Goal: Task Accomplishment & Management: Manage account settings

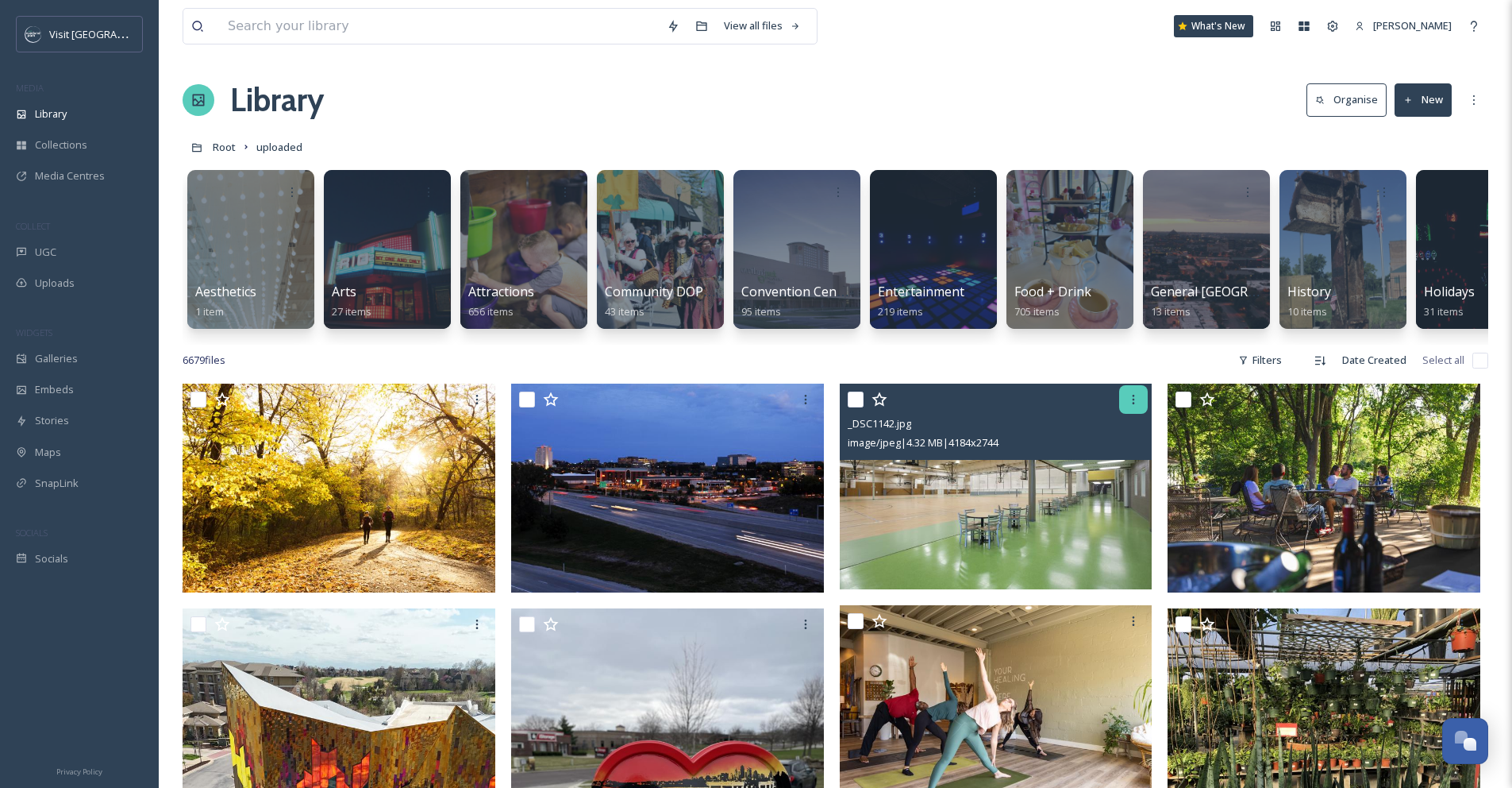
click at [1140, 411] on div at bounding box center [1133, 399] width 28 height 28
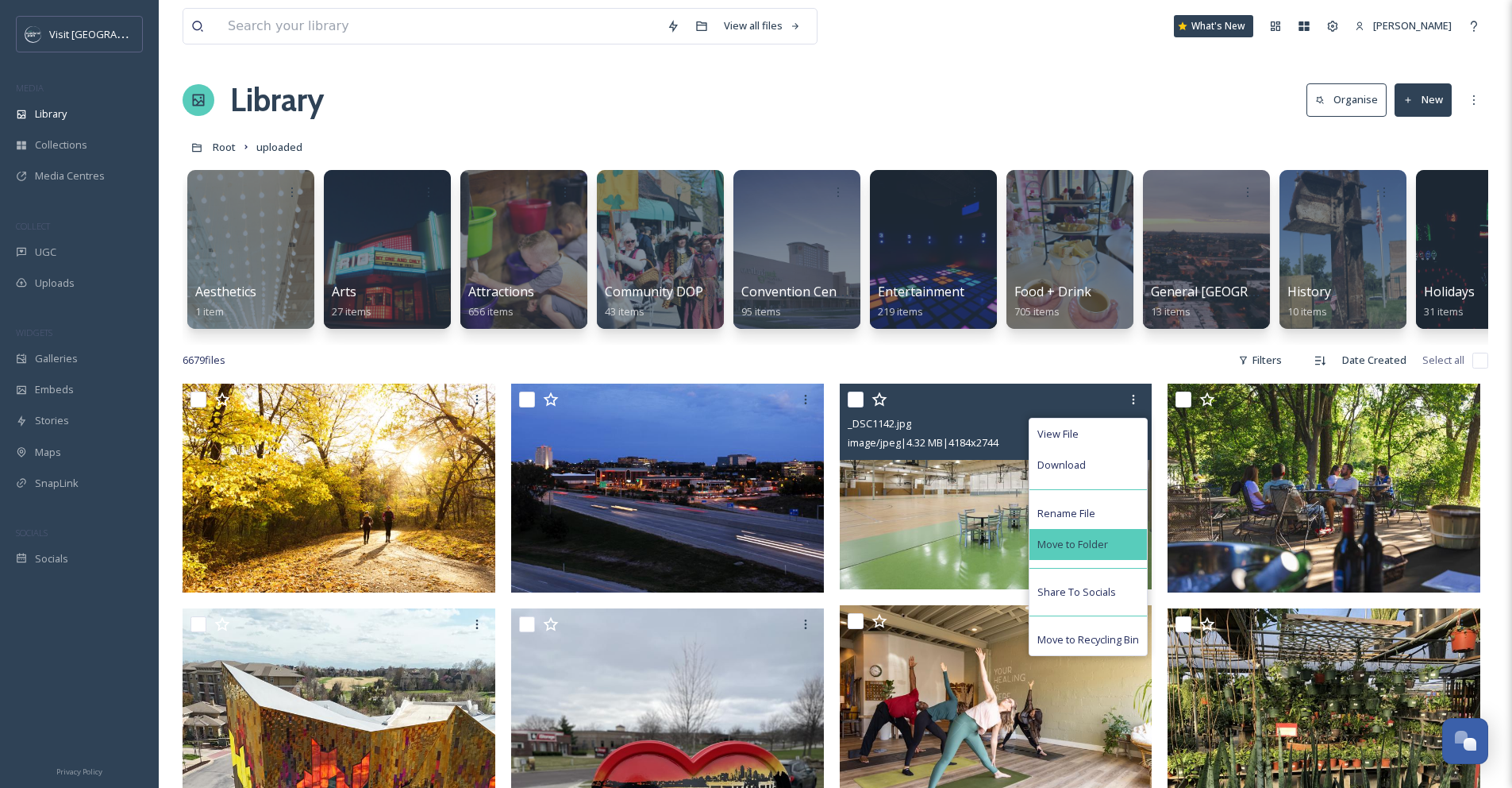
click at [1097, 546] on div "Move to Folder" at bounding box center [1088, 544] width 117 height 31
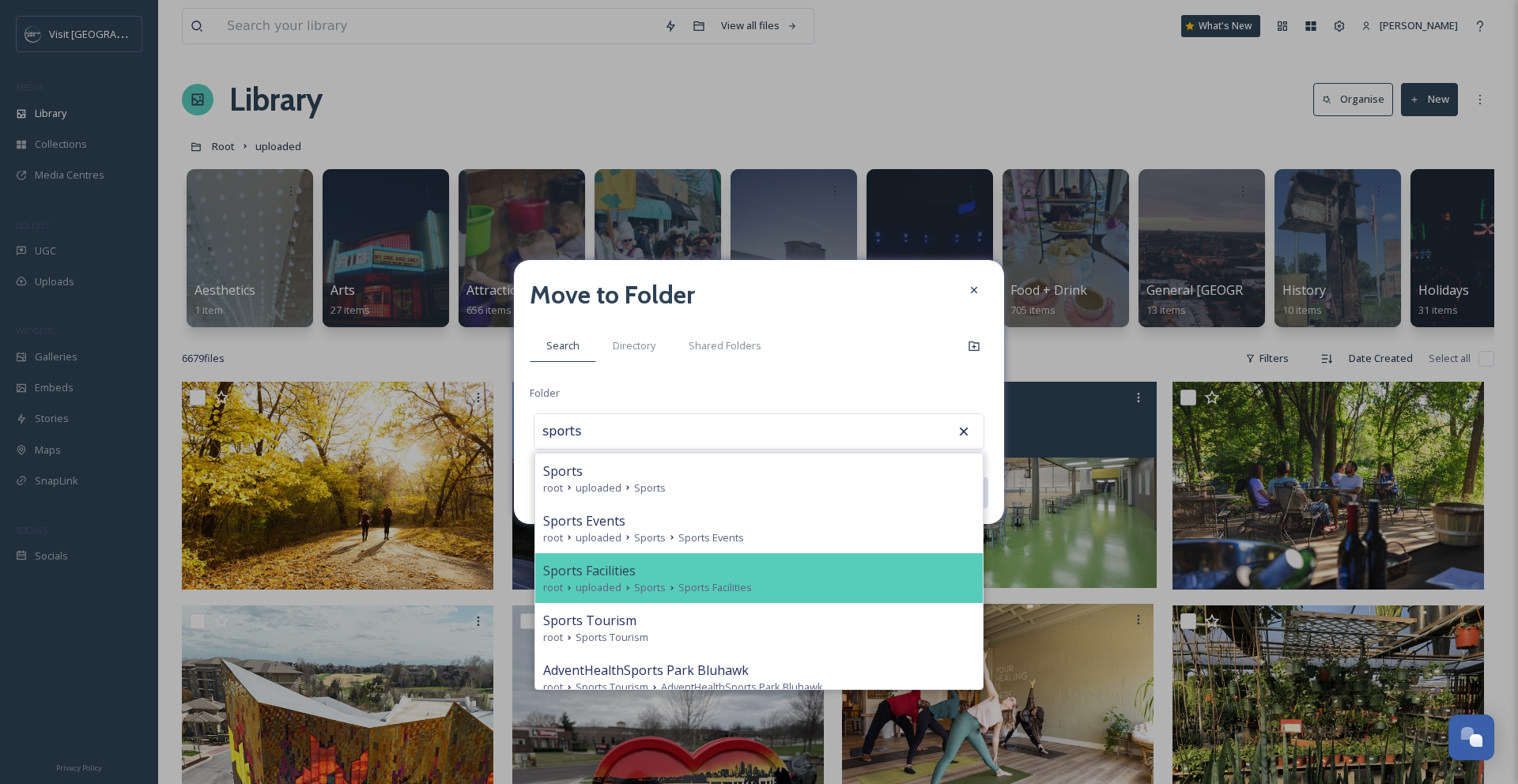
click at [788, 592] on div "root uploaded Sports Sports Facilities" at bounding box center [759, 588] width 432 height 15
type input "Sports Facilities"
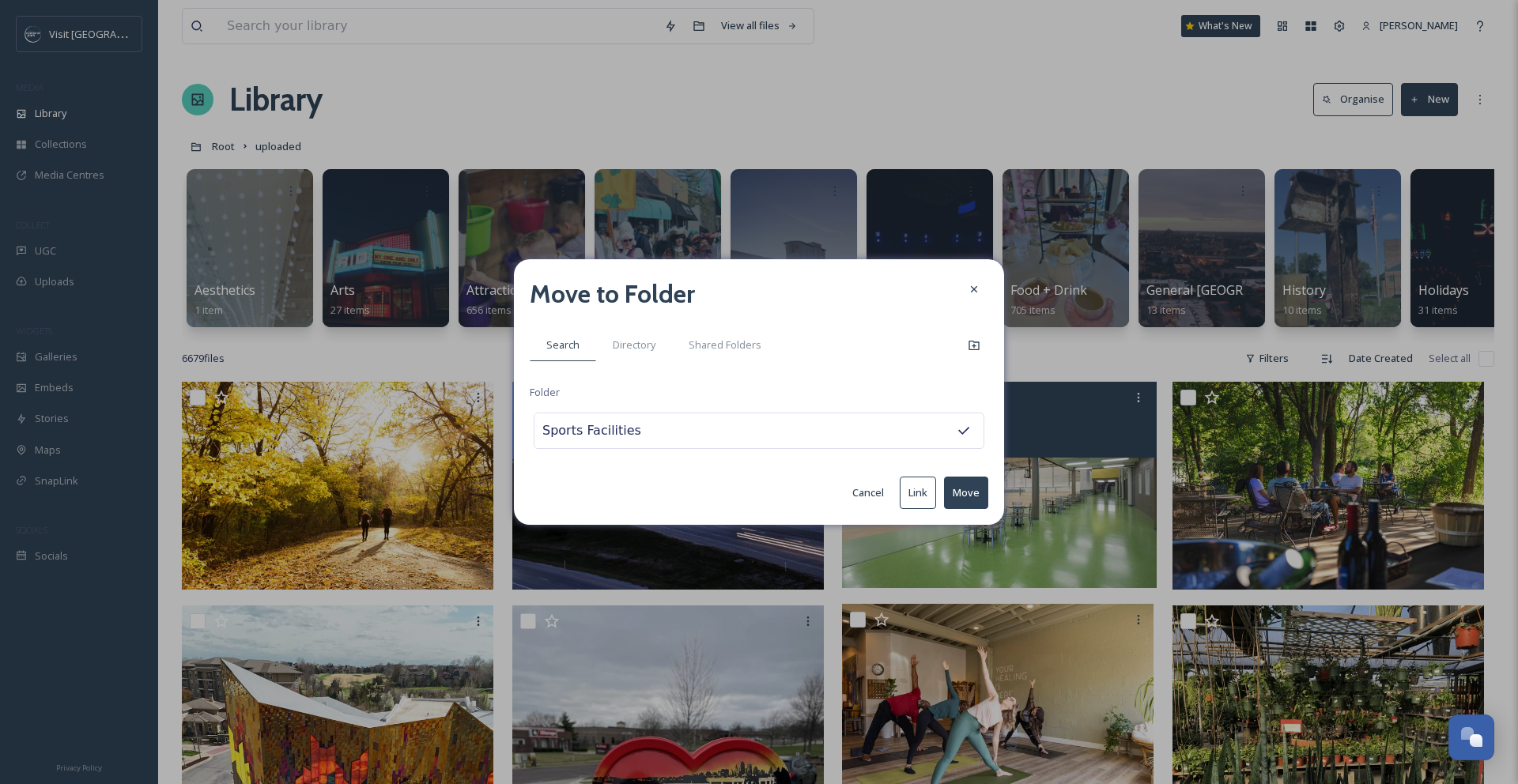
click at [968, 495] on button "Move" at bounding box center [965, 492] width 44 height 32
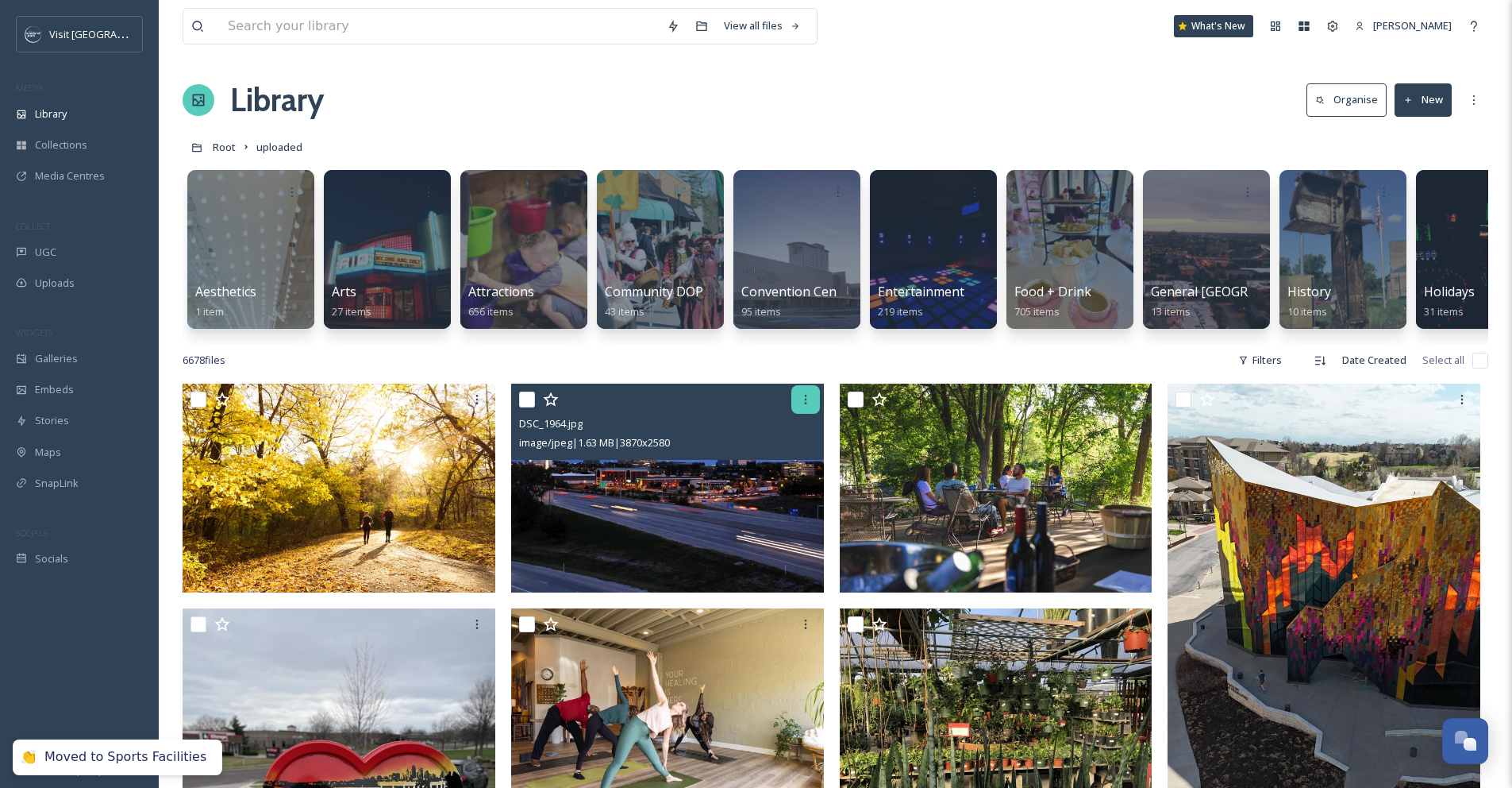
click at [807, 406] on icon at bounding box center [805, 399] width 12 height 12
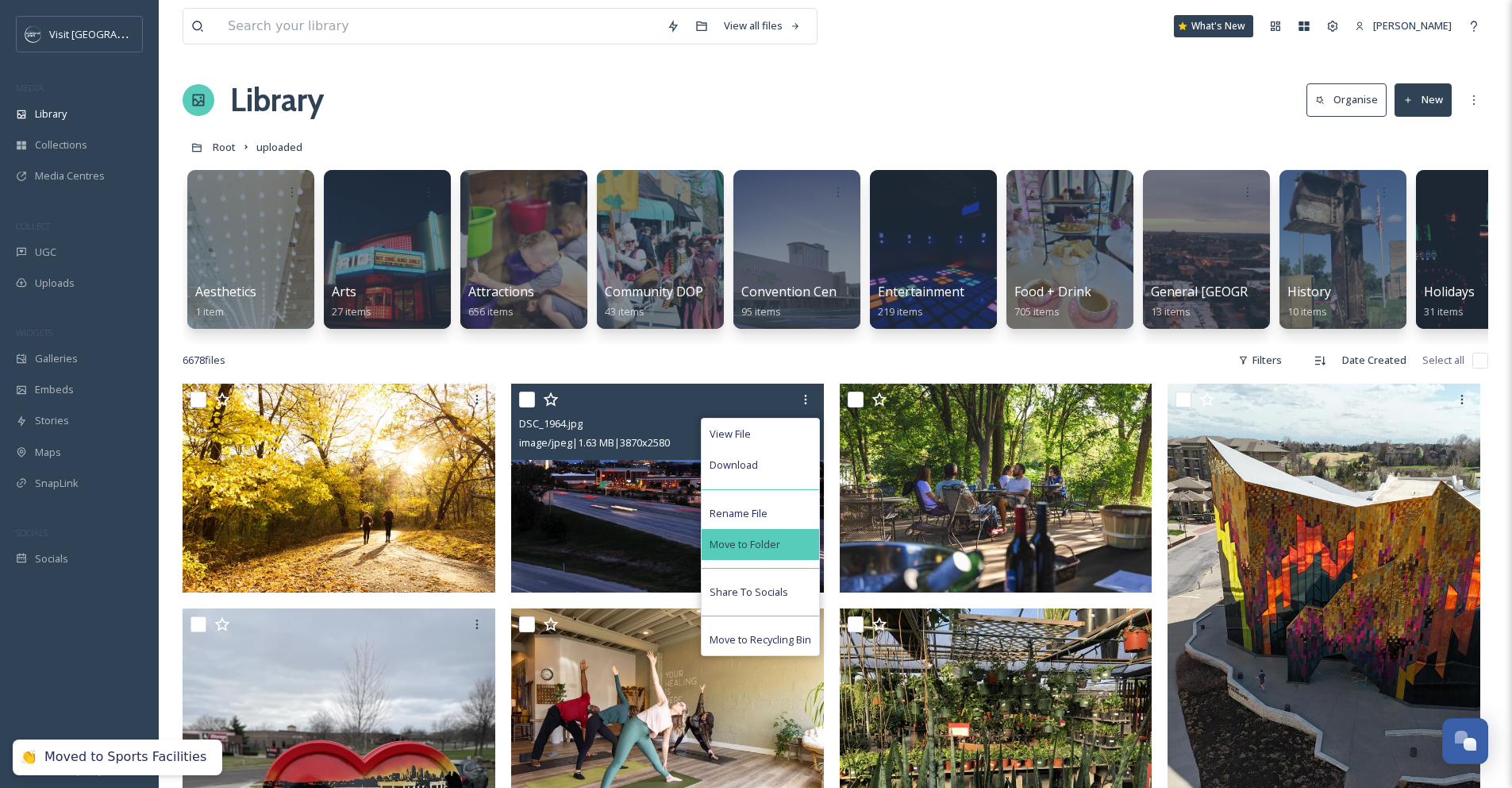
click at [781, 546] on div "Move to Folder" at bounding box center [760, 544] width 117 height 31
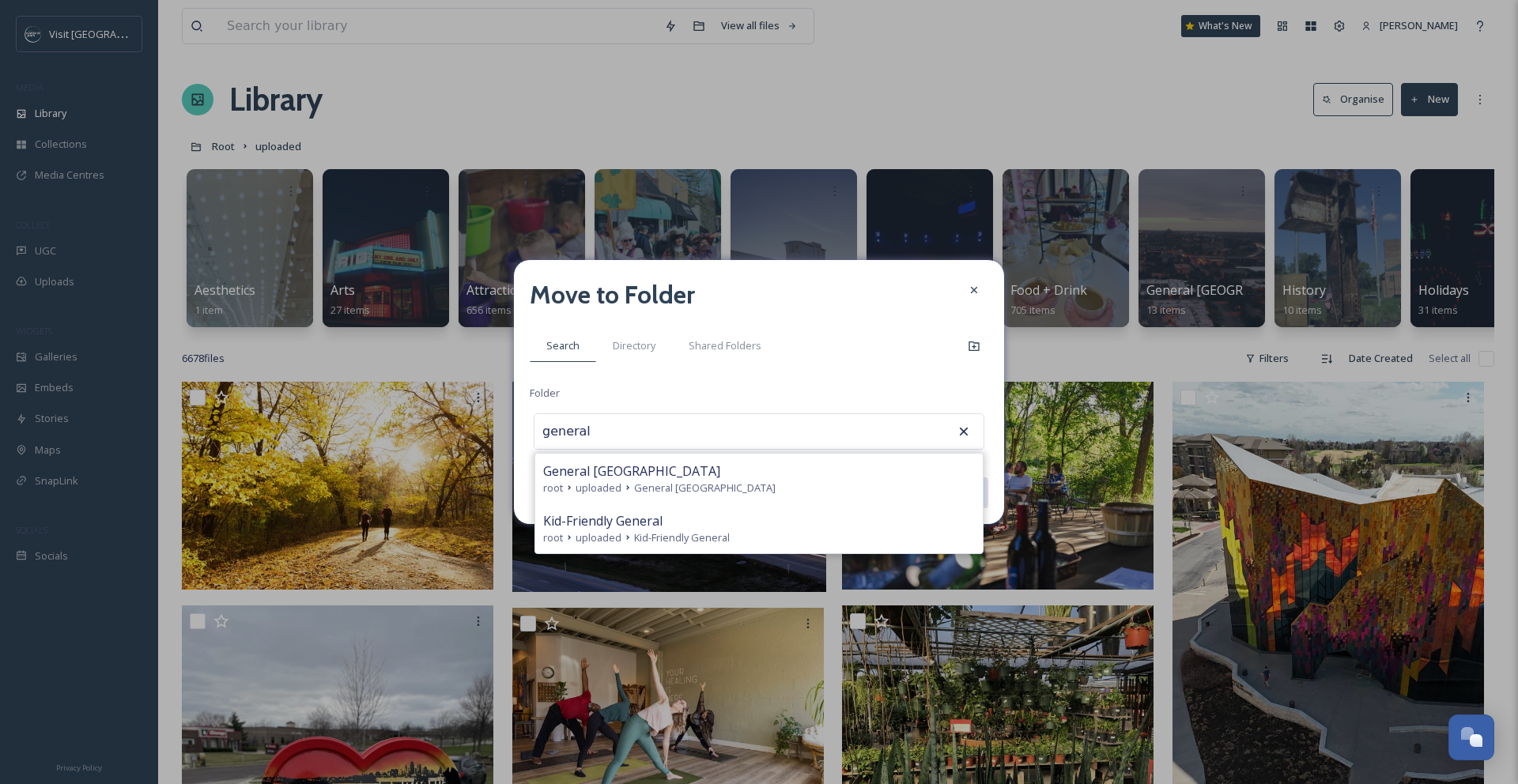
click at [754, 440] on div "general General Overland Park root uploaded General Overland Park Kid-Friendly …" at bounding box center [759, 432] width 451 height 36
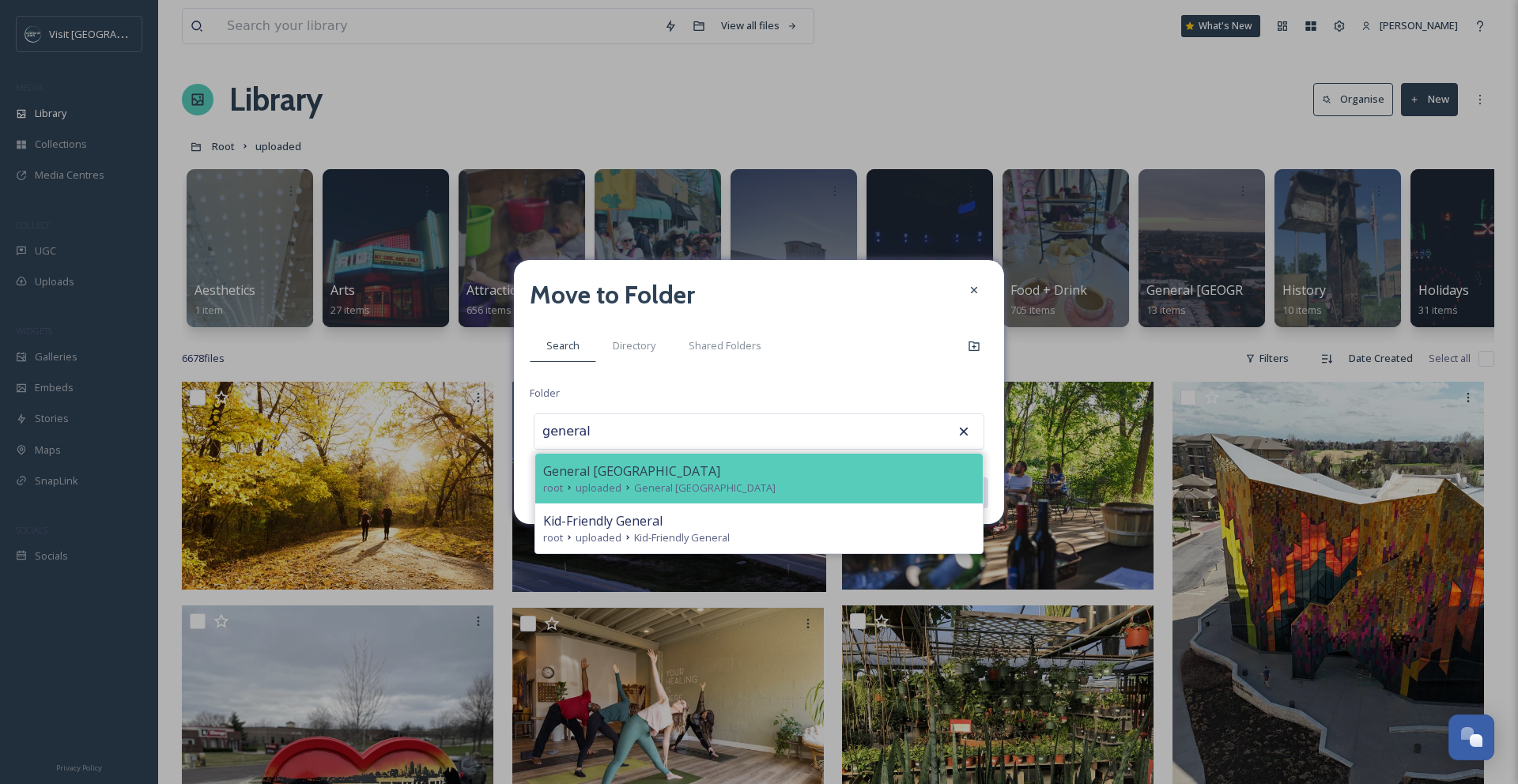
click at [753, 473] on div "General [GEOGRAPHIC_DATA]" at bounding box center [759, 471] width 432 height 19
type input "General [GEOGRAPHIC_DATA]"
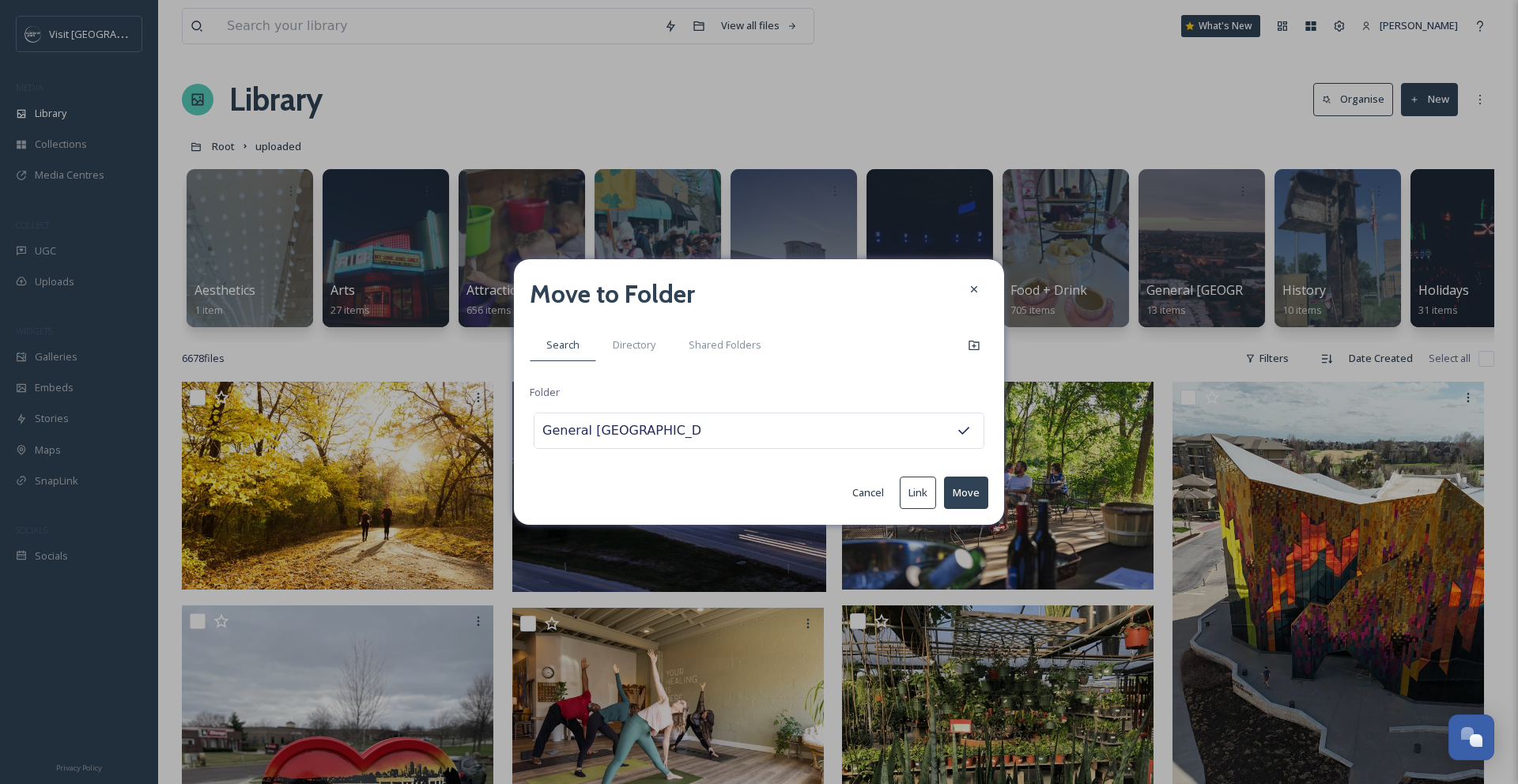
click at [968, 497] on button "Move" at bounding box center [965, 492] width 44 height 32
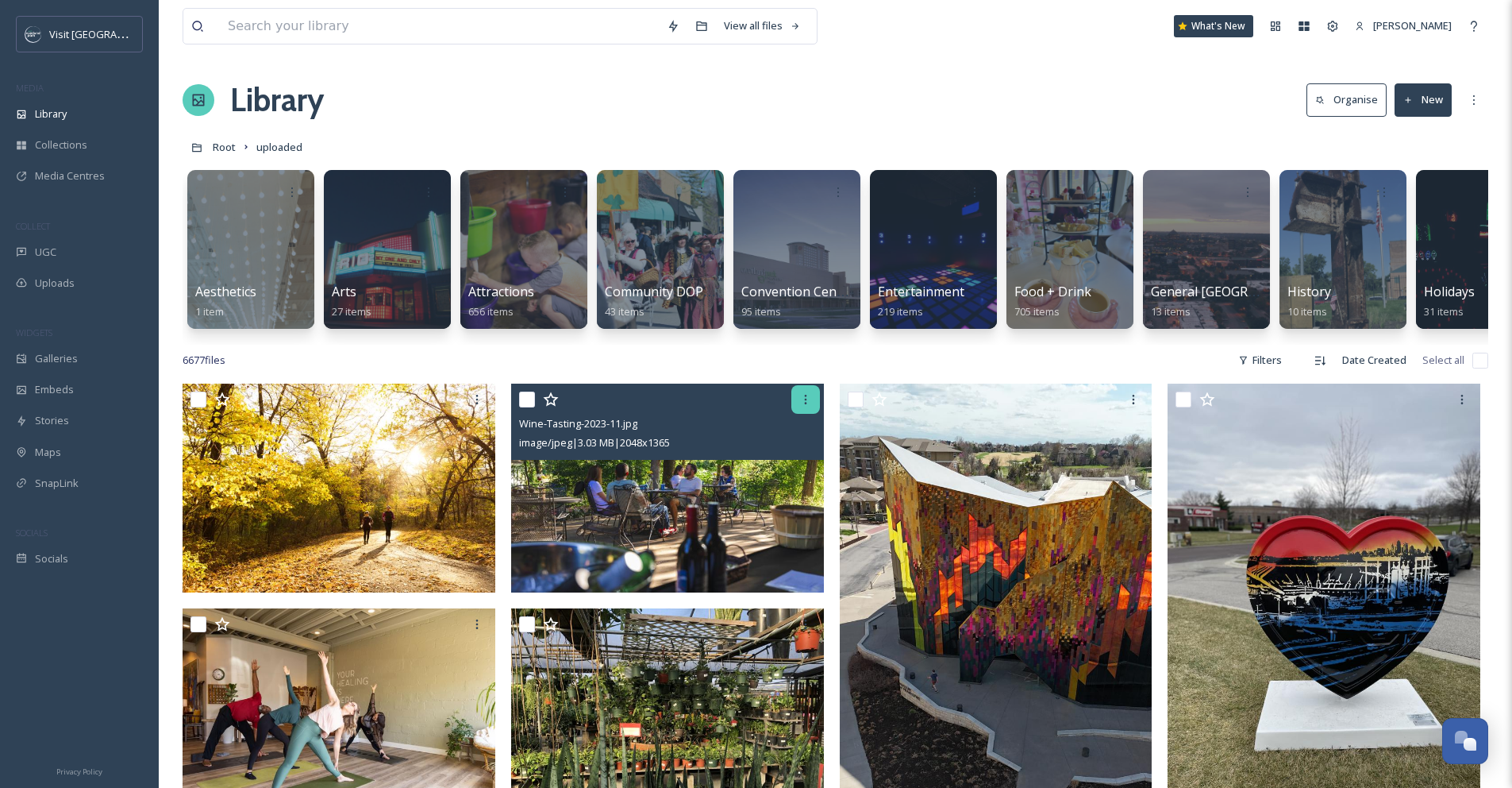
click at [810, 406] on icon at bounding box center [805, 399] width 12 height 12
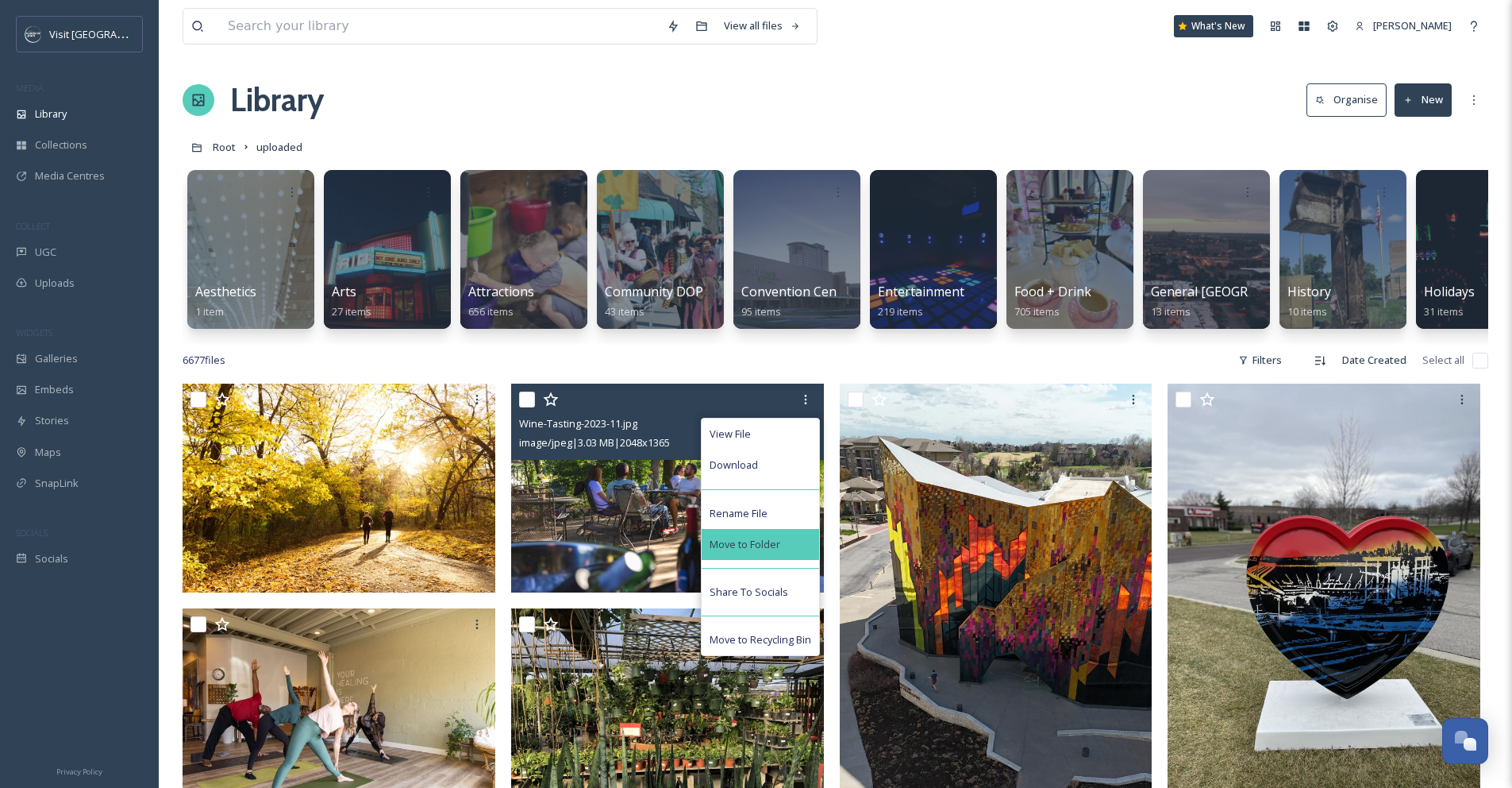
click at [778, 552] on span "Move to Folder" at bounding box center [744, 545] width 71 height 15
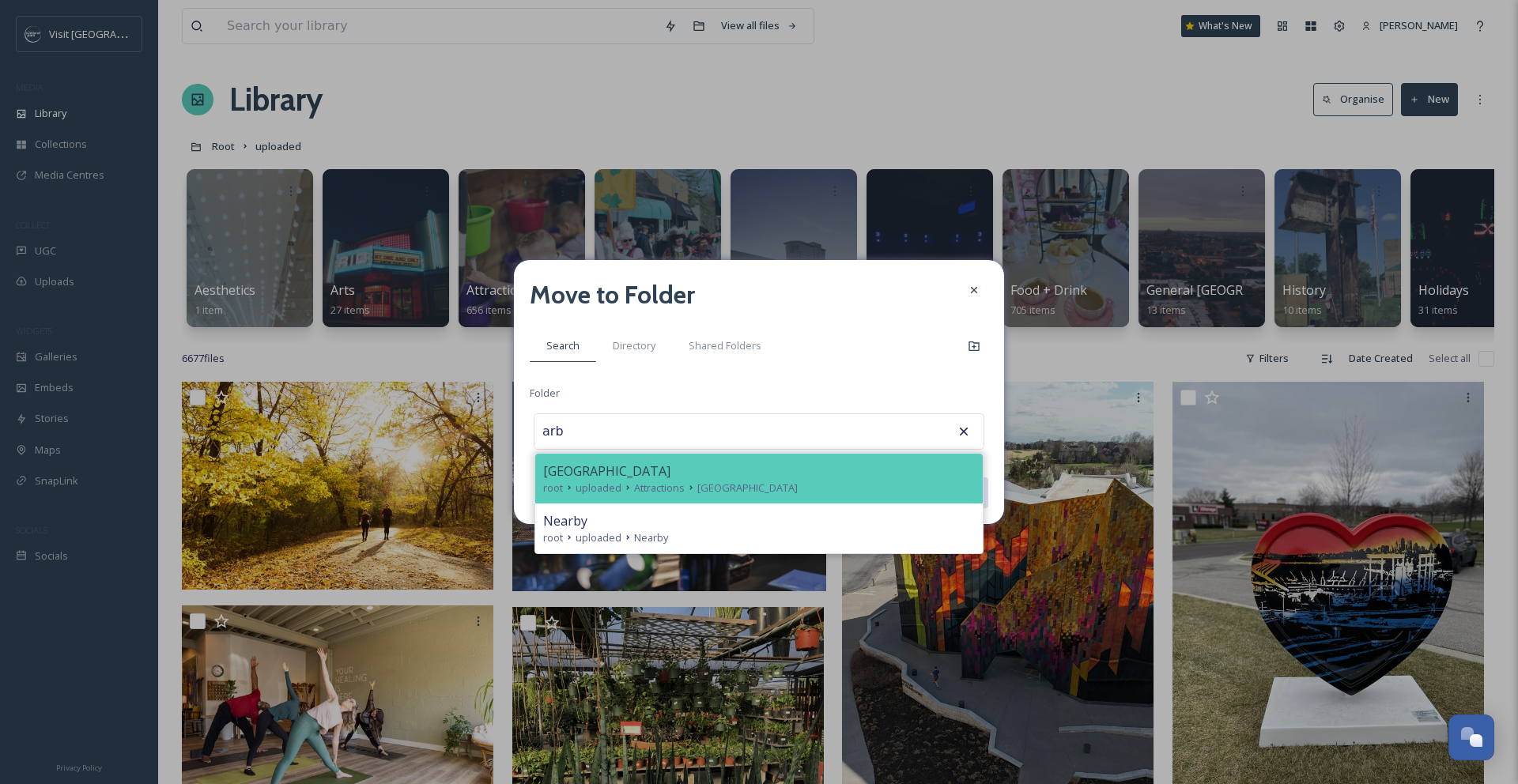
click at [749, 467] on div "[GEOGRAPHIC_DATA]" at bounding box center [759, 471] width 432 height 19
type input "[GEOGRAPHIC_DATA]"
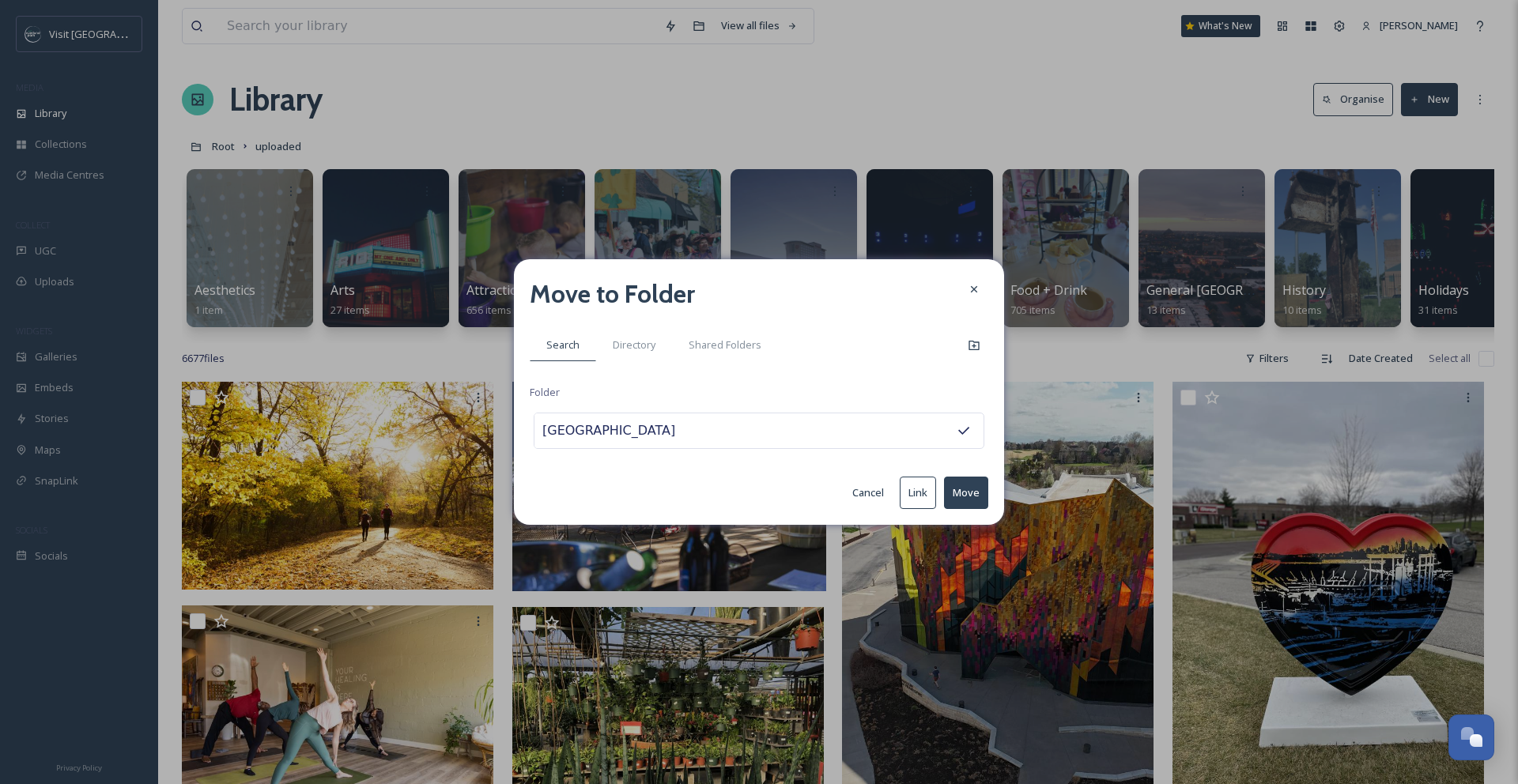
click at [966, 492] on button "Move" at bounding box center [965, 492] width 44 height 32
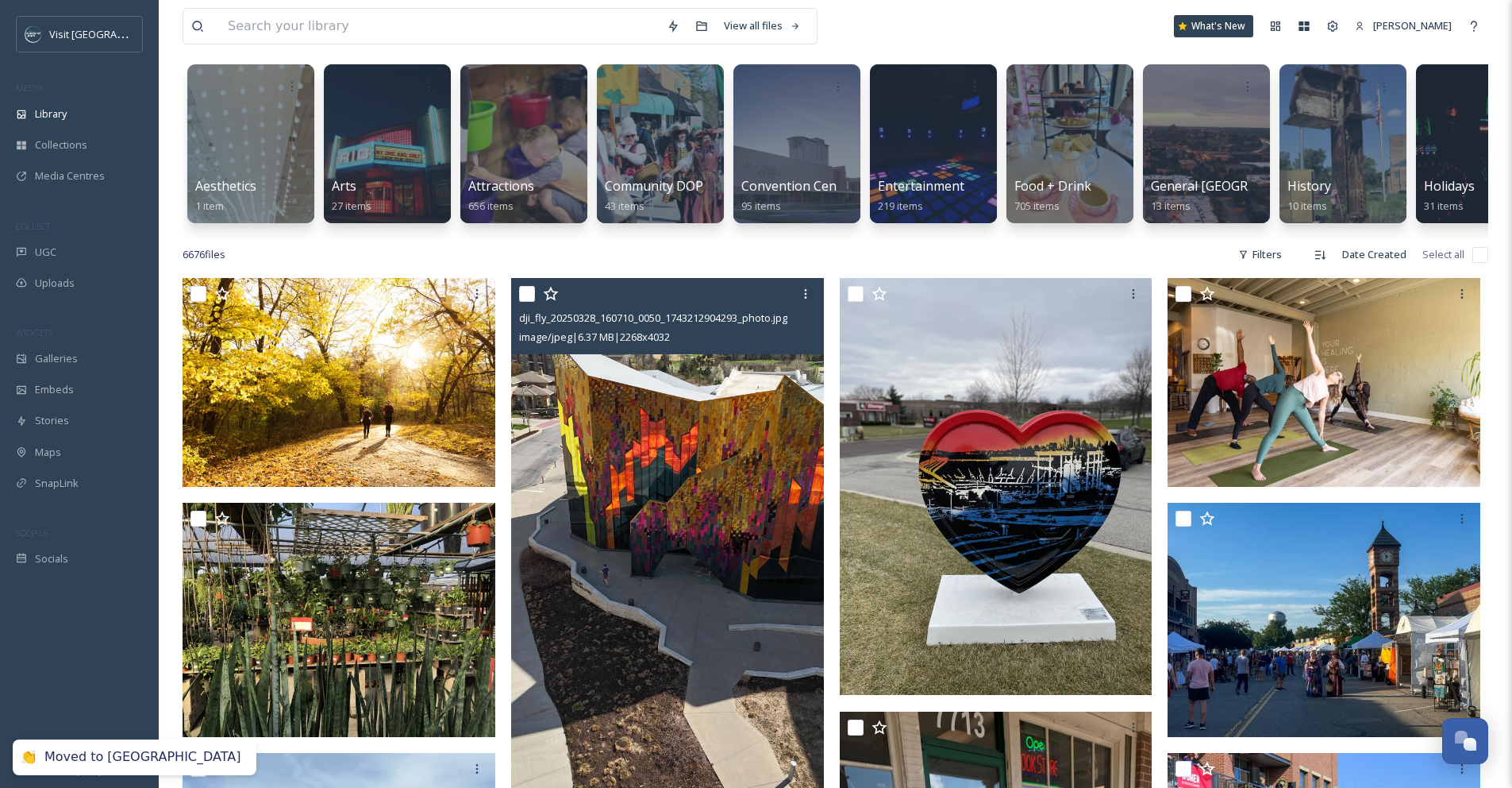
scroll to position [310, 0]
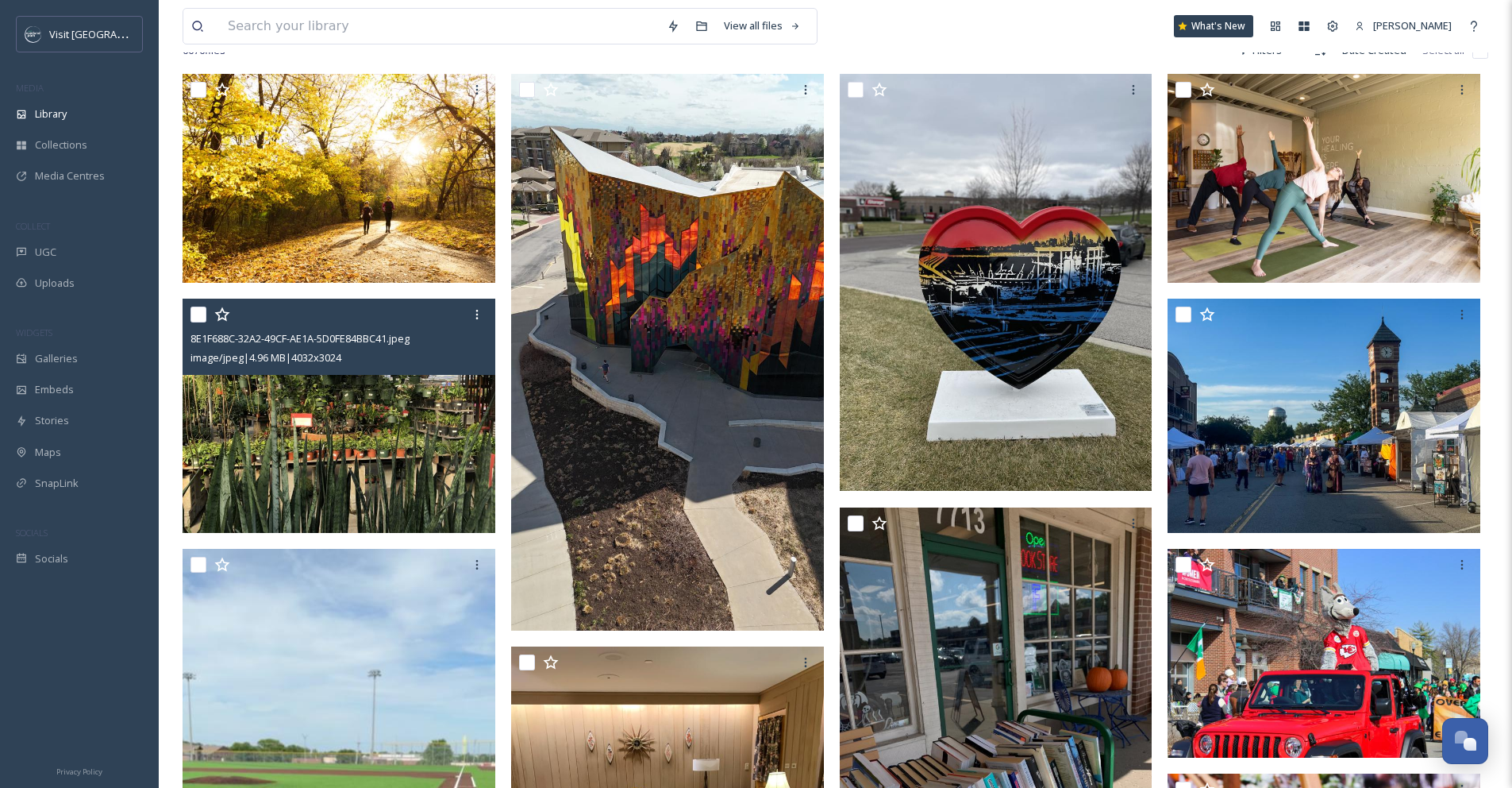
click at [196, 322] on input "checkbox" at bounding box center [198, 314] width 16 height 16
checkbox input "true"
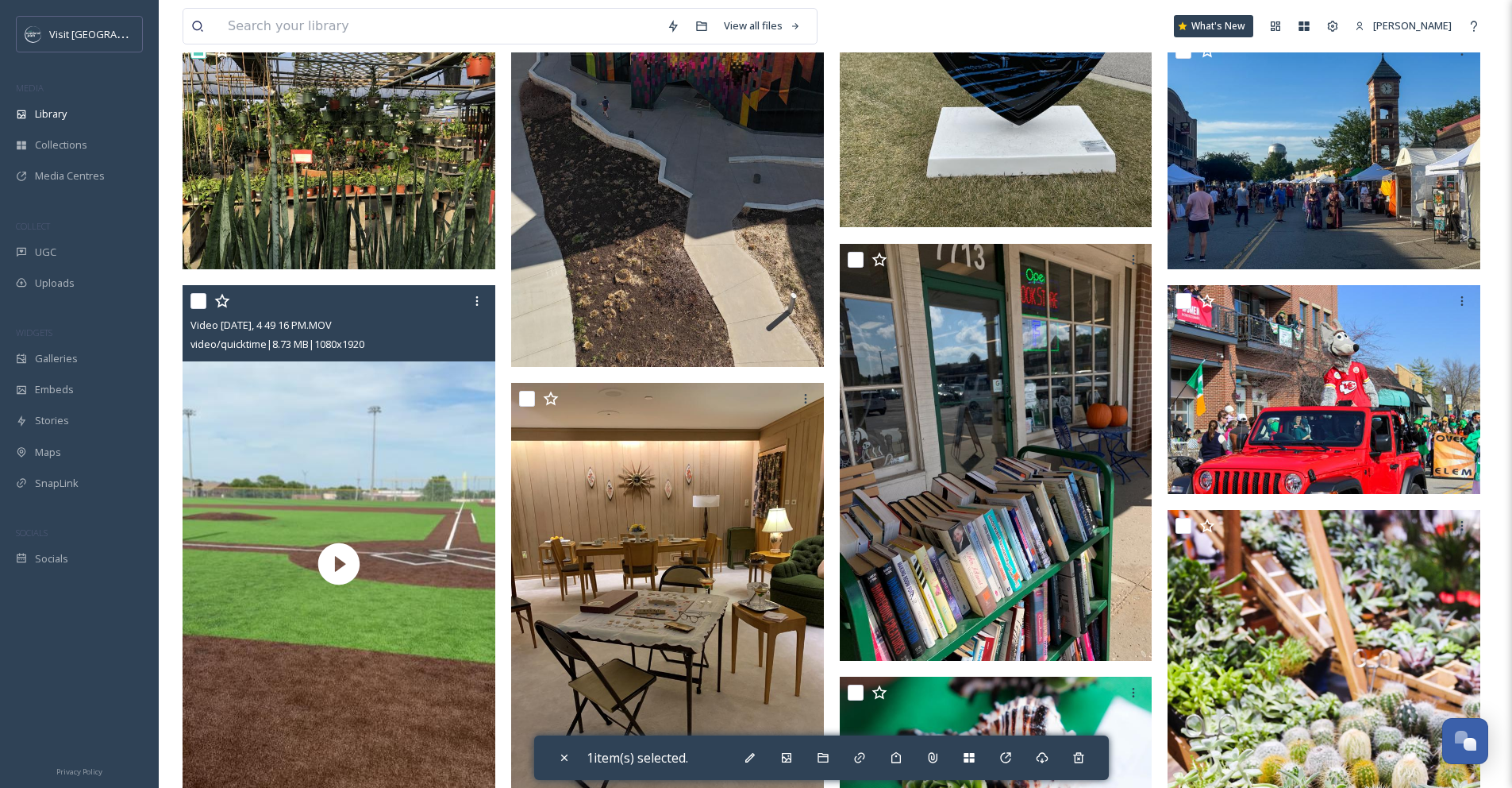
scroll to position [591, 0]
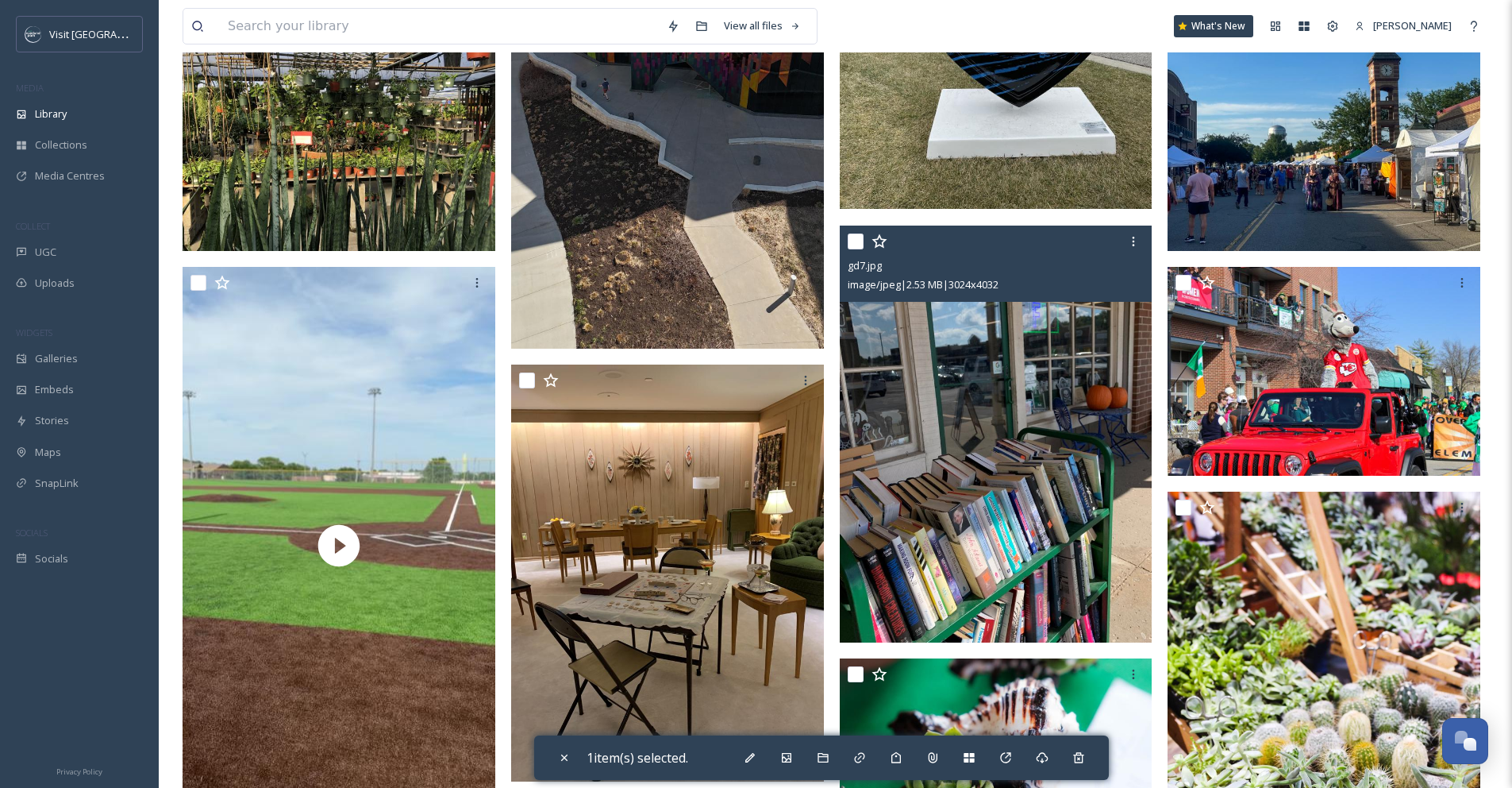
click at [858, 249] on input "checkbox" at bounding box center [855, 241] width 16 height 16
checkbox input "true"
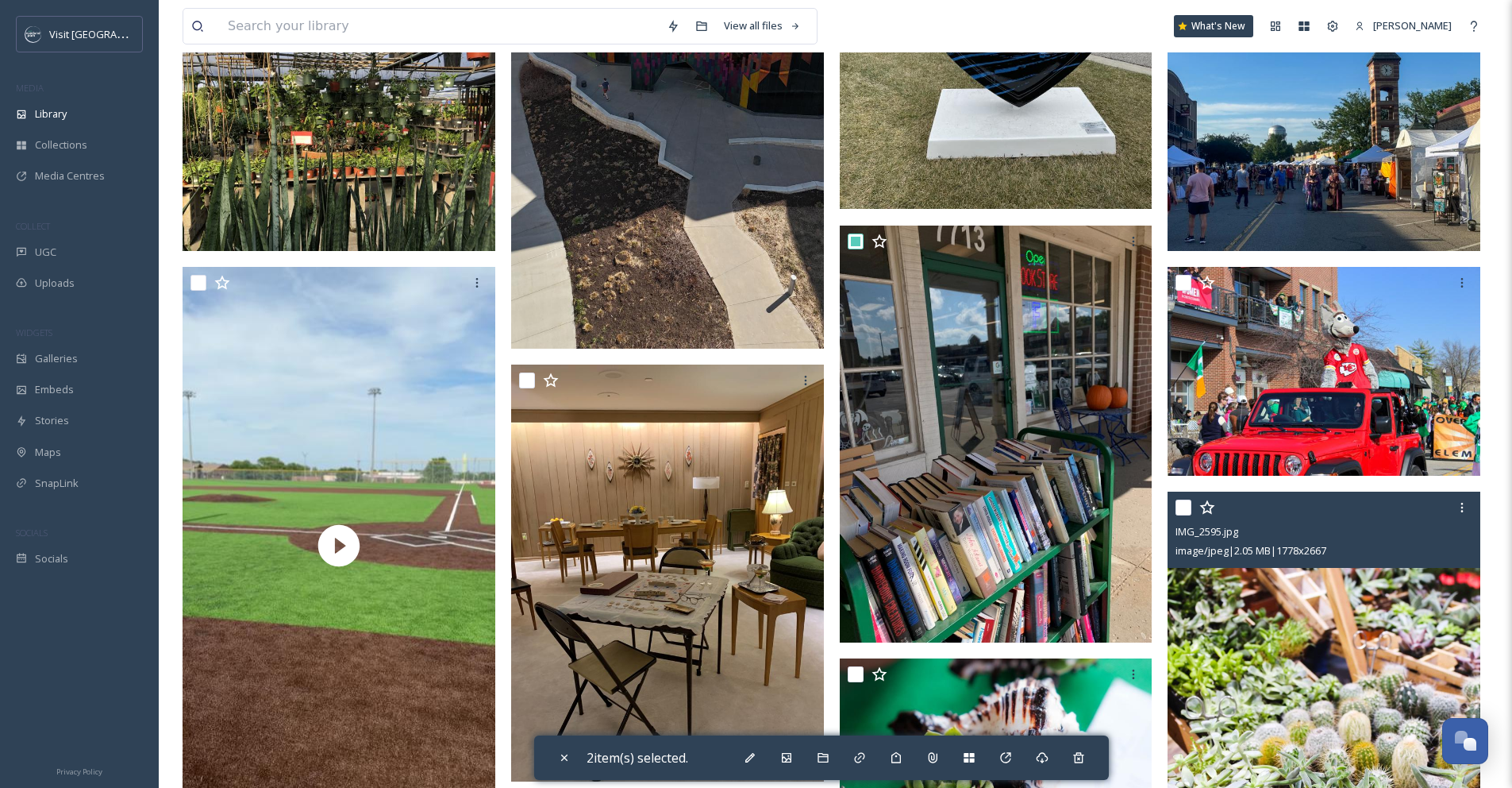
click at [1190, 516] on input "checkbox" at bounding box center [1183, 507] width 16 height 16
checkbox input "true"
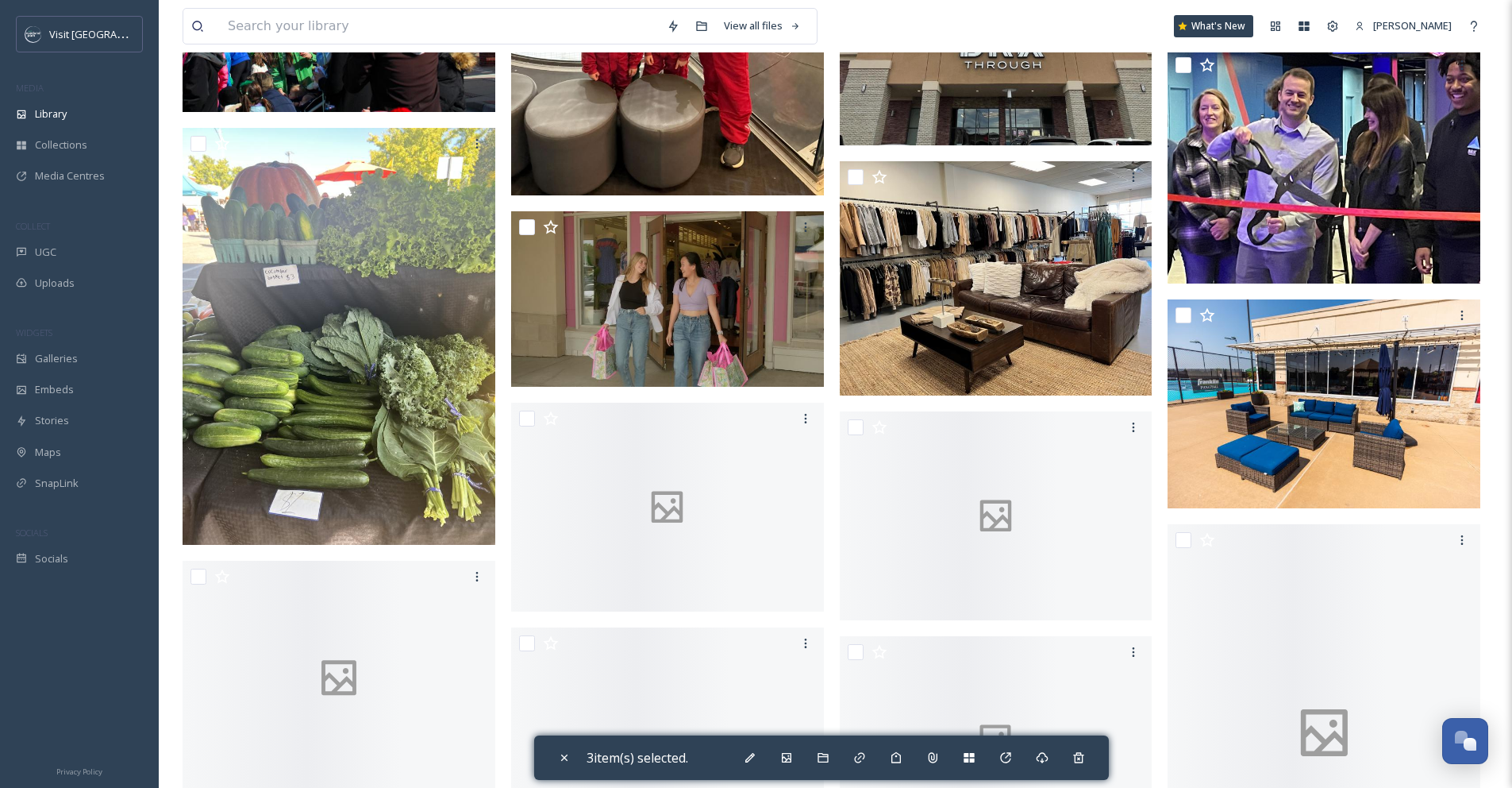
scroll to position [2975, 0]
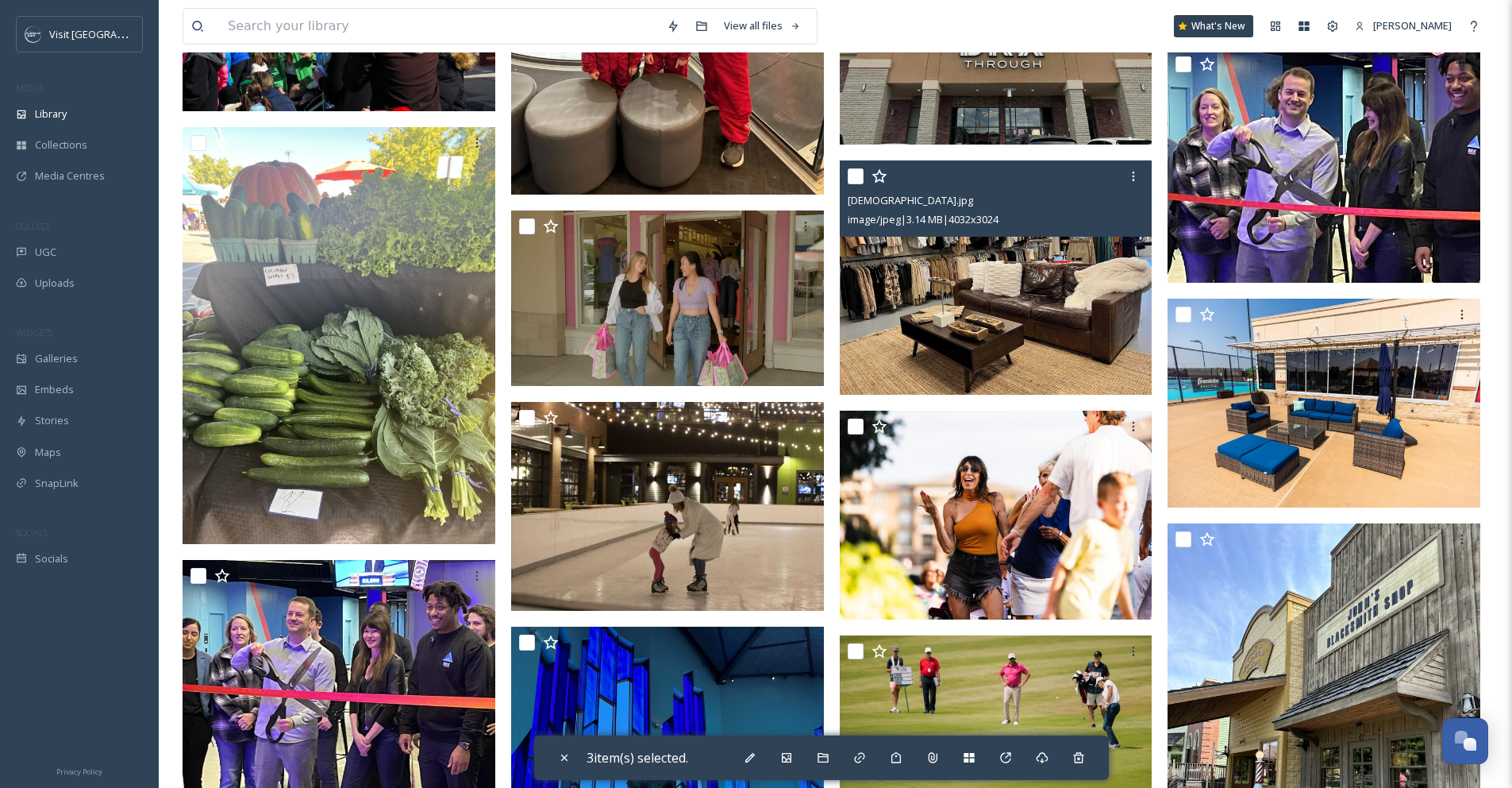
click at [848, 184] on input "checkbox" at bounding box center [855, 176] width 16 height 16
checkbox input "true"
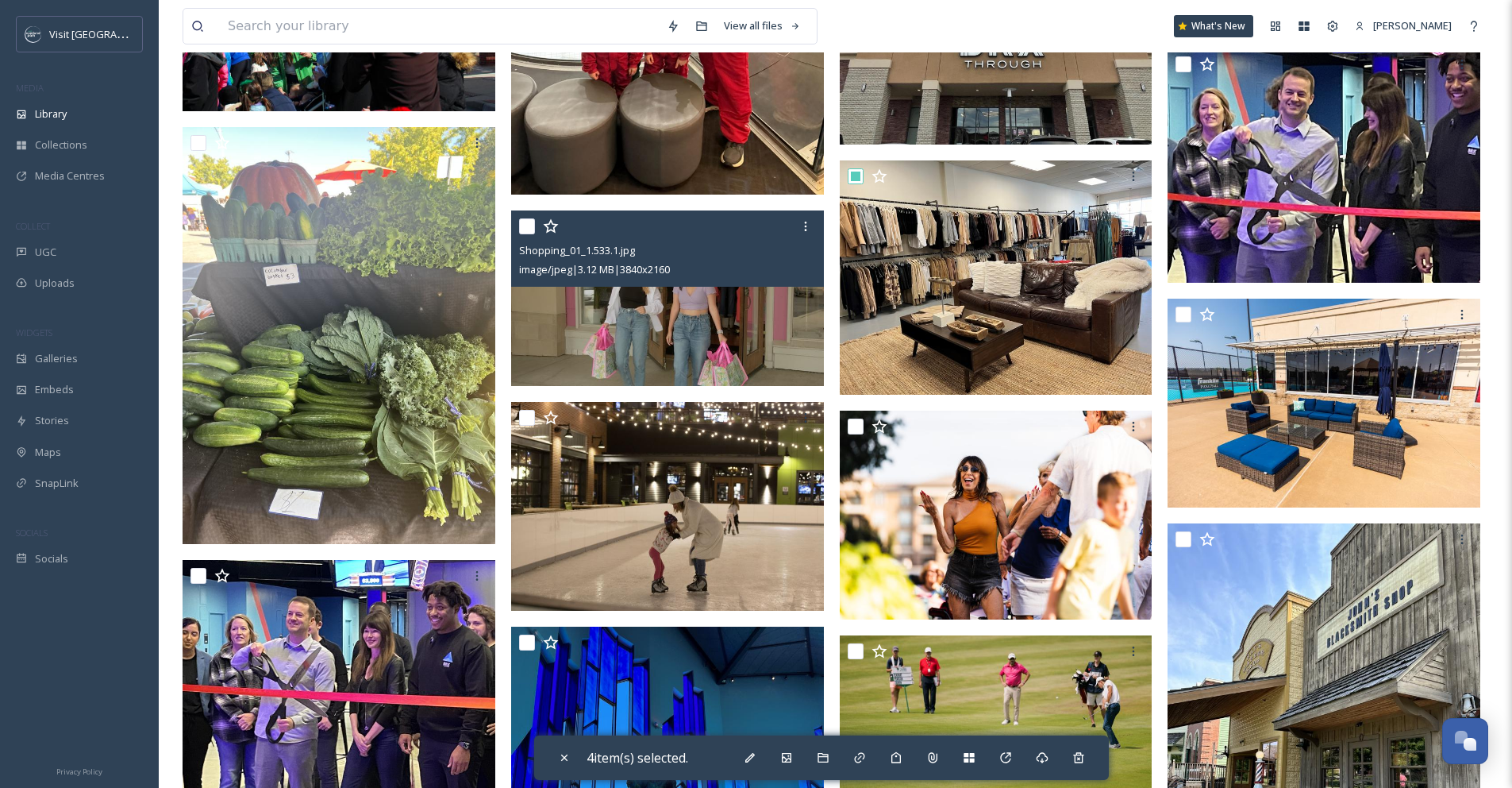
click at [530, 234] on input "checkbox" at bounding box center [527, 226] width 16 height 16
checkbox input "true"
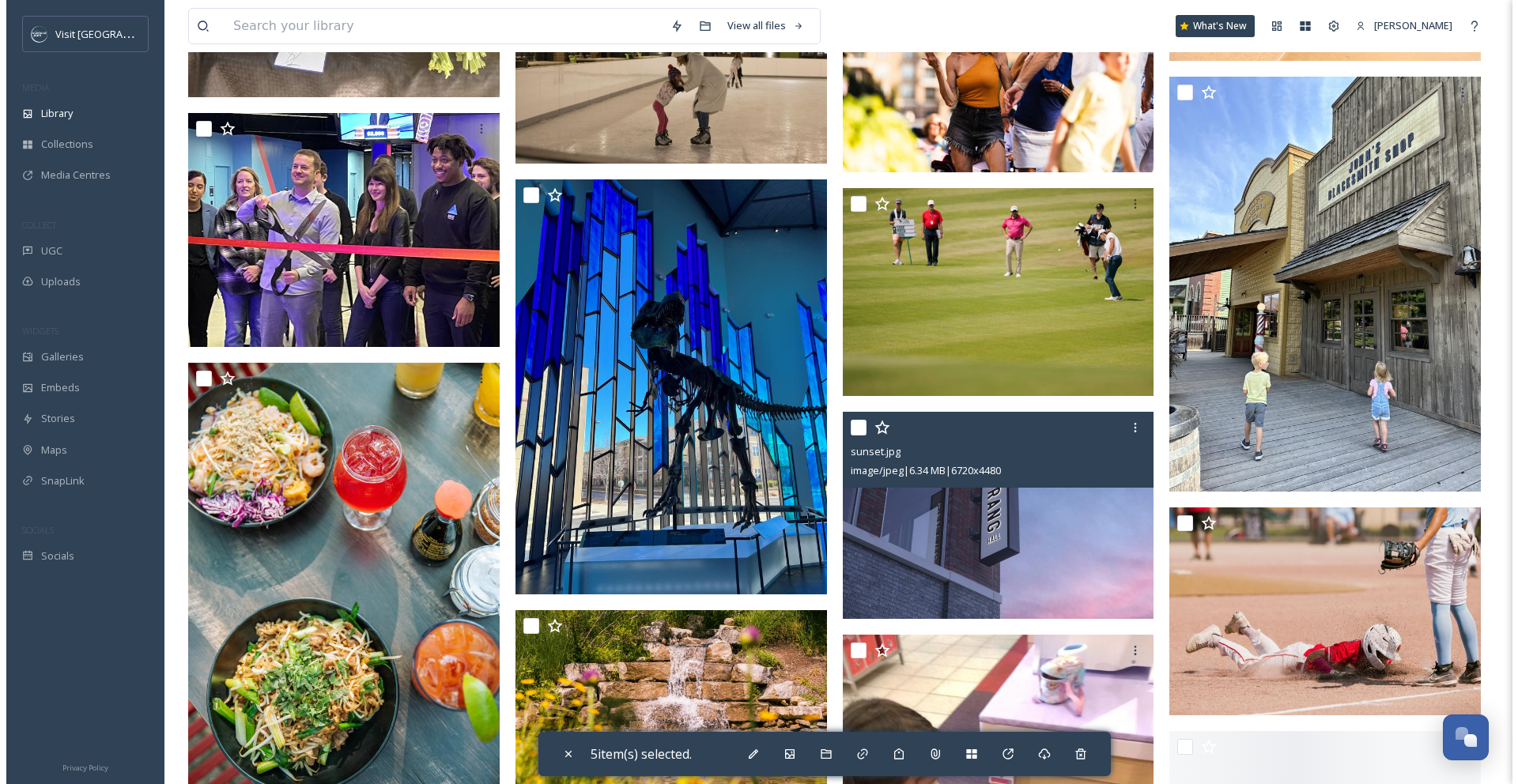
scroll to position [3582, 0]
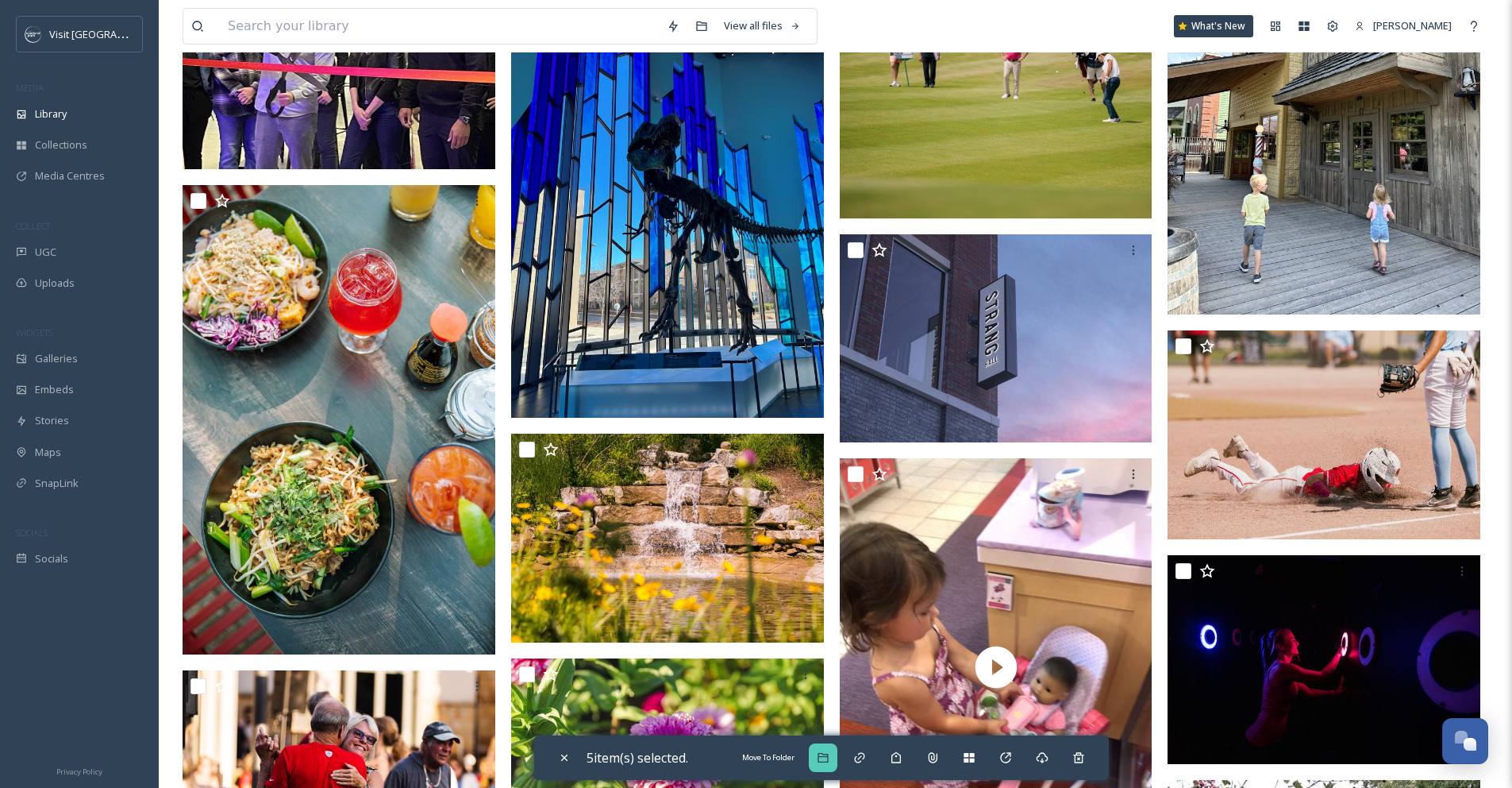
click at [831, 765] on div "Move To Folder" at bounding box center [823, 757] width 28 height 28
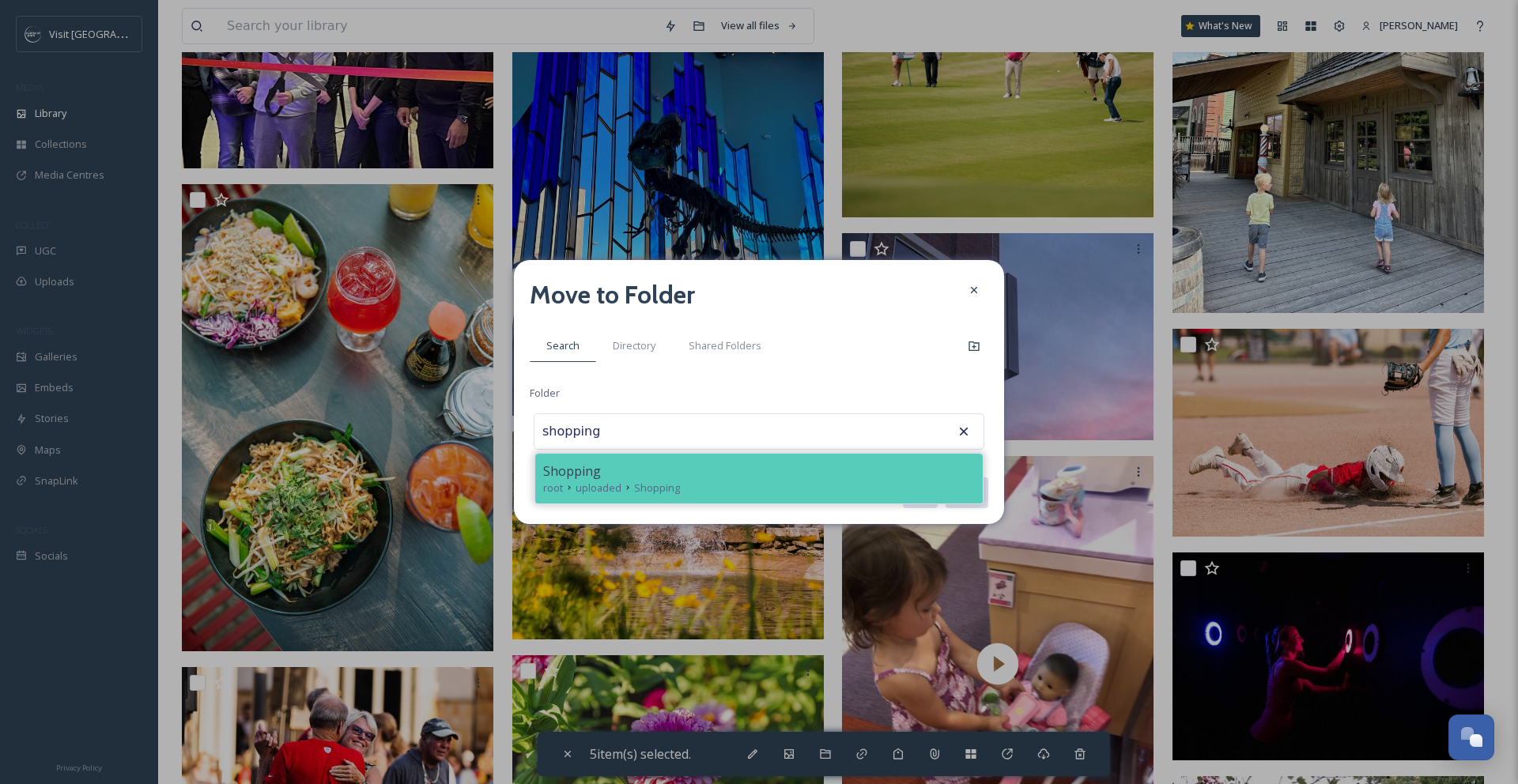
click at [826, 465] on div "Shopping" at bounding box center [759, 471] width 432 height 19
type input "Shopping"
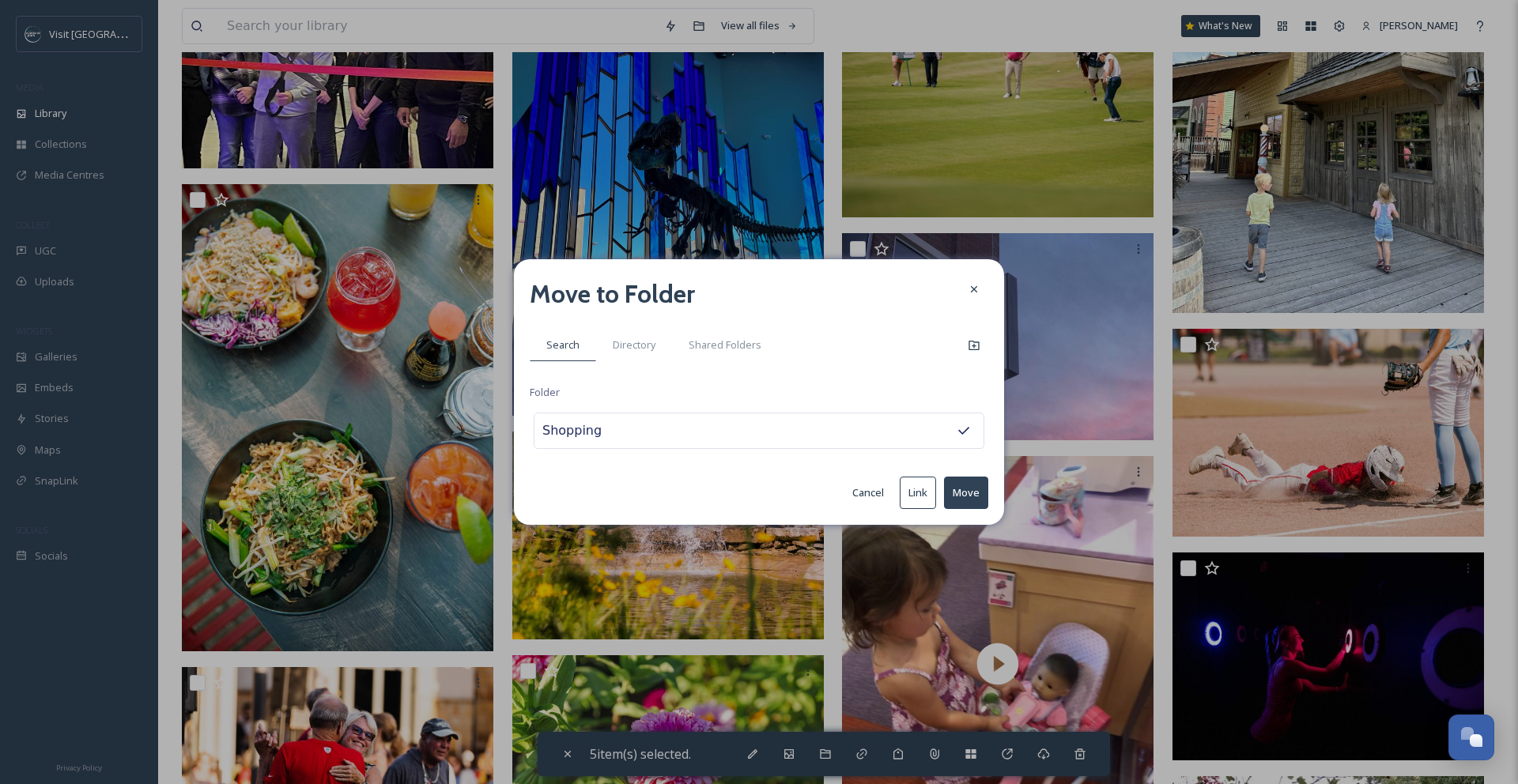
click at [977, 501] on button "Move" at bounding box center [965, 492] width 44 height 32
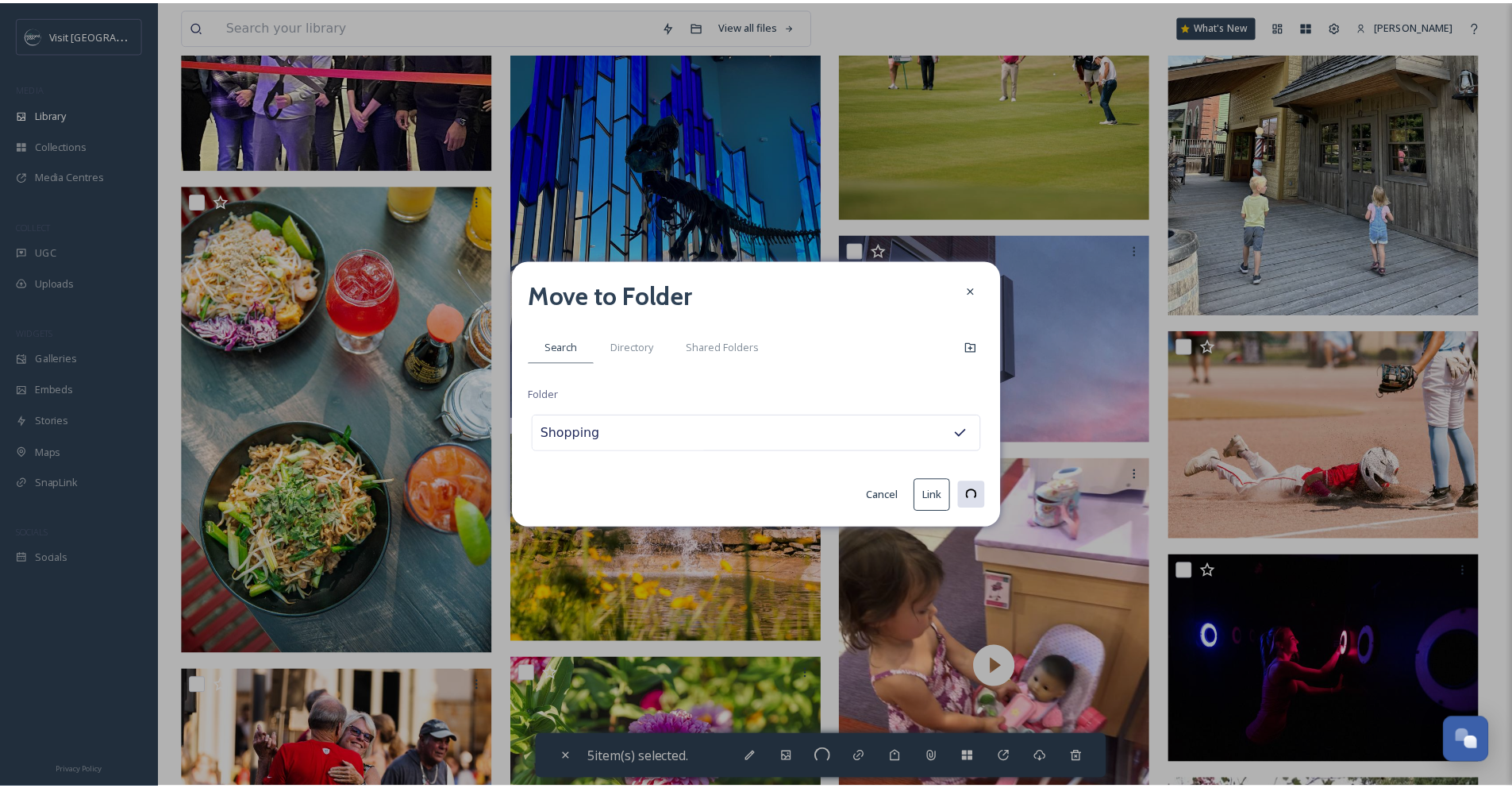
scroll to position [3271, 0]
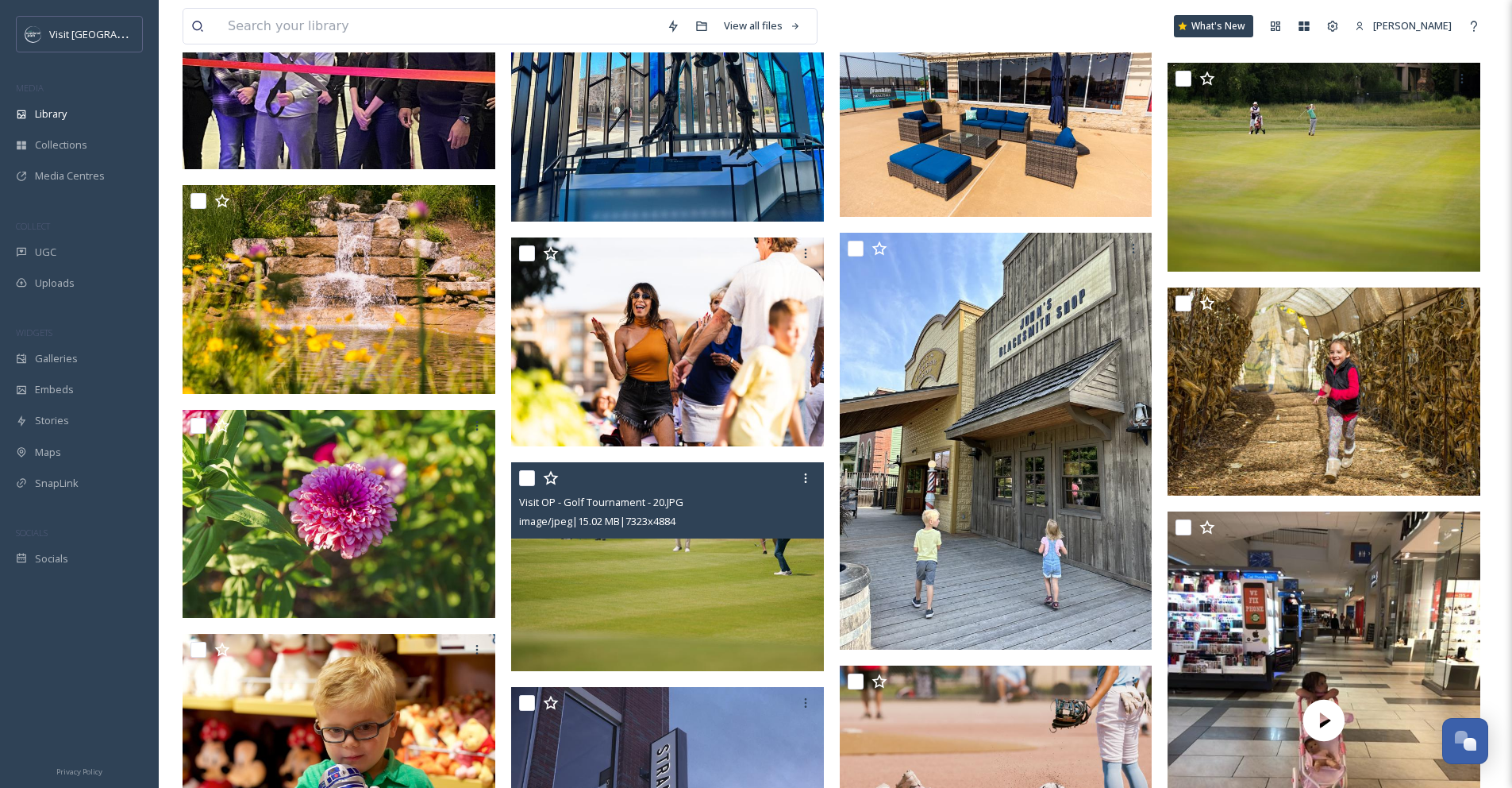
click at [528, 484] on input "checkbox" at bounding box center [527, 477] width 16 height 16
checkbox input "true"
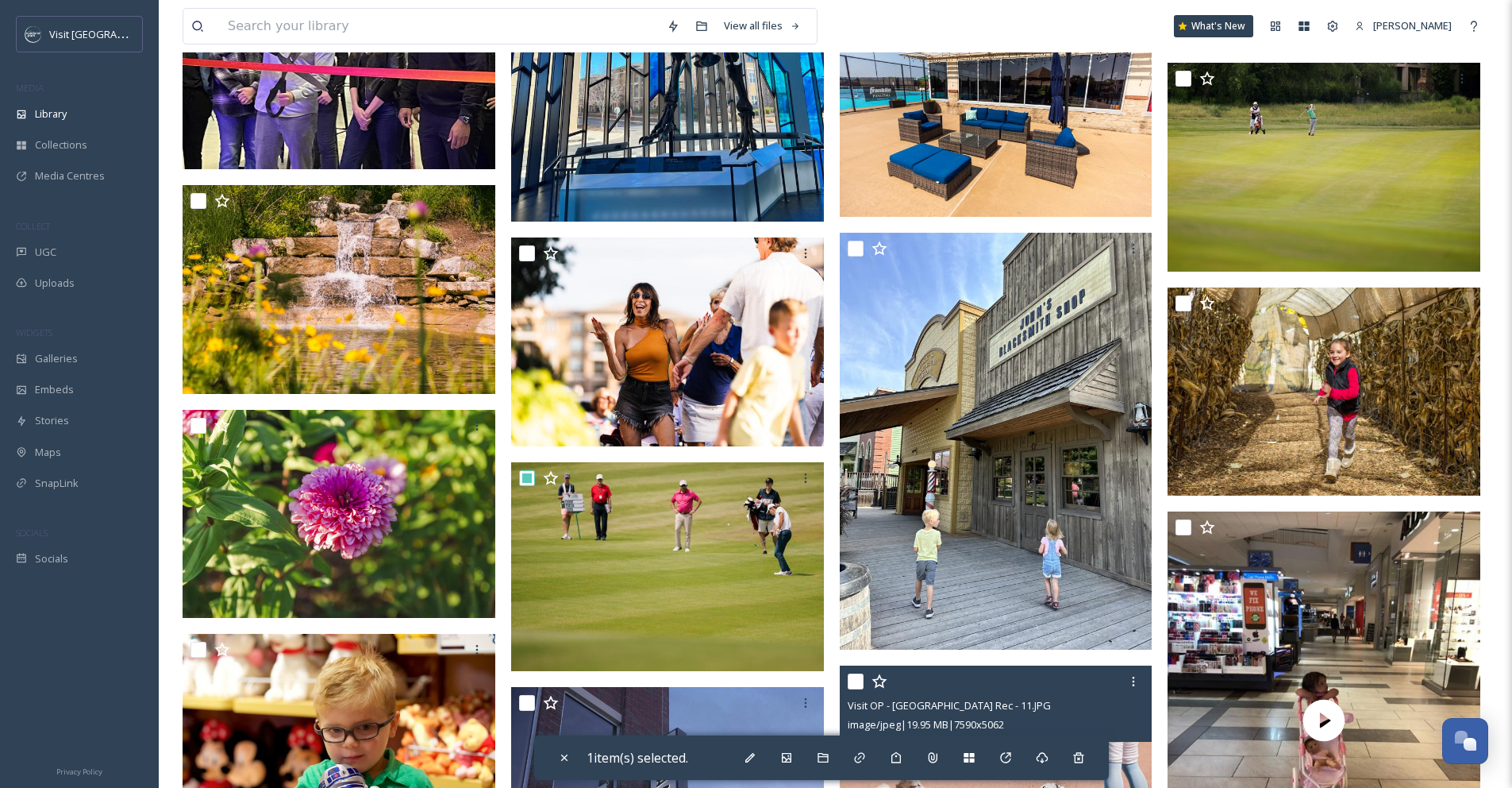
click at [853, 690] on input "checkbox" at bounding box center [855, 681] width 16 height 16
checkbox input "true"
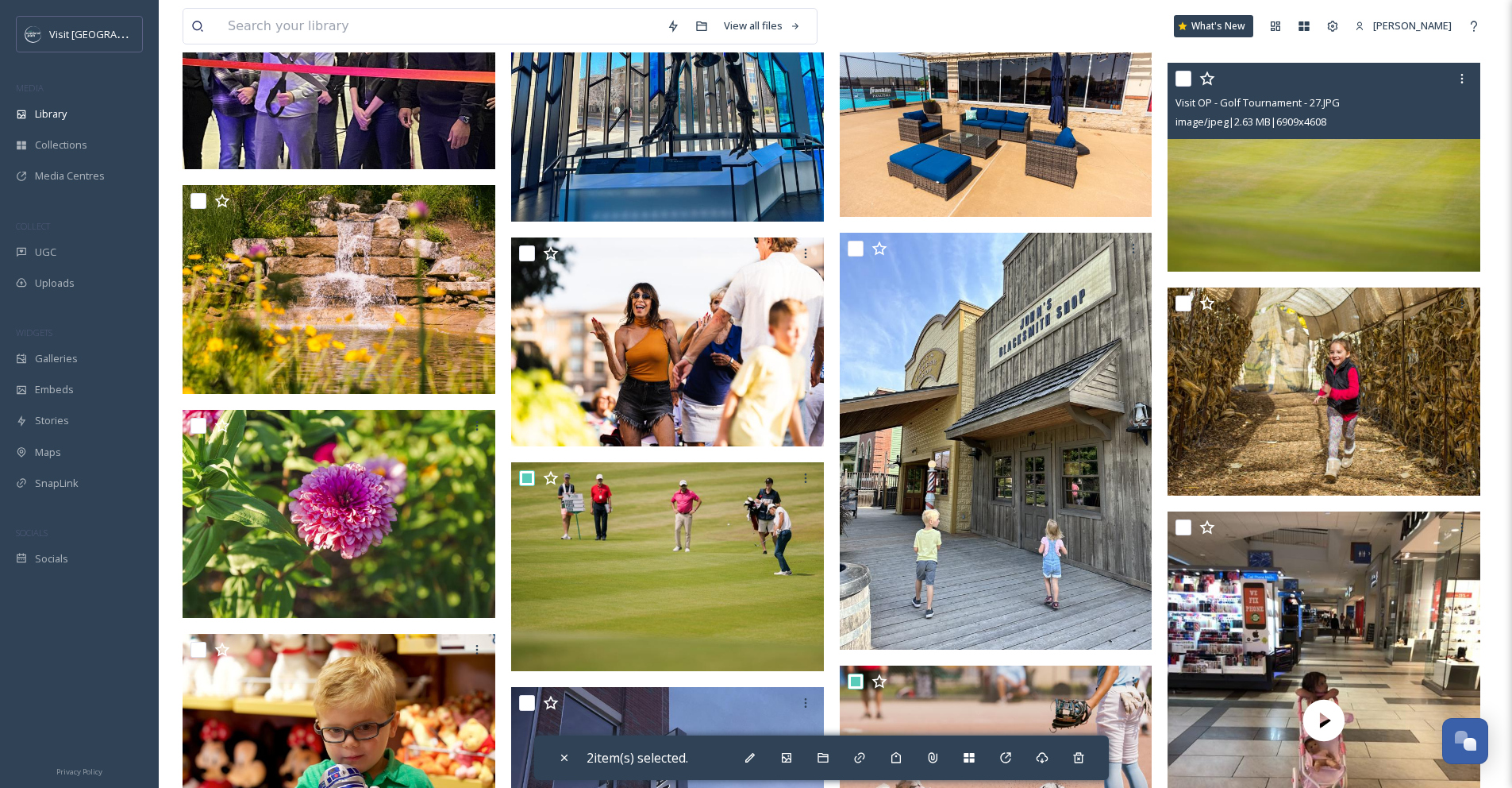
click at [1186, 87] on input "checkbox" at bounding box center [1183, 78] width 16 height 16
checkbox input "true"
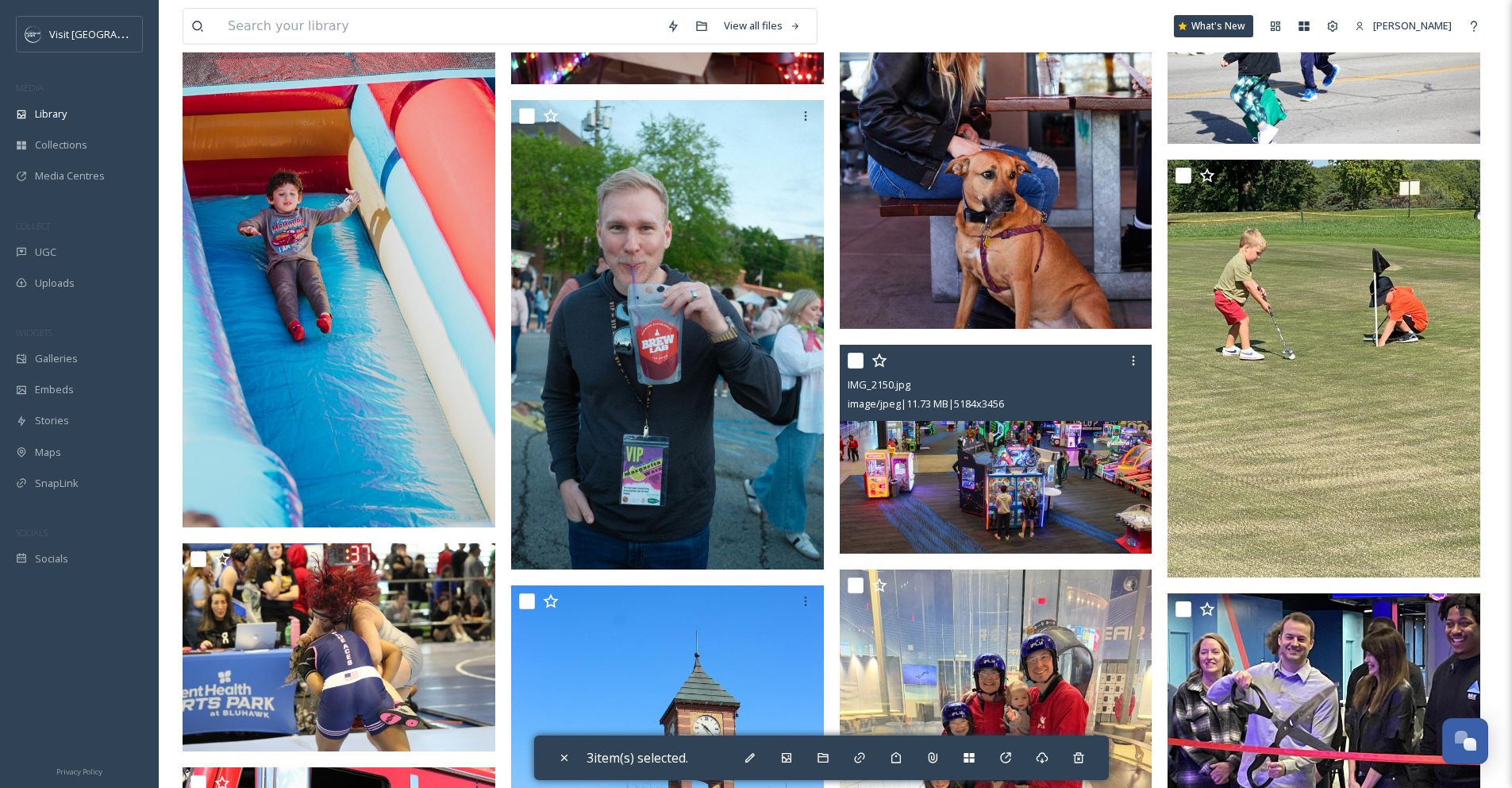
scroll to position [1769, 0]
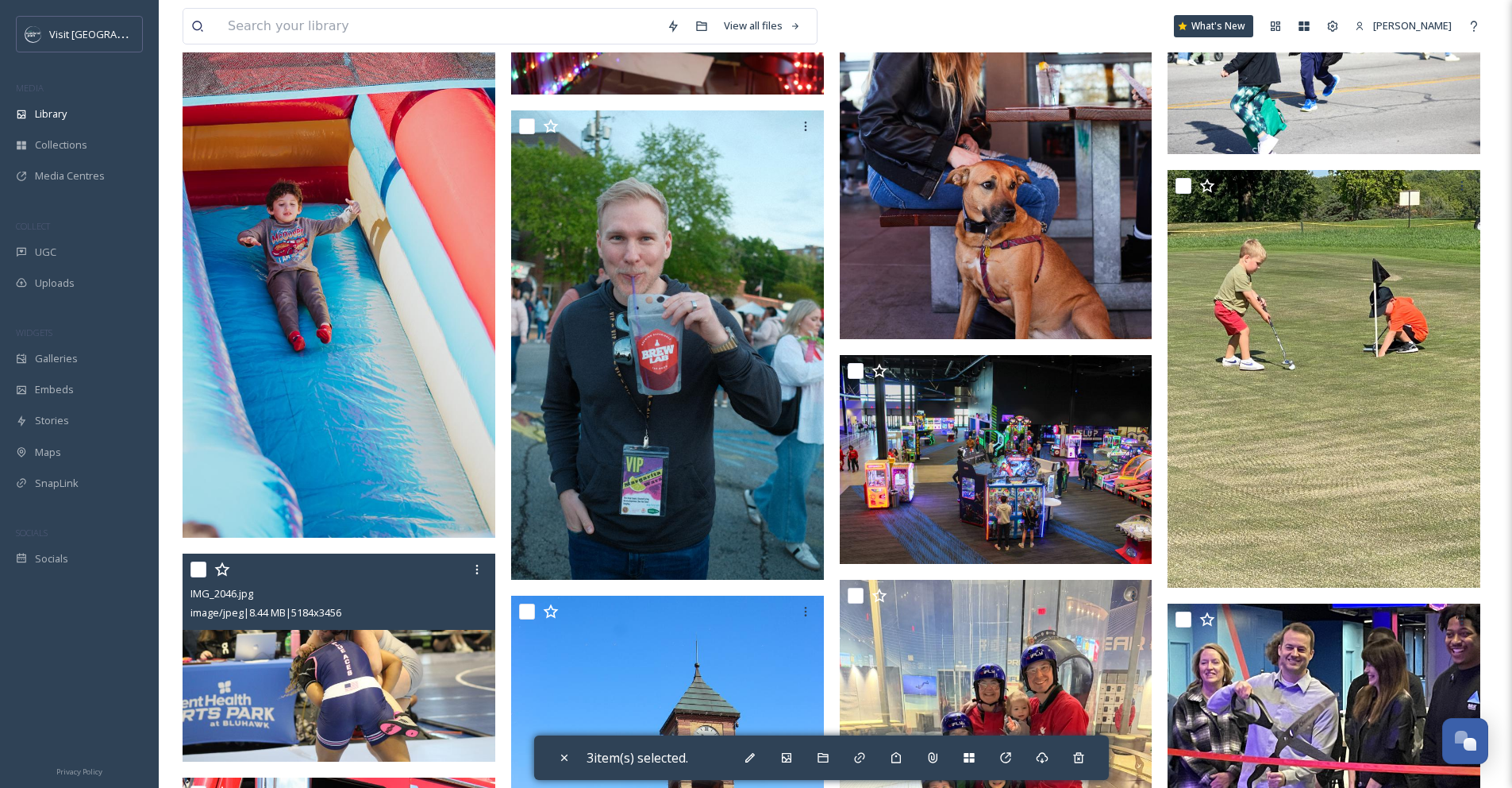
click at [202, 577] on input "checkbox" at bounding box center [198, 569] width 16 height 16
checkbox input "true"
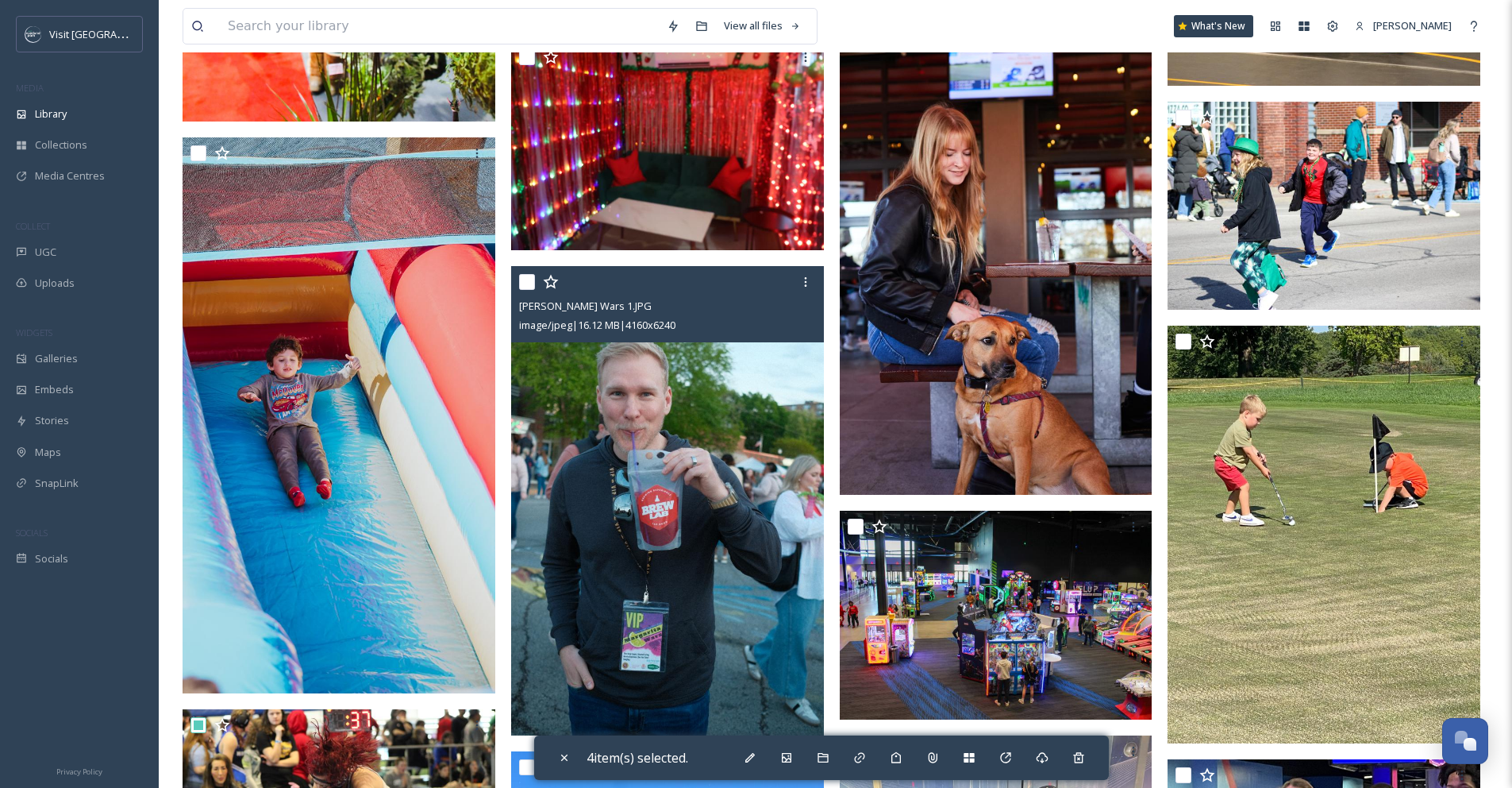
scroll to position [1605, 0]
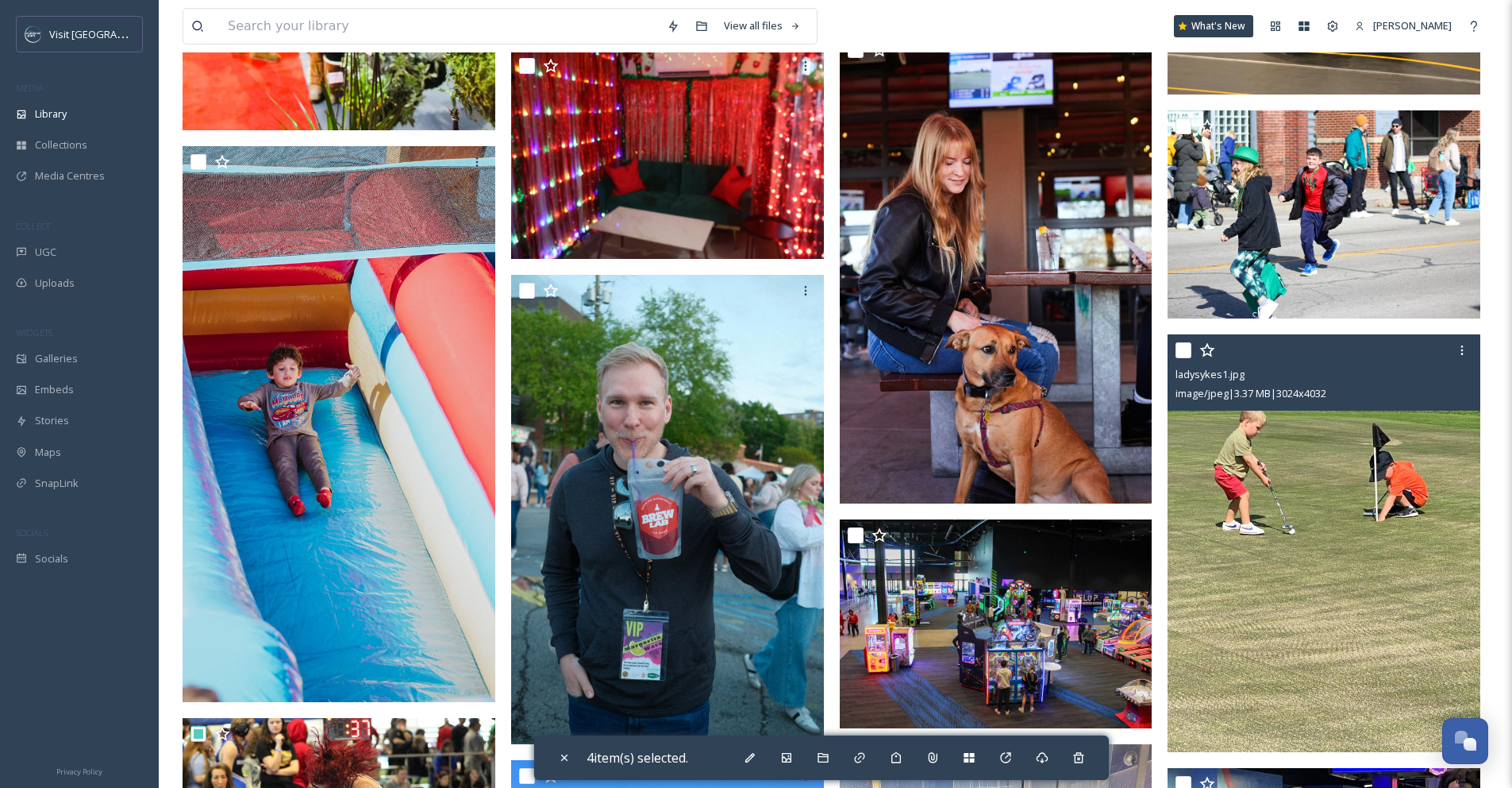
click at [1187, 358] on input "checkbox" at bounding box center [1183, 350] width 16 height 16
checkbox input "true"
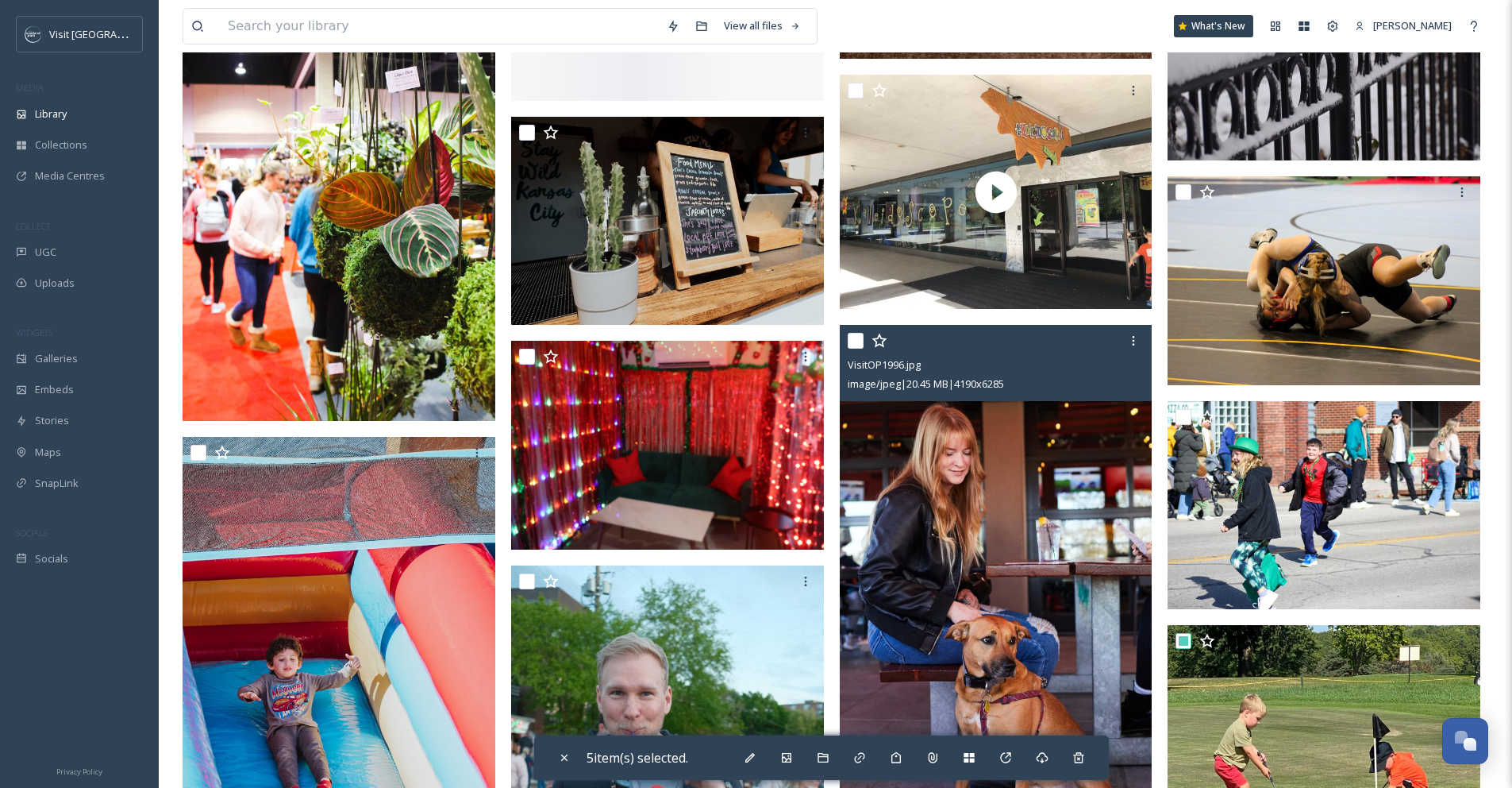
scroll to position [1306, 0]
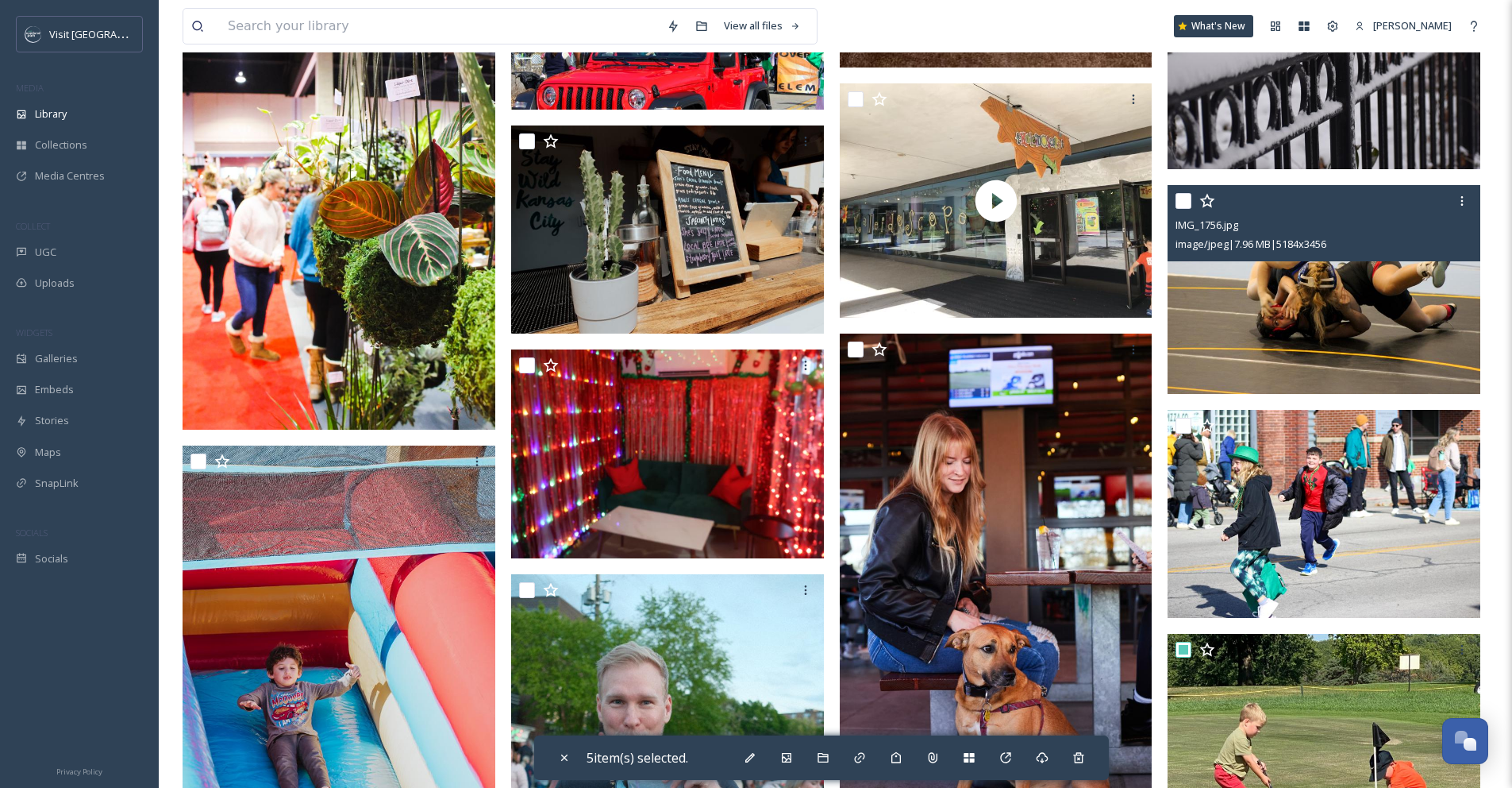
click at [1182, 209] on input "checkbox" at bounding box center [1183, 201] width 16 height 16
checkbox input "true"
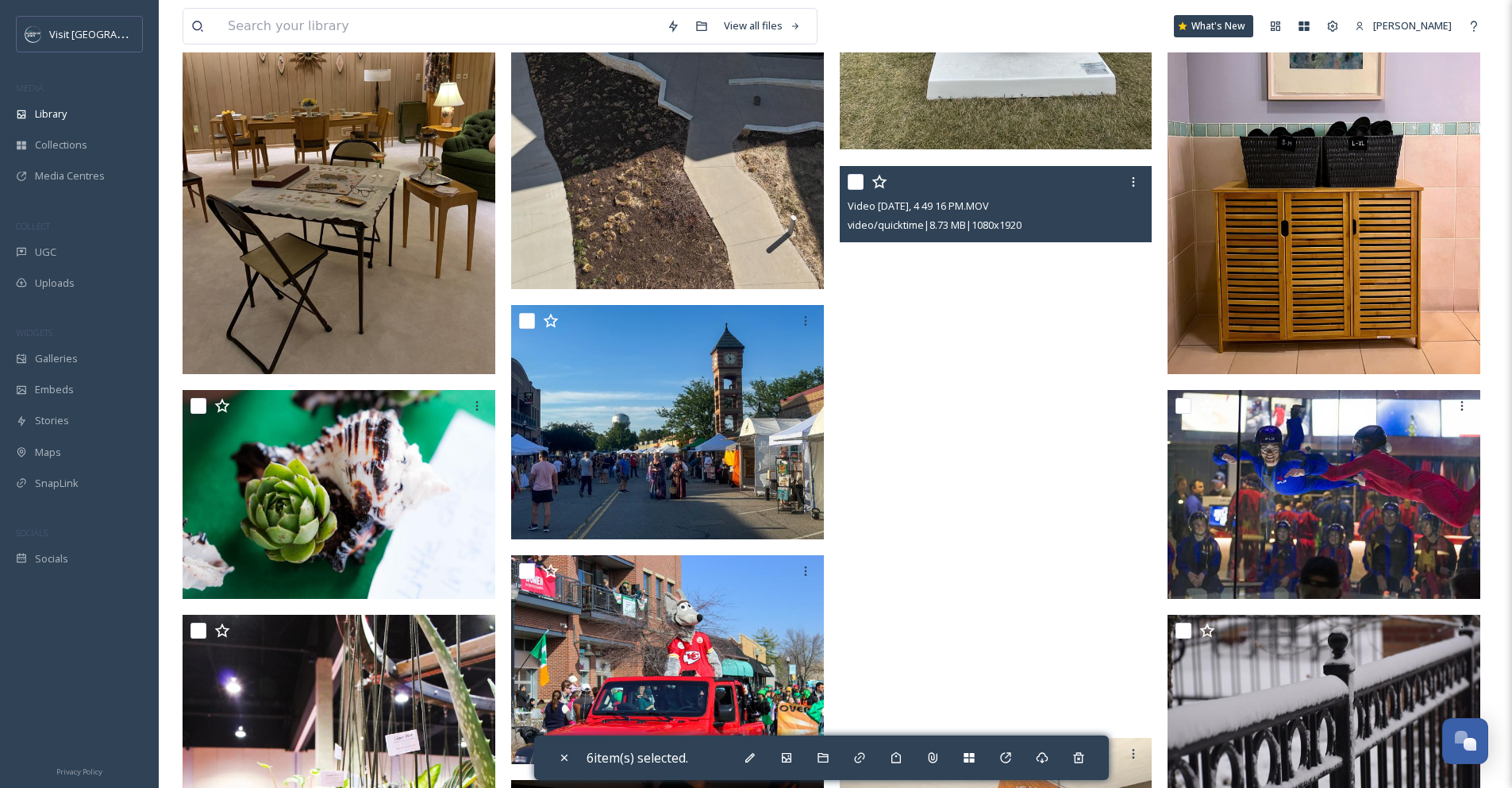
scroll to position [647, 0]
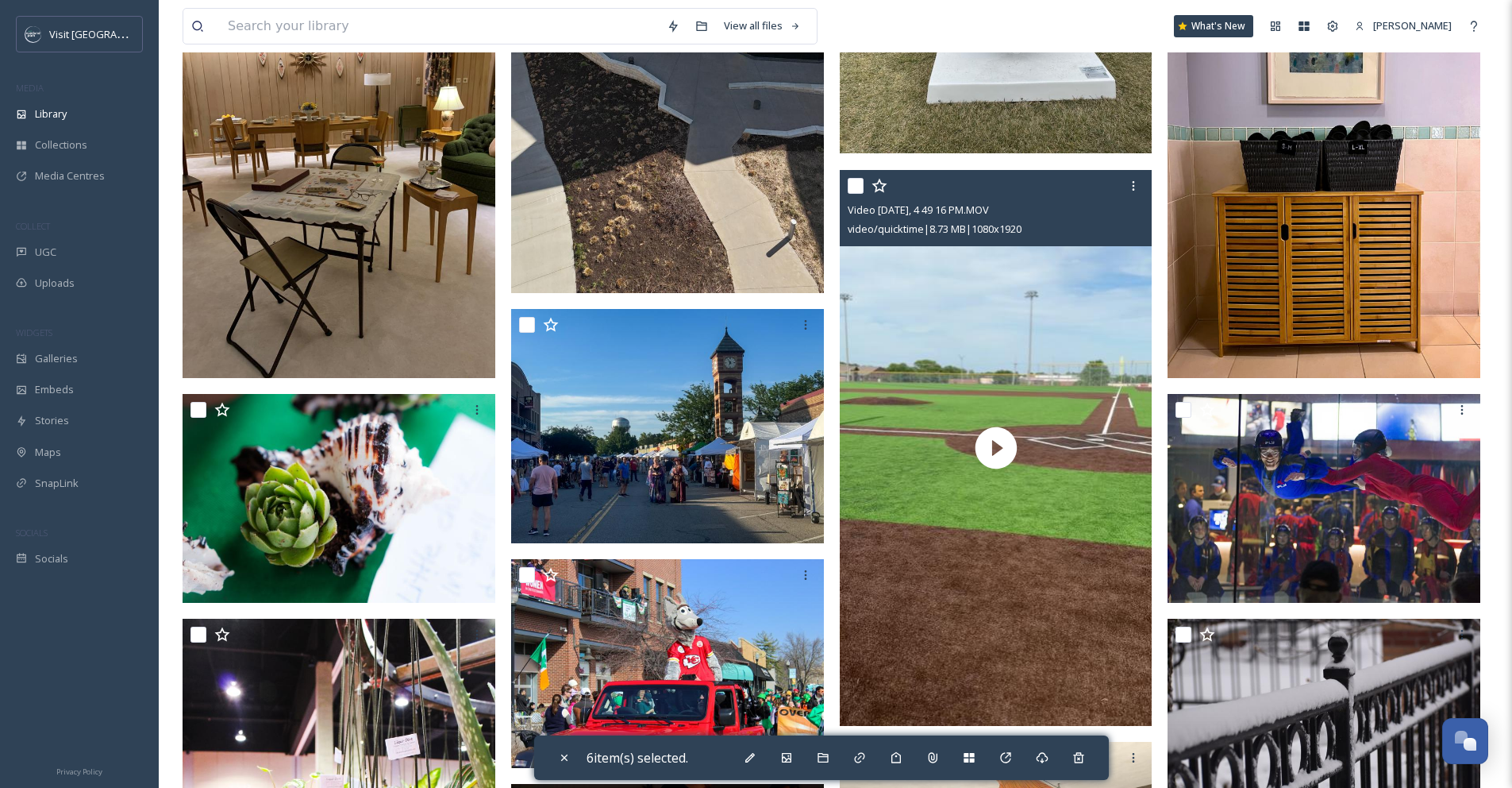
click at [861, 194] on input "checkbox" at bounding box center [855, 186] width 16 height 16
checkbox input "true"
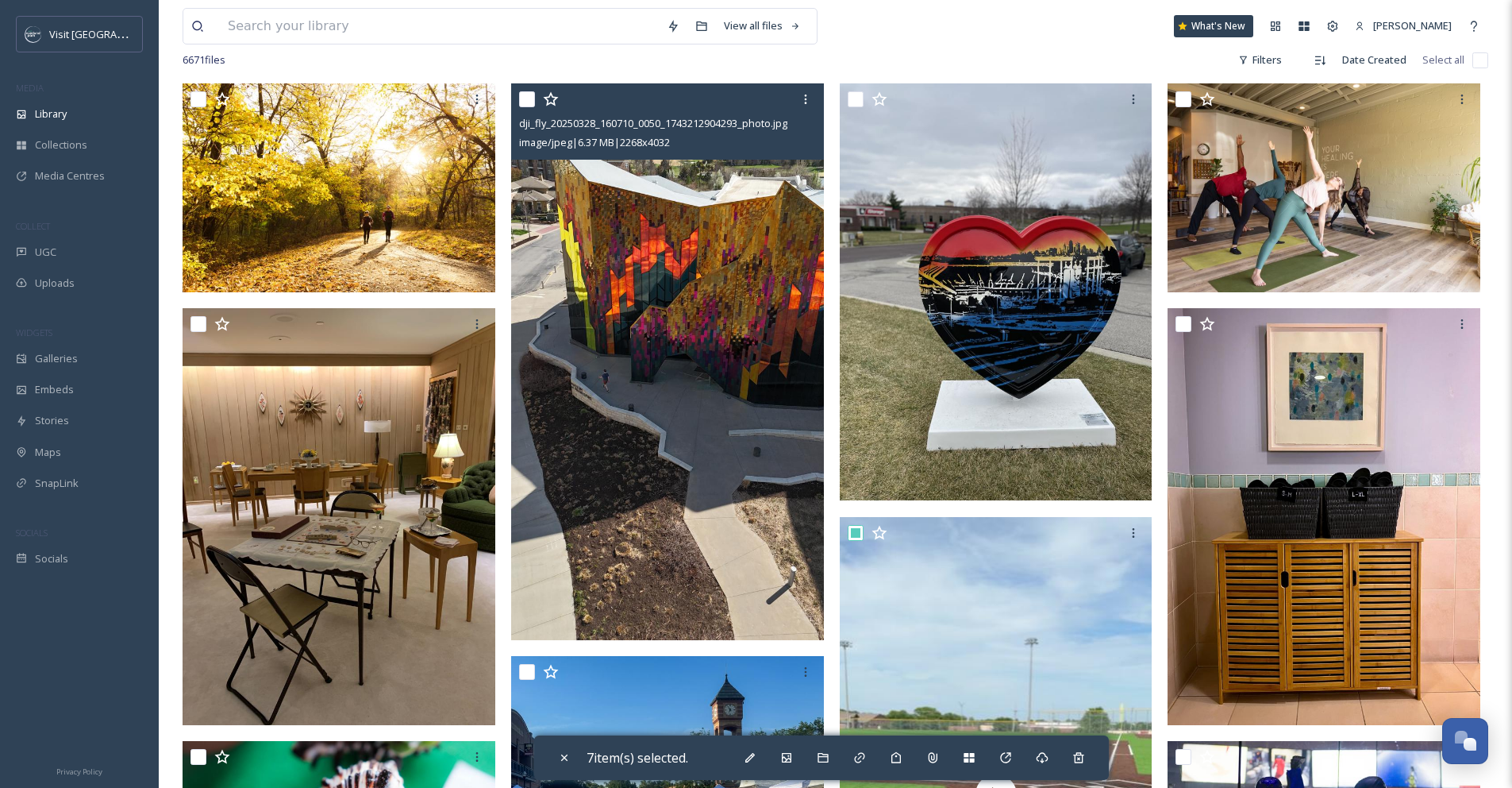
scroll to position [299, 0]
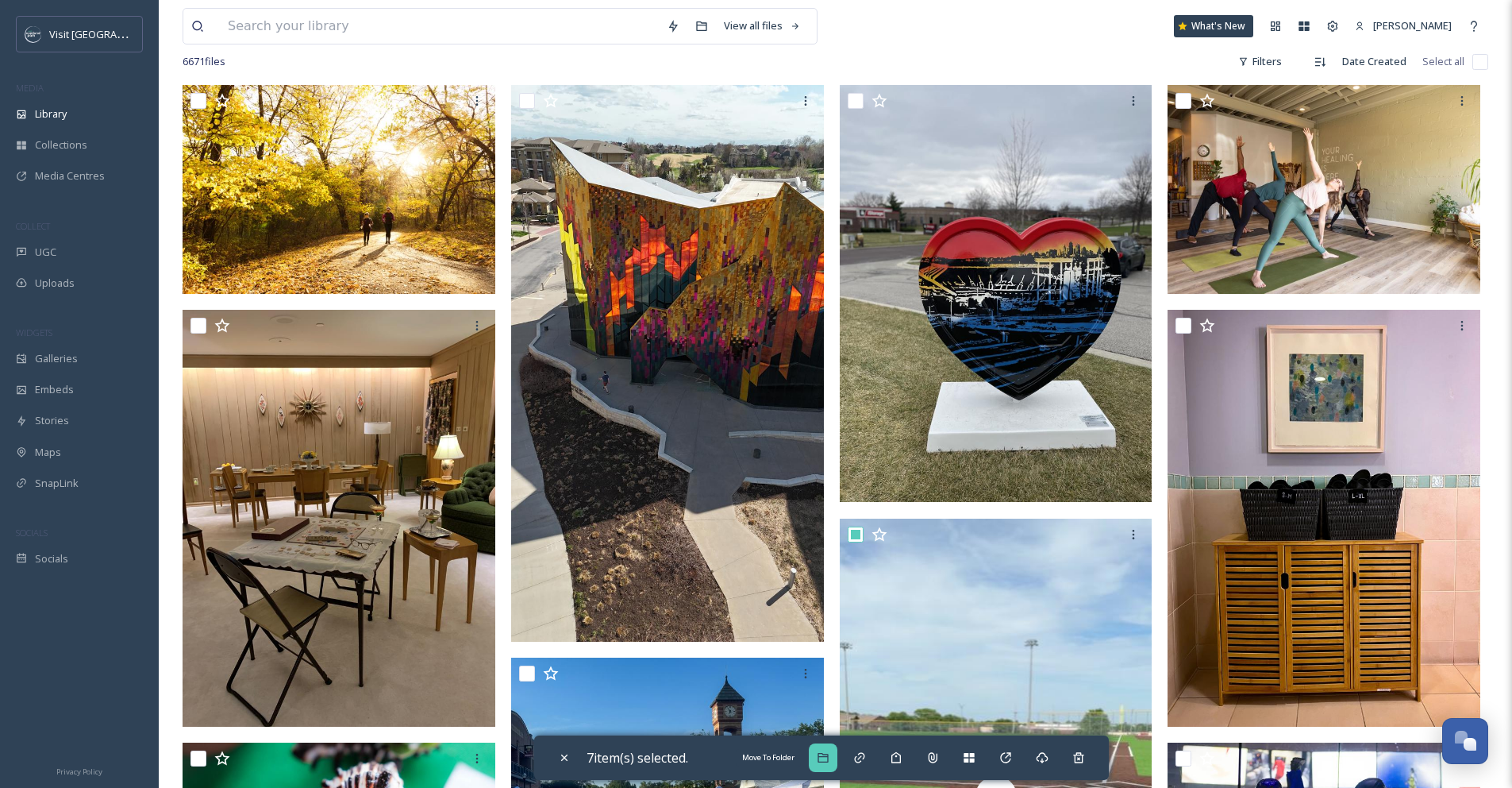
click at [816, 761] on div "Move To Folder" at bounding box center [823, 757] width 28 height 28
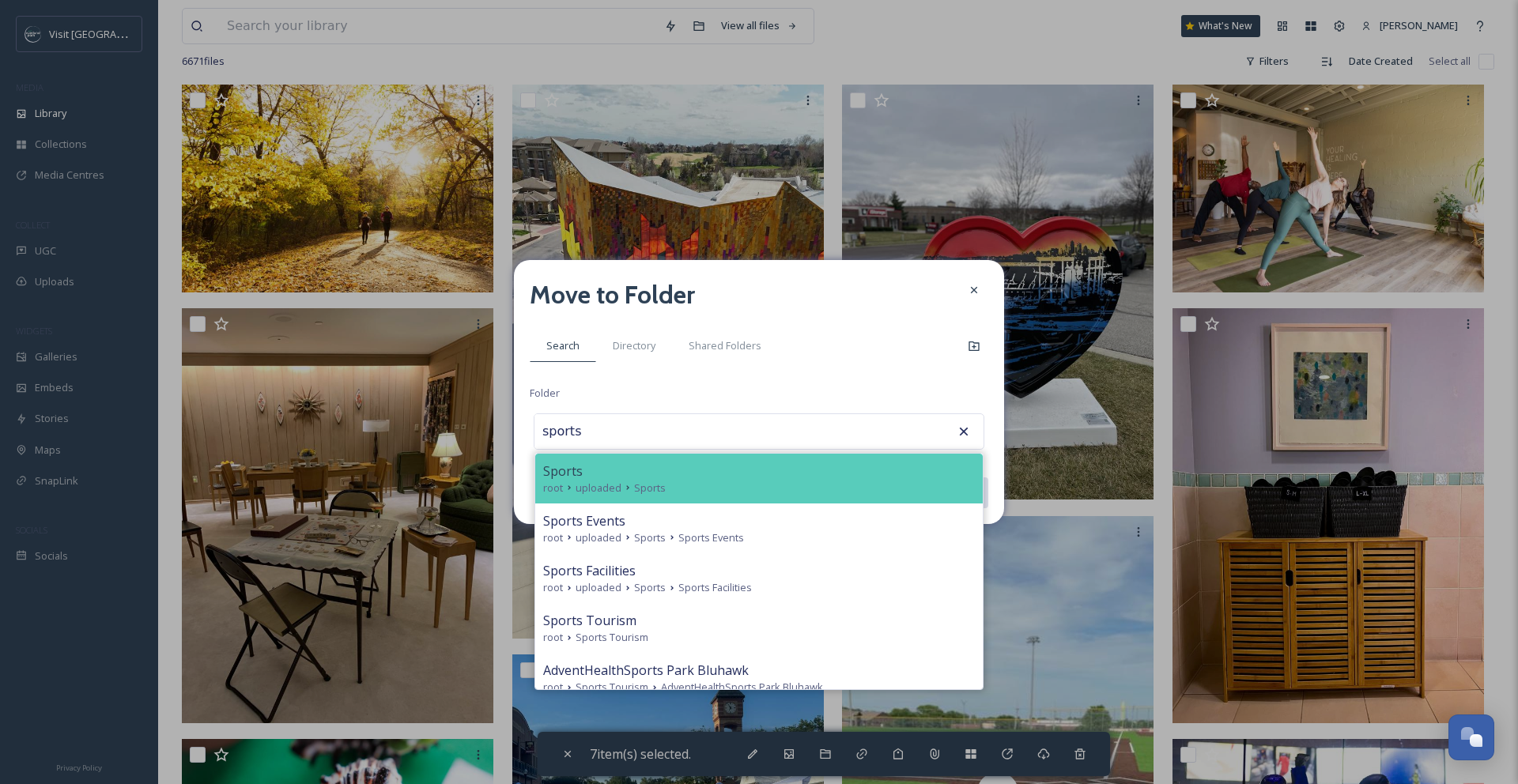
click at [807, 475] on div "Sports" at bounding box center [759, 471] width 432 height 19
type input "Sports"
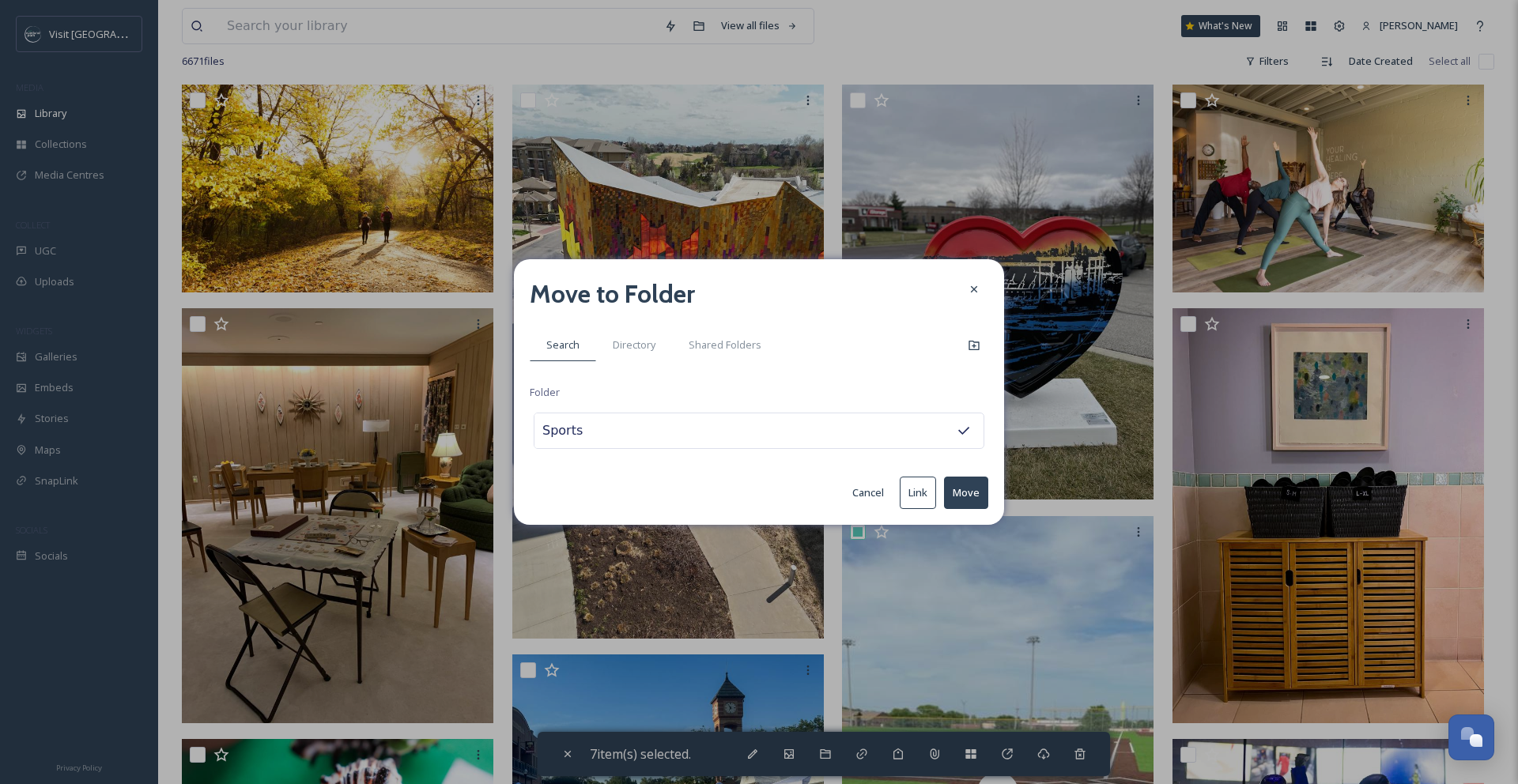
click at [957, 483] on button "Move" at bounding box center [965, 492] width 44 height 32
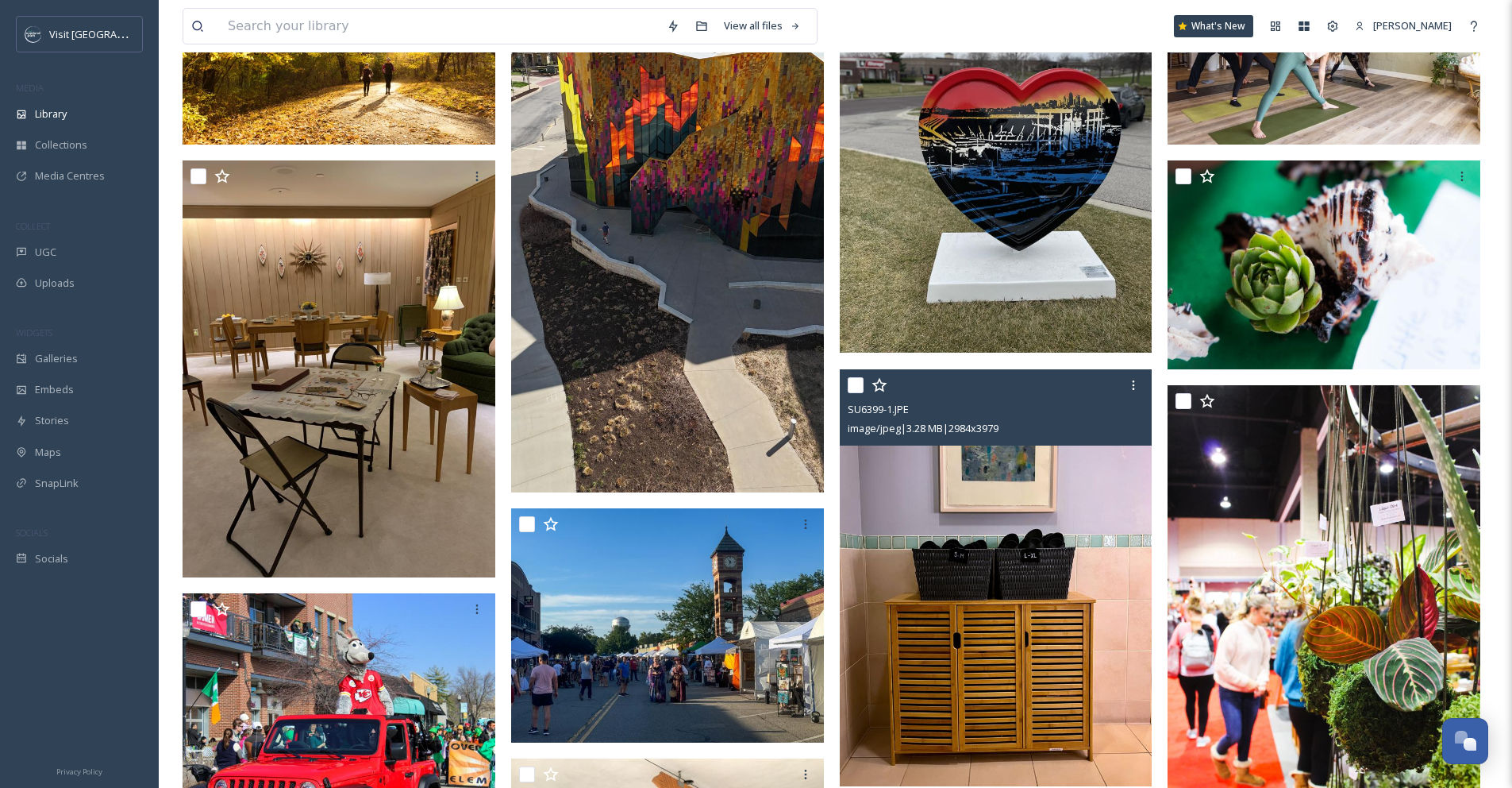
scroll to position [552, 0]
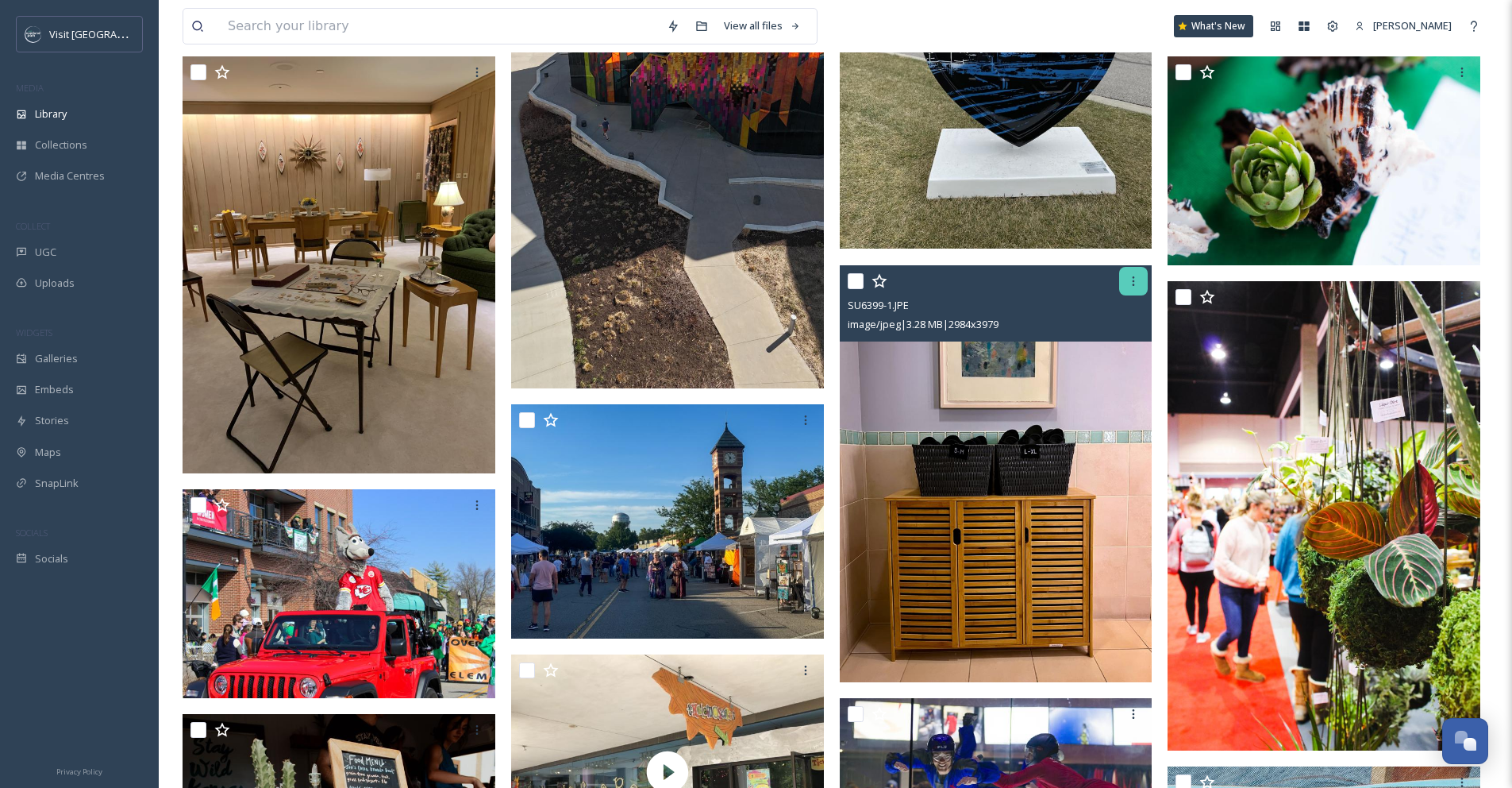
click at [1137, 287] on icon at bounding box center [1133, 281] width 12 height 12
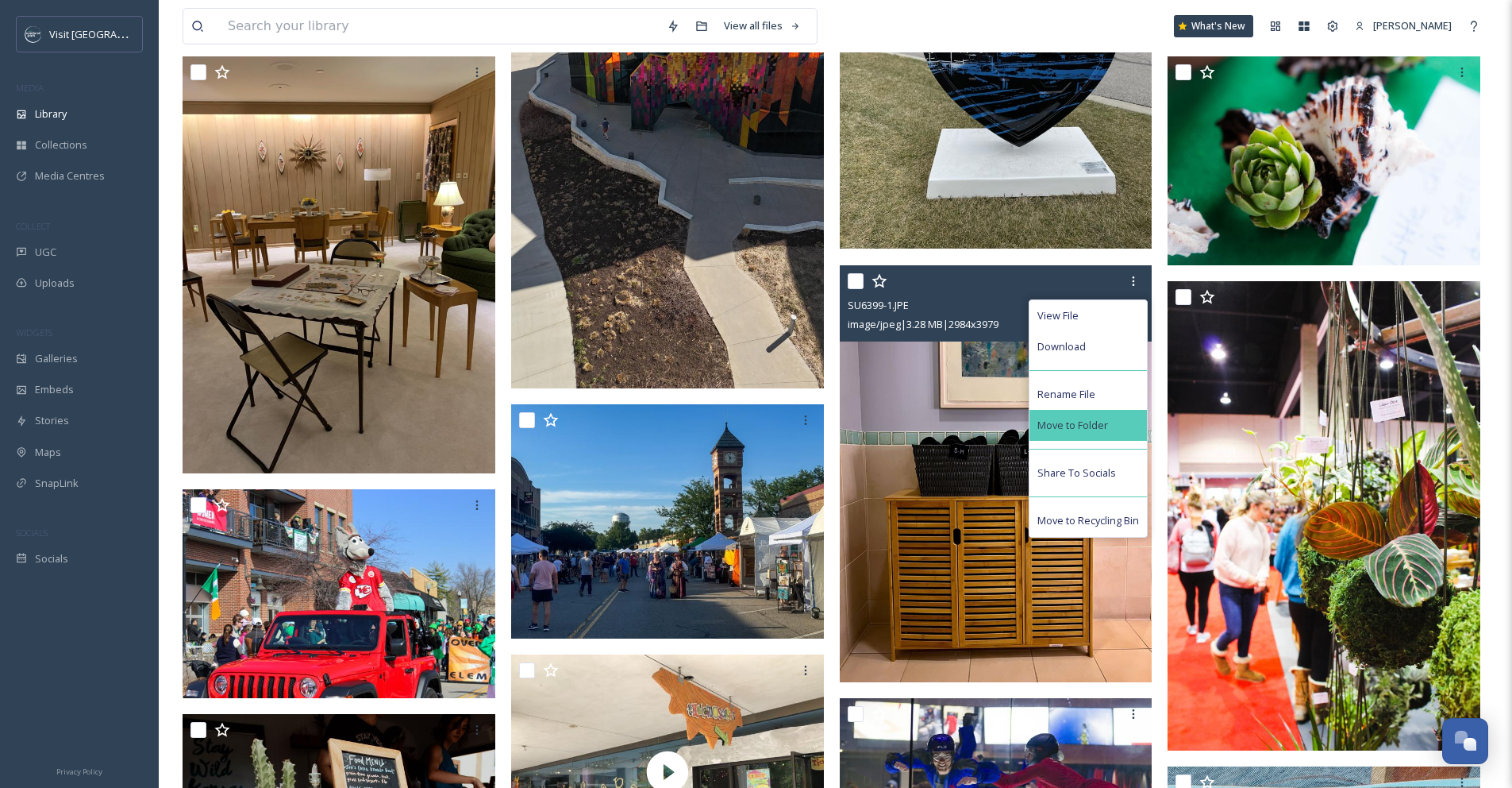
click at [1113, 436] on div "Move to Folder" at bounding box center [1088, 425] width 117 height 31
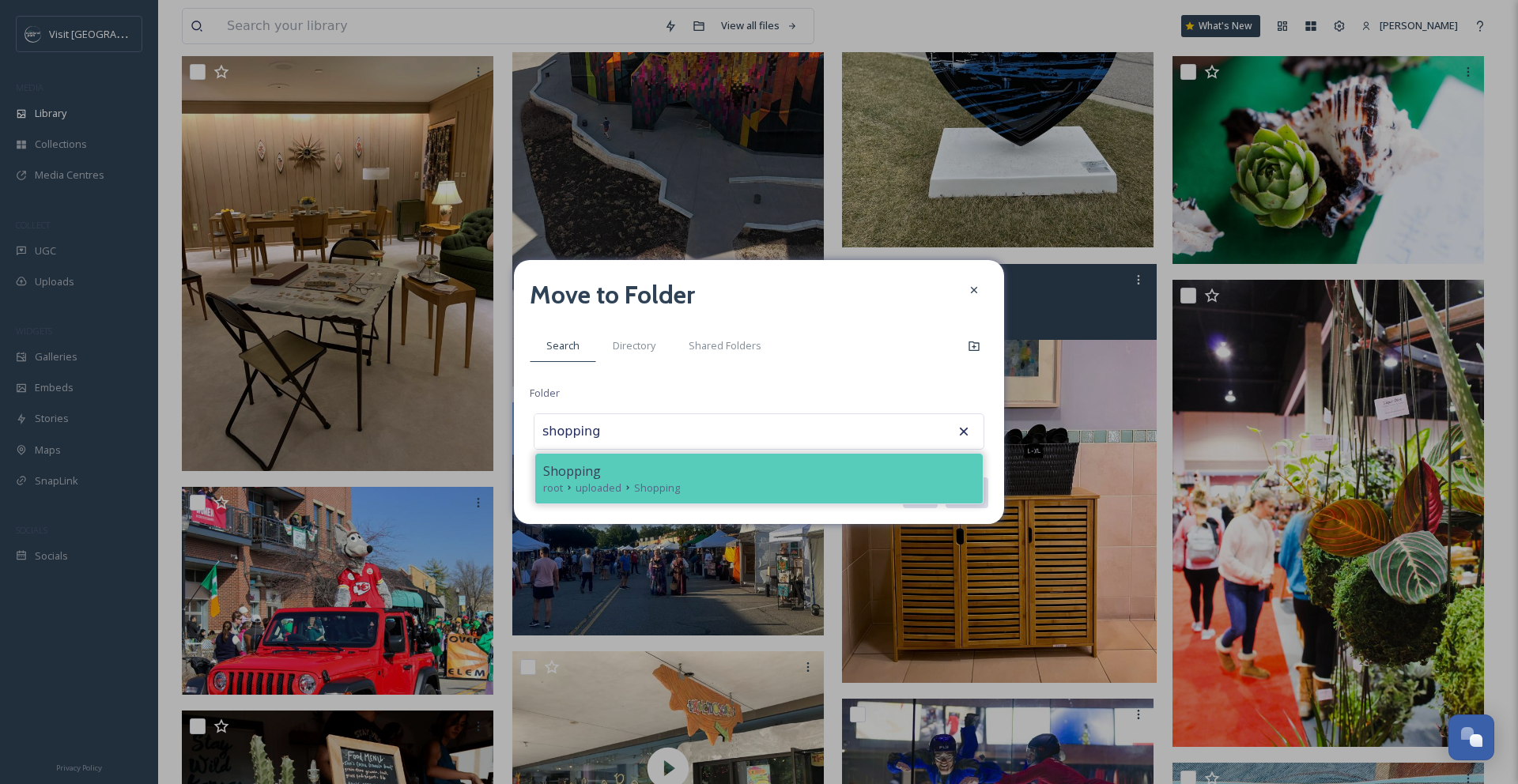
click at [871, 484] on div "root uploaded Shopping" at bounding box center [759, 488] width 432 height 15
type input "Shopping"
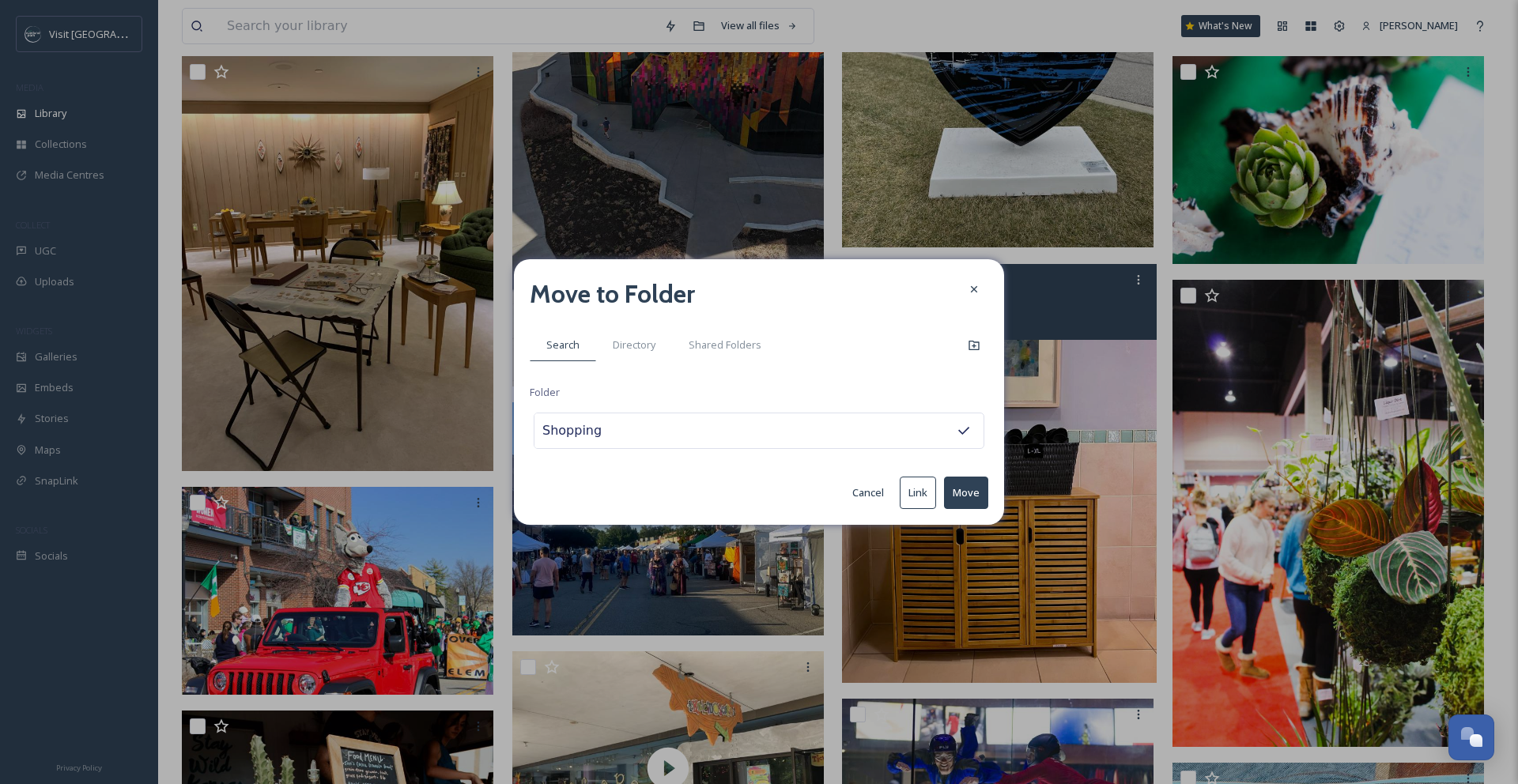
click at [963, 490] on button "Move" at bounding box center [965, 492] width 44 height 32
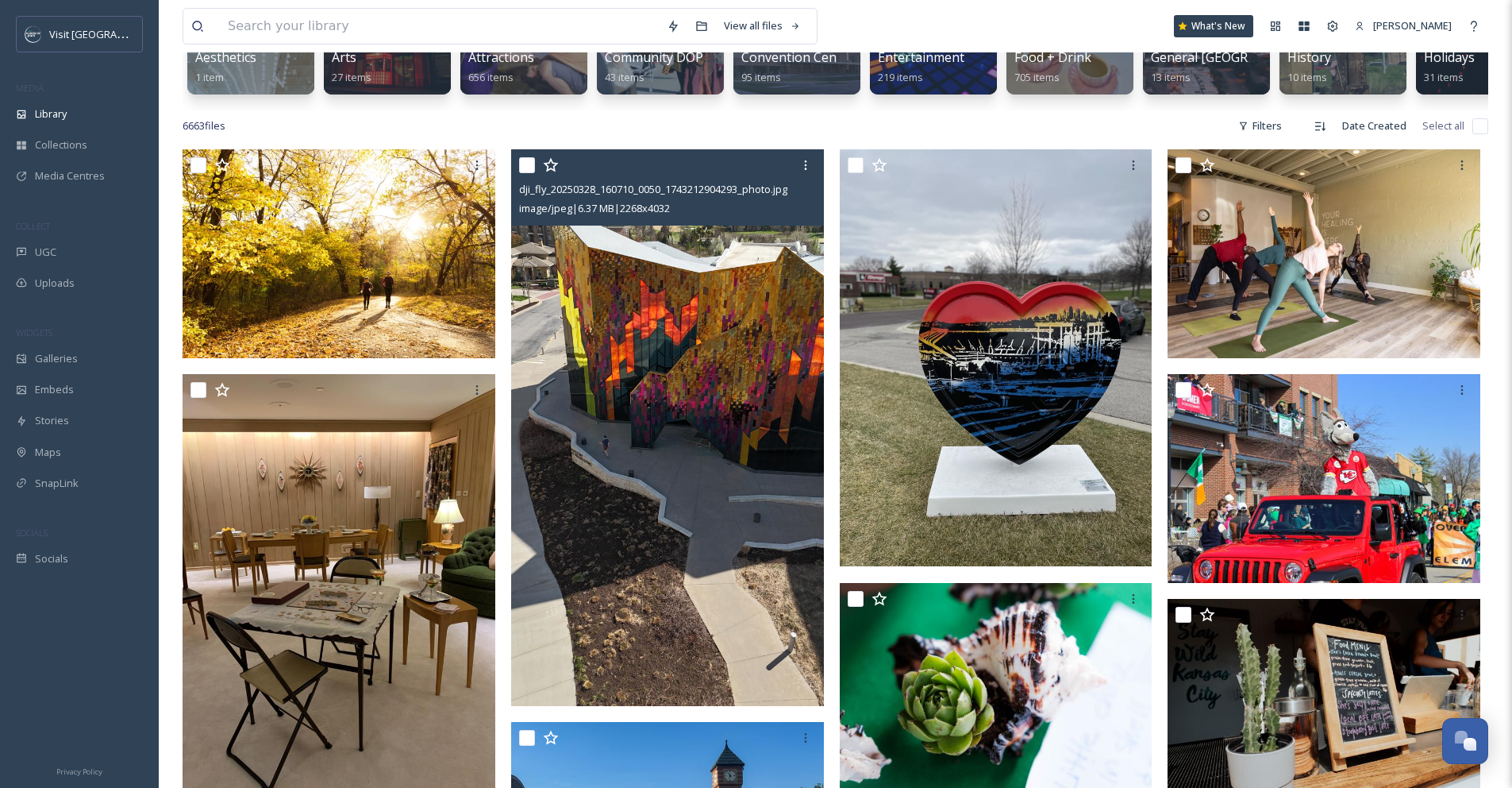
scroll to position [233, 0]
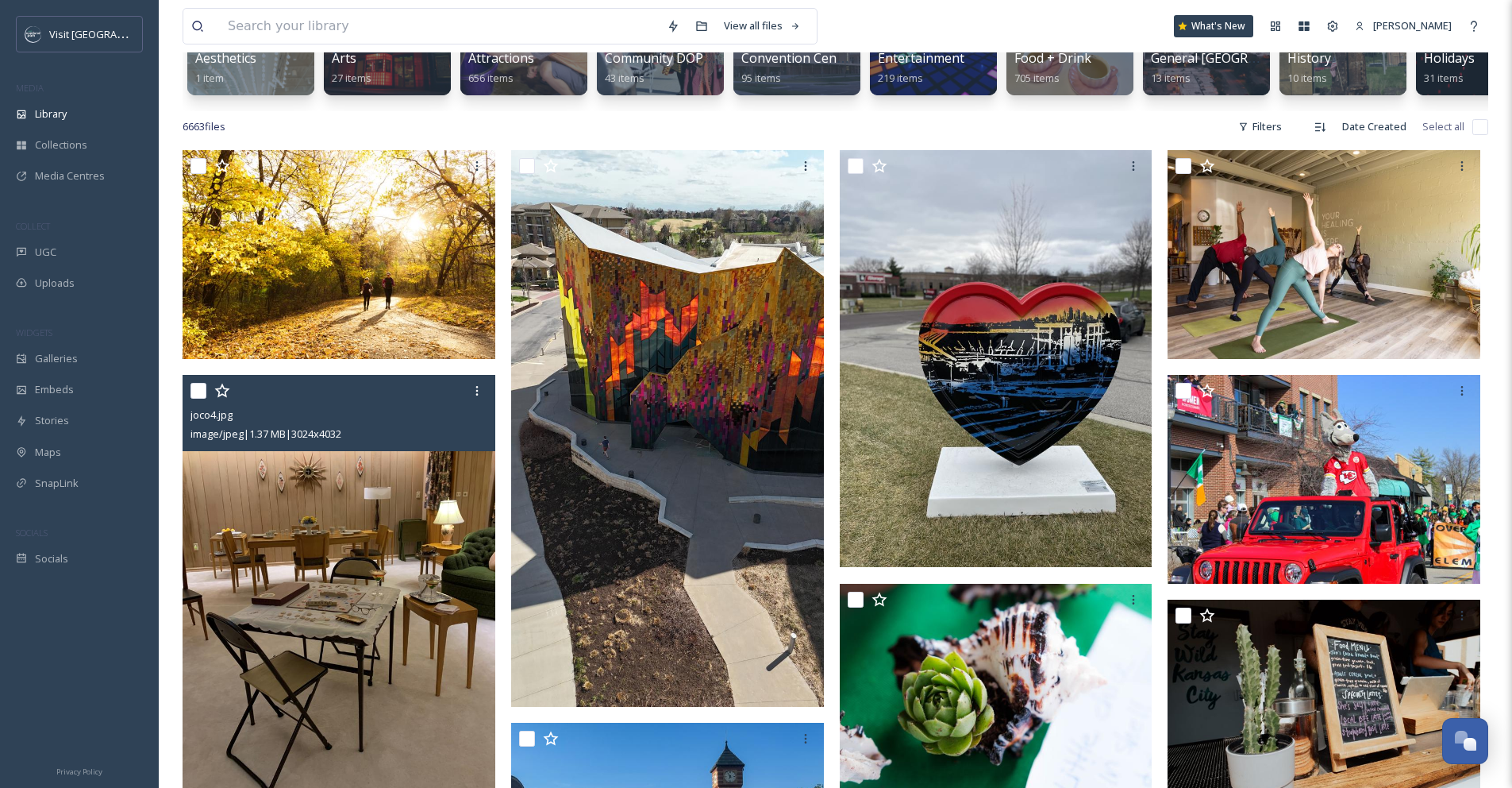
click at [196, 399] on input "checkbox" at bounding box center [198, 391] width 16 height 16
checkbox input "true"
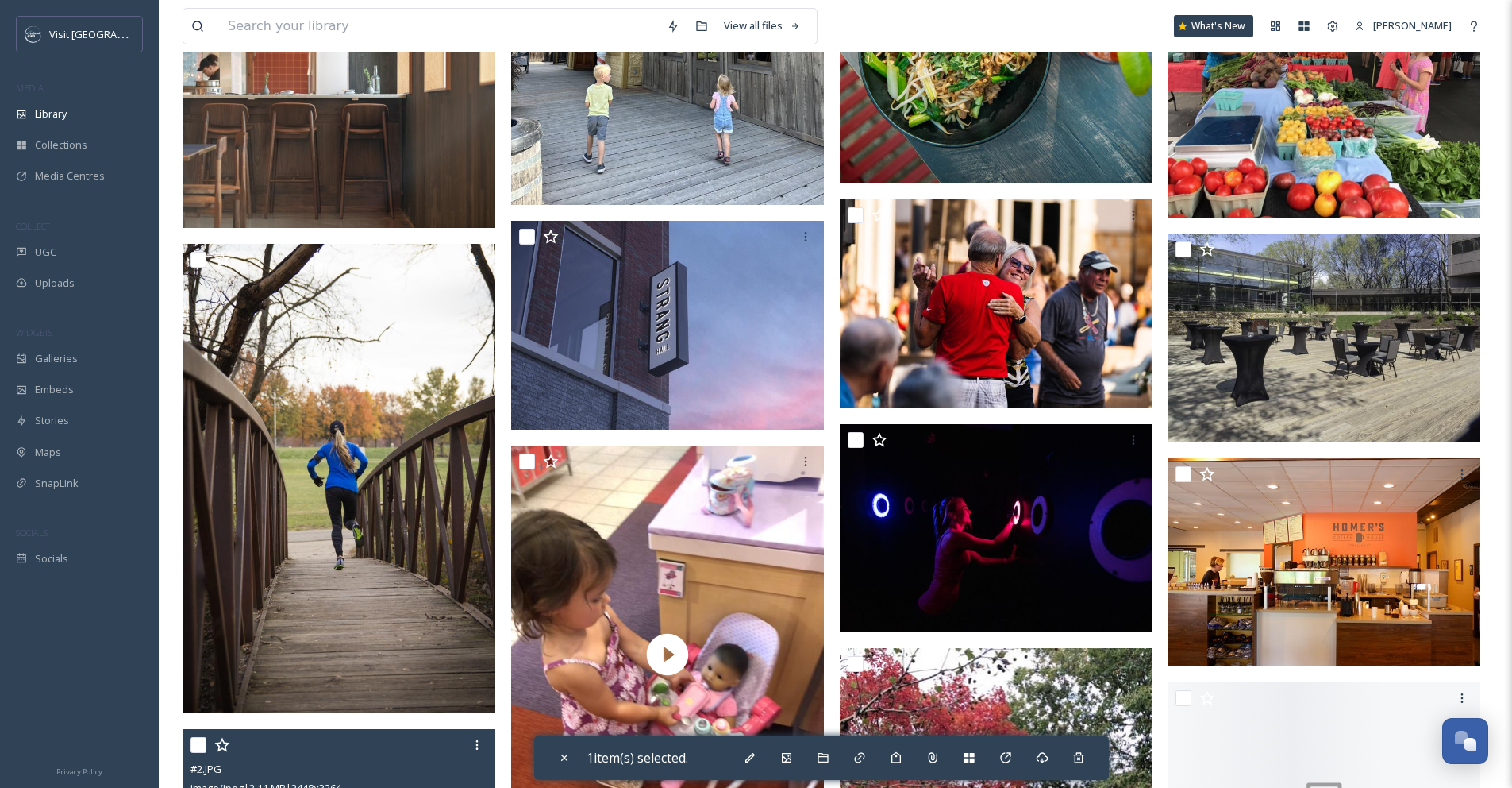
scroll to position [3992, 0]
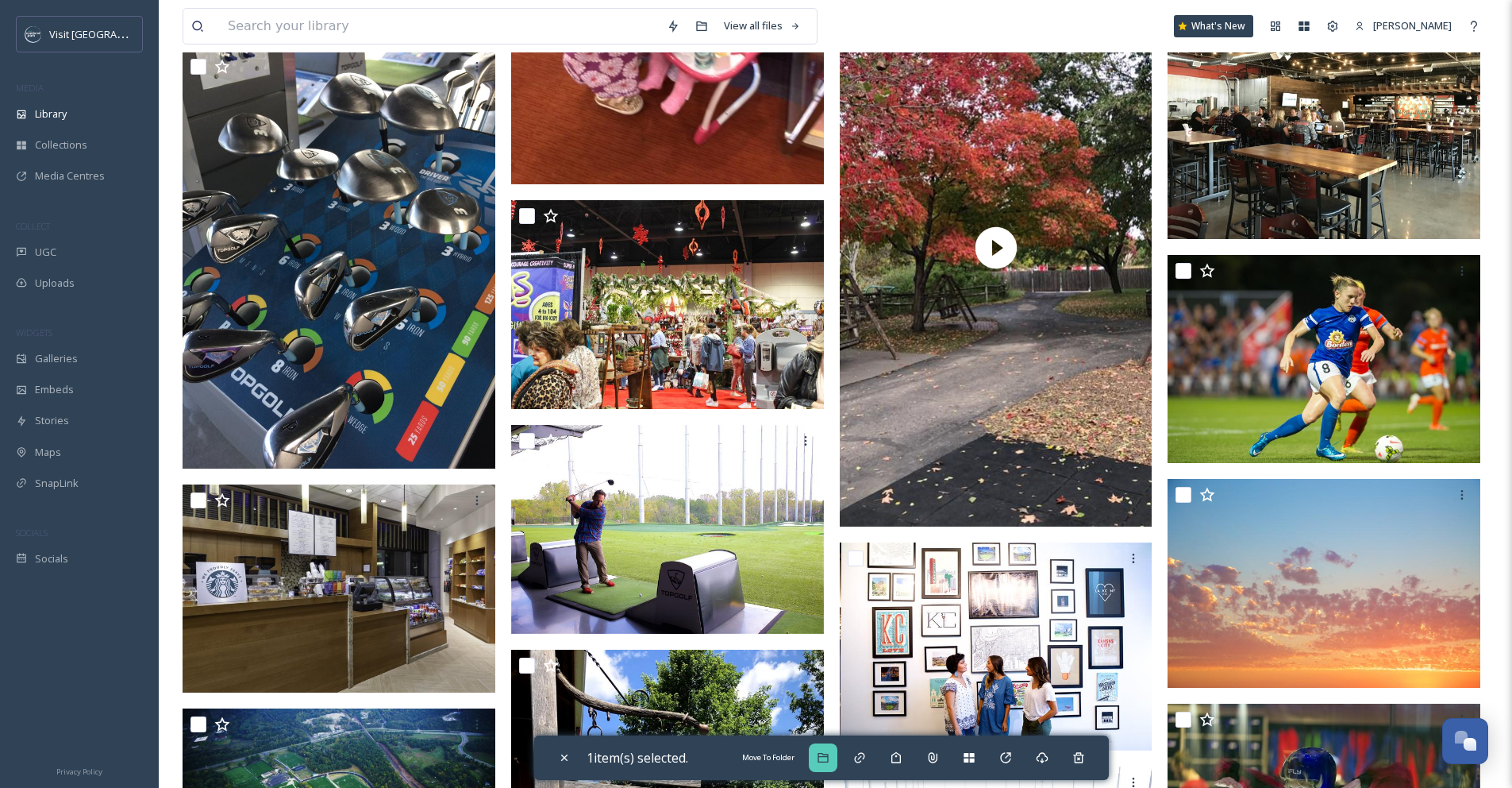
click at [821, 760] on icon at bounding box center [823, 757] width 12 height 12
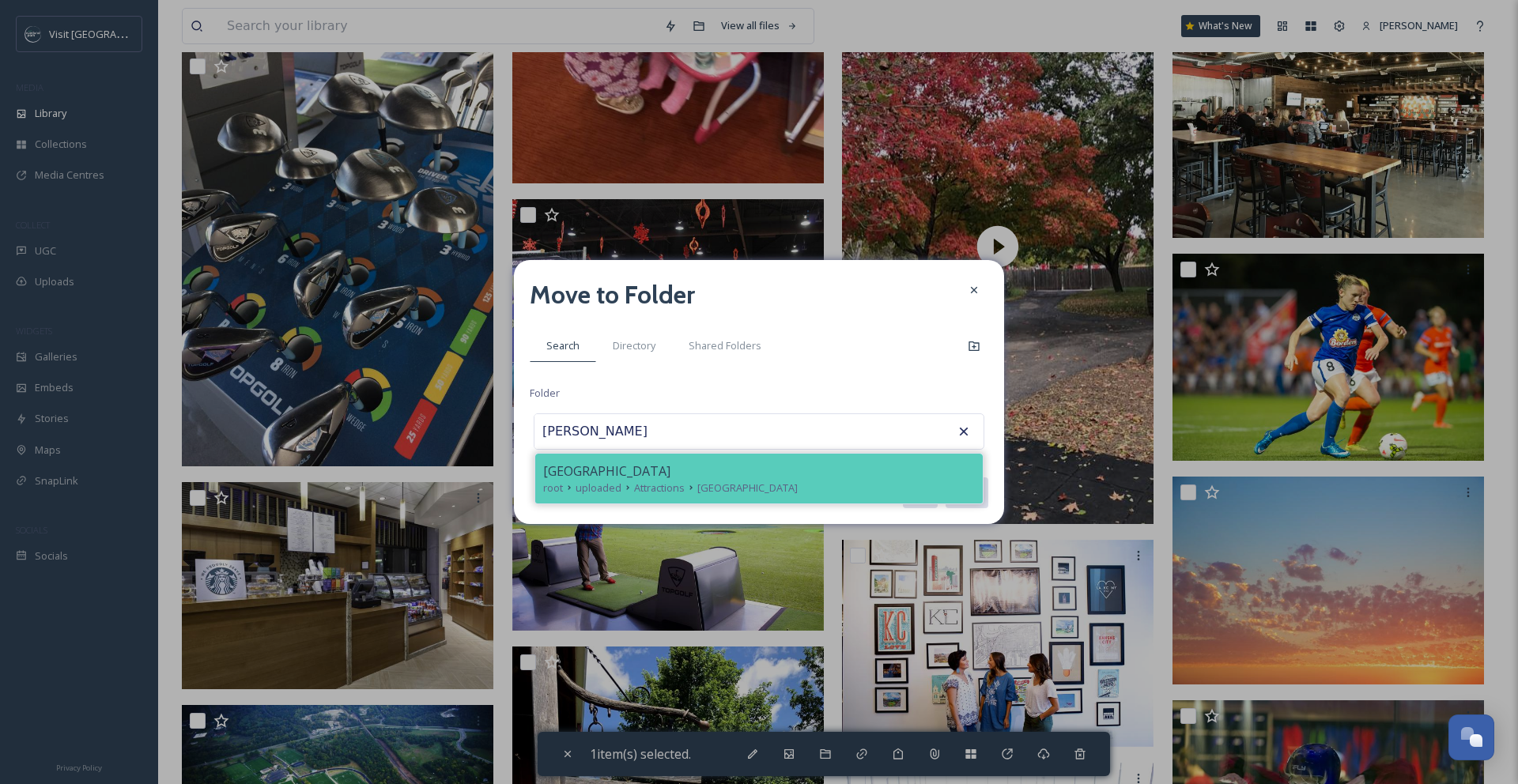
click at [798, 488] on span "[GEOGRAPHIC_DATA]" at bounding box center [747, 488] width 100 height 15
type input "[GEOGRAPHIC_DATA]"
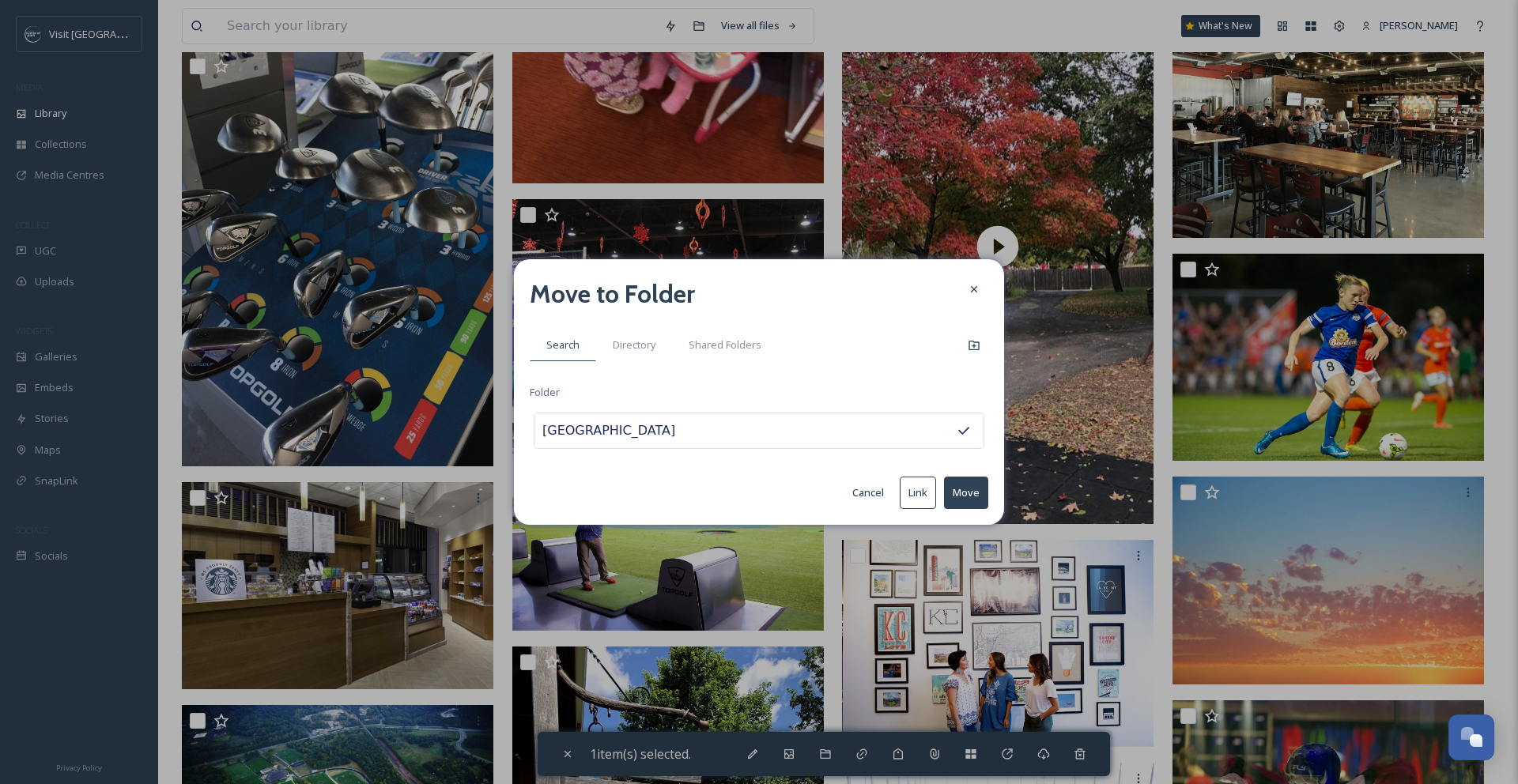
click at [968, 496] on button "Move" at bounding box center [965, 492] width 44 height 32
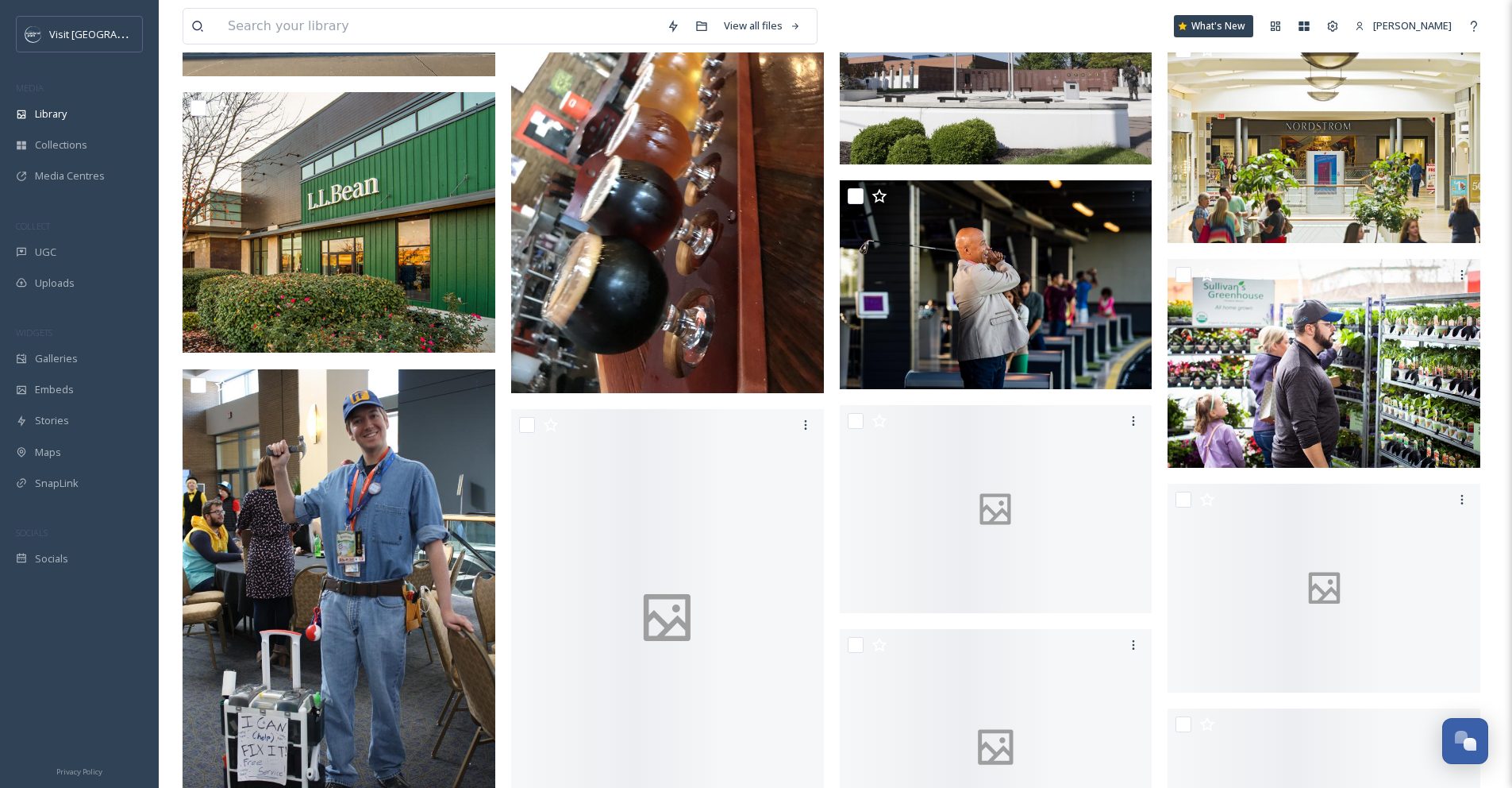
scroll to position [5442, 0]
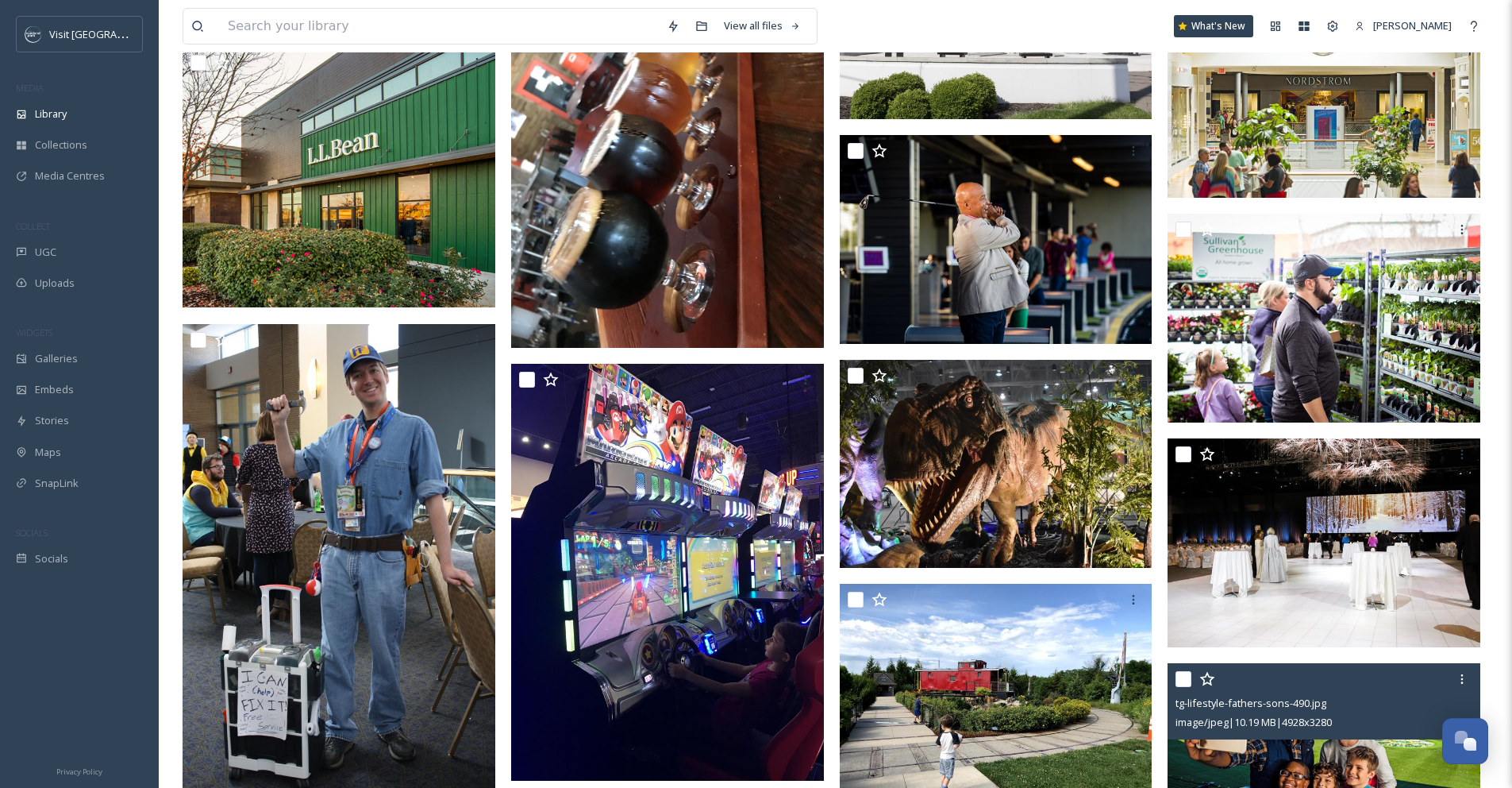
click at [1183, 686] on input "checkbox" at bounding box center [1183, 679] width 16 height 16
checkbox input "true"
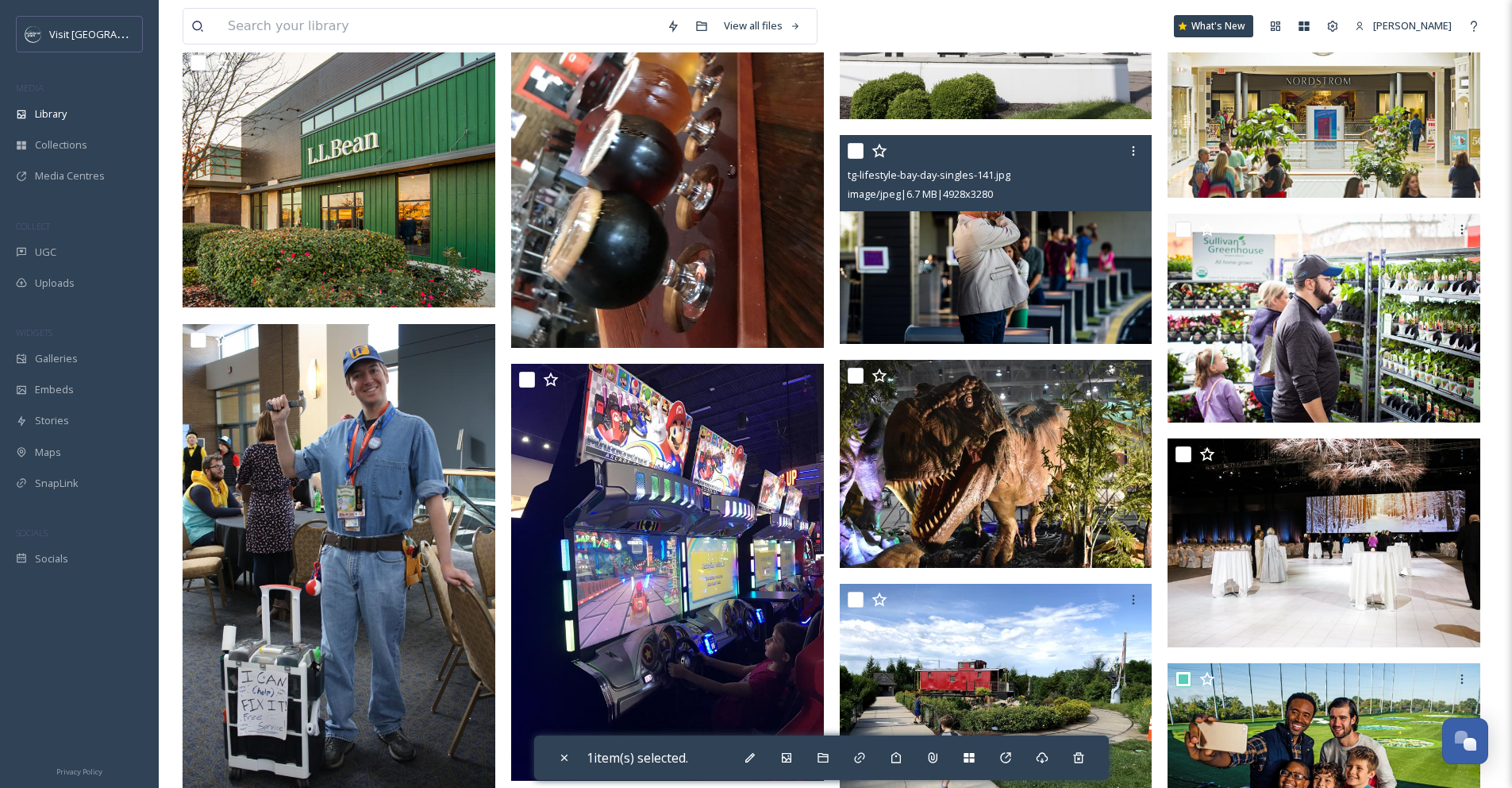
click at [852, 159] on input "checkbox" at bounding box center [855, 151] width 16 height 16
checkbox input "true"
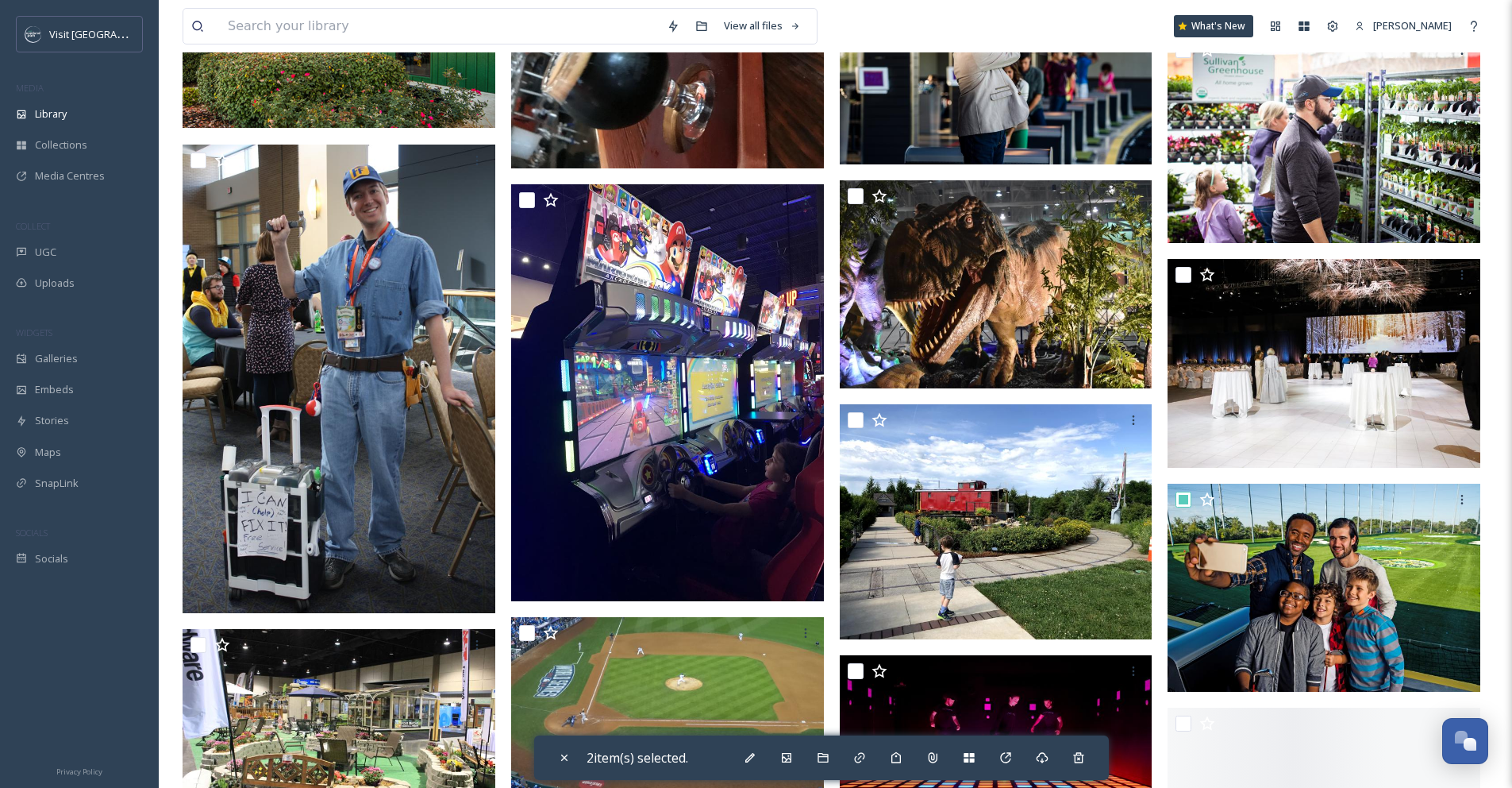
scroll to position [5956, 0]
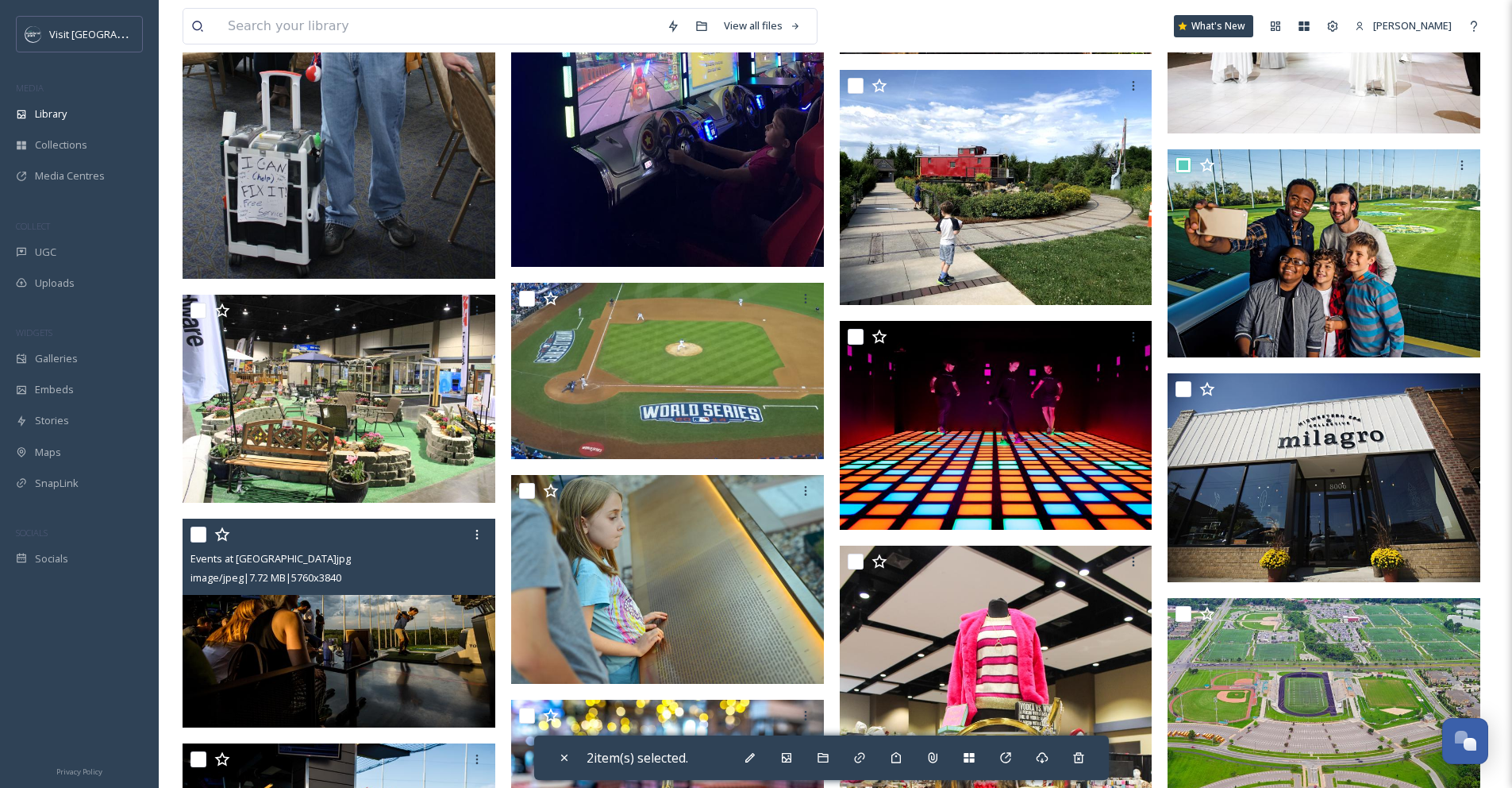
click at [198, 542] on input "checkbox" at bounding box center [198, 534] width 16 height 16
checkbox input "true"
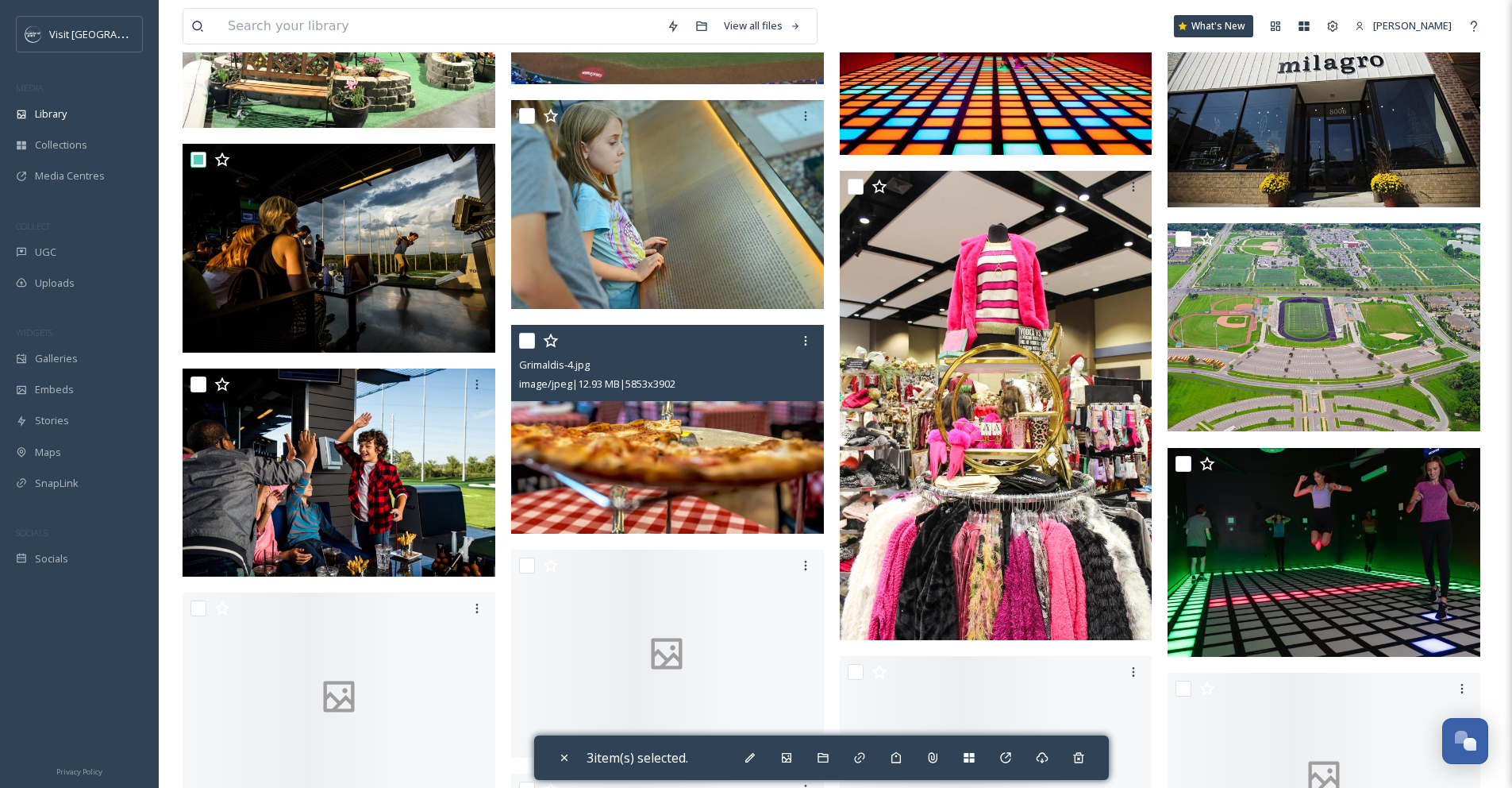
scroll to position [6336, 0]
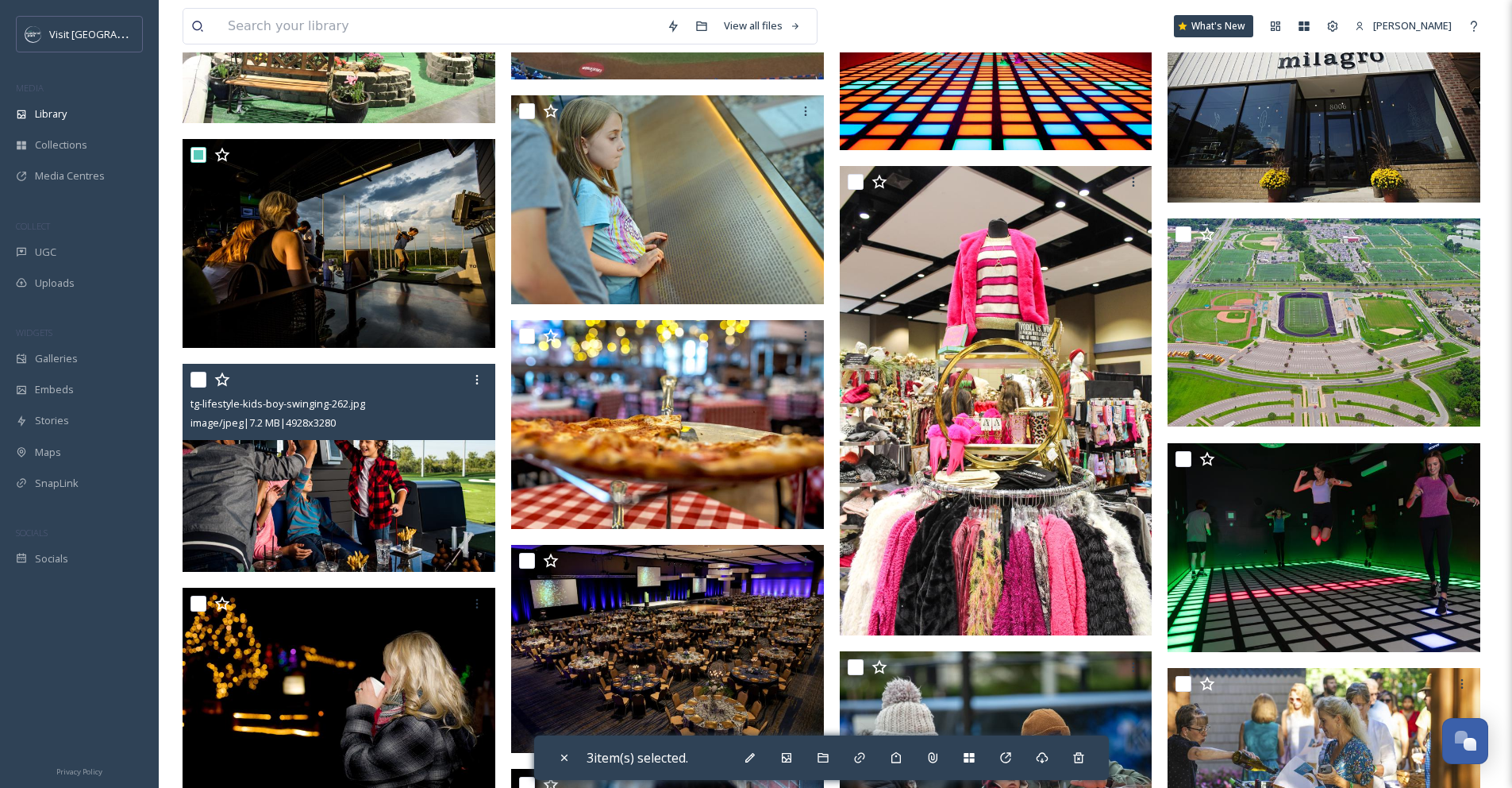
click at [199, 387] on input "checkbox" at bounding box center [198, 379] width 16 height 16
checkbox input "true"
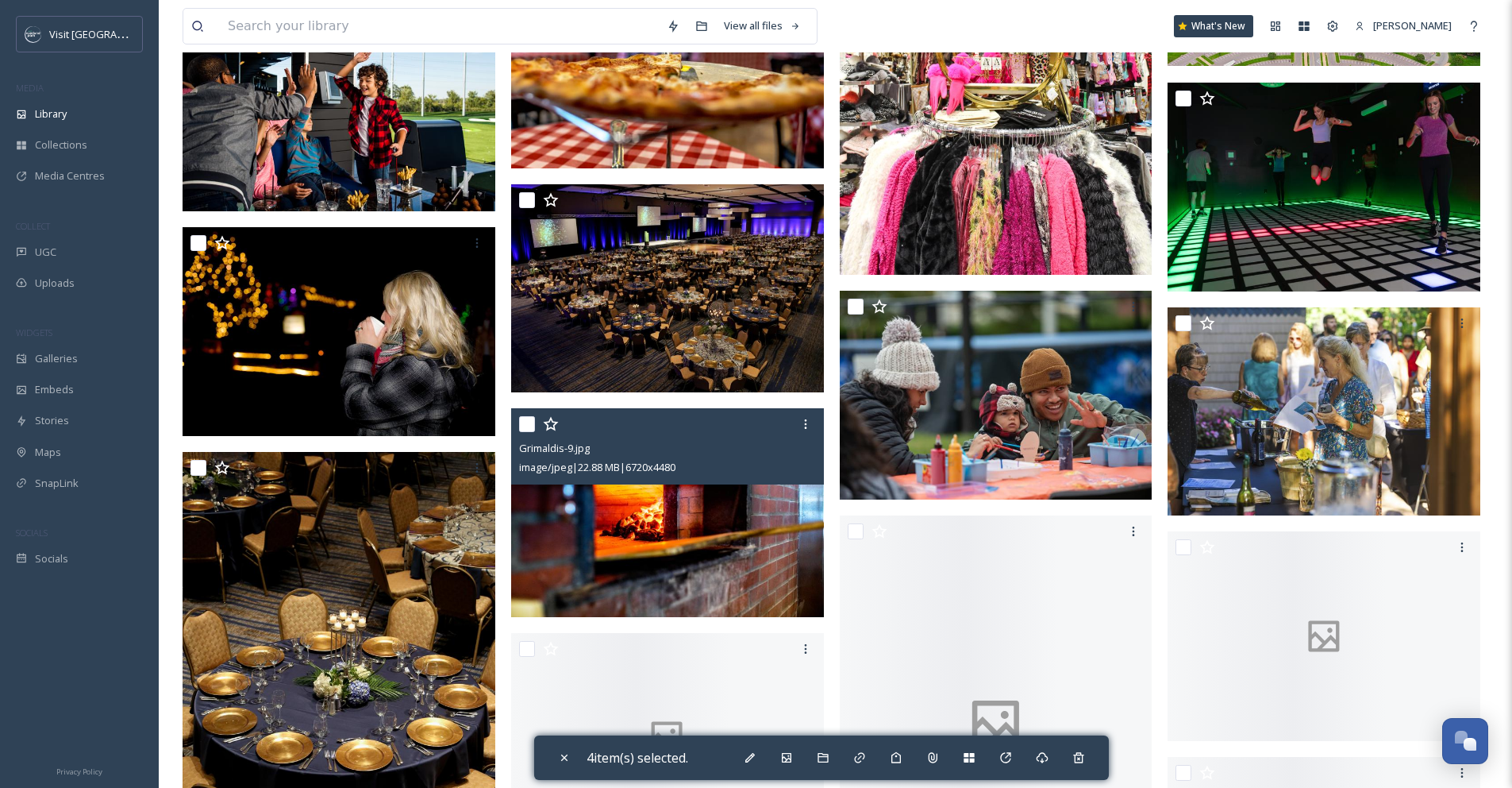
scroll to position [6775, 0]
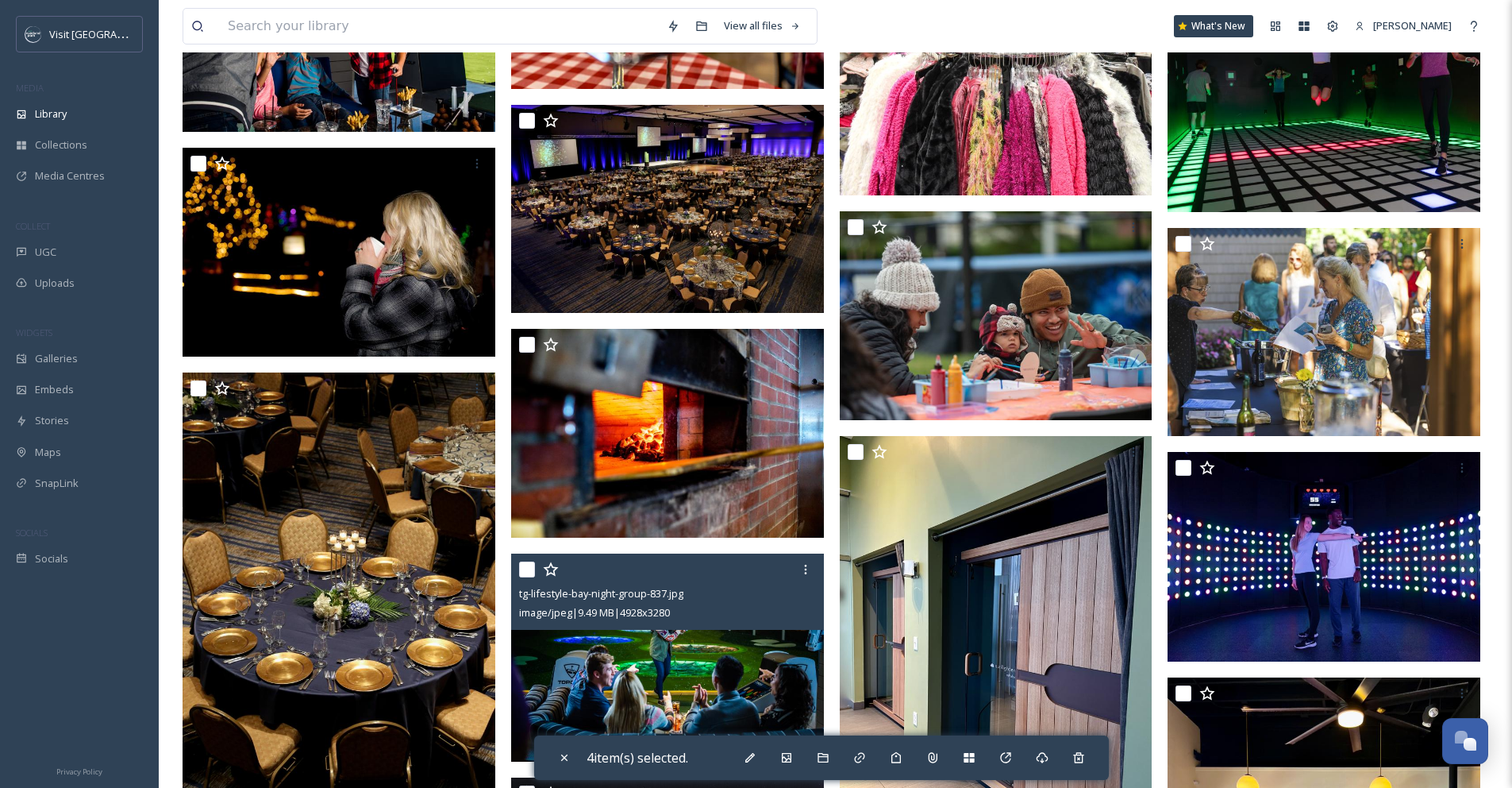
click at [523, 577] on input "checkbox" at bounding box center [527, 569] width 16 height 16
checkbox input "true"
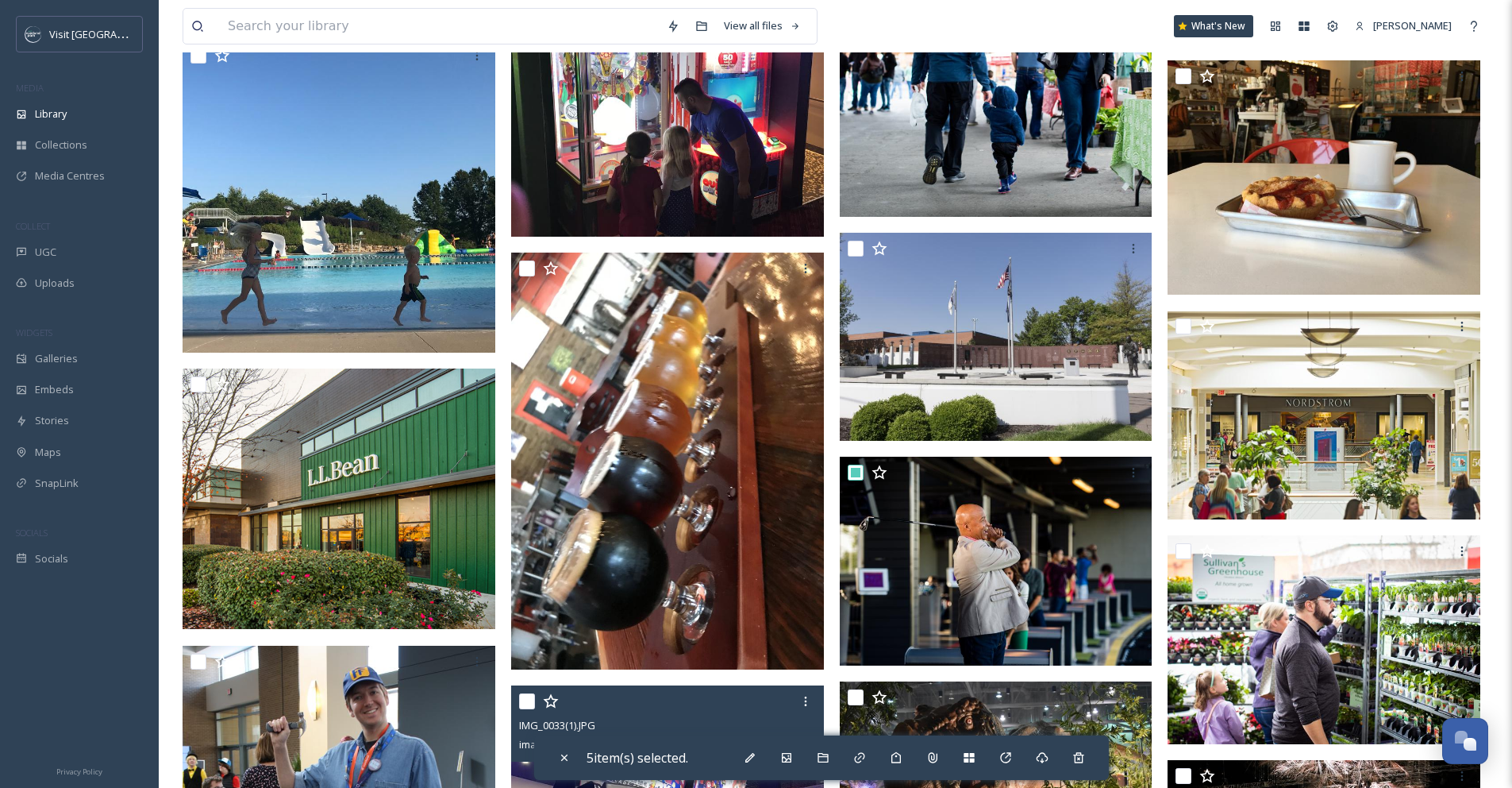
scroll to position [4741, 0]
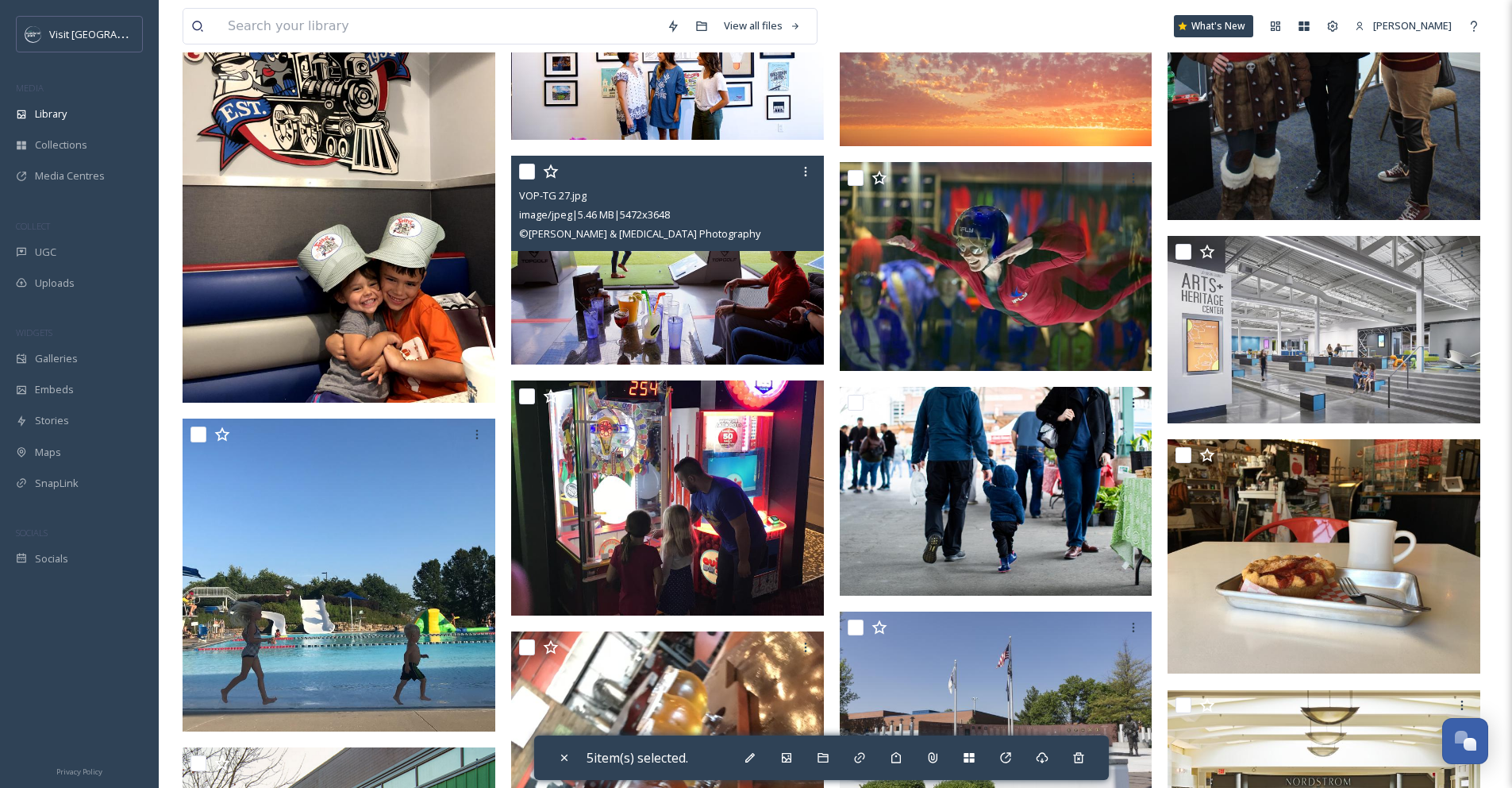
click at [530, 179] on input "checkbox" at bounding box center [527, 171] width 16 height 16
checkbox input "true"
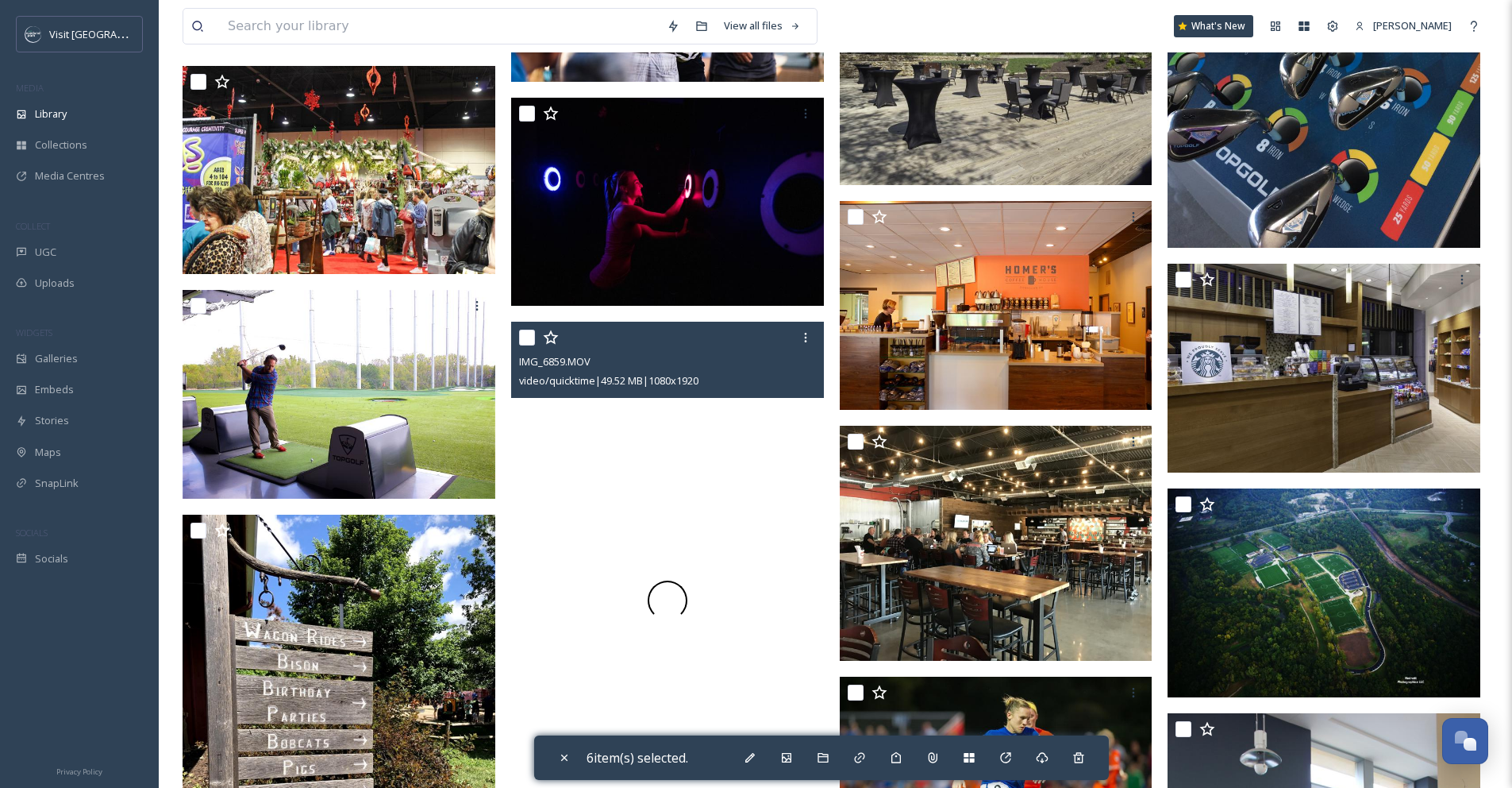
scroll to position [3716, 0]
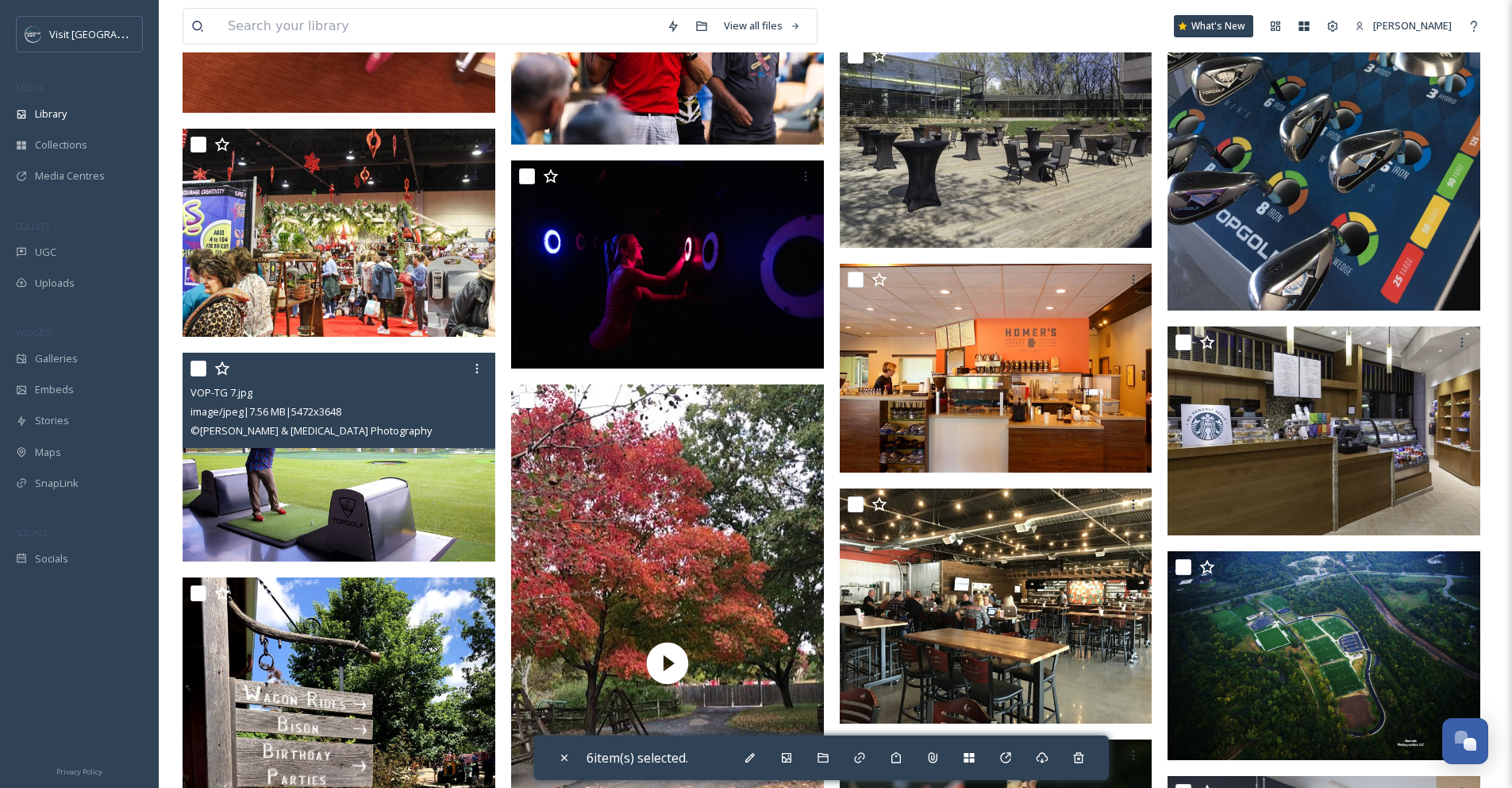
click at [199, 377] on input "checkbox" at bounding box center [198, 368] width 16 height 16
checkbox input "true"
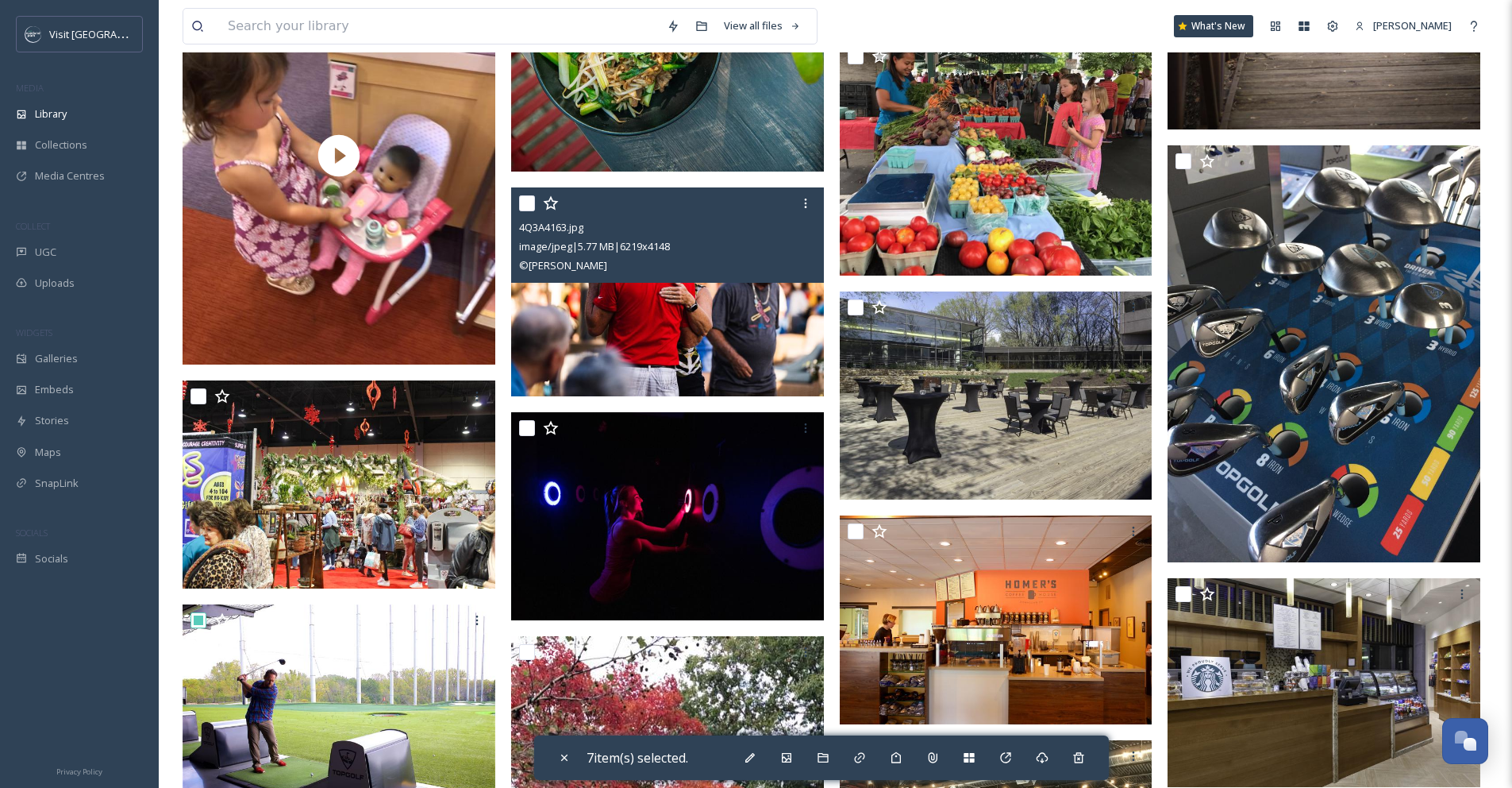
scroll to position [3409, 0]
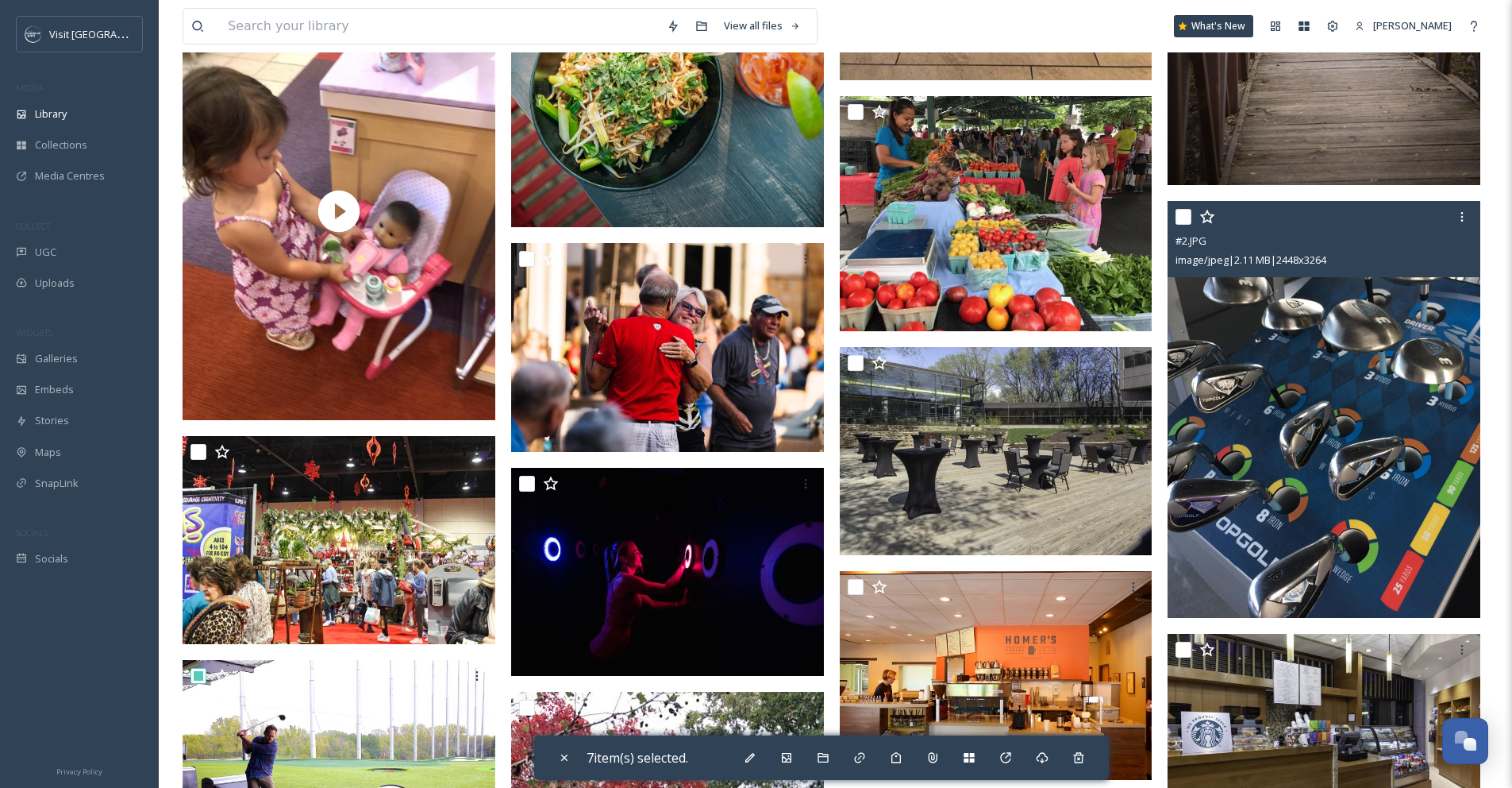
click at [1183, 225] on input "checkbox" at bounding box center [1183, 217] width 16 height 16
checkbox input "true"
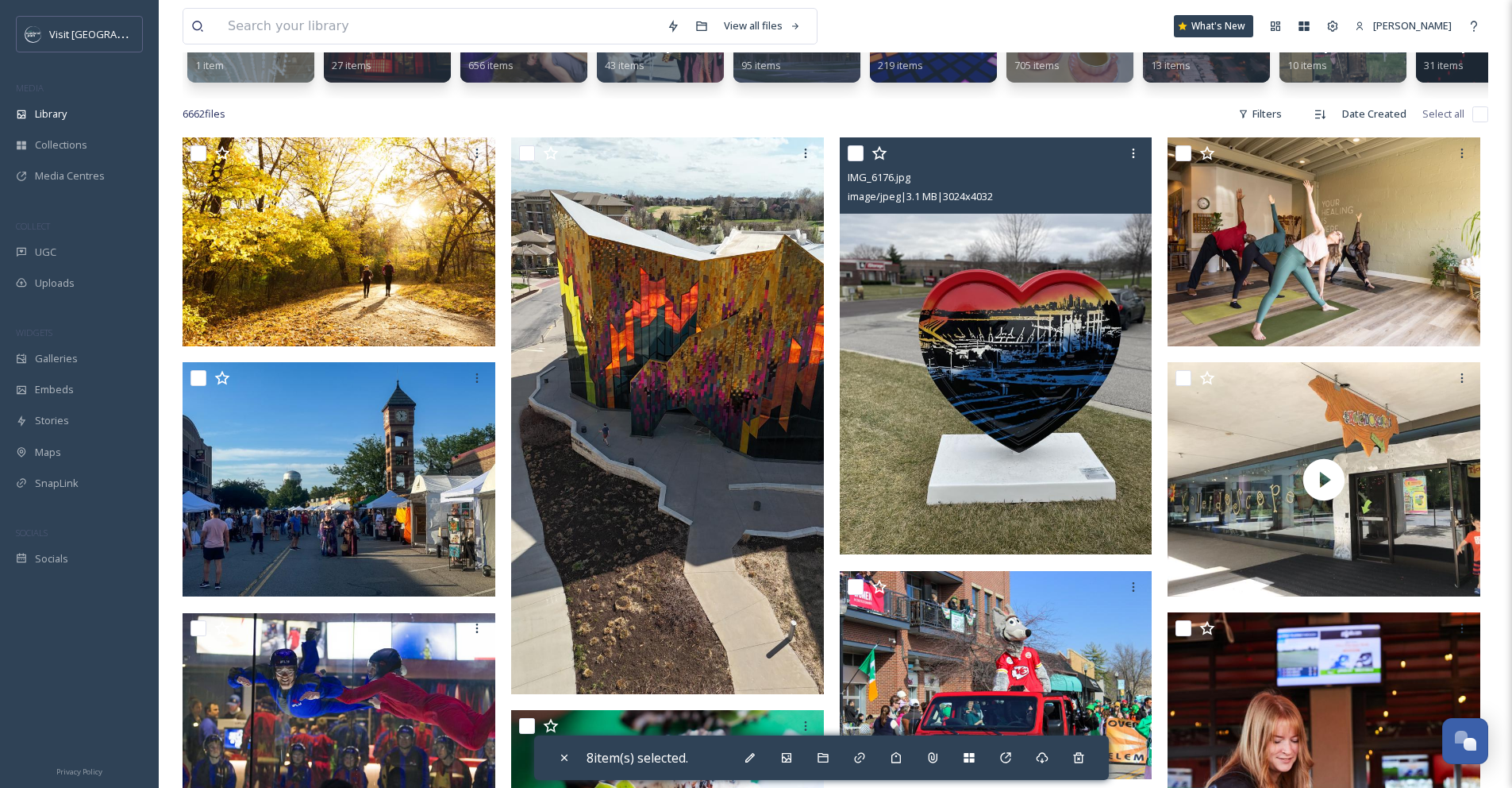
scroll to position [241, 0]
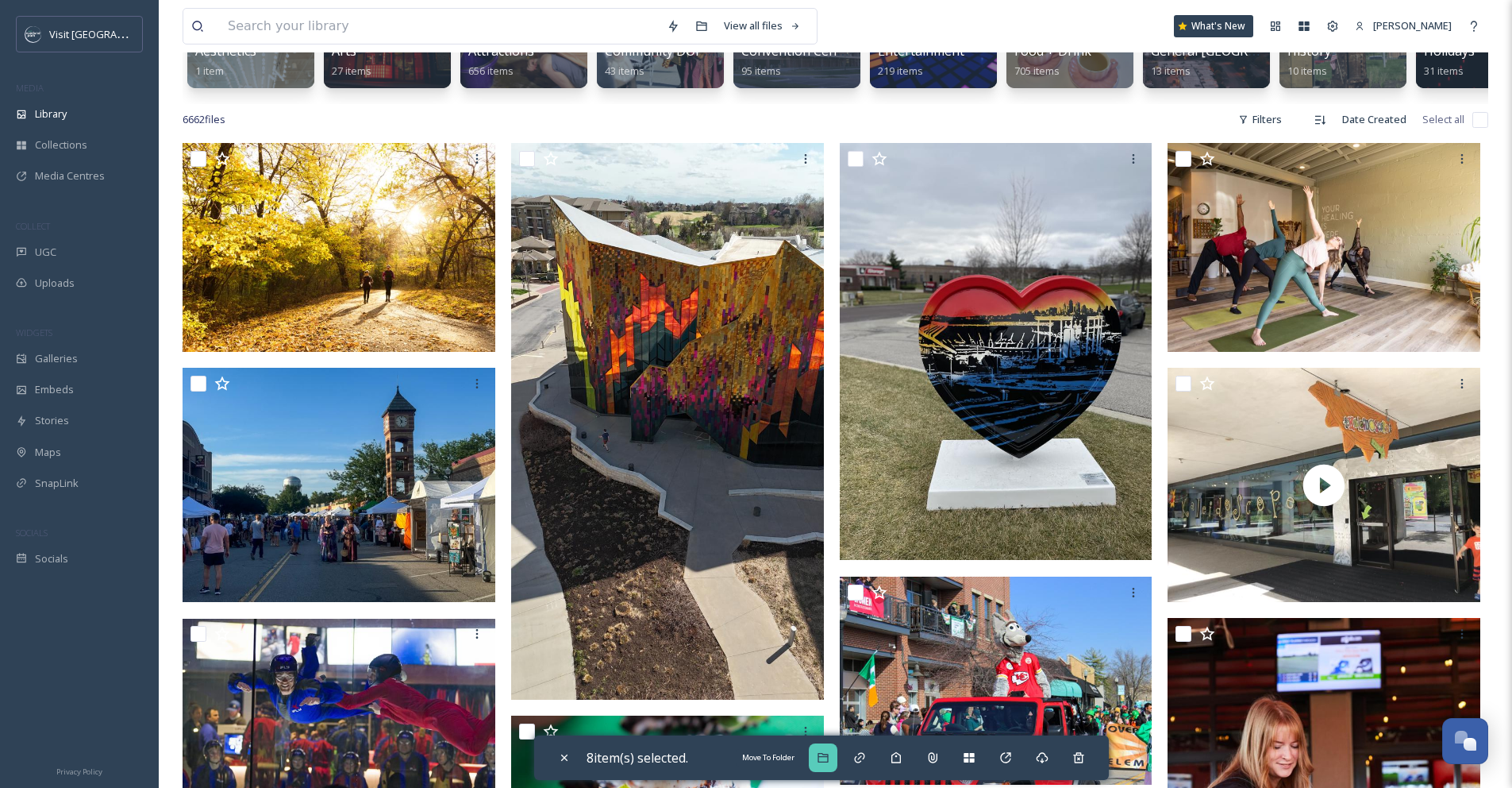
click at [818, 762] on div "Move To Folder" at bounding box center [823, 757] width 28 height 28
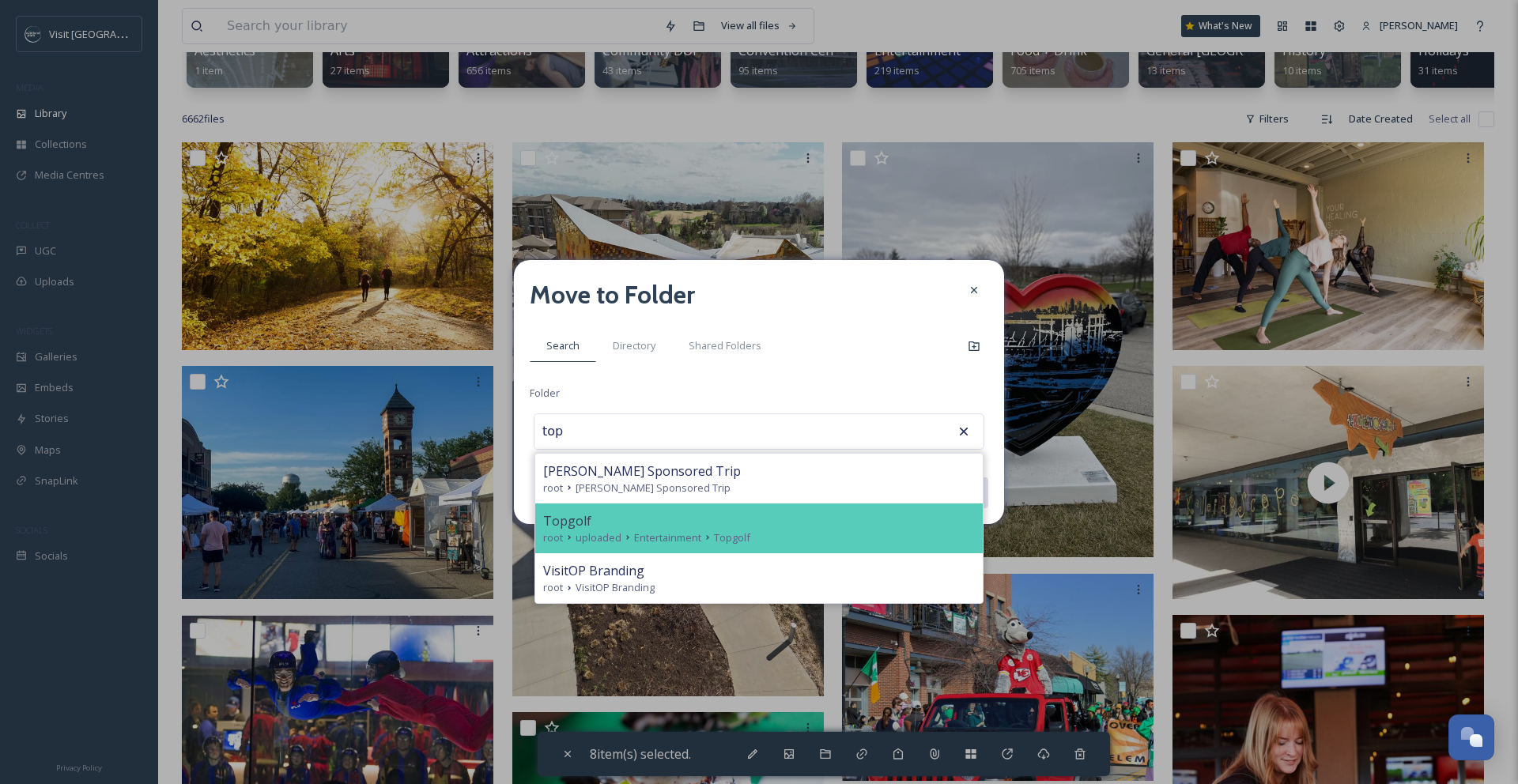
click at [723, 540] on span "Topgolf" at bounding box center [732, 538] width 36 height 15
type input "Topgolf"
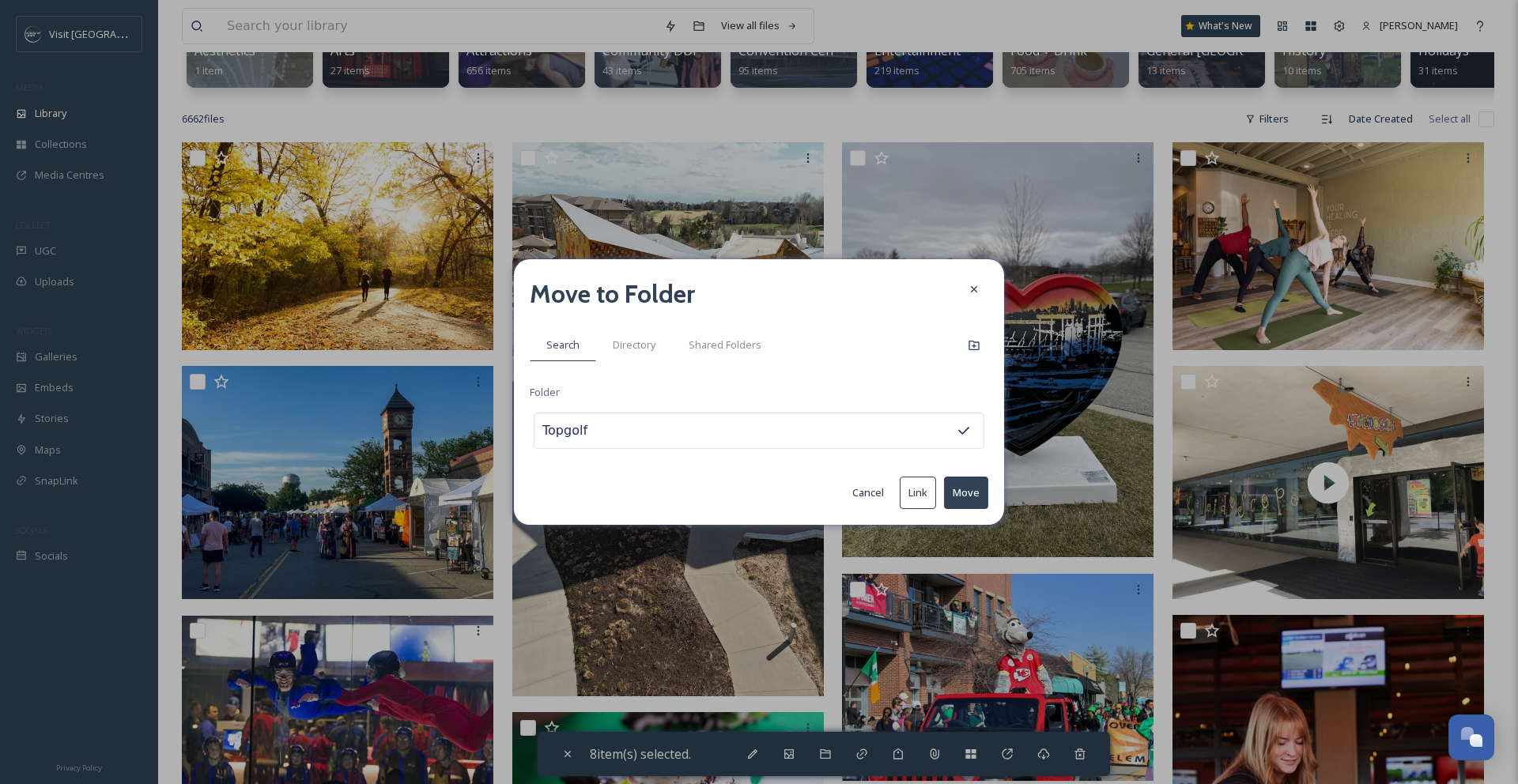
click at [943, 501] on div "Cancel Link Move" at bounding box center [759, 492] width 458 height 32
click at [958, 500] on button "Move" at bounding box center [965, 492] width 44 height 32
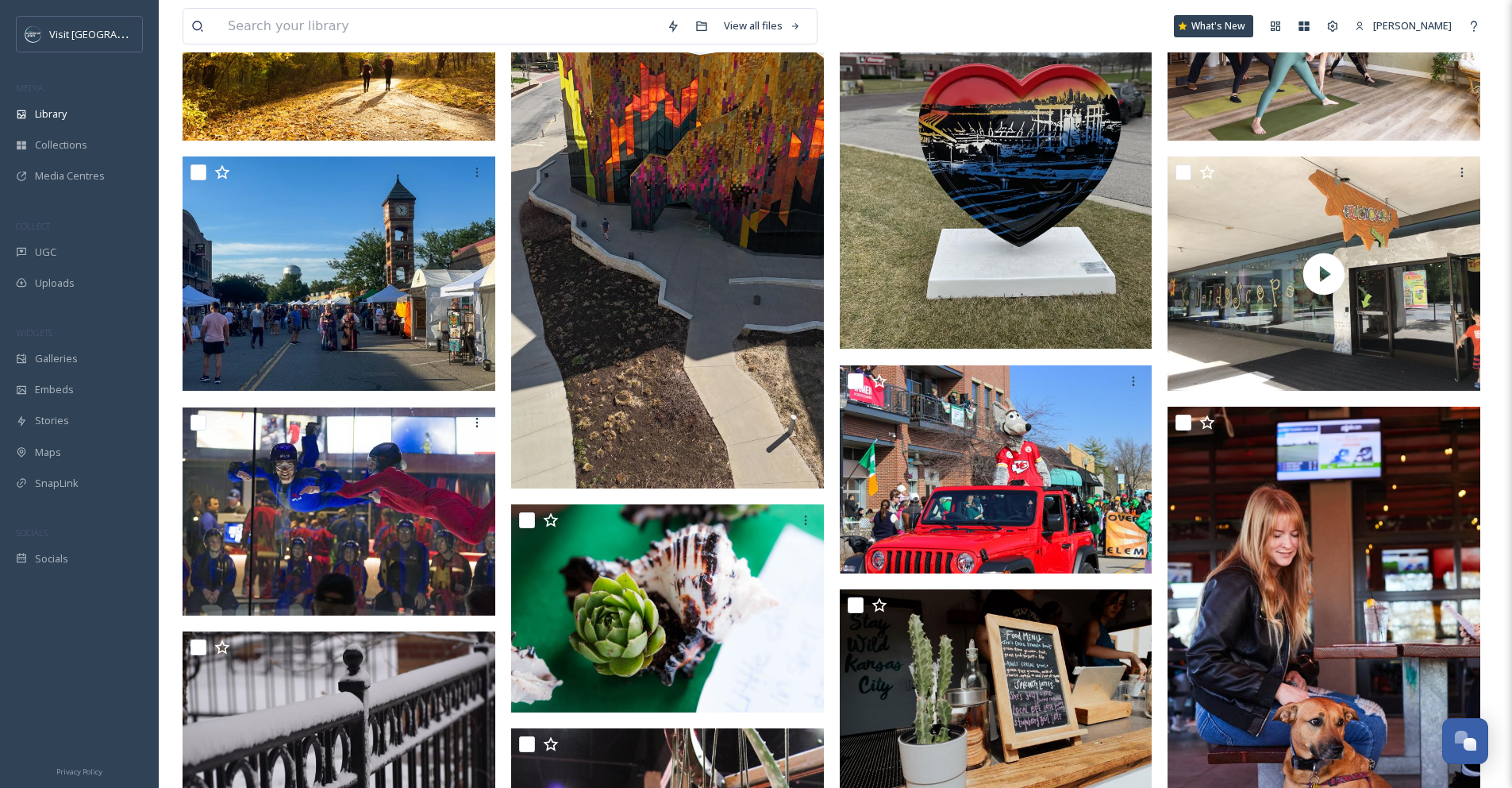
scroll to position [512, 0]
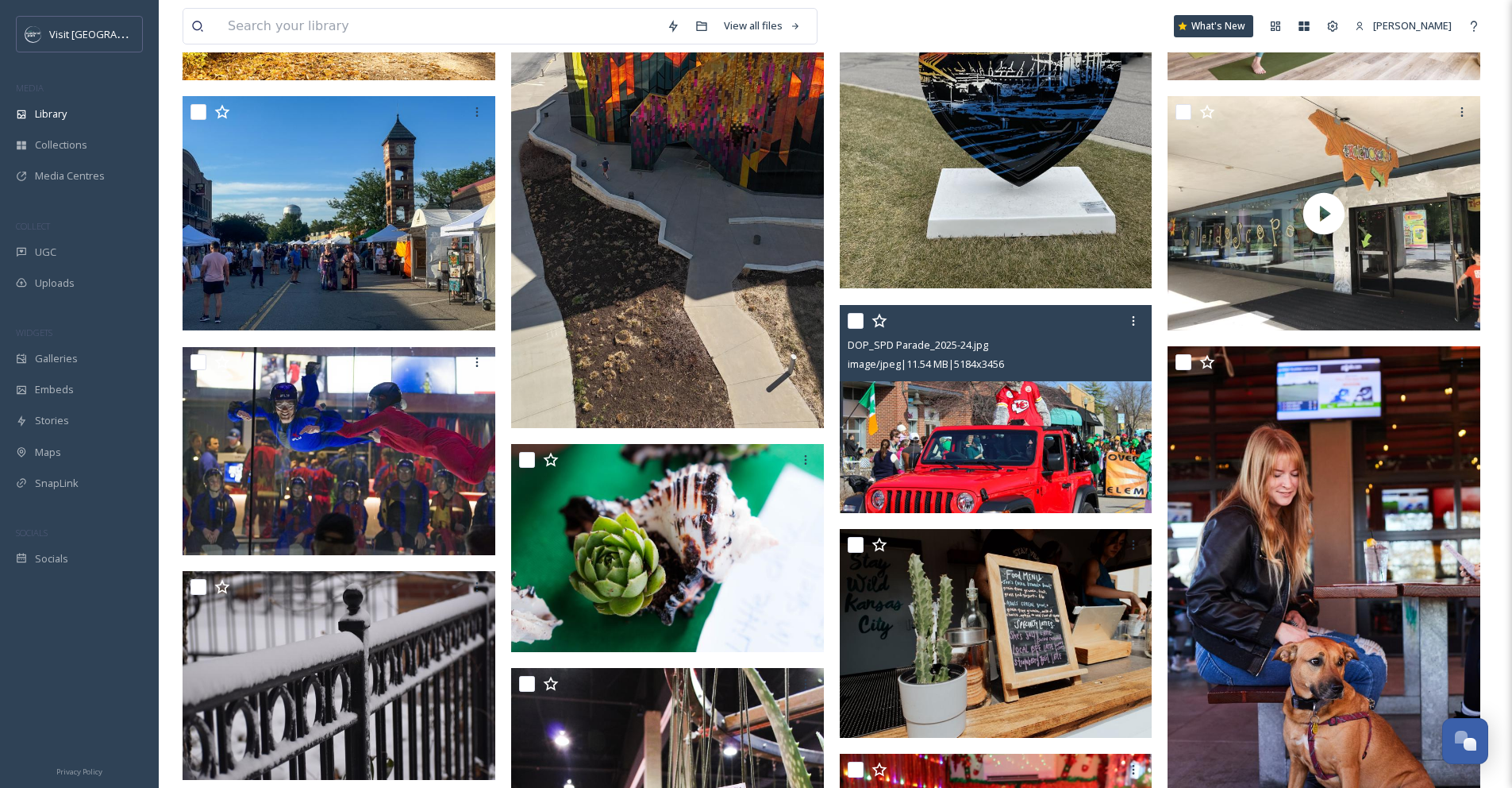
click at [853, 329] on input "checkbox" at bounding box center [855, 321] width 16 height 16
checkbox input "true"
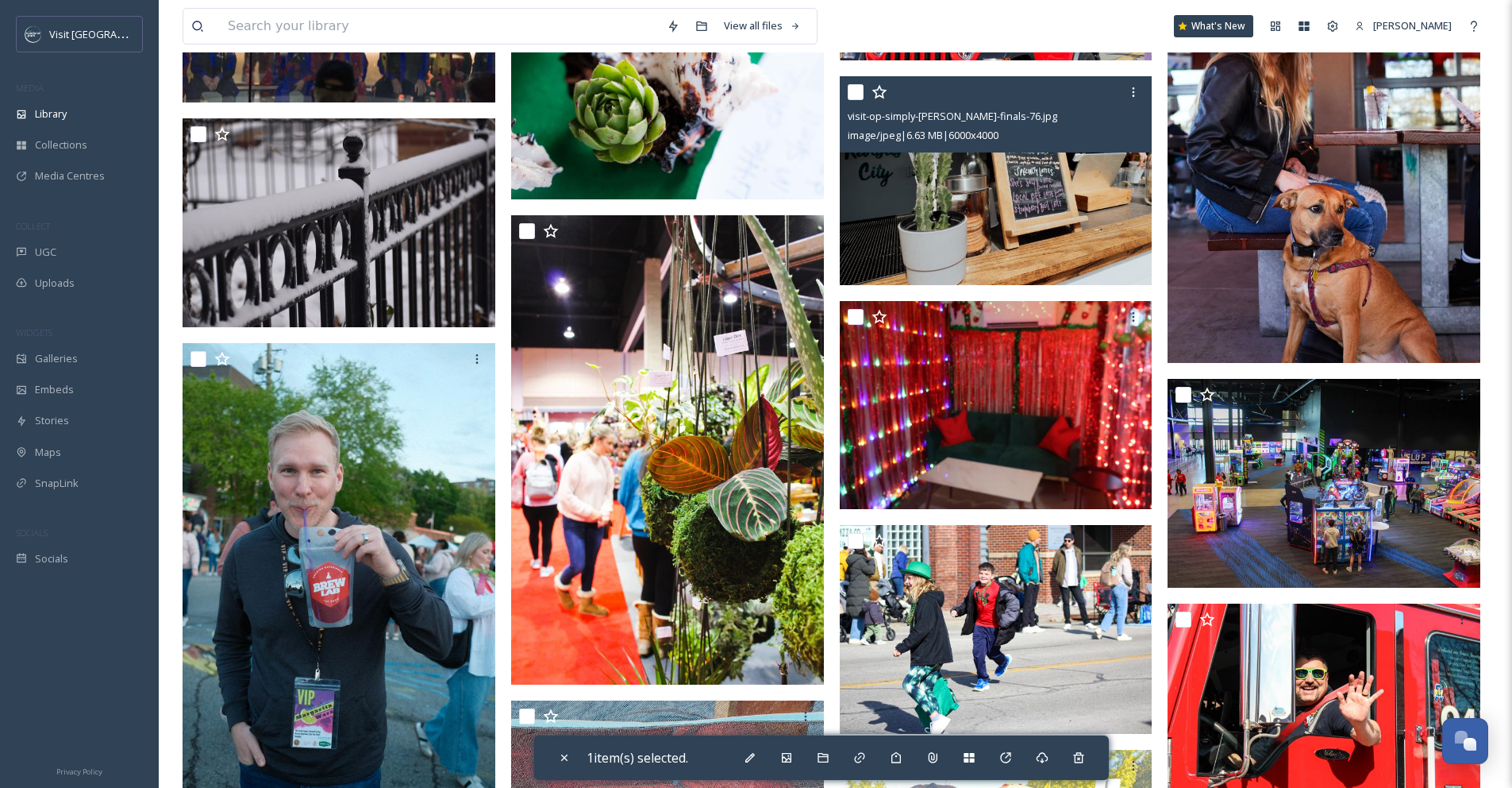
scroll to position [967, 0]
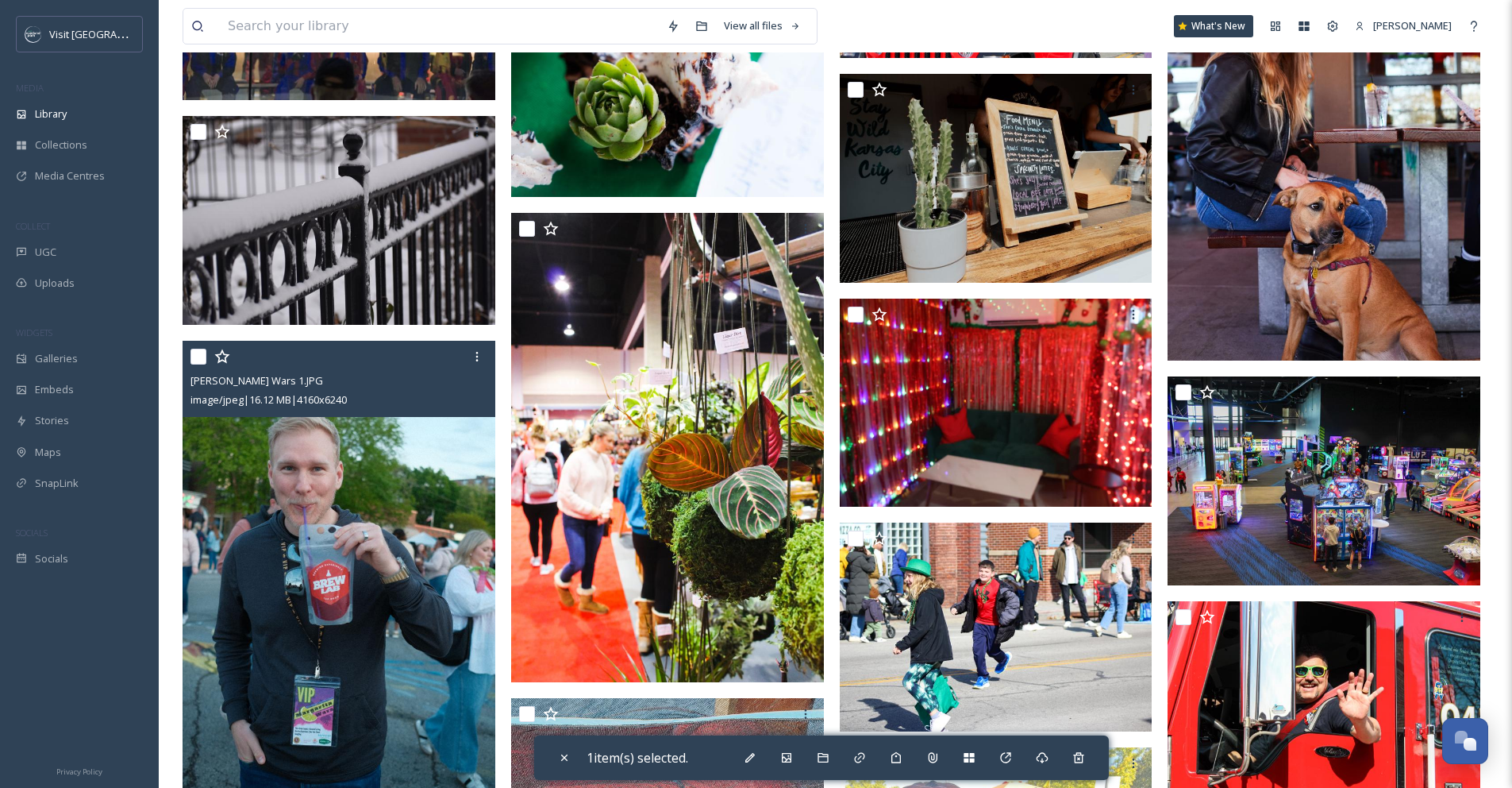
click at [198, 365] on input "checkbox" at bounding box center [198, 357] width 16 height 16
checkbox input "true"
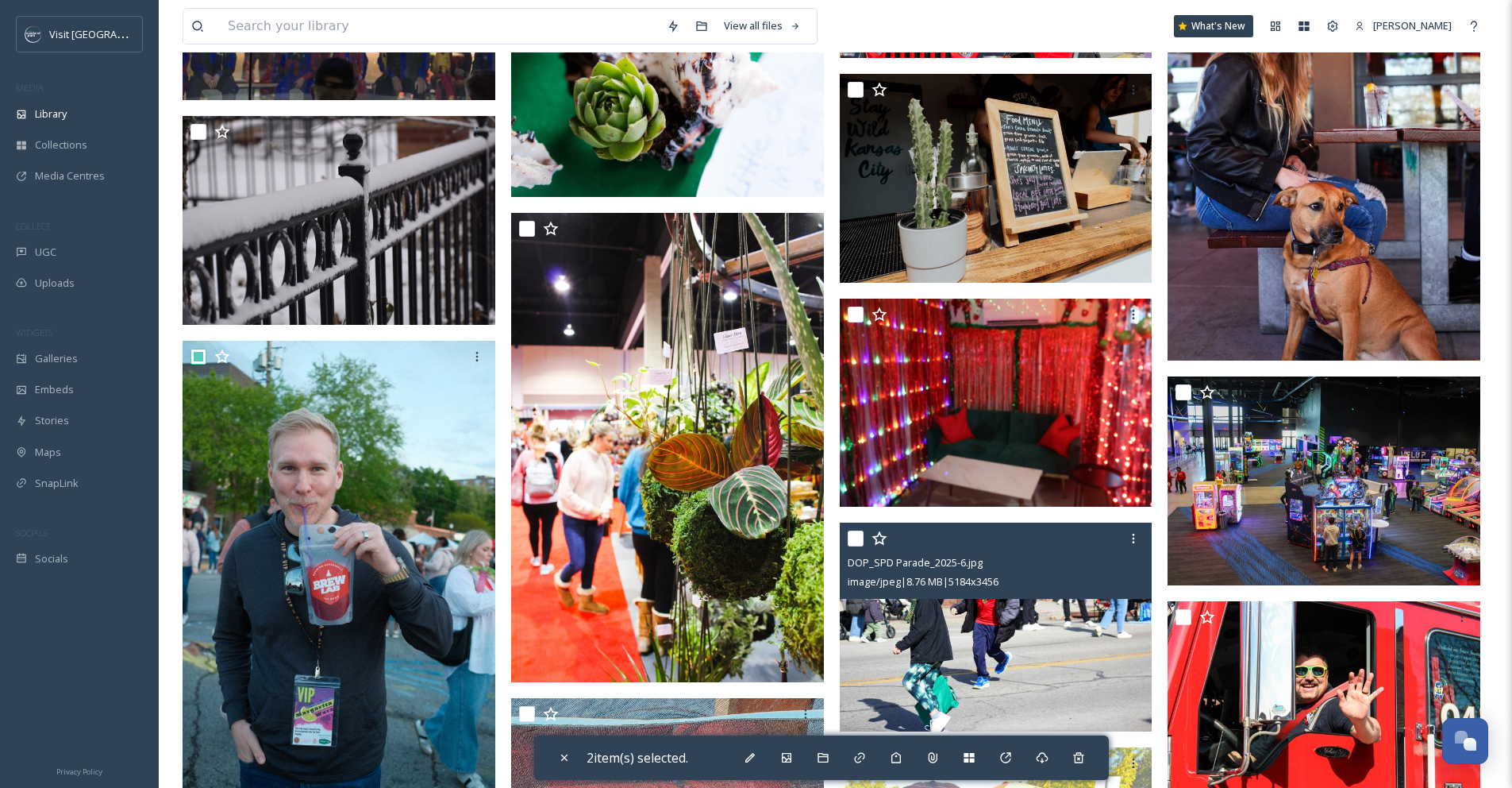
click at [858, 546] on input "checkbox" at bounding box center [855, 538] width 16 height 16
checkbox input "true"
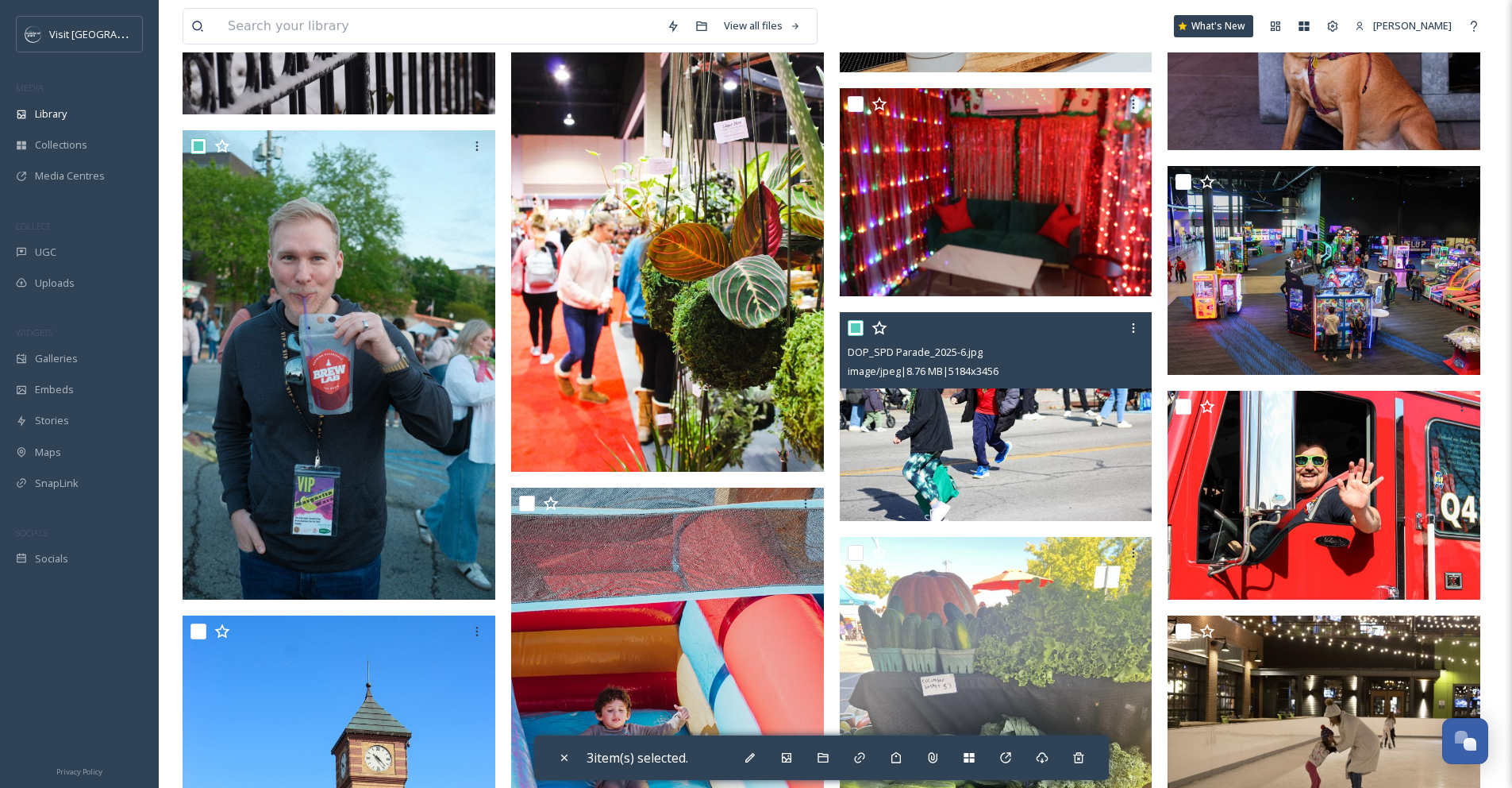
scroll to position [1298, 0]
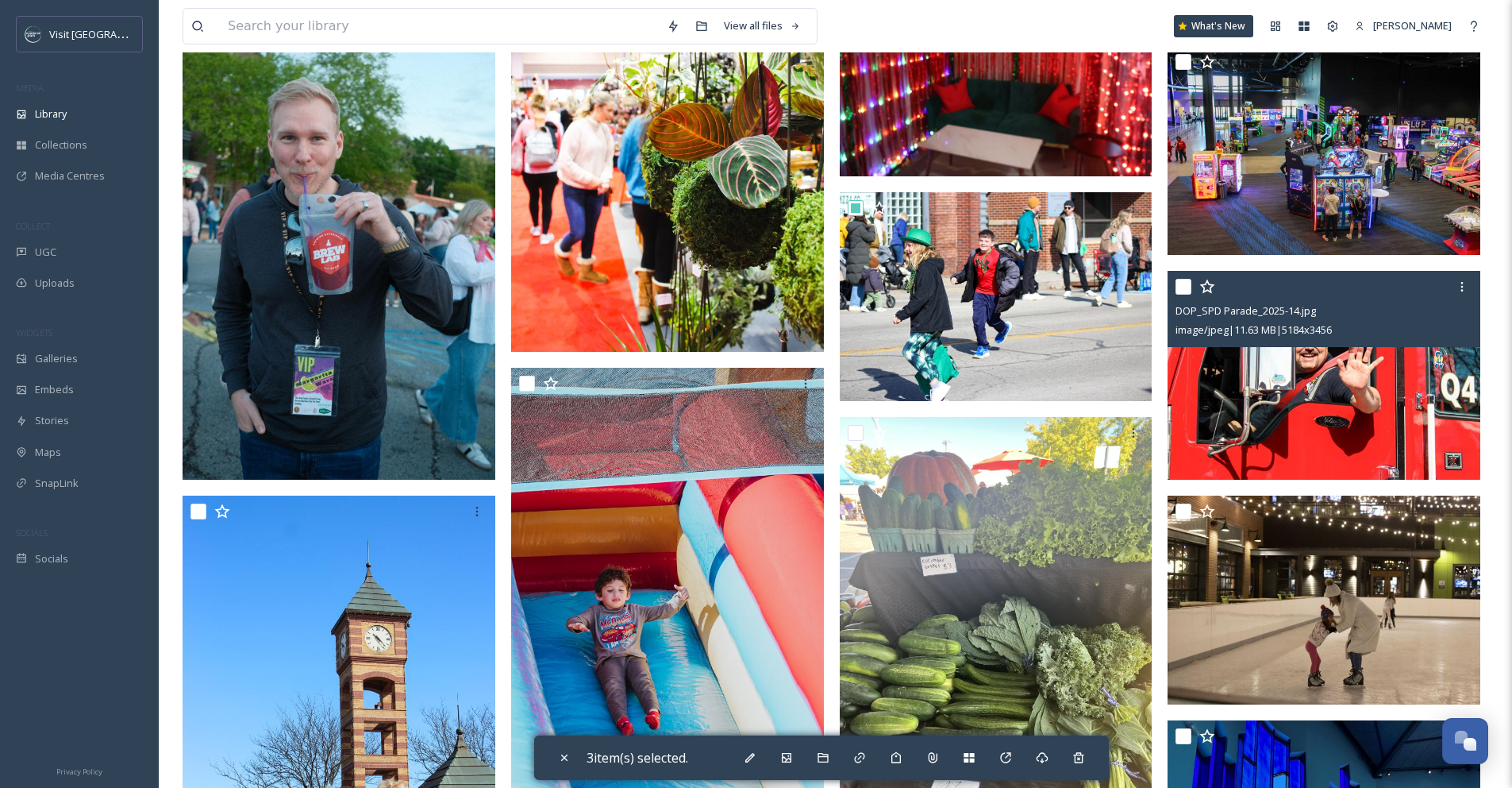
click at [1181, 295] on input "checkbox" at bounding box center [1183, 287] width 16 height 16
checkbox input "true"
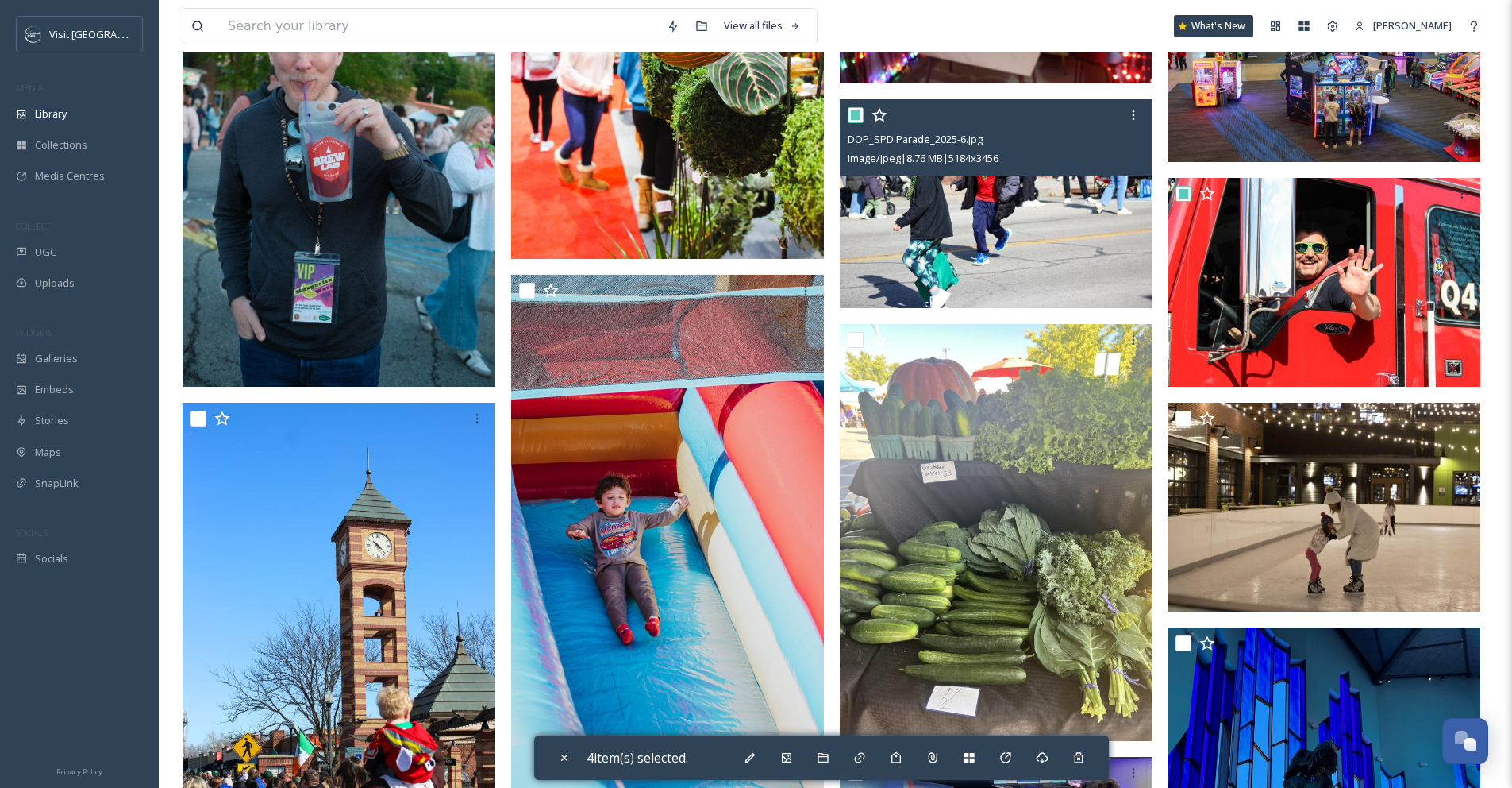
scroll to position [1599, 0]
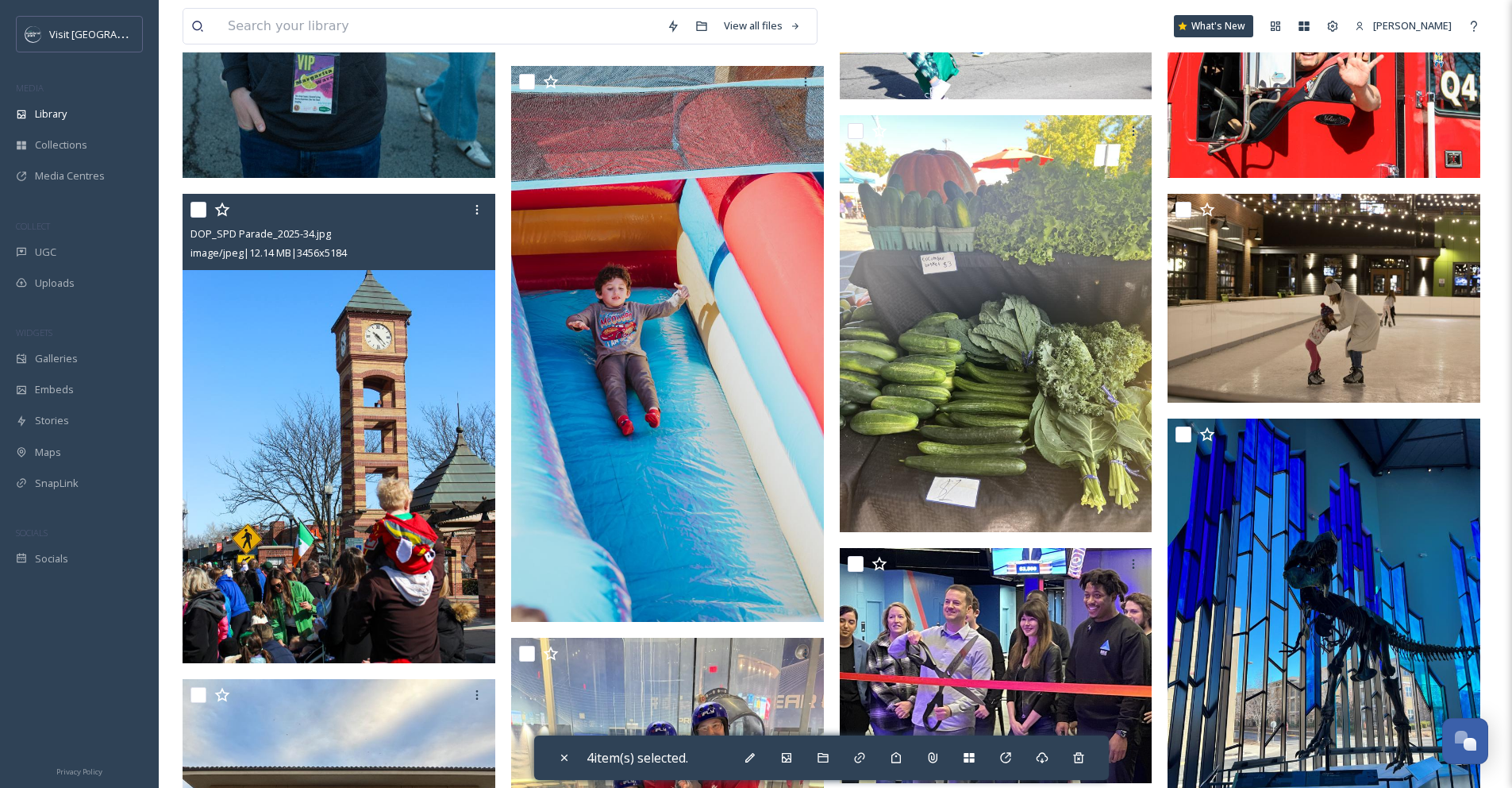
click at [199, 217] on input "checkbox" at bounding box center [198, 209] width 16 height 16
checkbox input "true"
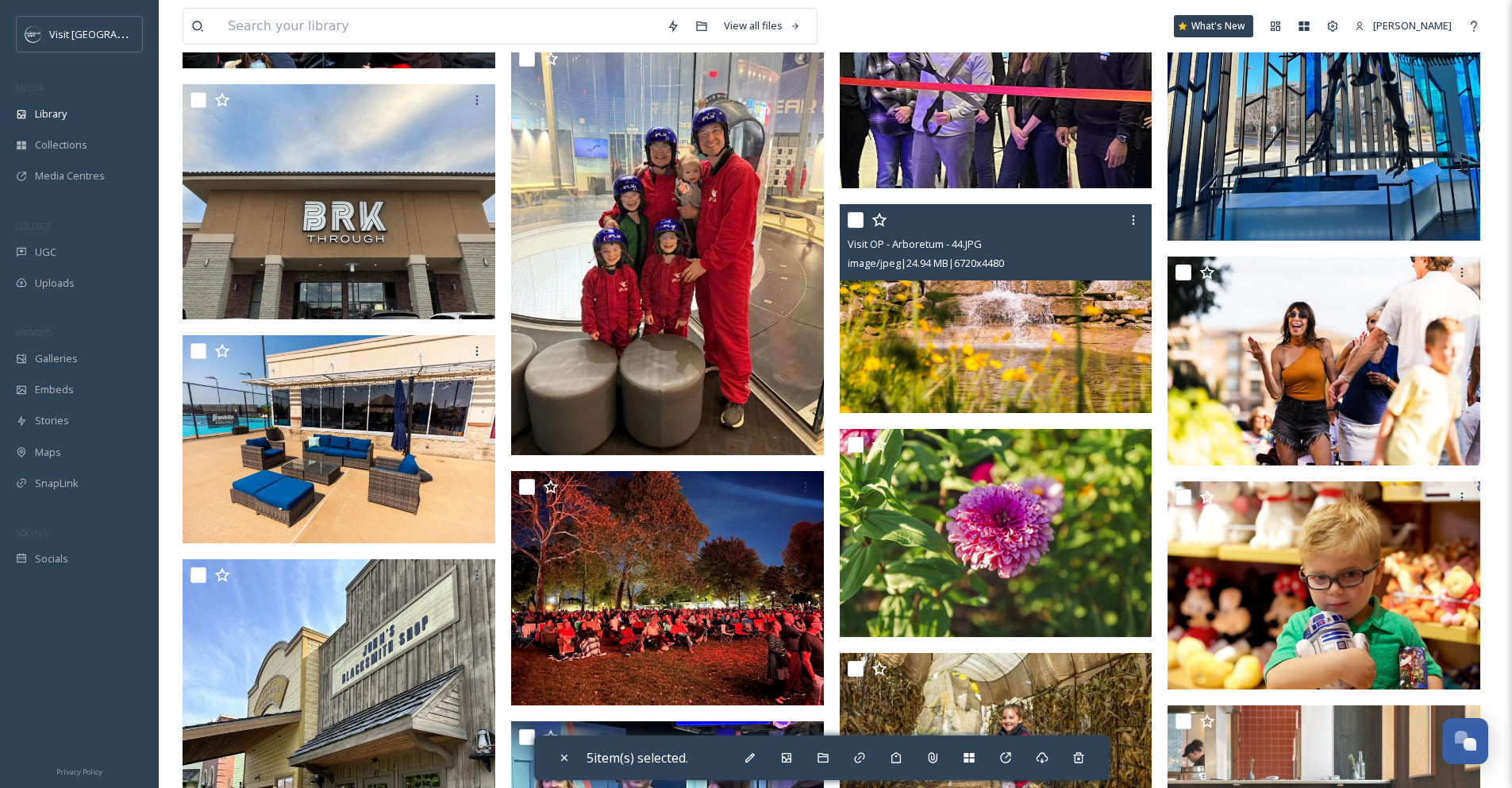
scroll to position [2352, 0]
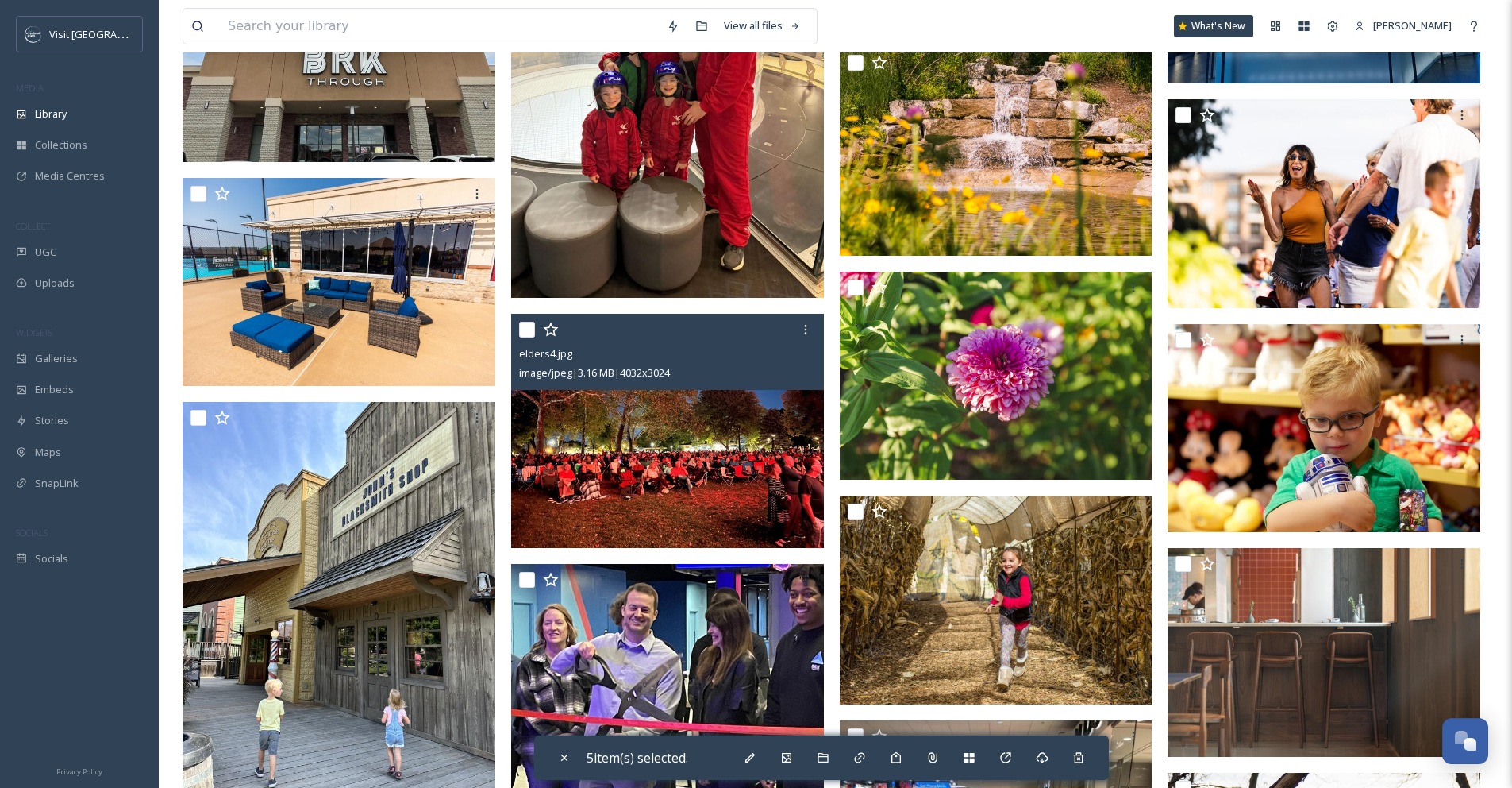
click at [527, 337] on input "checkbox" at bounding box center [527, 329] width 16 height 16
checkbox input "true"
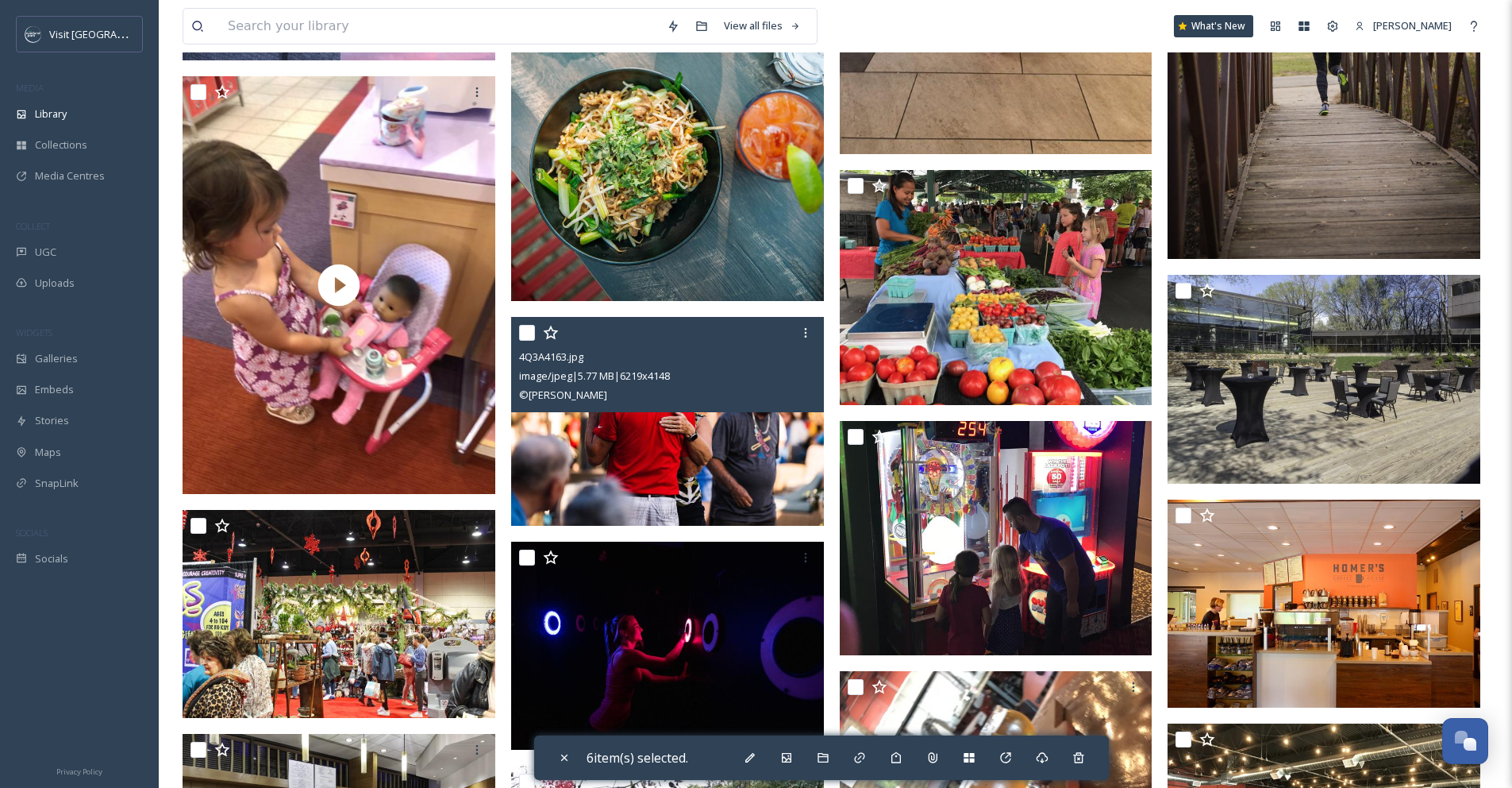
scroll to position [3345, 0]
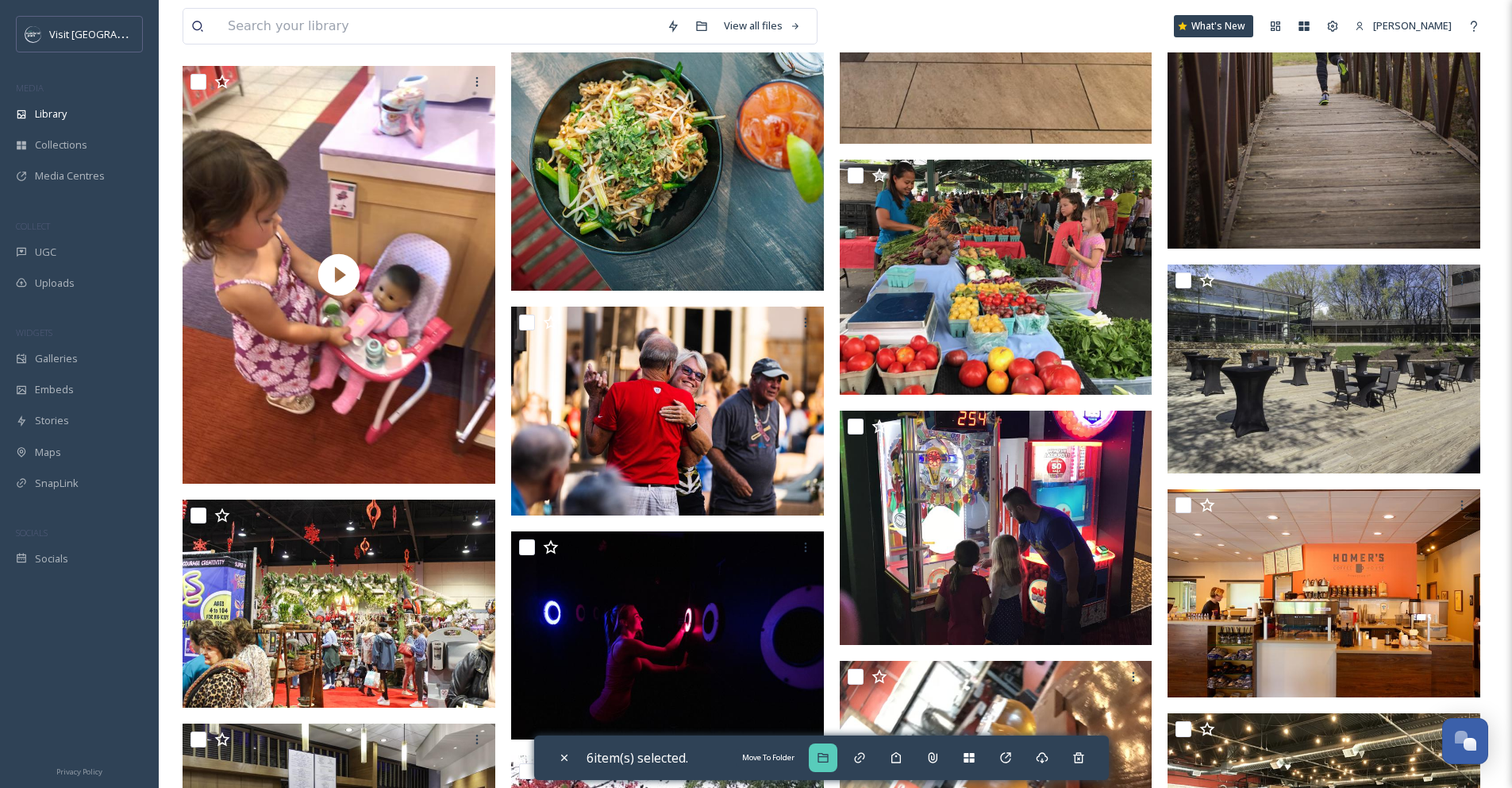
click at [828, 757] on icon at bounding box center [823, 757] width 10 height 9
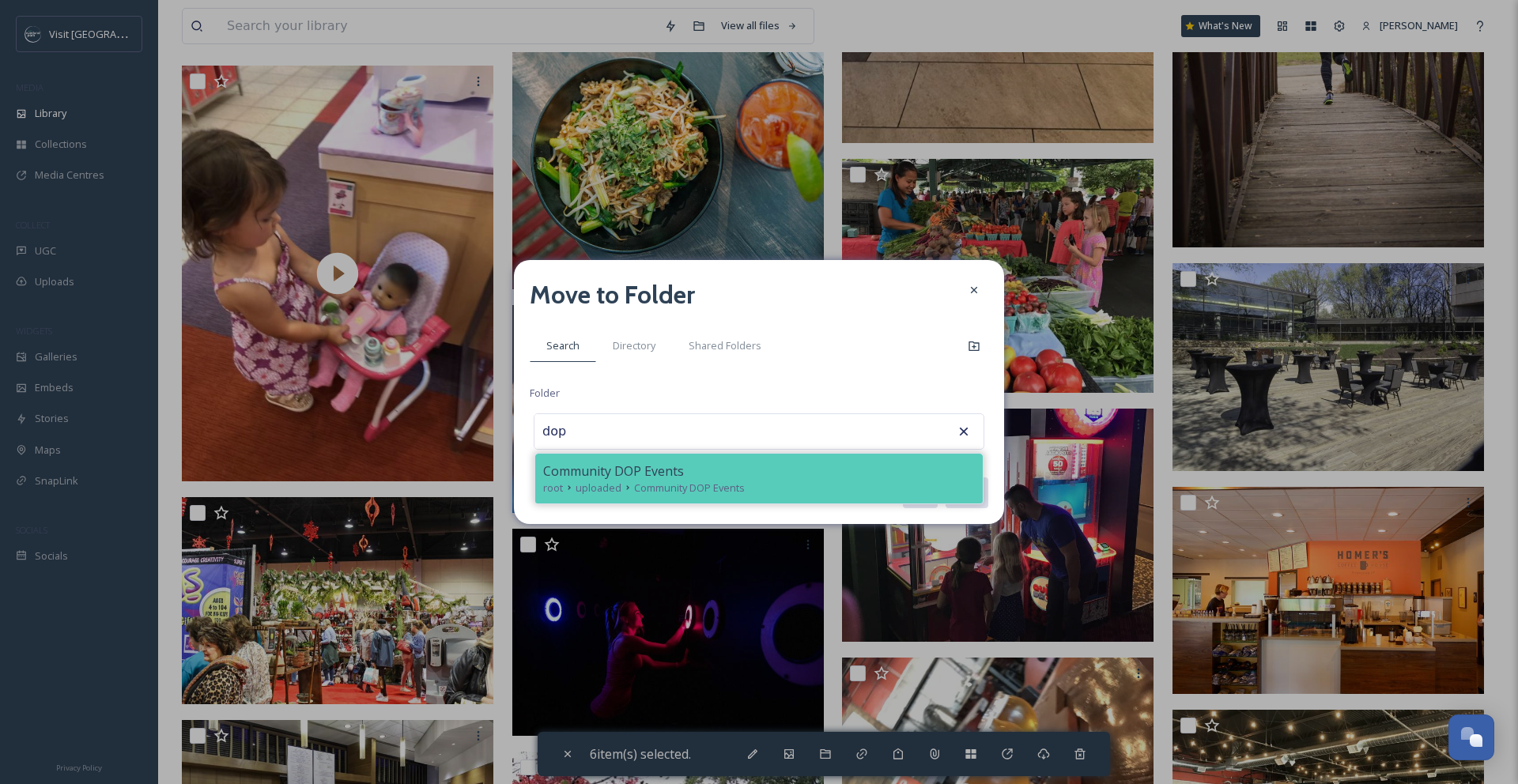
click at [825, 491] on div "root uploaded Community DOP Events" at bounding box center [759, 488] width 432 height 15
type input "Community DOP Events"
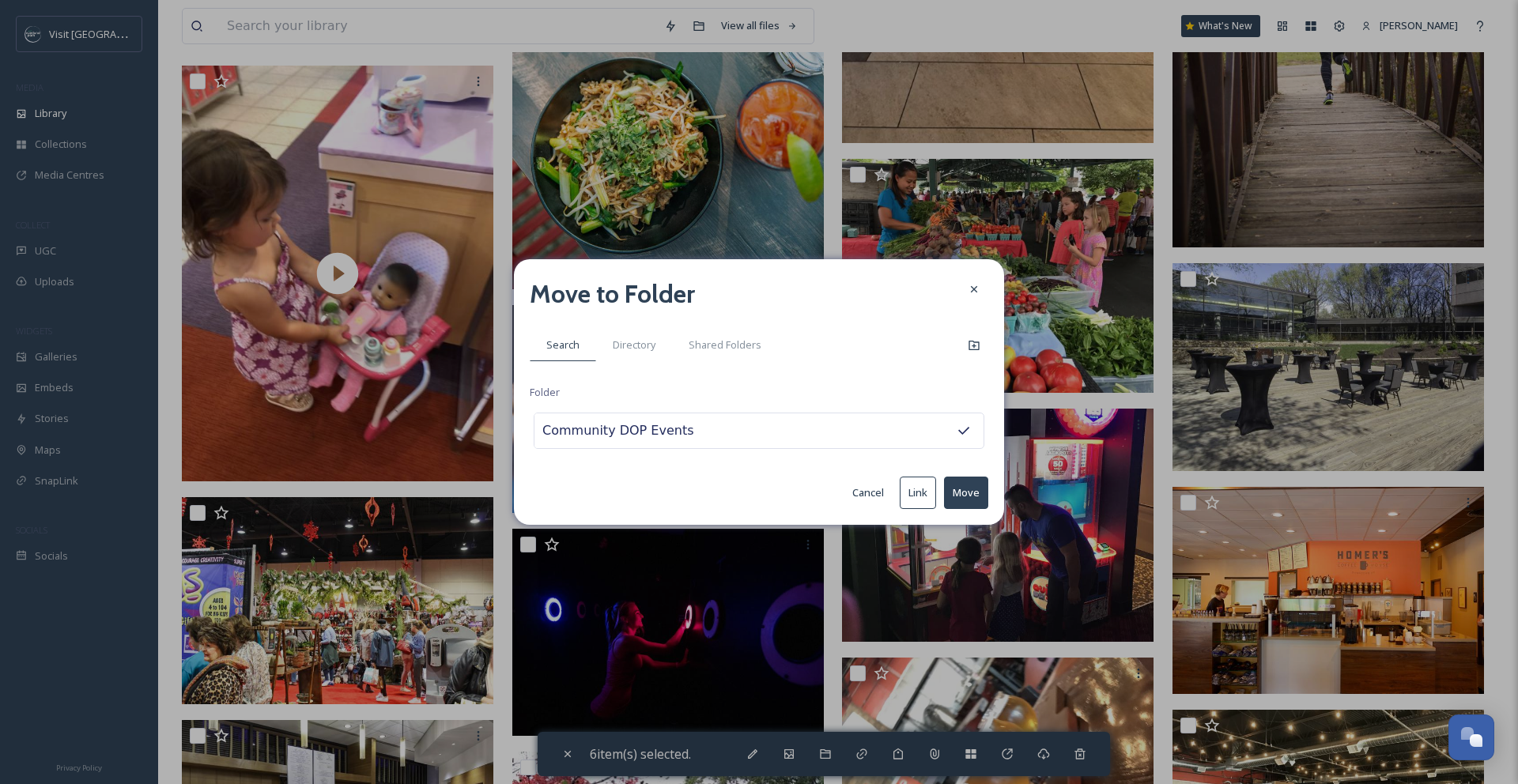
click at [967, 495] on button "Move" at bounding box center [965, 492] width 44 height 32
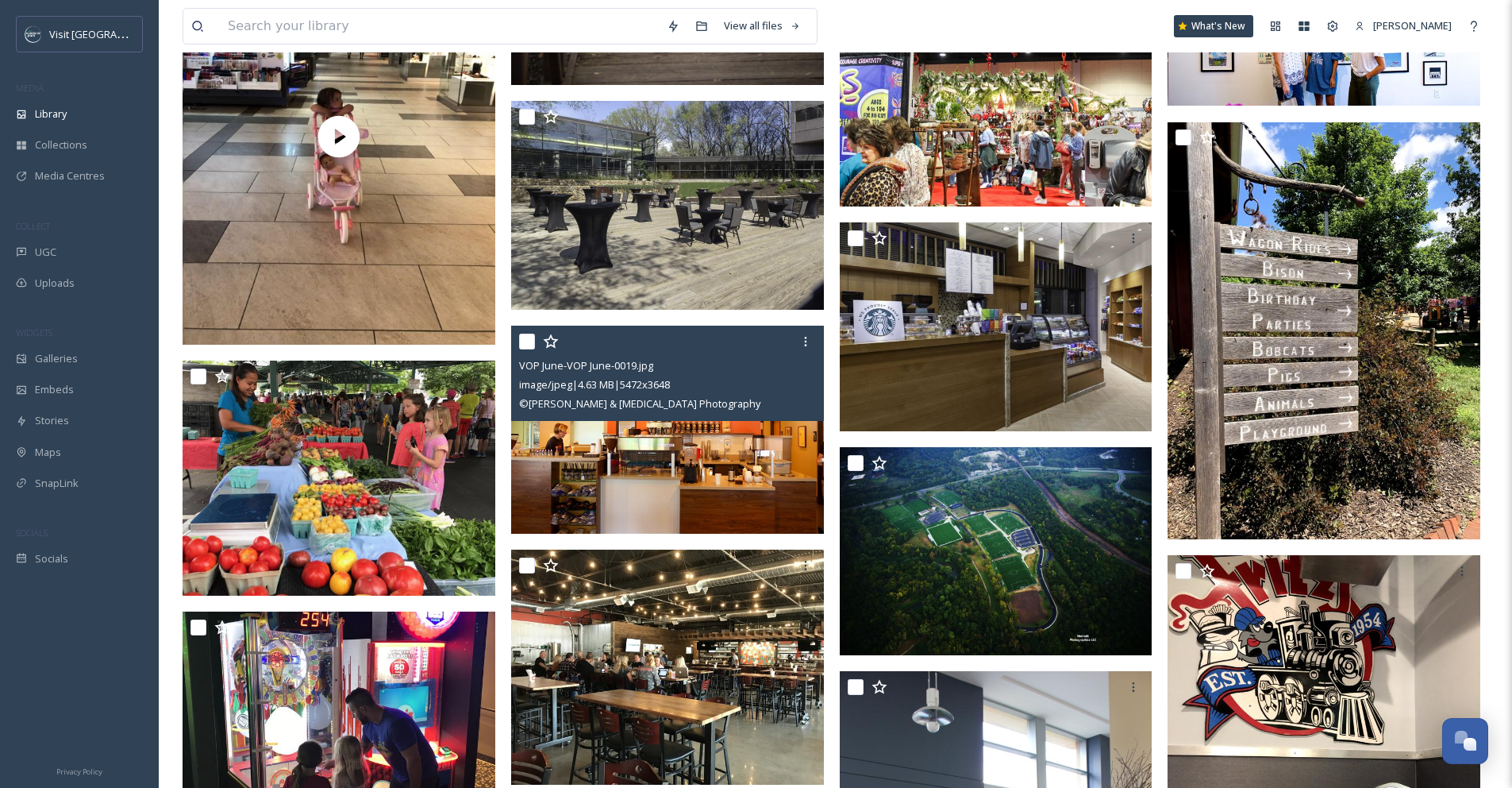
click at [530, 350] on input "checkbox" at bounding box center [527, 341] width 16 height 16
checkbox input "true"
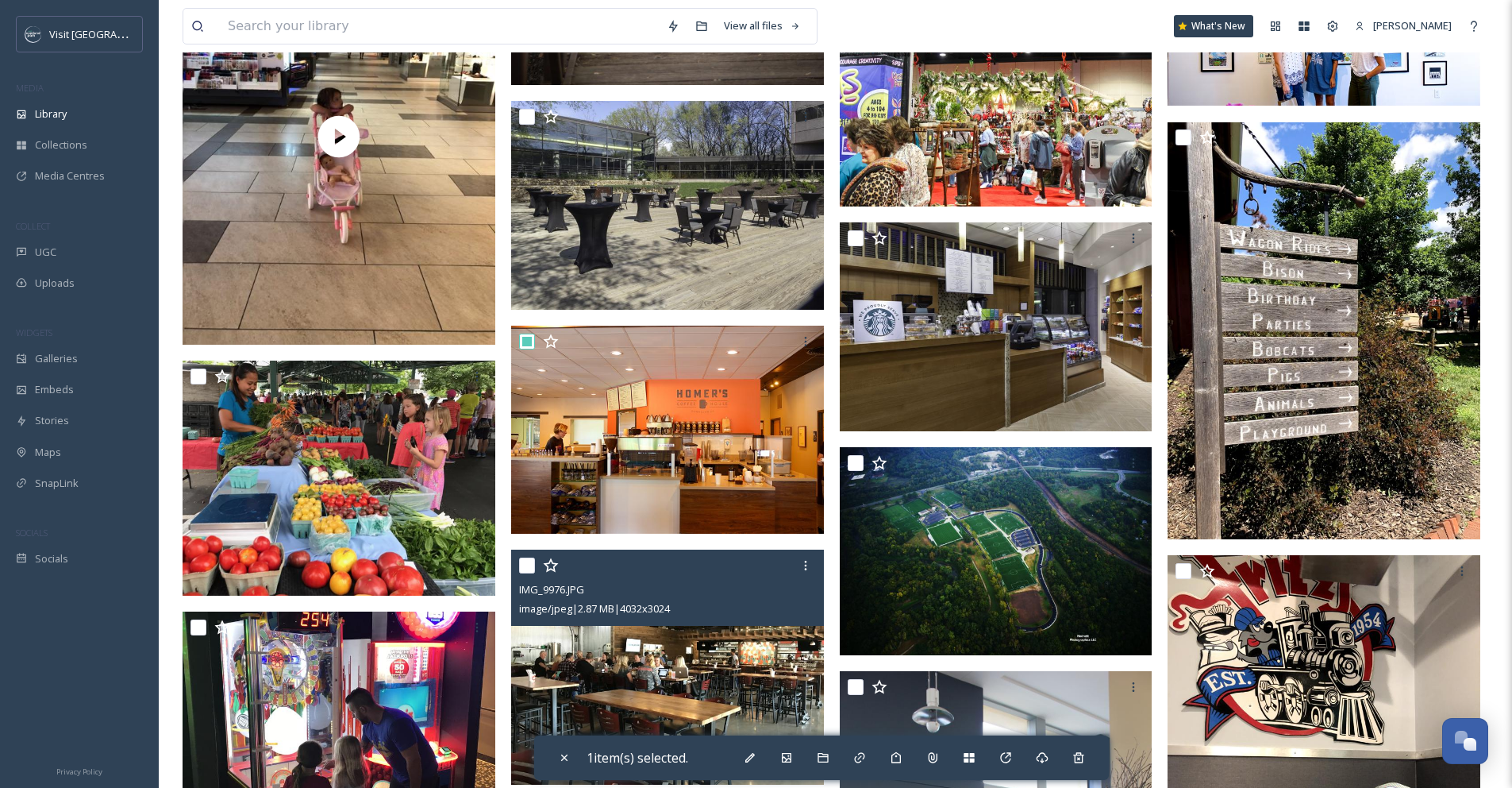
click at [527, 573] on input "checkbox" at bounding box center [527, 565] width 16 height 16
checkbox input "true"
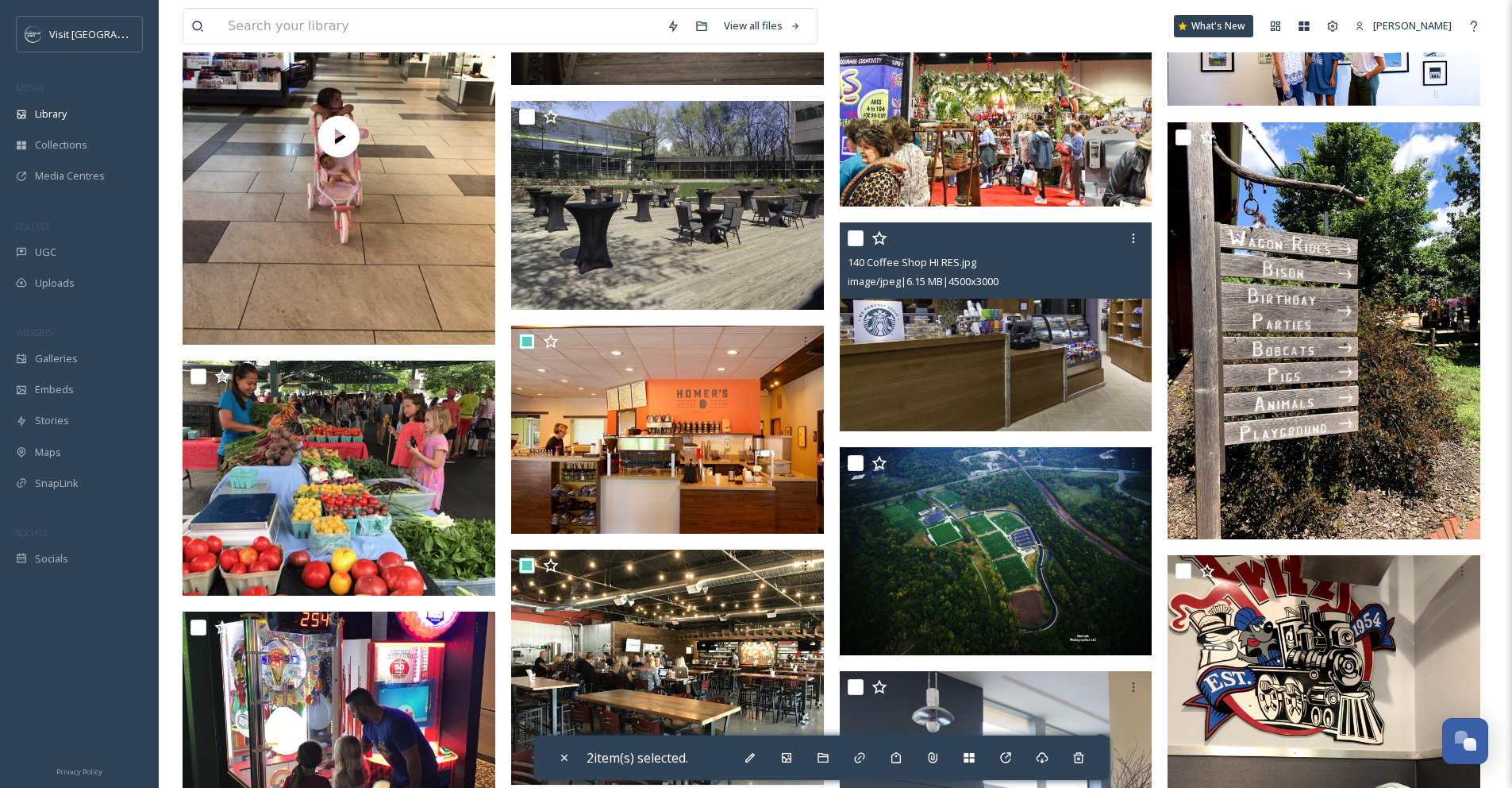
click at [855, 247] on input "checkbox" at bounding box center [855, 238] width 16 height 16
checkbox input "true"
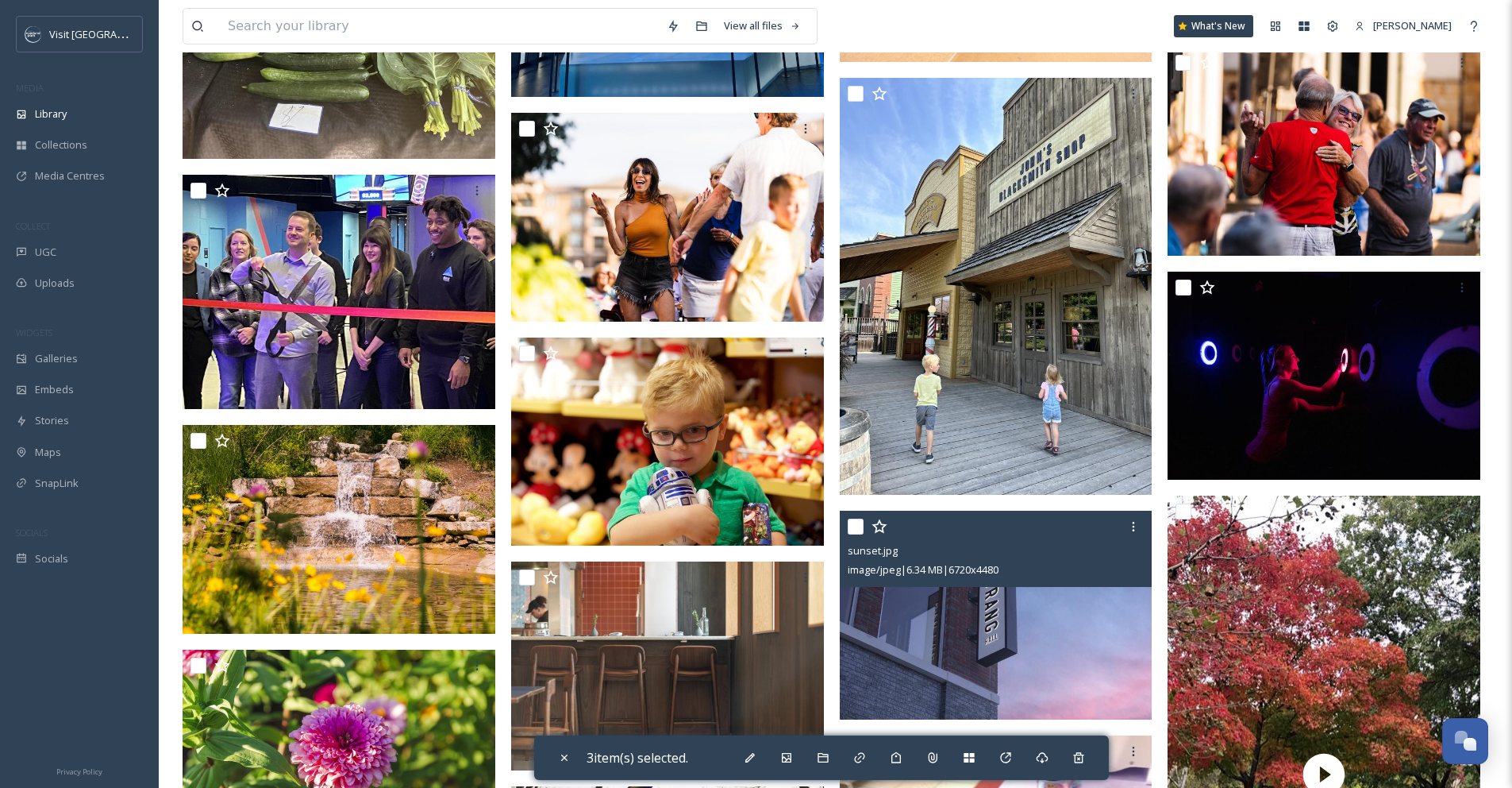
scroll to position [2172, 0]
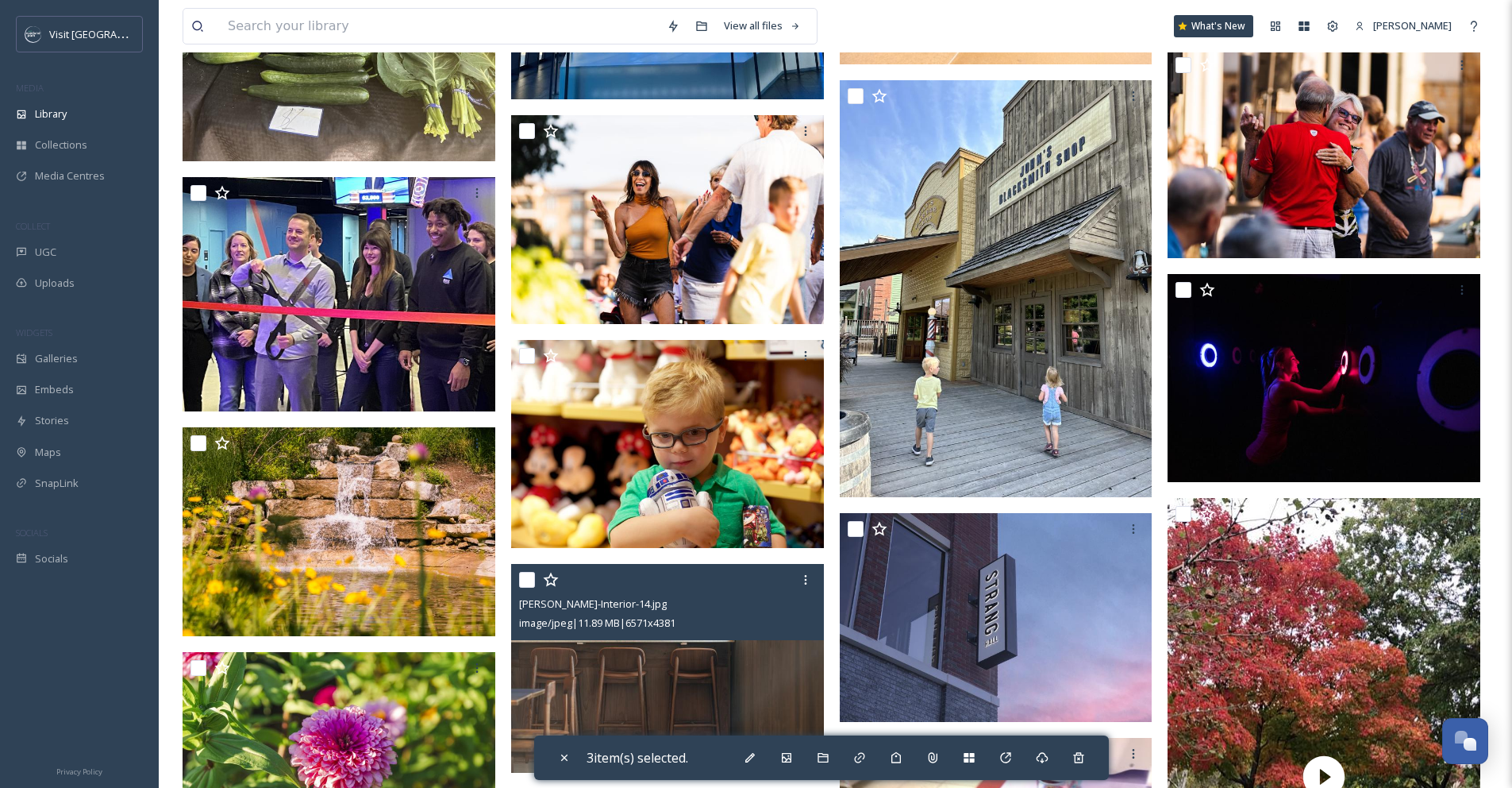
click at [527, 594] on div at bounding box center [669, 580] width 301 height 28
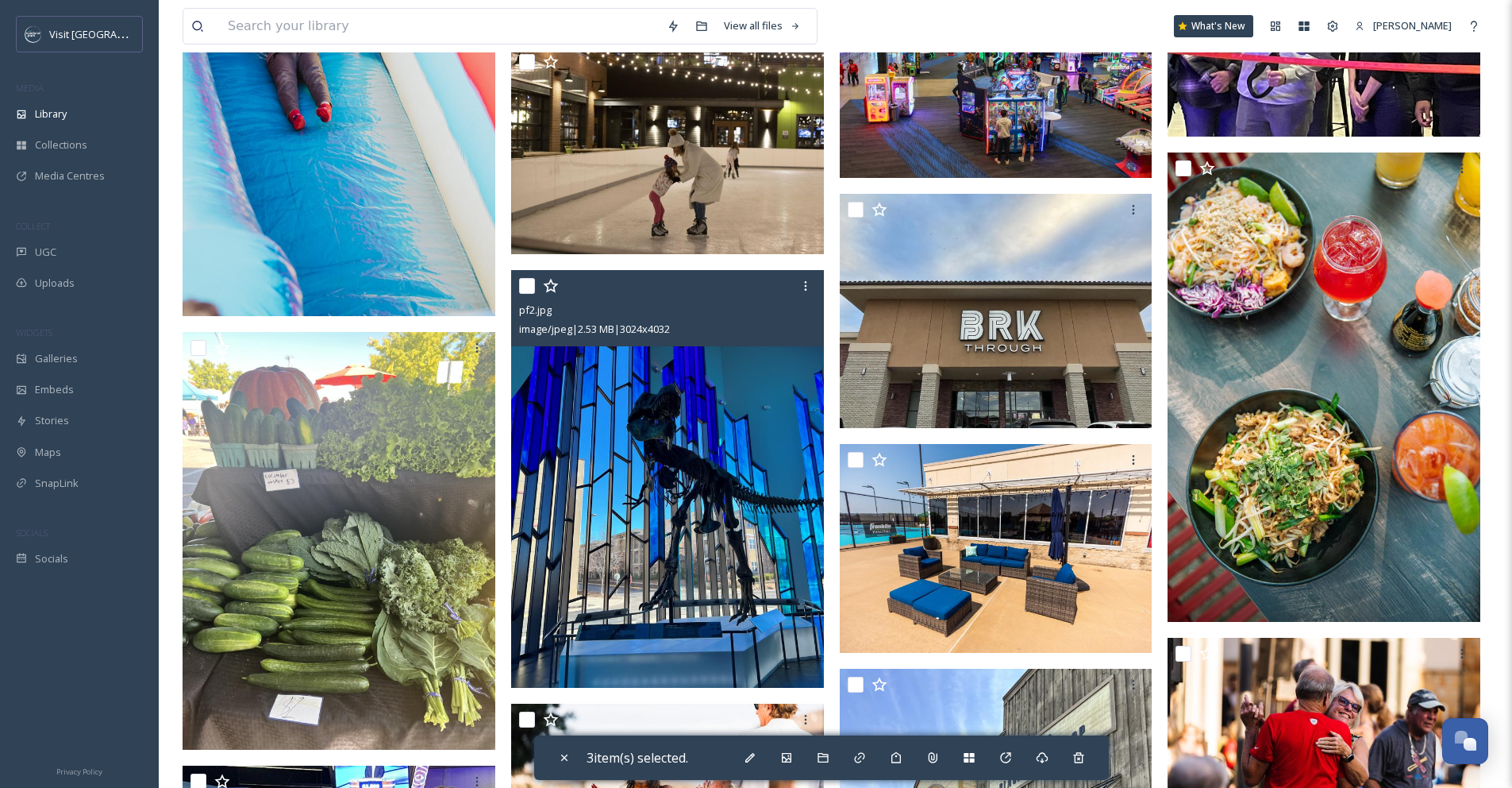
scroll to position [1583, 0]
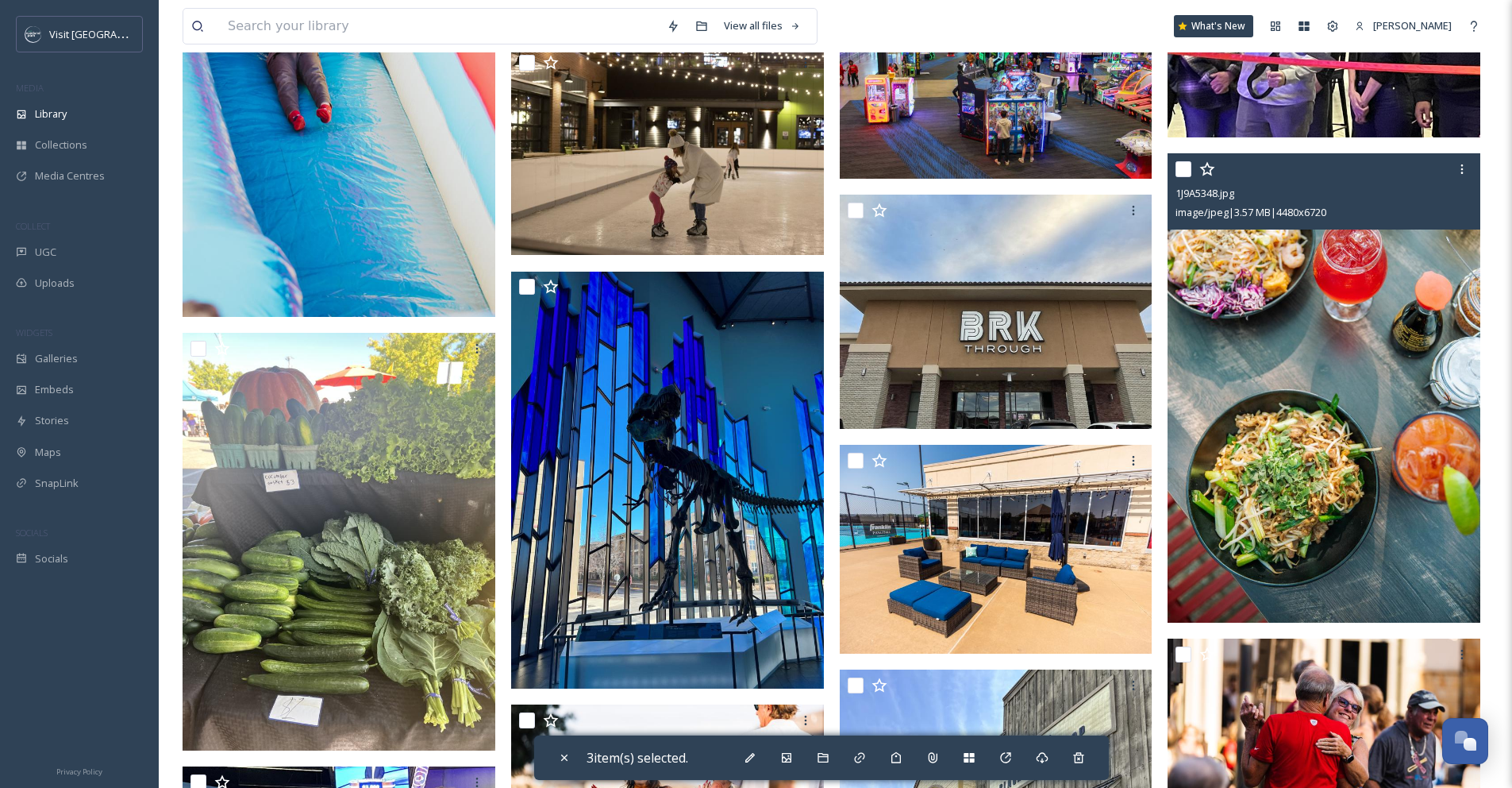
click at [1185, 177] on input "checkbox" at bounding box center [1183, 169] width 16 height 16
checkbox input "true"
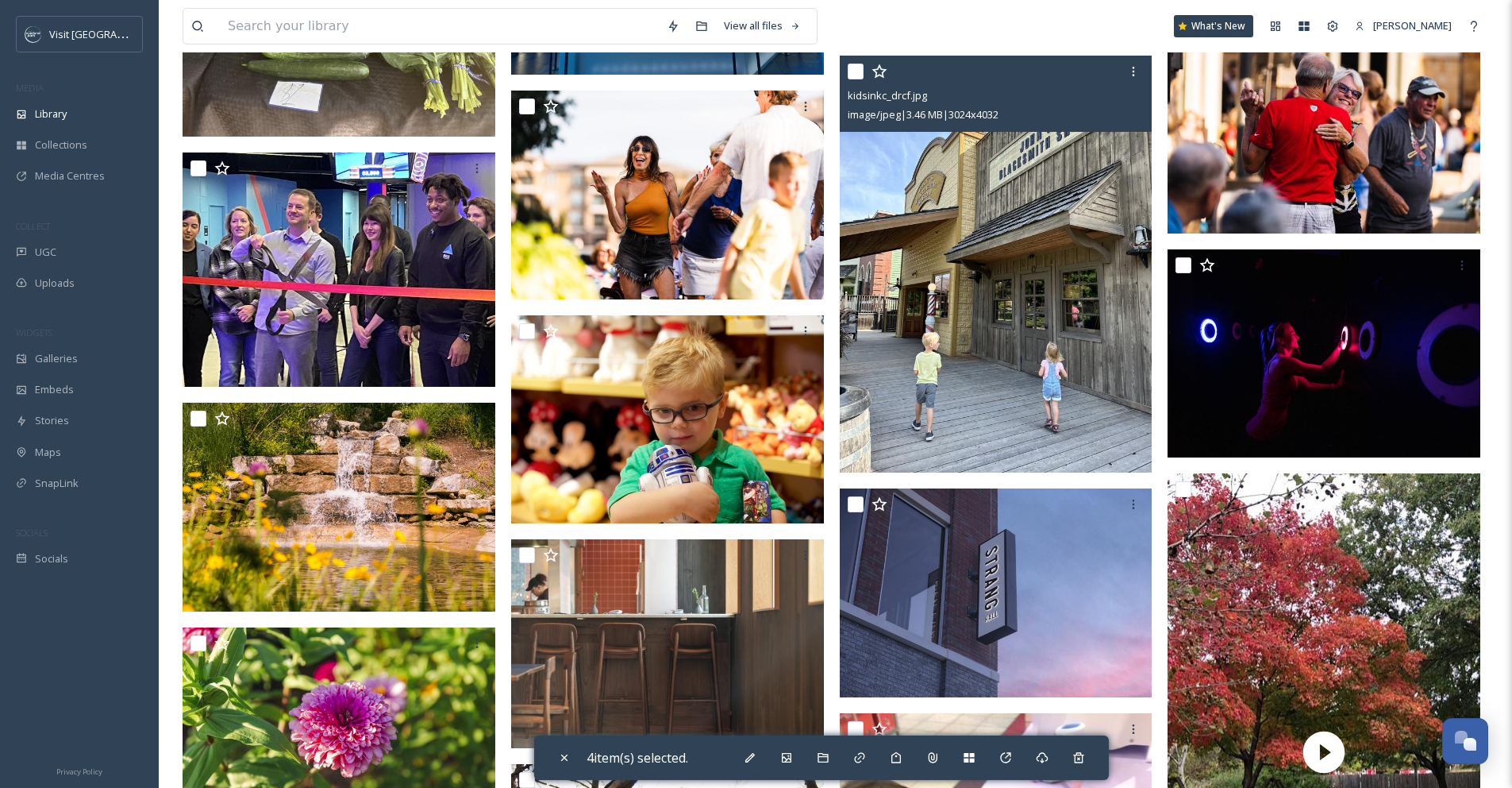
scroll to position [2391, 0]
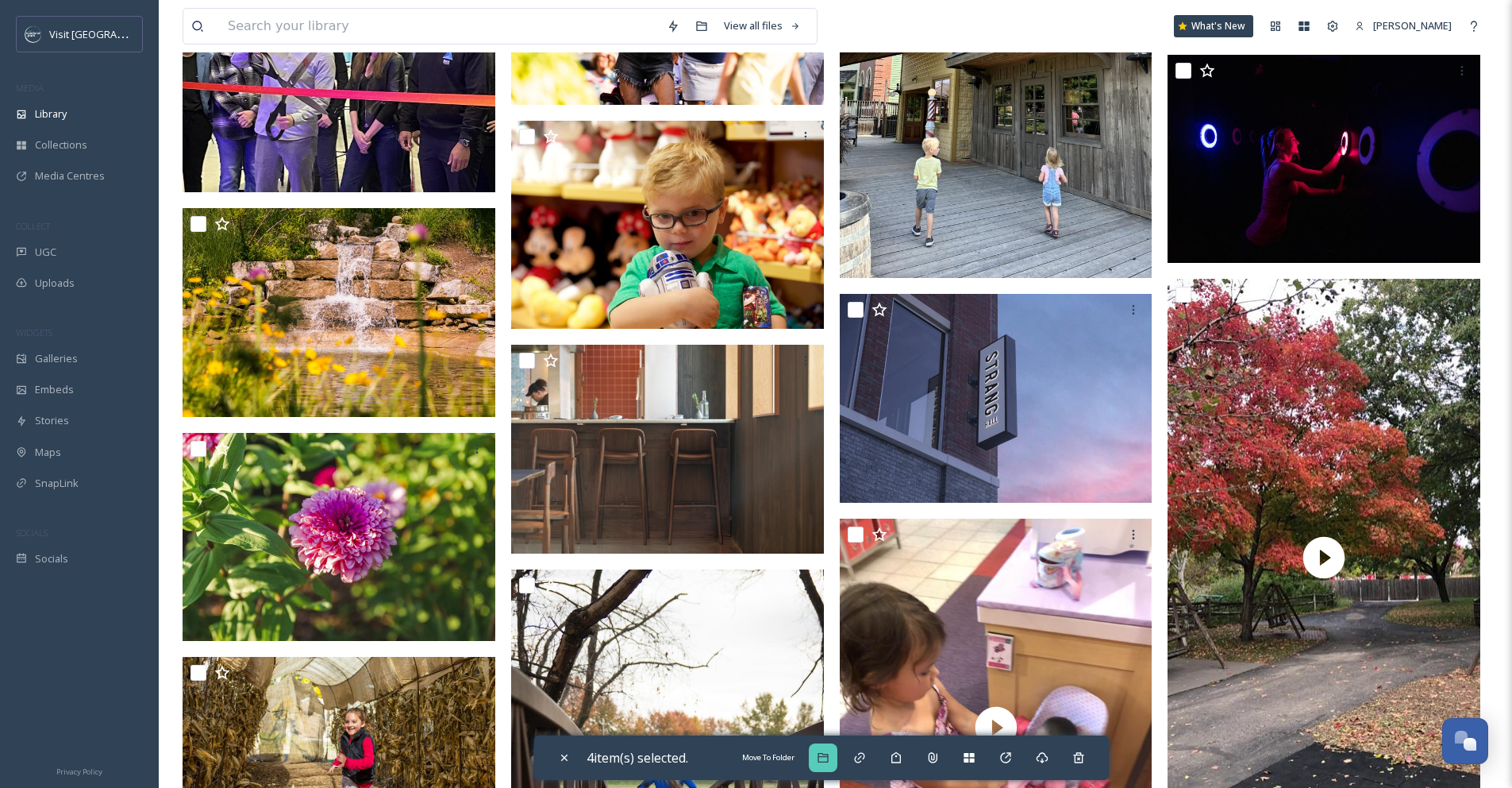
click at [822, 760] on icon at bounding box center [823, 757] width 12 height 12
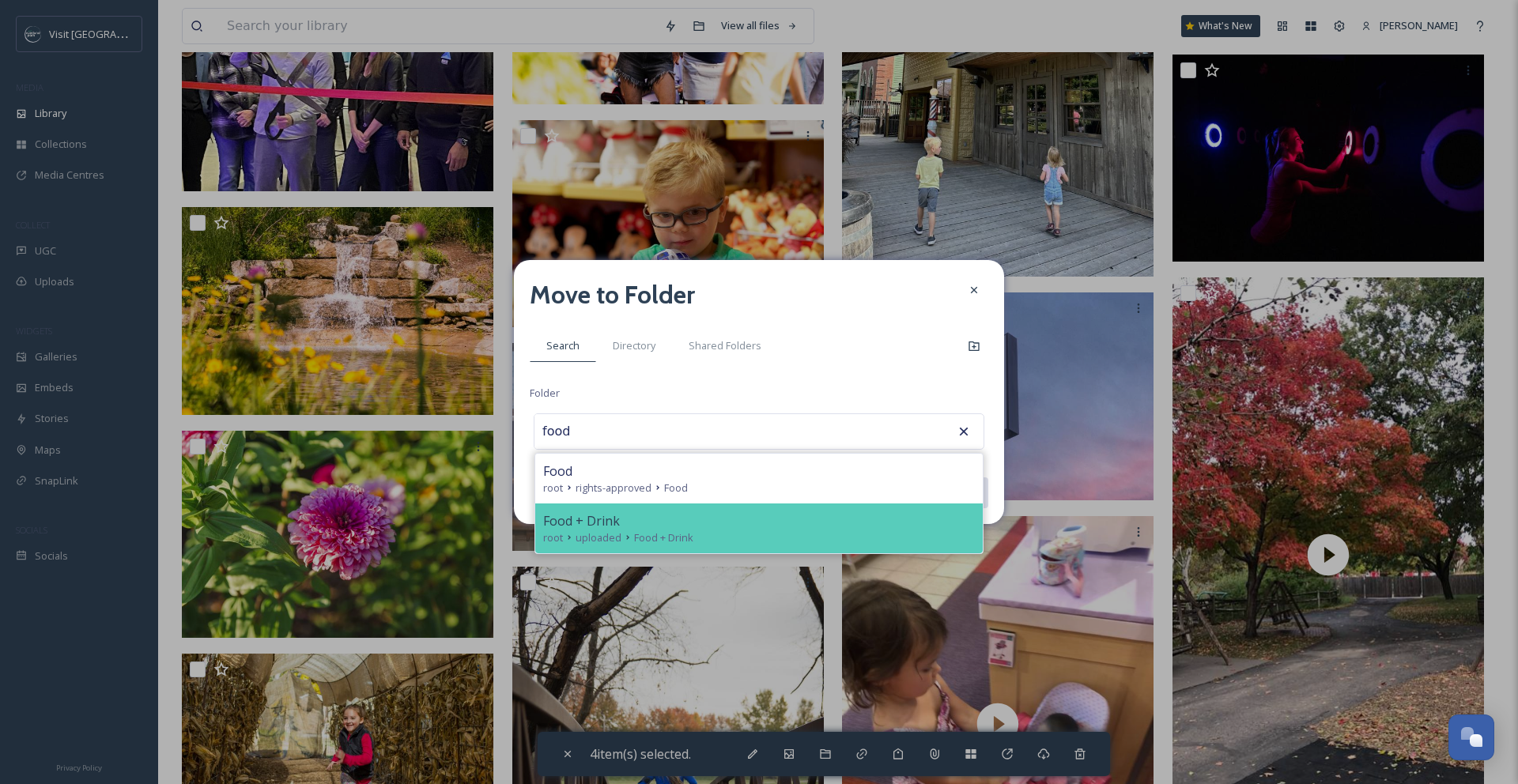
click at [770, 534] on div "root uploaded Food + Drink" at bounding box center [759, 538] width 432 height 15
type input "Food + Drink"
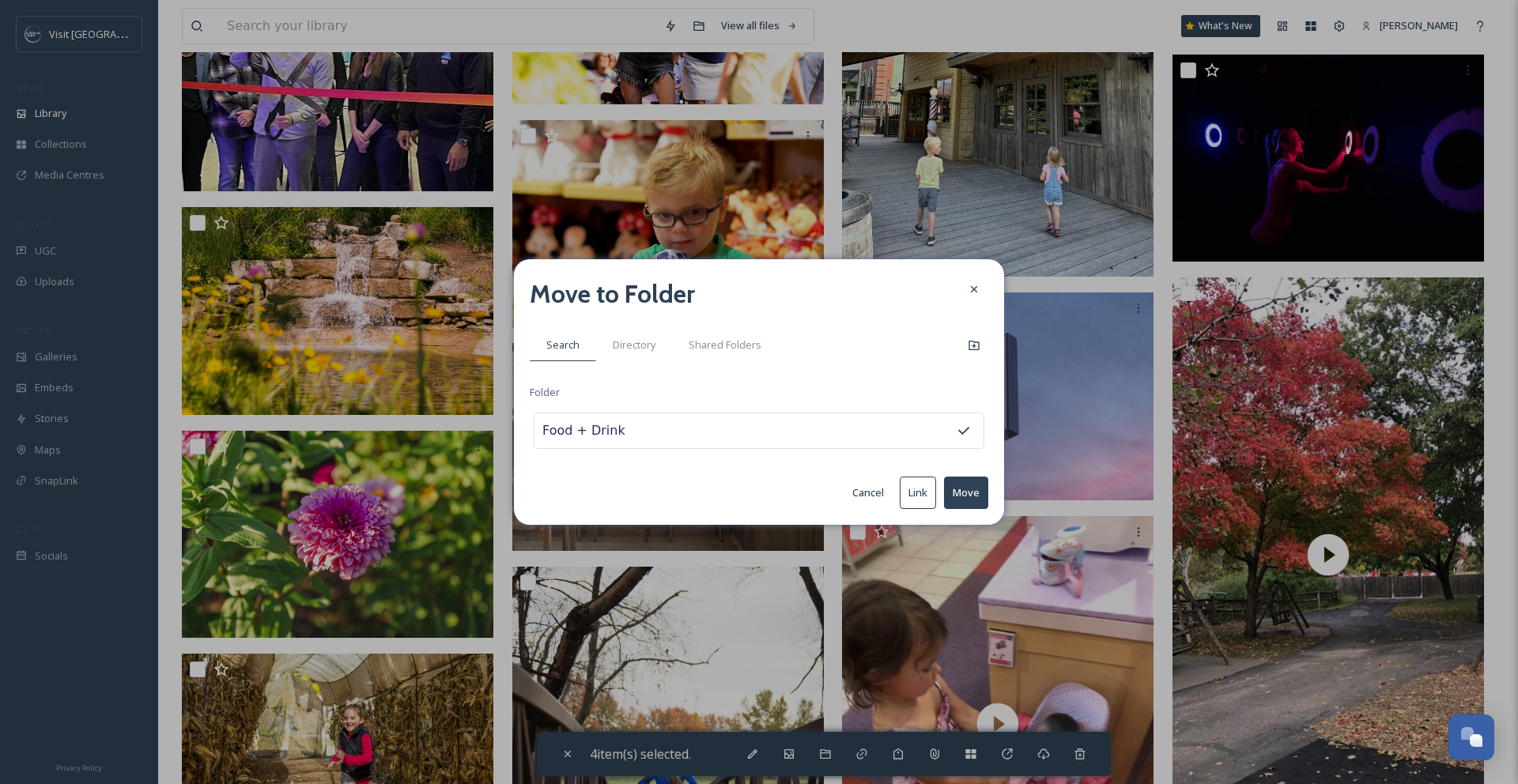
click at [962, 489] on button "Move" at bounding box center [965, 492] width 44 height 32
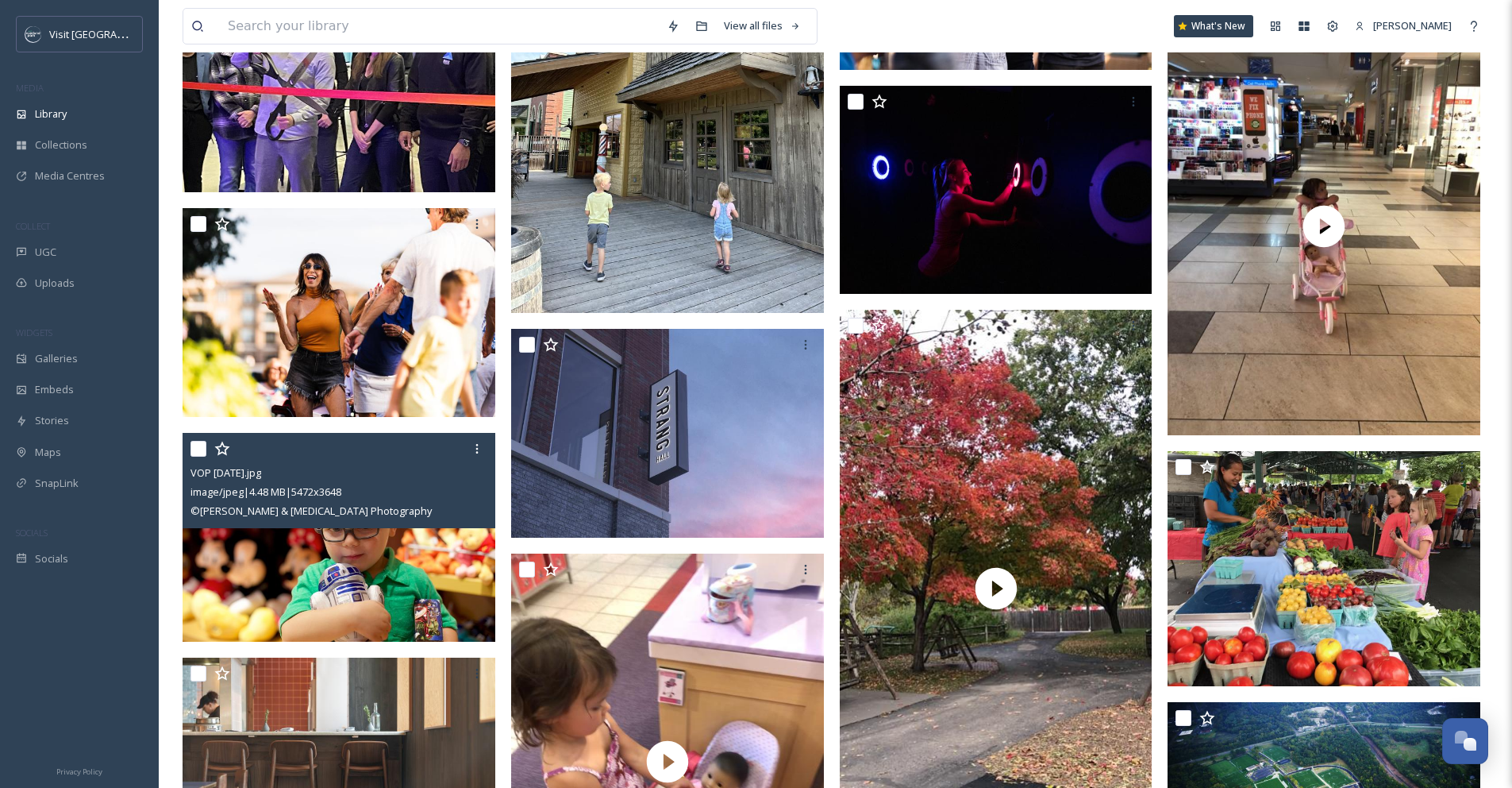
click at [201, 456] on input "checkbox" at bounding box center [198, 448] width 16 height 16
checkbox input "true"
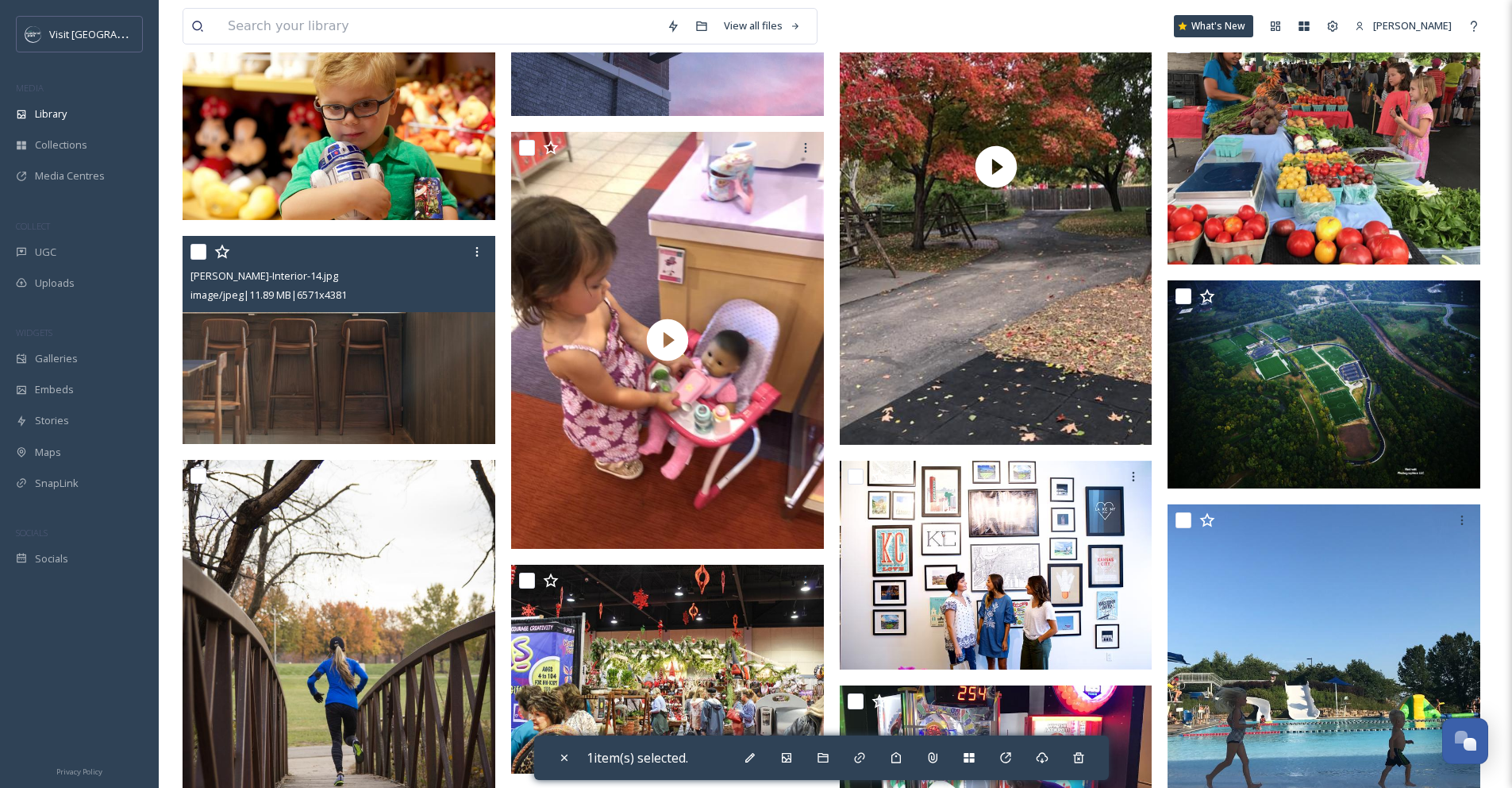
scroll to position [2901, 0]
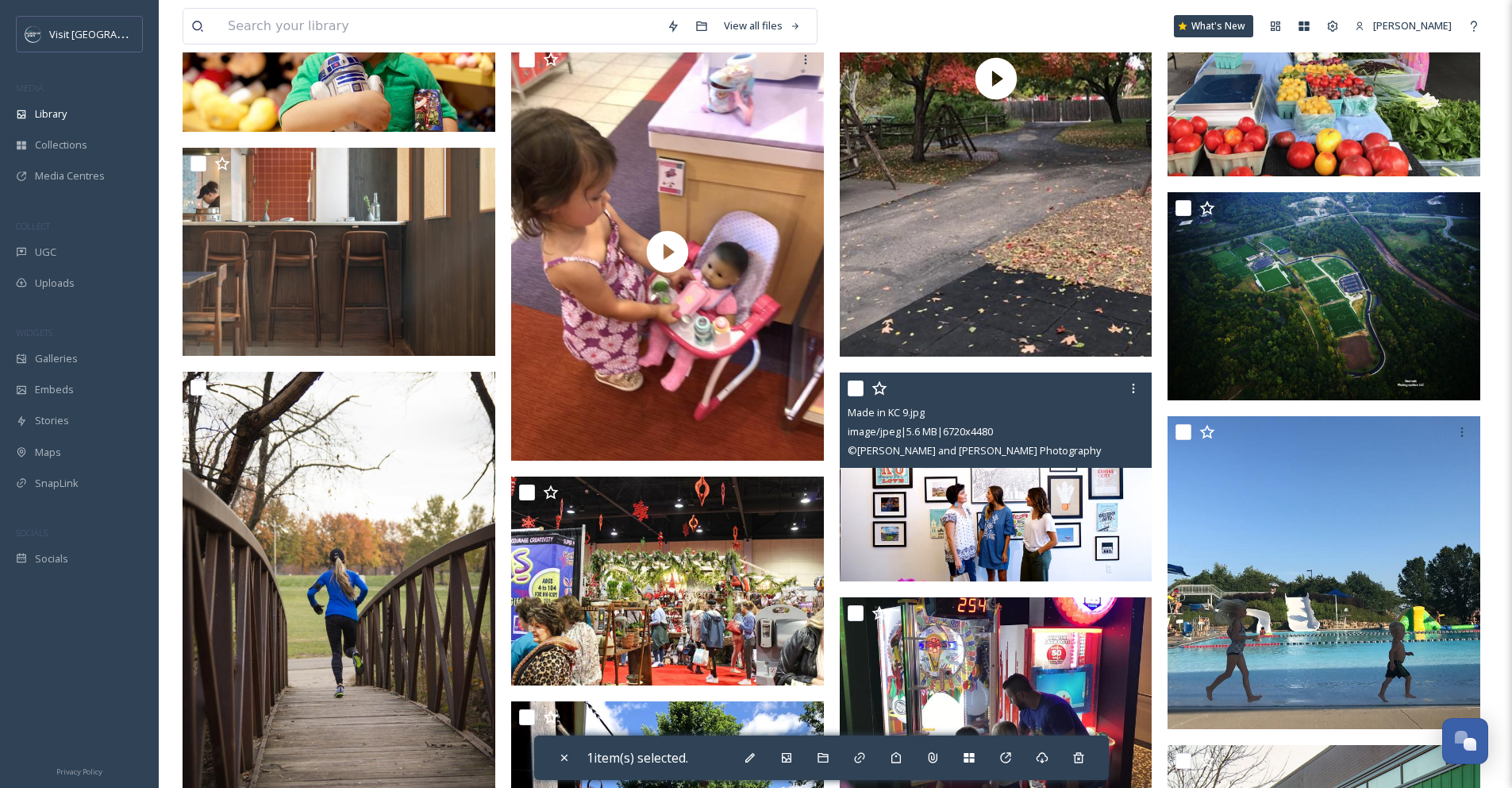
click at [863, 401] on div at bounding box center [997, 388] width 301 height 28
click at [857, 396] on input "checkbox" at bounding box center [855, 388] width 16 height 16
checkbox input "true"
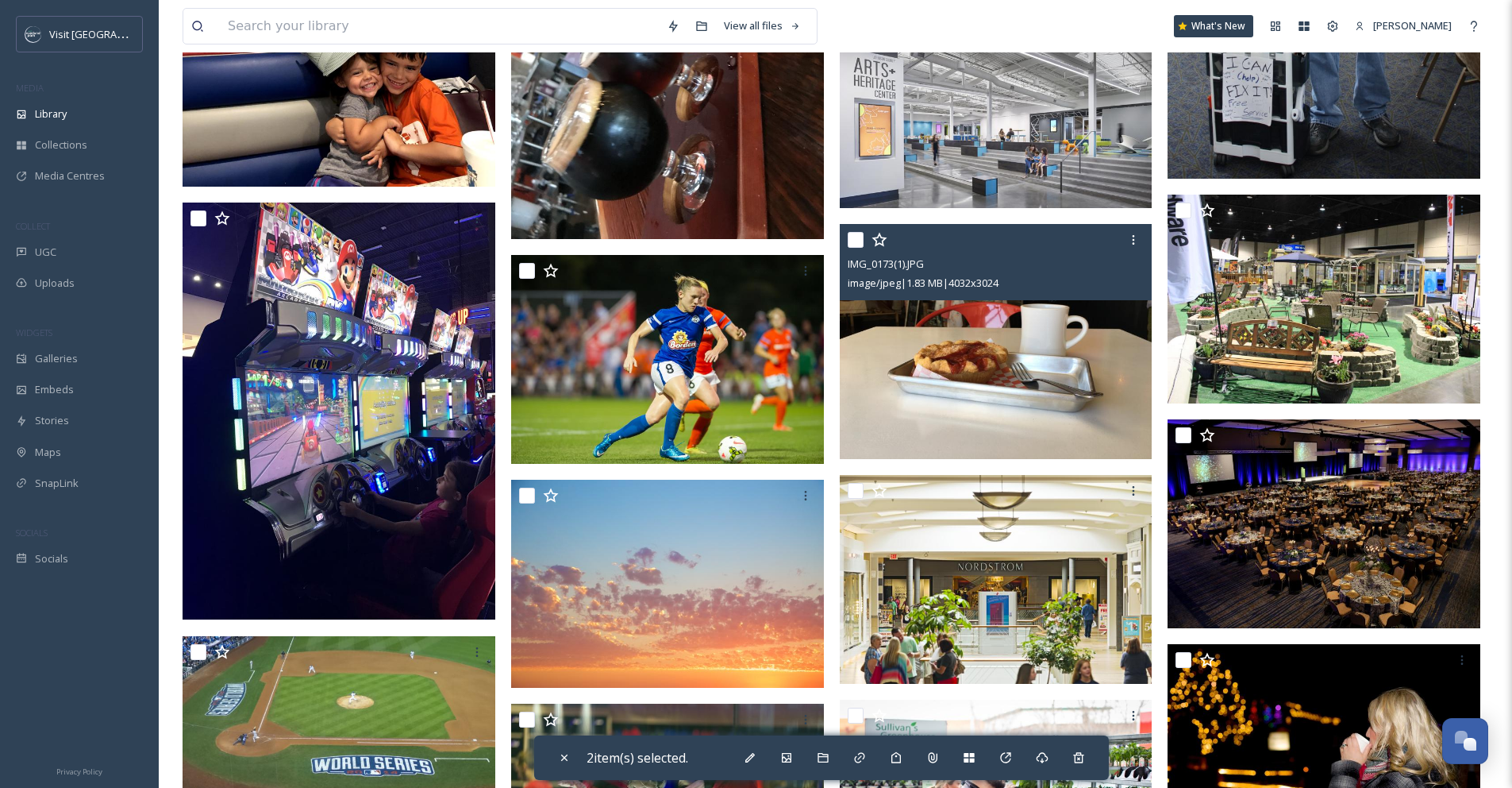
scroll to position [4247, 0]
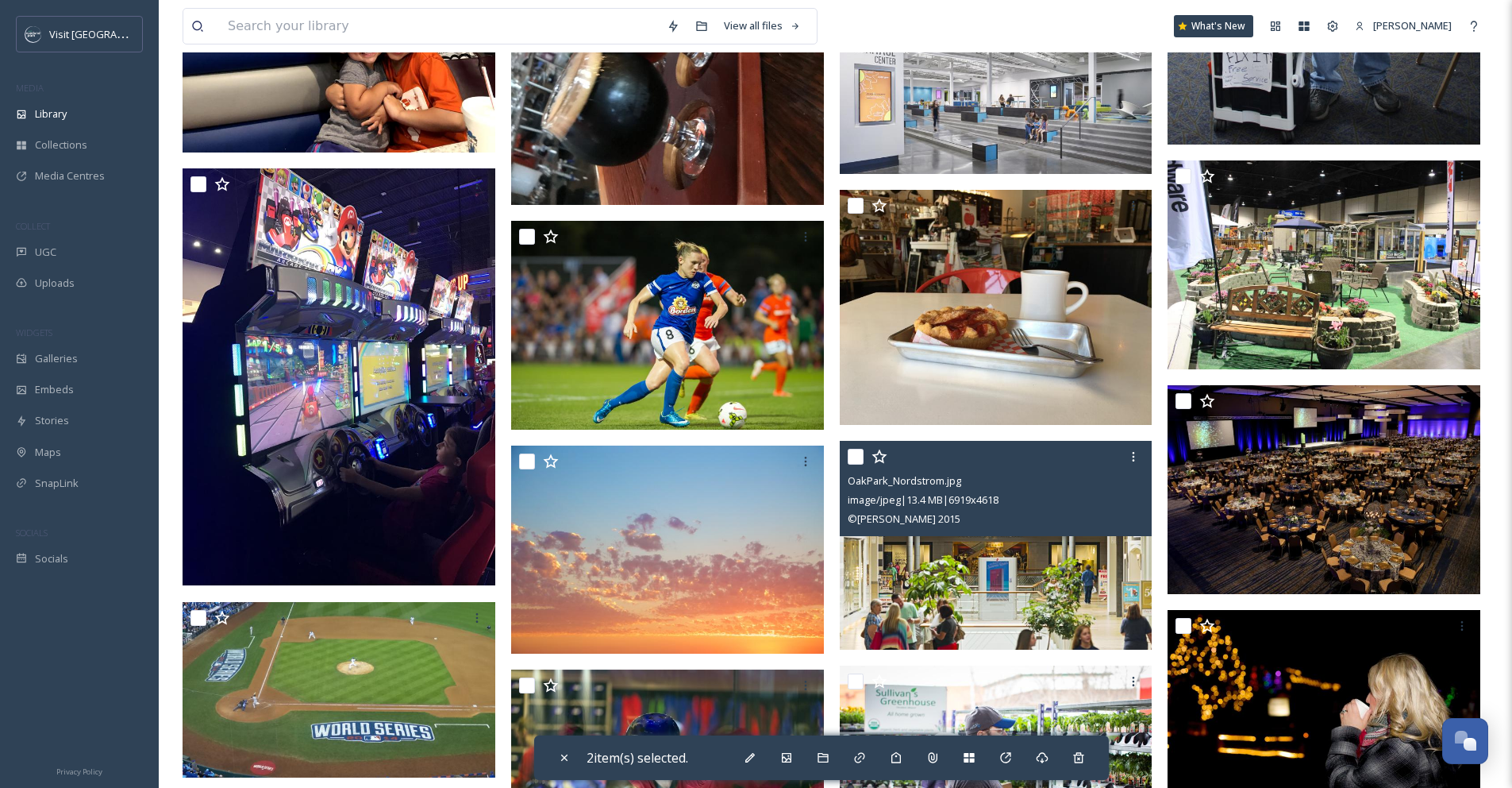
click at [860, 465] on input "checkbox" at bounding box center [855, 456] width 16 height 16
checkbox input "true"
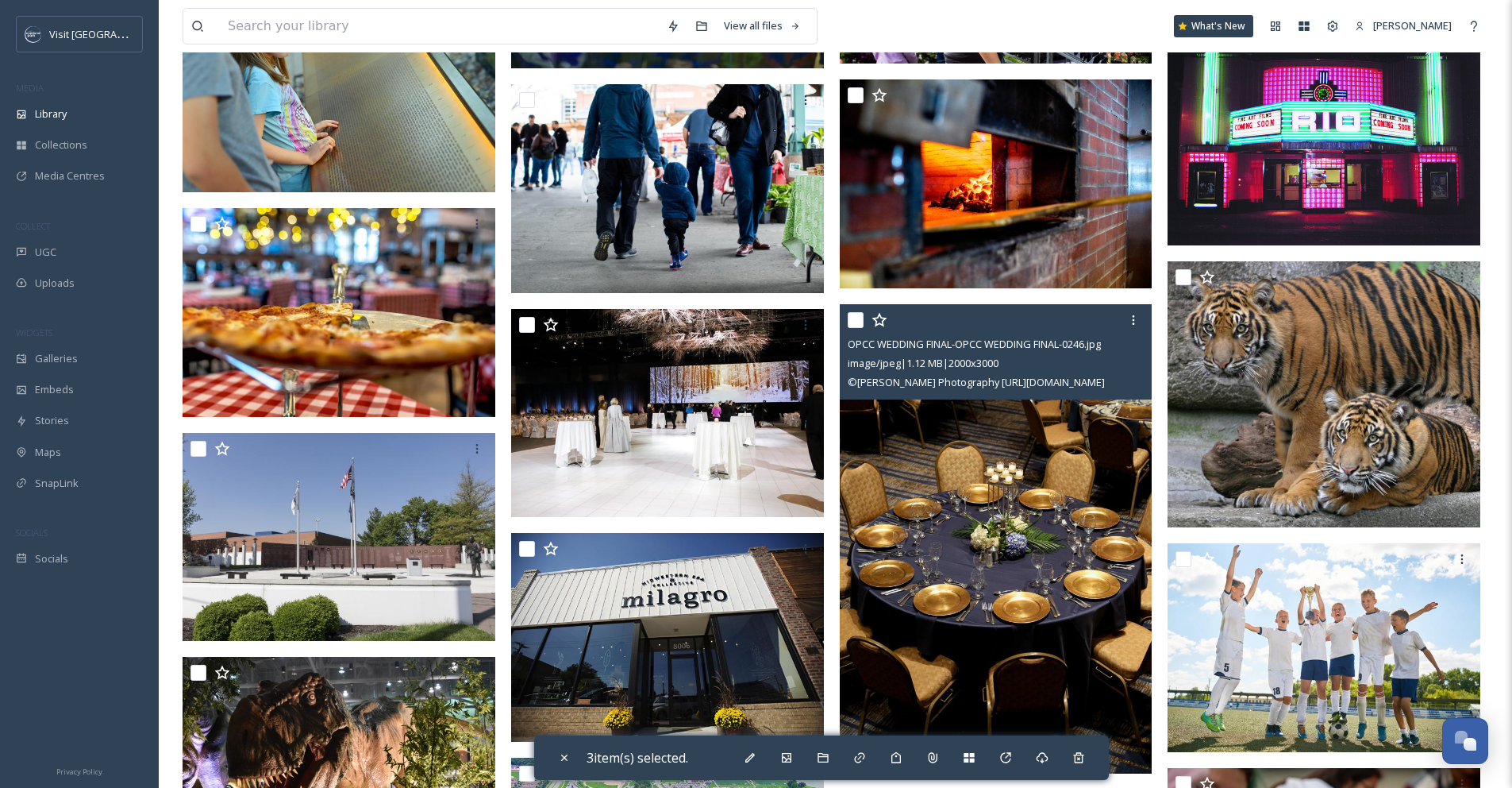
scroll to position [5062, 0]
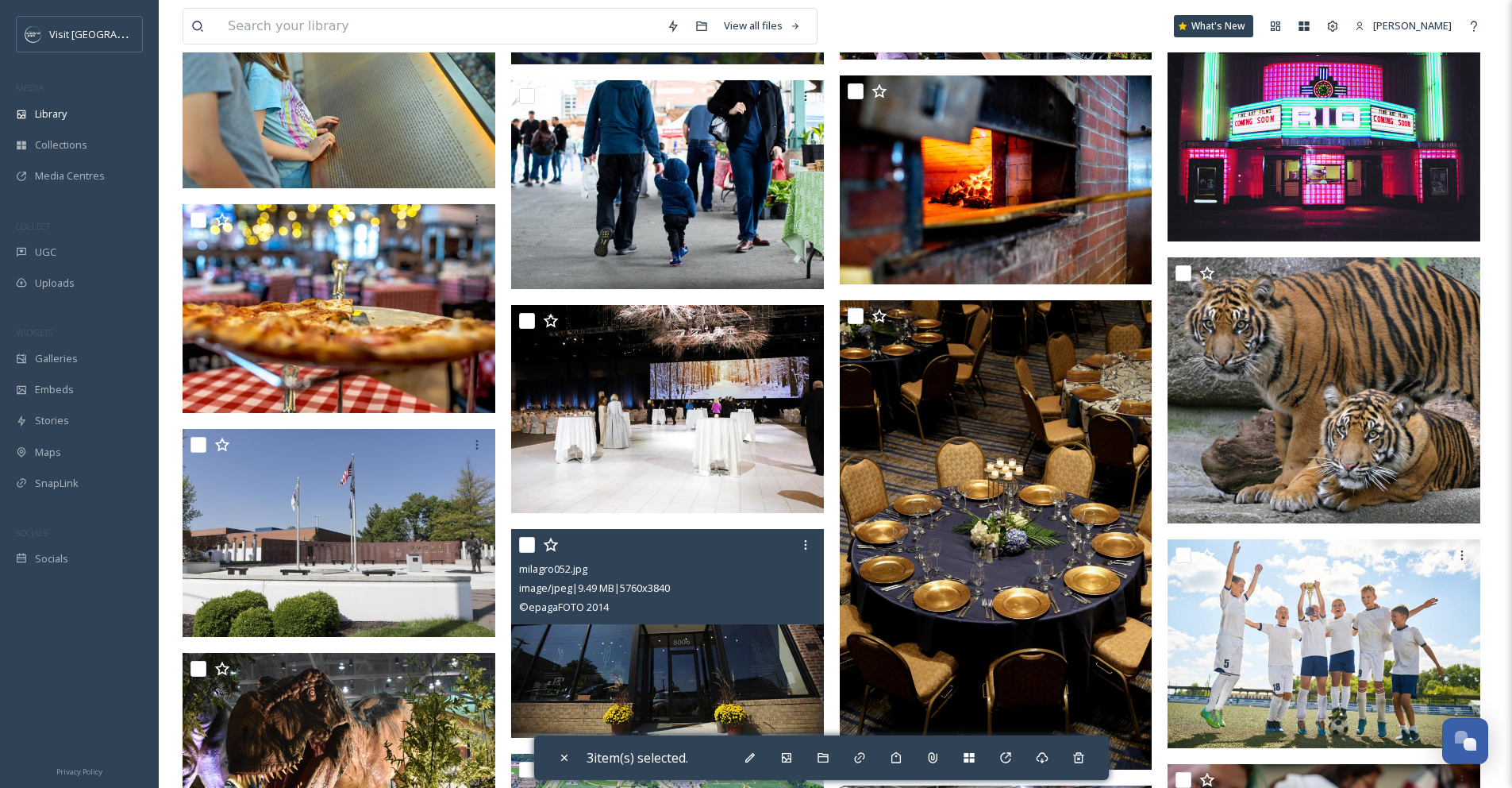
click at [530, 553] on input "checkbox" at bounding box center [527, 545] width 16 height 16
checkbox input "true"
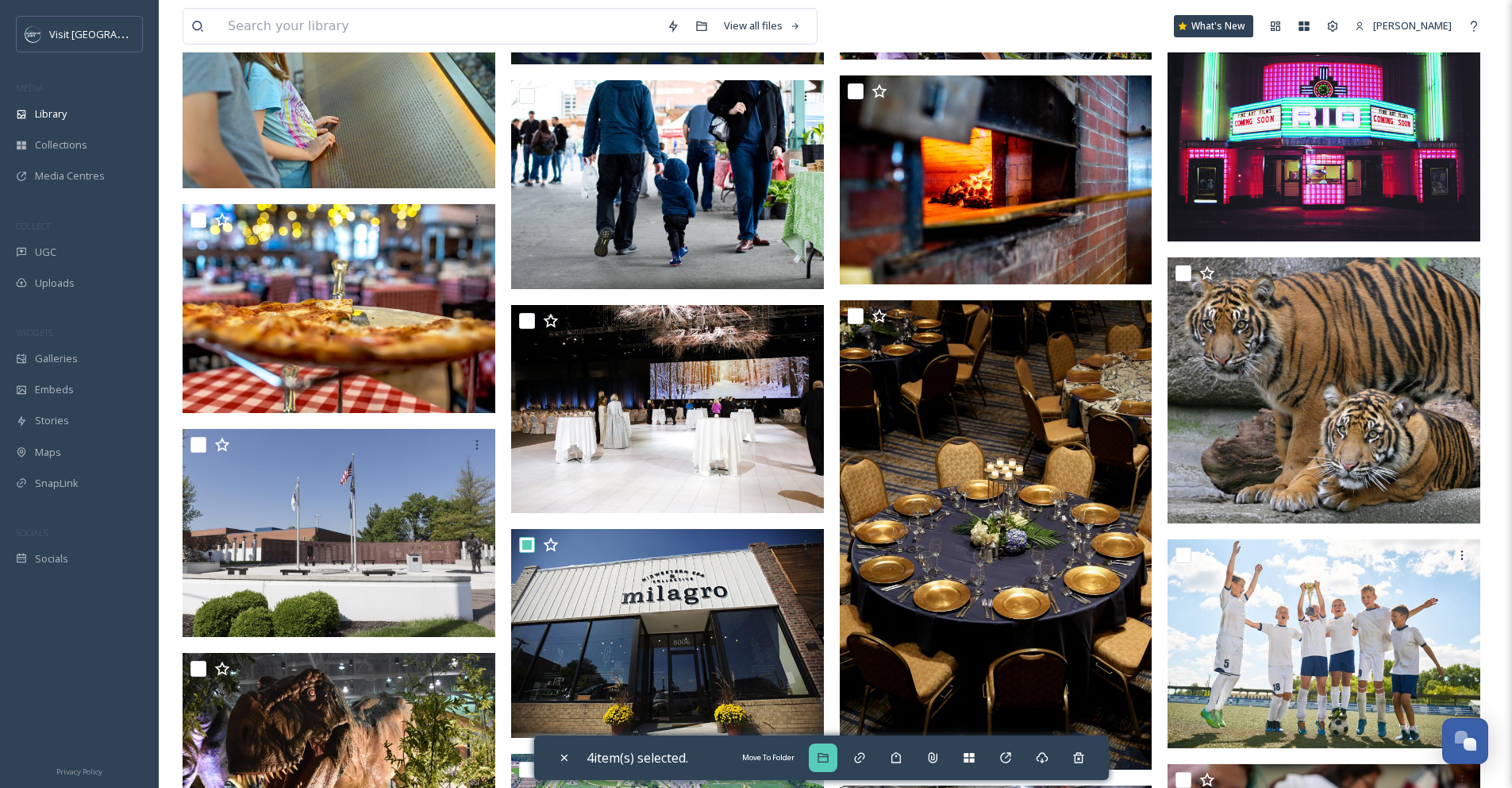
click at [829, 759] on icon at bounding box center [823, 757] width 12 height 12
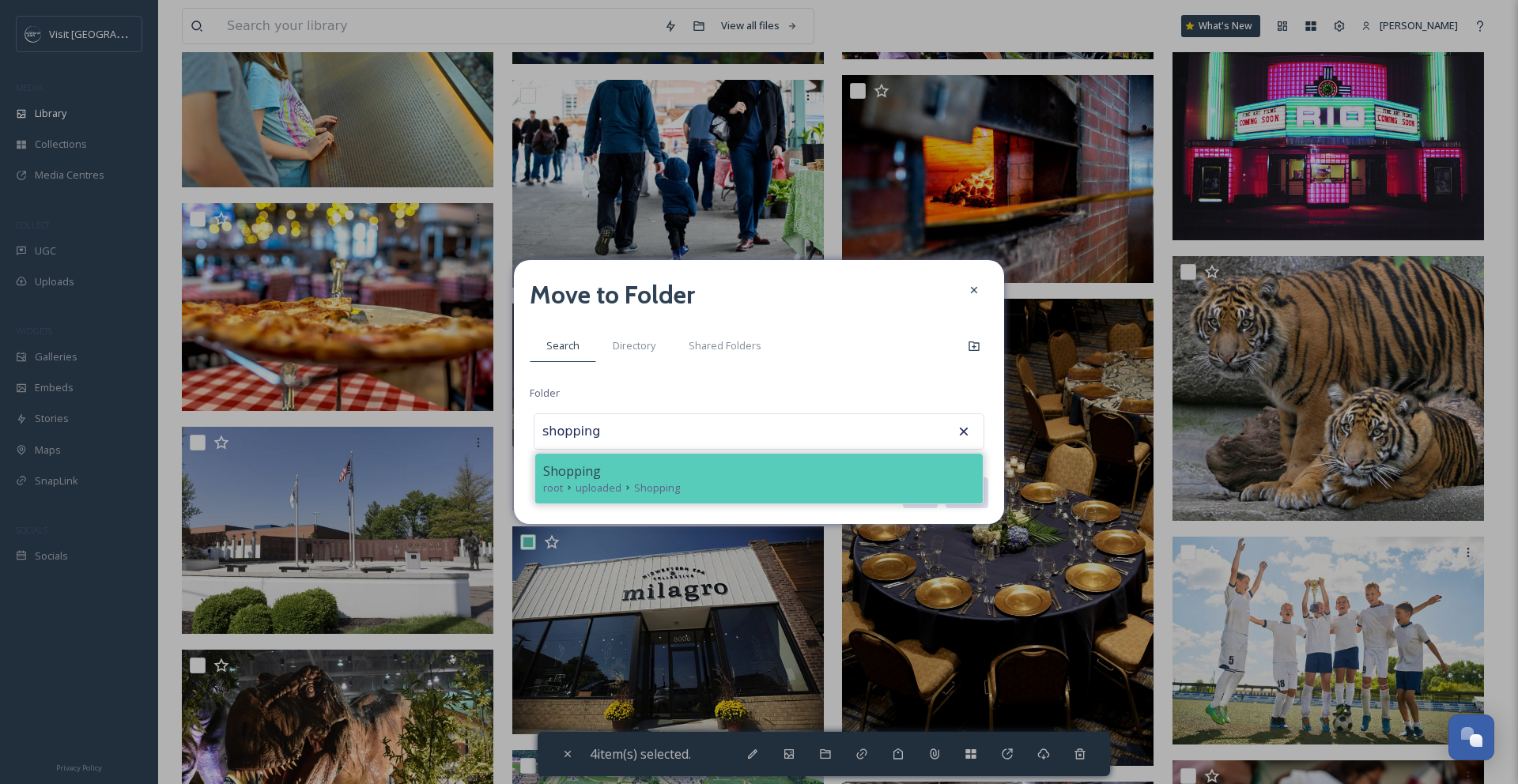
click at [841, 481] on div "root uploaded Shopping" at bounding box center [759, 488] width 432 height 15
type input "Shopping"
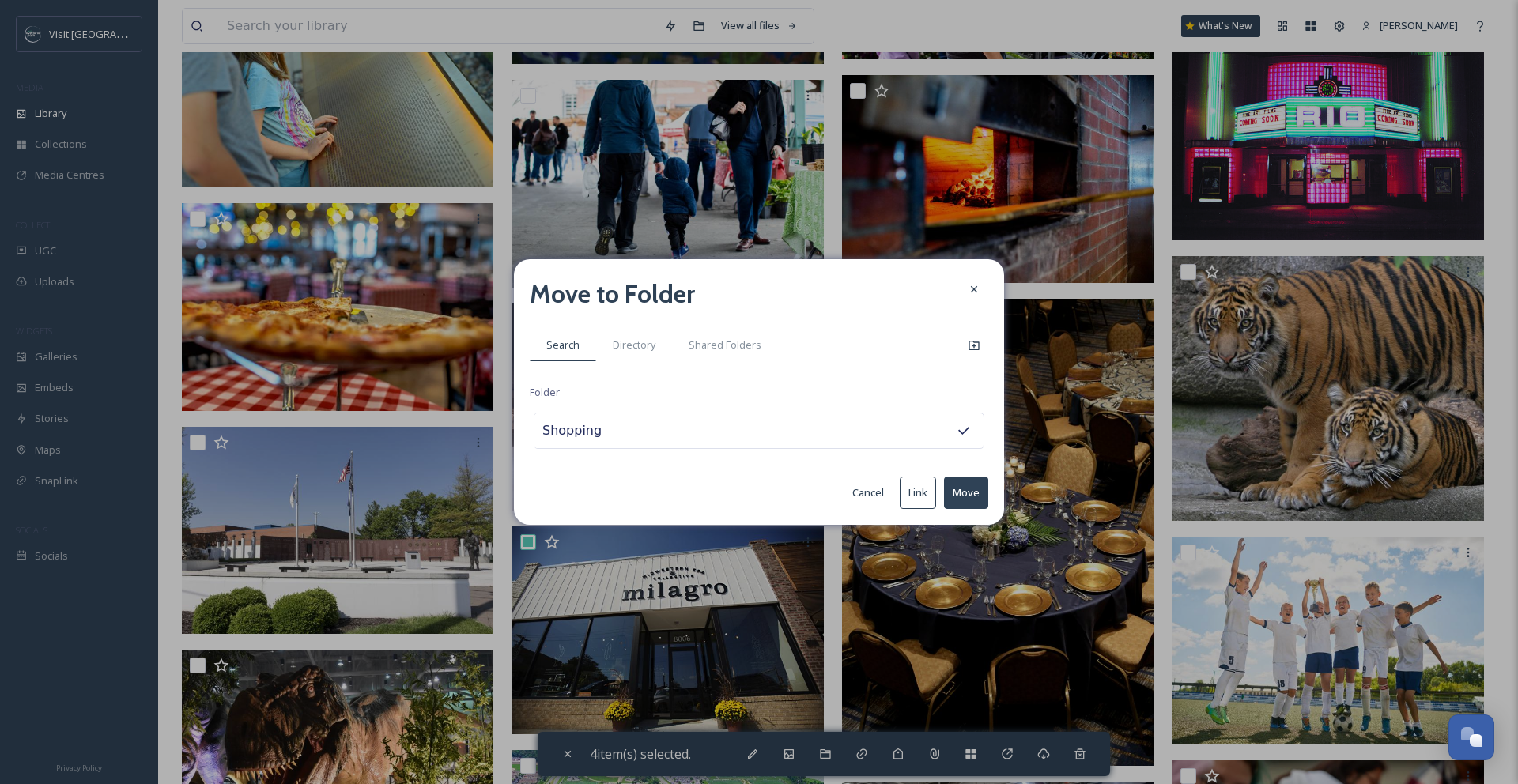
click at [975, 492] on button "Move" at bounding box center [965, 492] width 44 height 32
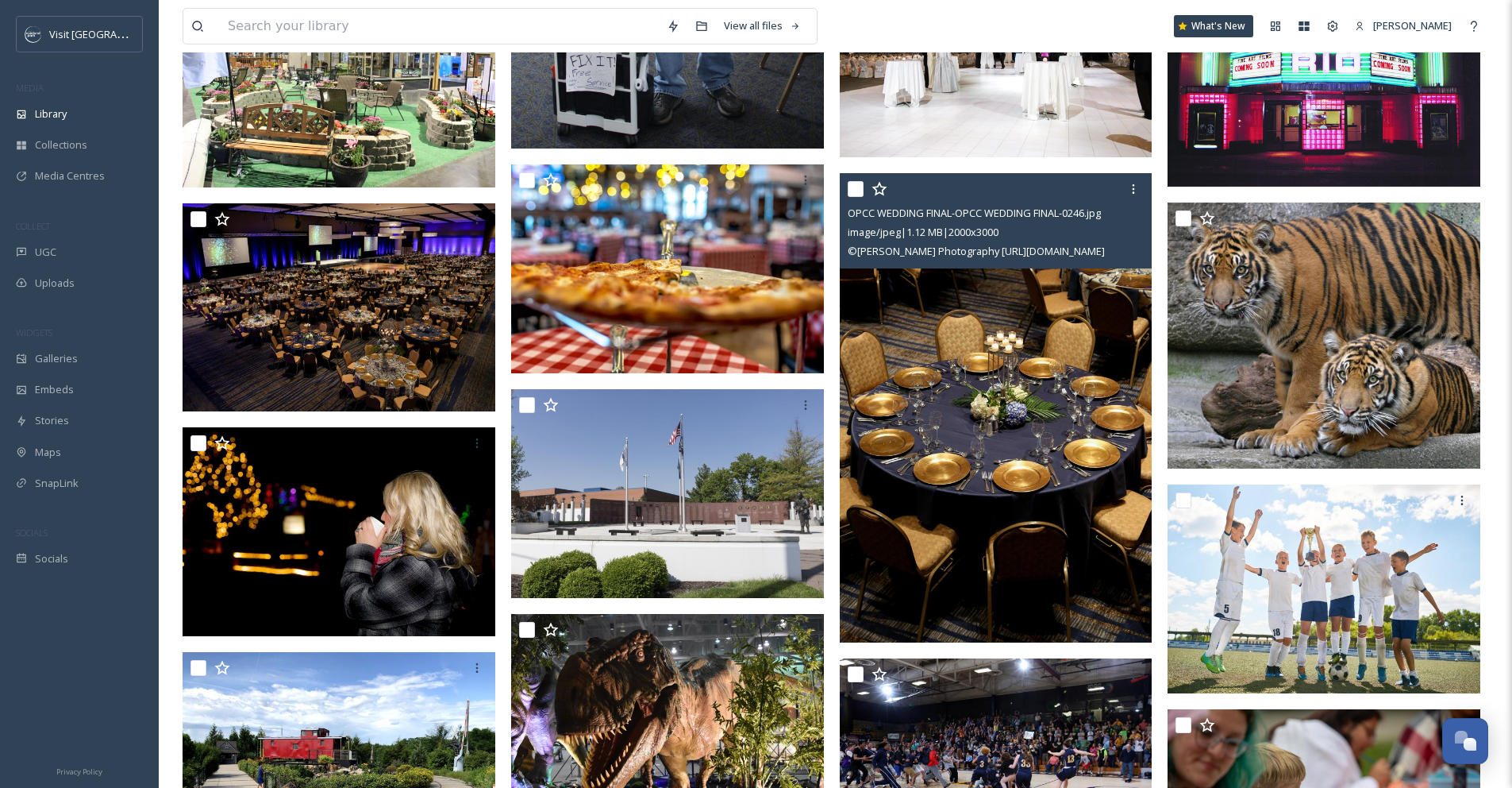
scroll to position [4840, 0]
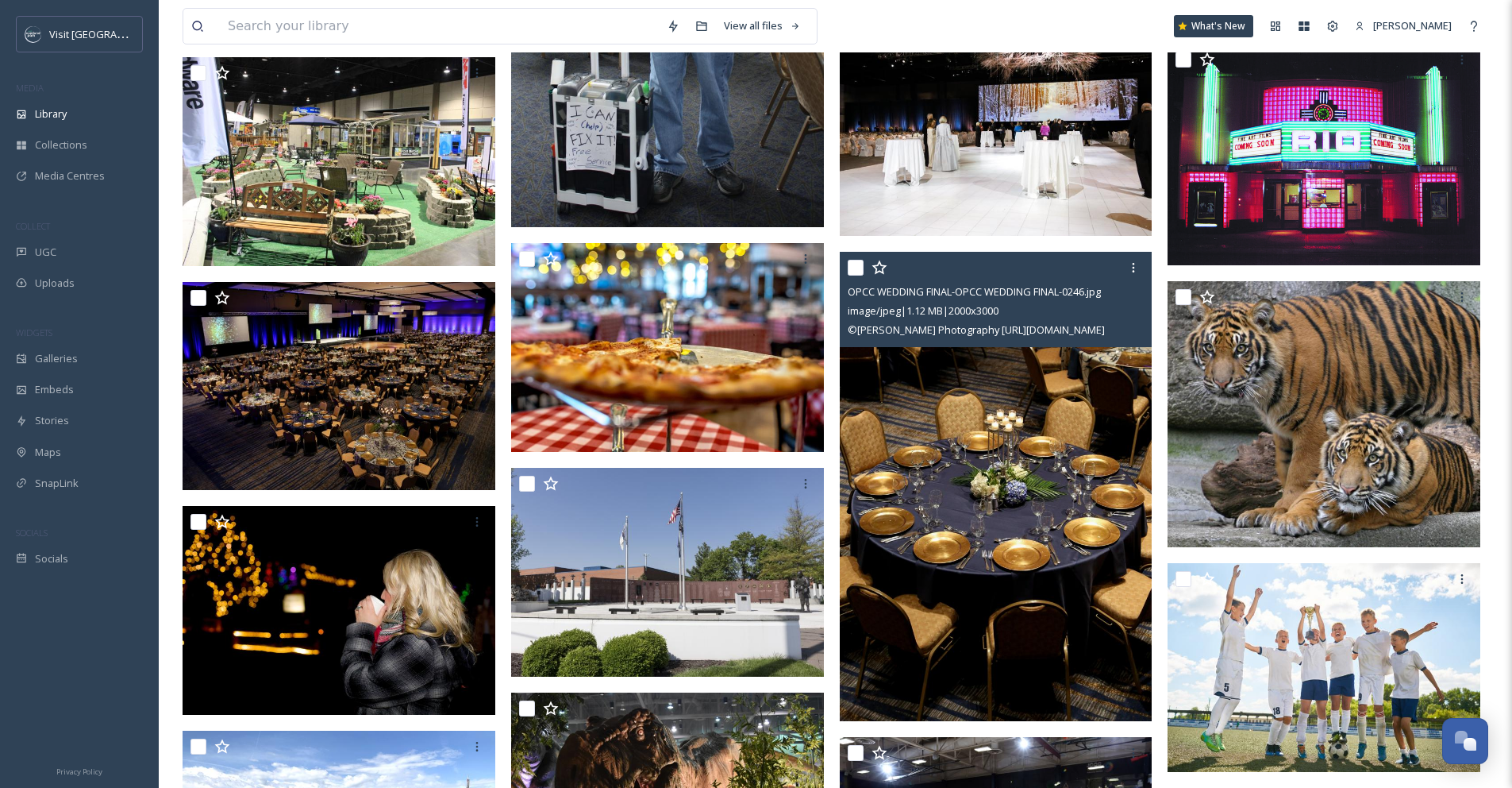
click at [854, 276] on input "checkbox" at bounding box center [855, 267] width 16 height 16
checkbox input "true"
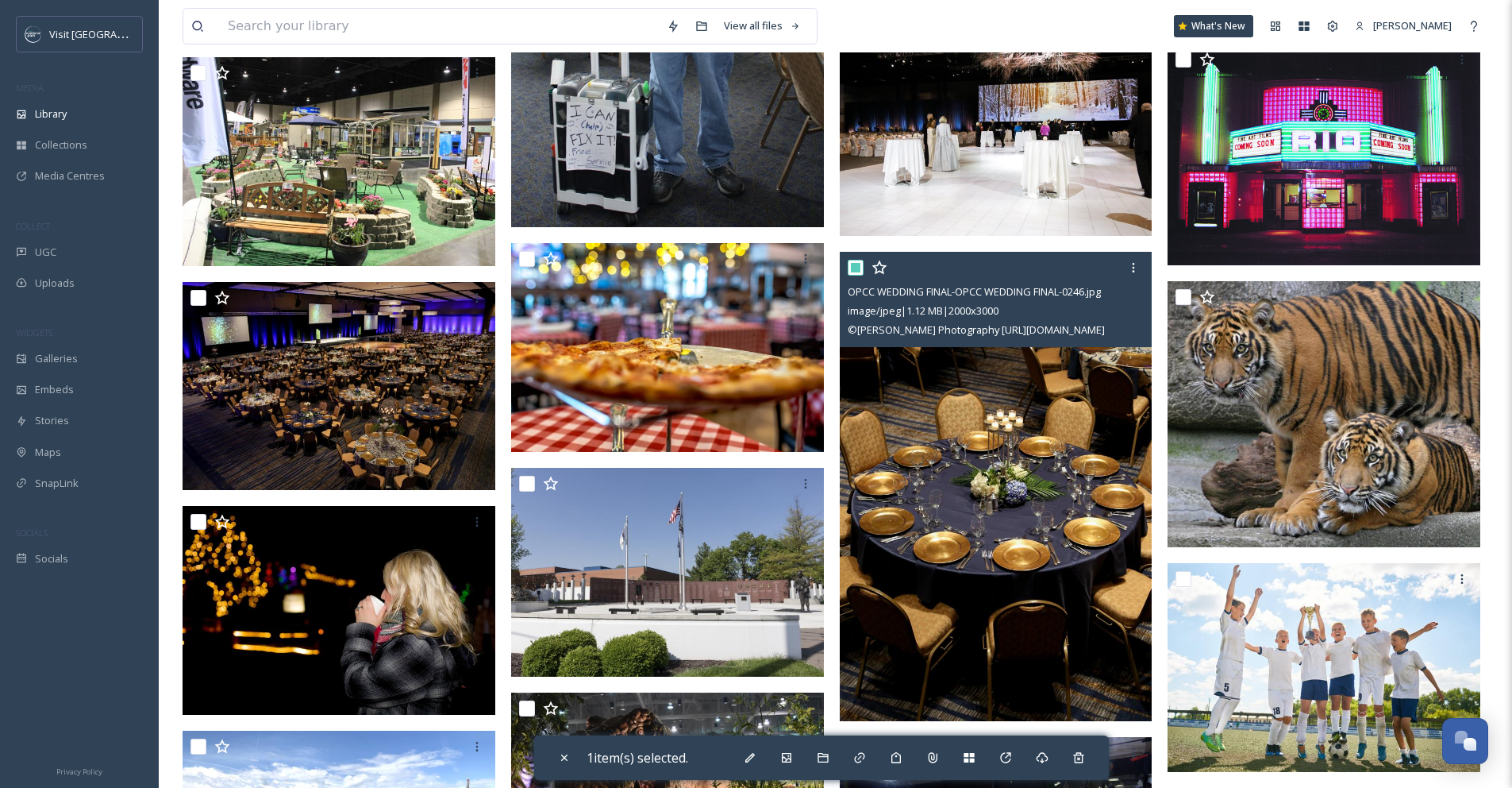
scroll to position [4540, 0]
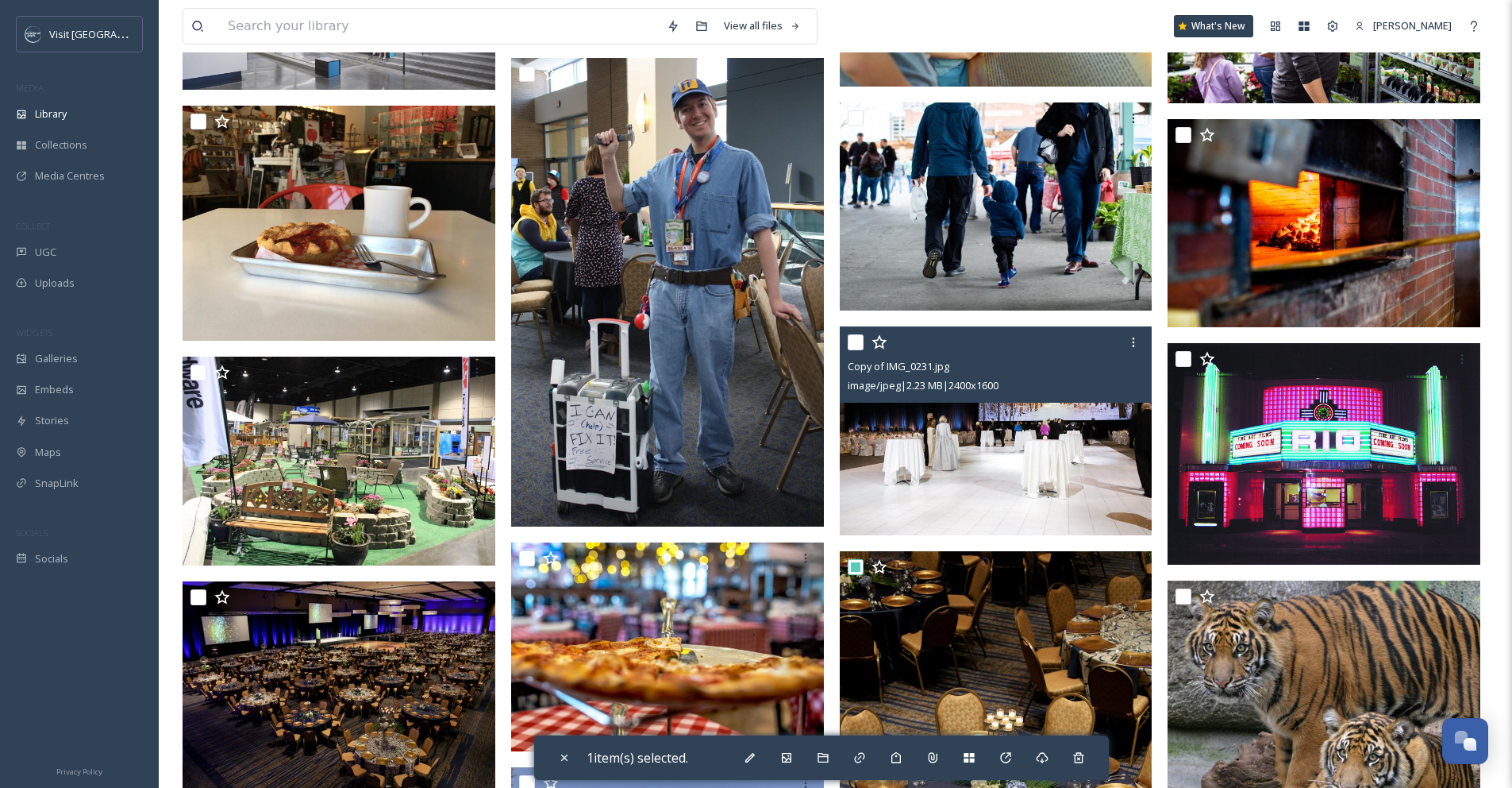
click at [858, 350] on input "checkbox" at bounding box center [855, 342] width 16 height 16
checkbox input "true"
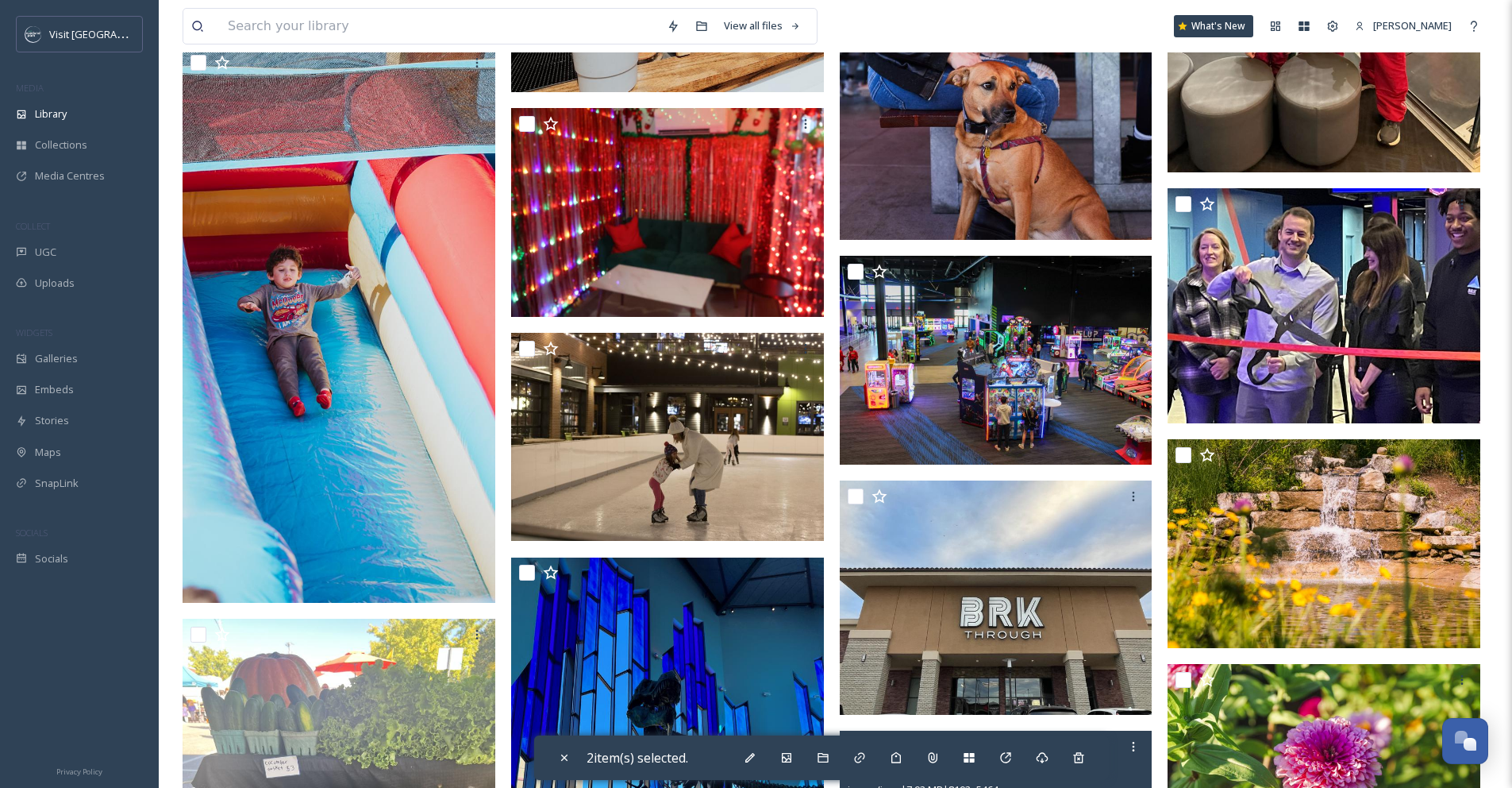
scroll to position [1244, 0]
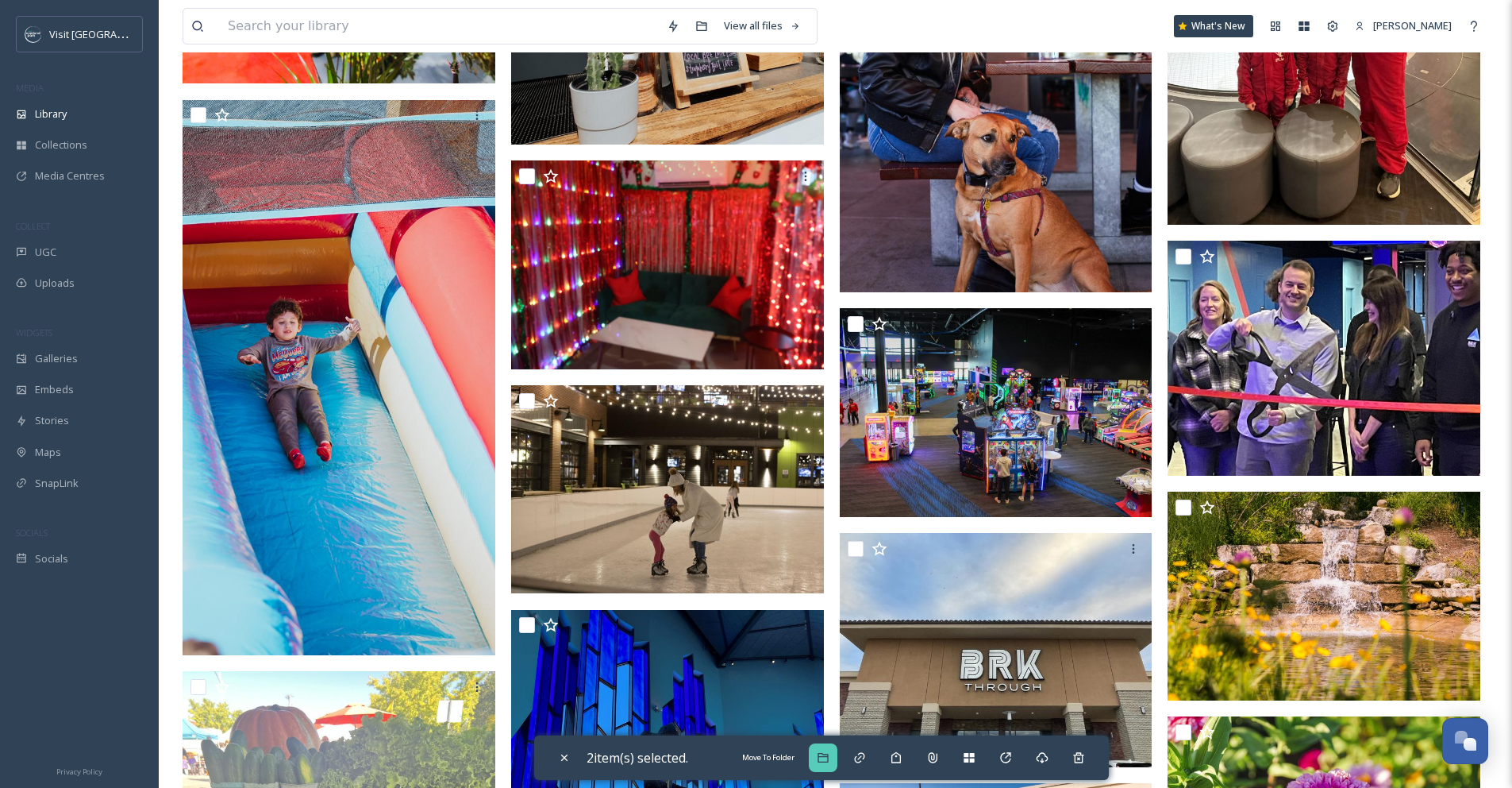
click at [837, 748] on div "Move To Folder" at bounding box center [823, 757] width 28 height 28
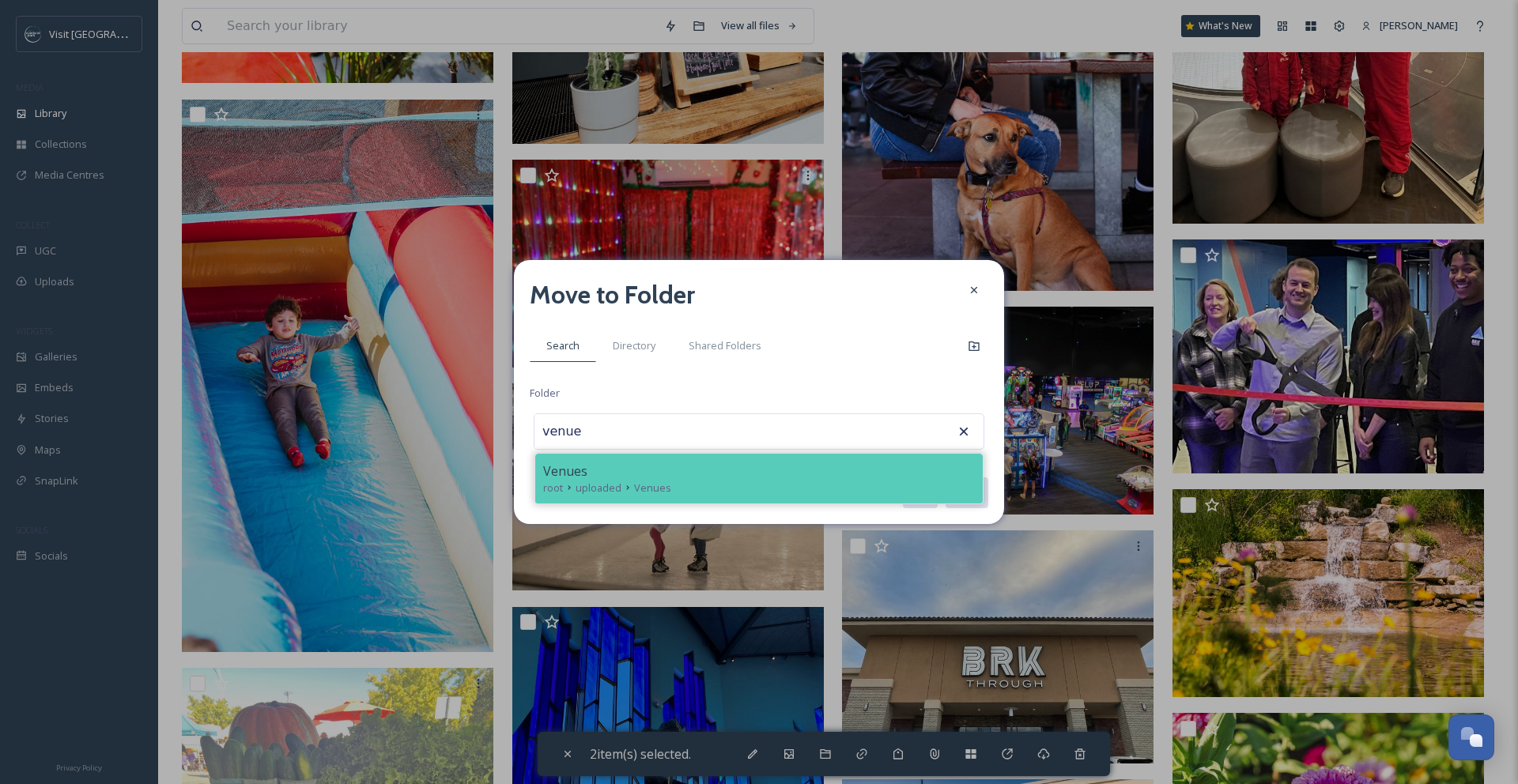
click at [830, 472] on div "Venues" at bounding box center [759, 471] width 432 height 19
type input "Venues"
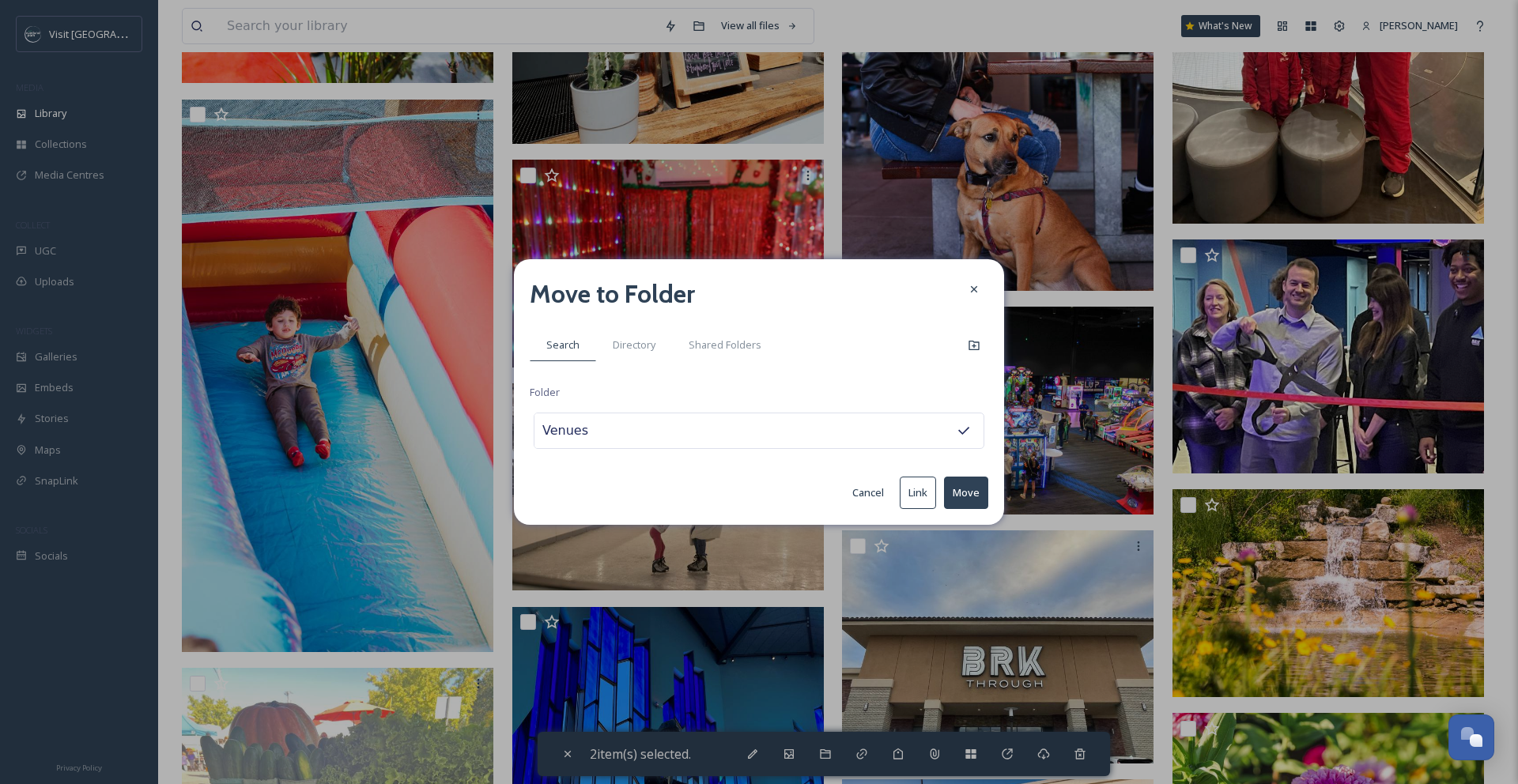
click at [958, 489] on button "Move" at bounding box center [965, 492] width 44 height 32
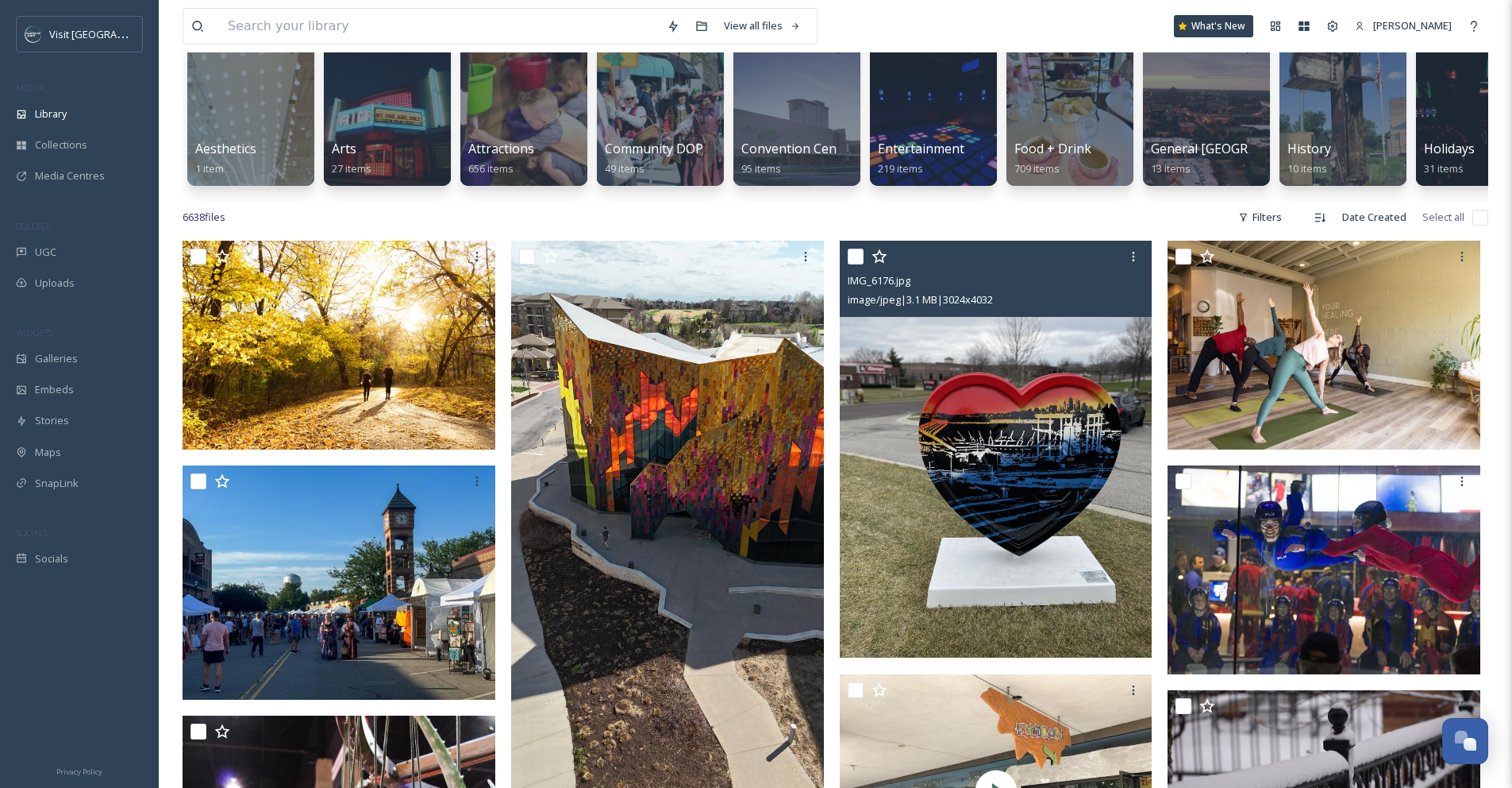
scroll to position [219, 0]
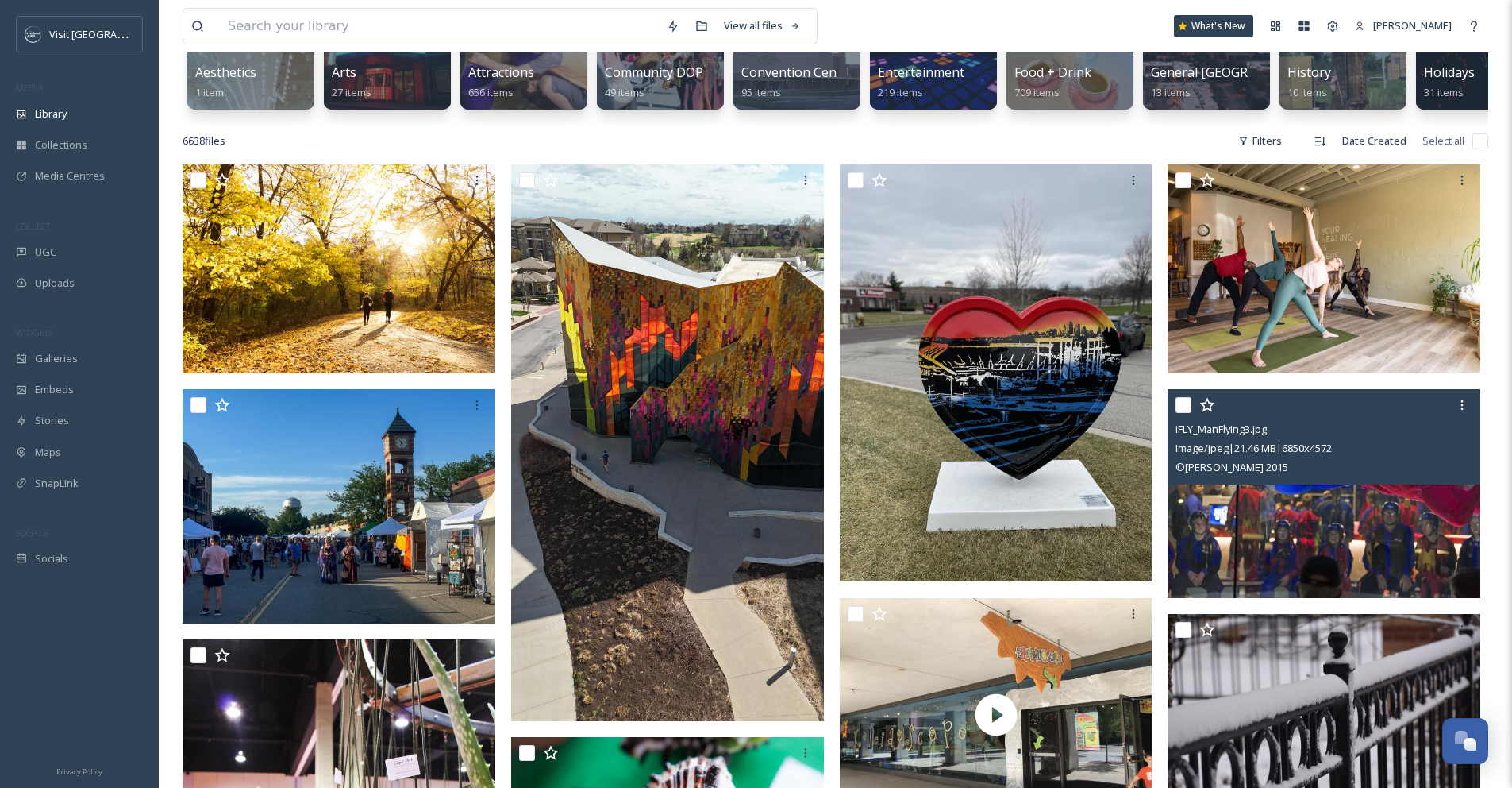
click at [1180, 413] on input "checkbox" at bounding box center [1183, 405] width 16 height 16
checkbox input "true"
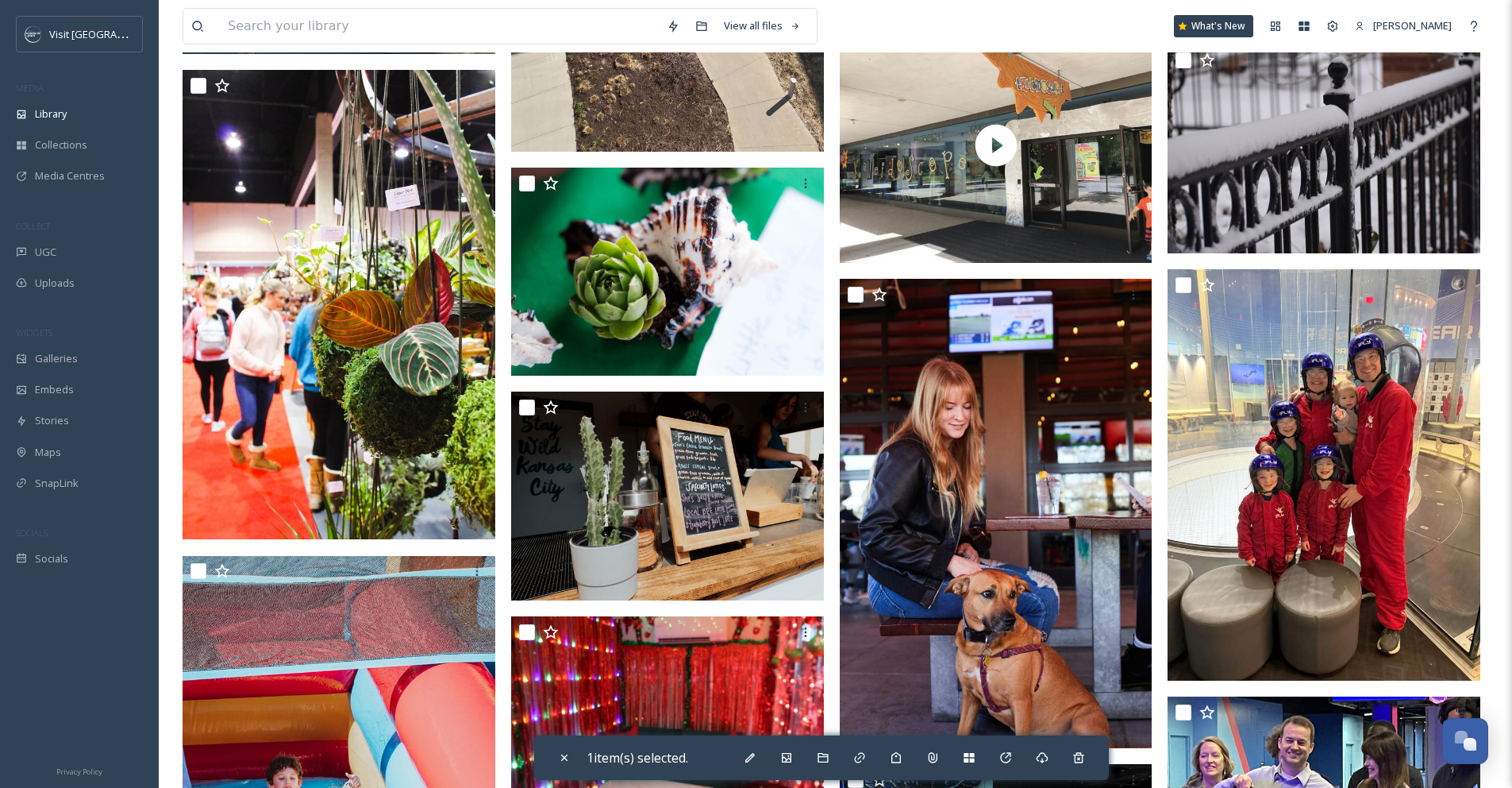
scroll to position [790, 0]
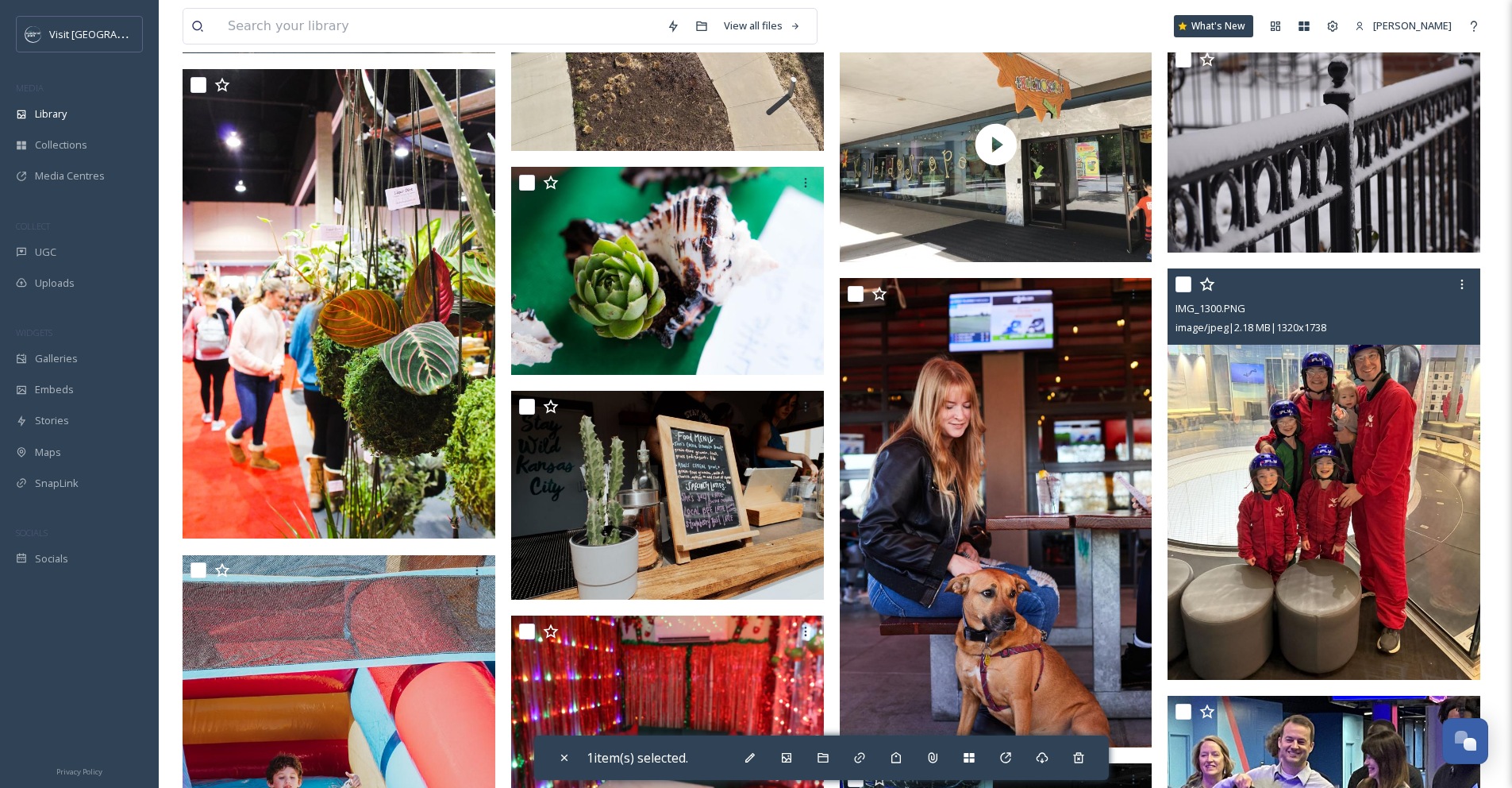
click at [1183, 292] on input "checkbox" at bounding box center [1183, 284] width 16 height 16
checkbox input "true"
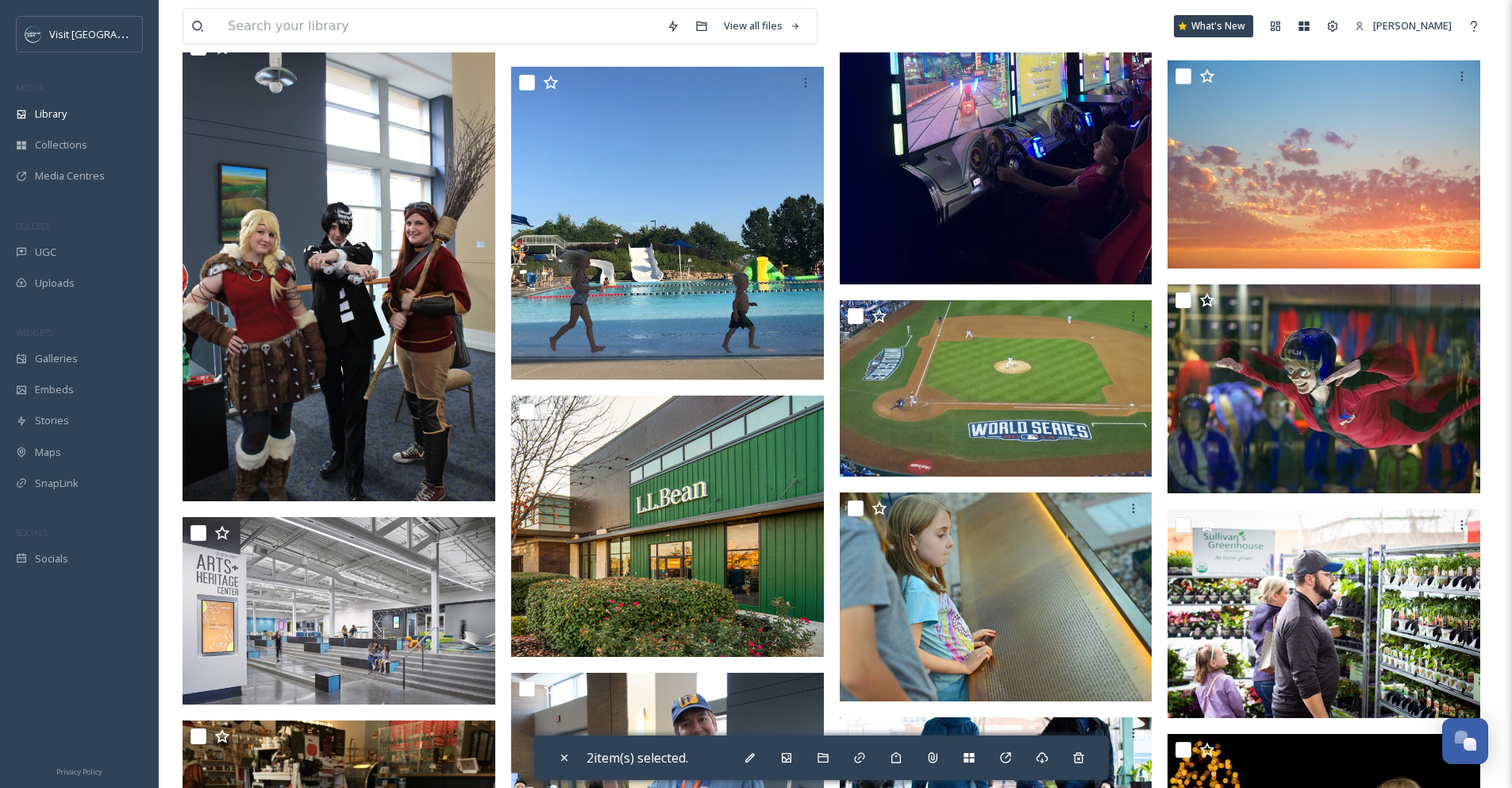
scroll to position [3810, 0]
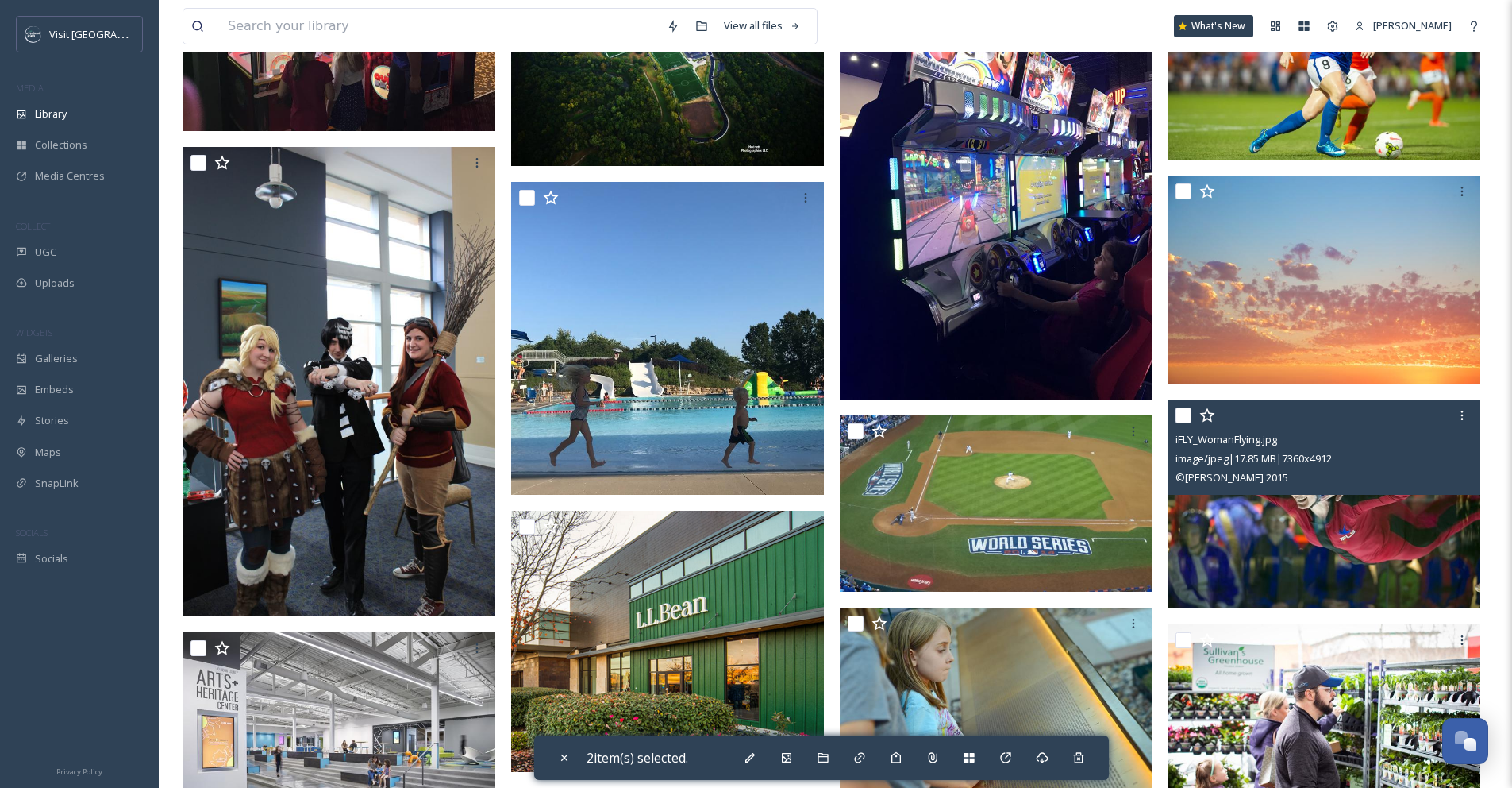
click at [1186, 423] on input "checkbox" at bounding box center [1183, 415] width 16 height 16
checkbox input "true"
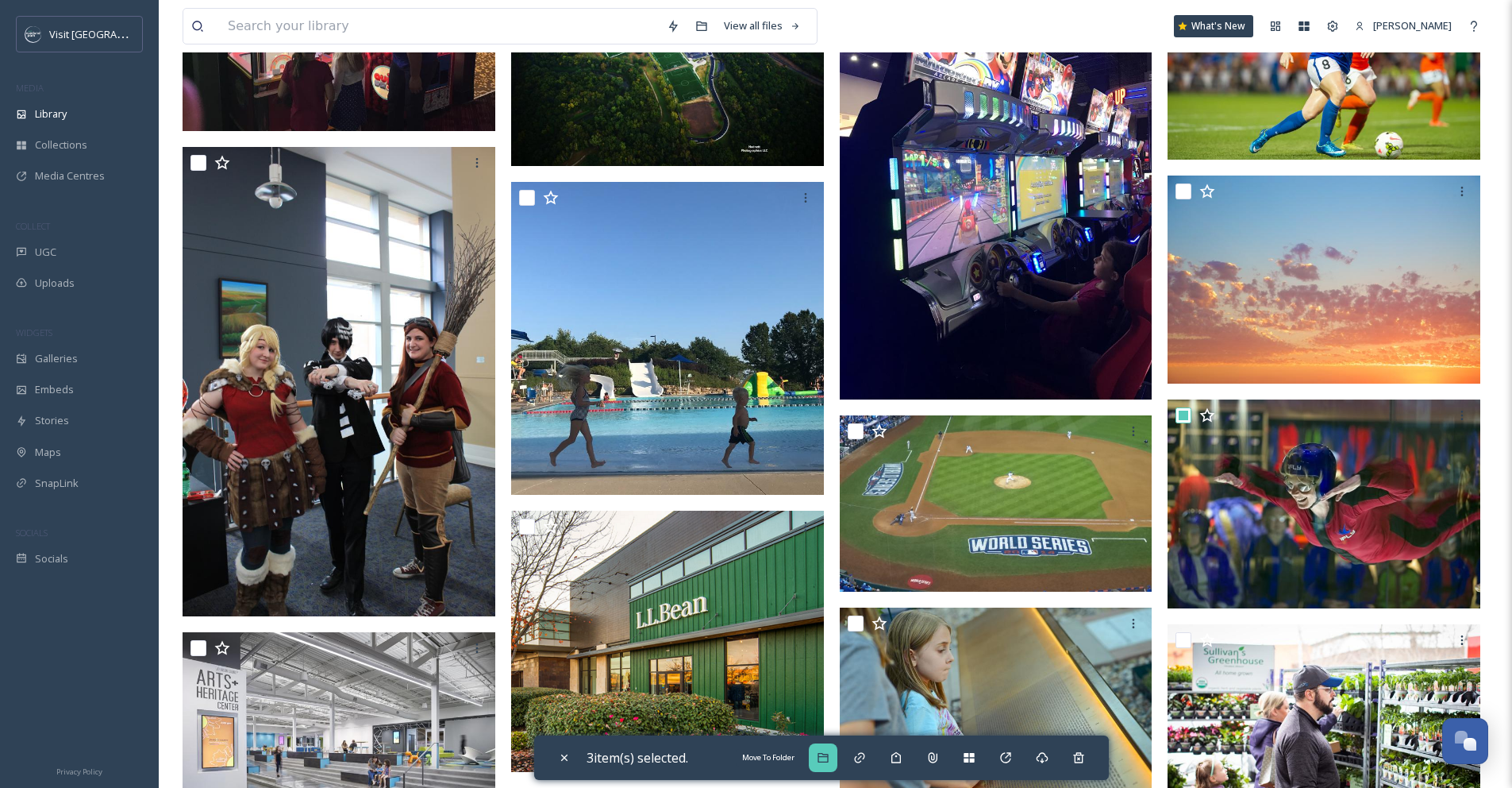
click at [829, 759] on icon at bounding box center [823, 757] width 12 height 12
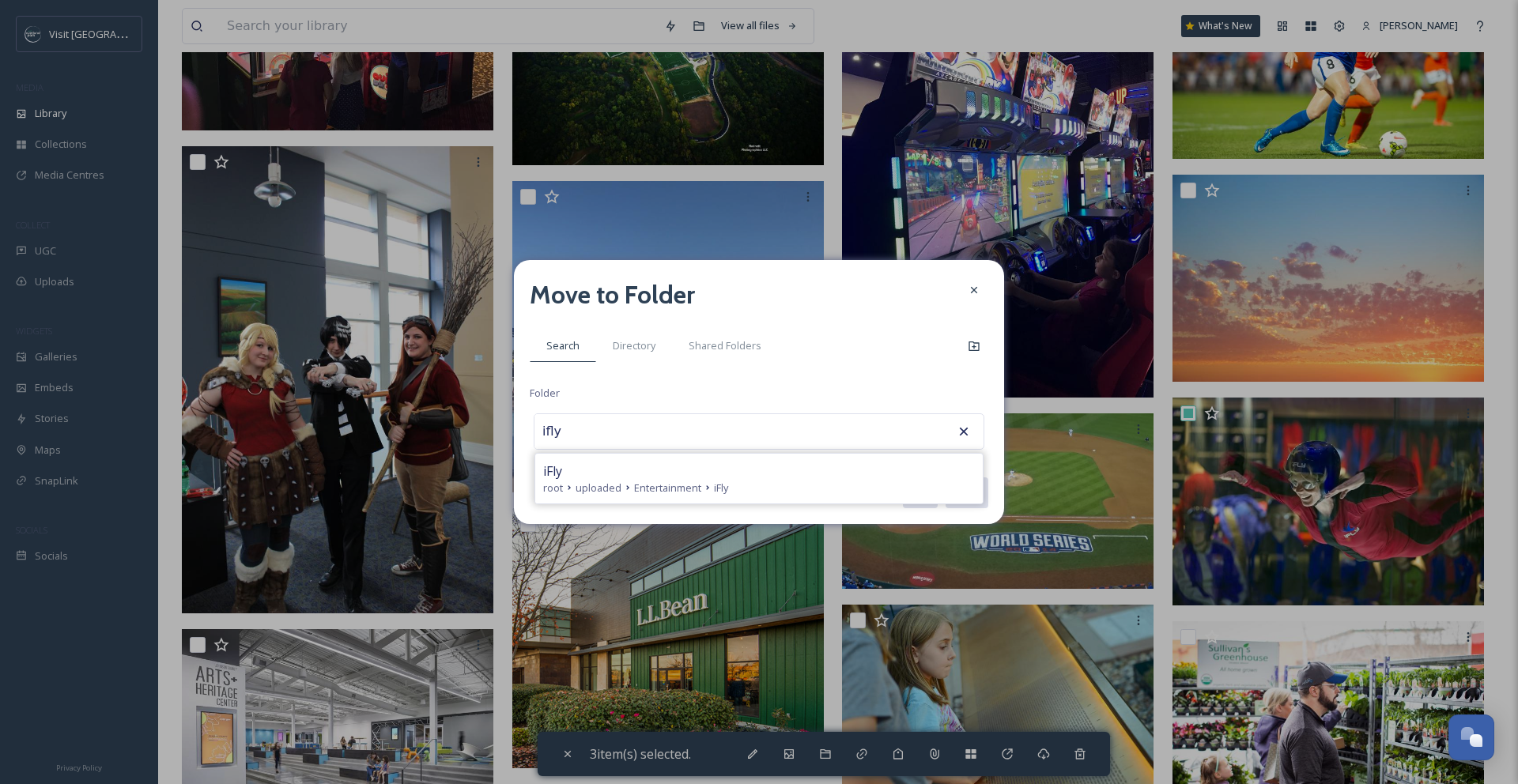
click at [843, 481] on div "root uploaded Entertainment iFly" at bounding box center [759, 488] width 432 height 15
type input "iFly"
click at [968, 493] on button "Move" at bounding box center [965, 492] width 44 height 32
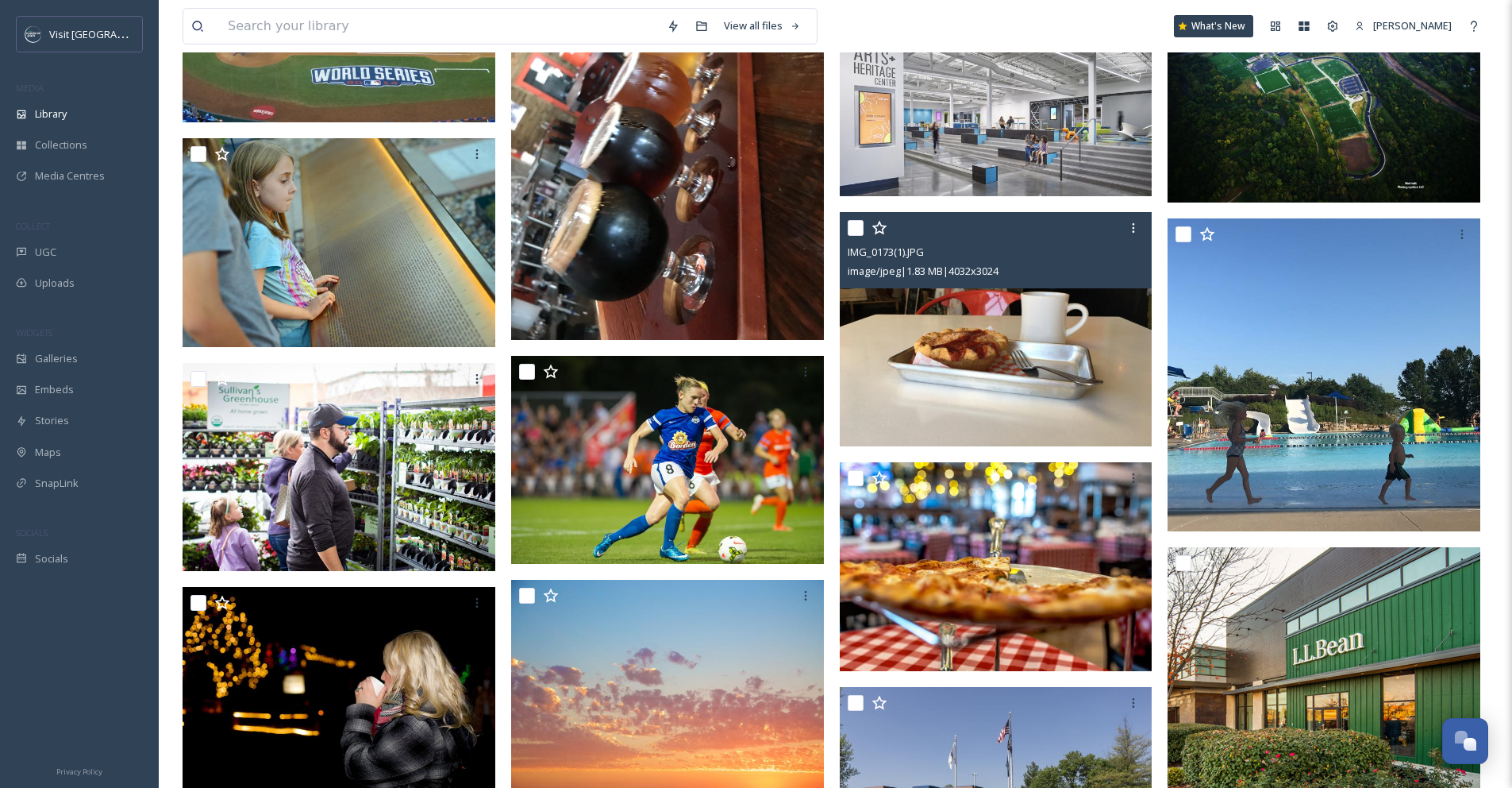
click at [850, 236] on input "checkbox" at bounding box center [855, 227] width 16 height 16
checkbox input "true"
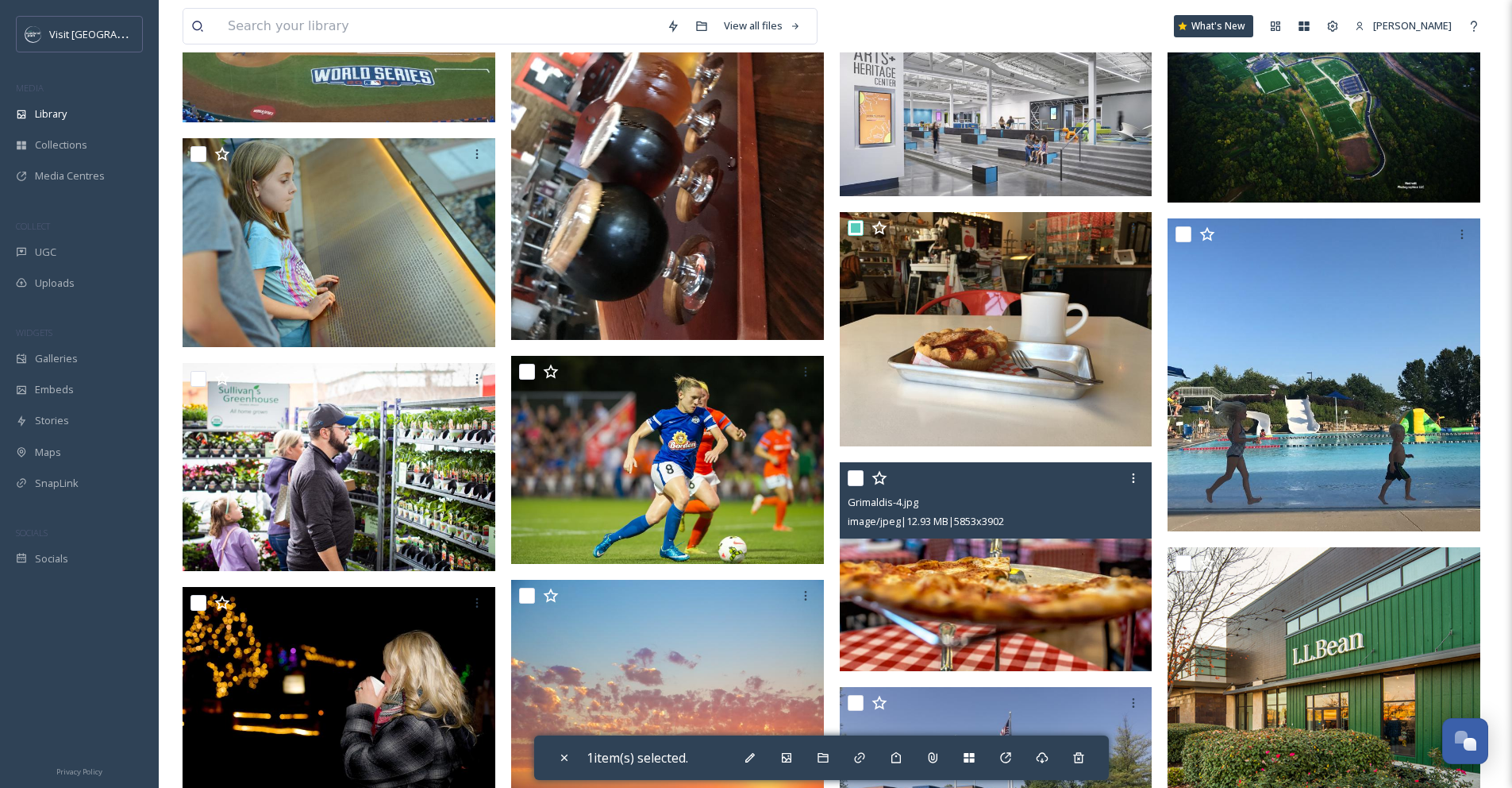
click at [858, 486] on input "checkbox" at bounding box center [855, 477] width 16 height 16
checkbox input "true"
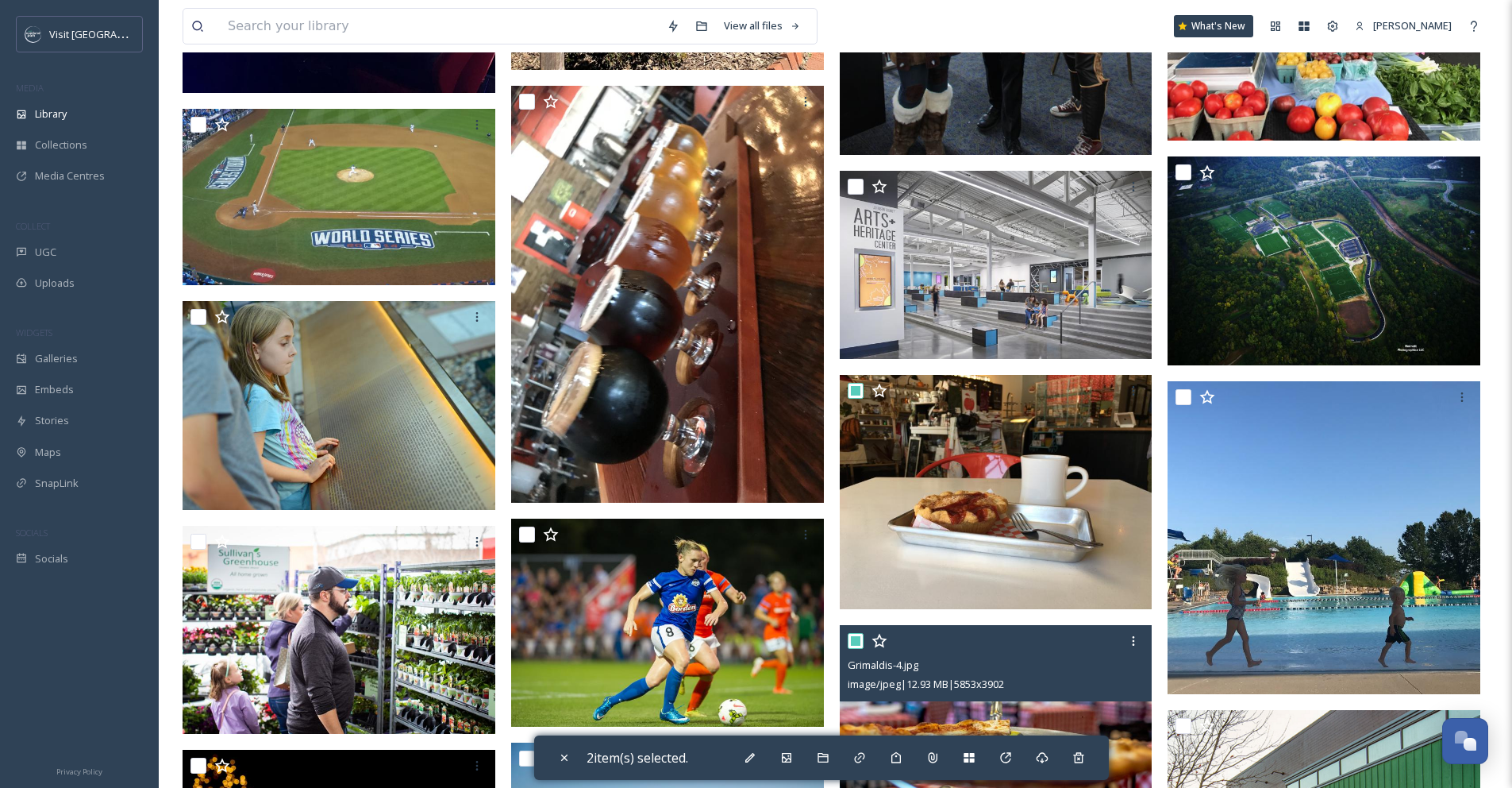
scroll to position [3584, 0]
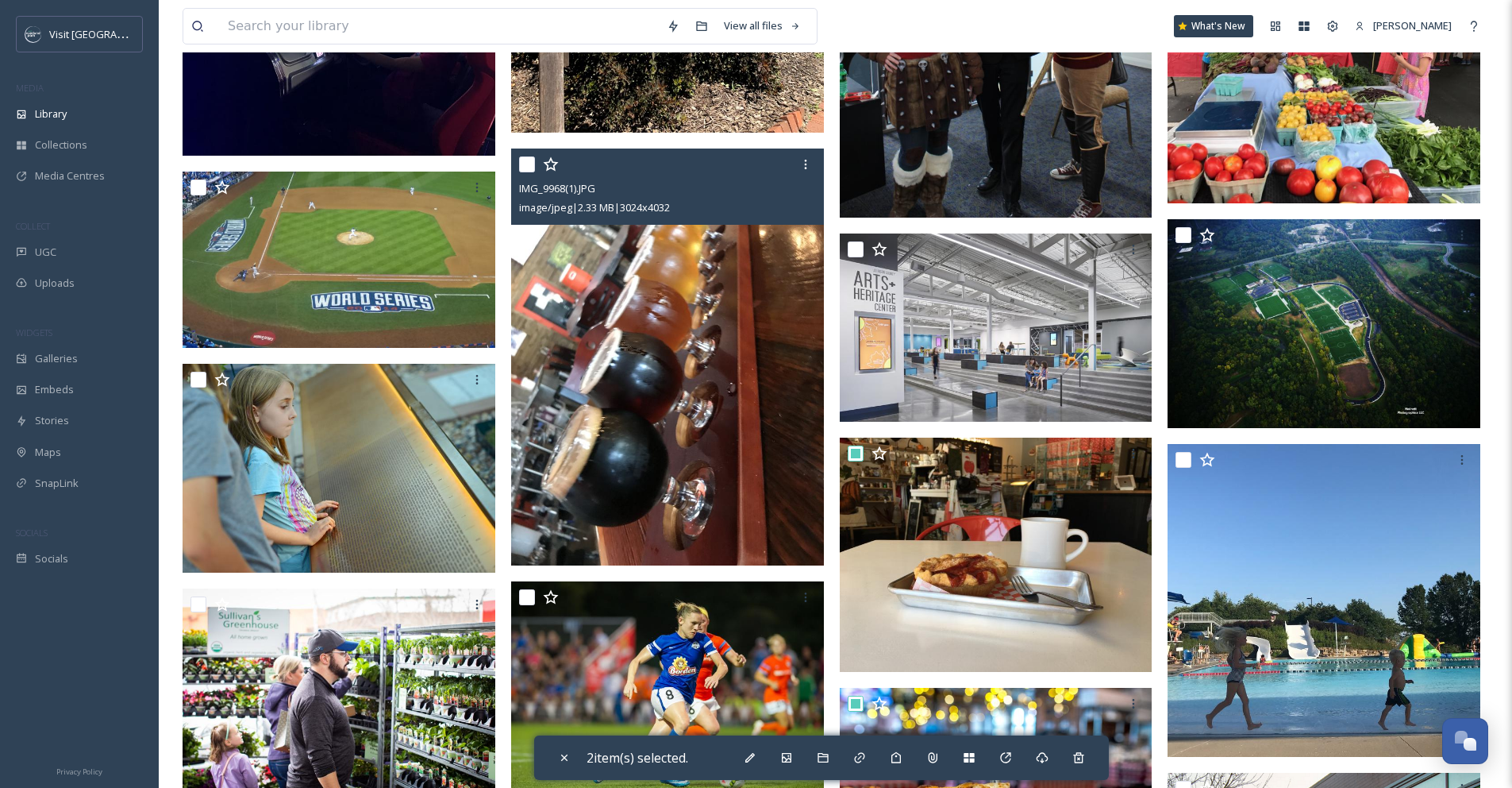
click at [526, 172] on input "checkbox" at bounding box center [527, 164] width 16 height 16
checkbox input "true"
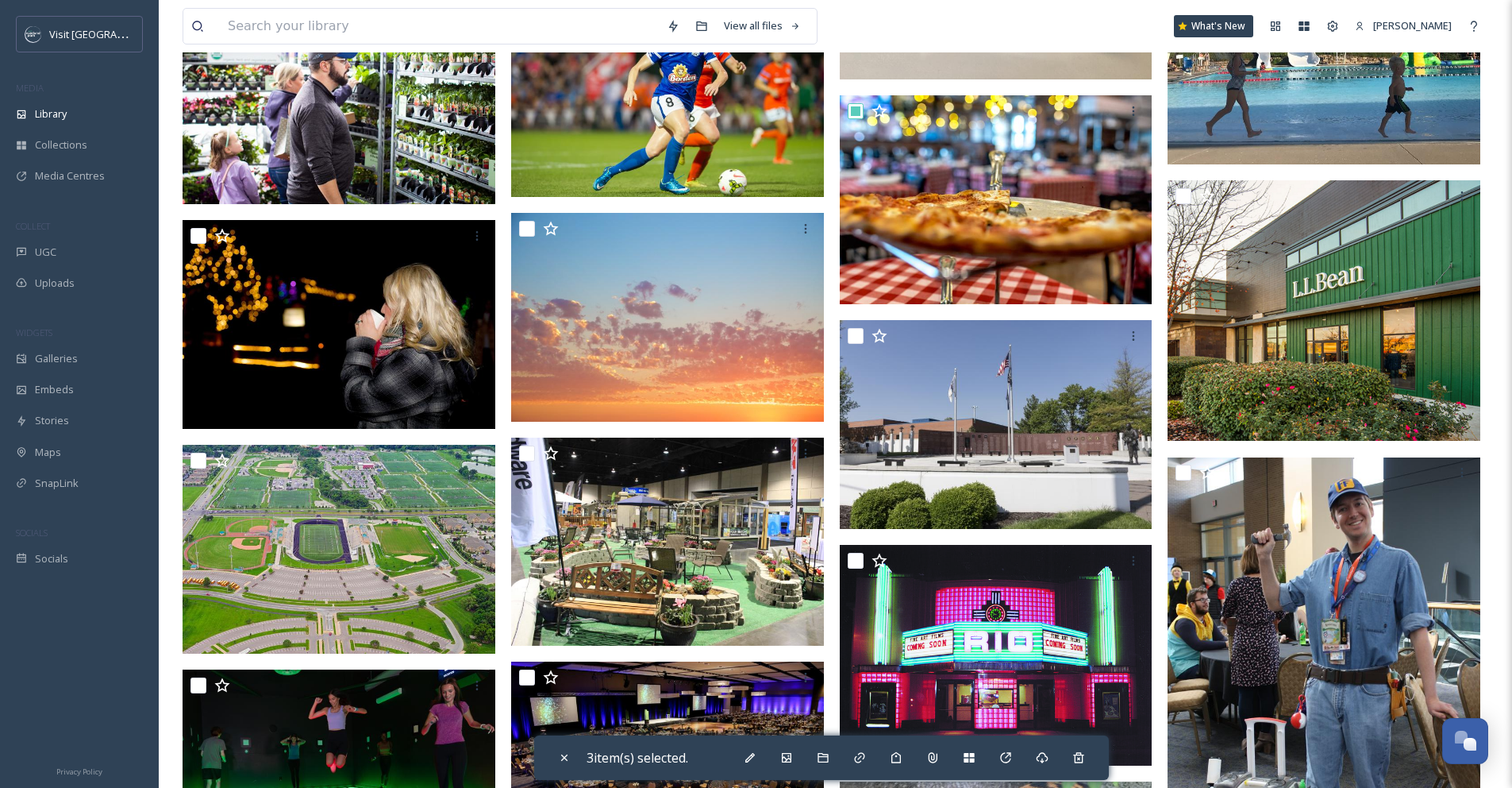
scroll to position [4134, 0]
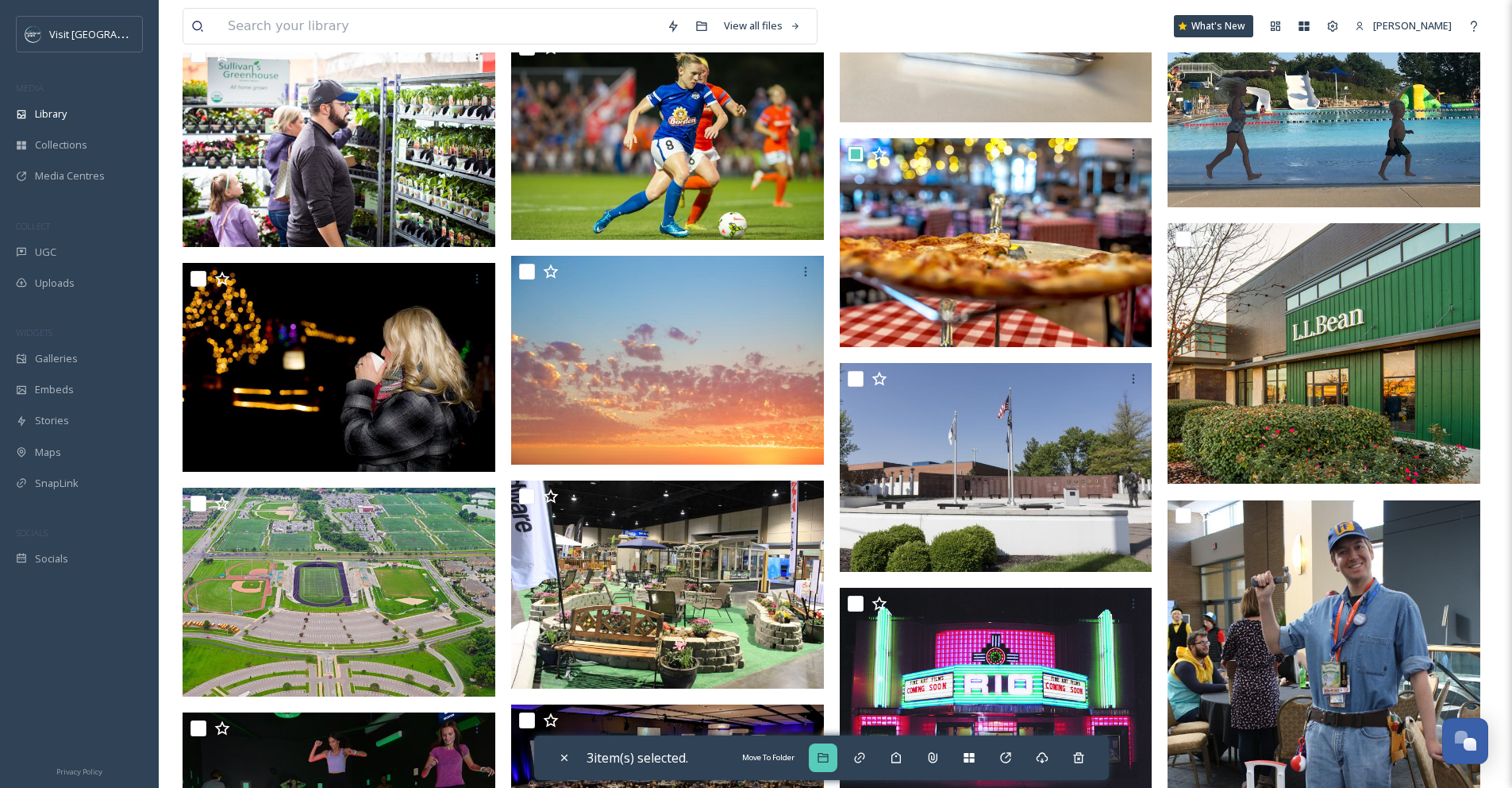
click at [824, 763] on icon at bounding box center [823, 757] width 12 height 12
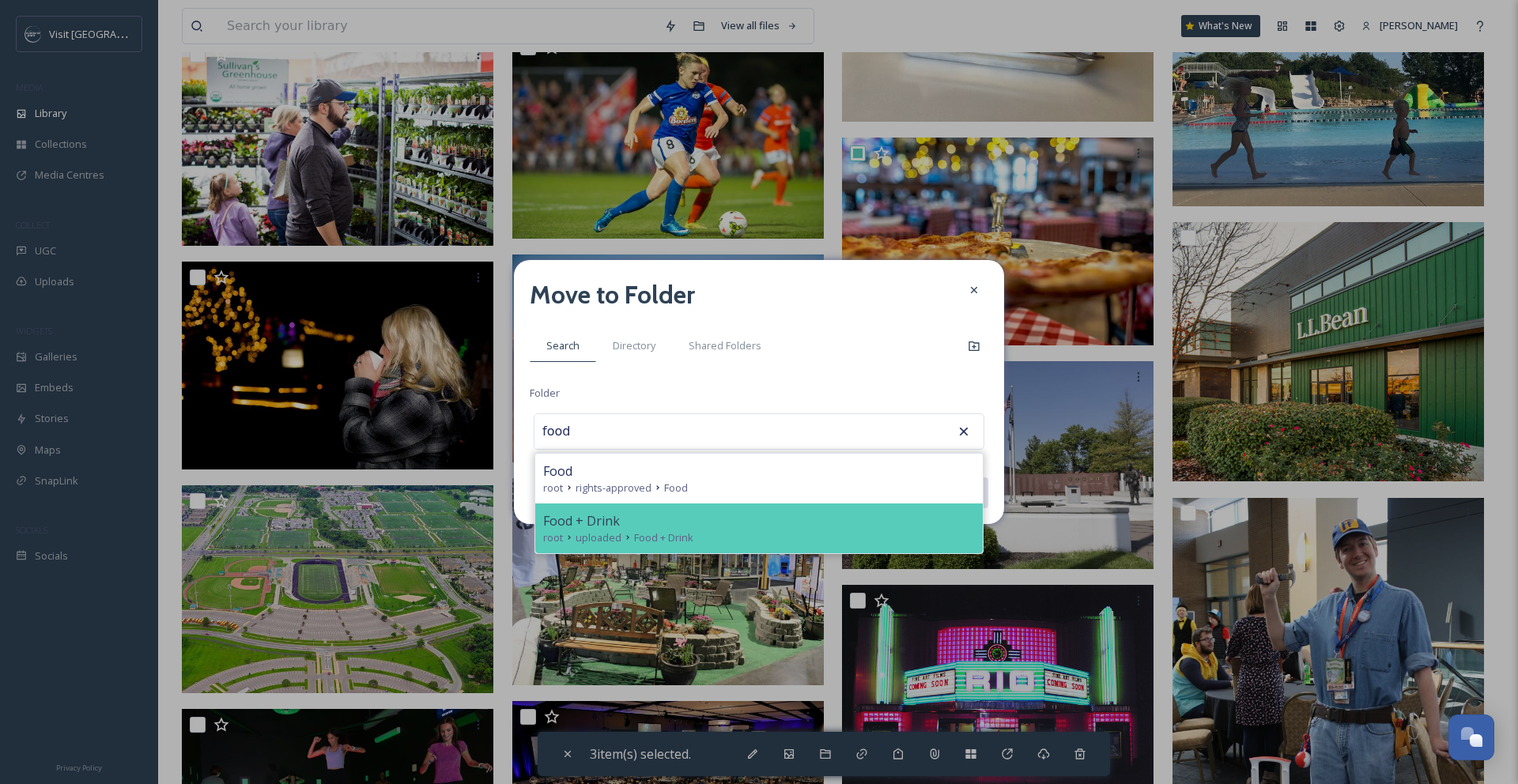
click at [628, 525] on div "Food + Drink" at bounding box center [759, 520] width 432 height 19
type input "Food + Drink"
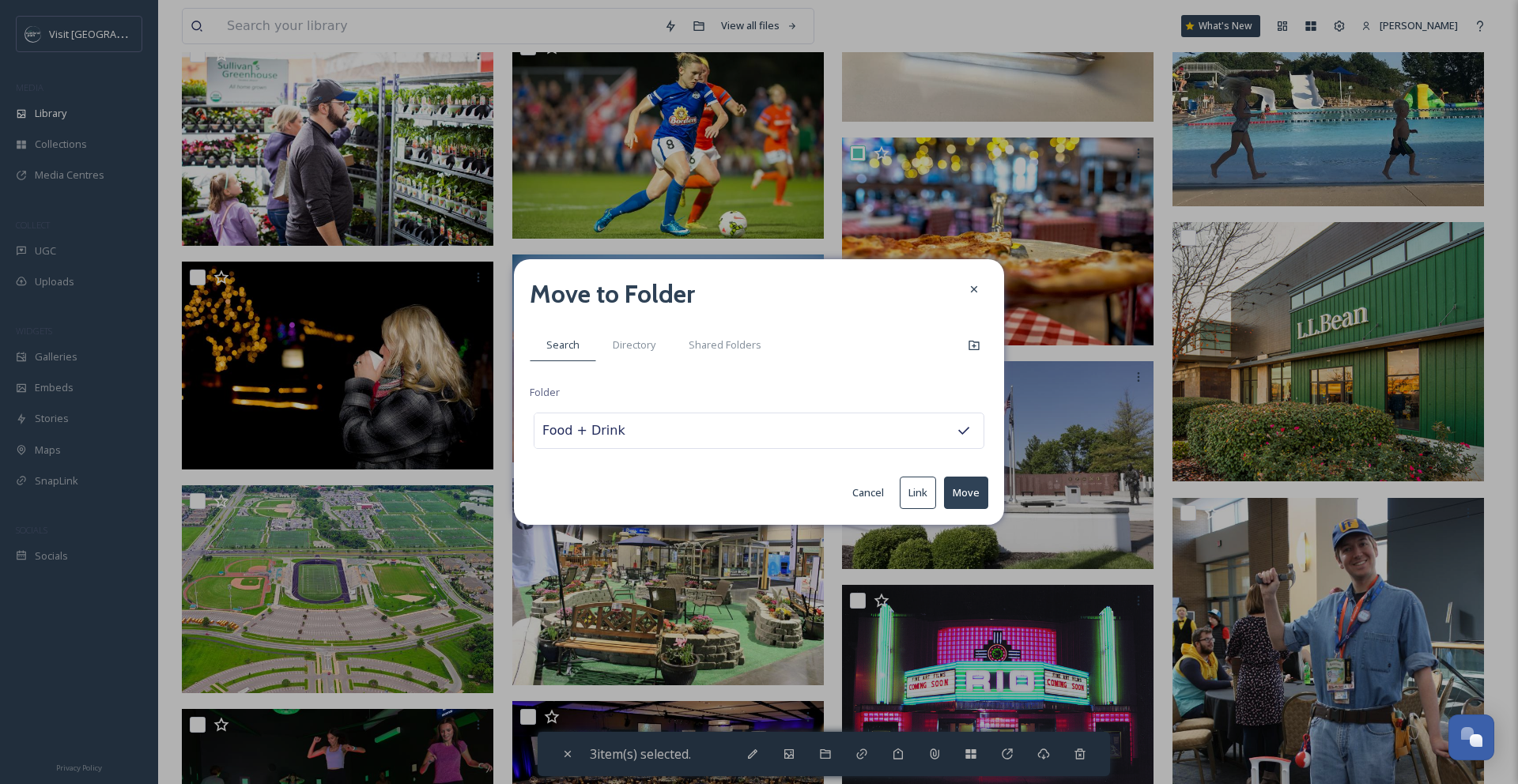
click at [973, 481] on button "Move" at bounding box center [965, 492] width 44 height 32
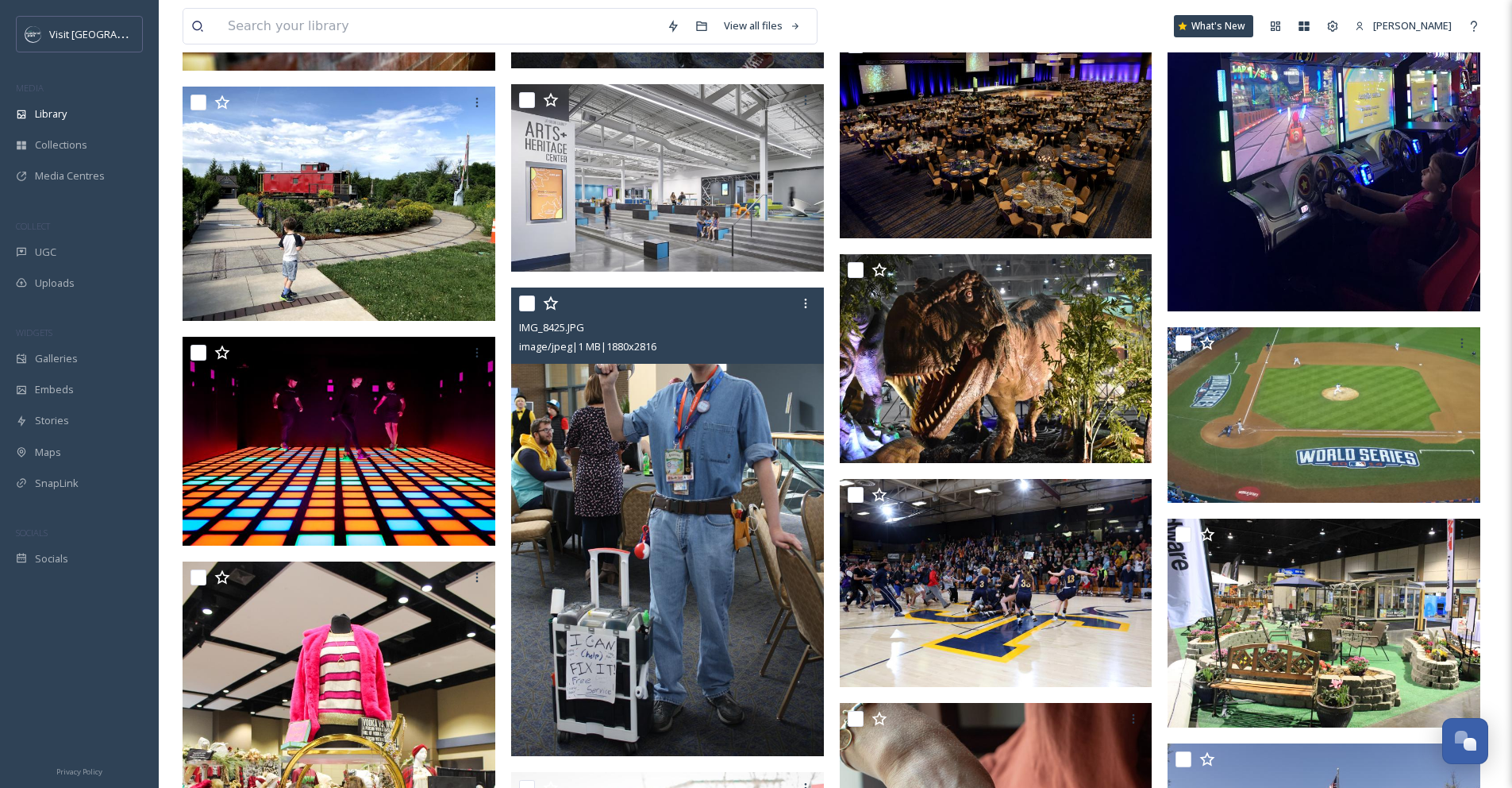
click at [527, 312] on input "checkbox" at bounding box center [527, 303] width 16 height 16
checkbox input "true"
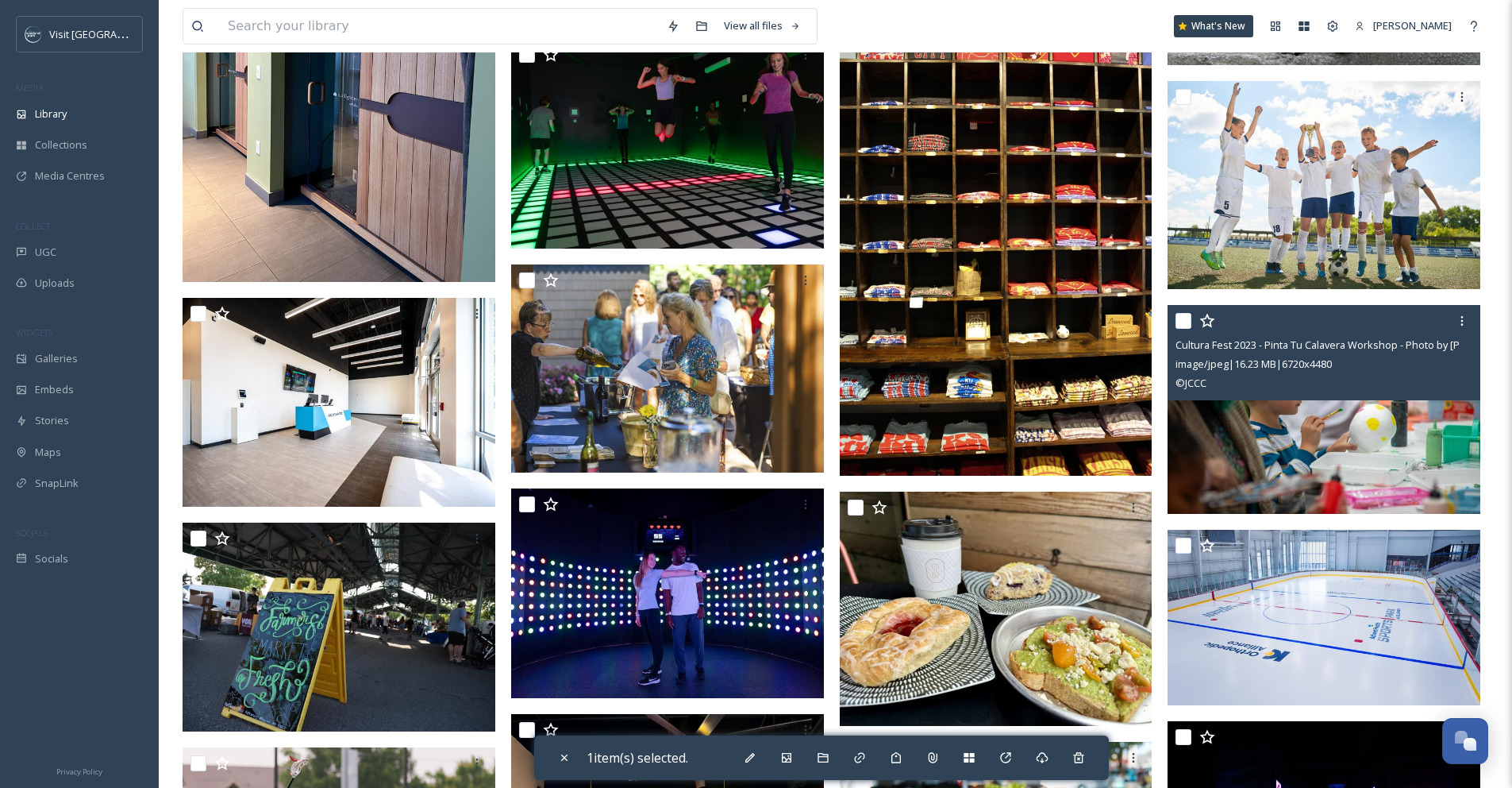
scroll to position [5783, 0]
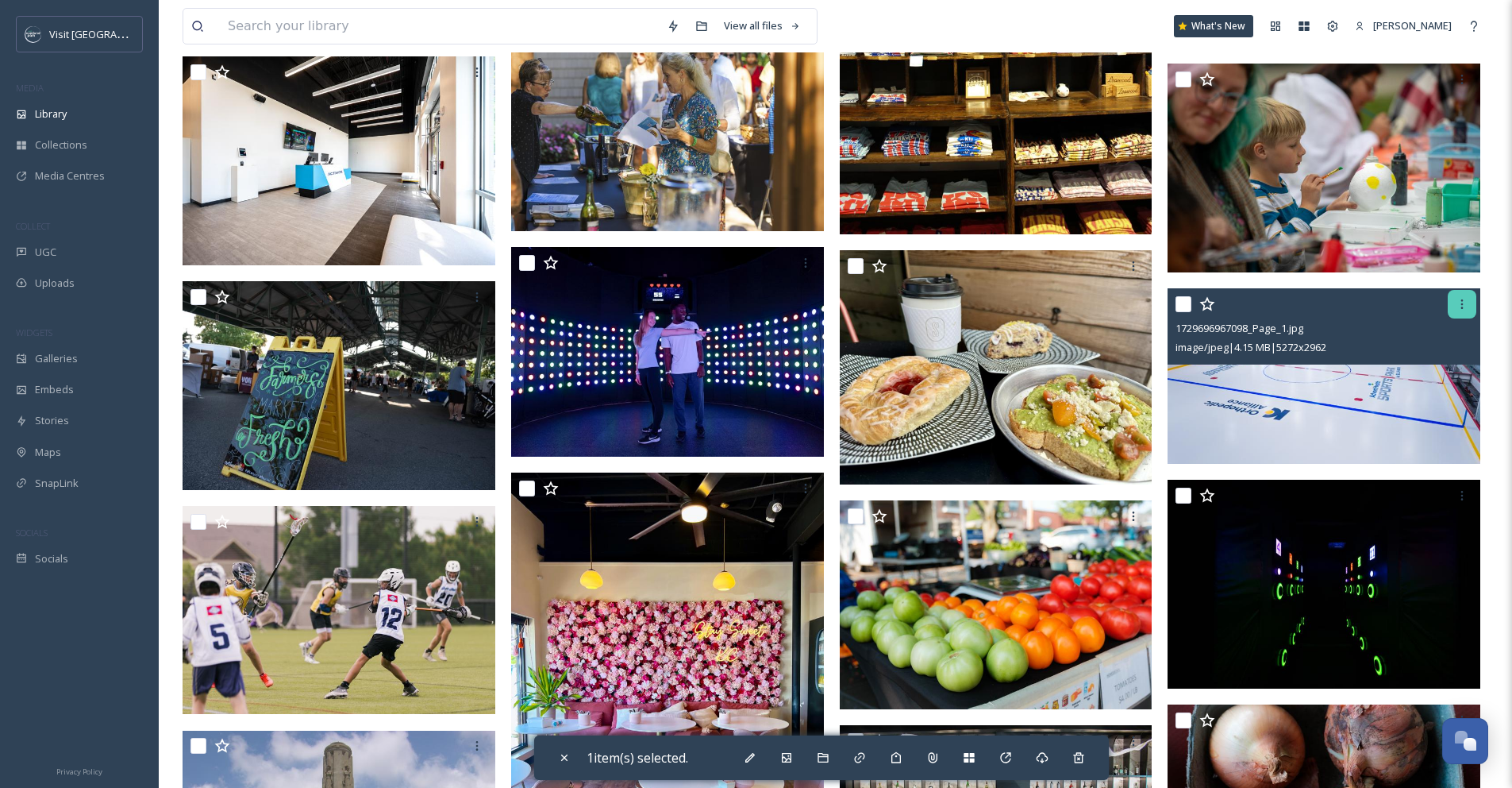
click at [1462, 311] on icon at bounding box center [1462, 304] width 12 height 12
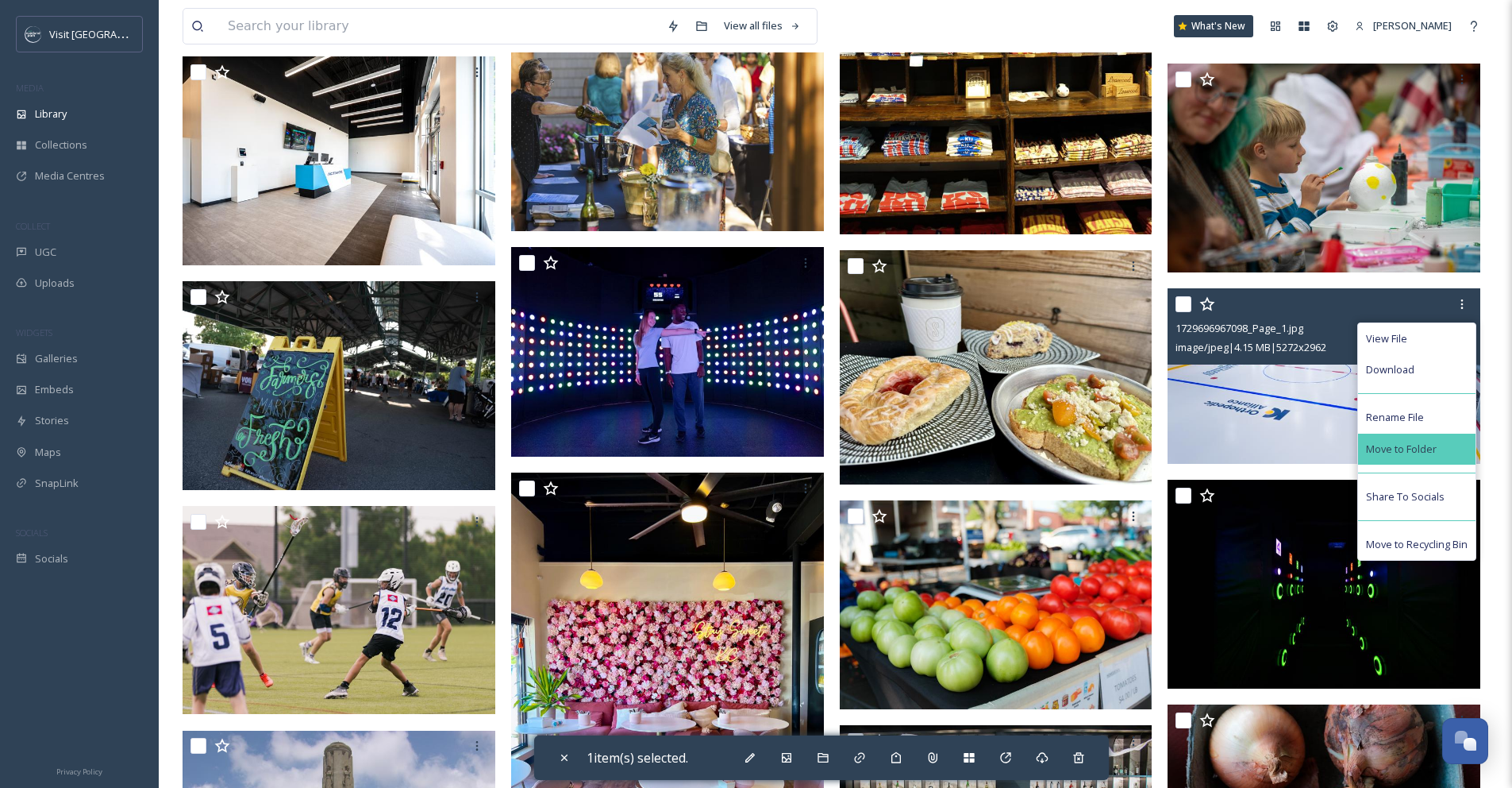
click at [1430, 452] on div "Move to Folder" at bounding box center [1416, 449] width 117 height 31
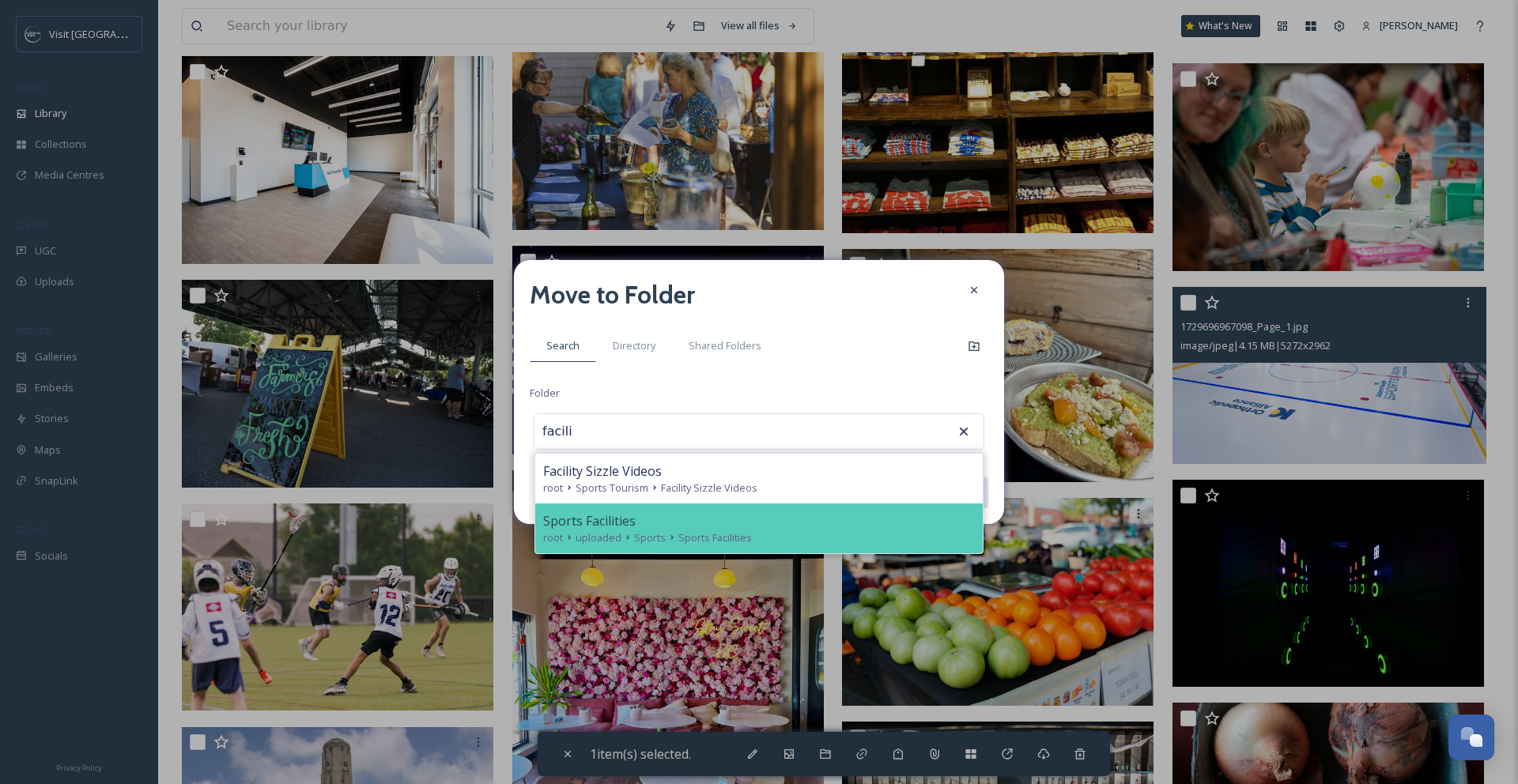
click at [616, 511] on span "Sports Facilities" at bounding box center [589, 520] width 93 height 19
type input "Sports Facilities"
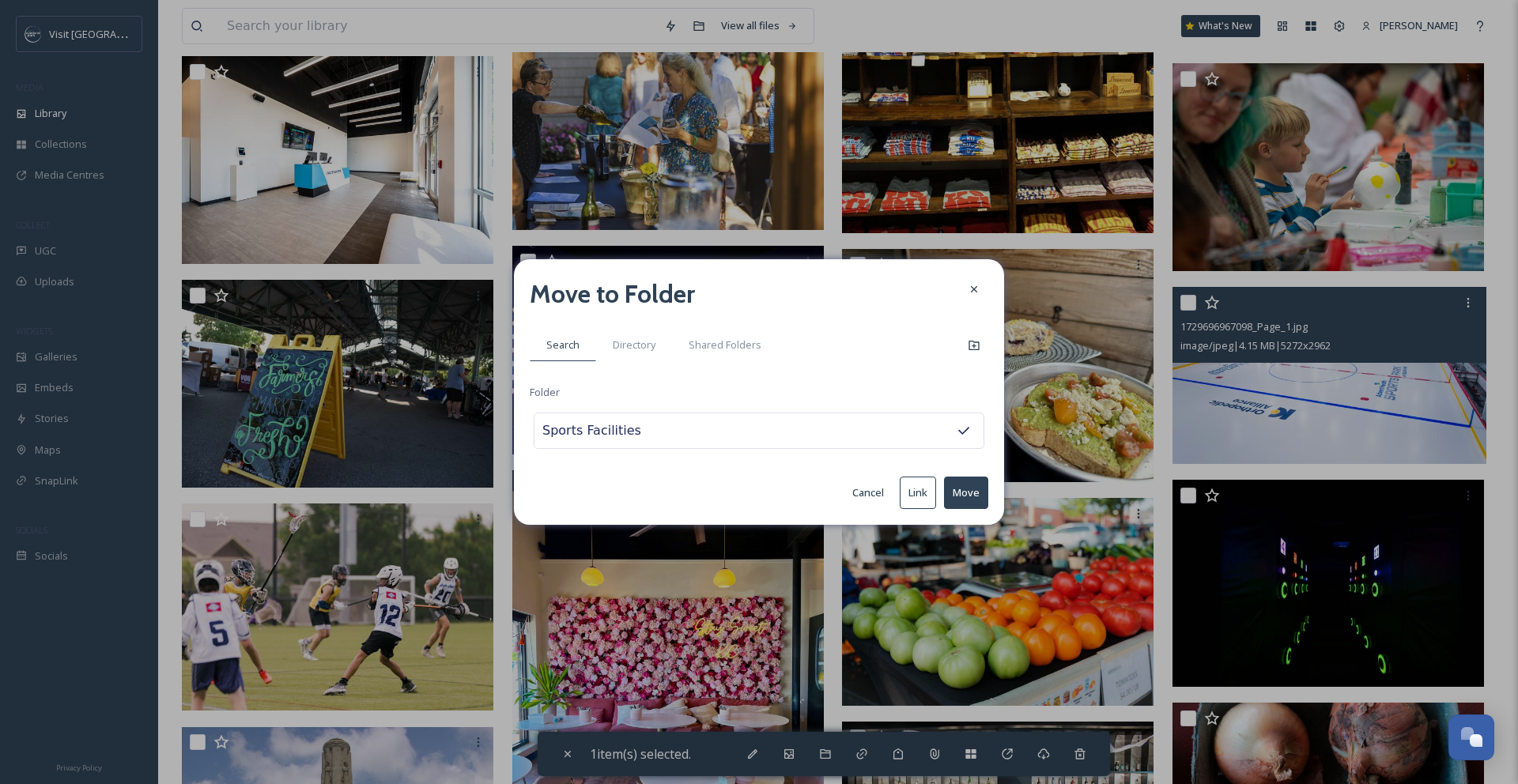
click at [953, 492] on button "Move" at bounding box center [965, 492] width 44 height 32
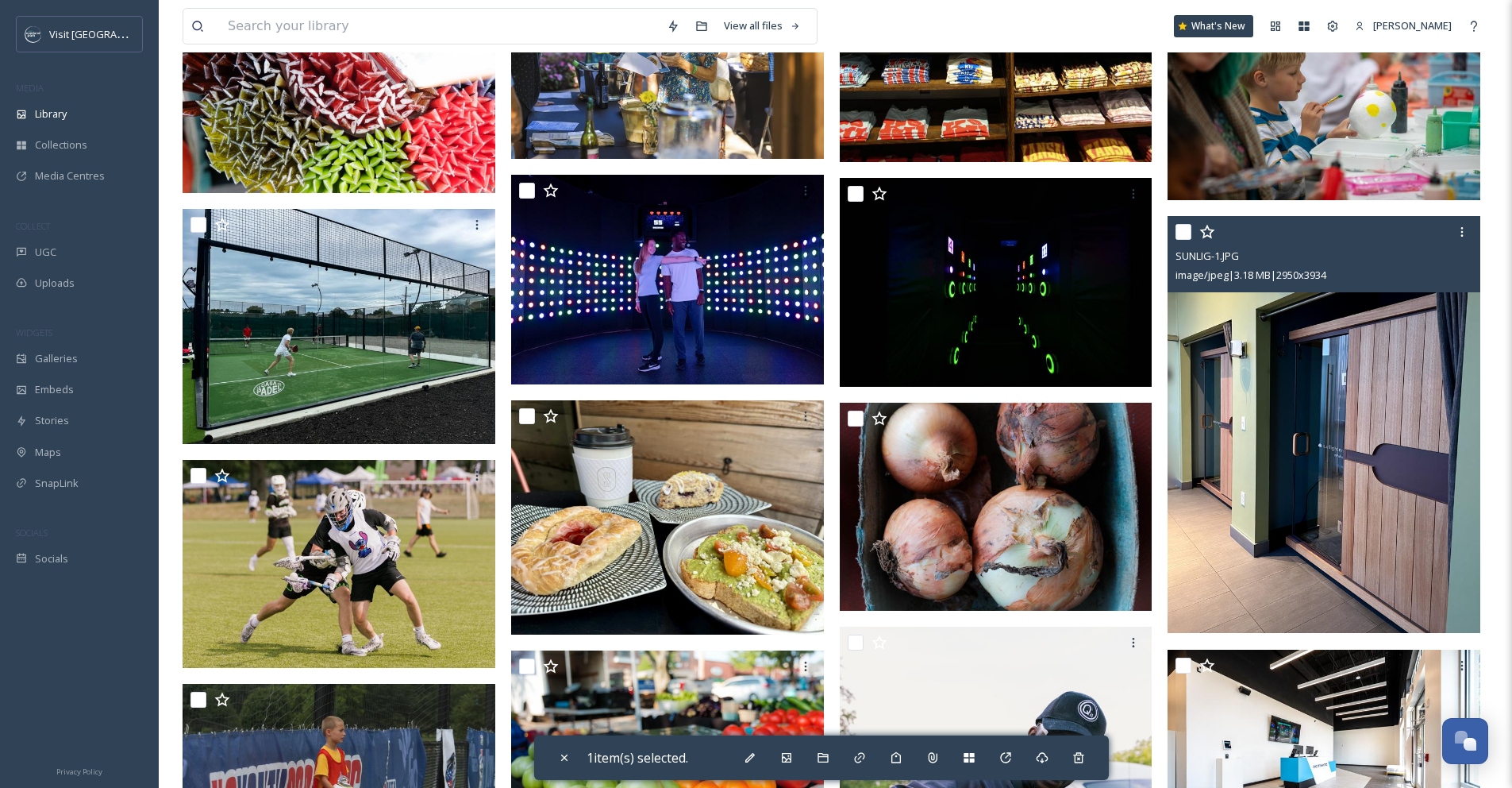
scroll to position [5880, 0]
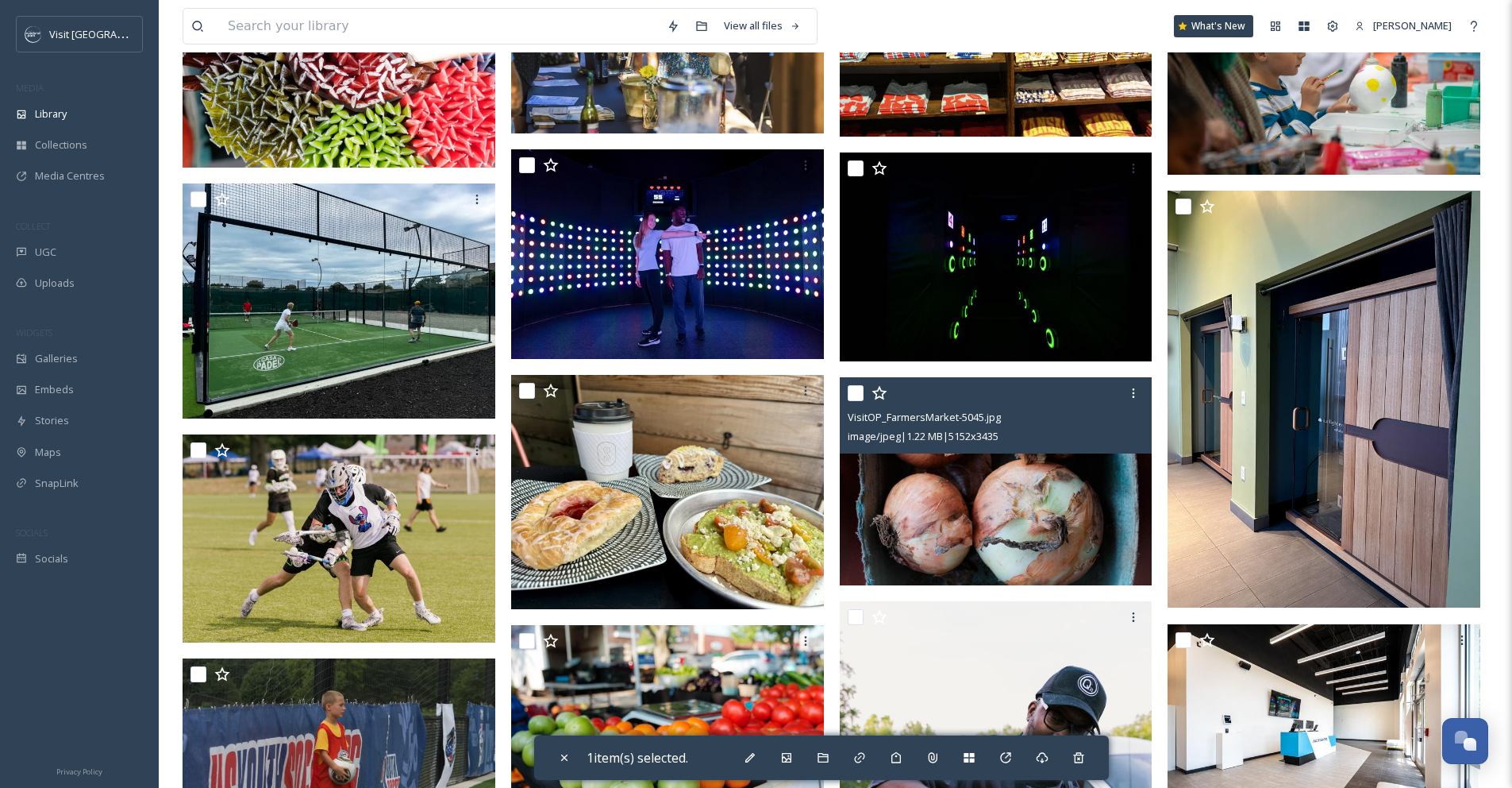
click at [862, 401] on input "checkbox" at bounding box center [855, 392] width 16 height 16
checkbox input "true"
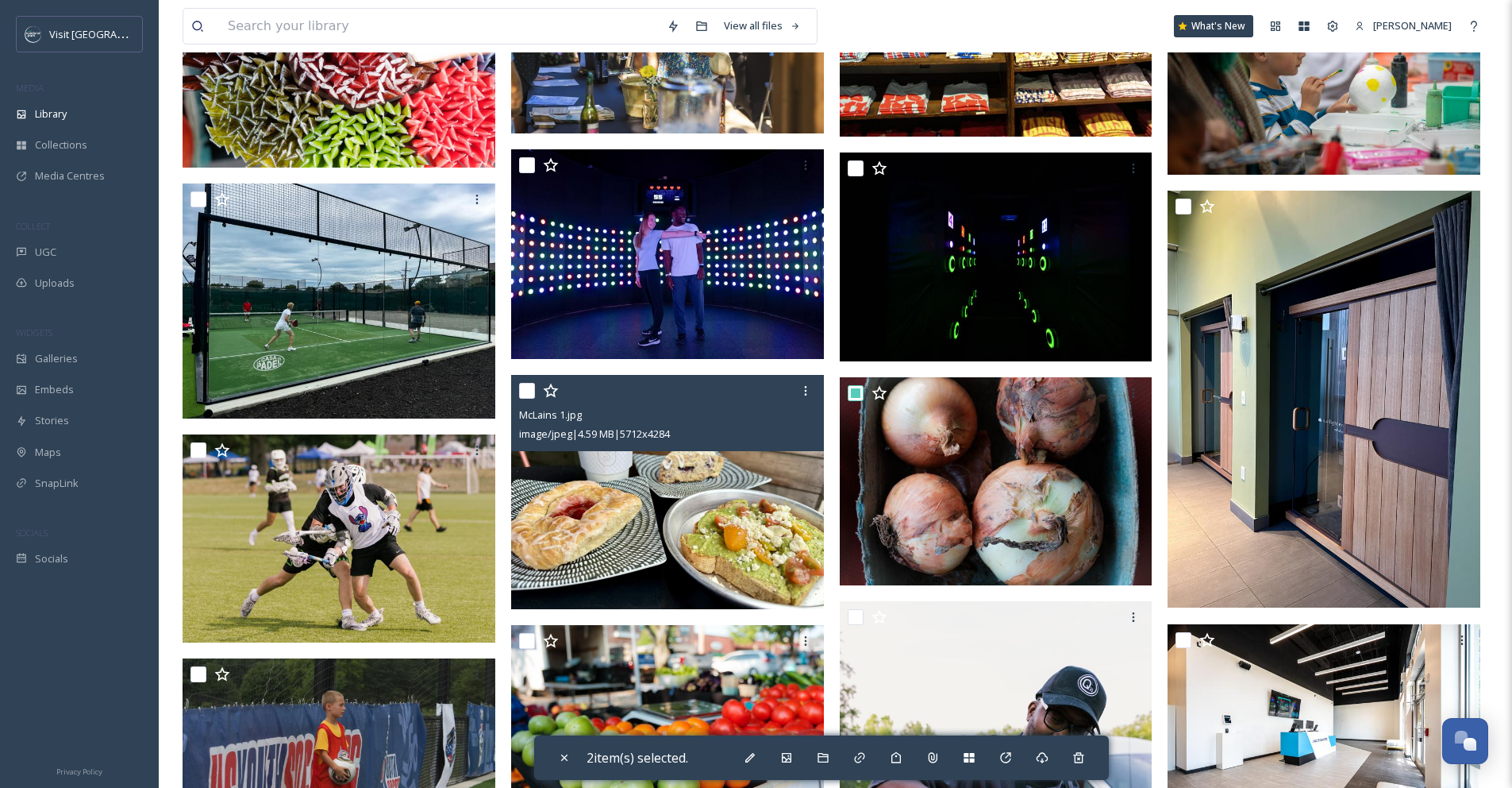
click at [530, 399] on input "checkbox" at bounding box center [527, 391] width 16 height 16
checkbox input "true"
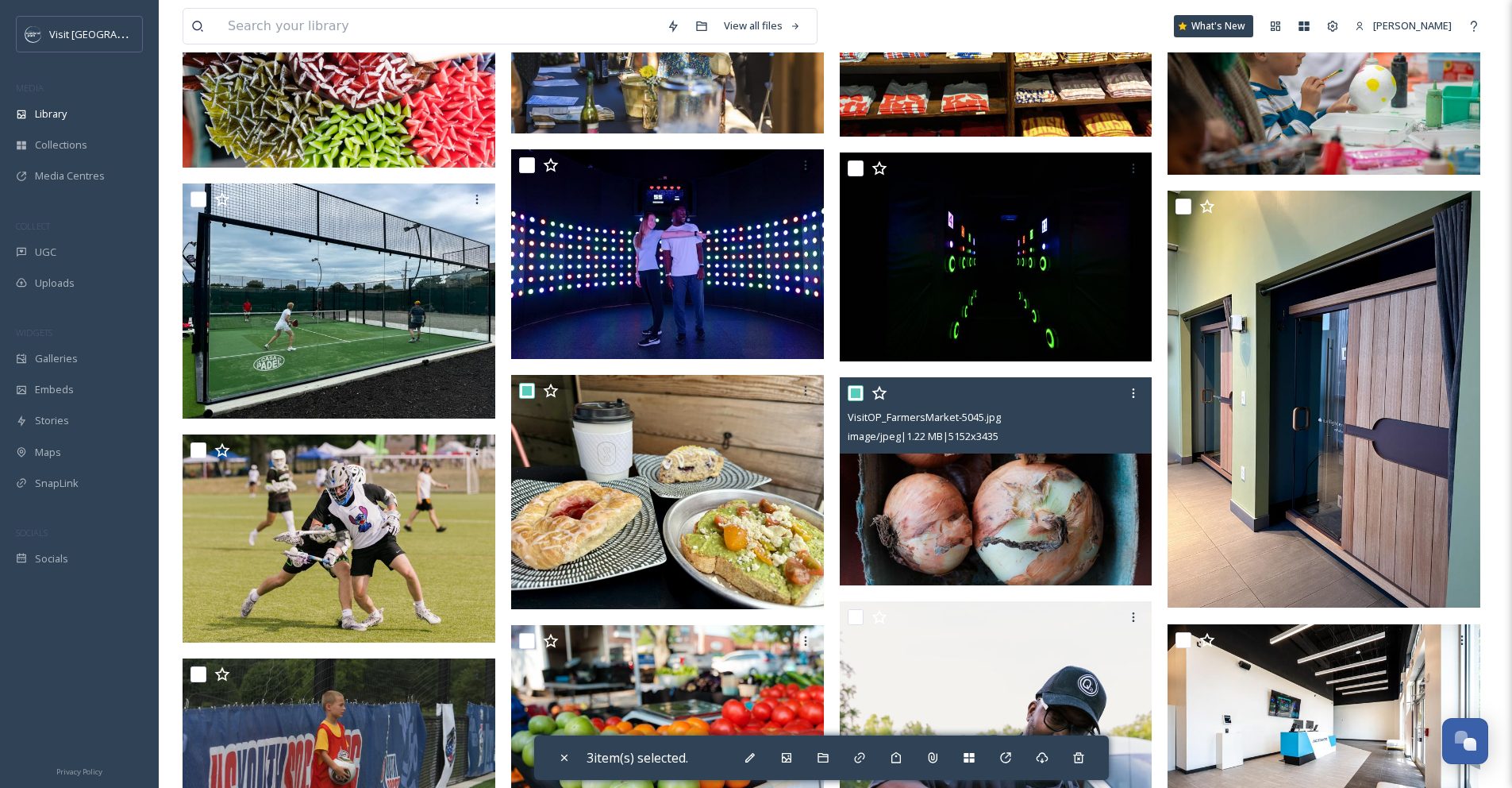
scroll to position [6220, 0]
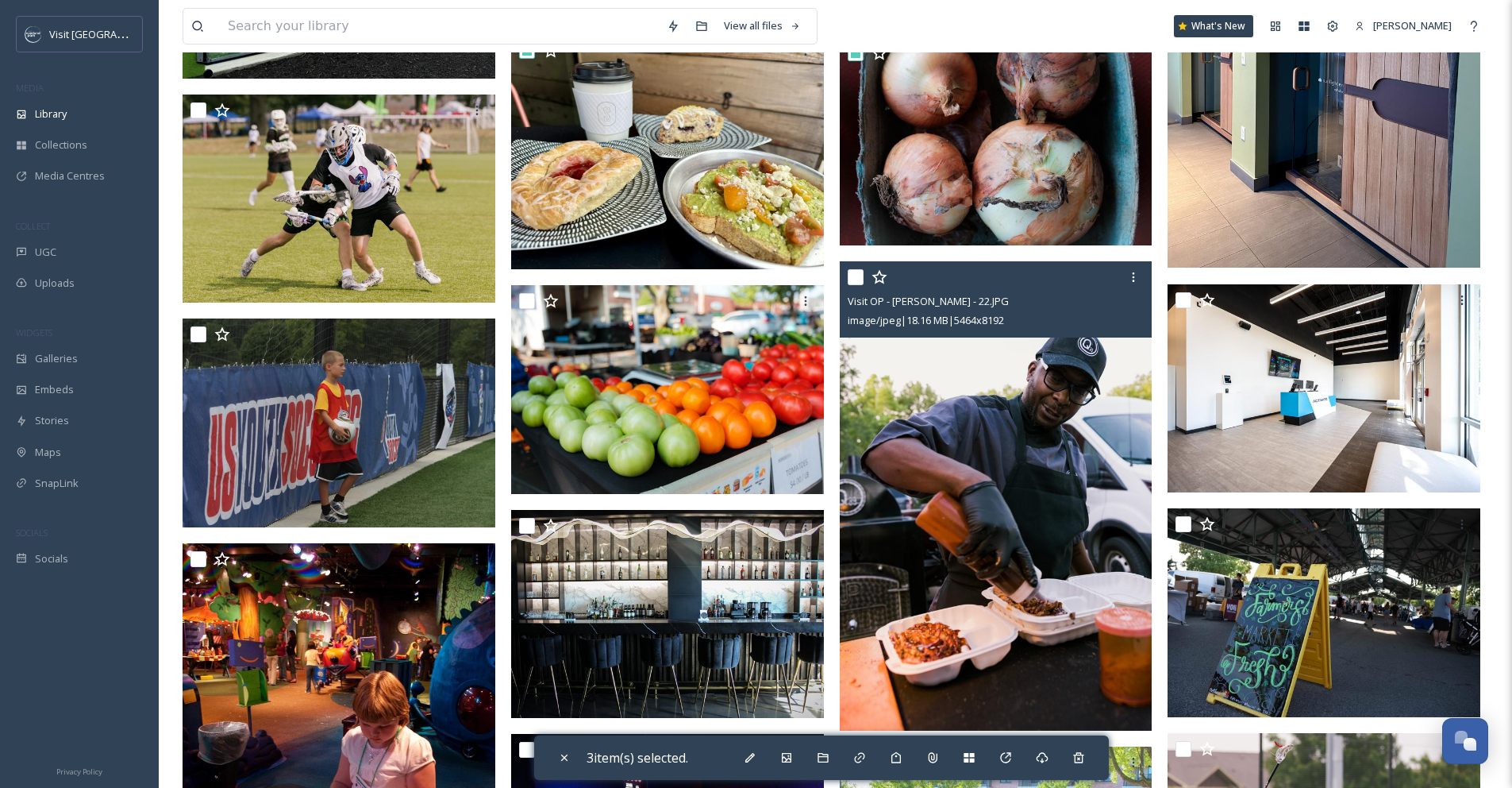
click at [855, 285] on input "checkbox" at bounding box center [855, 277] width 16 height 16
checkbox input "true"
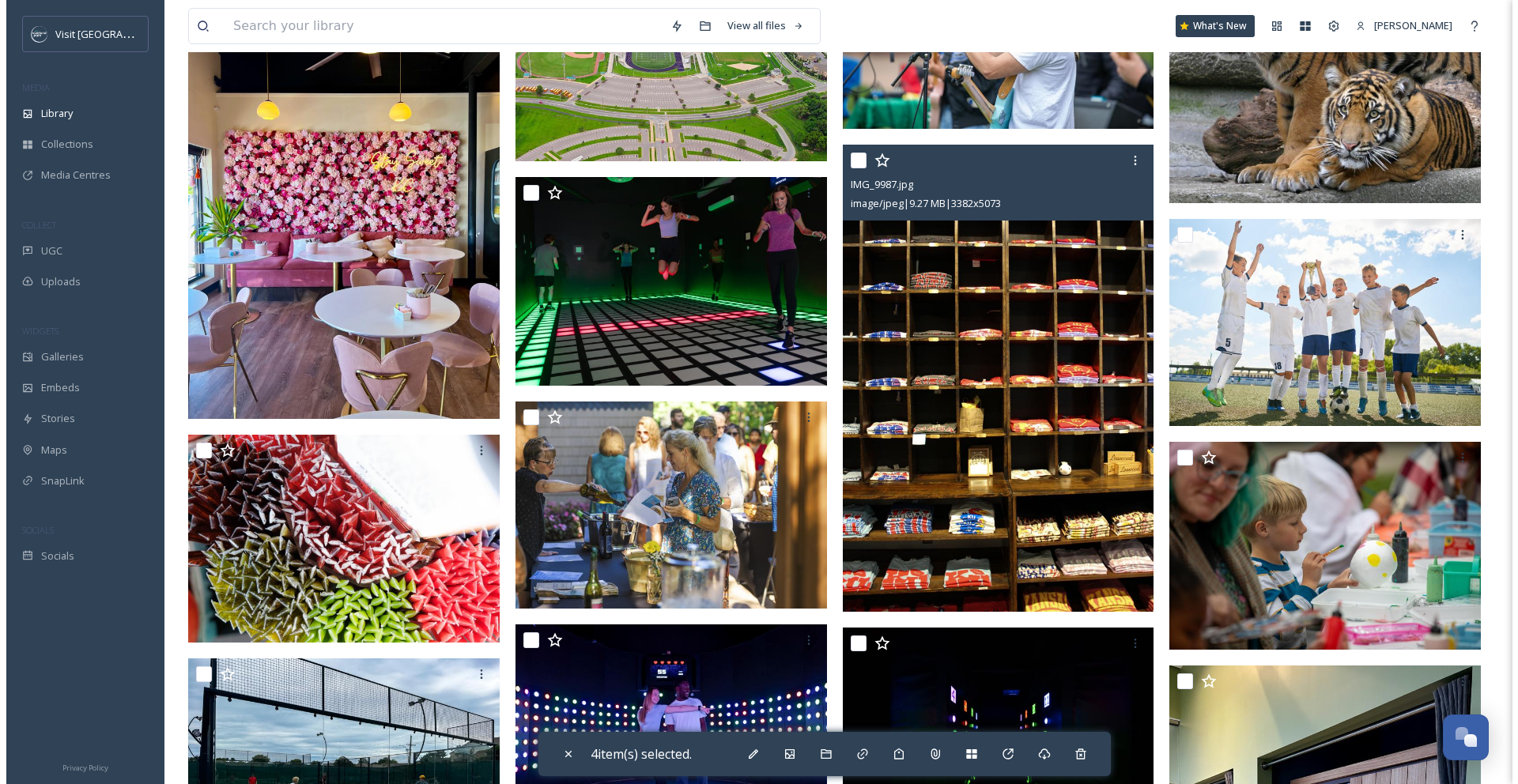
scroll to position [5814, 0]
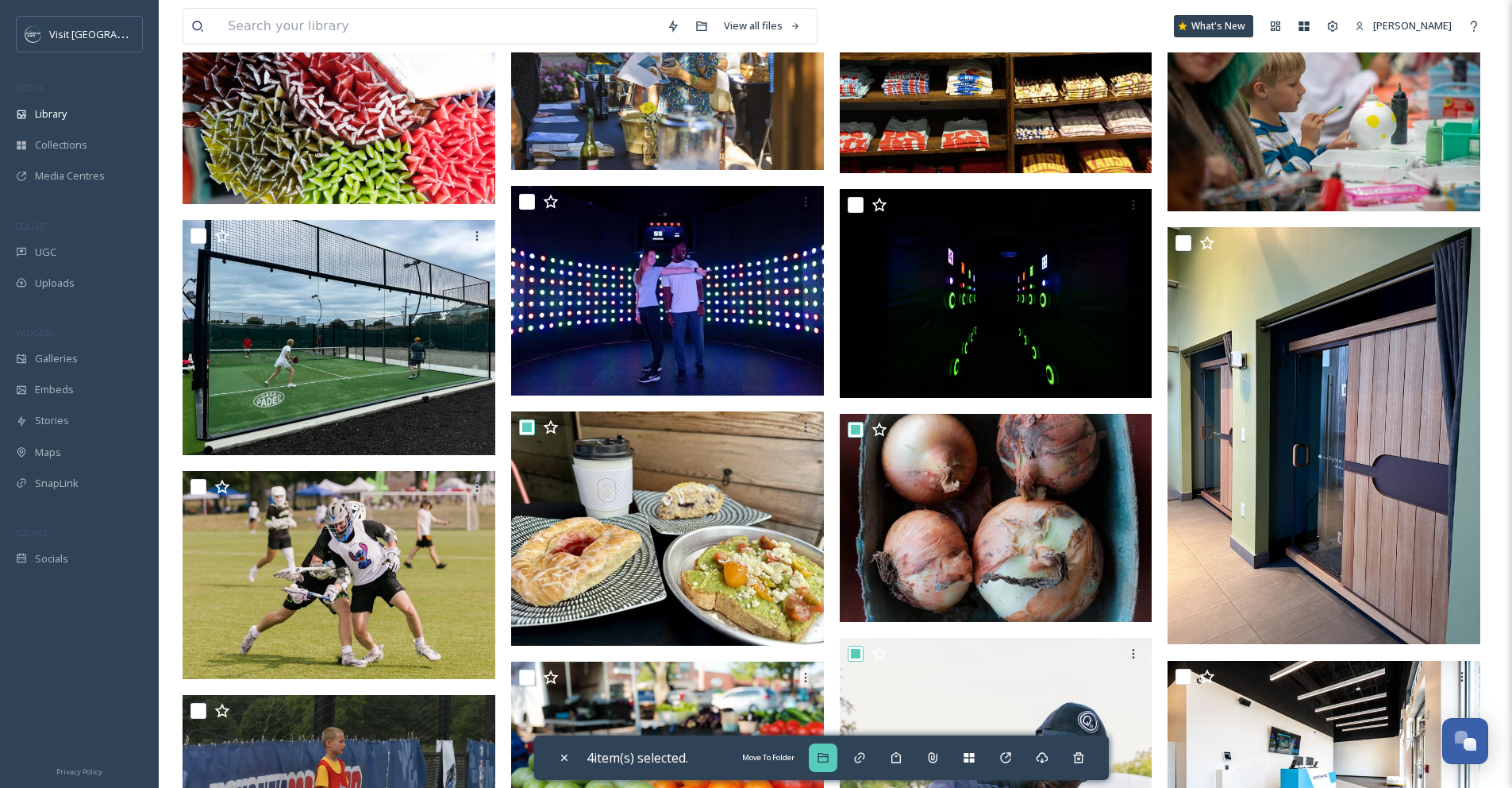
click at [824, 757] on icon at bounding box center [823, 757] width 10 height 9
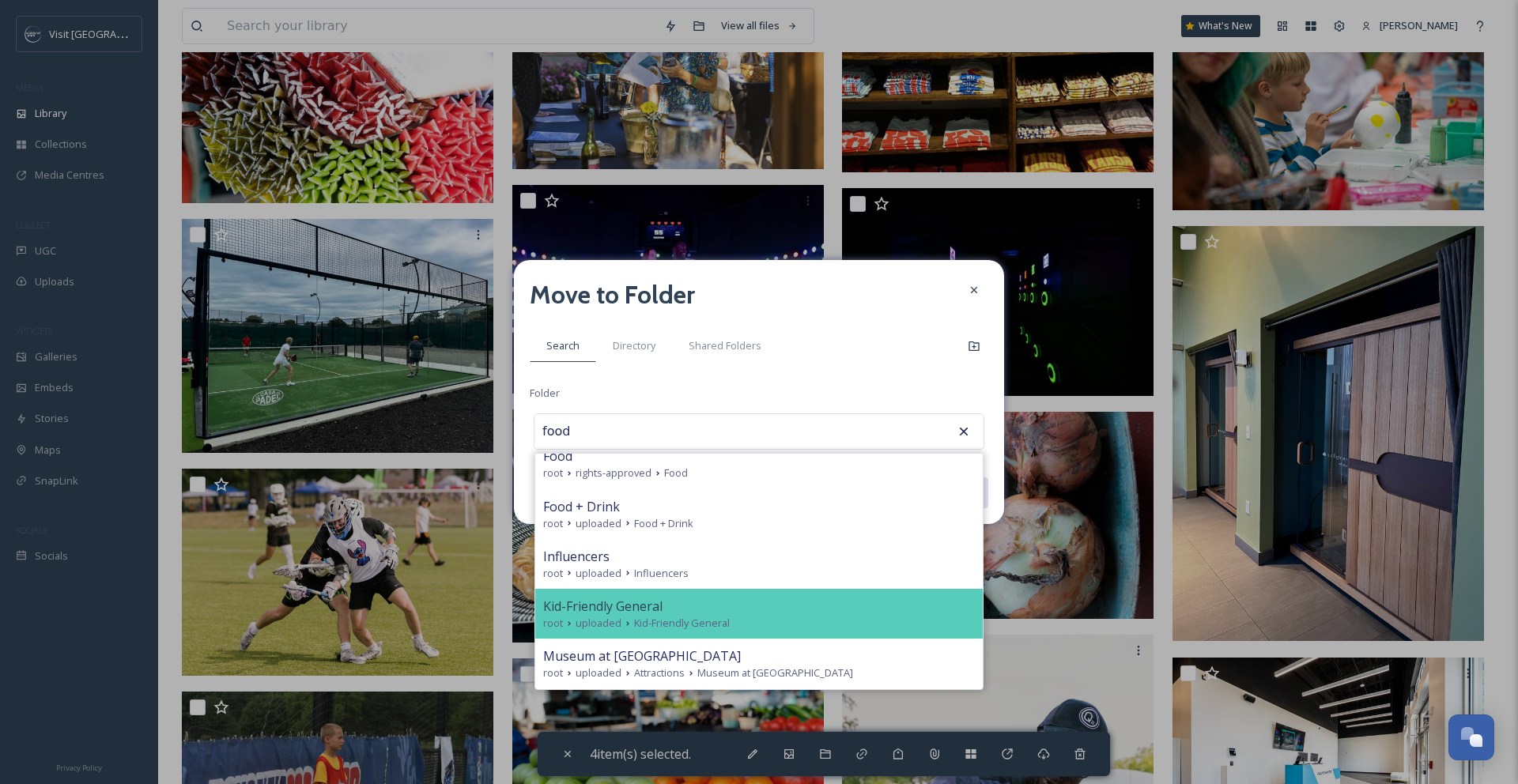
scroll to position [196, 0]
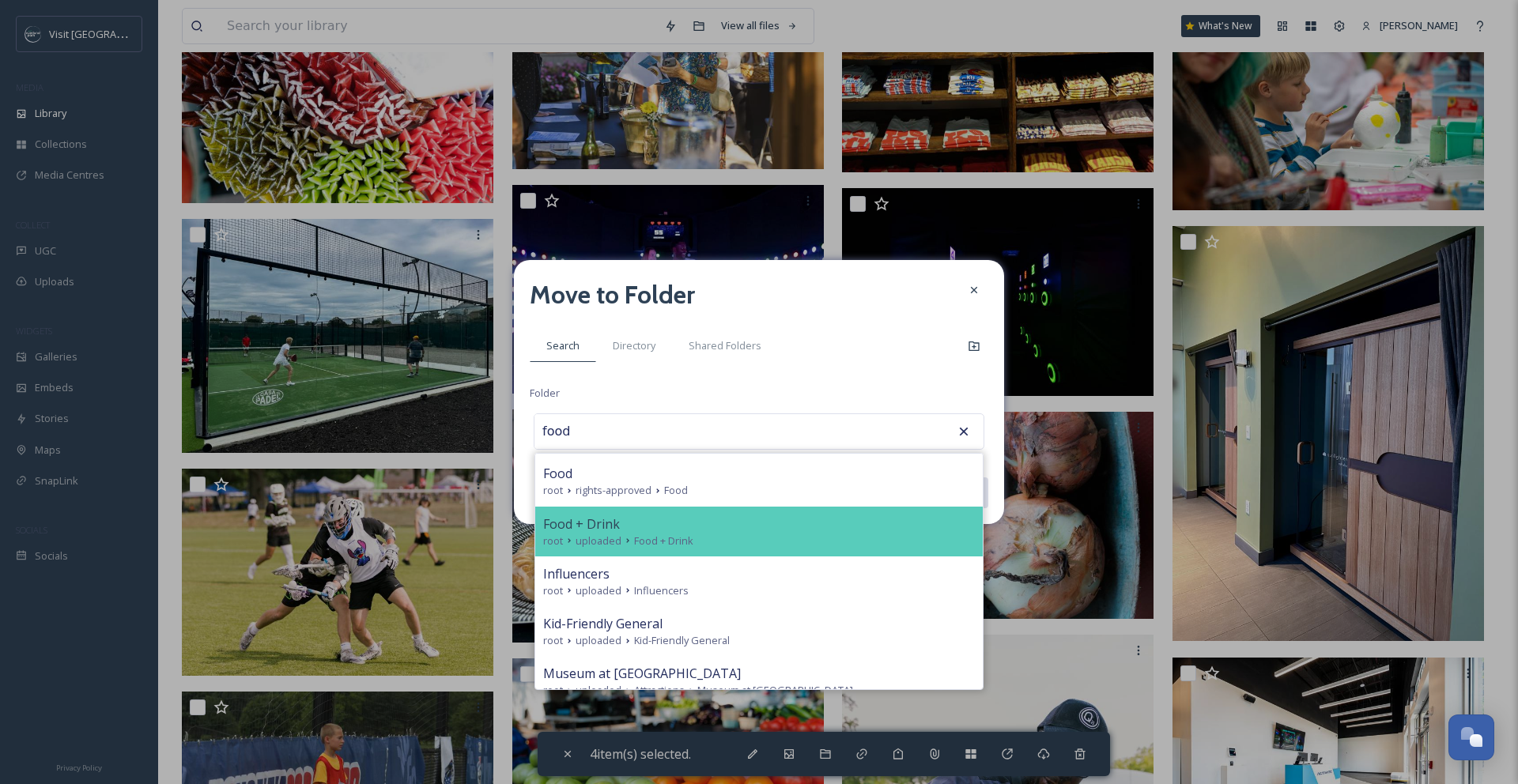
click at [729, 534] on div "root uploaded Food + Drink" at bounding box center [759, 541] width 432 height 15
type input "Food + Drink"
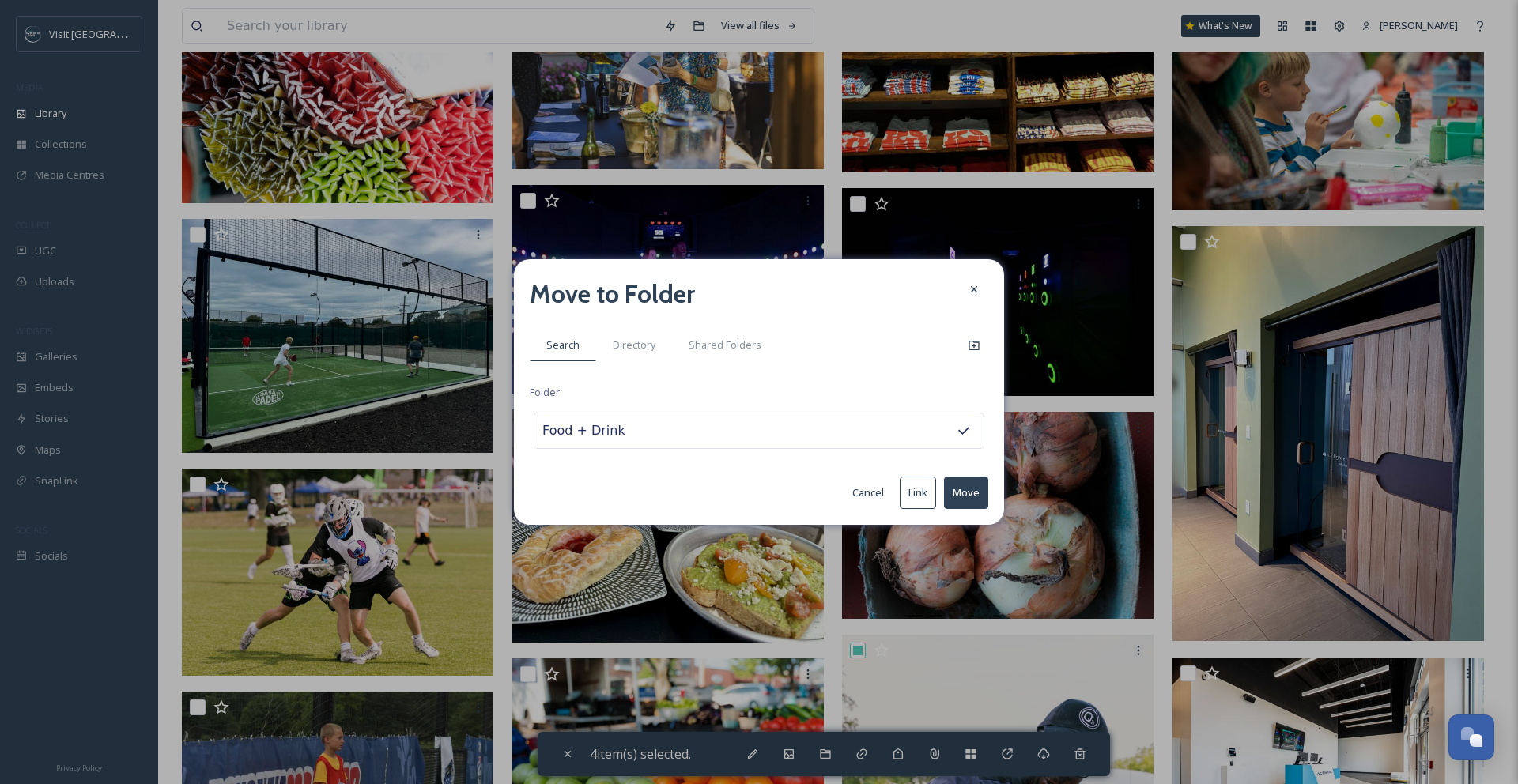
click at [990, 482] on div "Move to Folder Search Directory Shared Folders Folder Food + Drink Cancel Link …" at bounding box center [759, 392] width 490 height 265
click at [978, 486] on button "Move" at bounding box center [965, 492] width 44 height 32
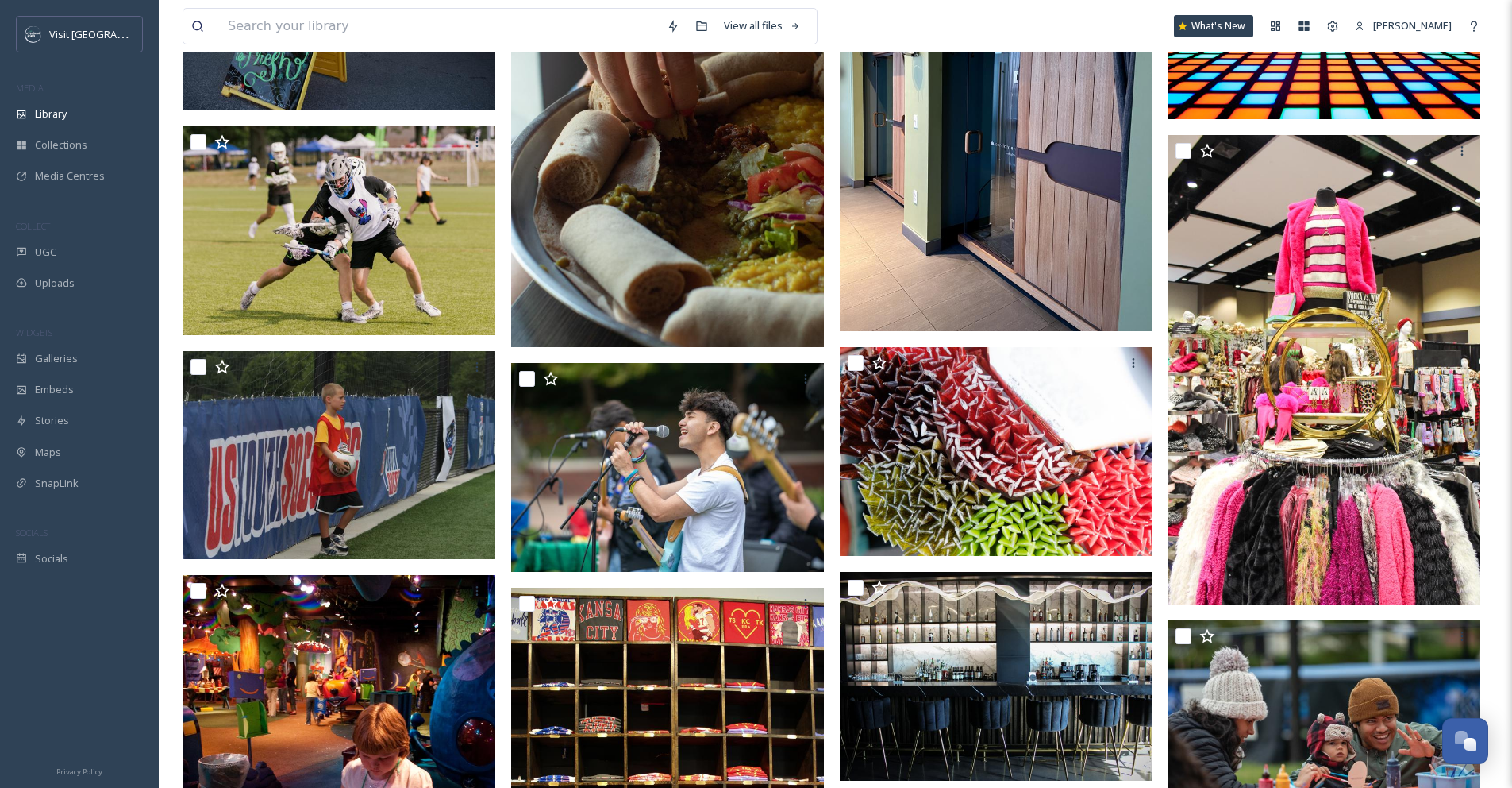
scroll to position [5504, 0]
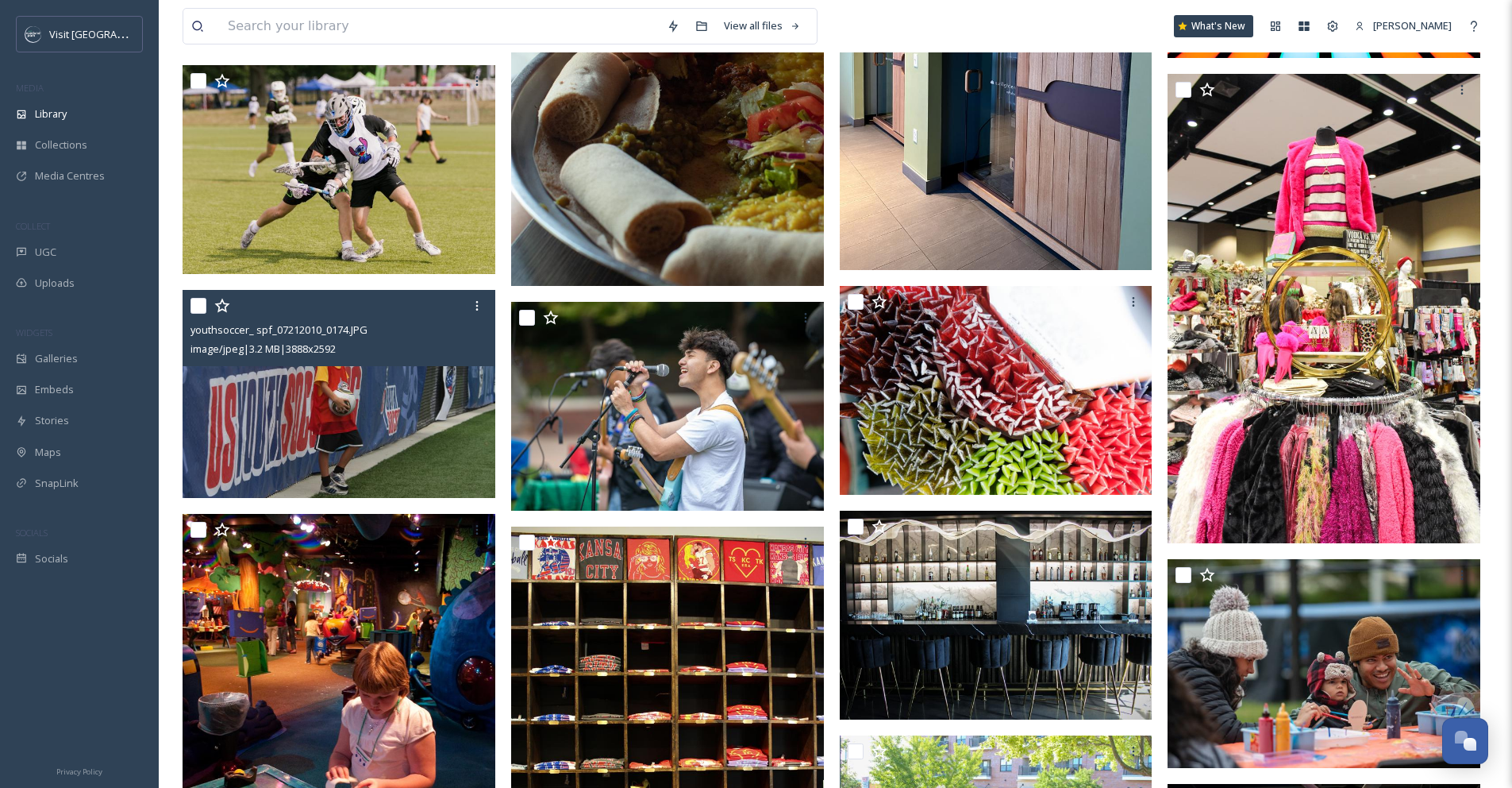
click at [194, 314] on input "checkbox" at bounding box center [198, 306] width 16 height 16
checkbox input "true"
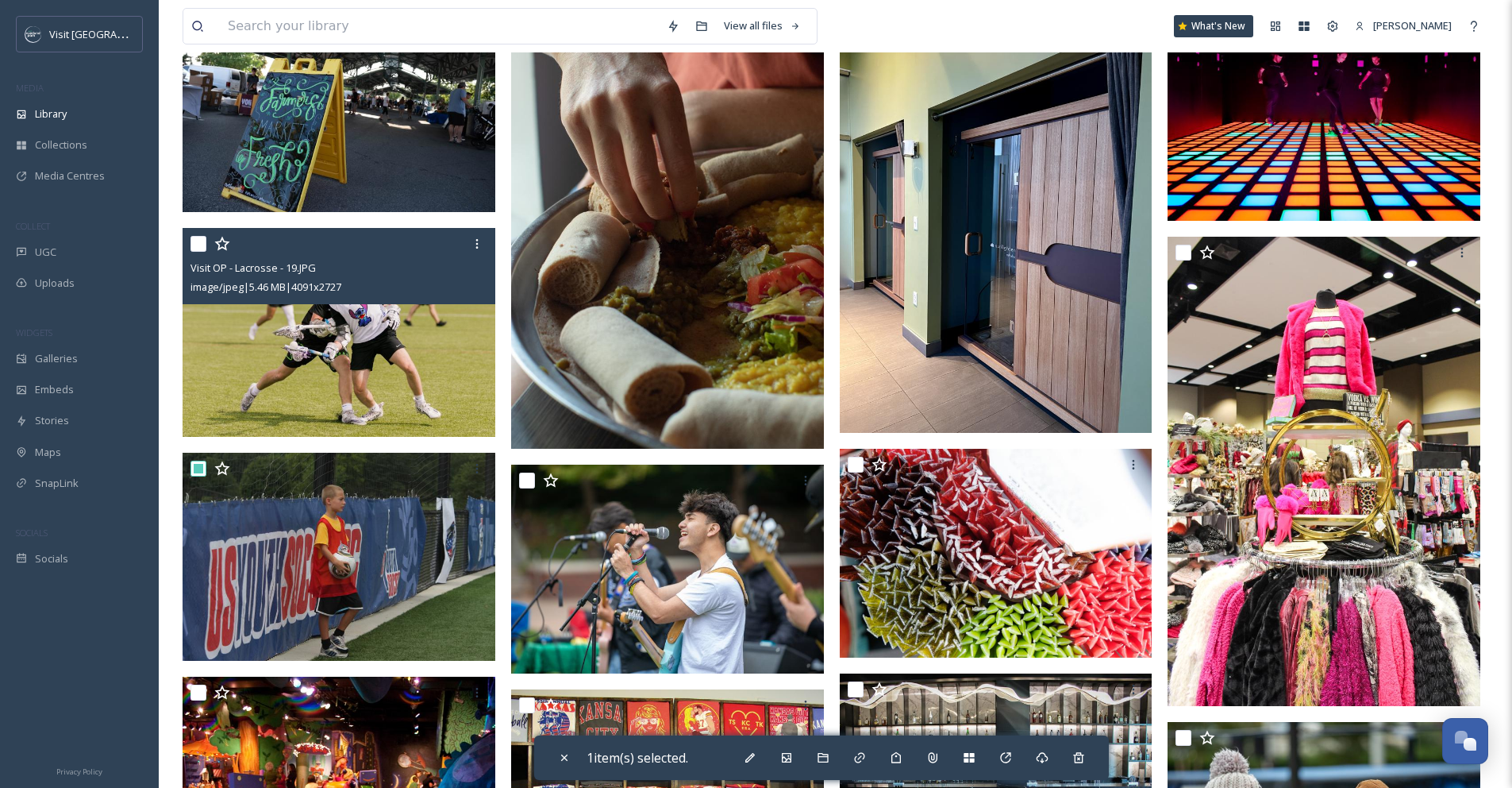
scroll to position [5249, 0]
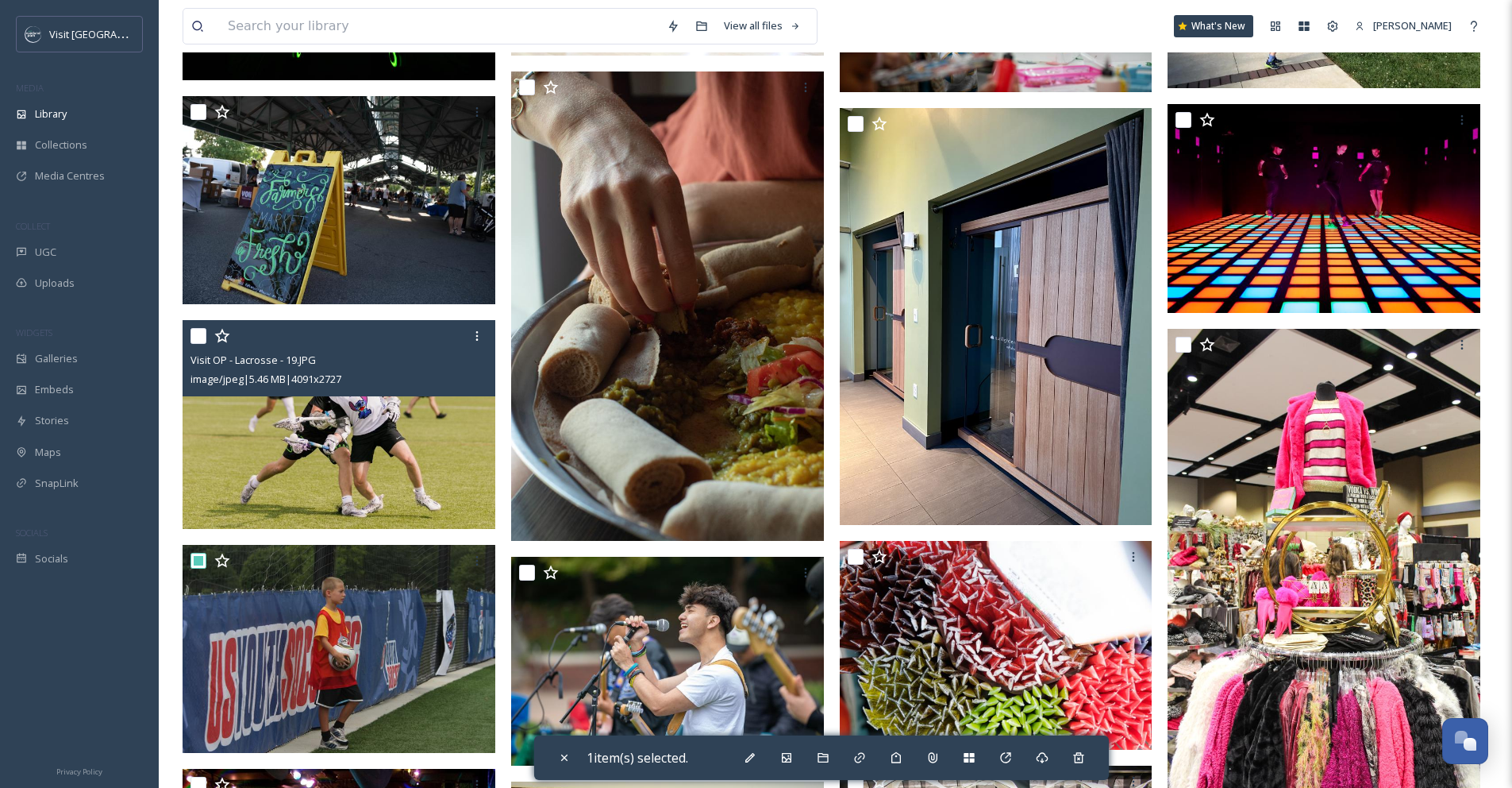
click at [203, 342] on input "checkbox" at bounding box center [198, 336] width 16 height 16
checkbox input "true"
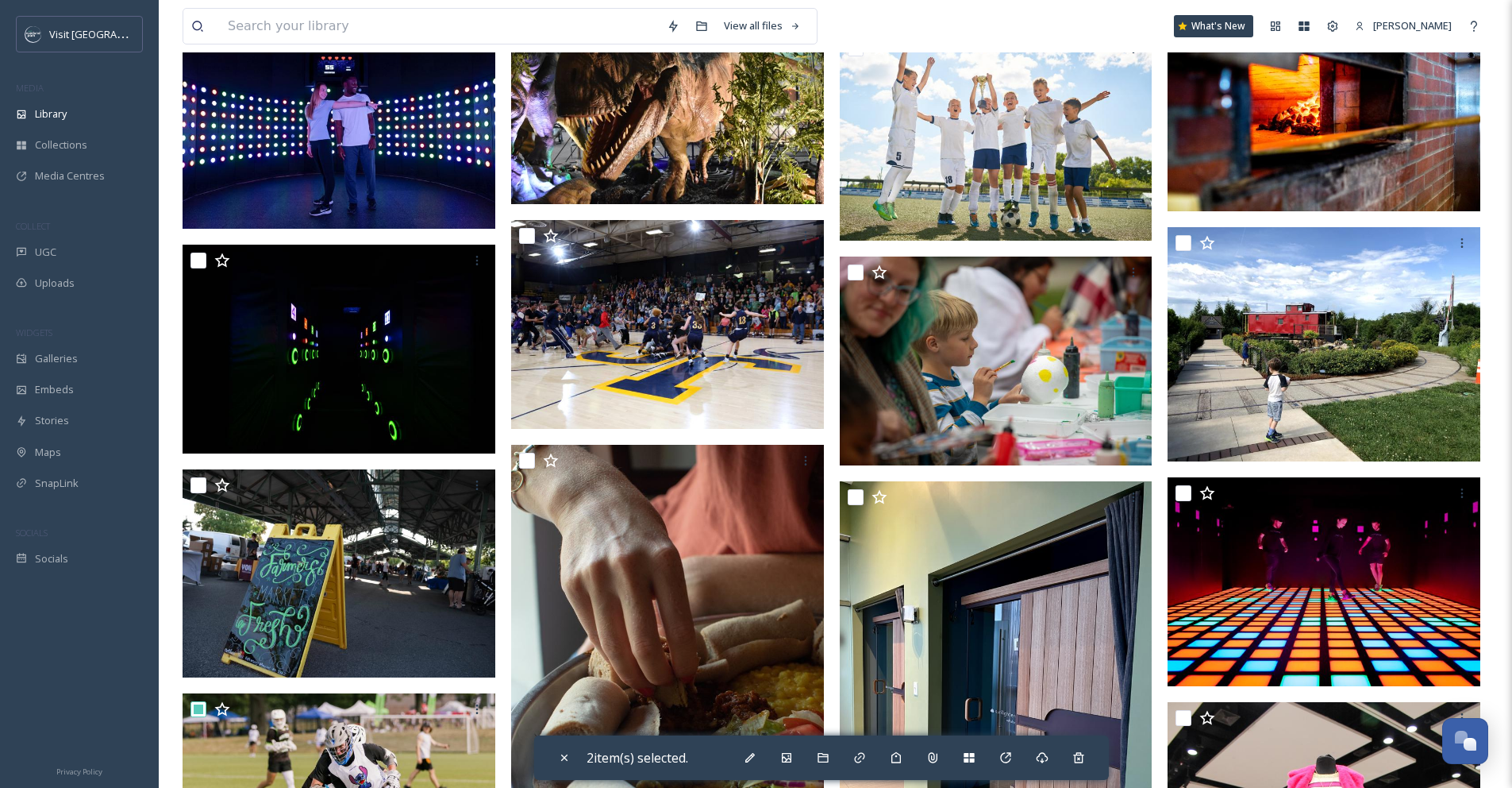
scroll to position [4864, 0]
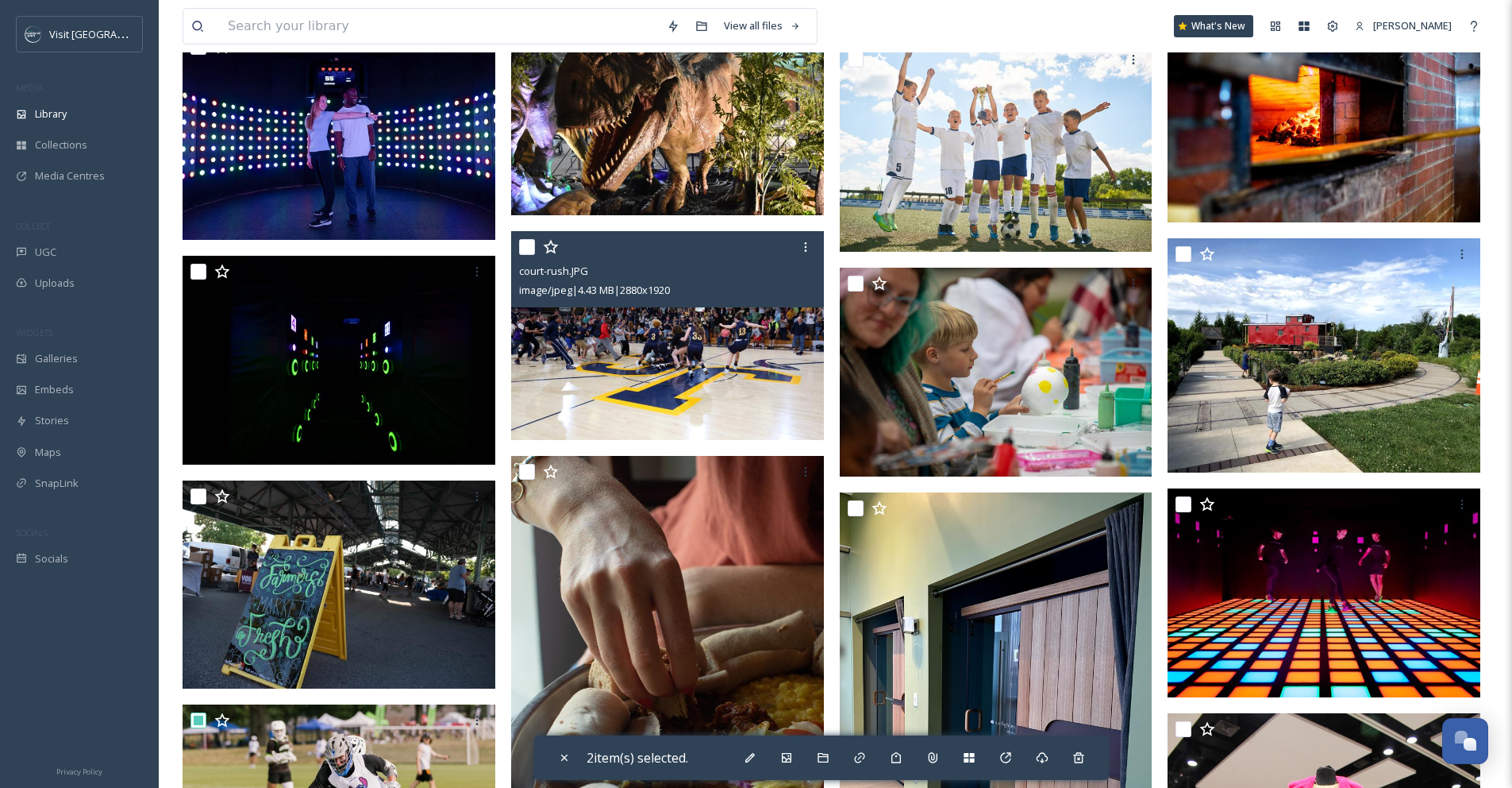
click at [530, 255] on input "checkbox" at bounding box center [527, 247] width 16 height 16
checkbox input "true"
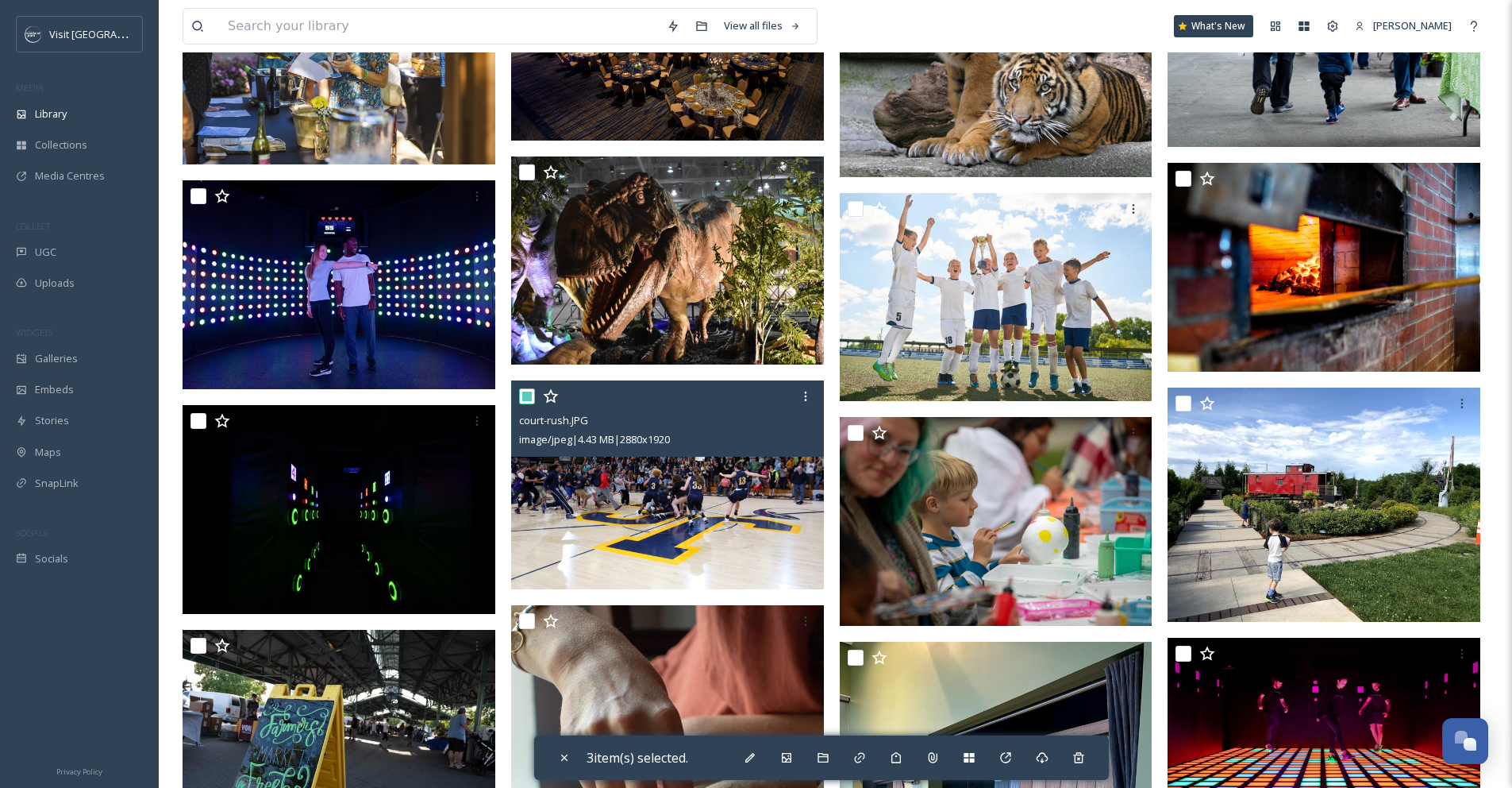
scroll to position [4712, 0]
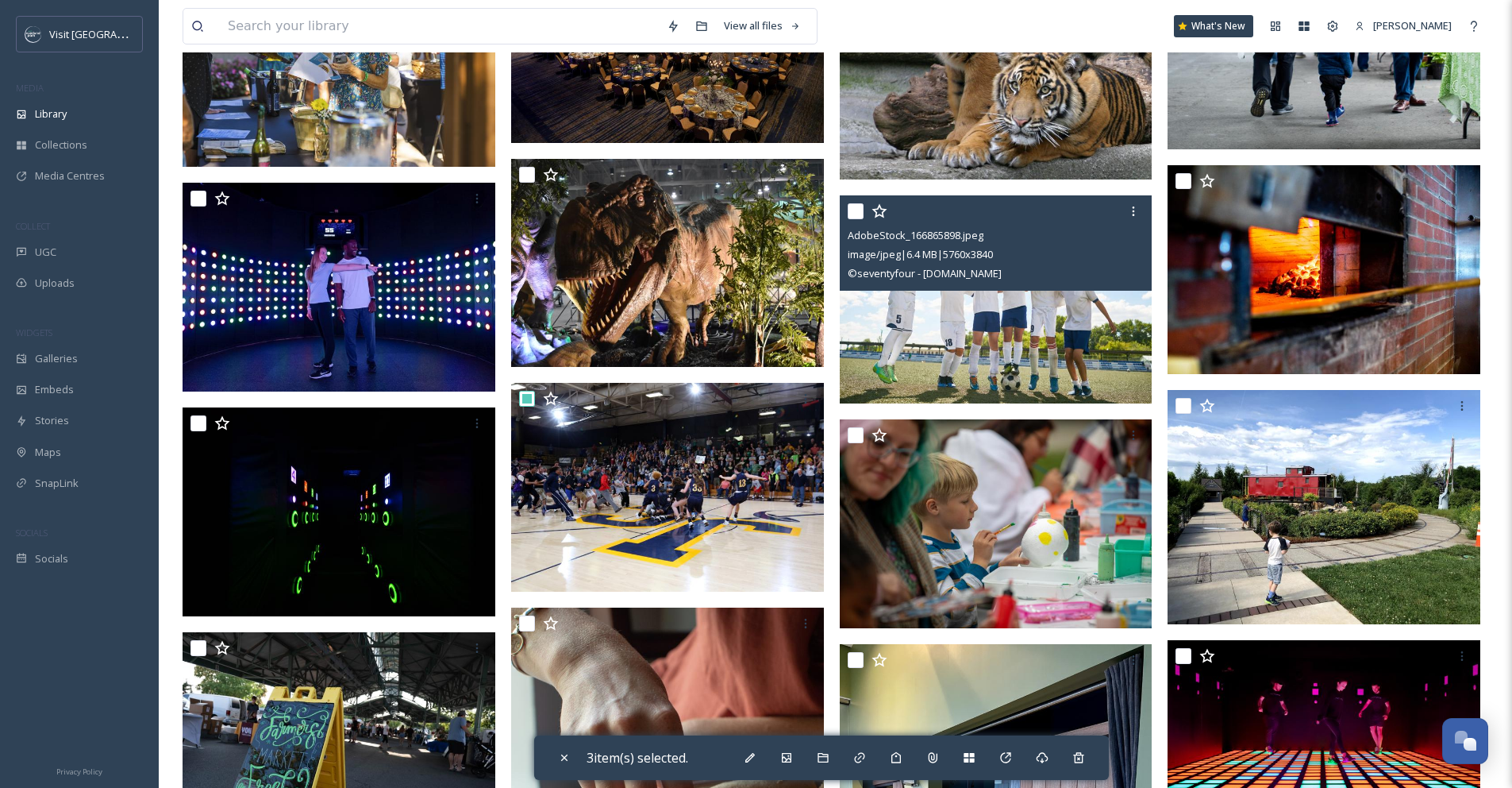
click at [859, 219] on input "checkbox" at bounding box center [855, 211] width 16 height 16
checkbox input "true"
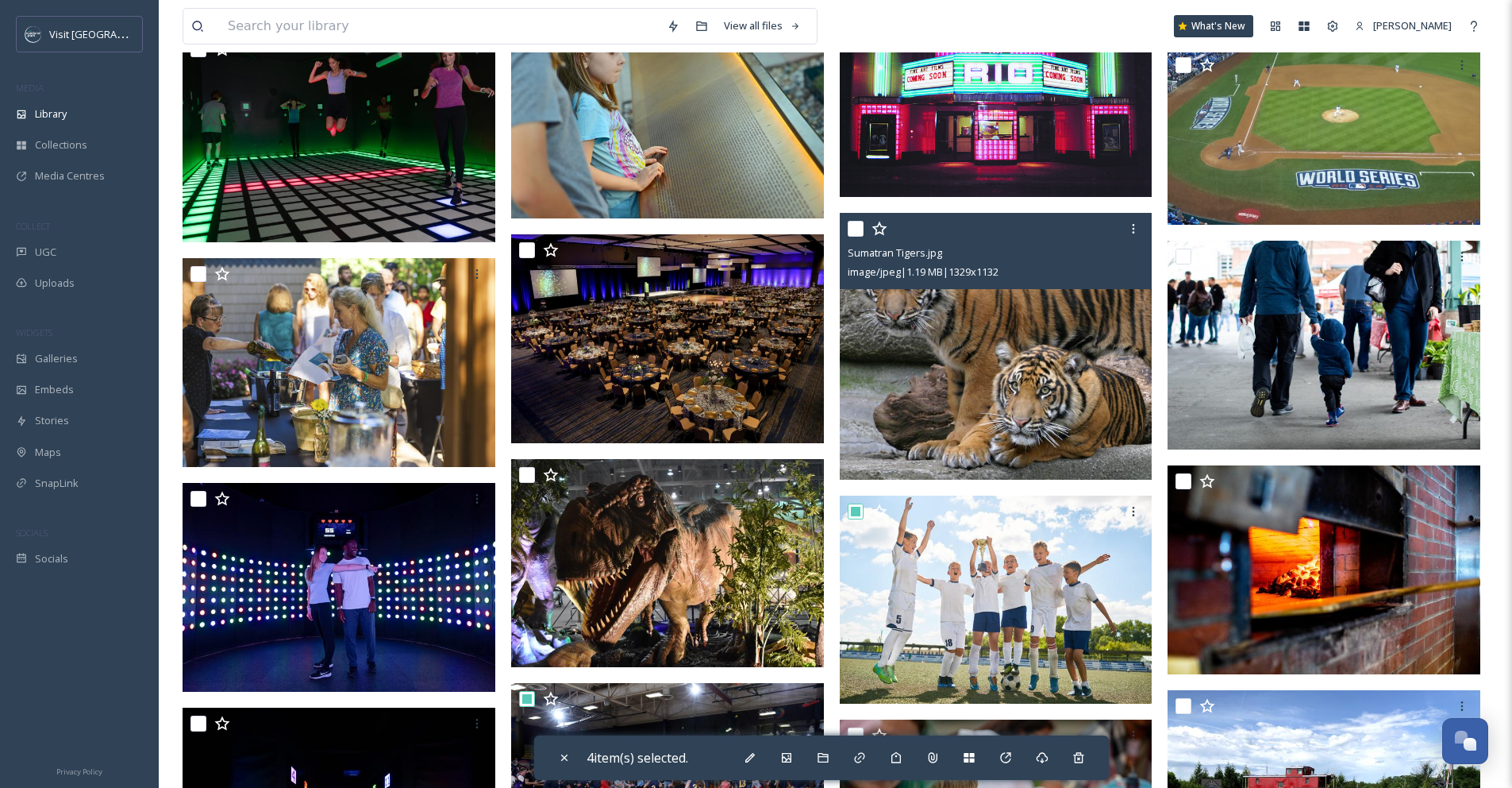
scroll to position [4262, 0]
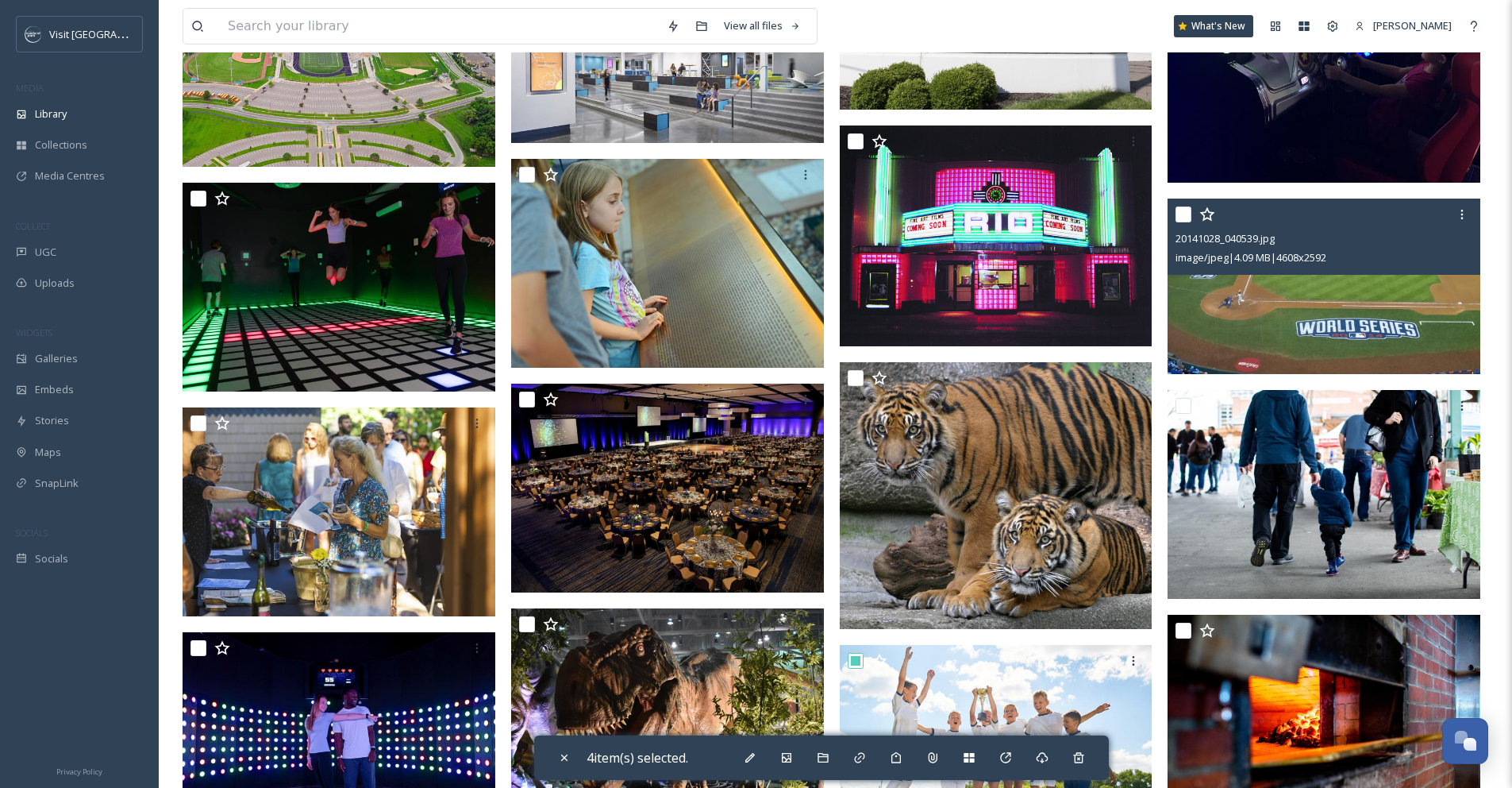
click at [1191, 229] on div at bounding box center [1325, 214] width 301 height 28
click at [1186, 222] on input "checkbox" at bounding box center [1183, 214] width 16 height 16
checkbox input "true"
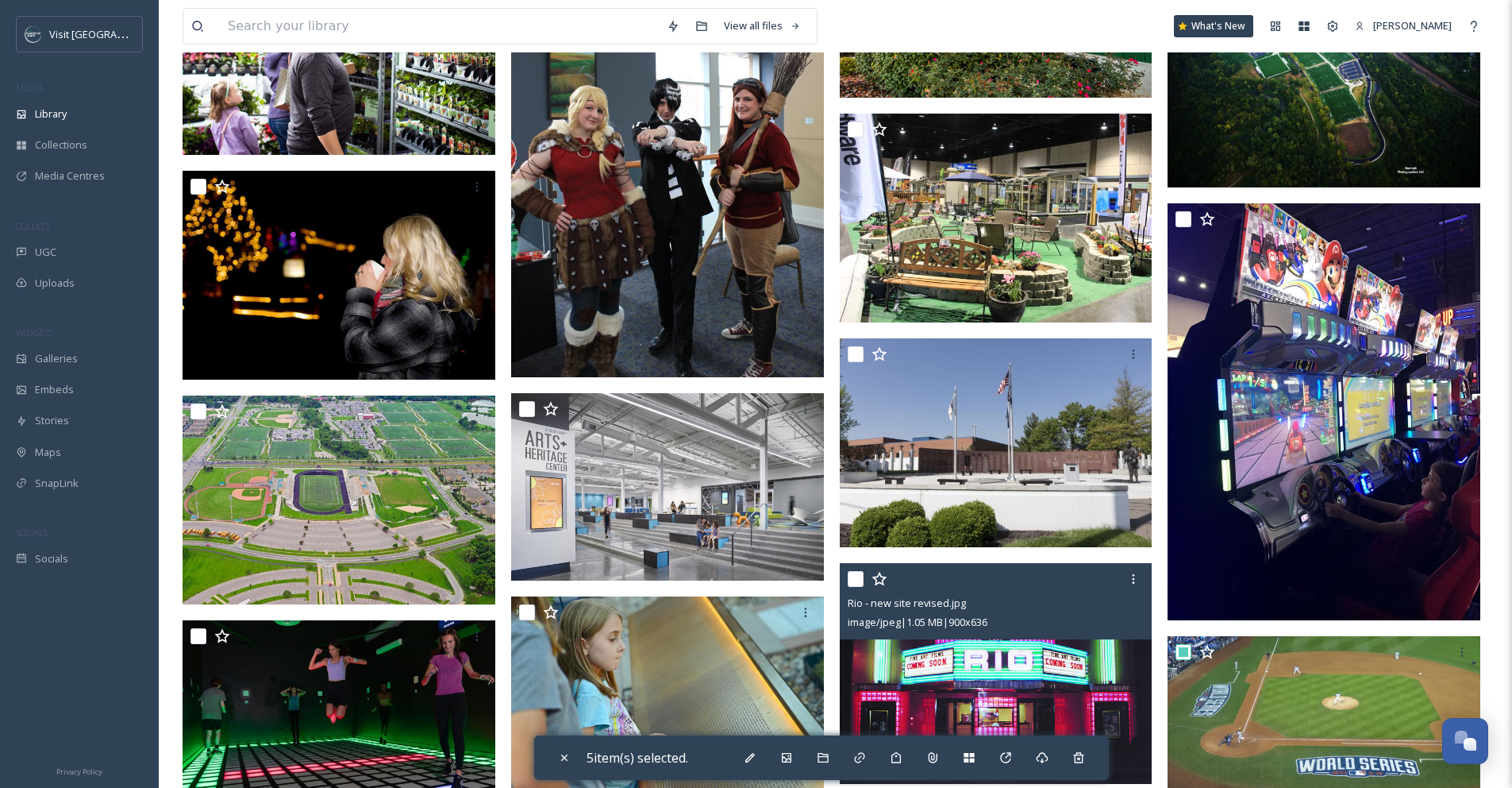
scroll to position [3601, 0]
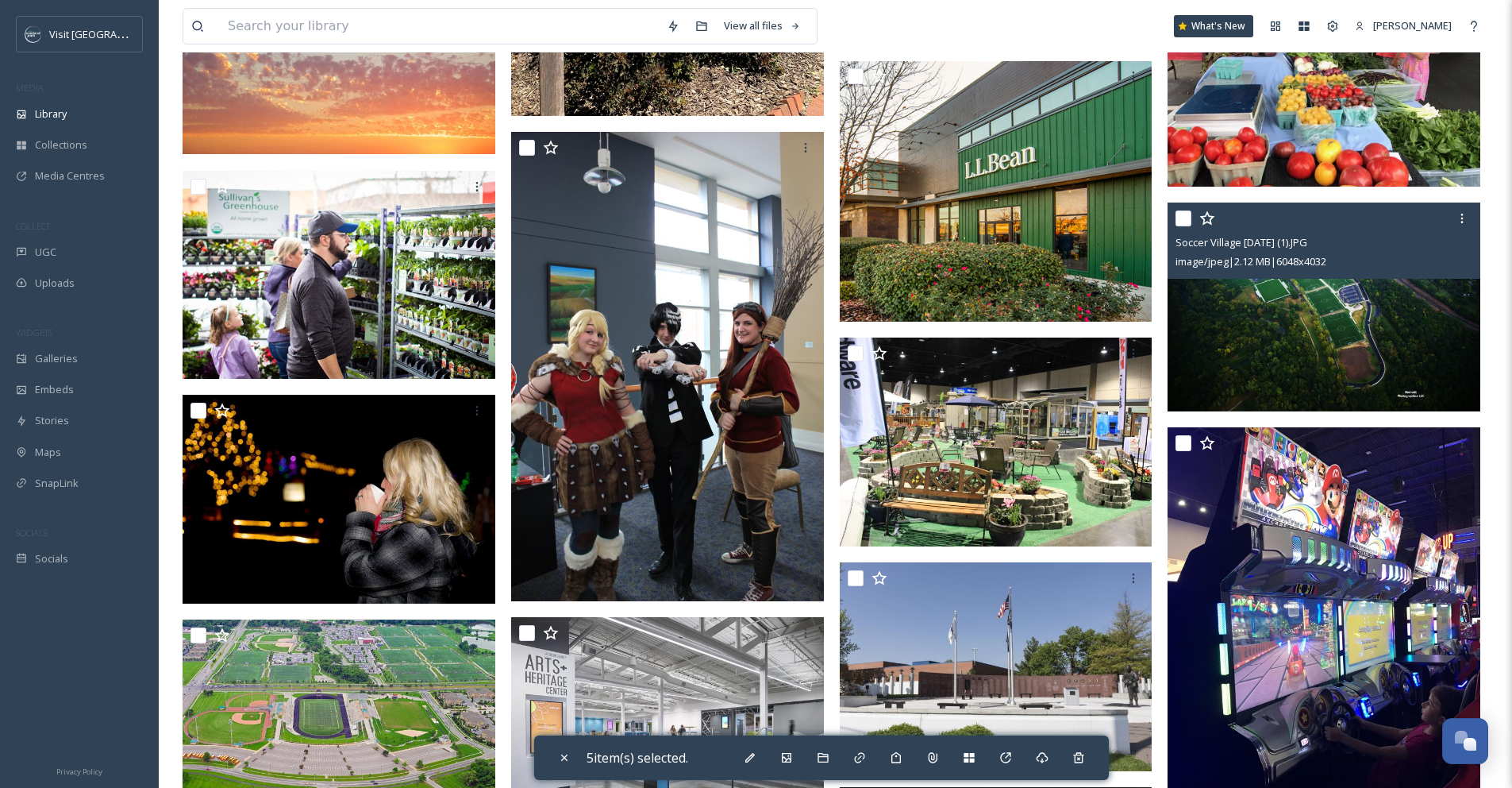
click at [1182, 232] on div at bounding box center [1325, 218] width 301 height 28
click at [1184, 227] on input "checkbox" at bounding box center [1183, 218] width 16 height 16
checkbox input "true"
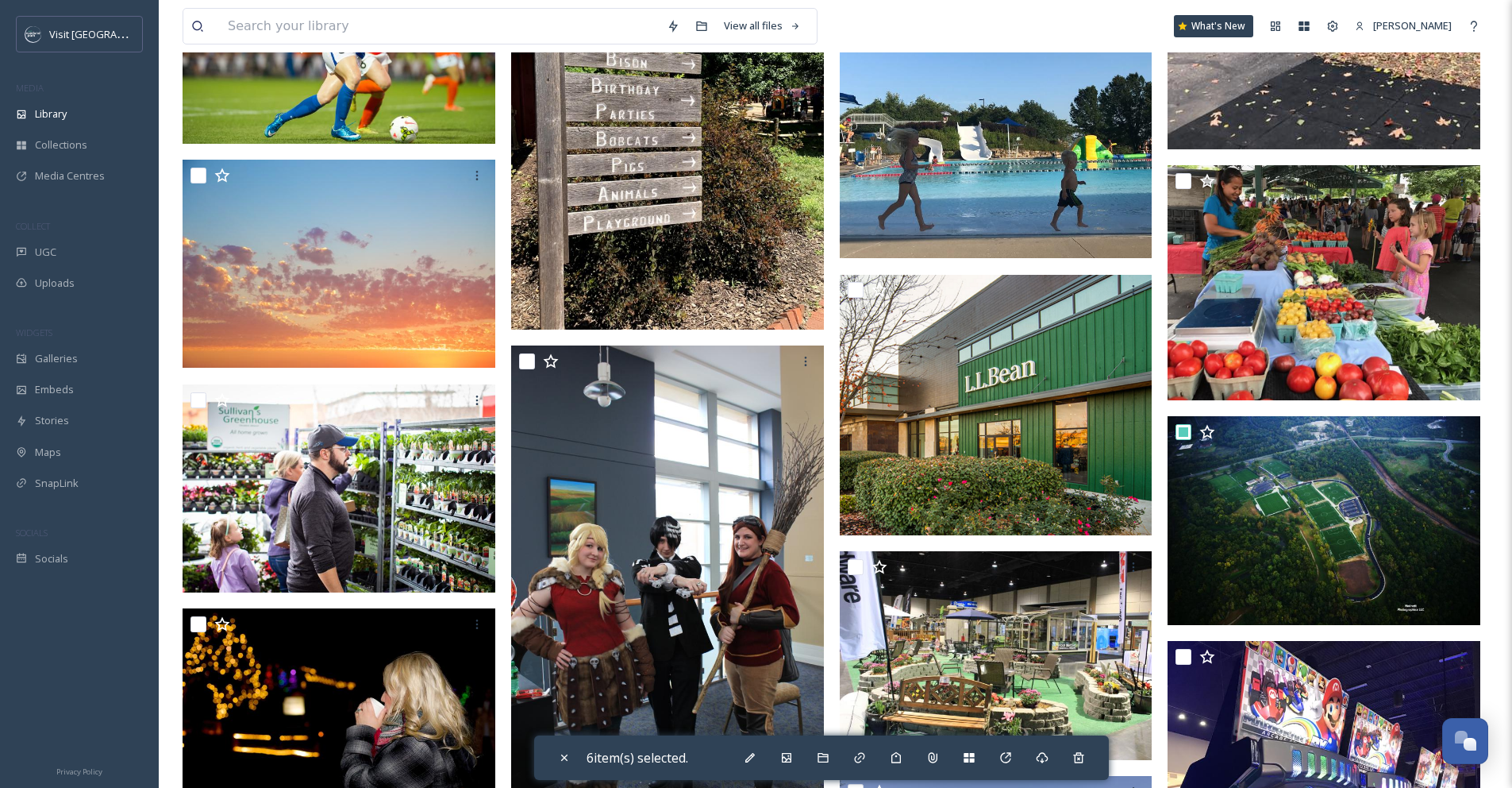
scroll to position [3374, 0]
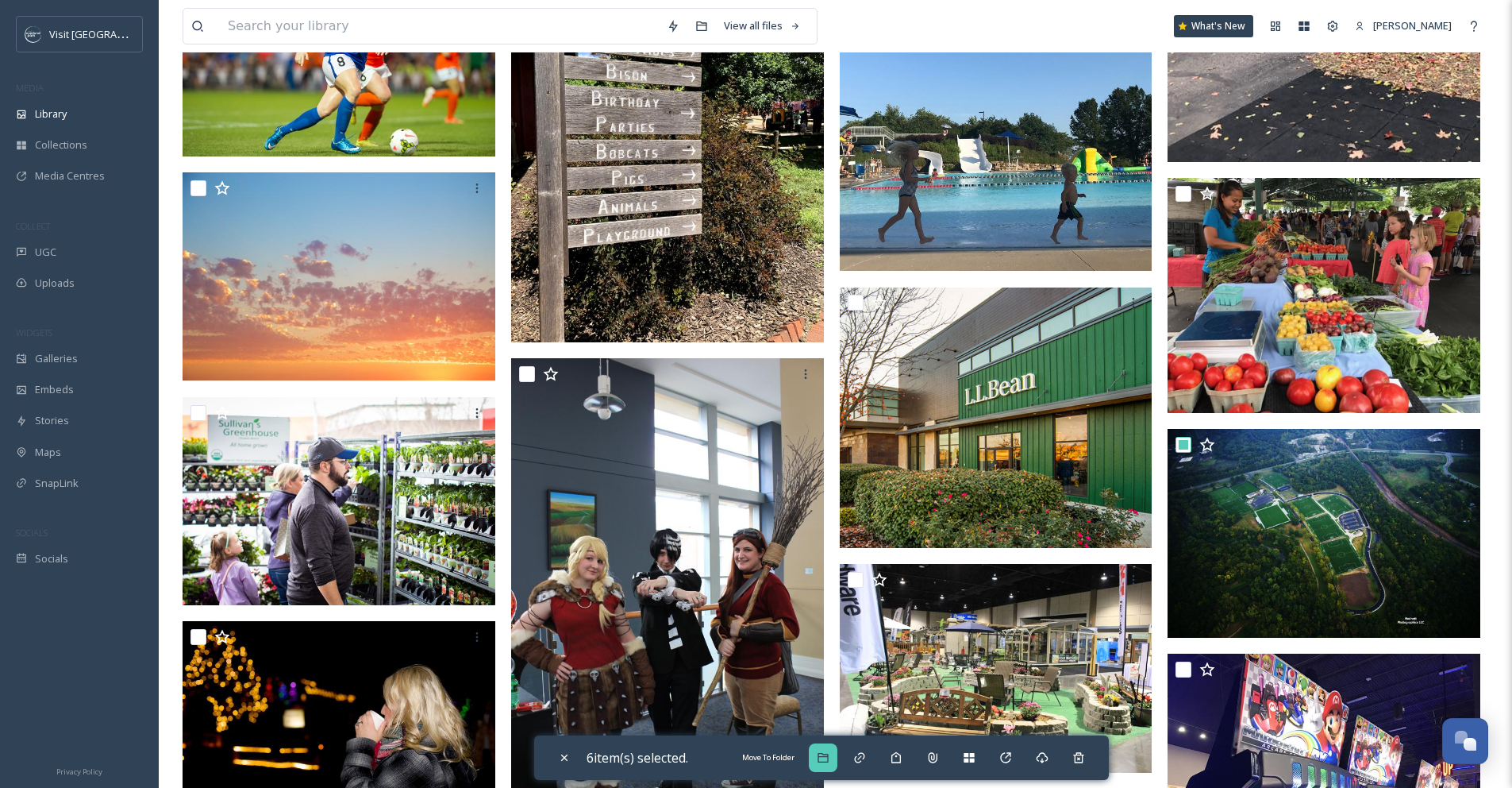
click at [834, 764] on div "Move To Folder" at bounding box center [823, 757] width 28 height 28
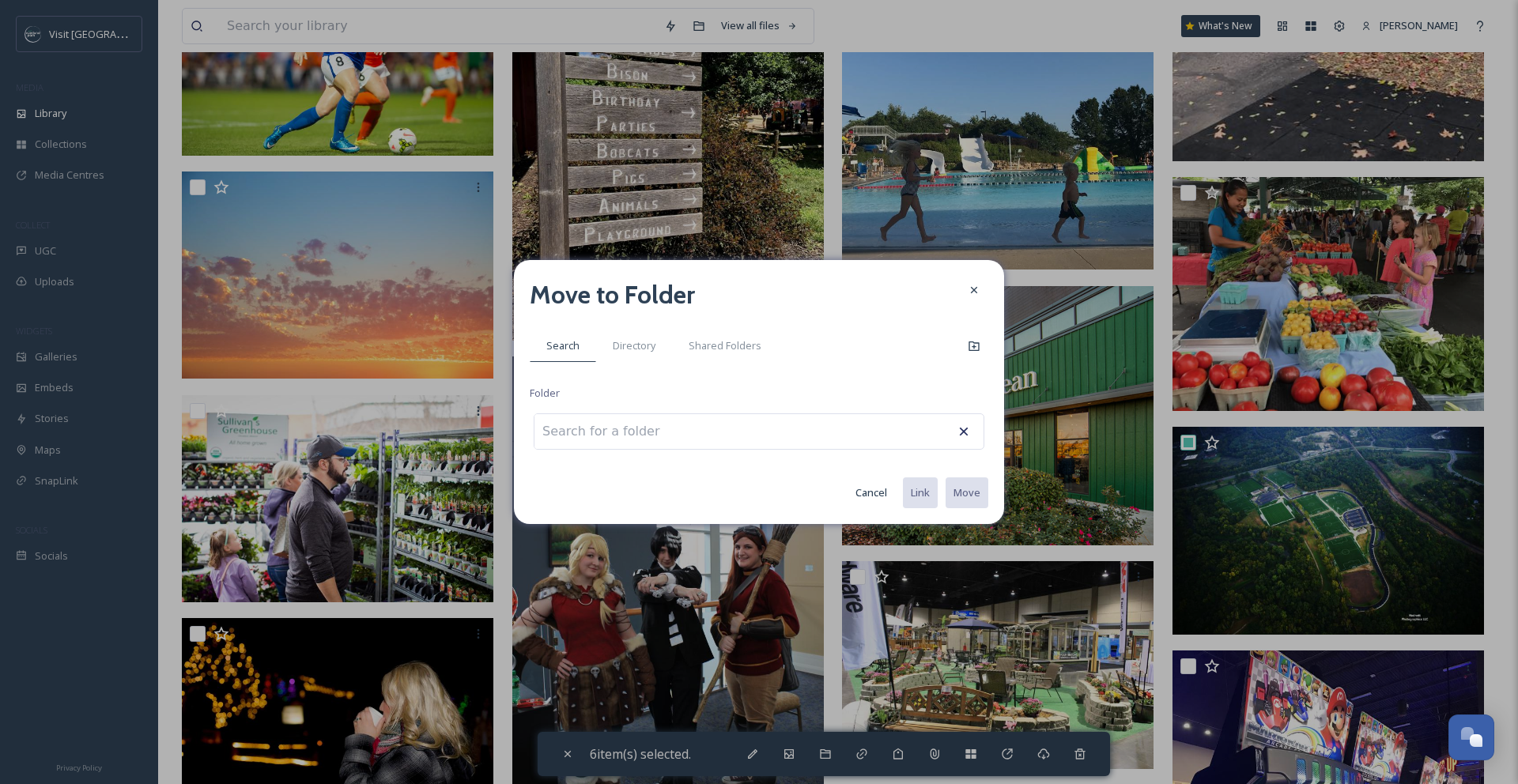
click at [778, 423] on div at bounding box center [759, 432] width 451 height 36
click at [774, 433] on div at bounding box center [759, 432] width 451 height 36
click at [570, 439] on input at bounding box center [622, 432] width 174 height 35
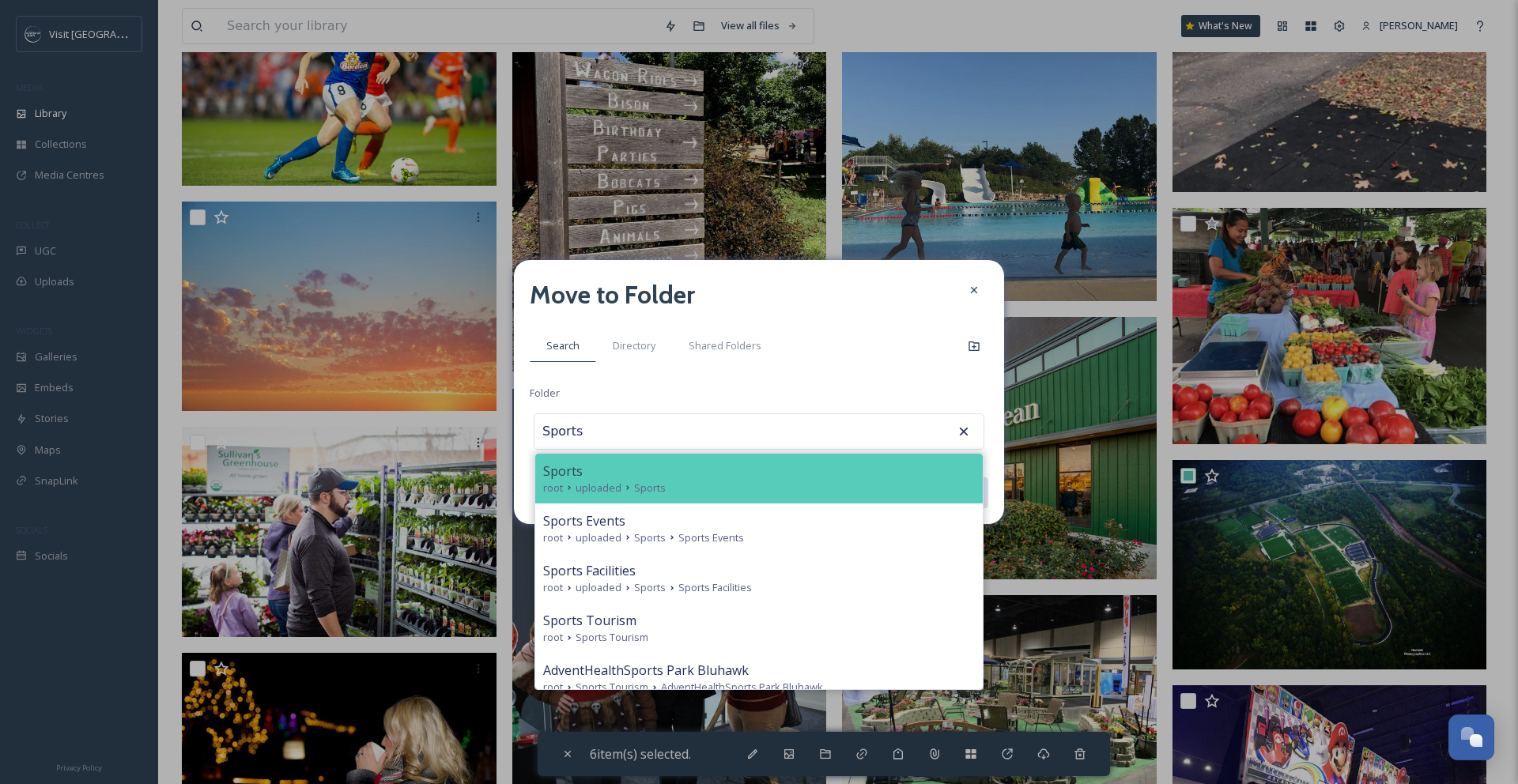
type input "Sports"
click at [607, 481] on span "uploaded" at bounding box center [598, 488] width 46 height 15
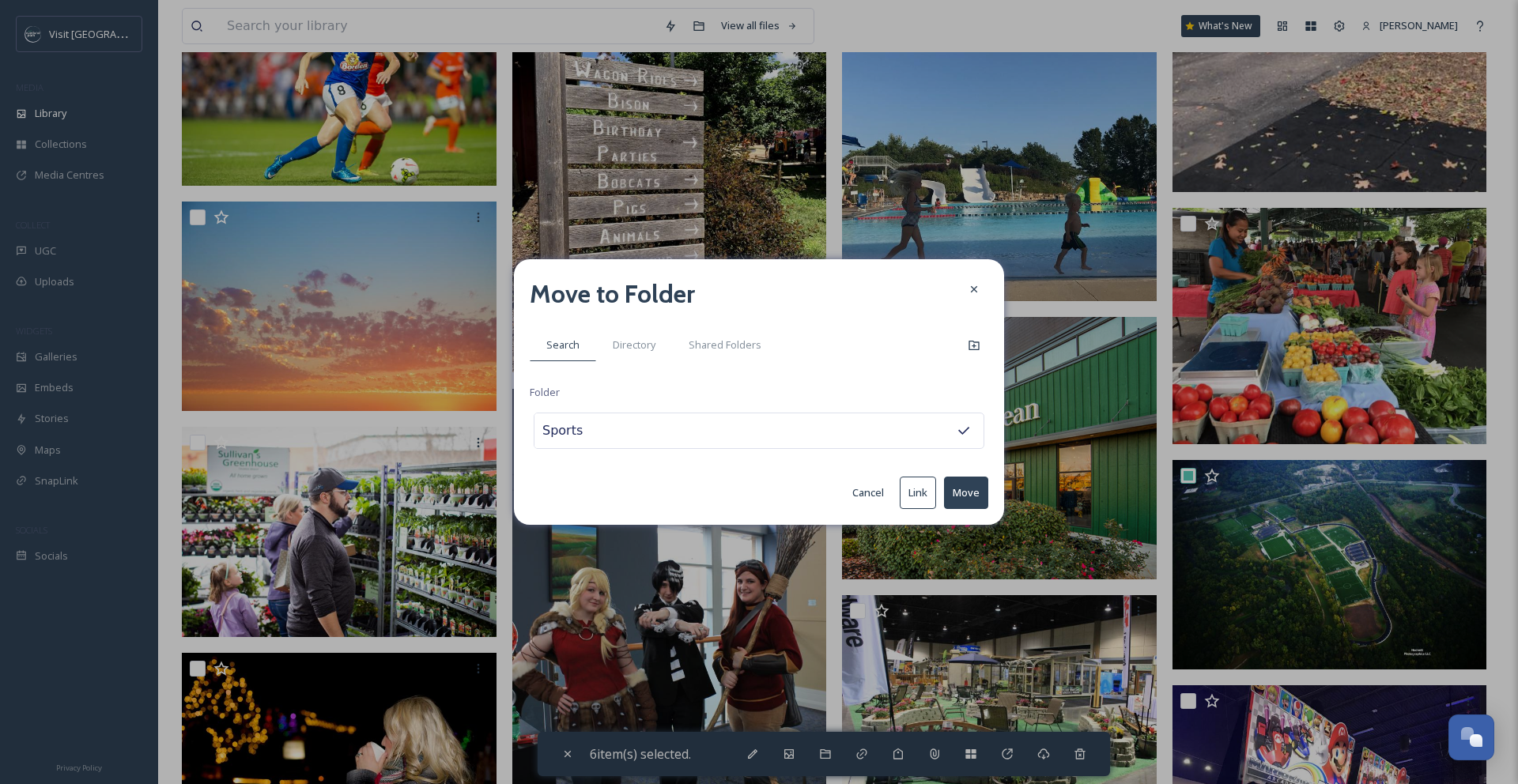
click at [962, 490] on button "Move" at bounding box center [965, 492] width 44 height 32
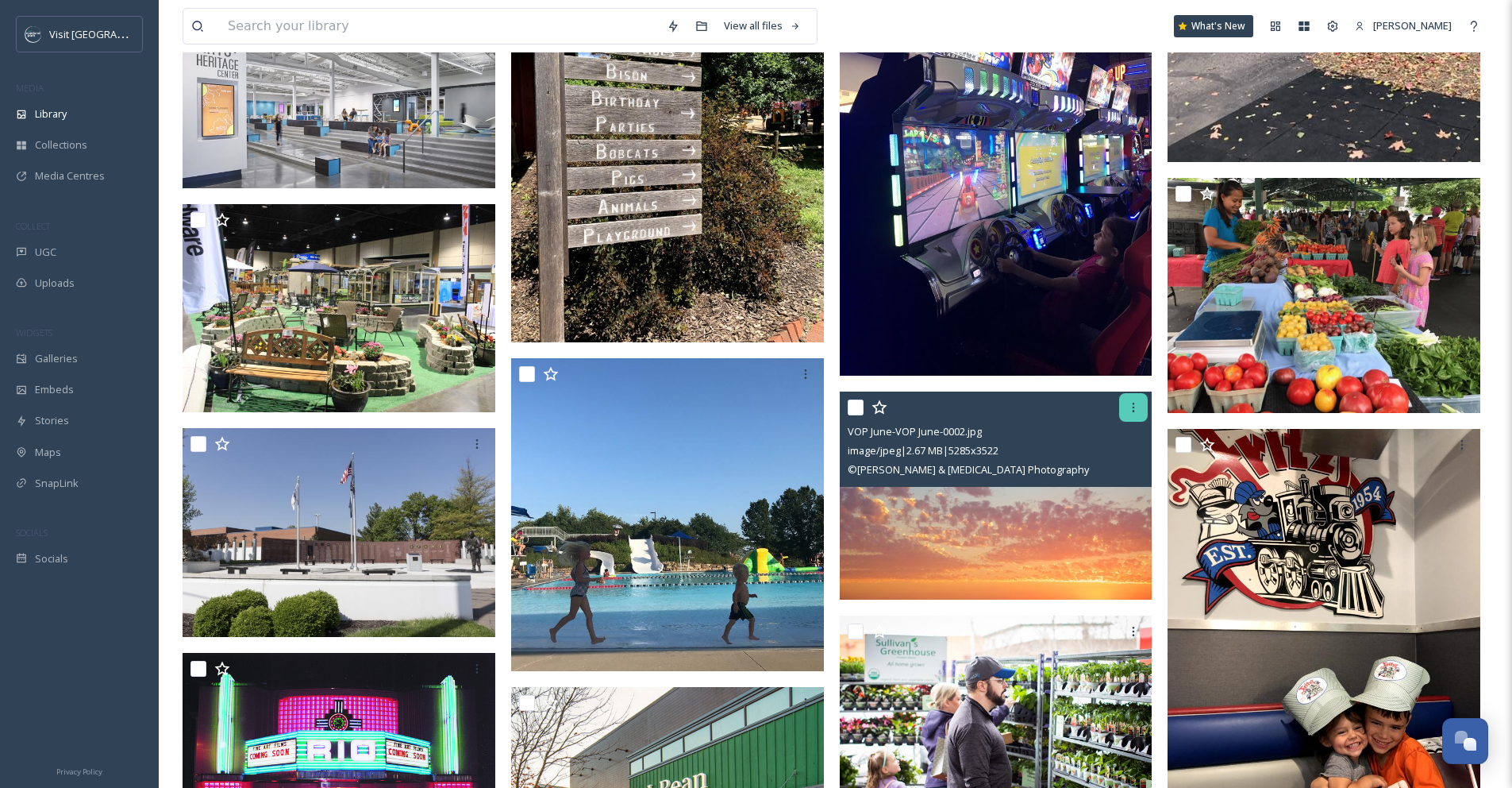
click at [1136, 421] on div at bounding box center [1133, 407] width 28 height 28
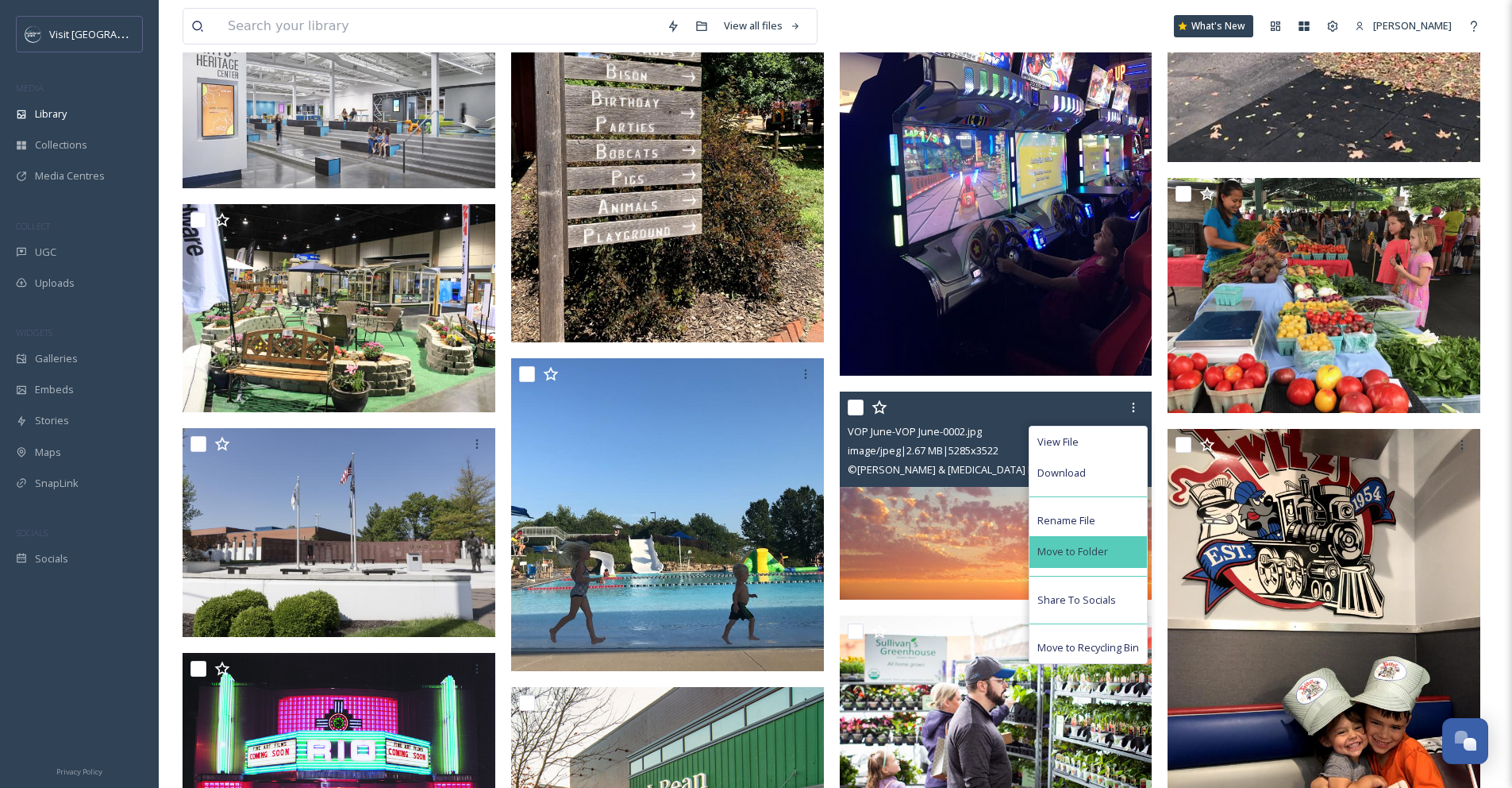
click at [1122, 561] on div "Move to Folder" at bounding box center [1088, 551] width 117 height 31
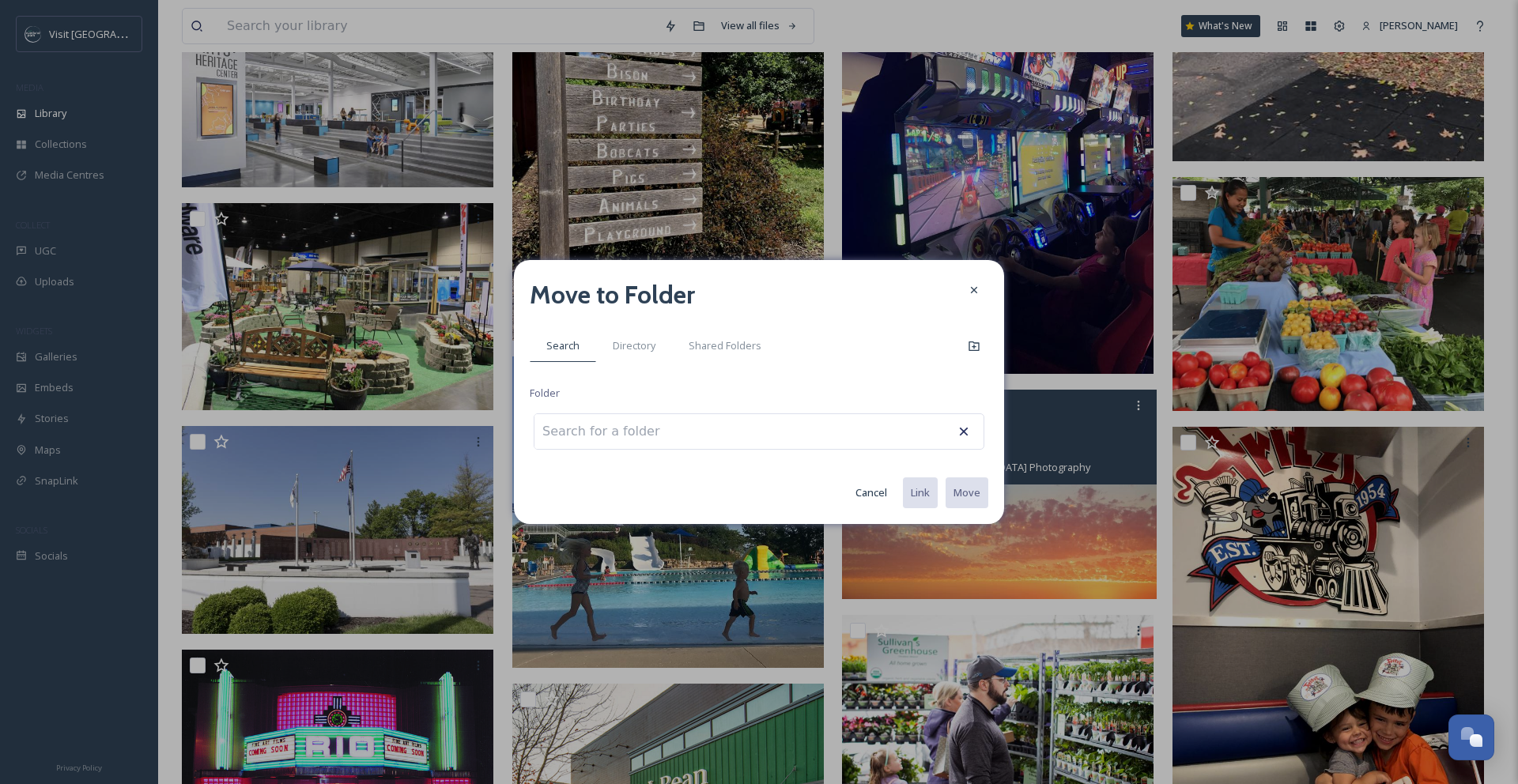
click at [792, 440] on div at bounding box center [759, 432] width 451 height 36
click at [791, 432] on div at bounding box center [759, 432] width 451 height 36
click at [717, 432] on div at bounding box center [759, 432] width 451 height 36
click at [565, 428] on input at bounding box center [622, 432] width 174 height 35
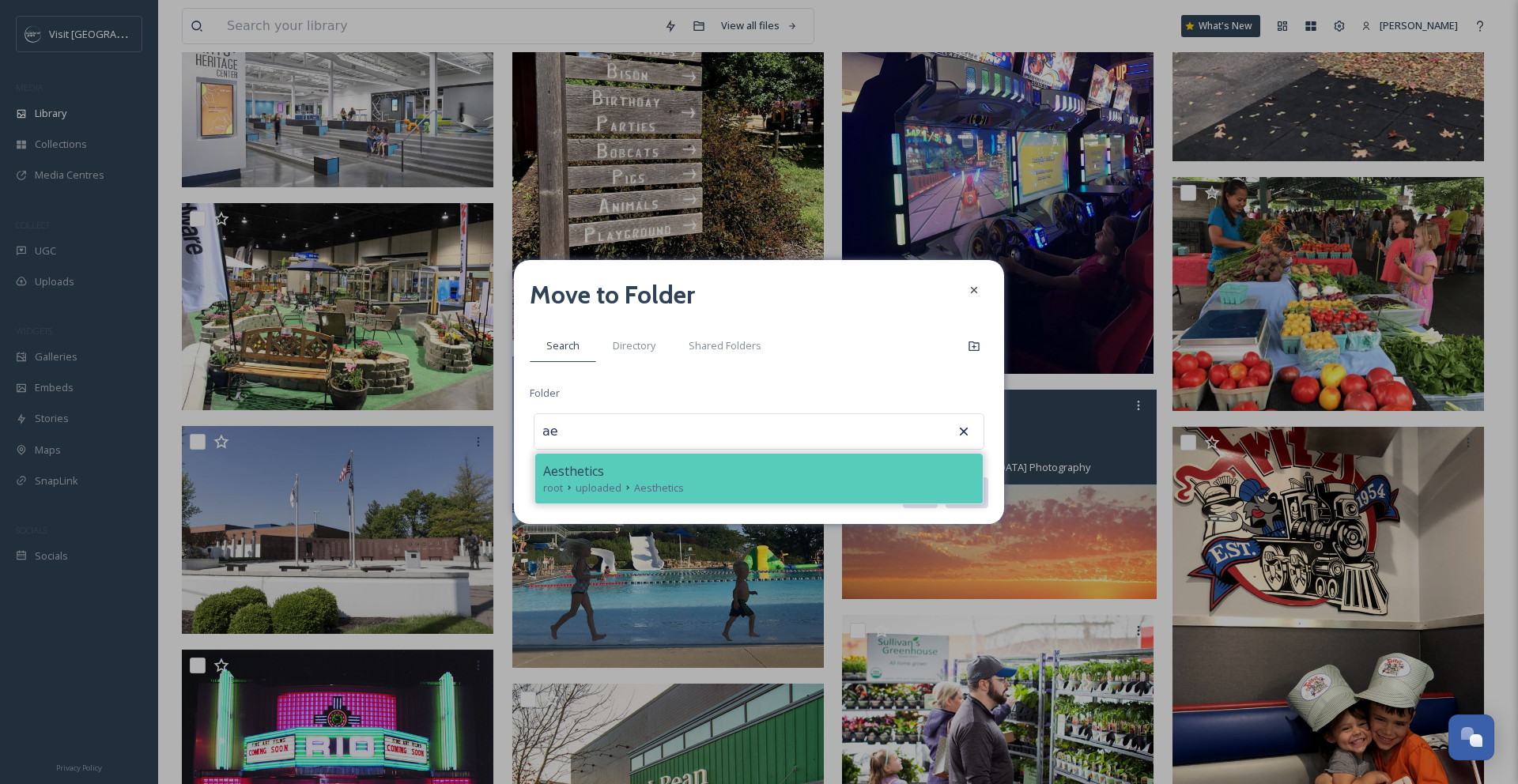
click at [584, 479] on span "Aesthetics" at bounding box center [573, 471] width 61 height 19
type input "Aesthetics"
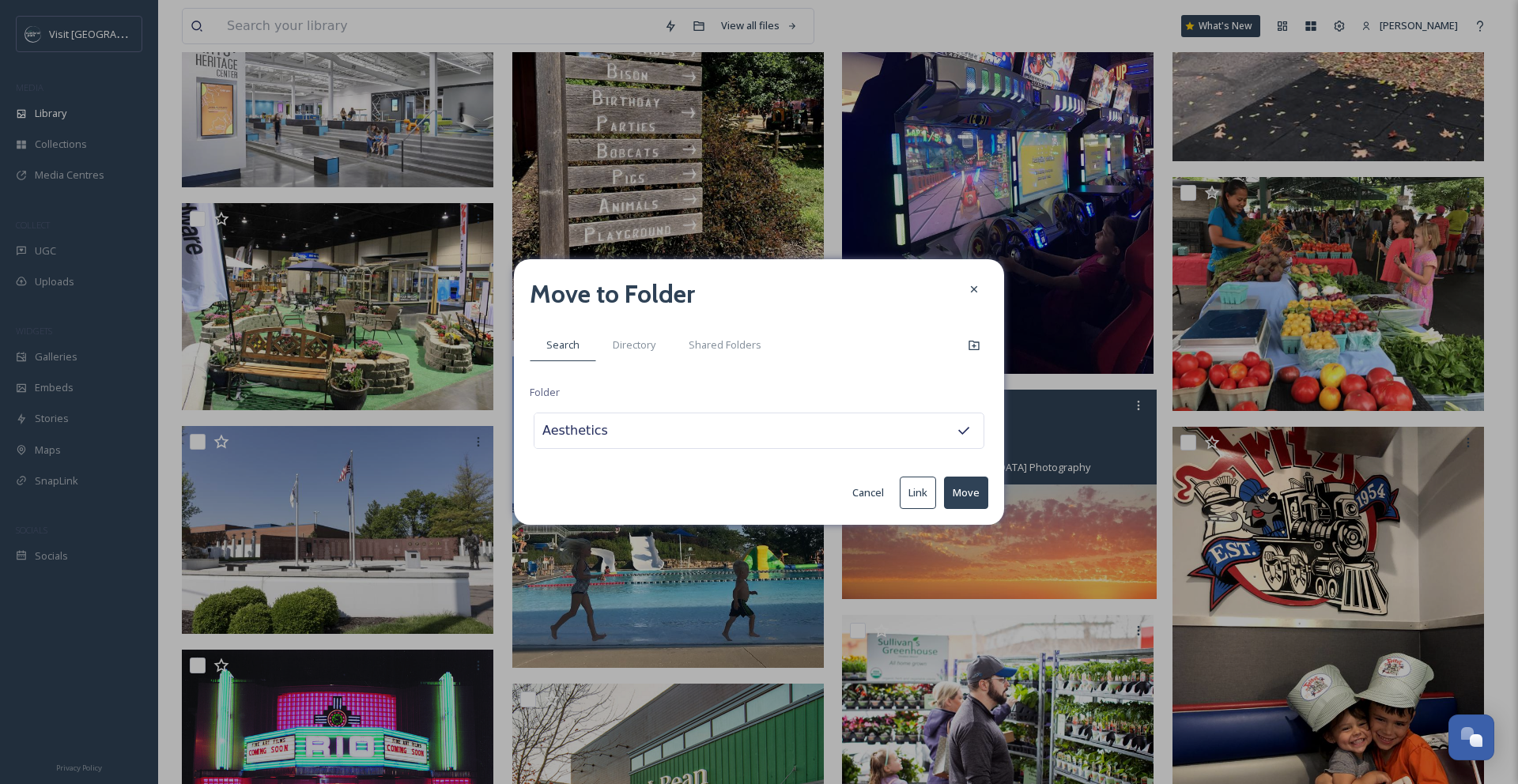
click at [964, 497] on button "Move" at bounding box center [965, 492] width 44 height 32
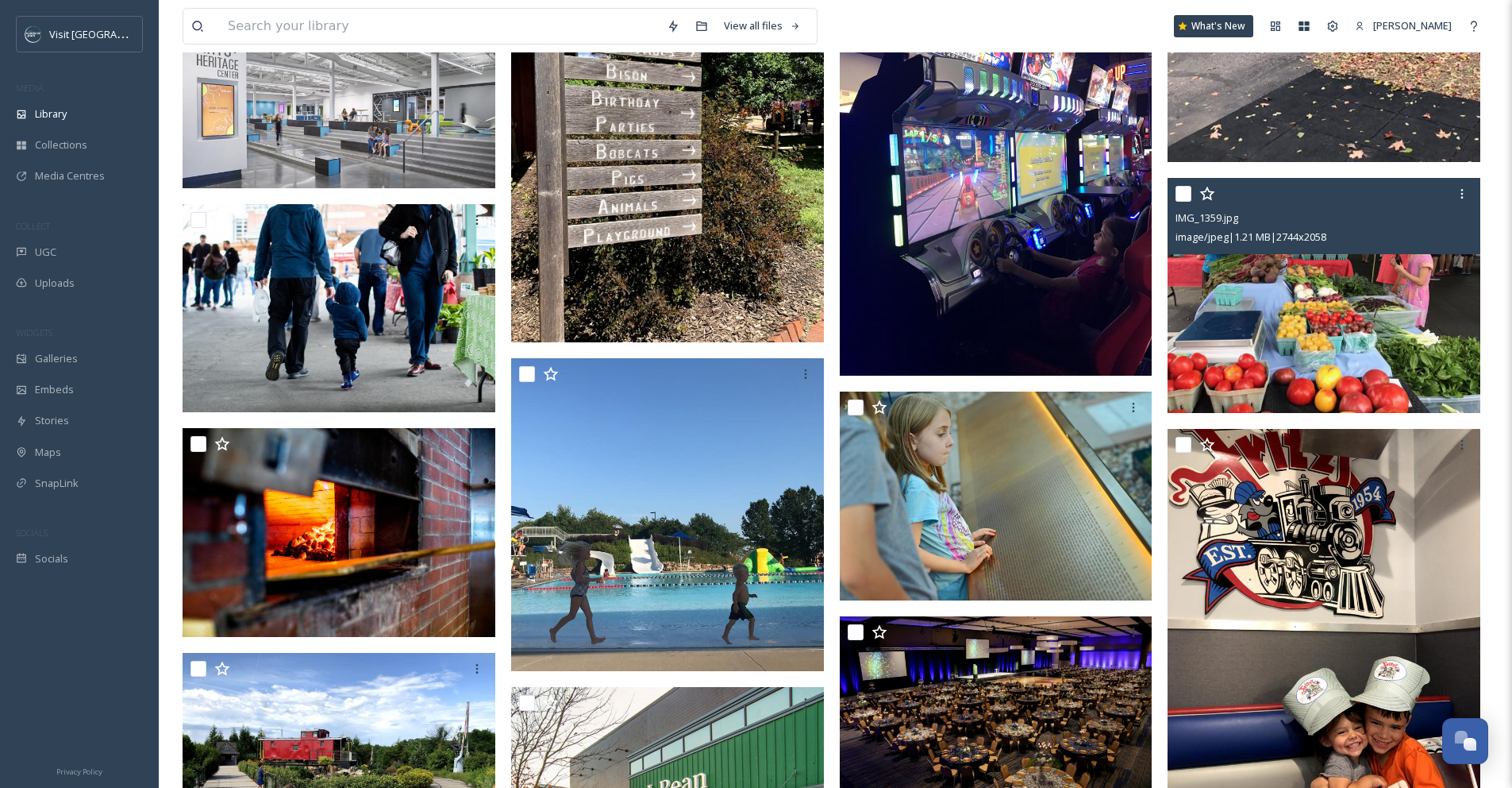
click at [1184, 201] on input "checkbox" at bounding box center [1183, 193] width 16 height 16
checkbox input "true"
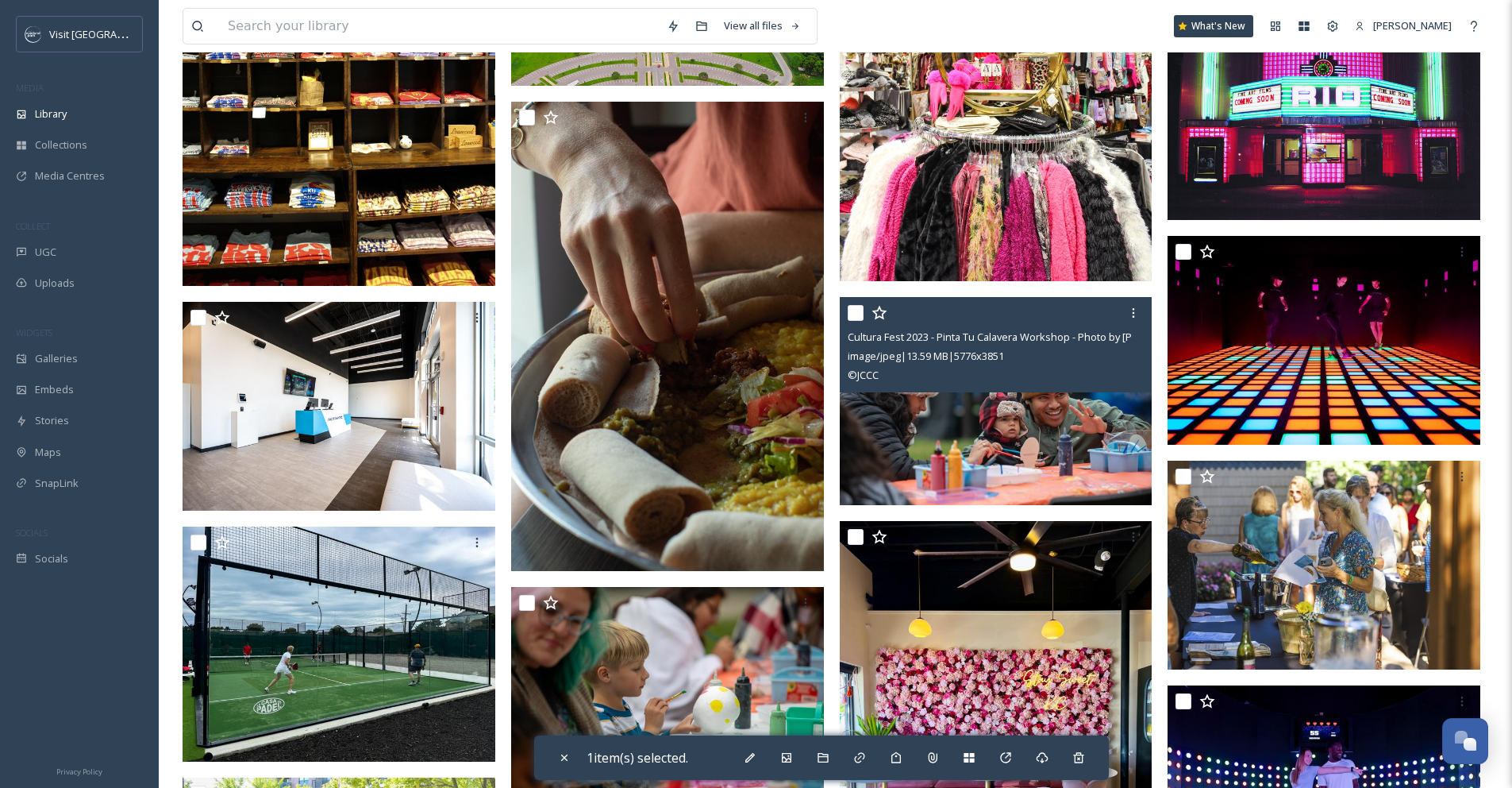
scroll to position [5212, 0]
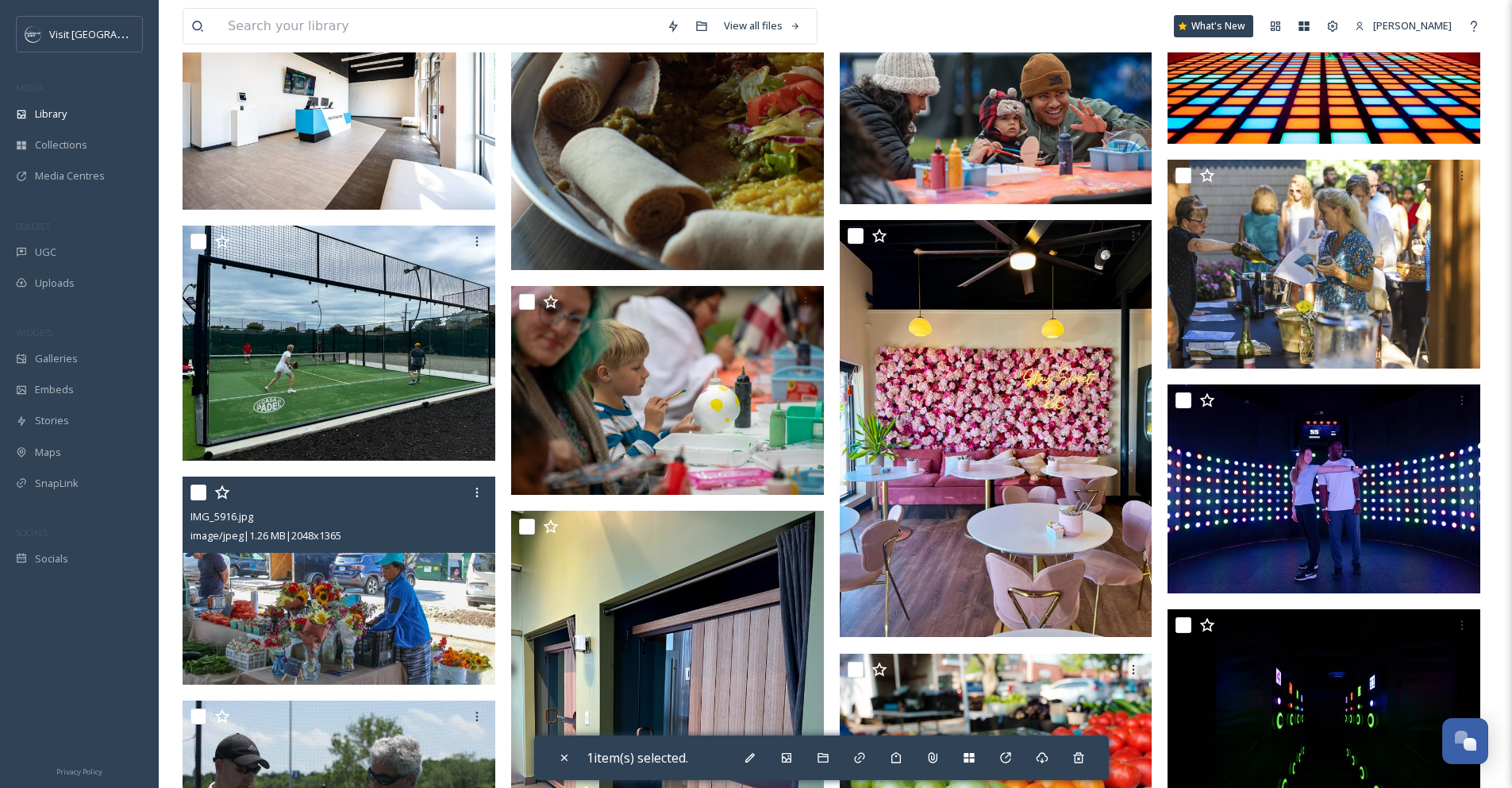
click at [198, 501] on input "checkbox" at bounding box center [198, 492] width 16 height 16
checkbox input "true"
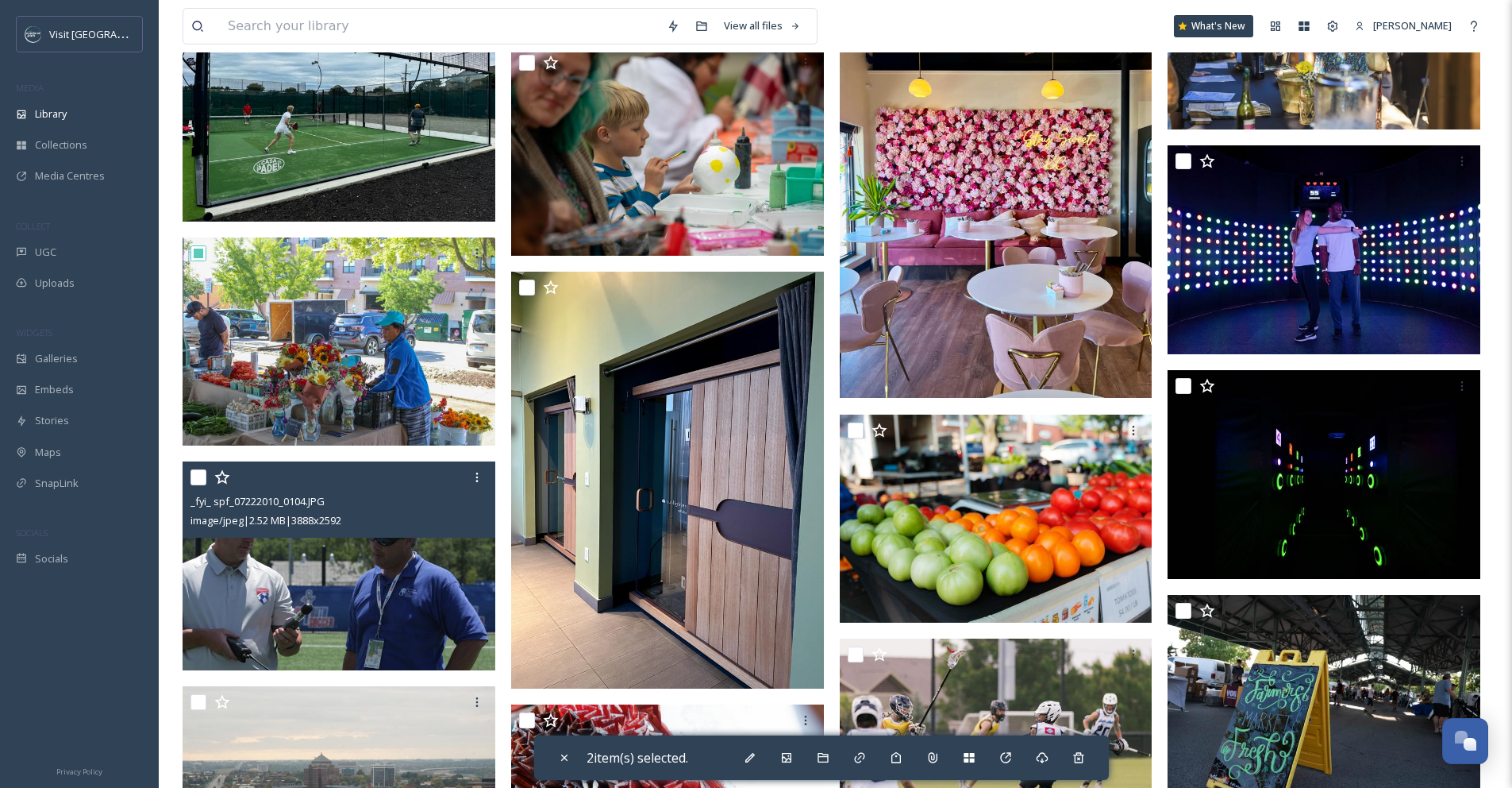
scroll to position [5494, 0]
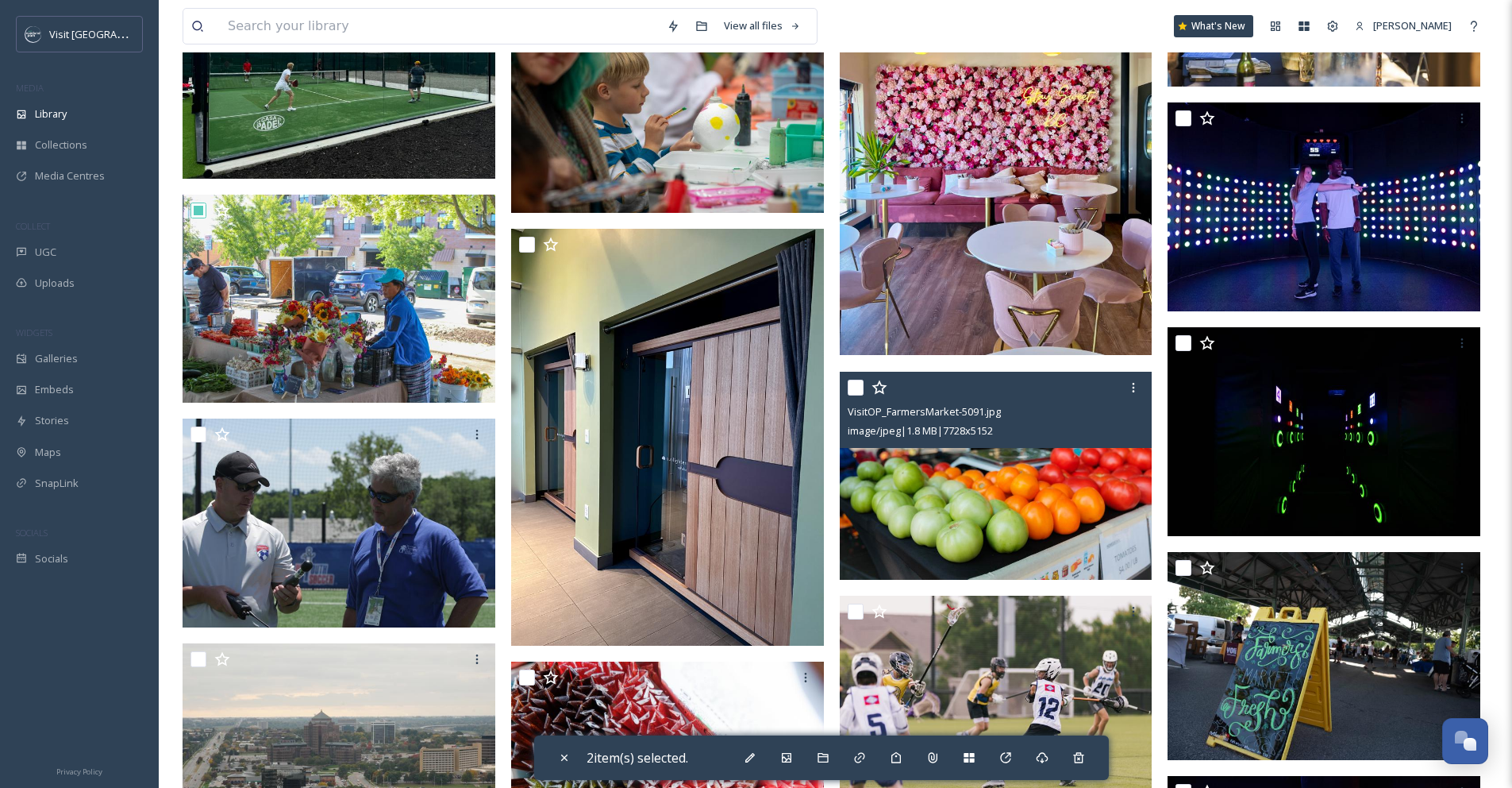
click at [854, 396] on input "checkbox" at bounding box center [855, 387] width 16 height 16
checkbox input "true"
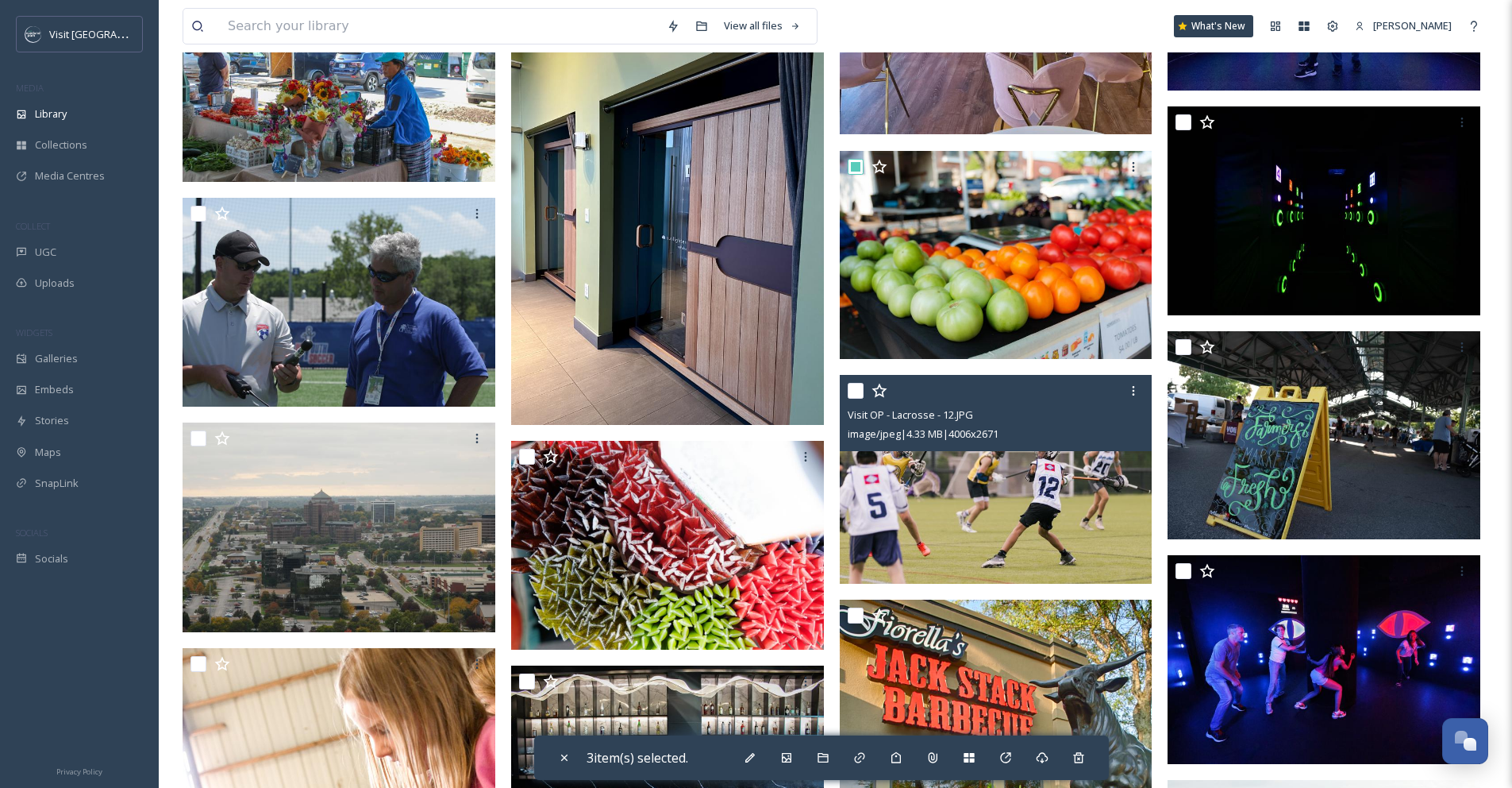
scroll to position [5783, 0]
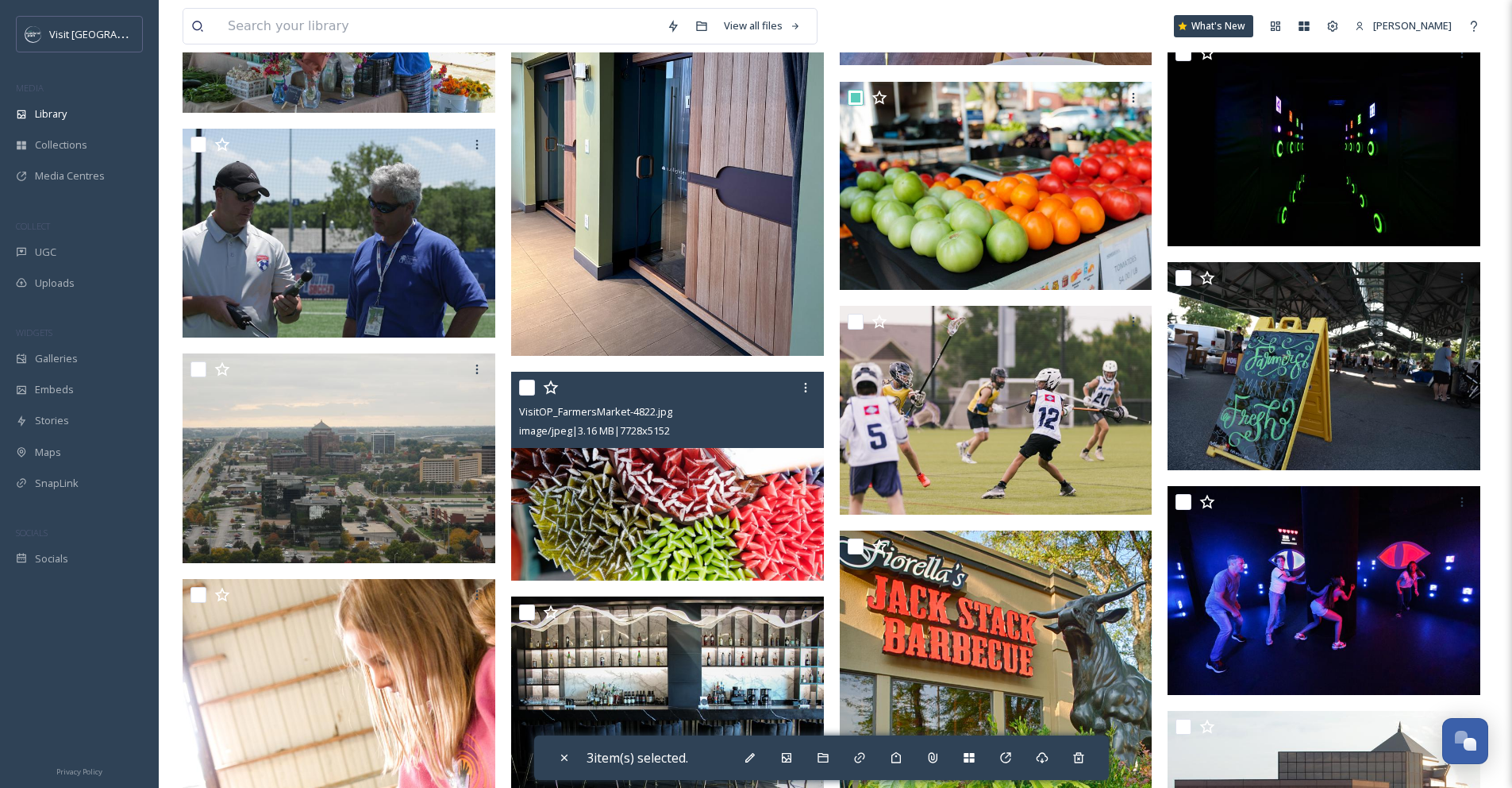
click at [528, 396] on input "checkbox" at bounding box center [527, 387] width 16 height 16
checkbox input "true"
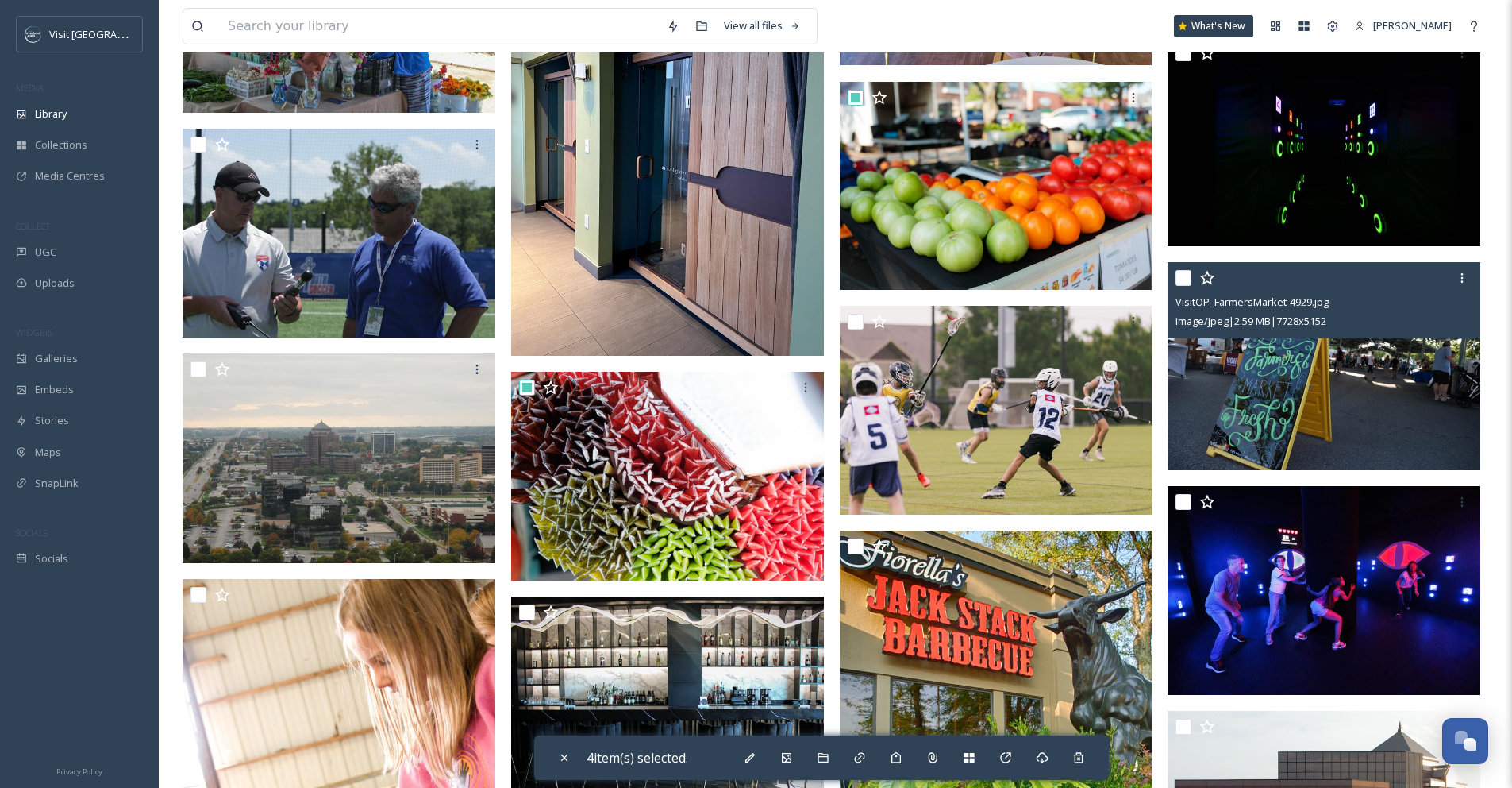
click at [1186, 286] on input "checkbox" at bounding box center [1183, 277] width 16 height 16
checkbox input "true"
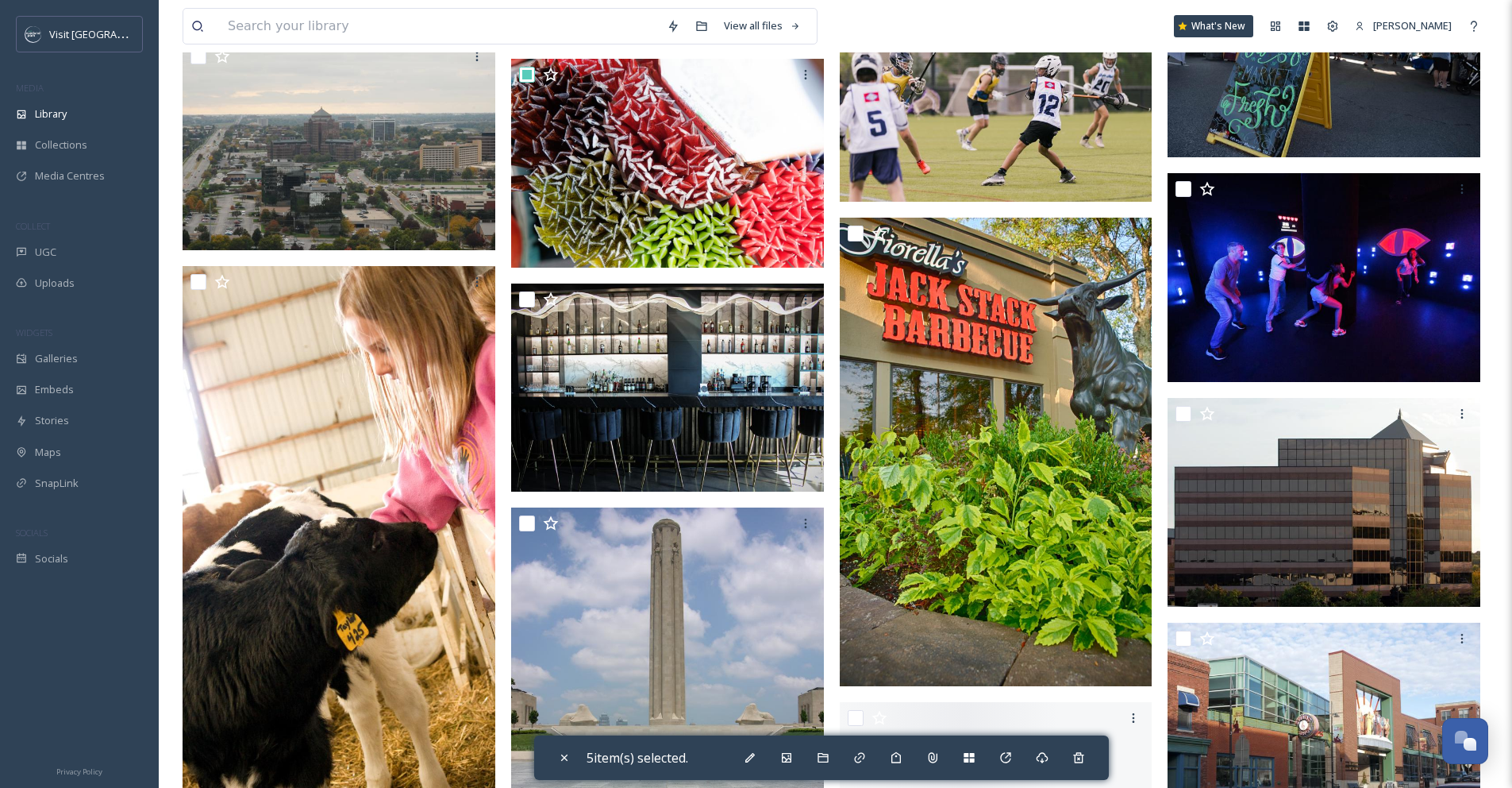
scroll to position [6202, 0]
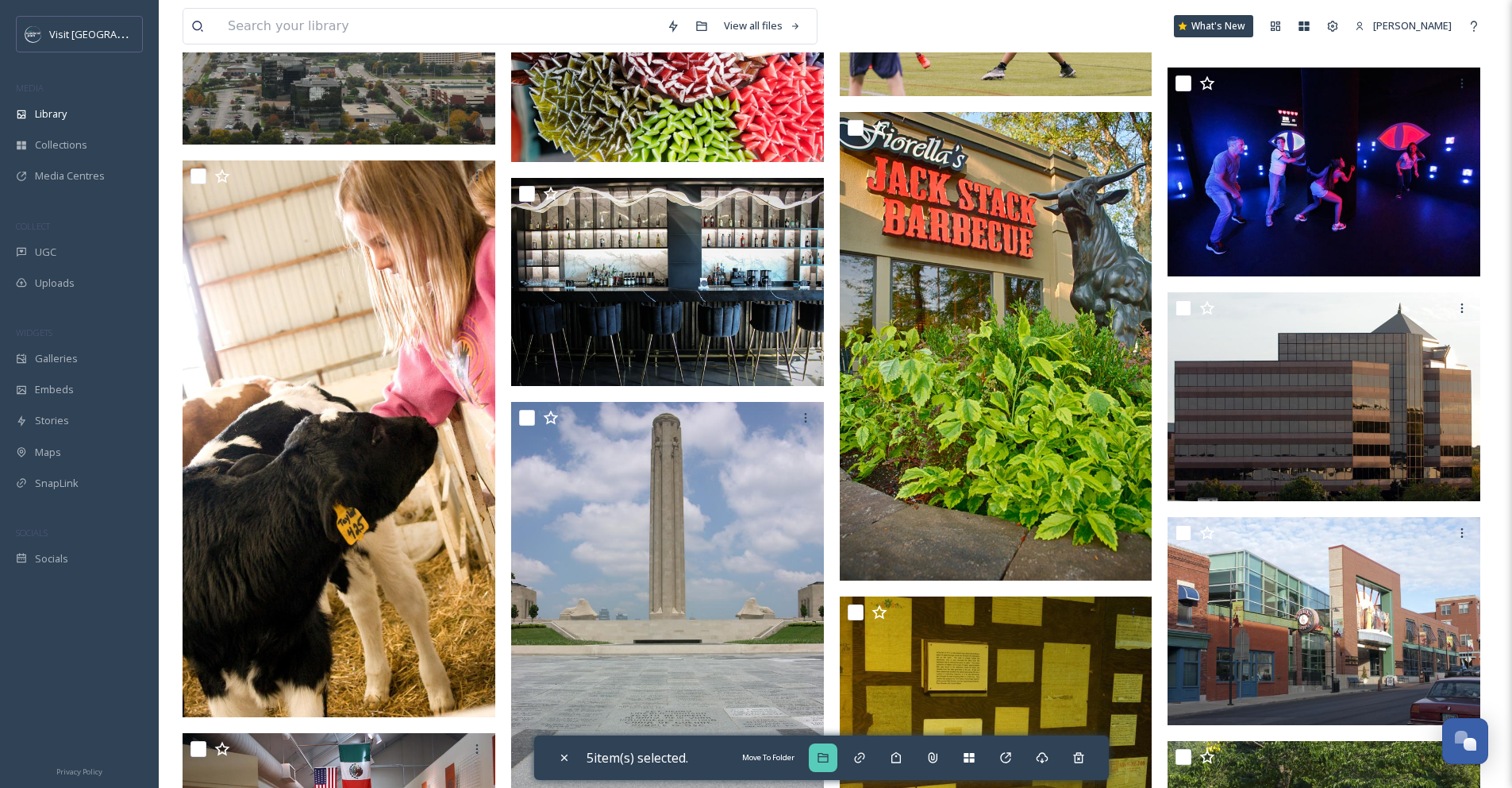
click at [828, 757] on icon at bounding box center [823, 757] width 12 height 12
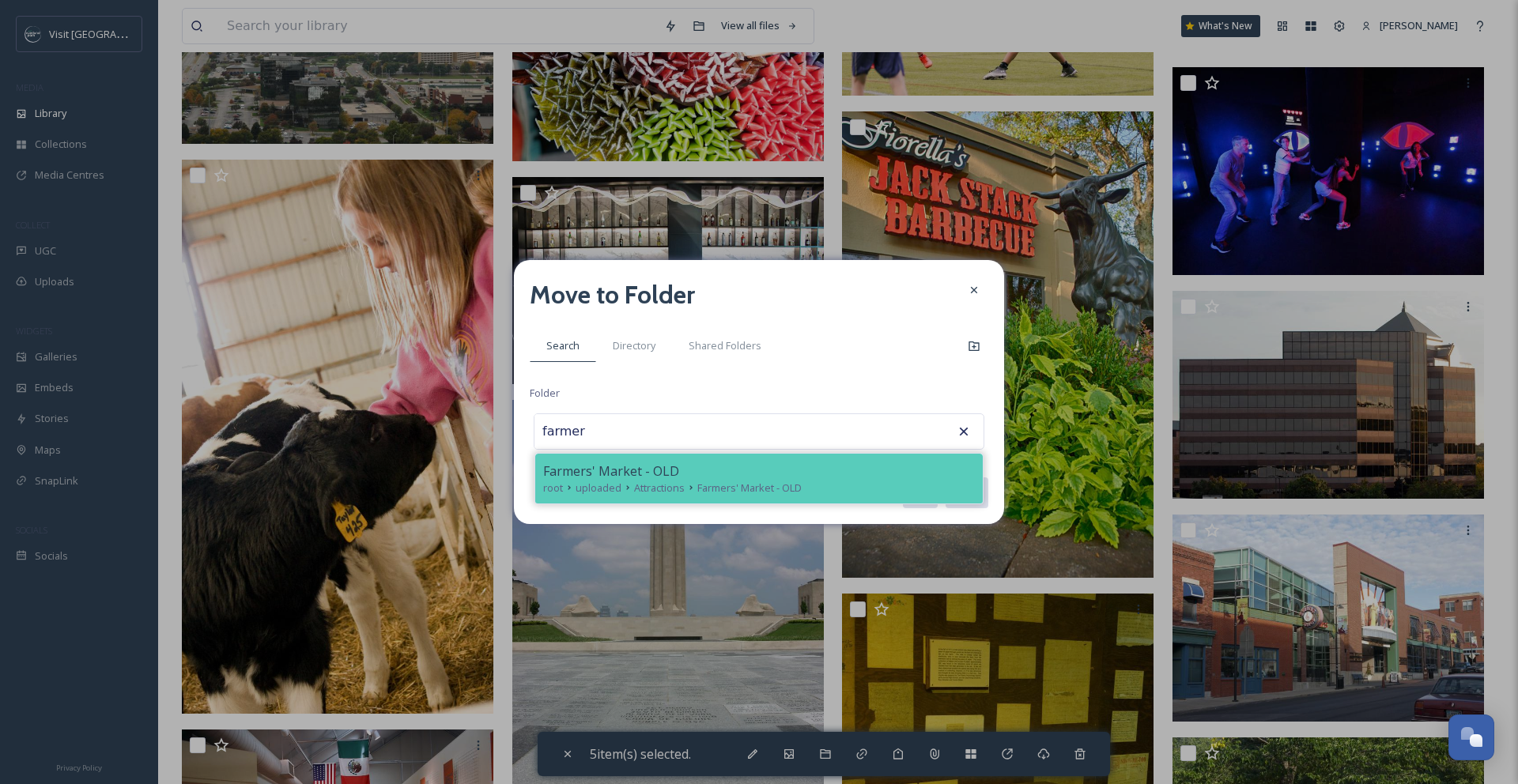
click at [871, 484] on div "root uploaded Attractions Farmers' Market - OLD" at bounding box center [759, 488] width 432 height 15
type input "Farmers' Market - OLD"
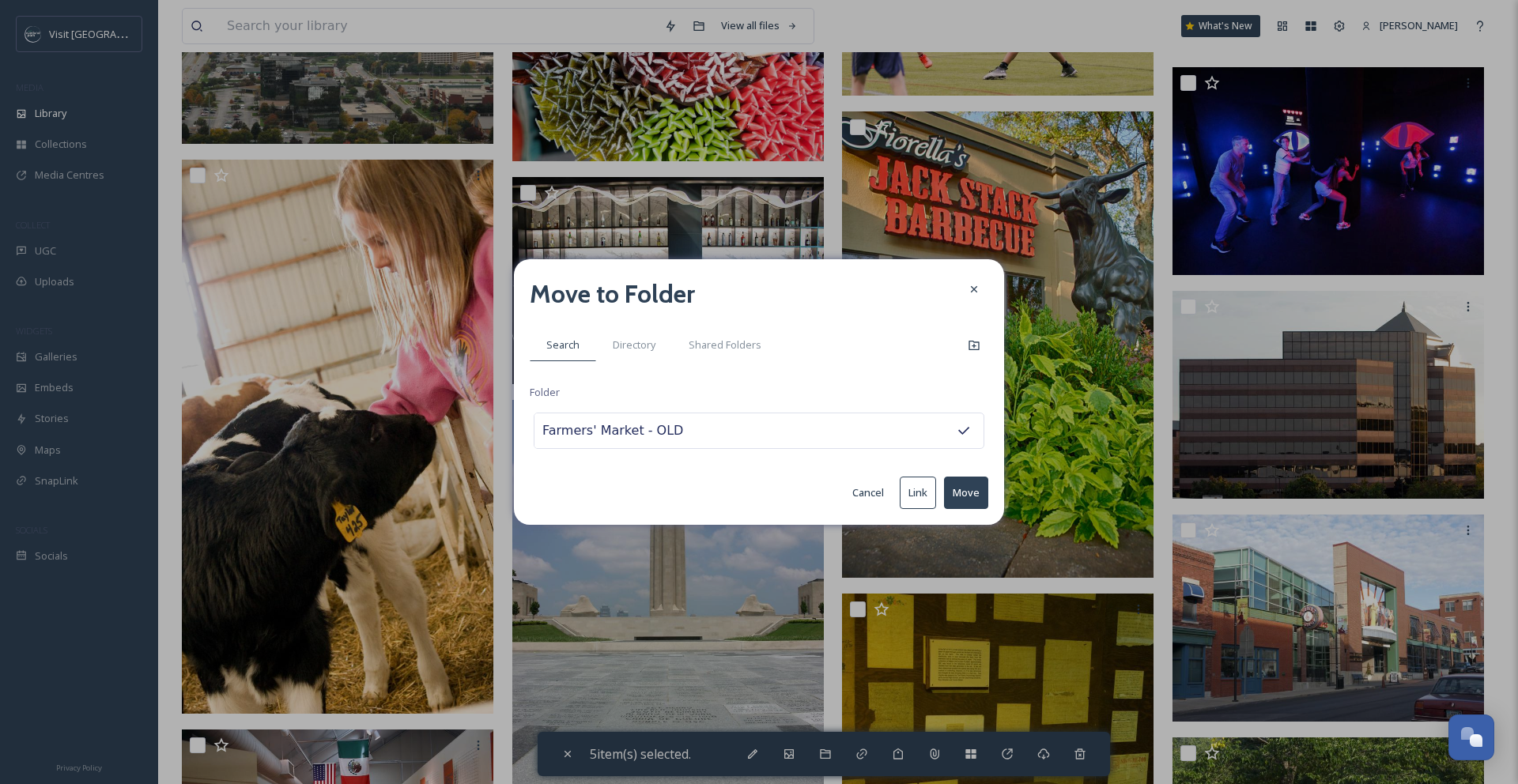
click at [956, 491] on button "Move" at bounding box center [965, 492] width 44 height 32
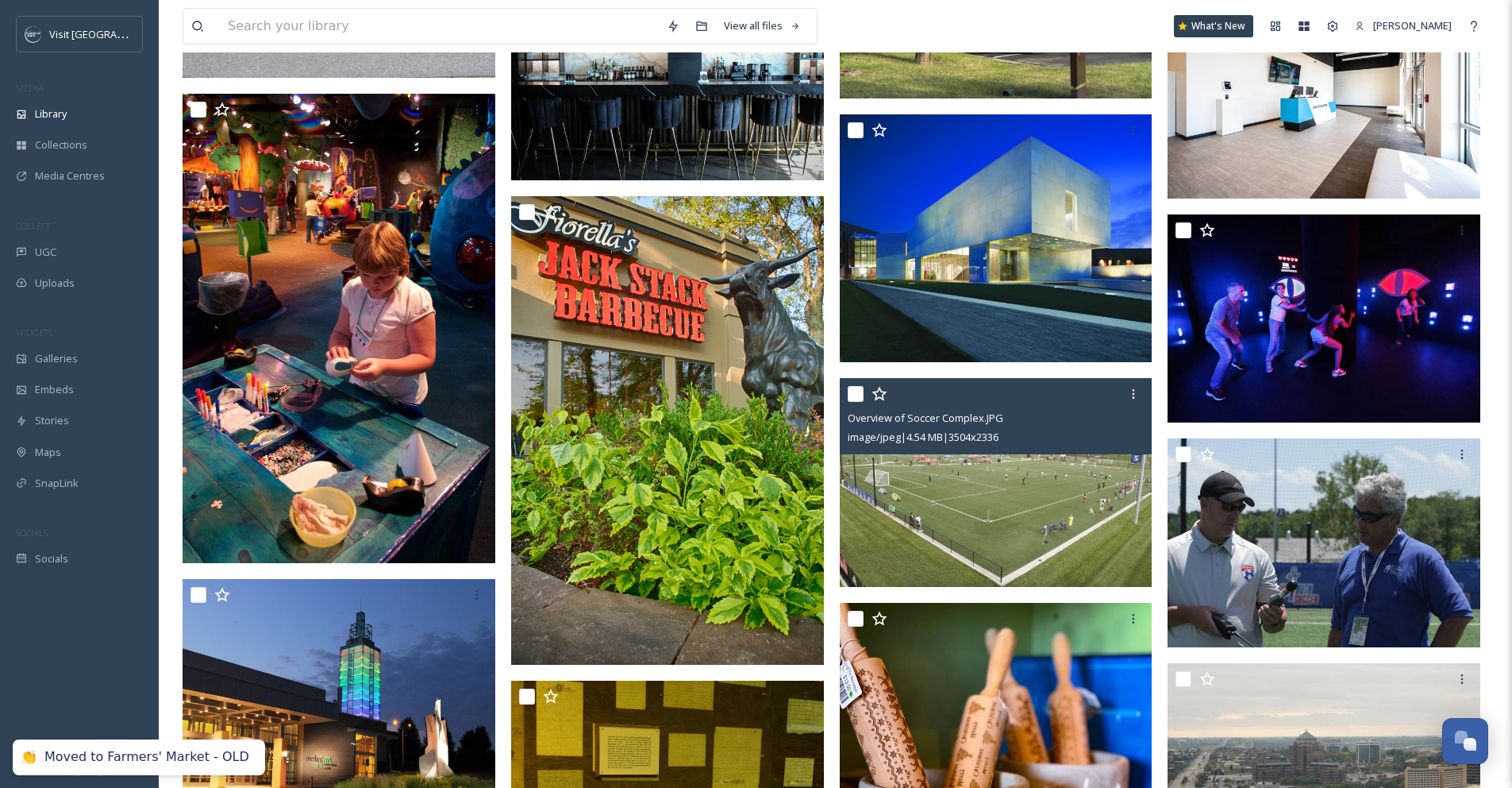
scroll to position [6100, 0]
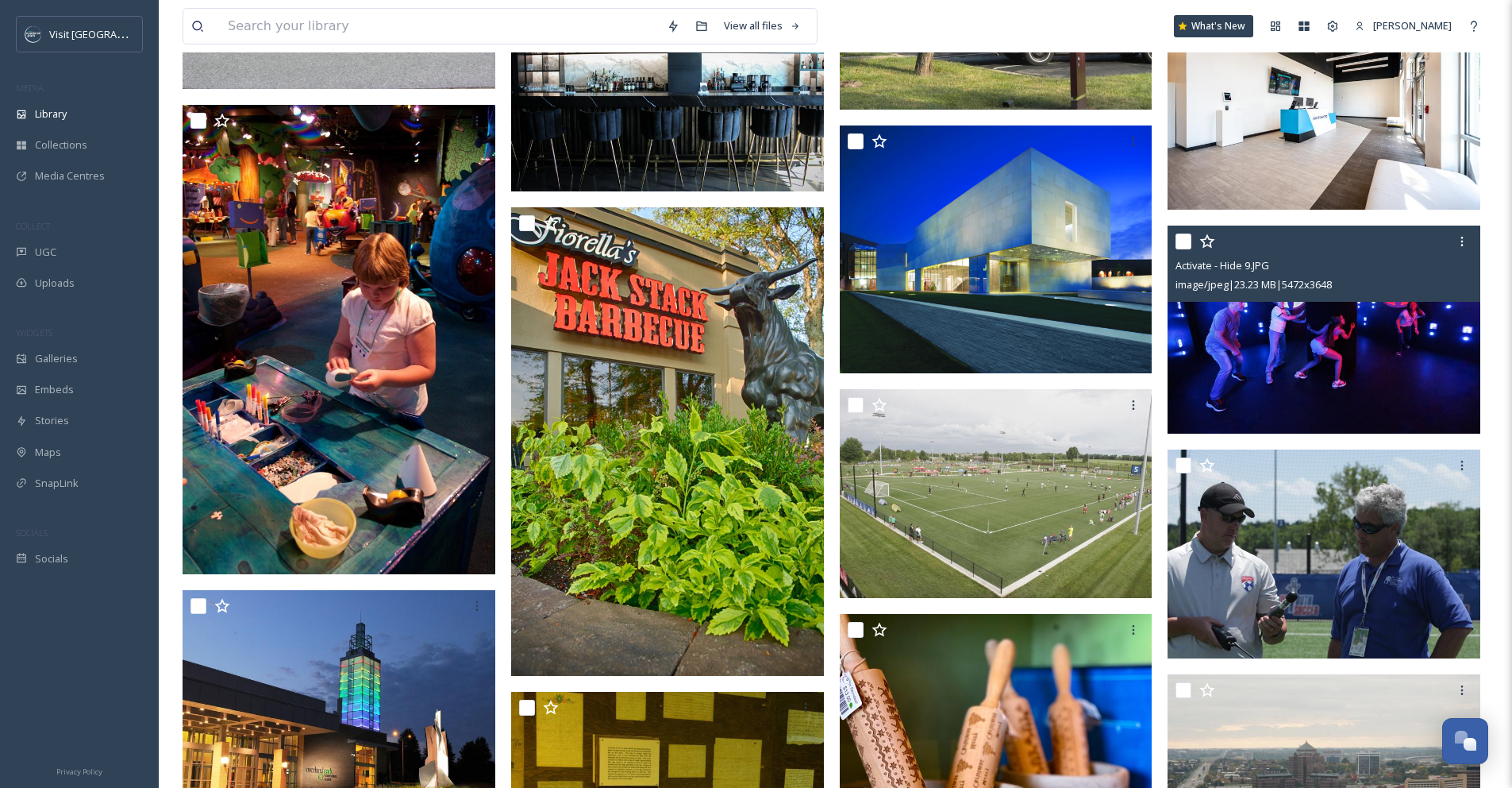
click at [1181, 249] on input "checkbox" at bounding box center [1183, 241] width 16 height 16
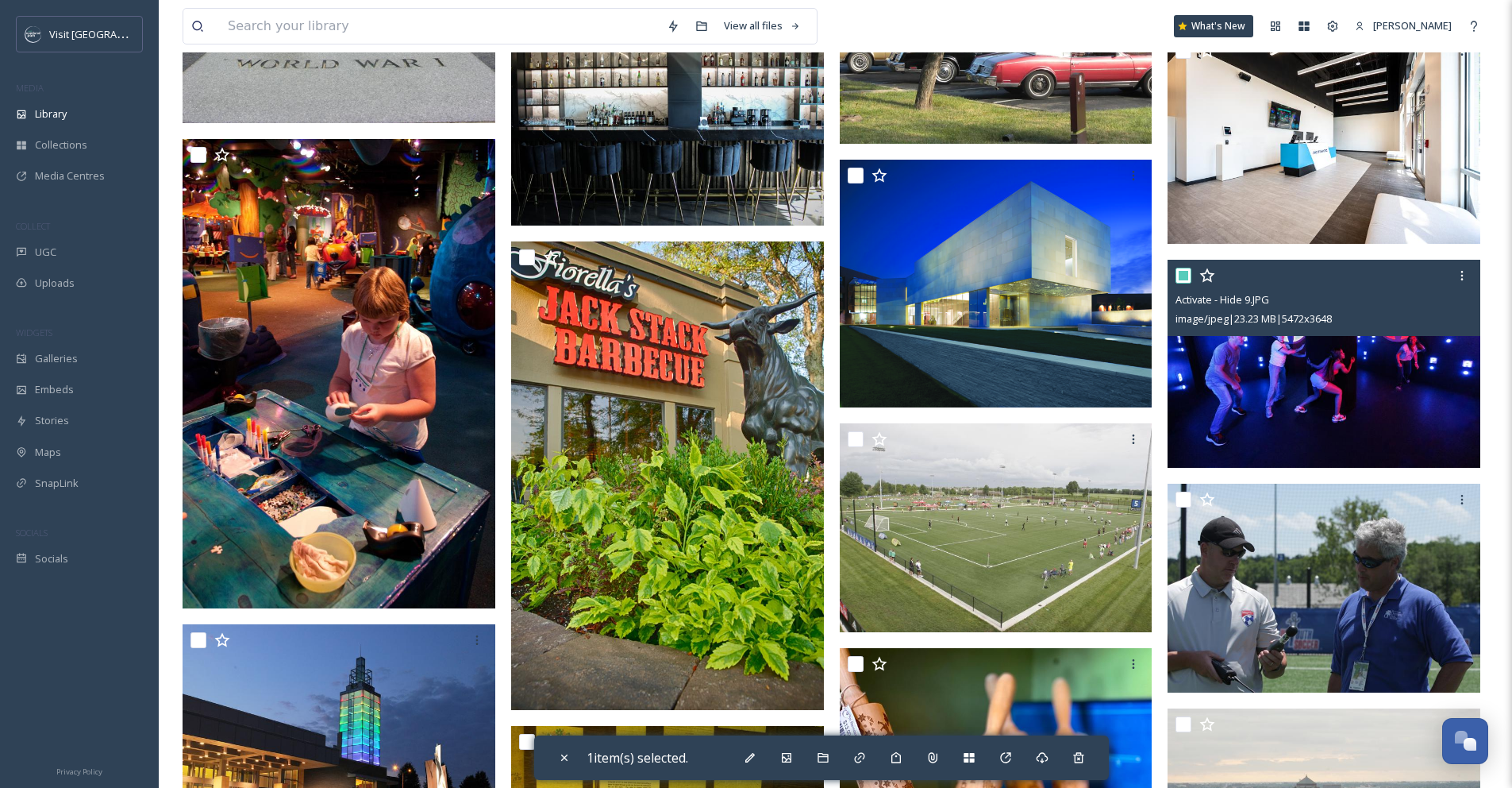
scroll to position [5973, 0]
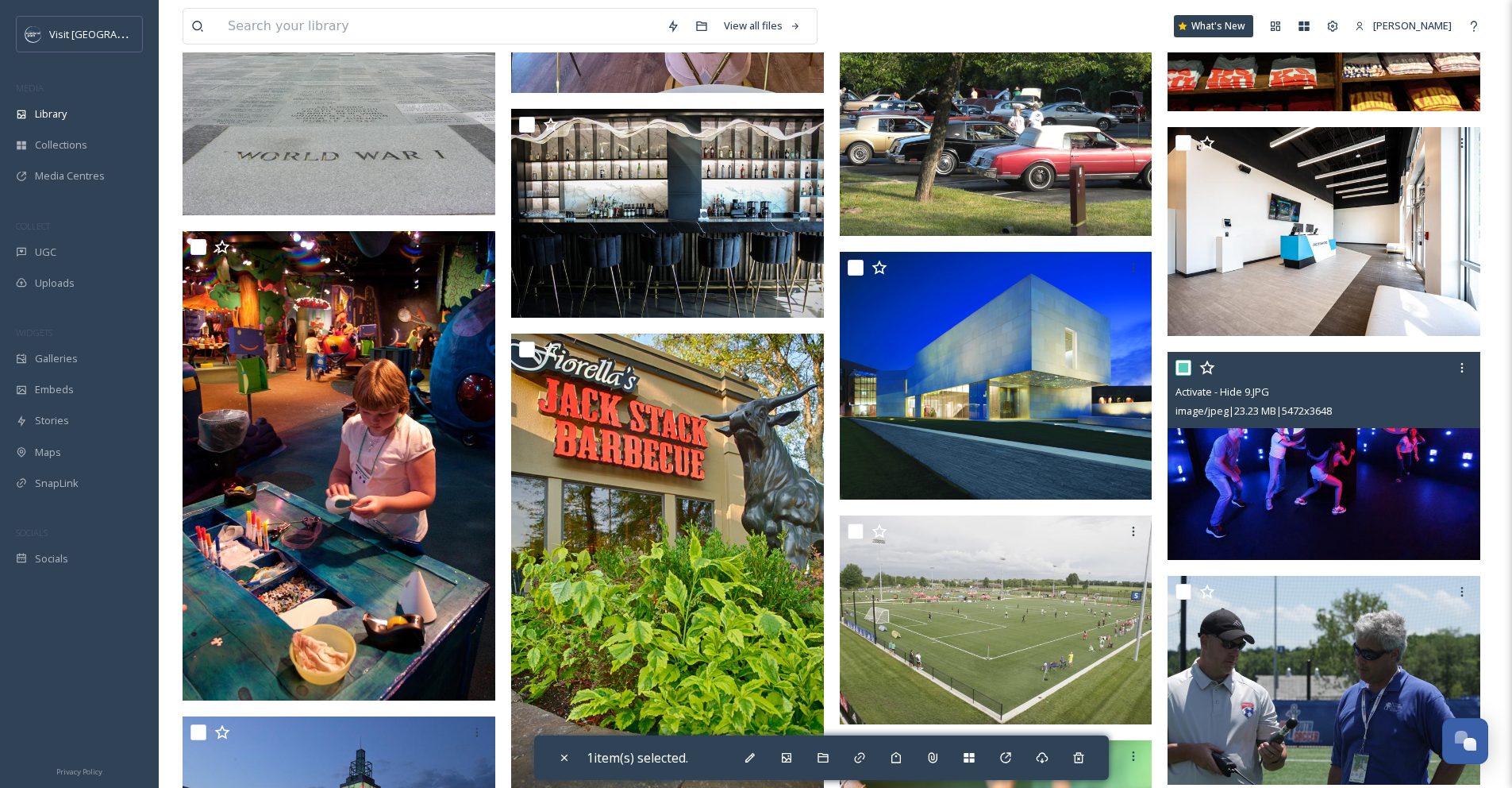
click at [1188, 376] on input "checkbox" at bounding box center [1183, 367] width 16 height 16
checkbox input "false"
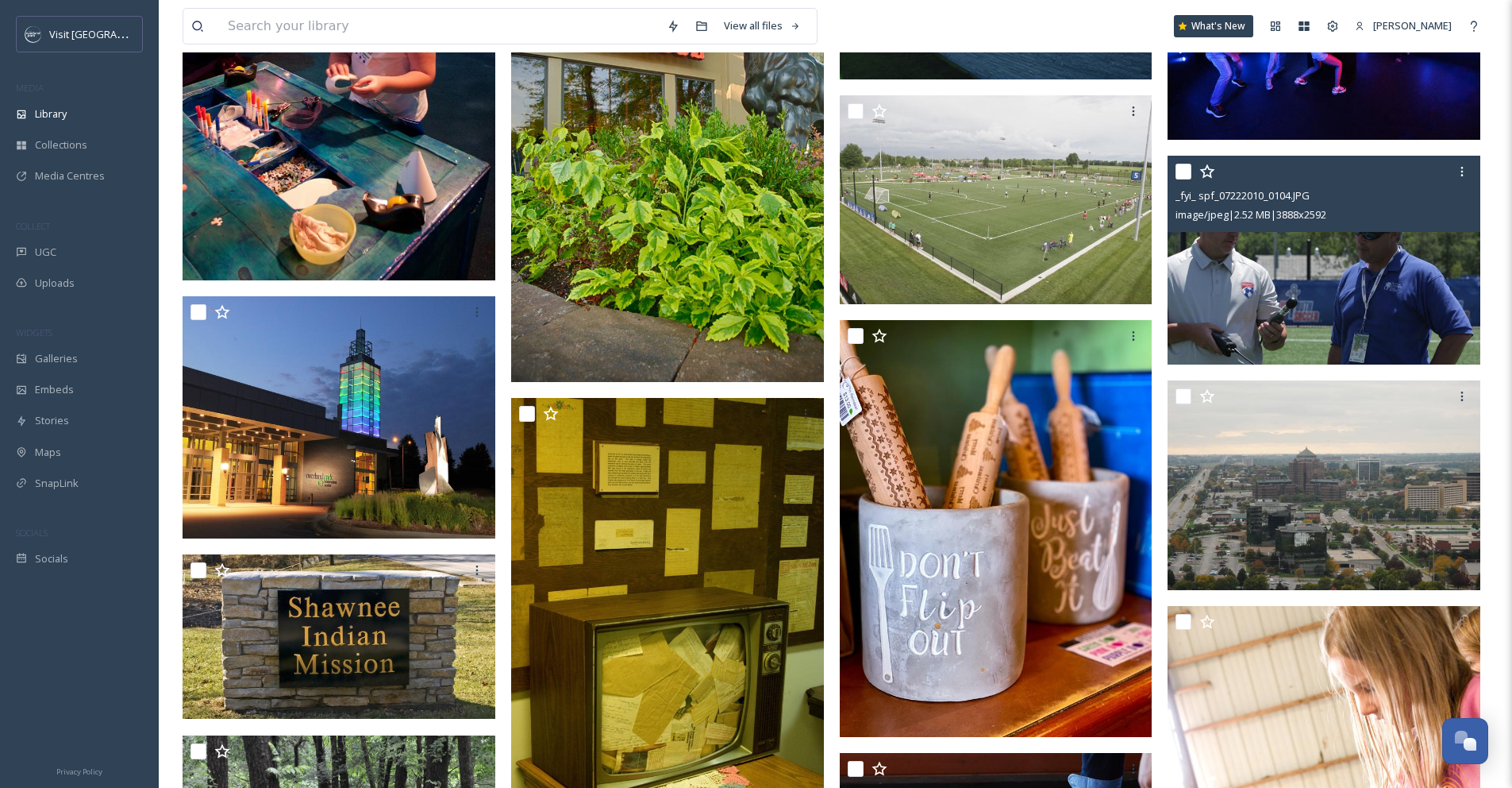
scroll to position [6415, 0]
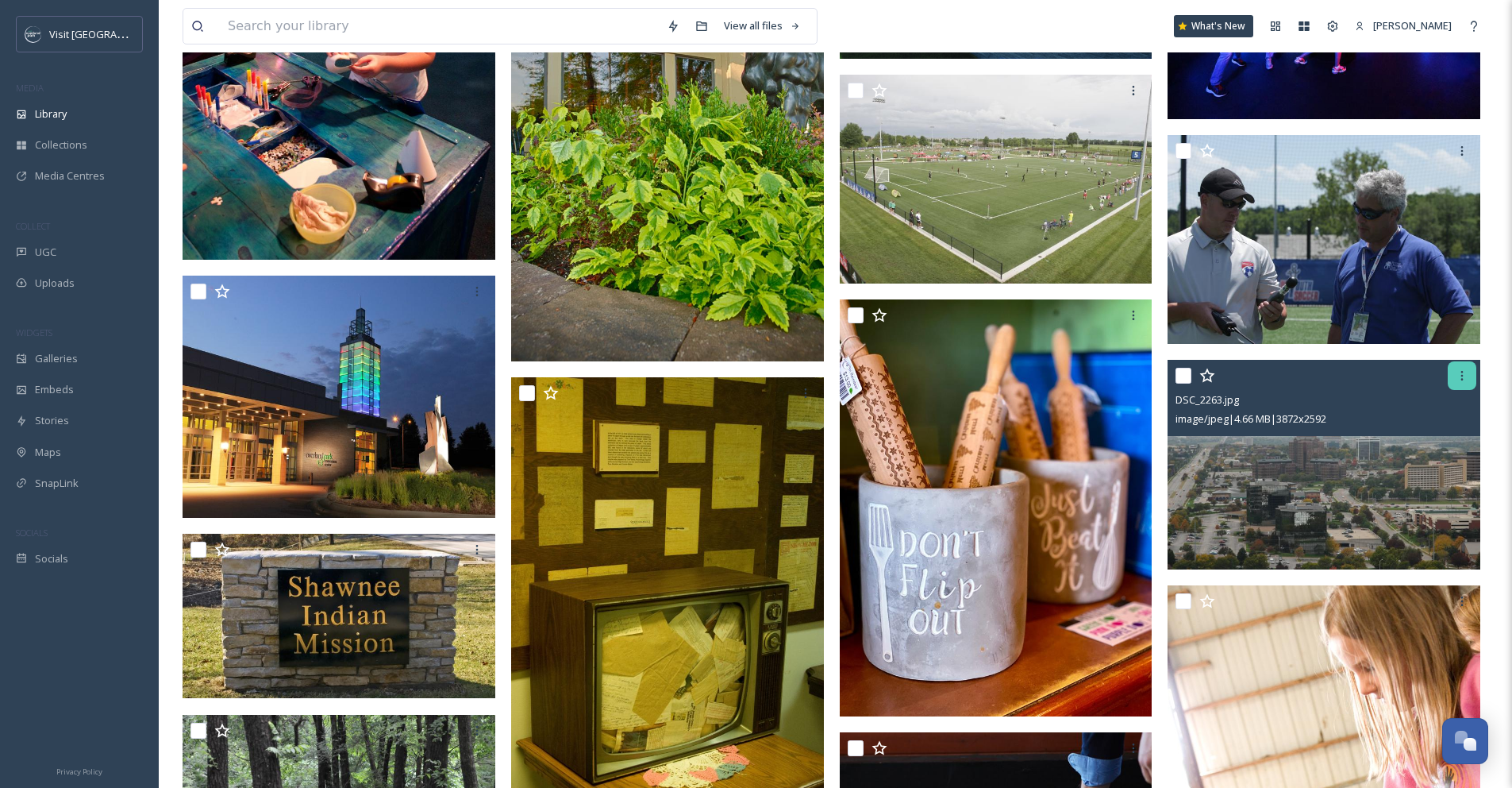
click at [1459, 382] on icon at bounding box center [1462, 375] width 12 height 12
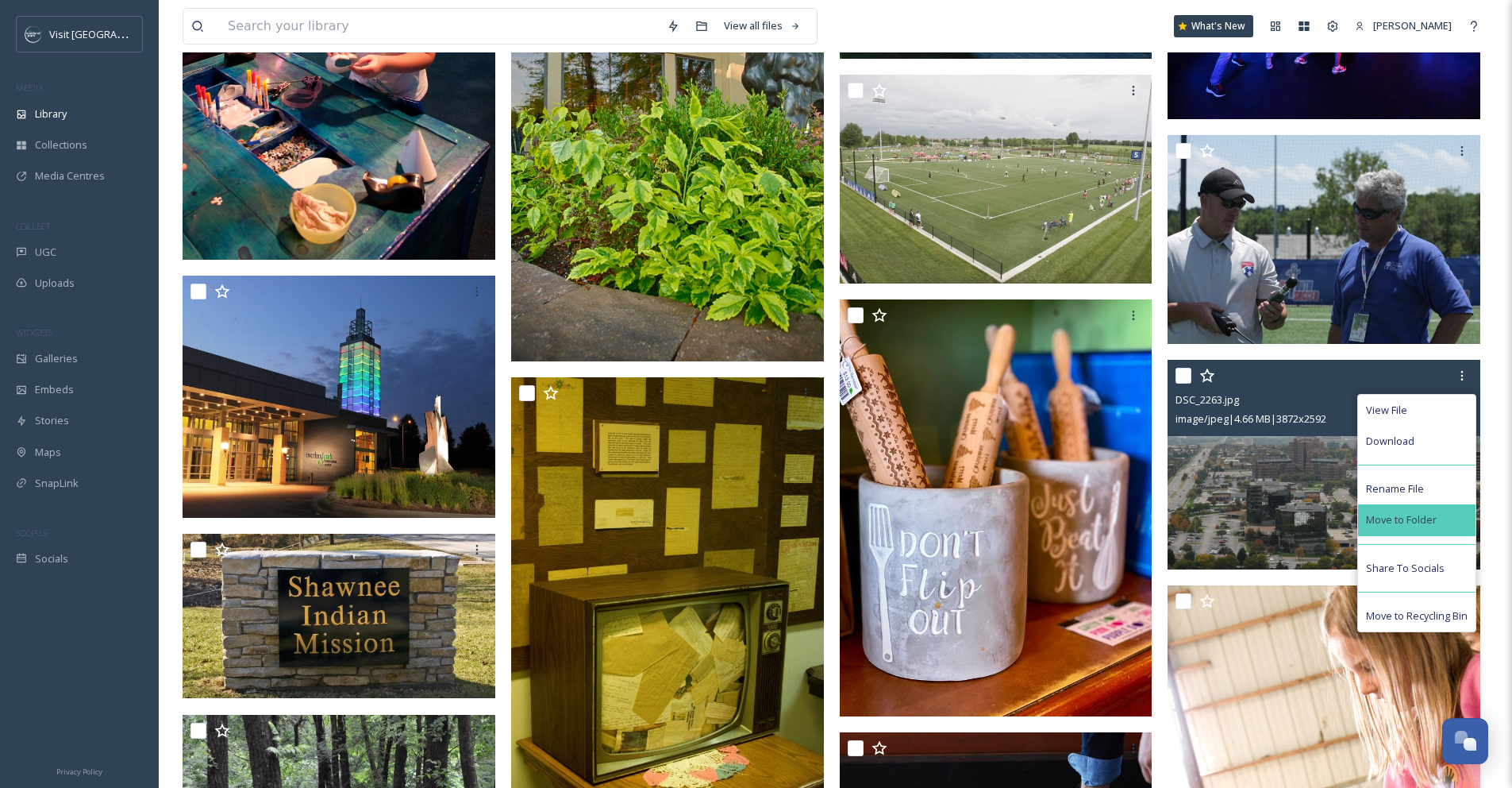
click at [1435, 527] on span "Move to Folder" at bounding box center [1401, 520] width 71 height 15
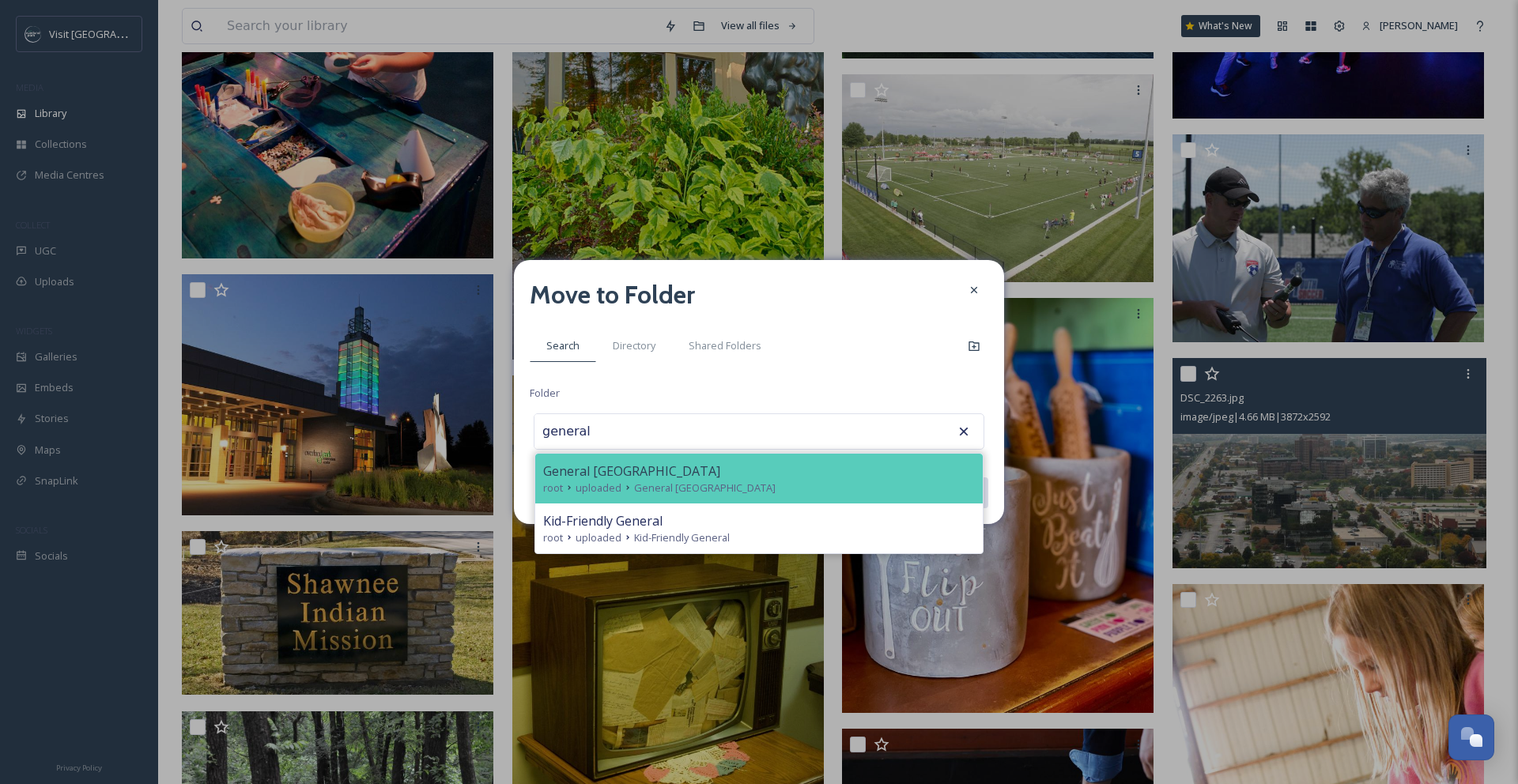
click at [757, 472] on div "General [GEOGRAPHIC_DATA]" at bounding box center [759, 471] width 432 height 19
type input "General [GEOGRAPHIC_DATA]"
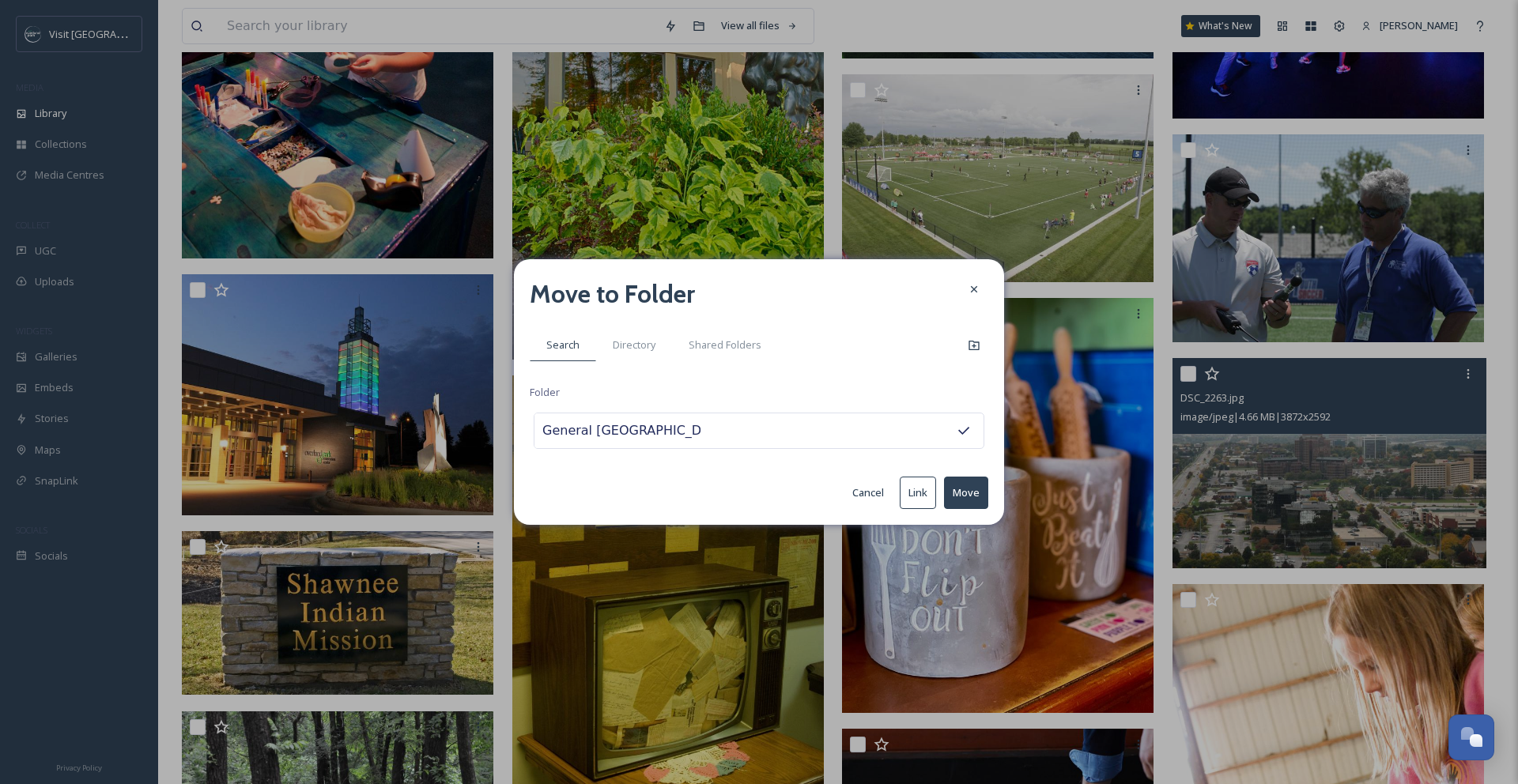
click at [963, 498] on button "Move" at bounding box center [965, 492] width 44 height 32
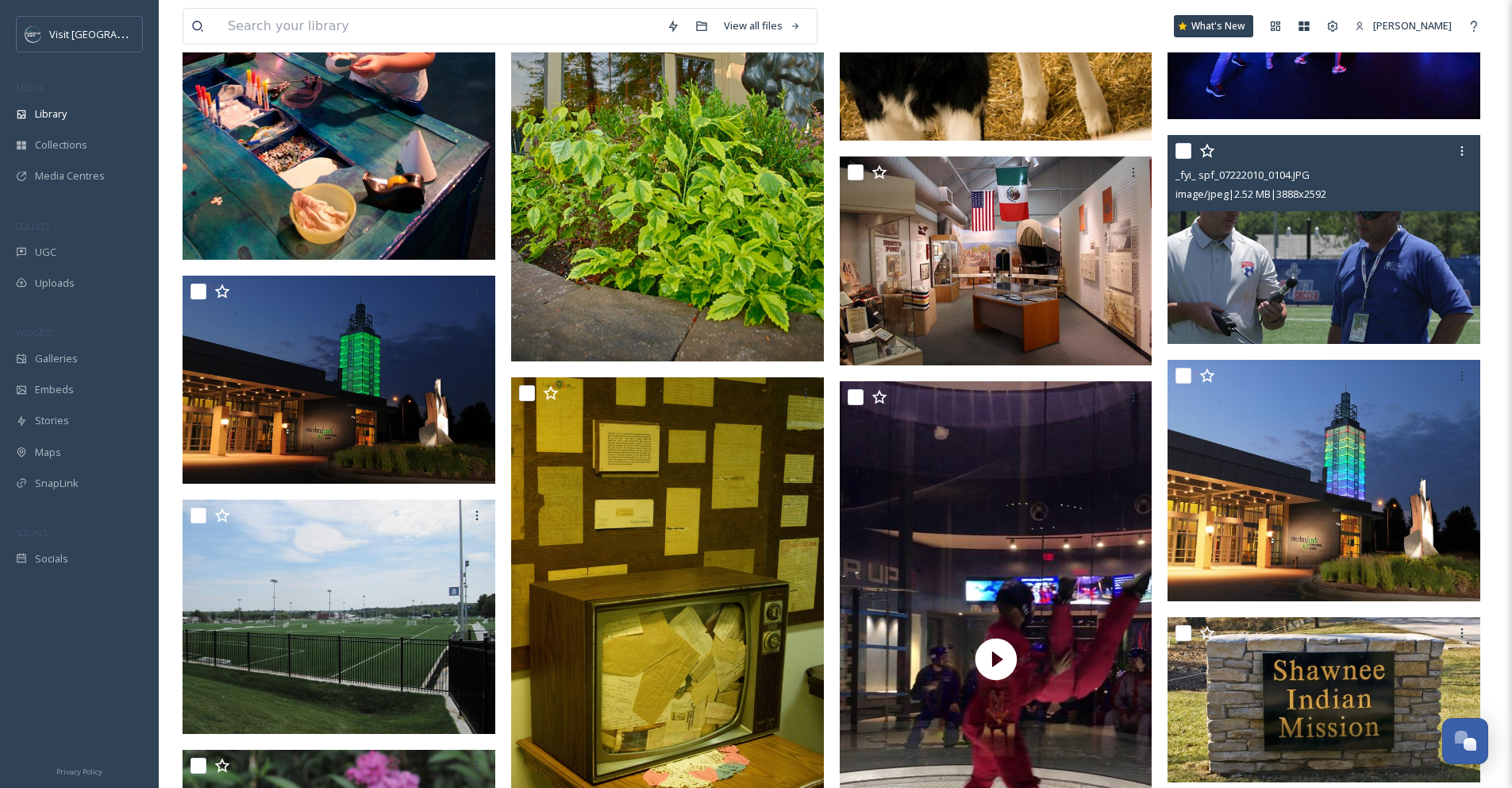
click at [1181, 159] on div at bounding box center [1183, 151] width 16 height 16
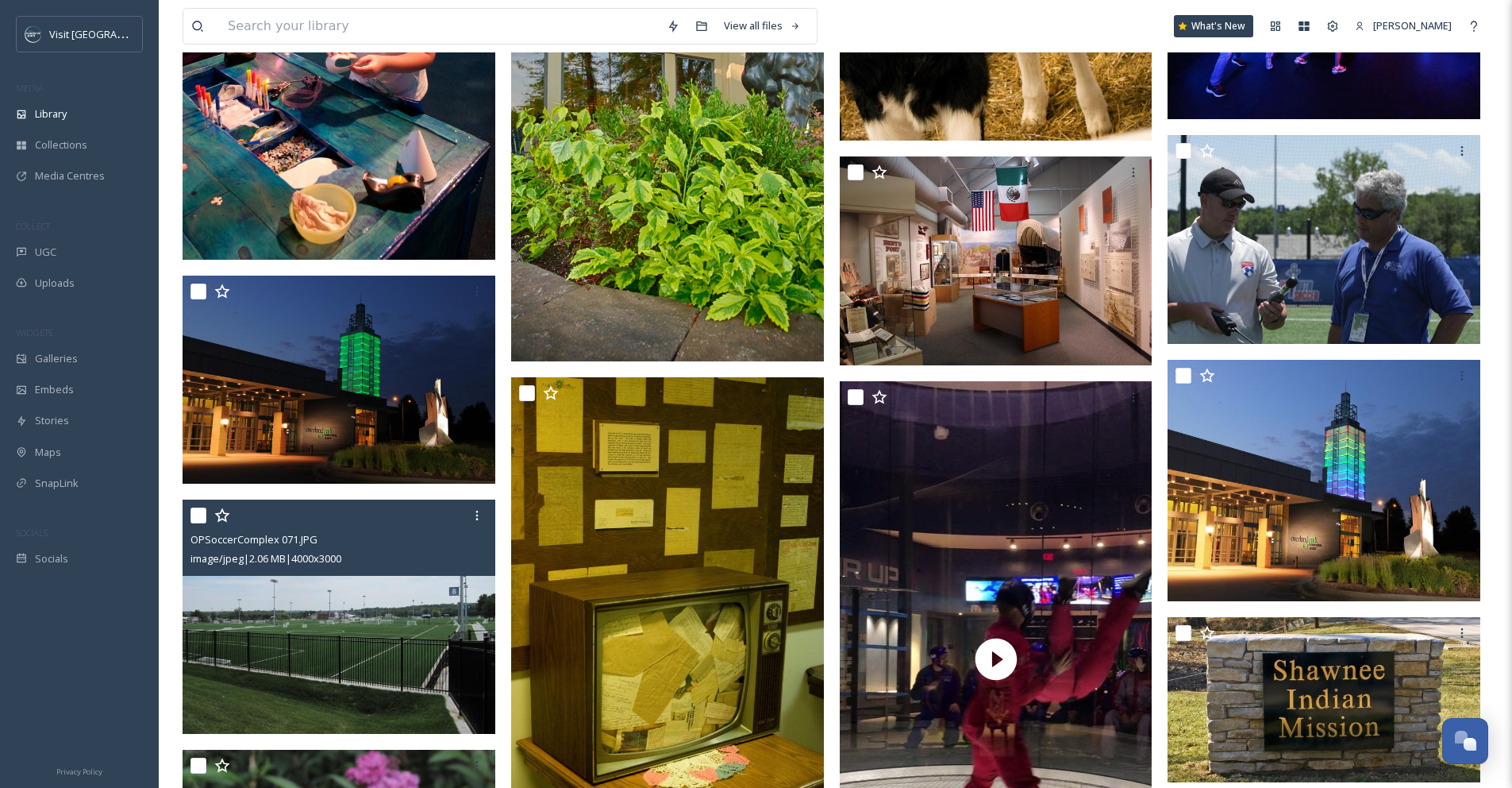
click at [196, 523] on input "checkbox" at bounding box center [198, 515] width 16 height 16
checkbox input "true"
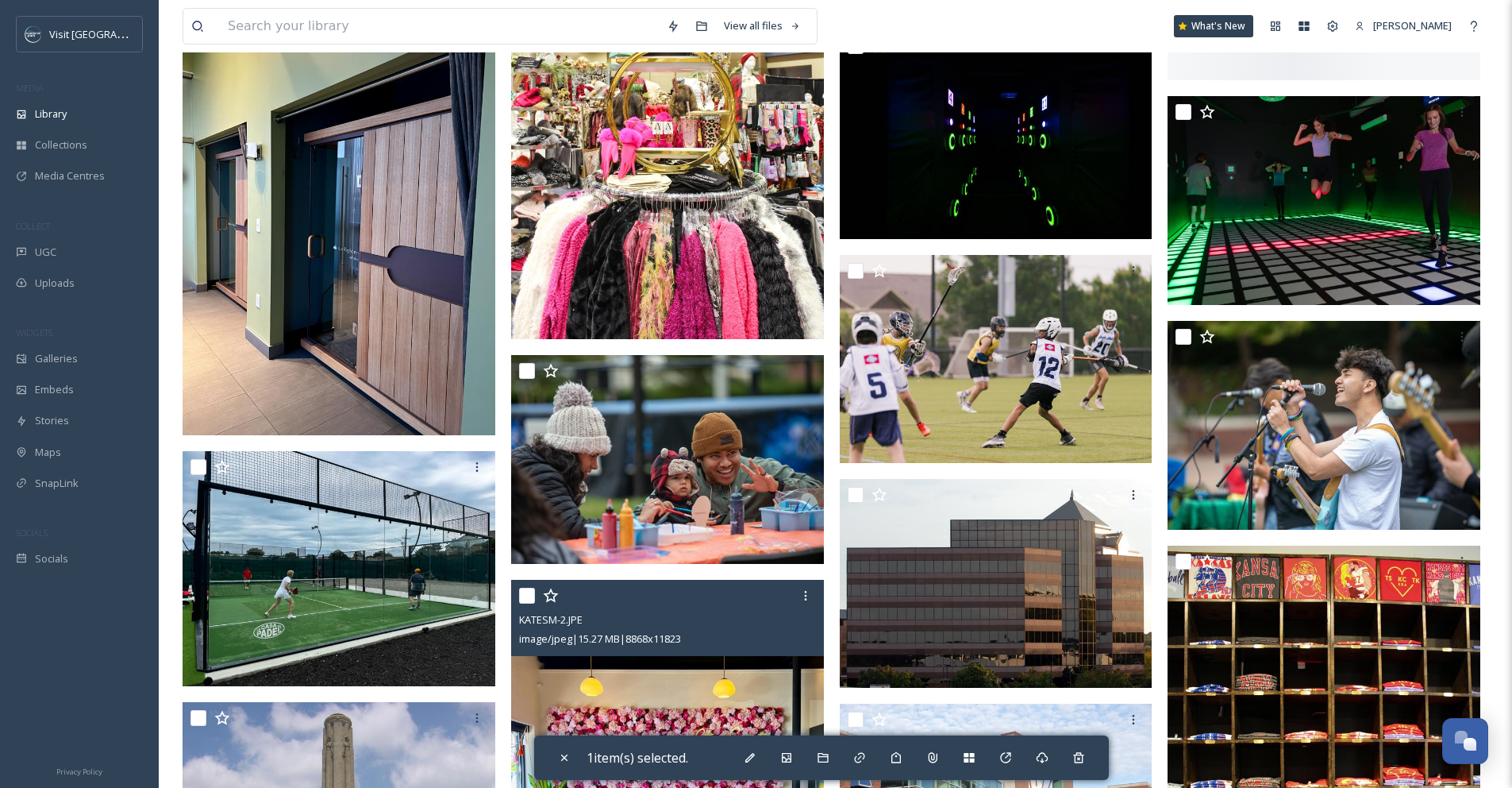
scroll to position [4979, 0]
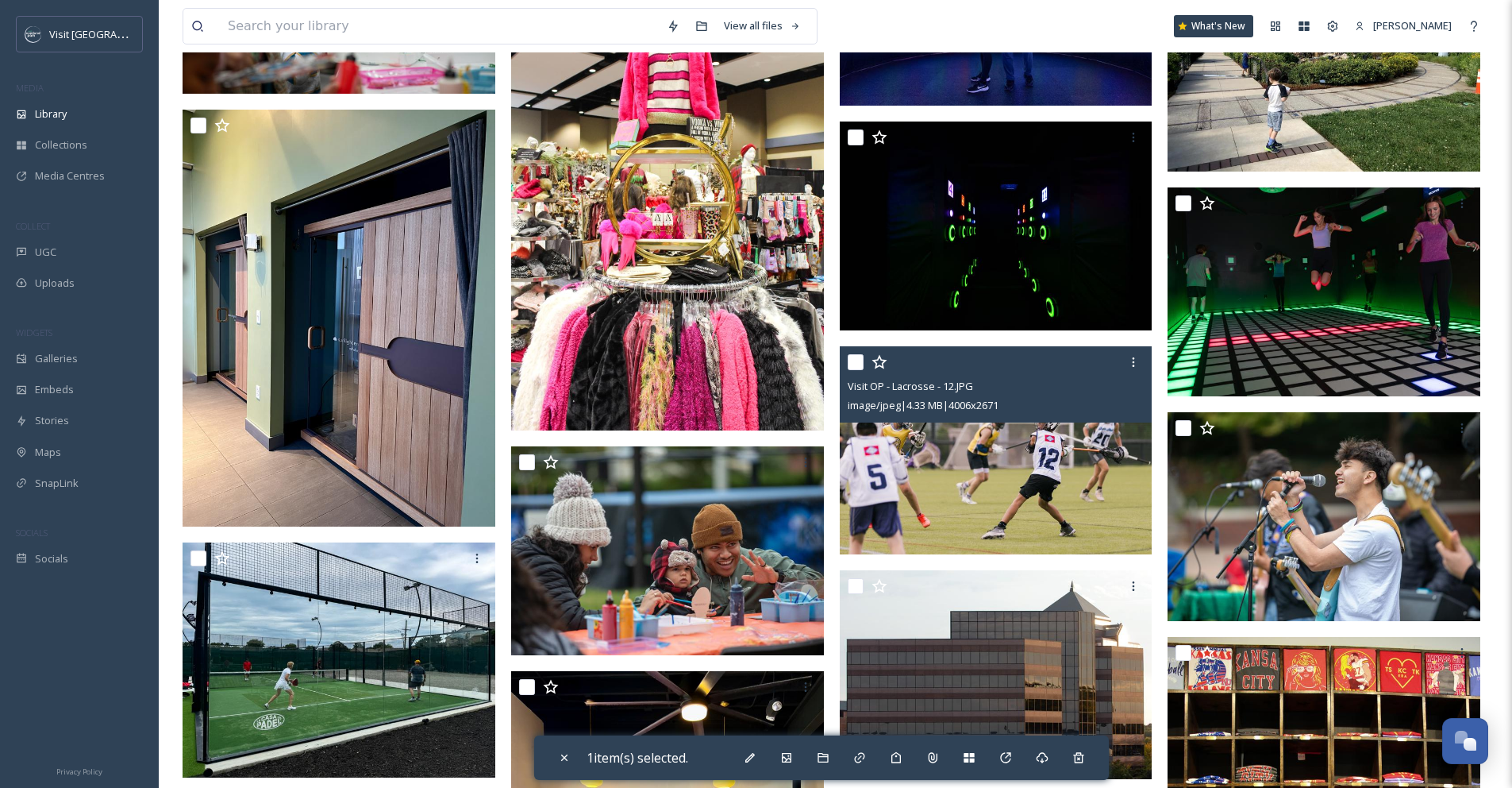
click at [858, 370] on input "checkbox" at bounding box center [855, 362] width 16 height 16
checkbox input "true"
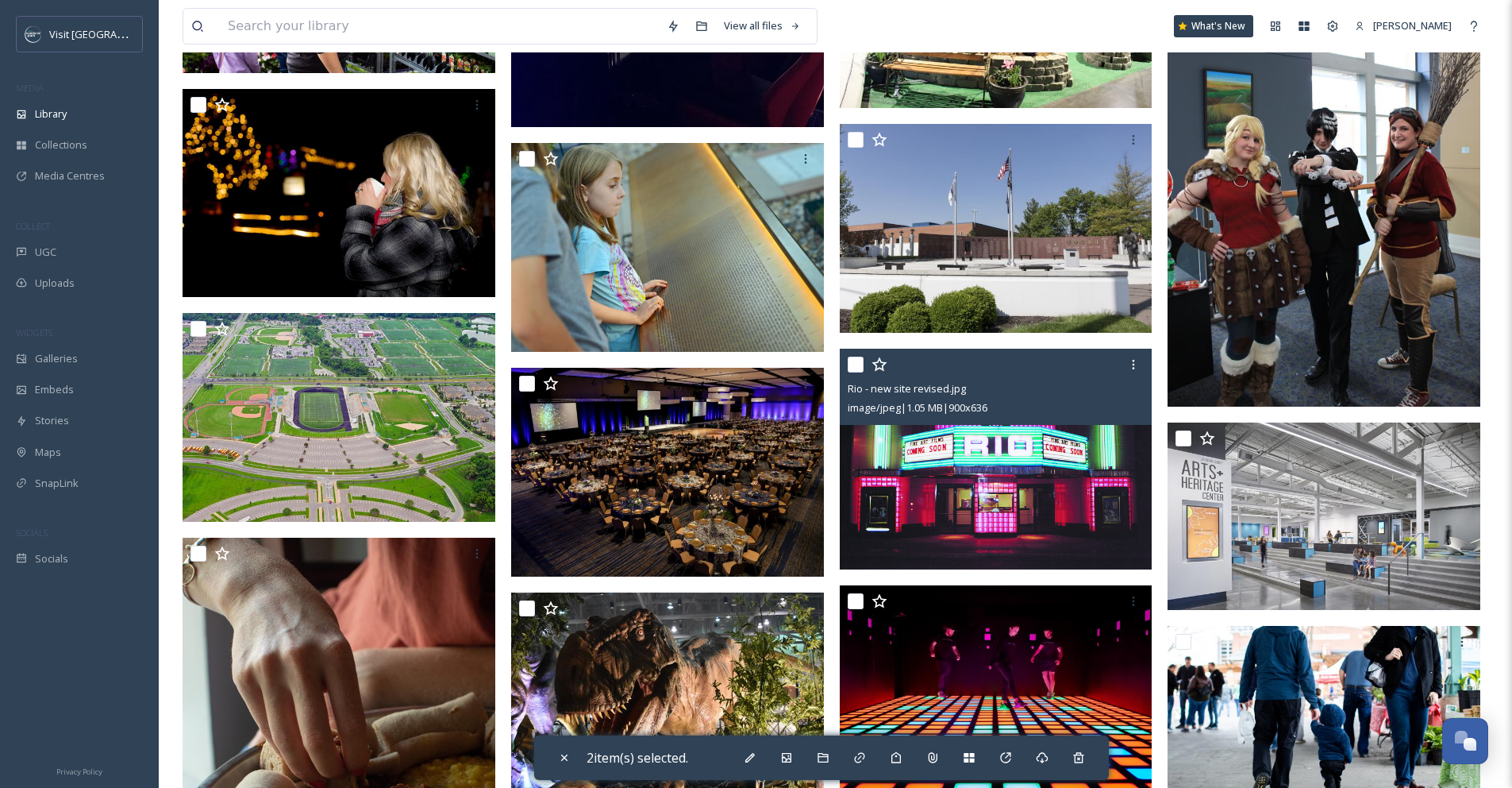
scroll to position [3839, 0]
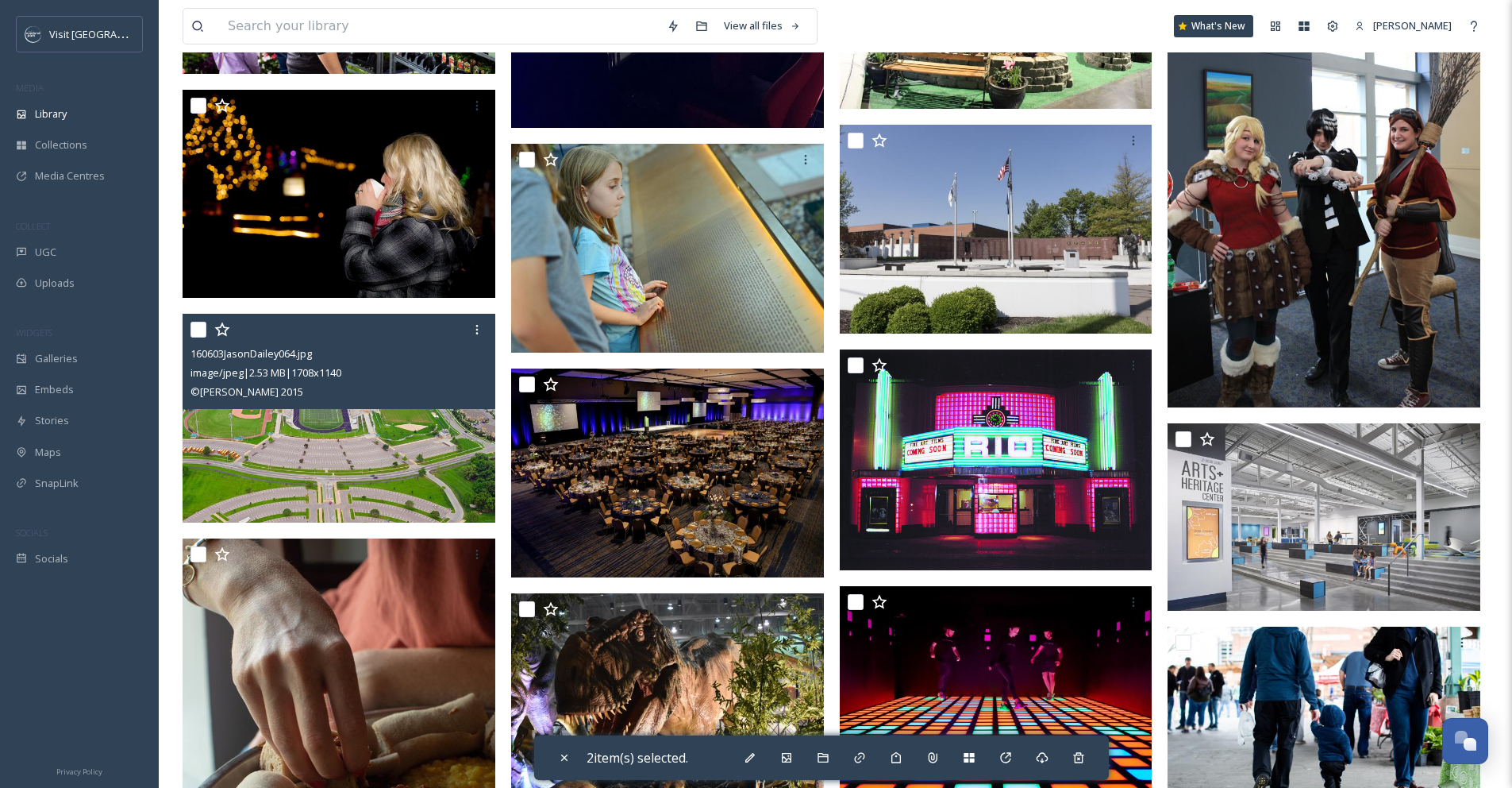
click at [192, 337] on input "checkbox" at bounding box center [198, 329] width 16 height 16
checkbox input "true"
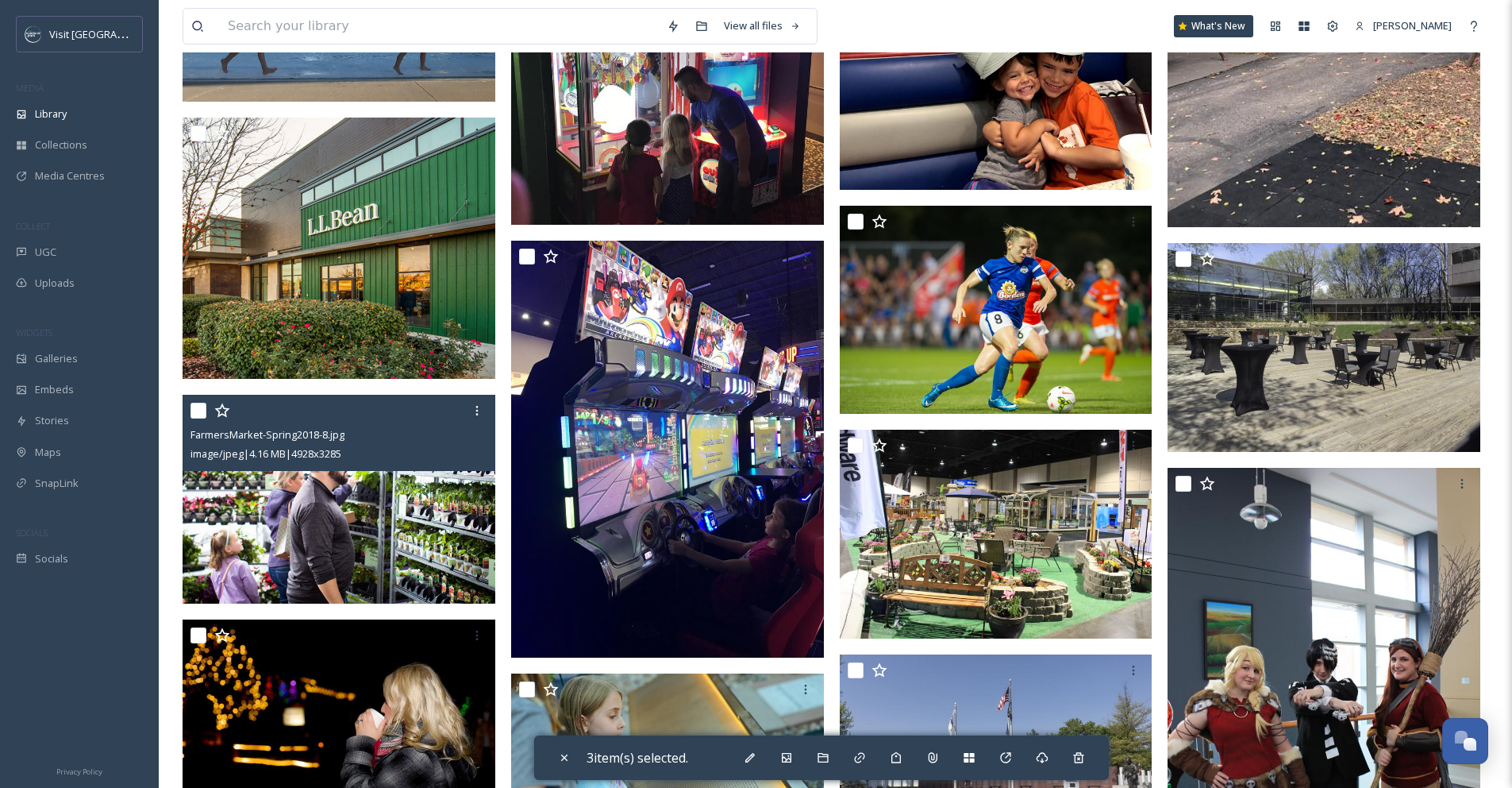
scroll to position [3294, 0]
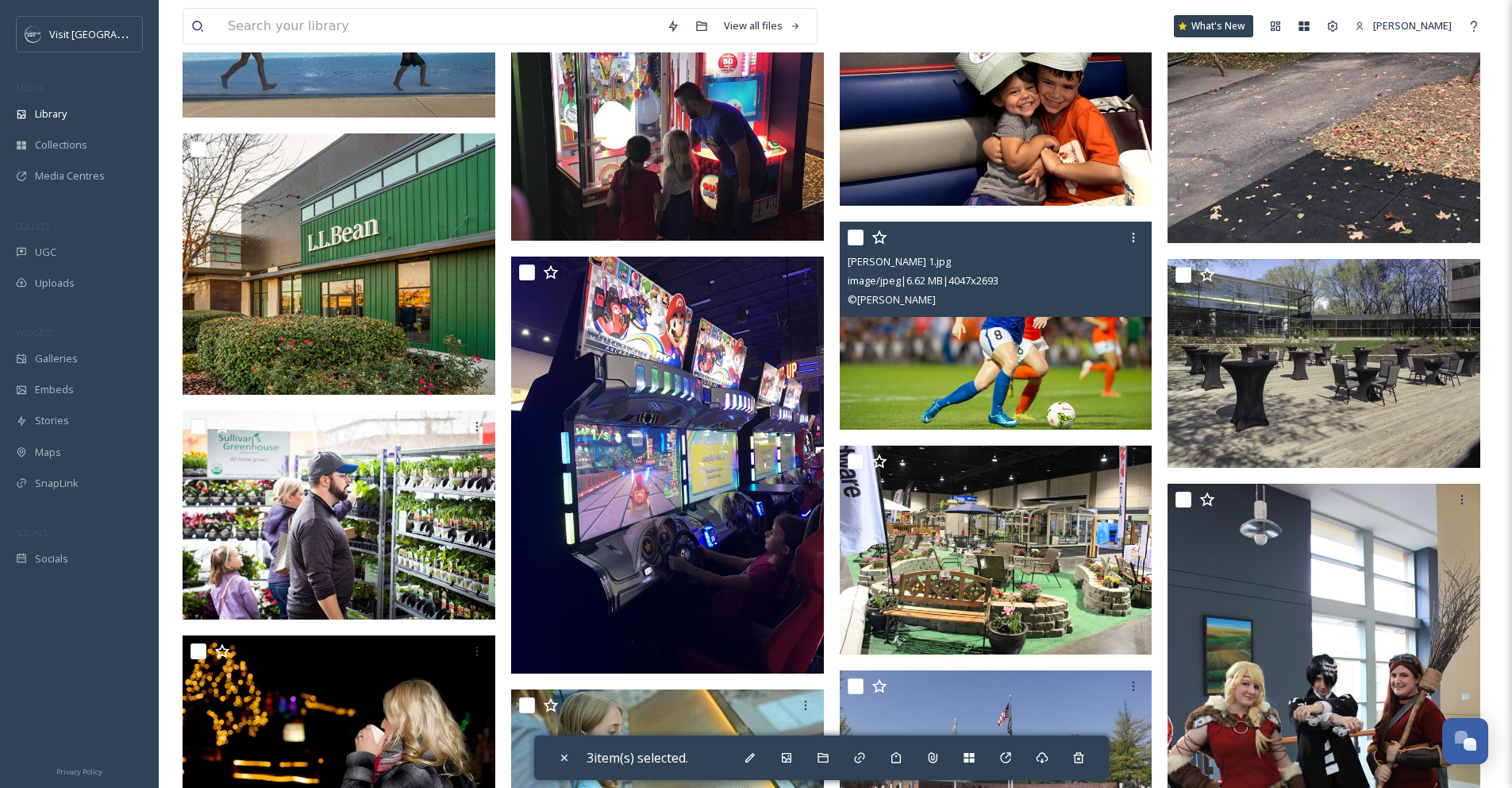
click at [858, 246] on input "checkbox" at bounding box center [855, 237] width 16 height 16
checkbox input "true"
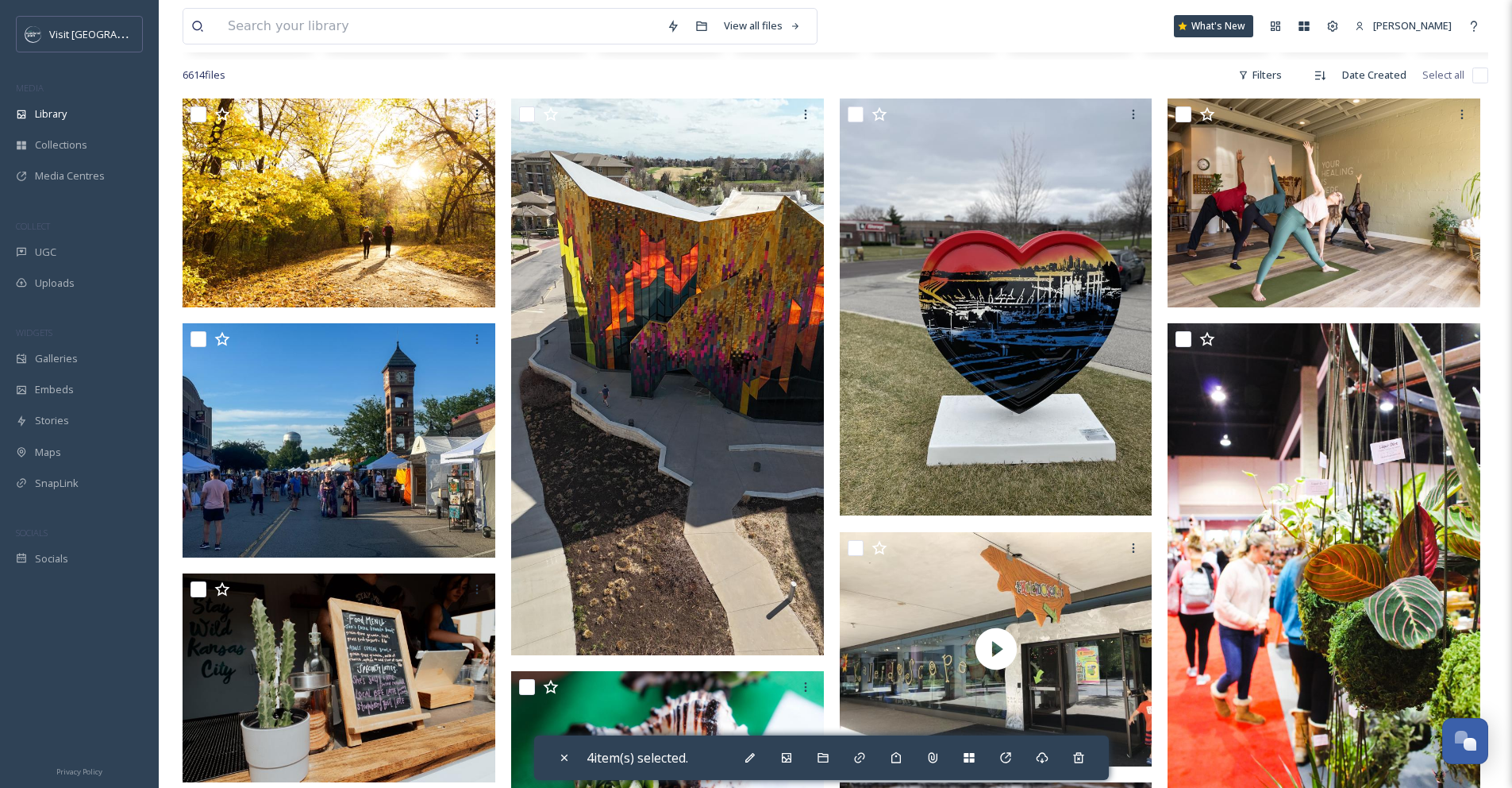
scroll to position [284, 0]
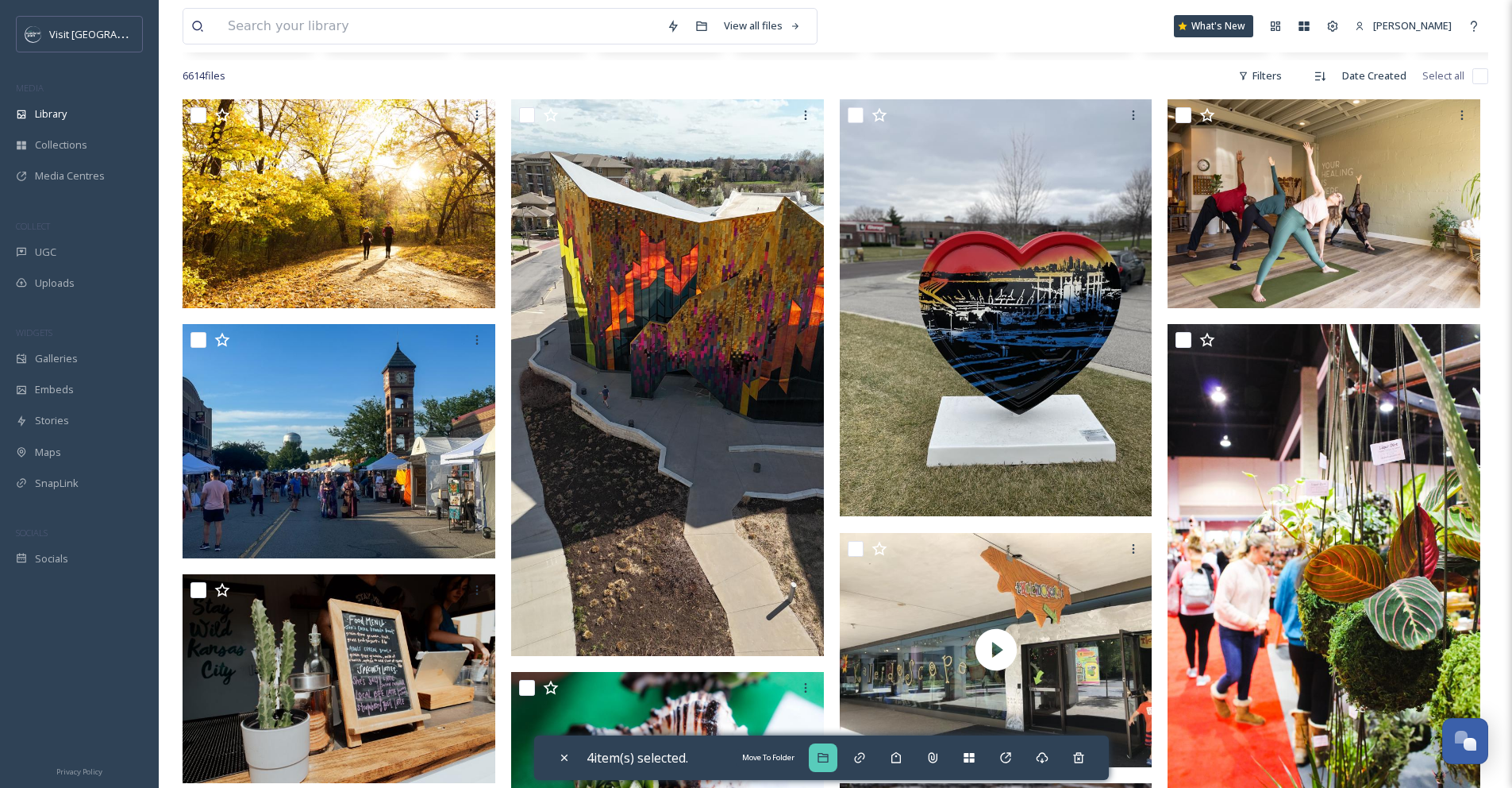
click at [825, 771] on div "Move To Folder" at bounding box center [823, 757] width 28 height 28
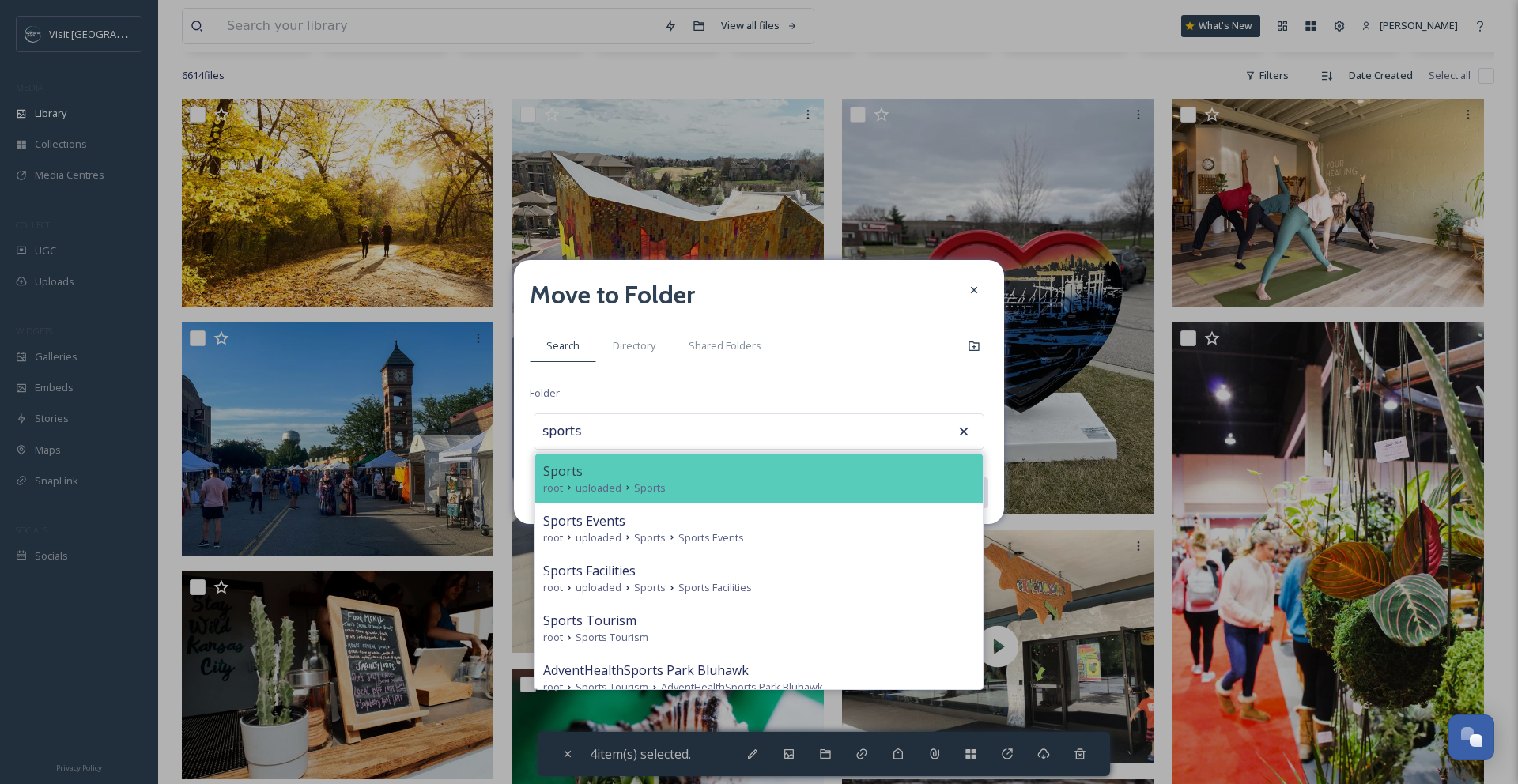
click at [735, 474] on div "Sports" at bounding box center [759, 471] width 432 height 19
type input "Sports"
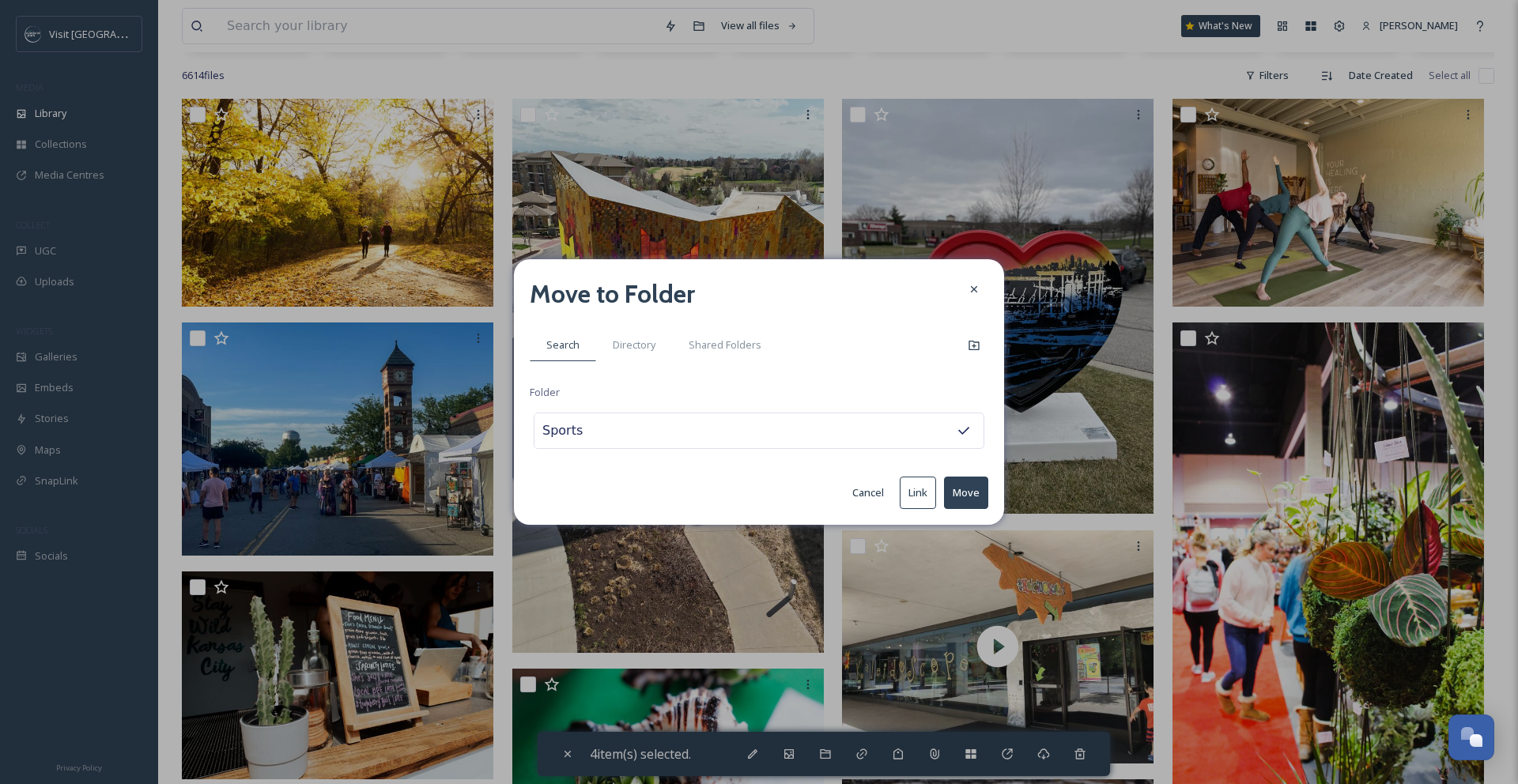
click at [954, 501] on button "Move" at bounding box center [965, 492] width 44 height 32
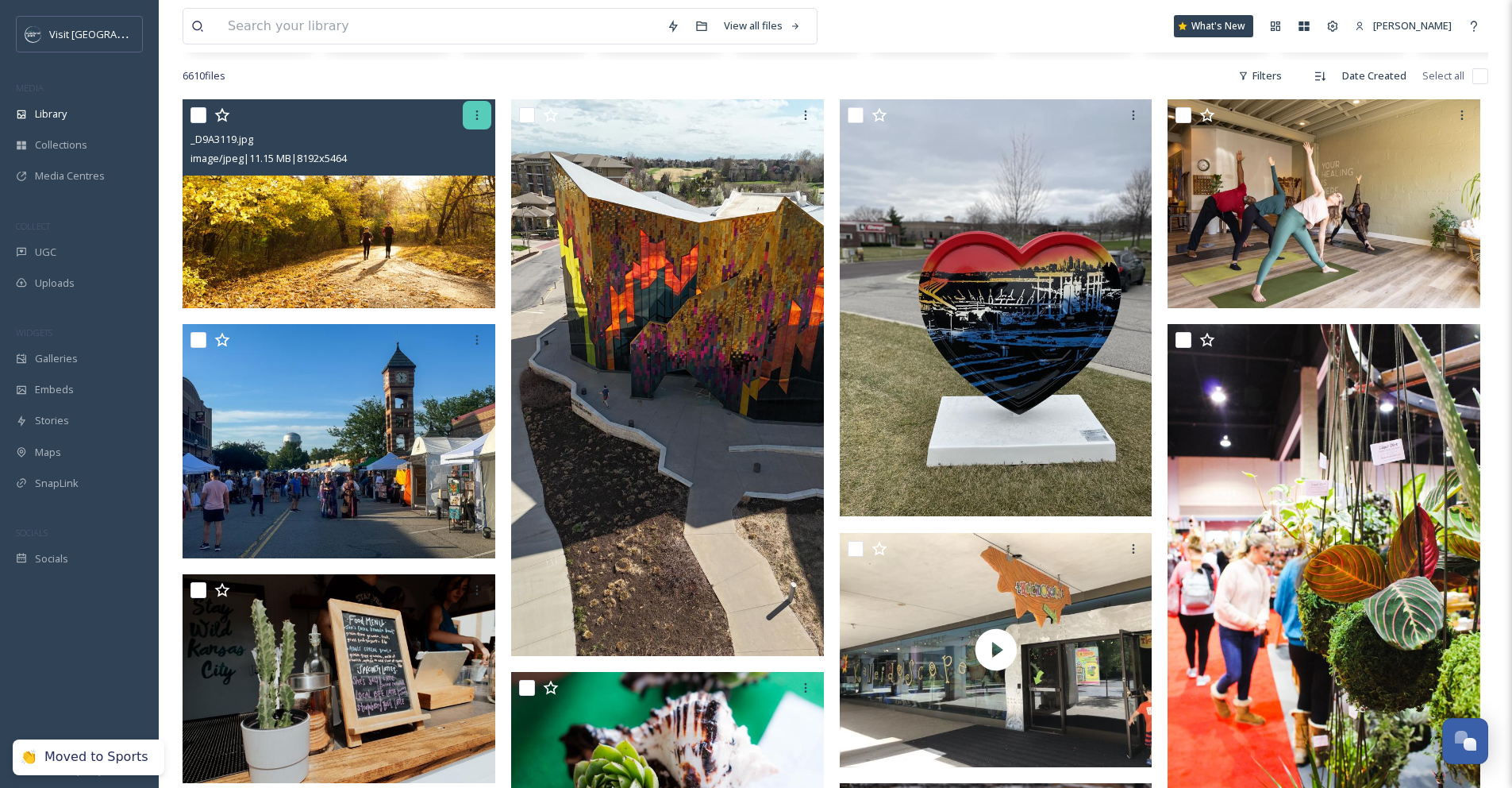
click at [472, 122] on icon at bounding box center [476, 115] width 12 height 12
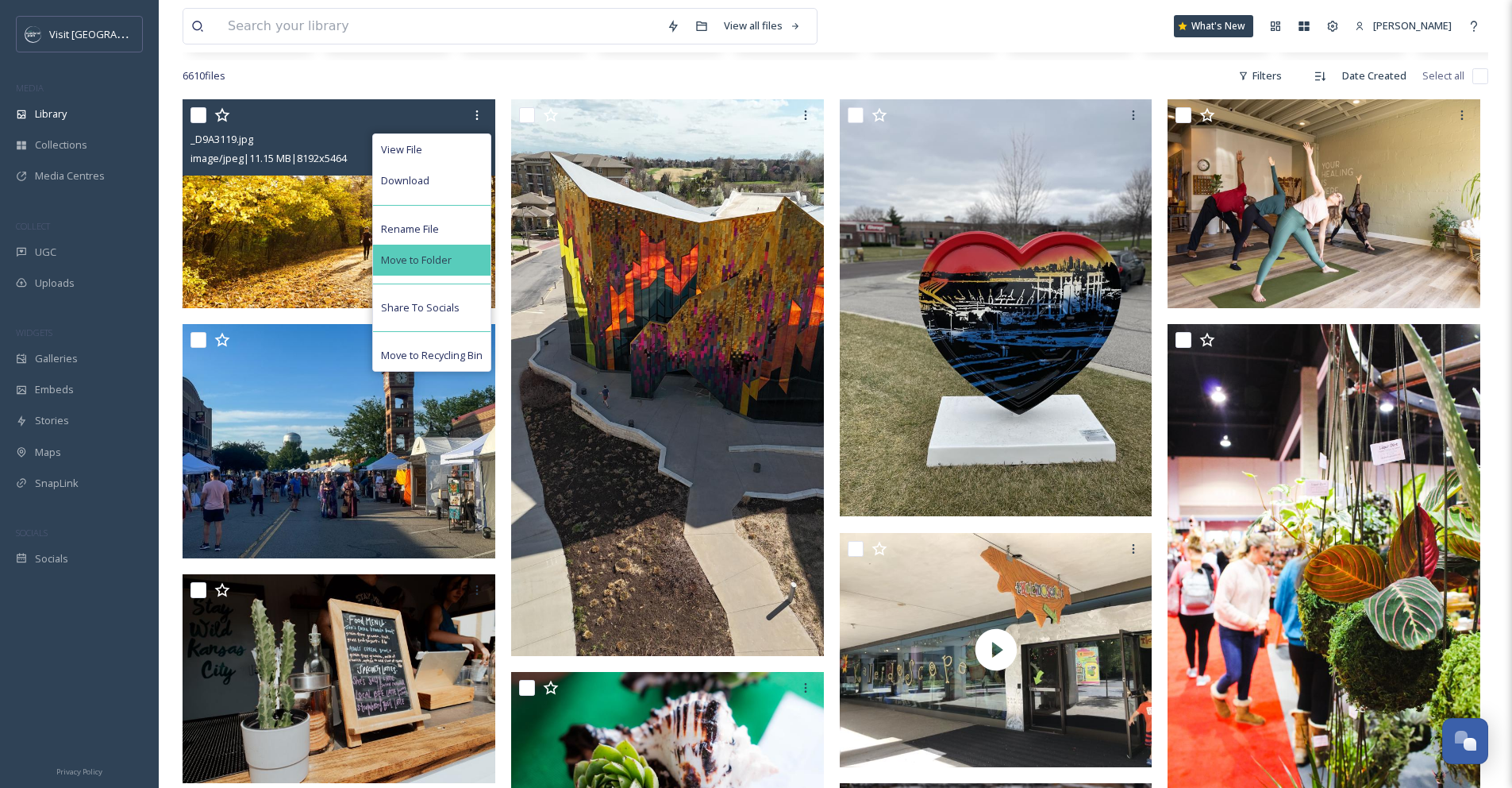
click at [459, 275] on div "Move to Folder" at bounding box center [431, 260] width 117 height 31
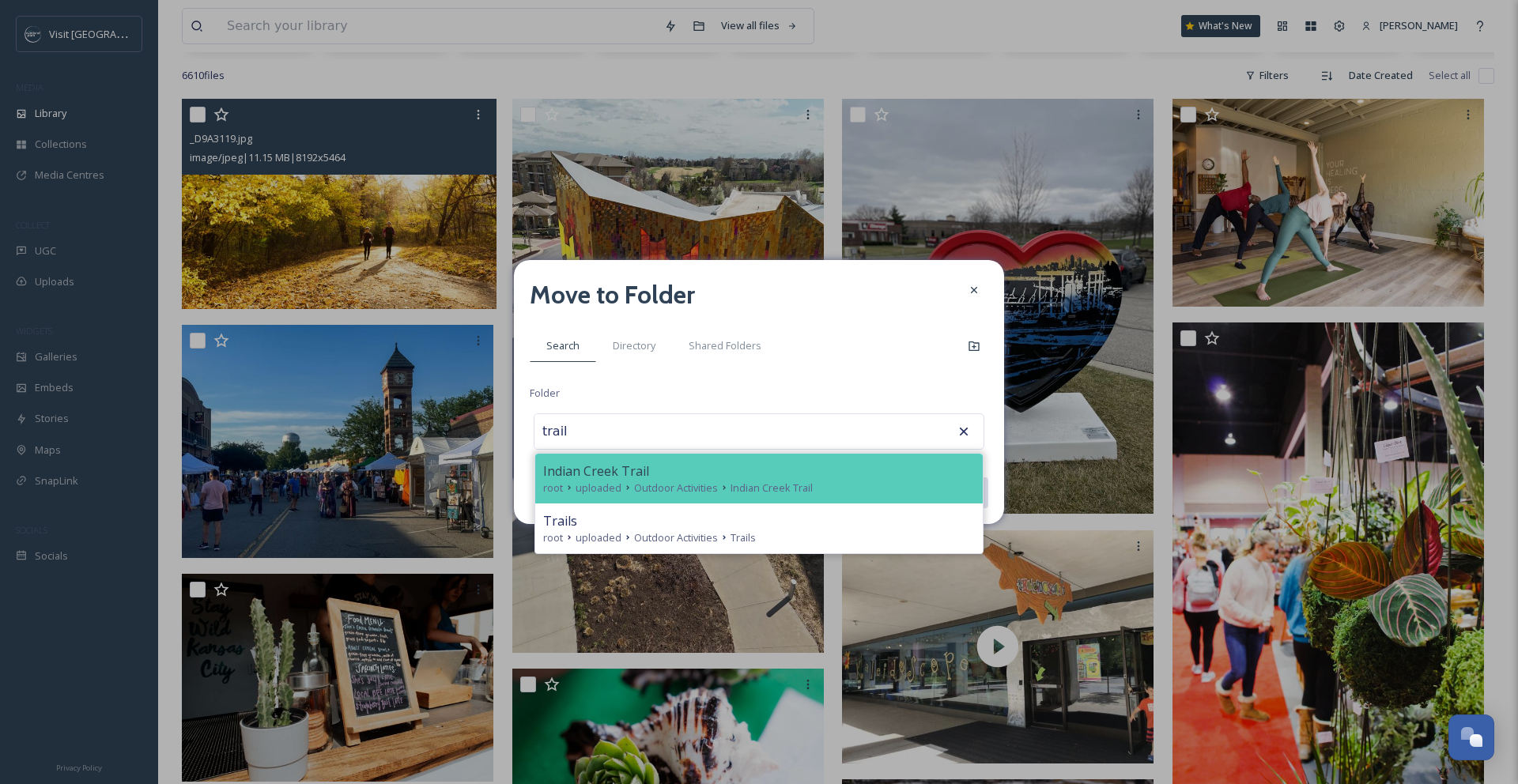
click at [604, 465] on span "Indian Creek Trail" at bounding box center [596, 471] width 106 height 19
type input "Indian Creek Trail"
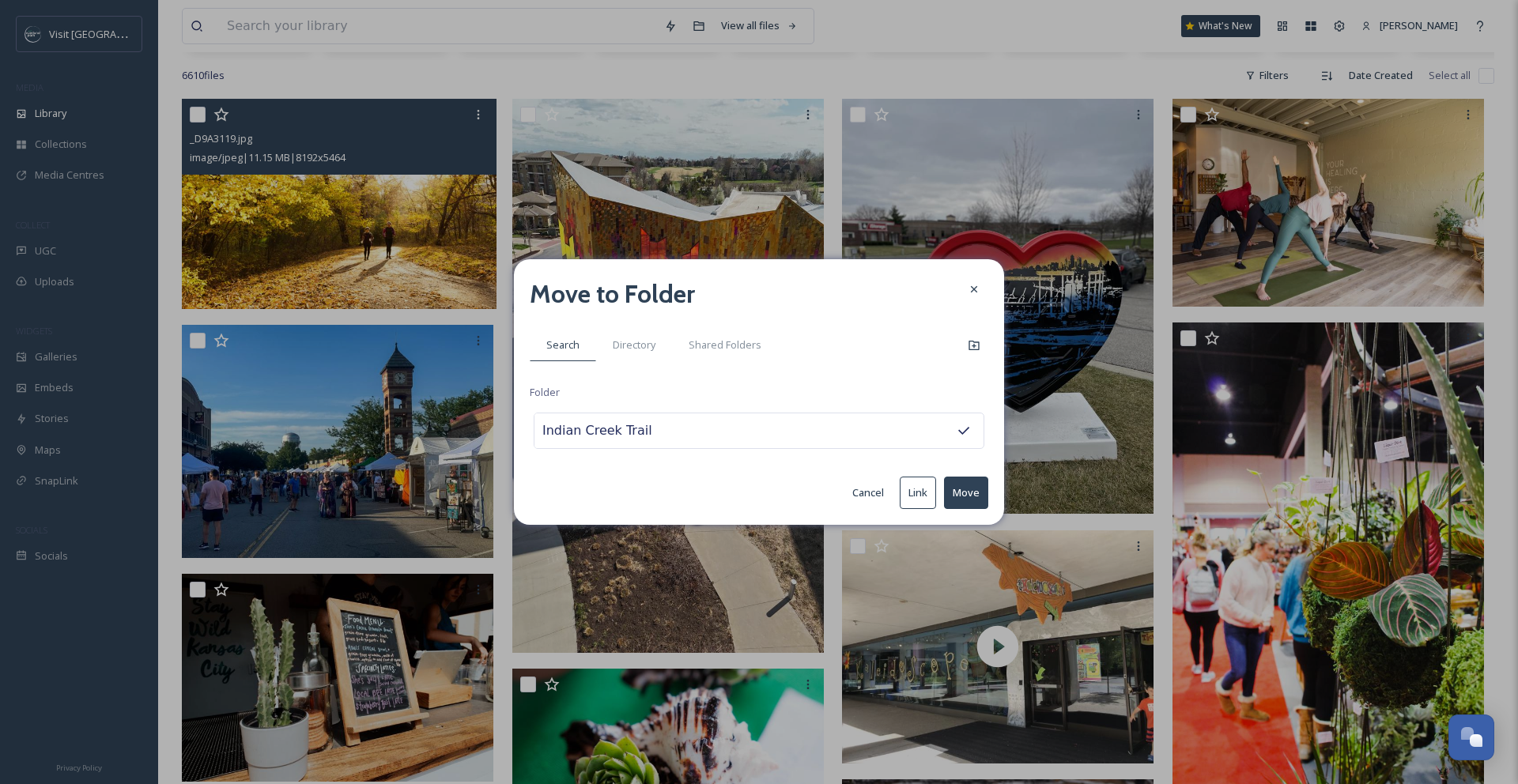
click at [968, 497] on button "Move" at bounding box center [965, 492] width 44 height 32
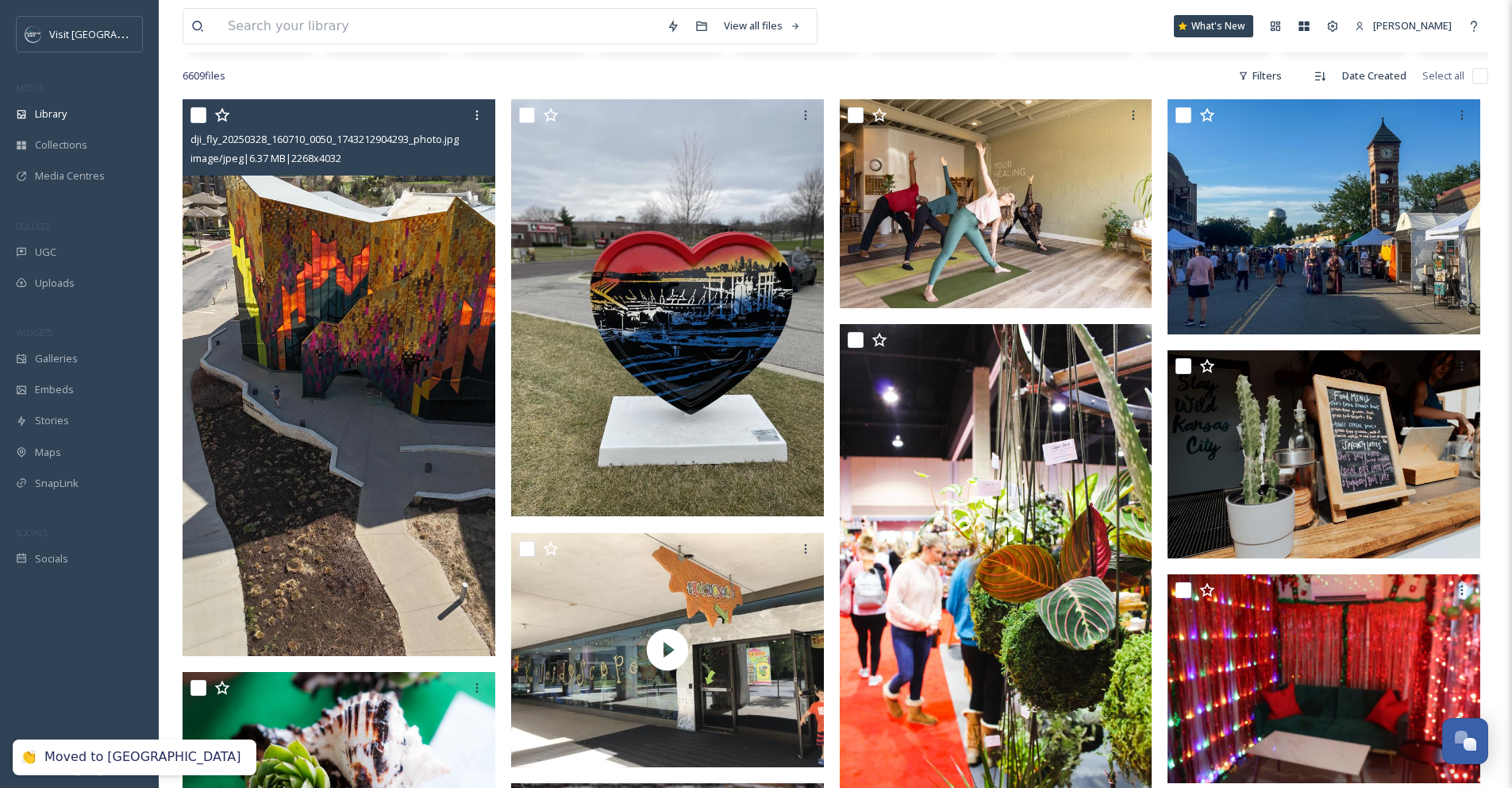
click at [201, 123] on input "checkbox" at bounding box center [198, 115] width 16 height 16
checkbox input "true"
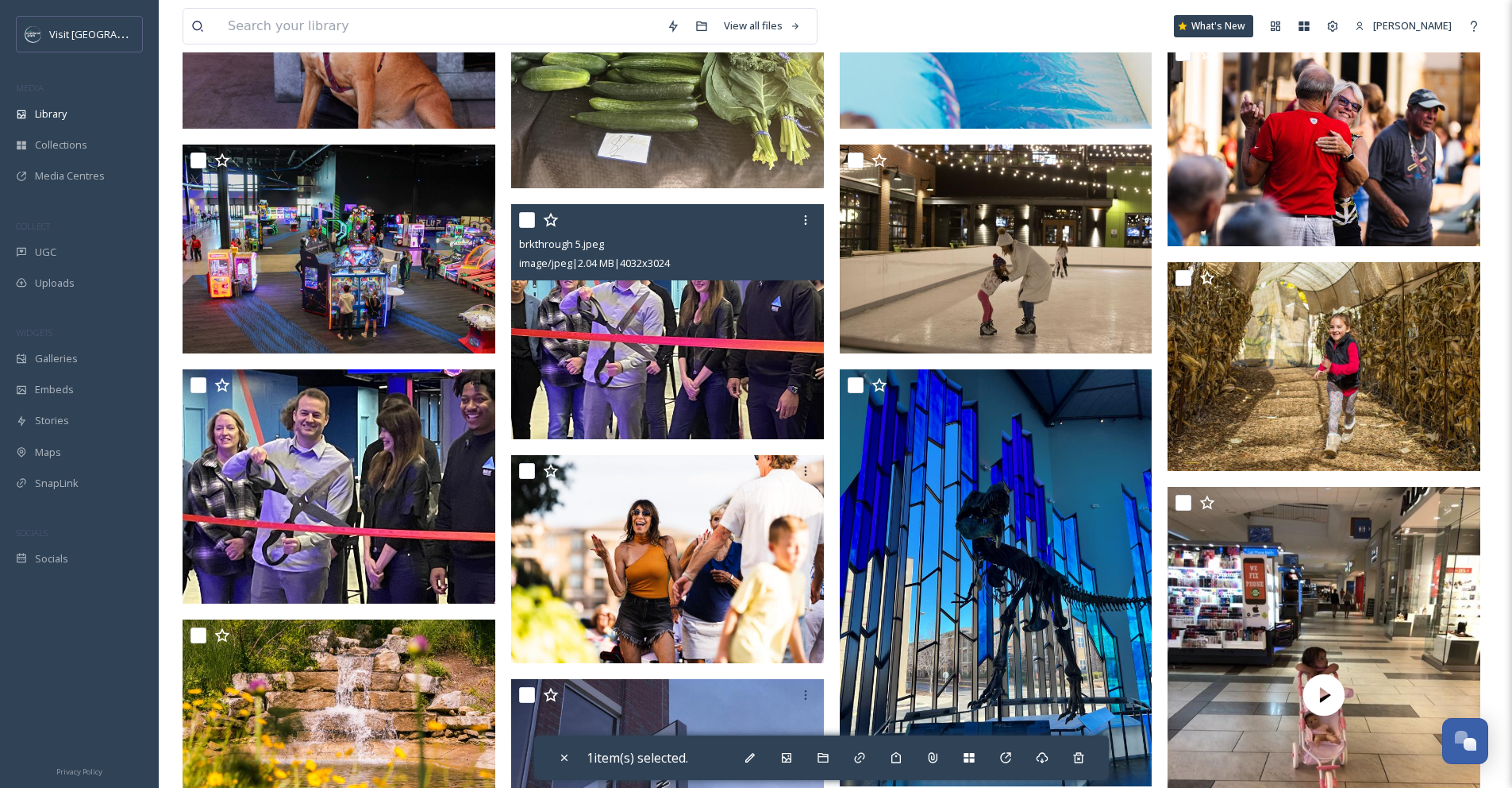
scroll to position [1567, 0]
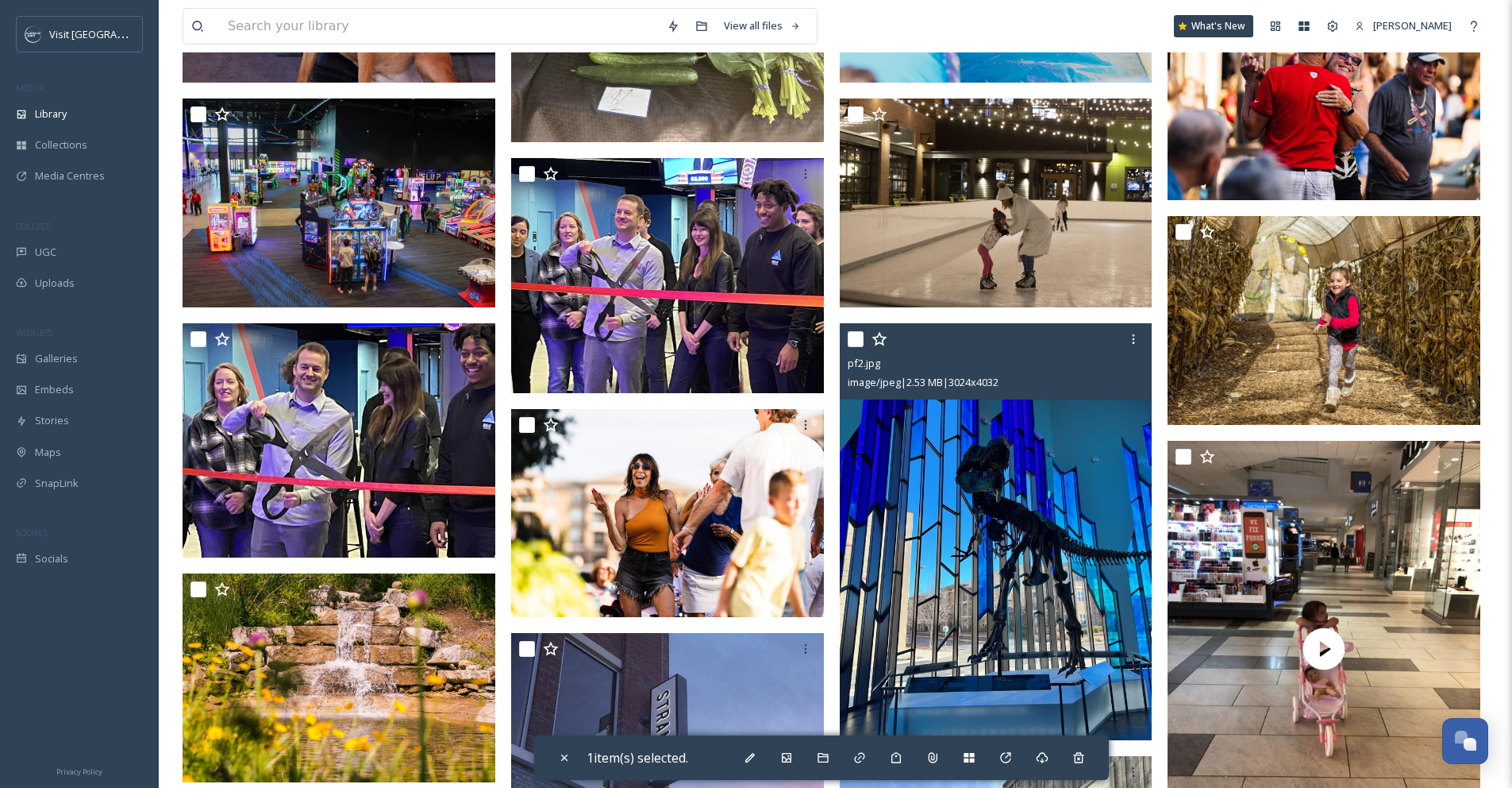
click at [856, 347] on input "checkbox" at bounding box center [855, 339] width 16 height 16
checkbox input "true"
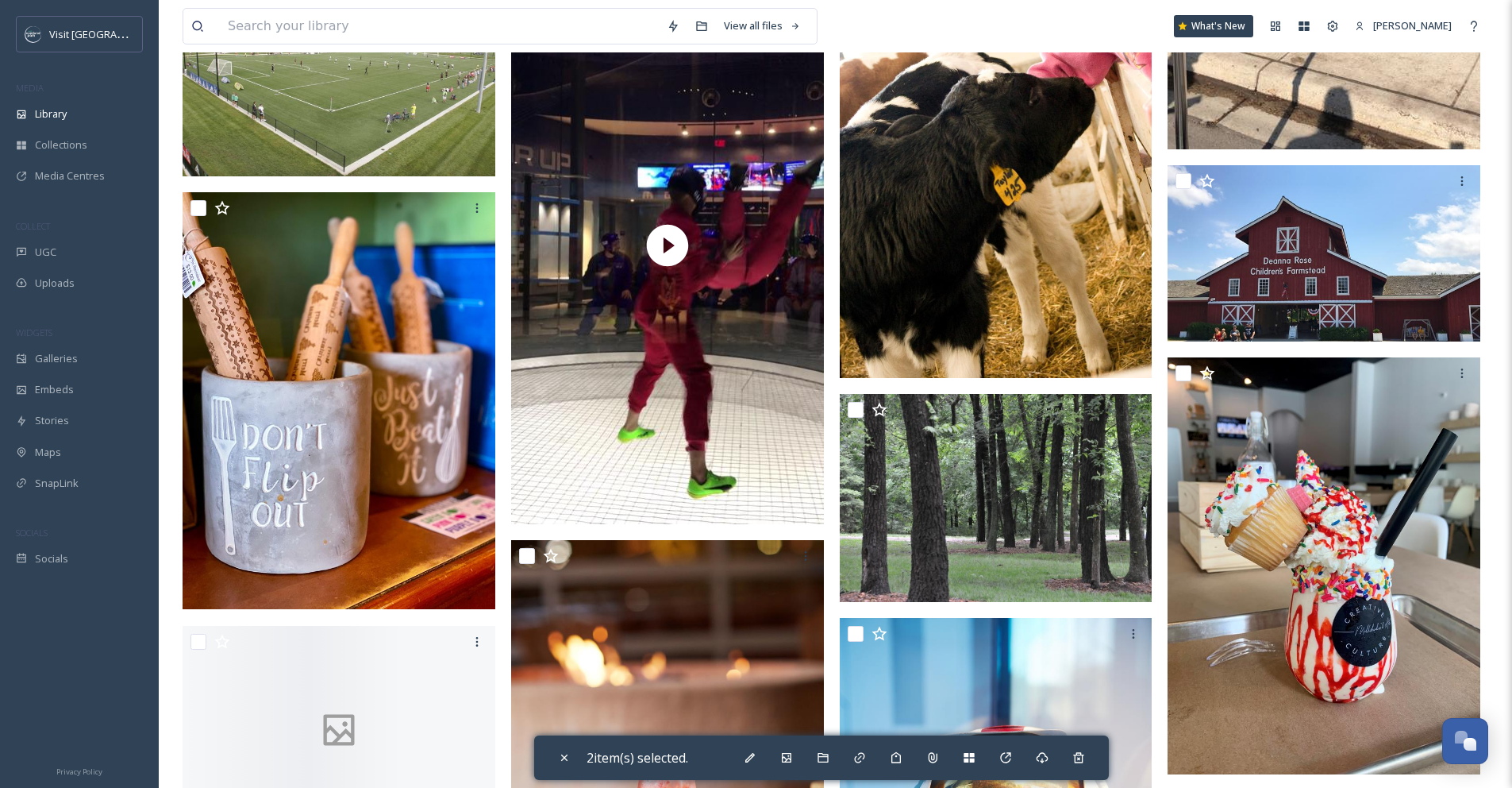
scroll to position [7474, 0]
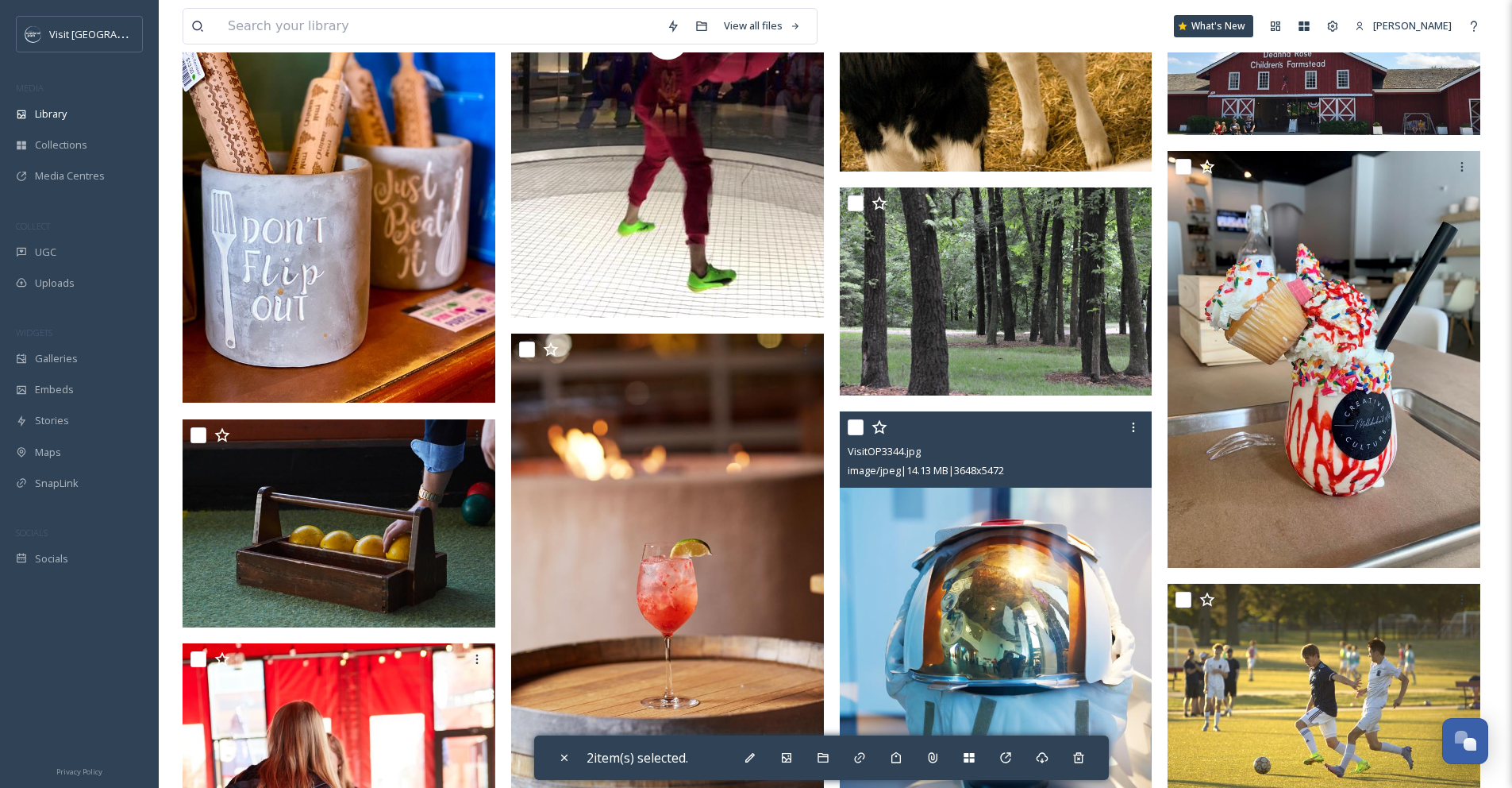
click at [859, 436] on input "checkbox" at bounding box center [855, 426] width 16 height 16
checkbox input "true"
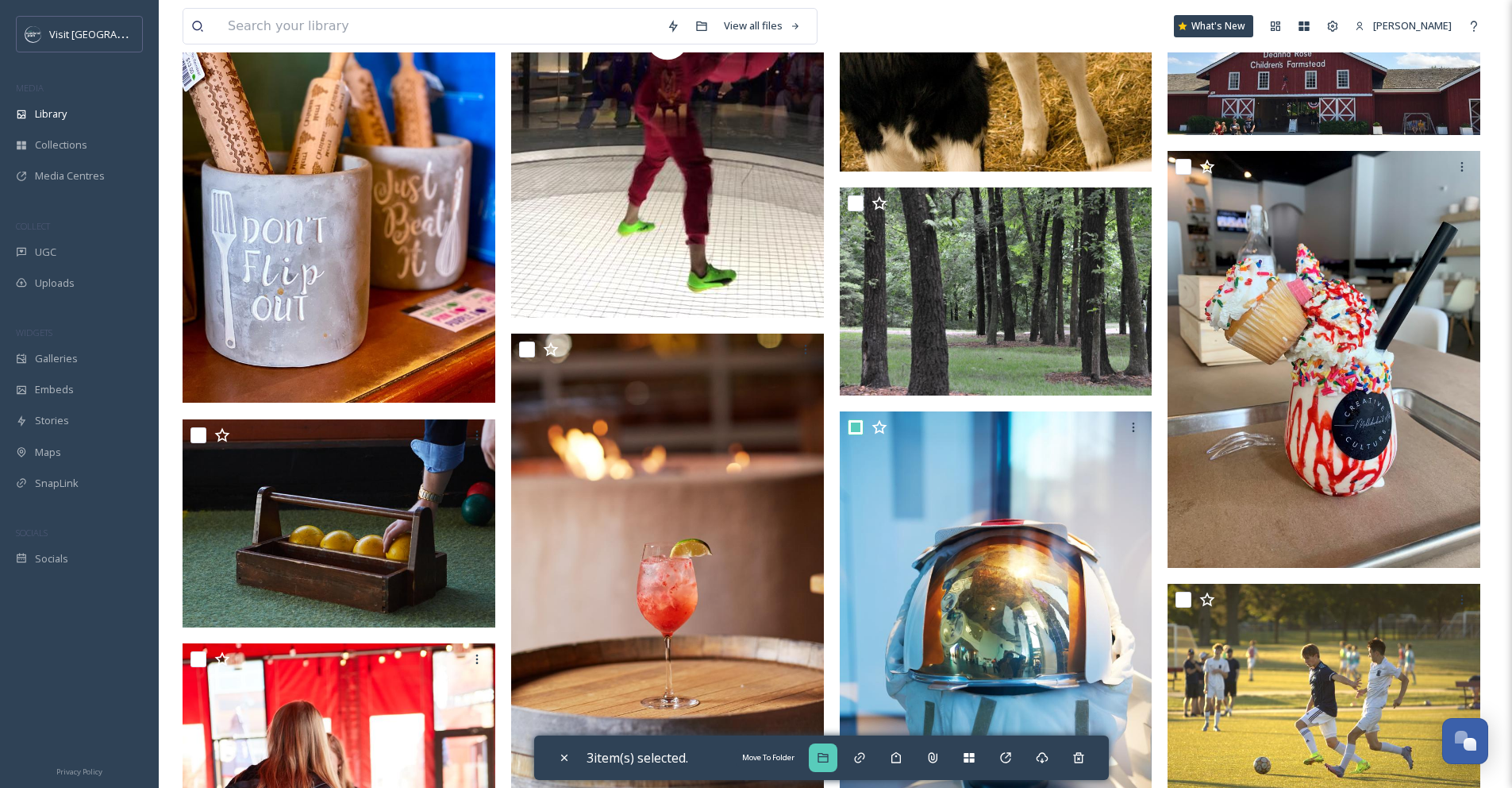
click at [829, 761] on icon at bounding box center [823, 757] width 12 height 12
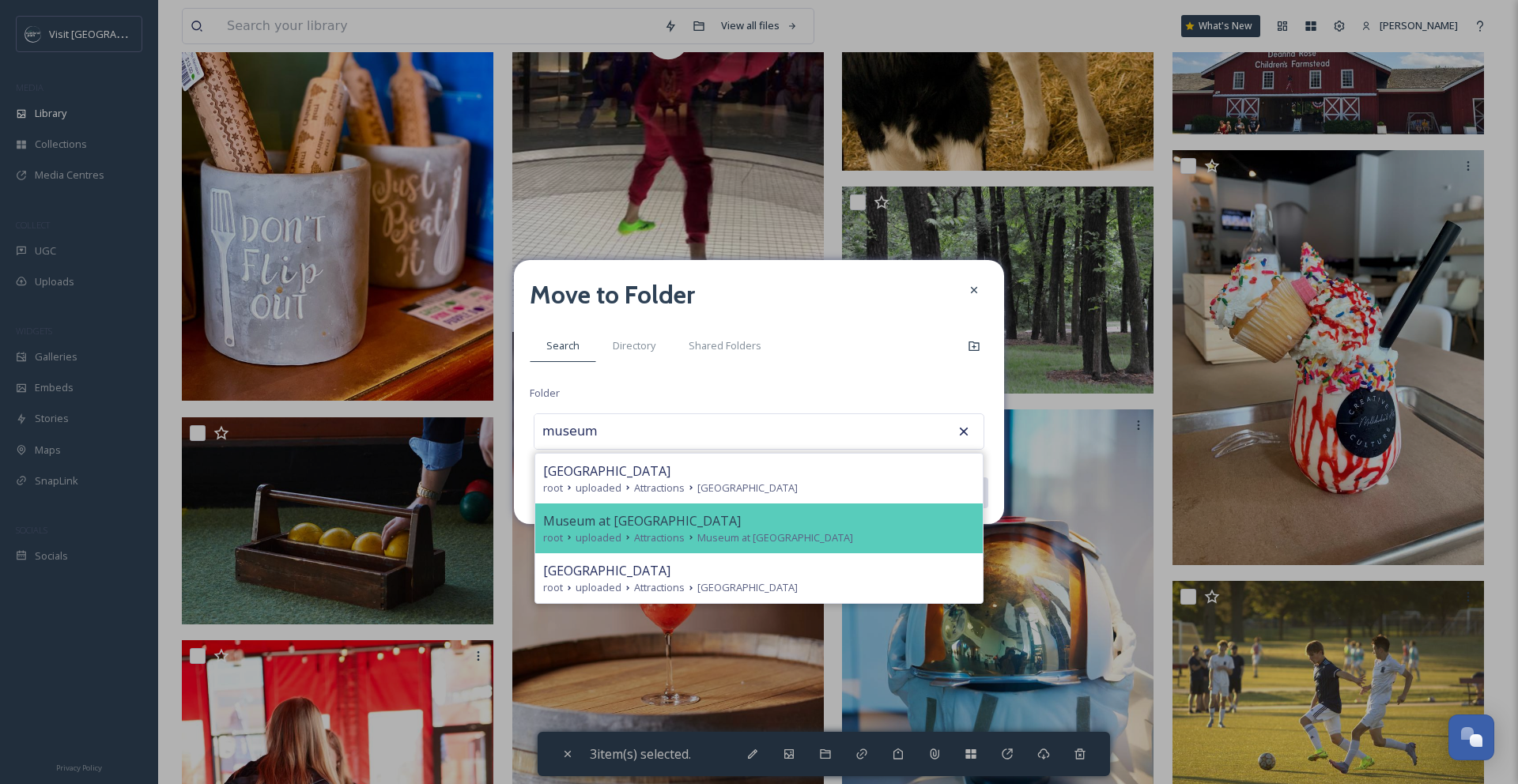
click at [710, 539] on span "Museum at [GEOGRAPHIC_DATA]" at bounding box center [775, 538] width 156 height 15
type input "Museum at [GEOGRAPHIC_DATA]"
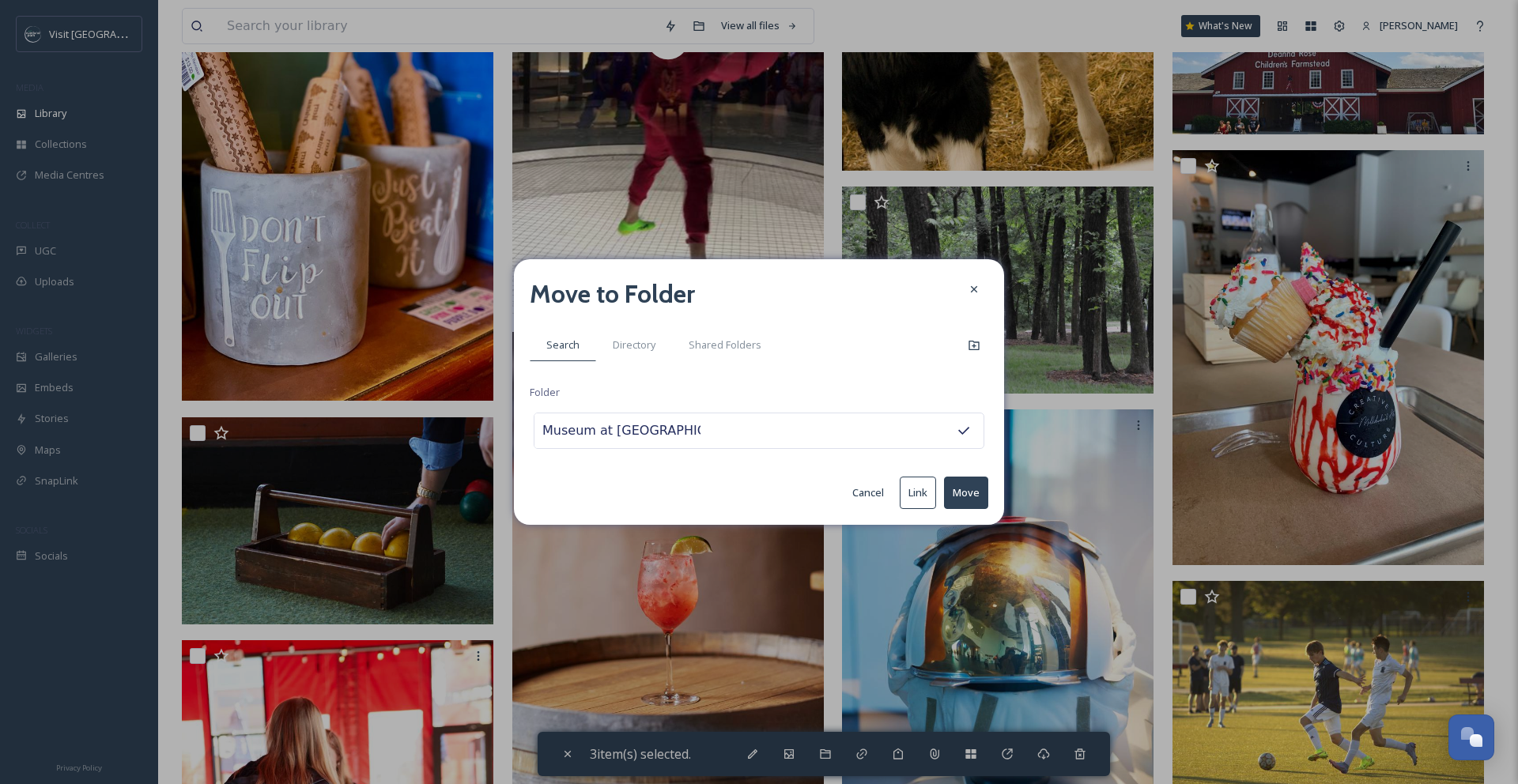
click at [971, 486] on button "Move" at bounding box center [965, 492] width 44 height 32
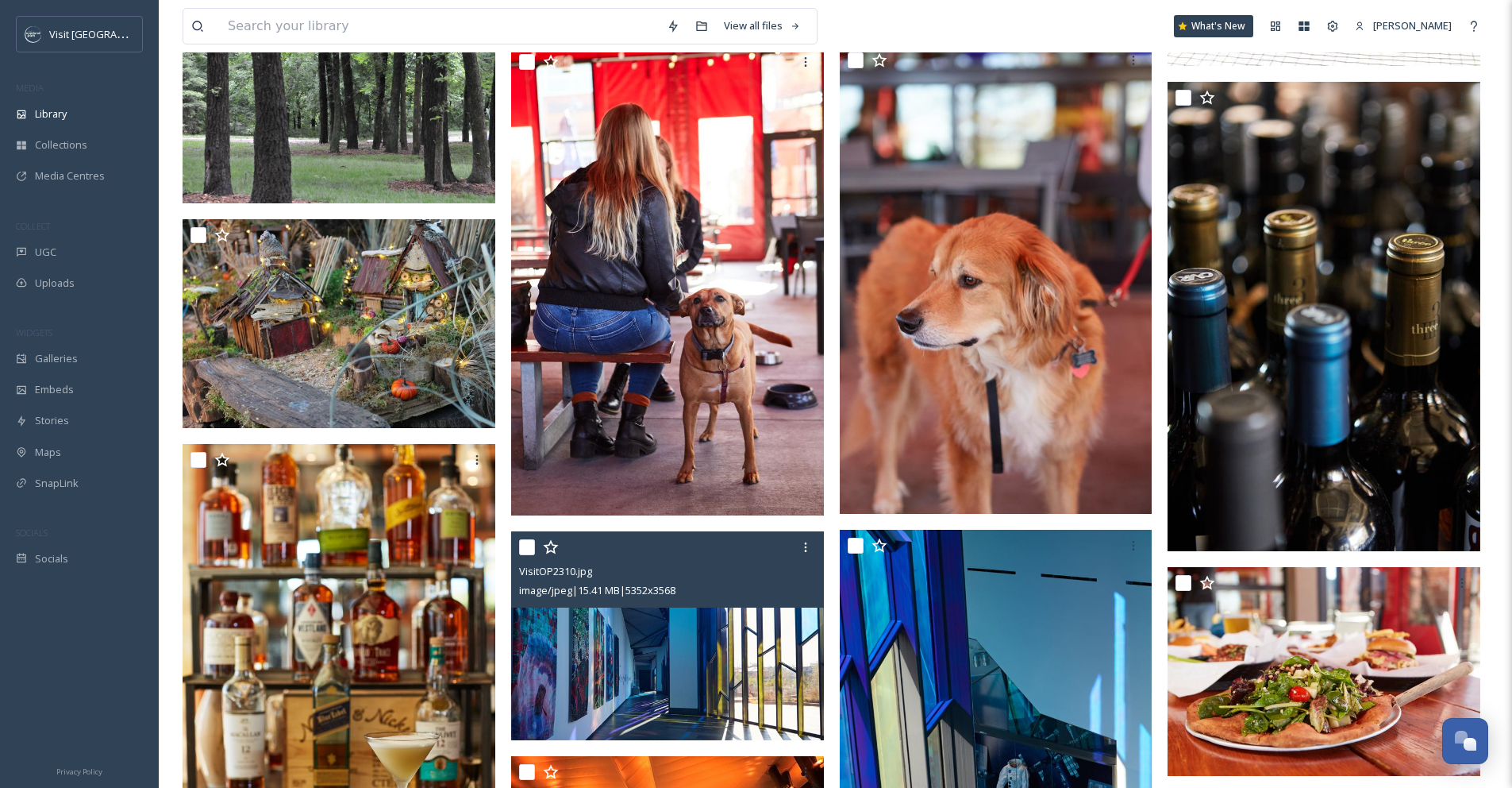
scroll to position [7127, 0]
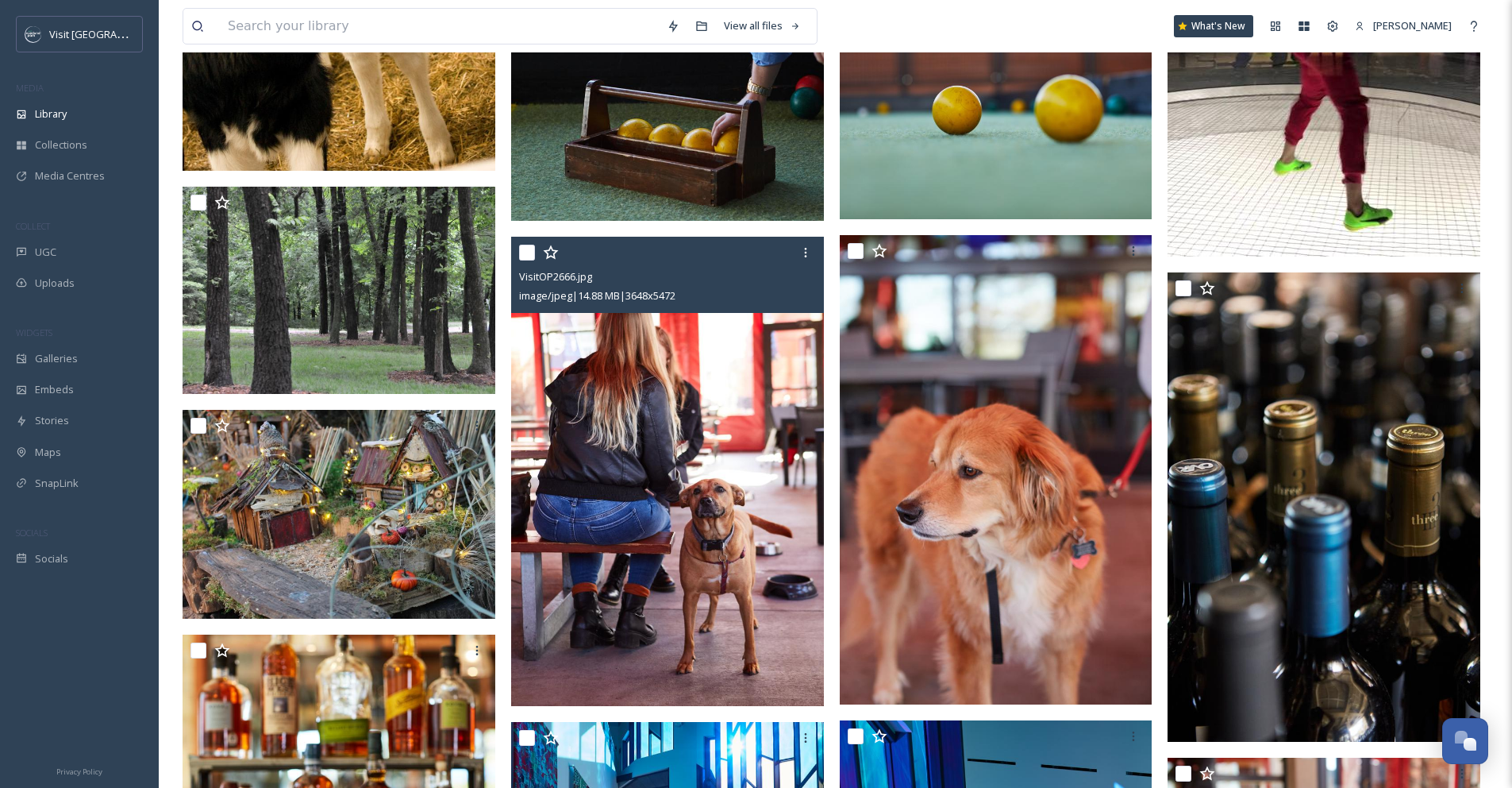
click at [531, 261] on input "checkbox" at bounding box center [527, 252] width 16 height 16
checkbox input "true"
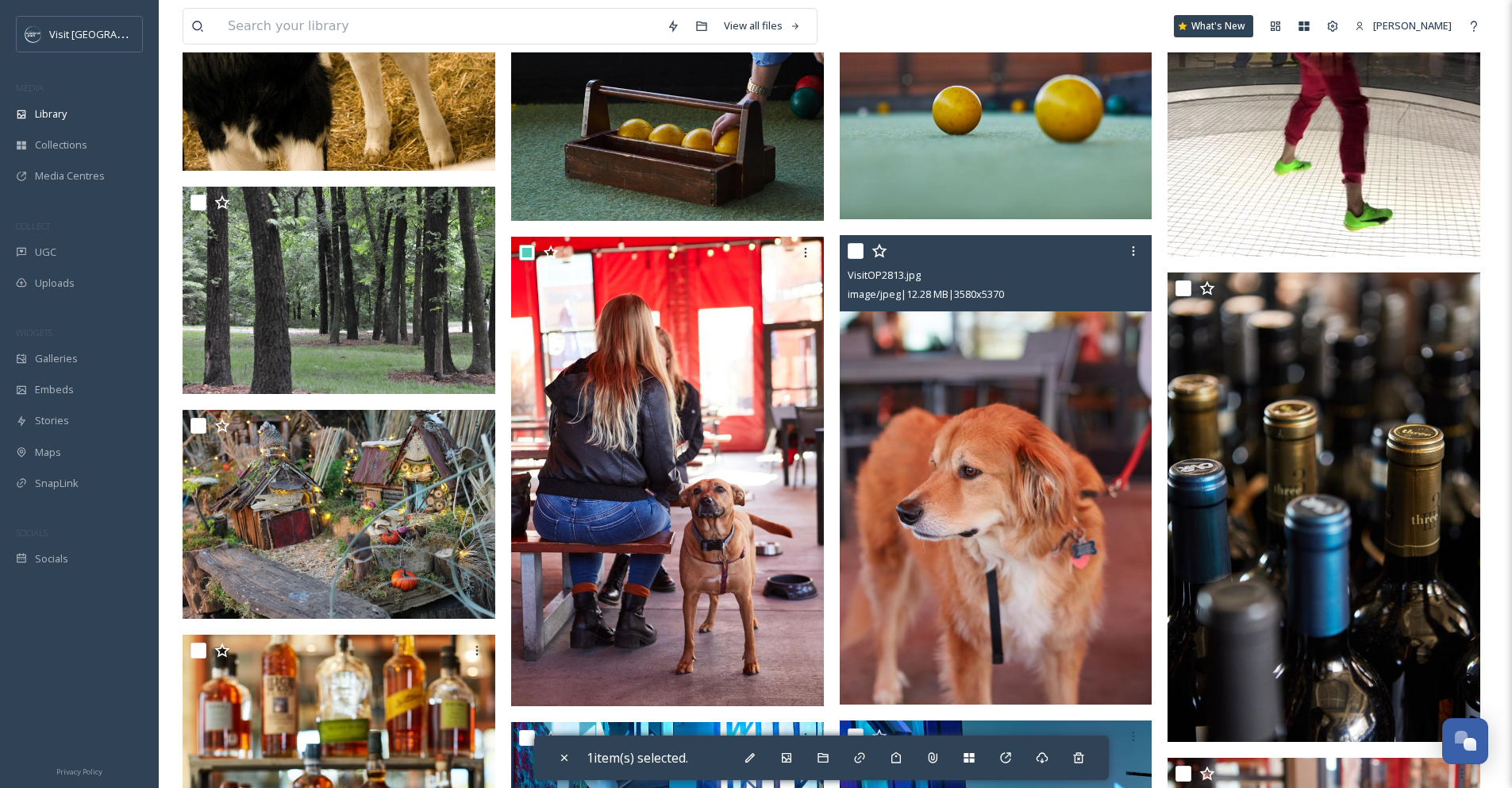
click at [855, 257] on input "checkbox" at bounding box center [855, 251] width 16 height 16
checkbox input "true"
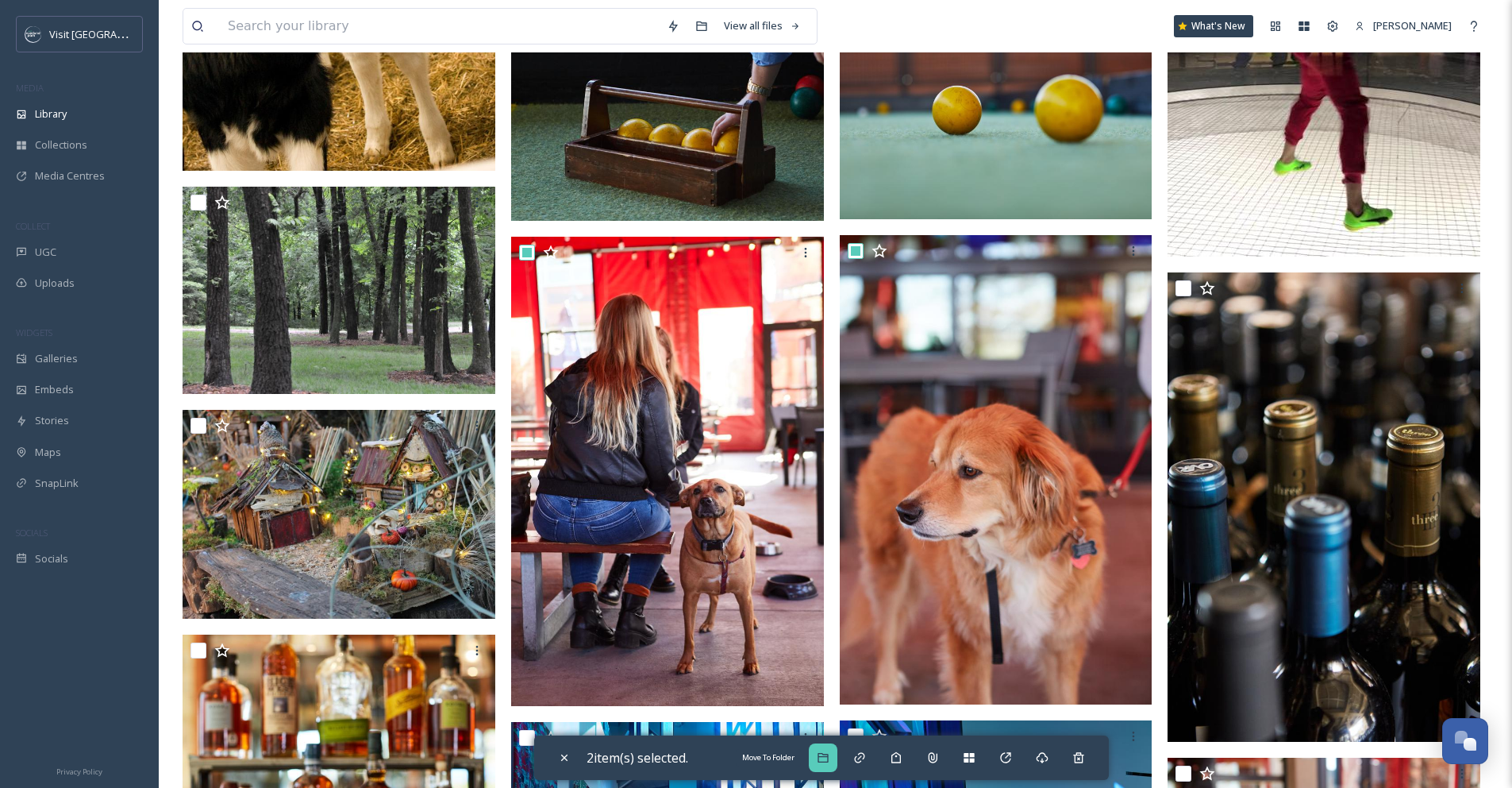
click at [824, 760] on icon at bounding box center [823, 757] width 12 height 12
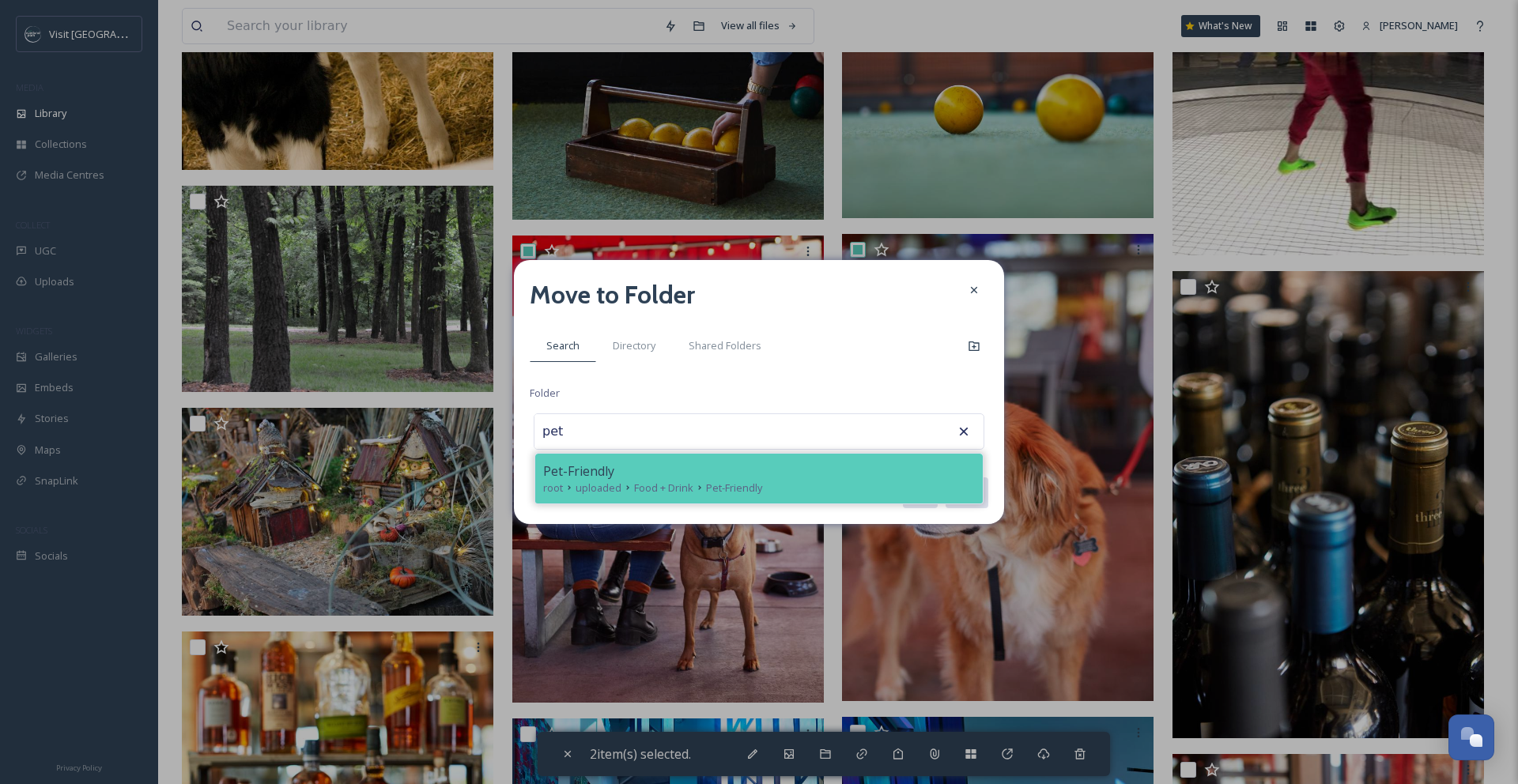
click at [675, 473] on div "Pet-Friendly" at bounding box center [759, 471] width 432 height 19
type input "Pet-Friendly"
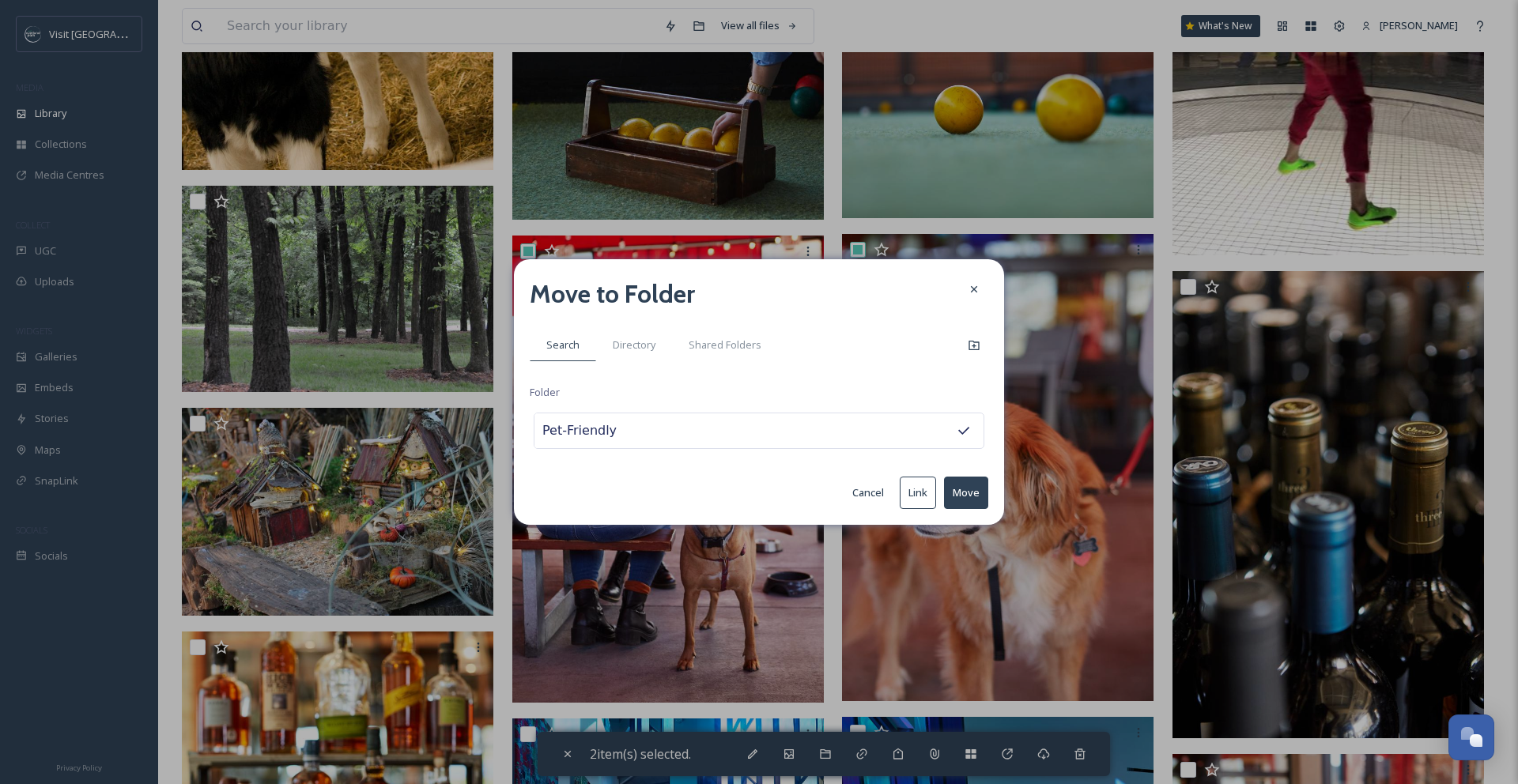
click at [961, 494] on button "Move" at bounding box center [965, 492] width 44 height 32
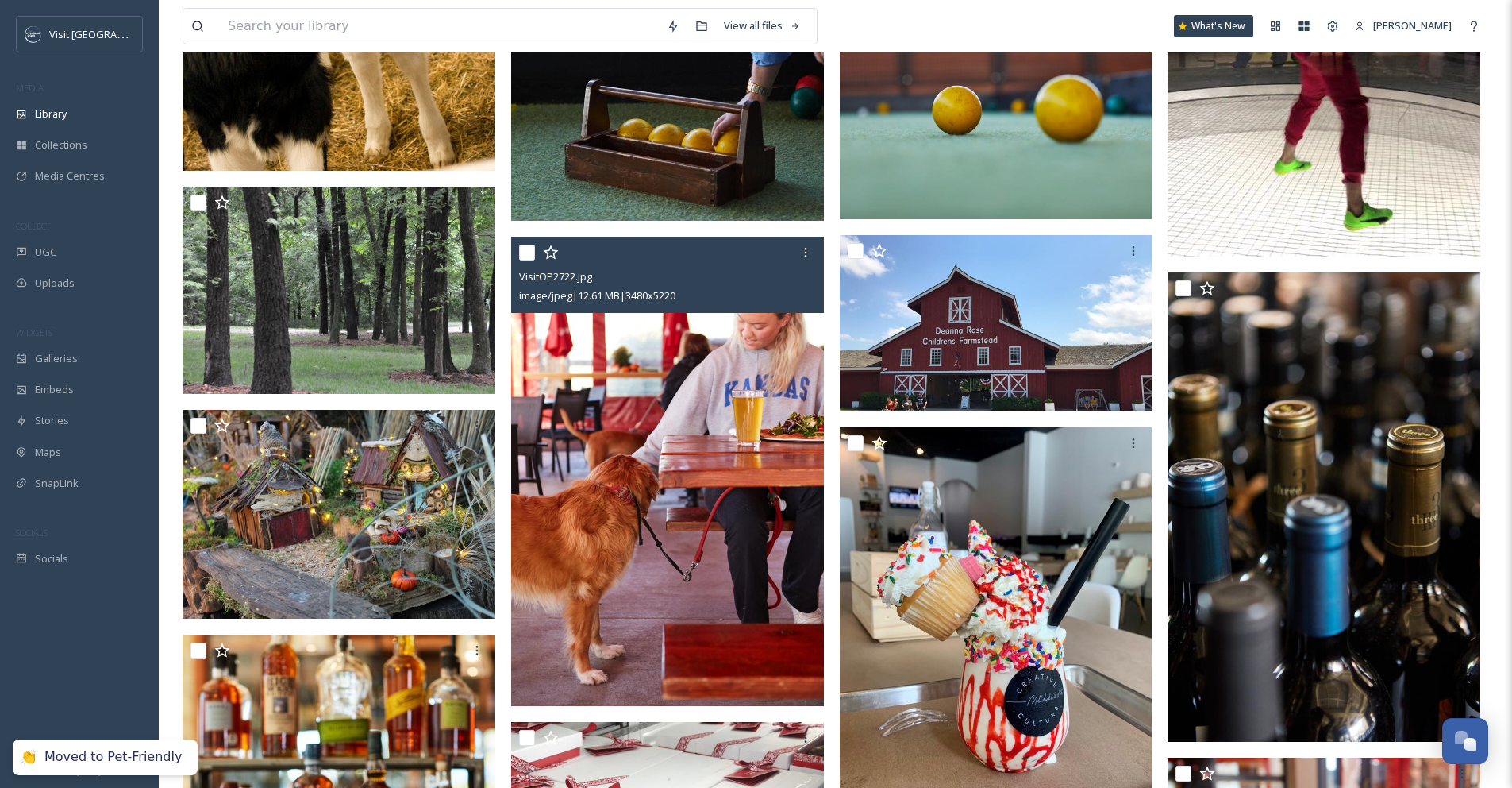
click at [525, 261] on input "checkbox" at bounding box center [527, 252] width 16 height 16
checkbox input "true"
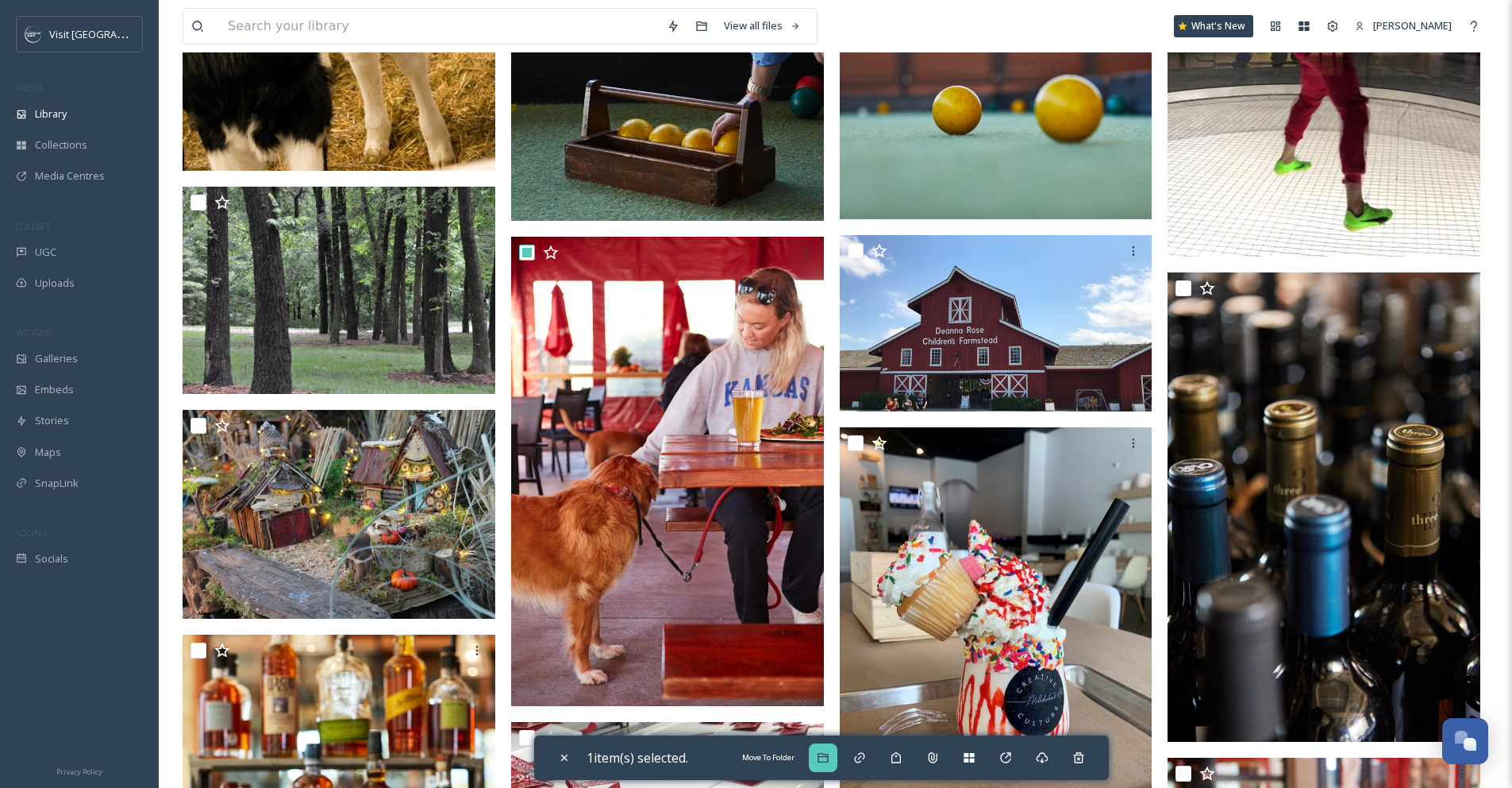
click at [822, 760] on icon at bounding box center [823, 757] width 12 height 12
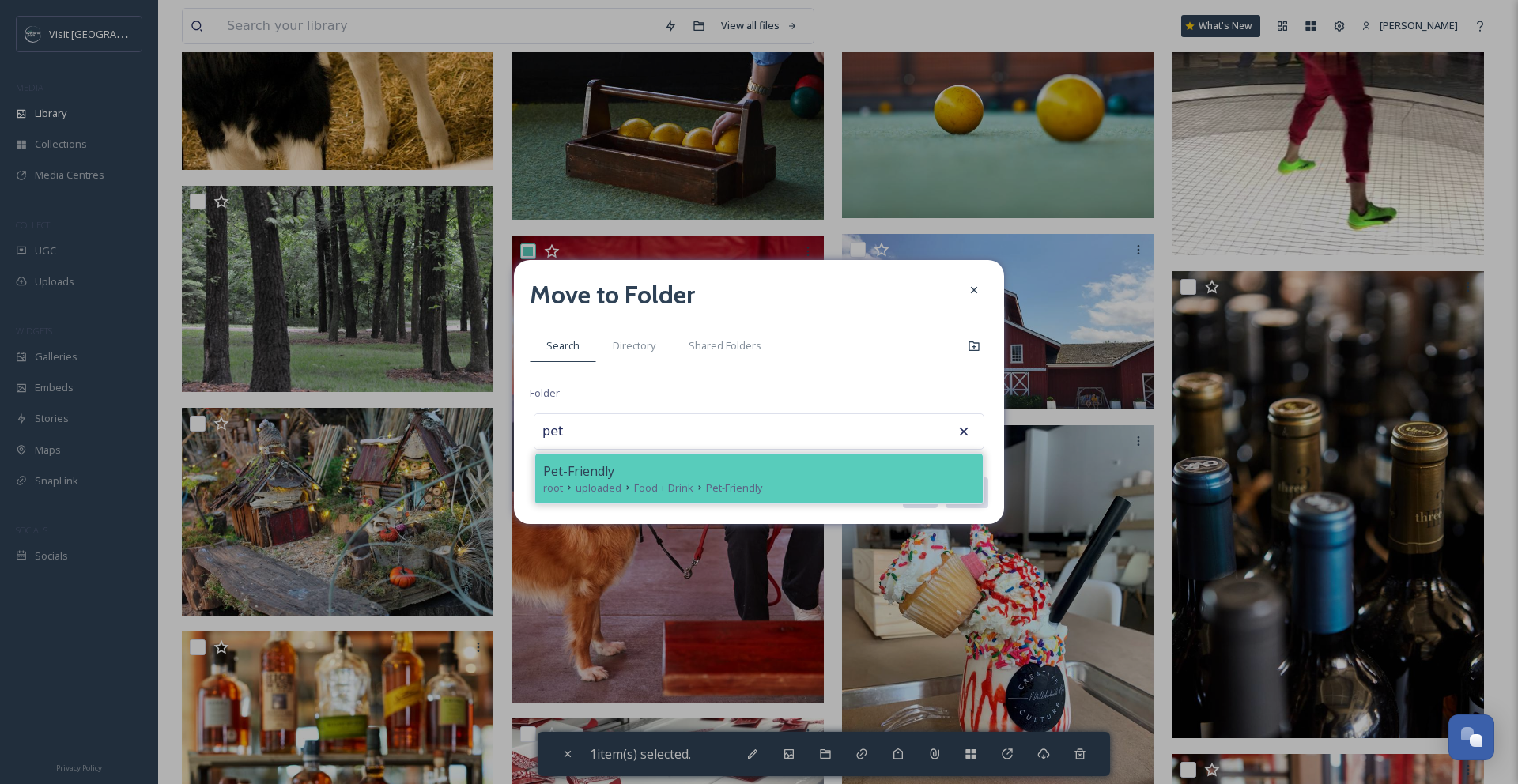
click at [783, 491] on div "root uploaded Food + Drink Pet-Friendly" at bounding box center [759, 488] width 432 height 15
type input "Pet-Friendly"
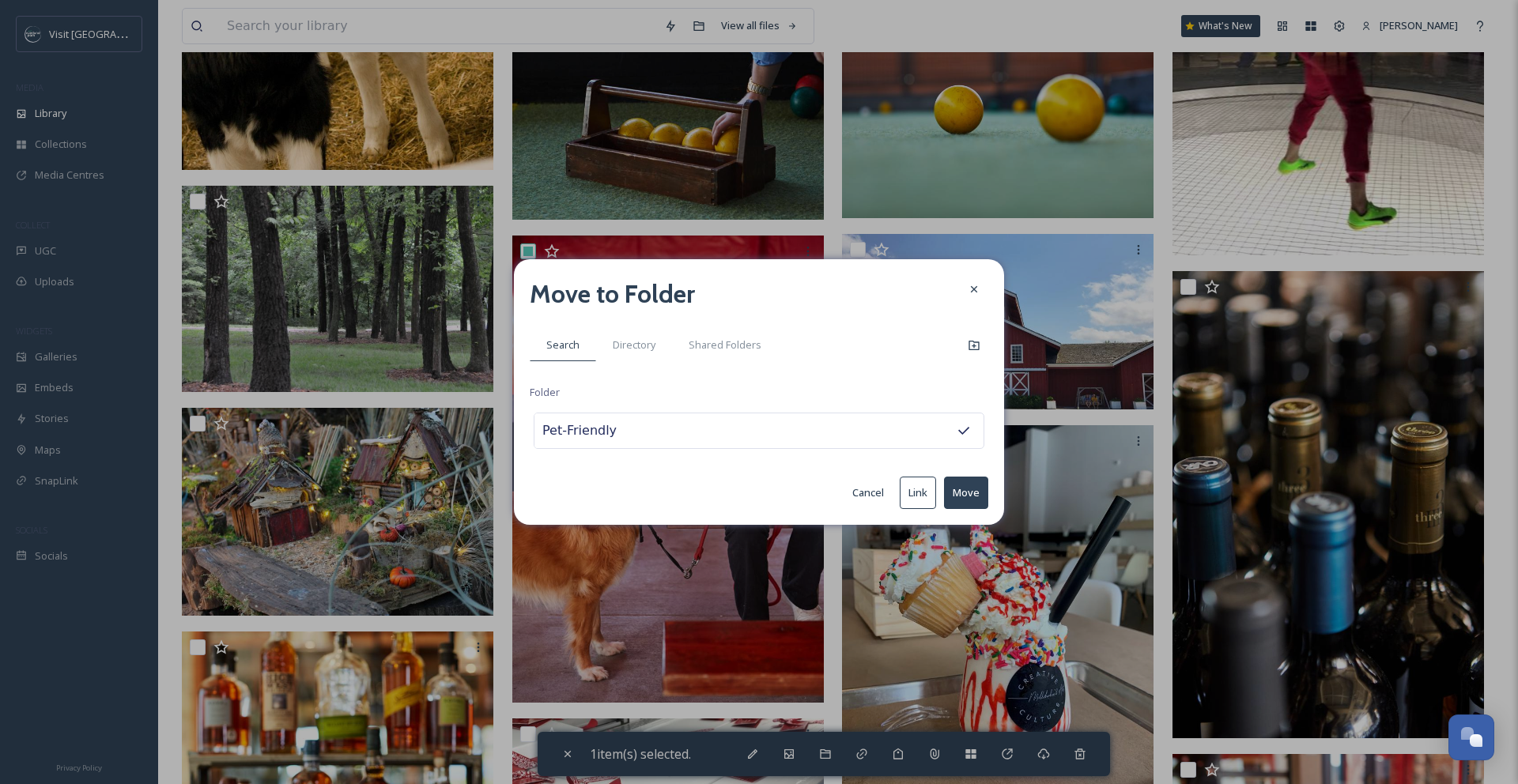
click at [986, 491] on button "Move" at bounding box center [965, 492] width 44 height 32
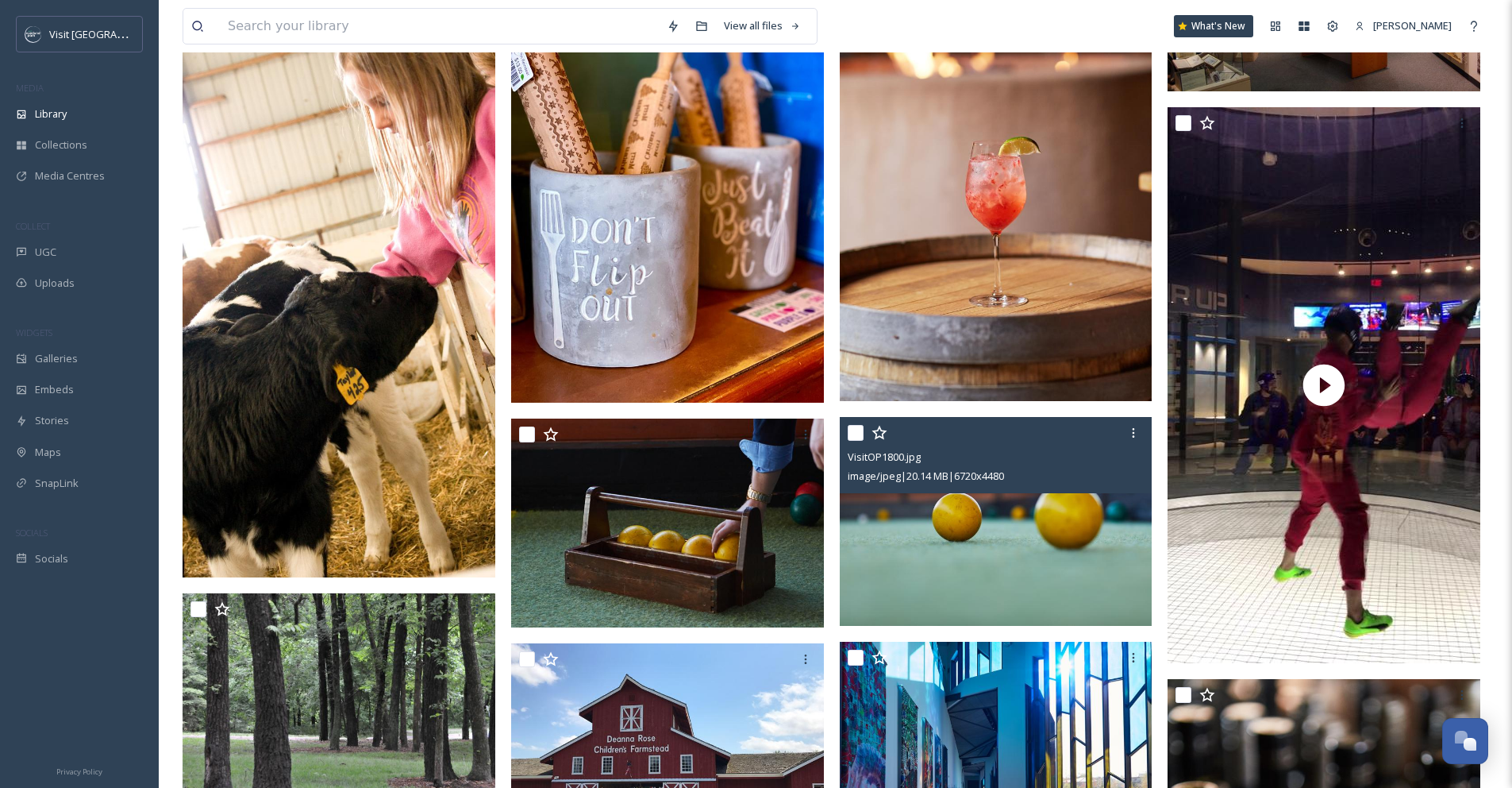
scroll to position [6749, 0]
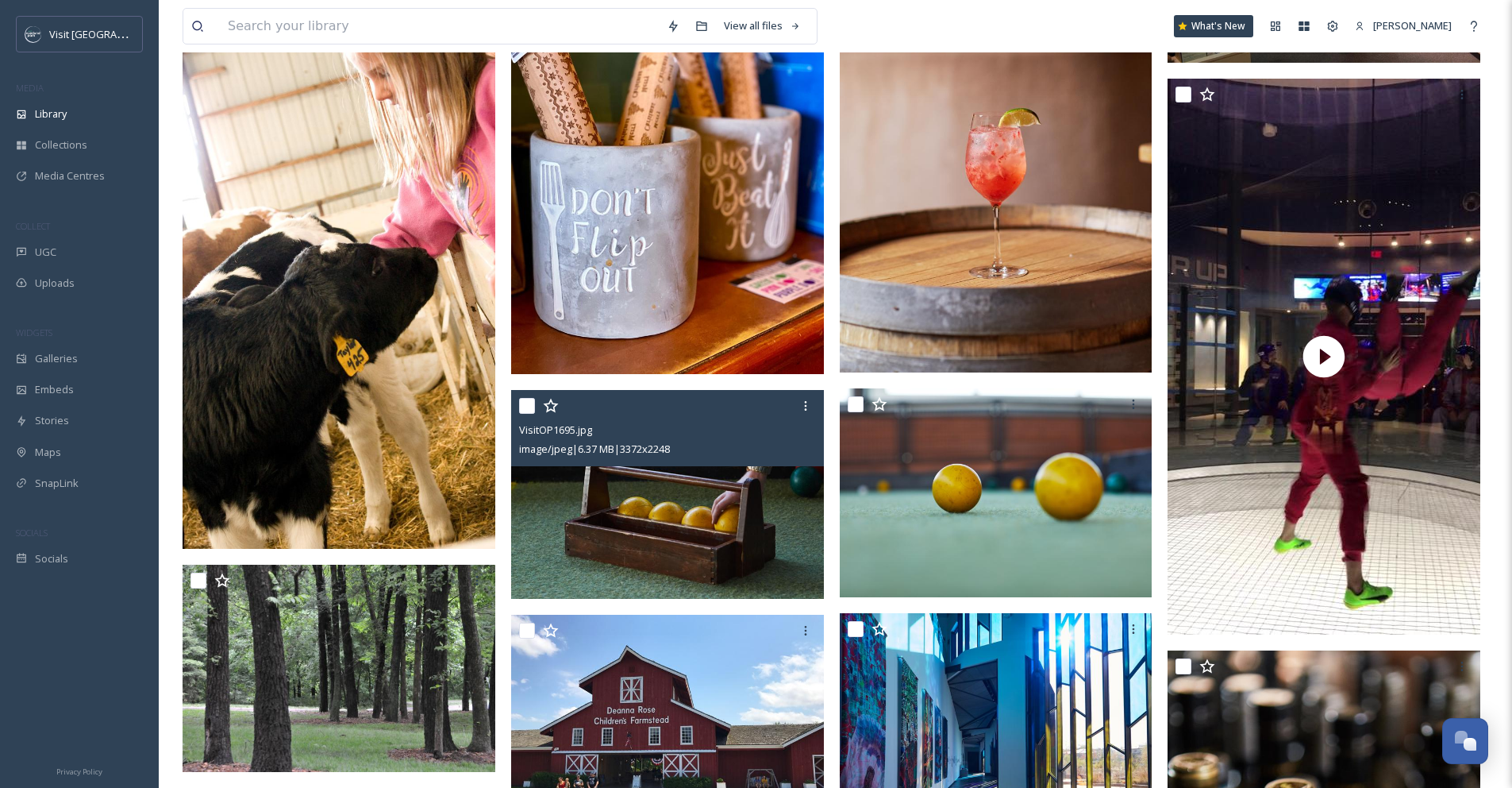
click at [526, 414] on input "checkbox" at bounding box center [527, 406] width 16 height 16
checkbox input "true"
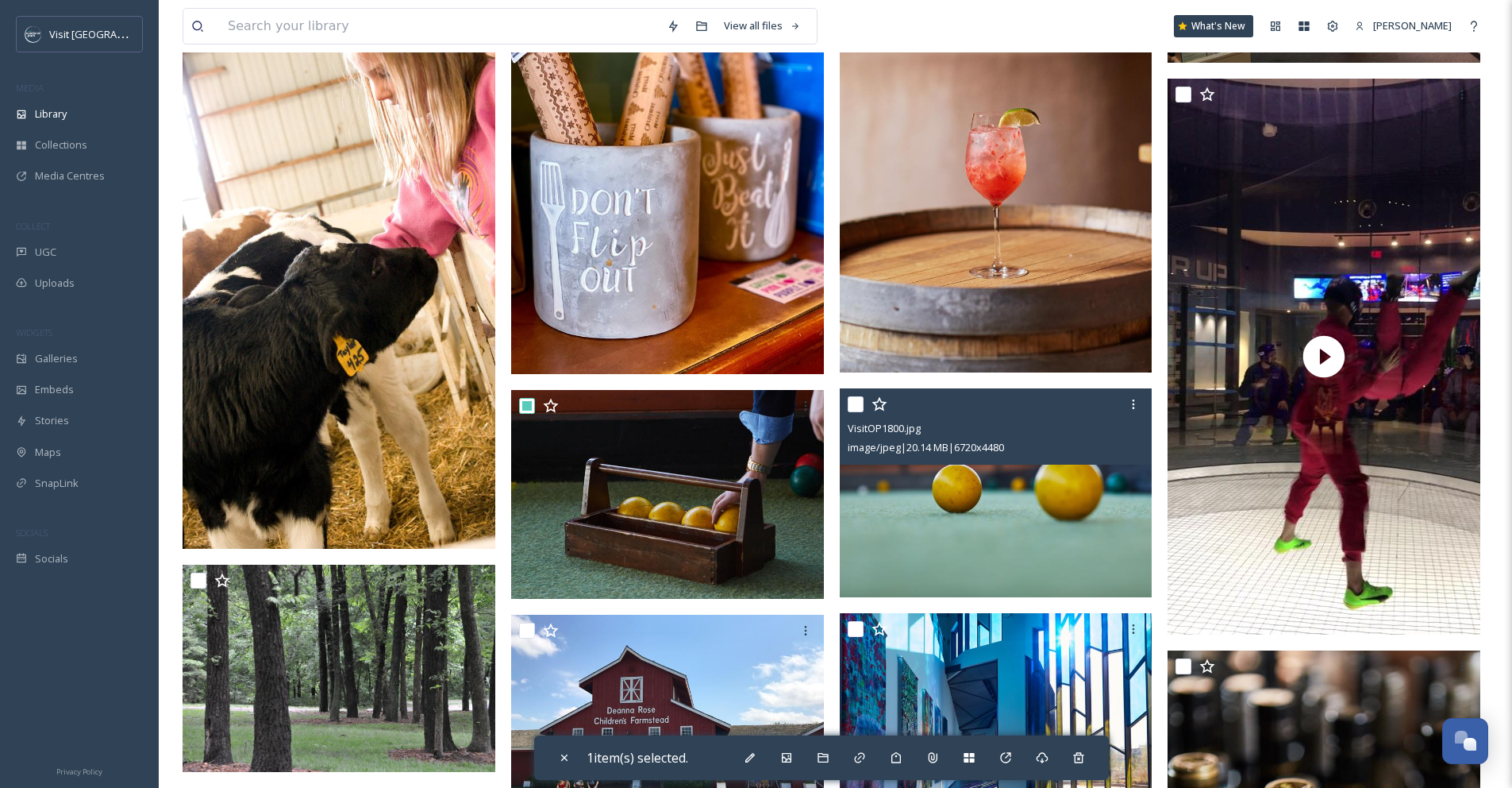
click at [858, 409] on input "checkbox" at bounding box center [855, 404] width 16 height 16
checkbox input "true"
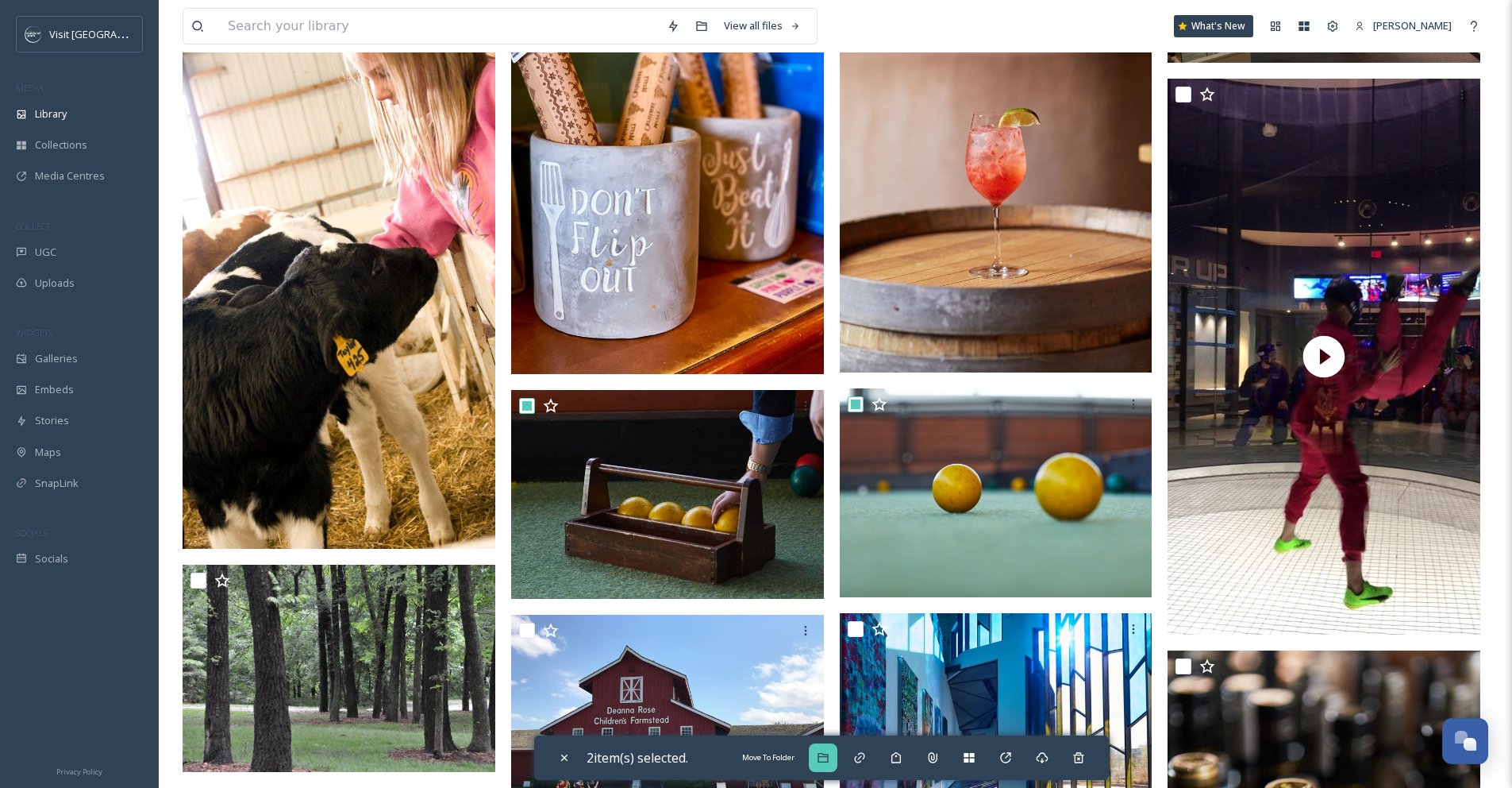
click at [829, 751] on icon at bounding box center [823, 757] width 12 height 12
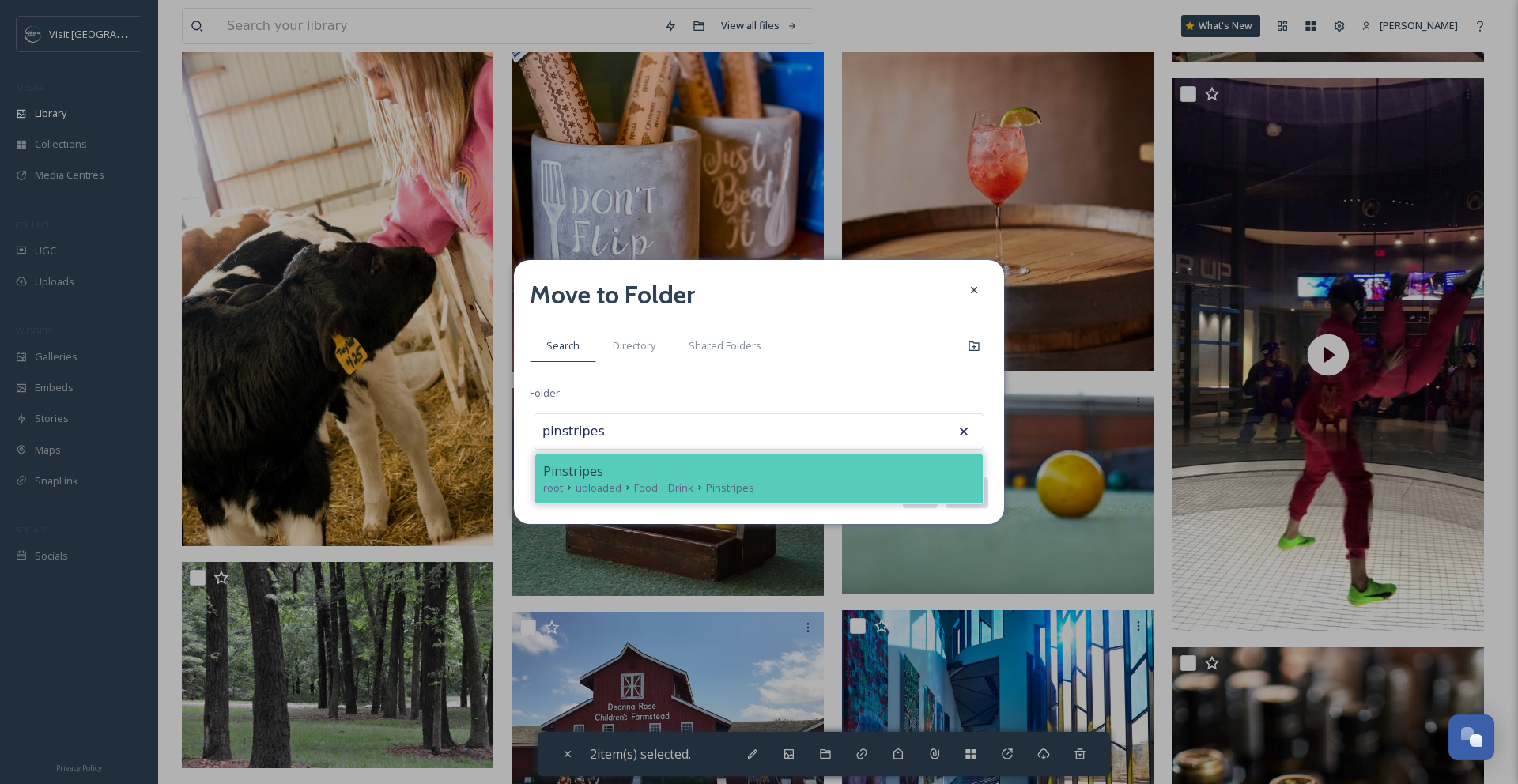
click at [744, 470] on div "Pinstripes" at bounding box center [759, 471] width 432 height 19
type input "Pinstripes"
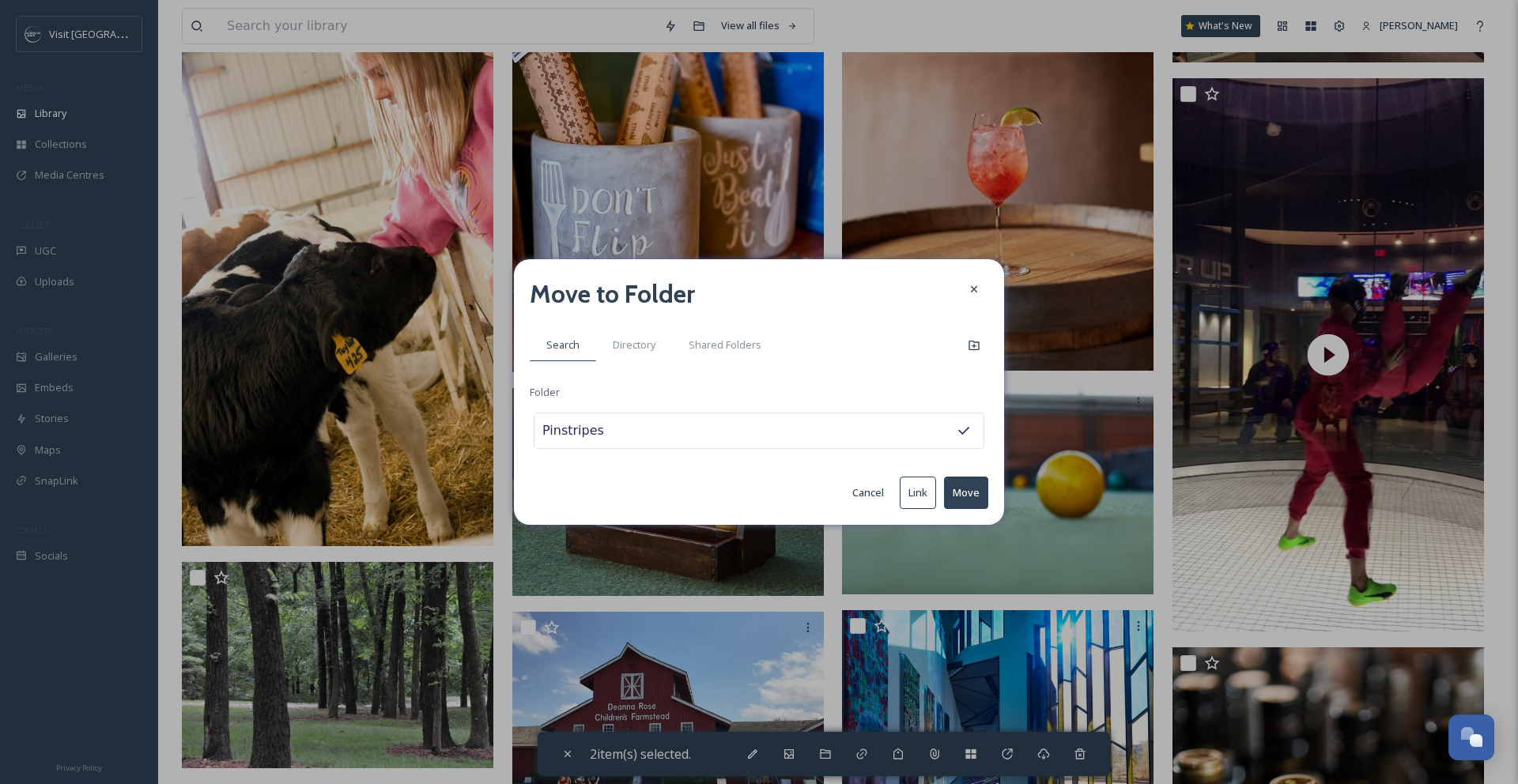
click at [961, 486] on button "Move" at bounding box center [965, 492] width 44 height 32
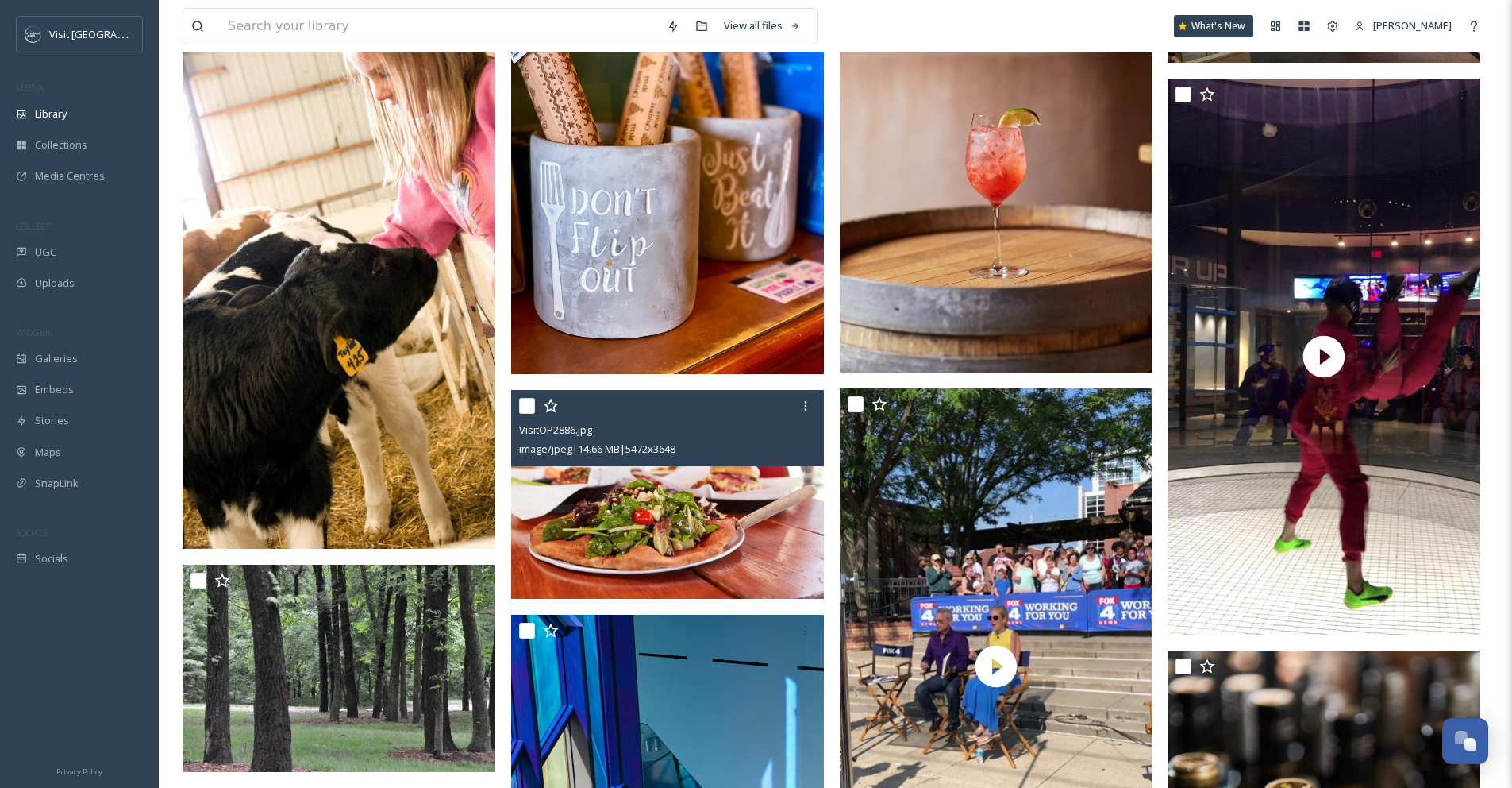
click at [525, 414] on input "checkbox" at bounding box center [527, 406] width 16 height 16
checkbox input "true"
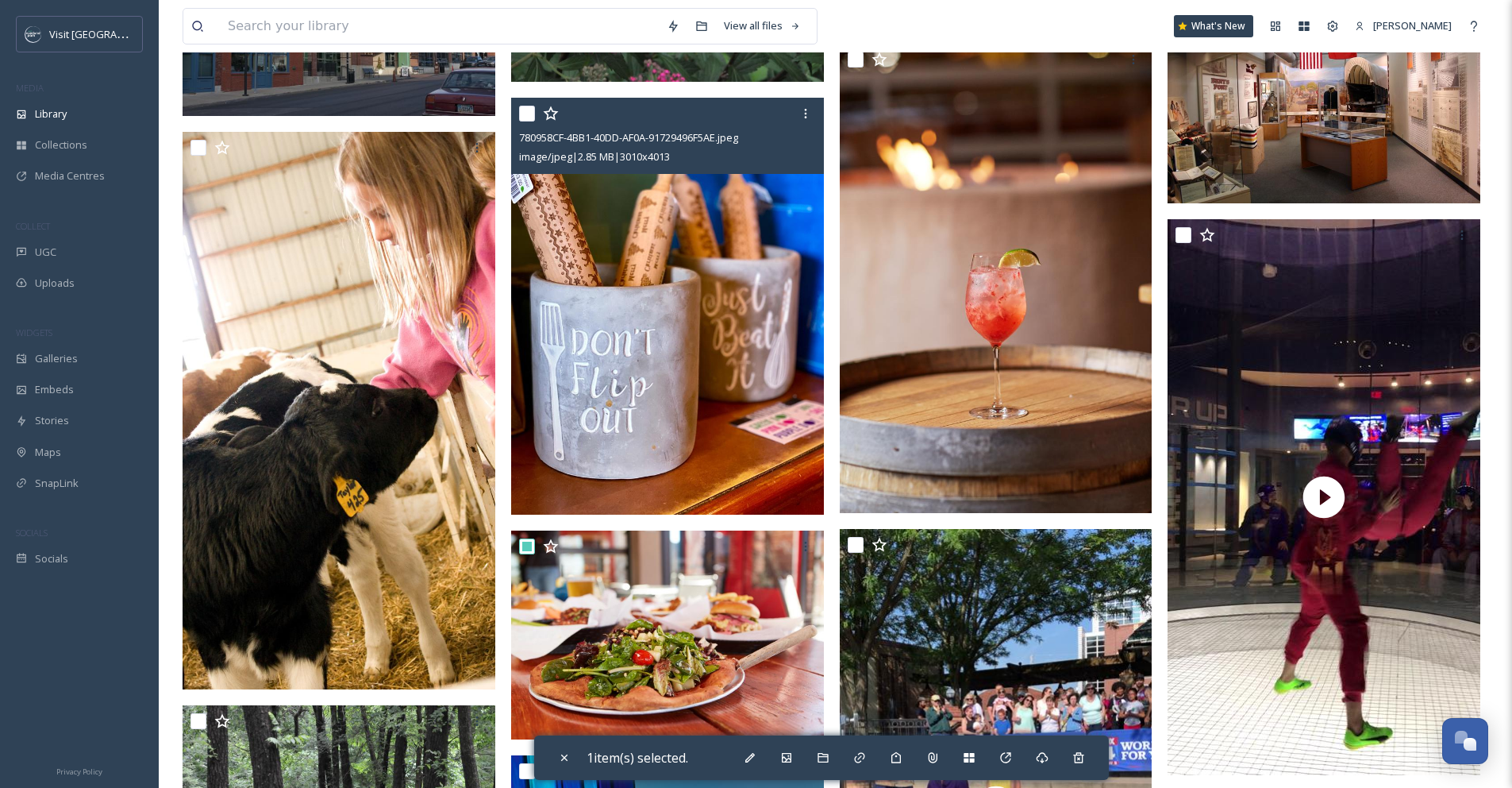
scroll to position [6431, 0]
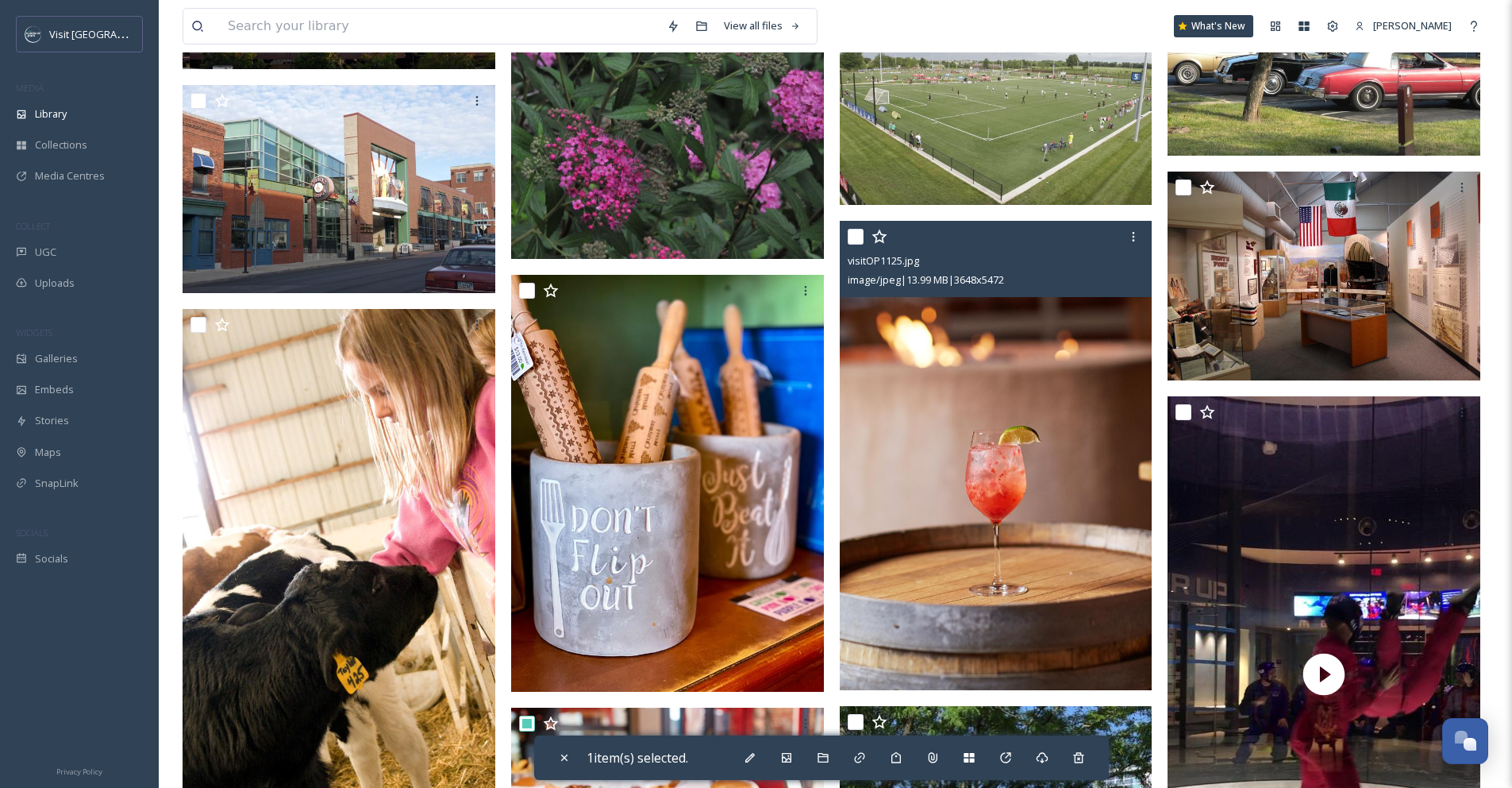
click at [862, 245] on input "checkbox" at bounding box center [855, 237] width 16 height 16
checkbox input "true"
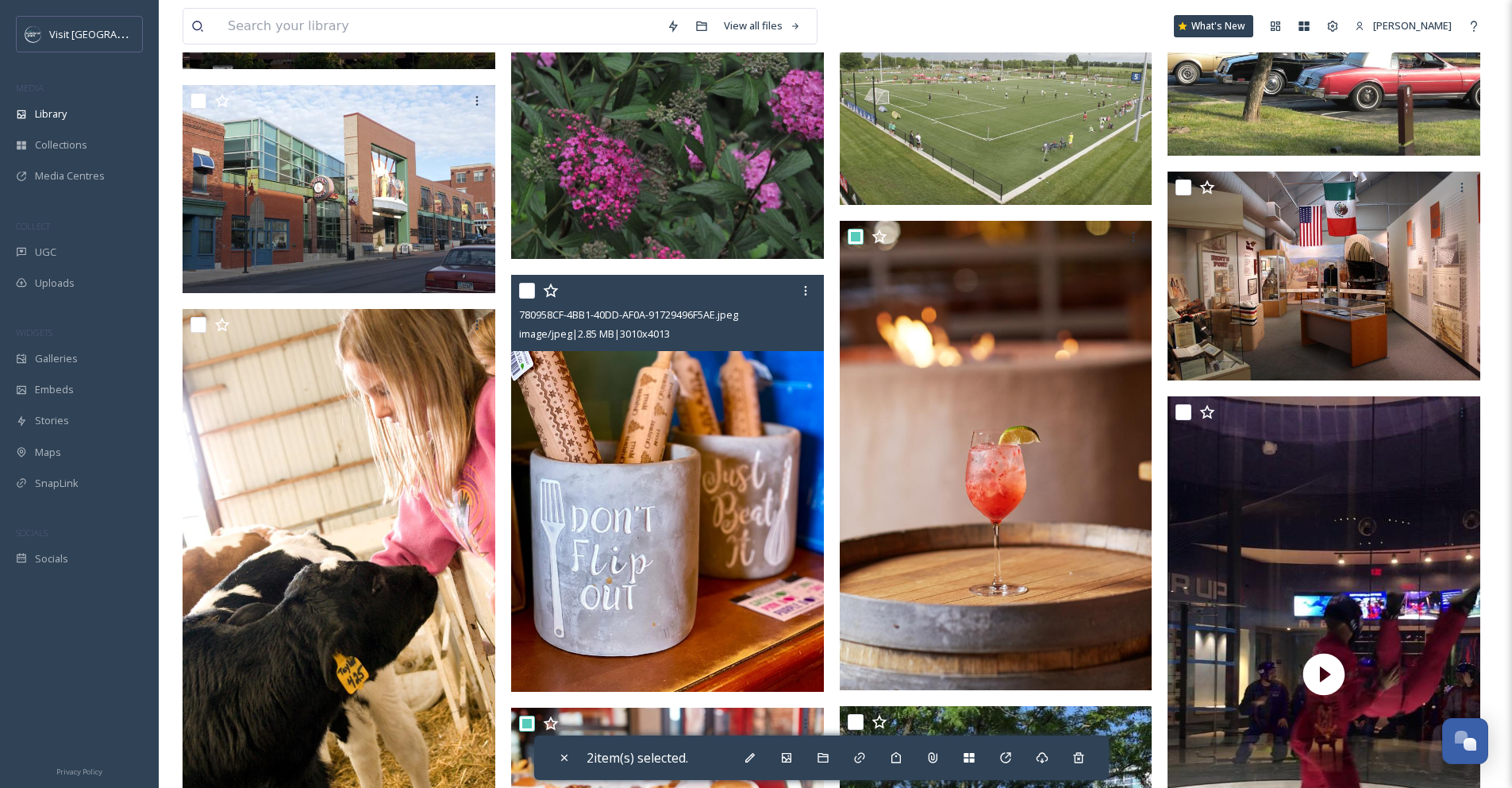
click at [526, 299] on input "checkbox" at bounding box center [527, 290] width 16 height 16
checkbox input "true"
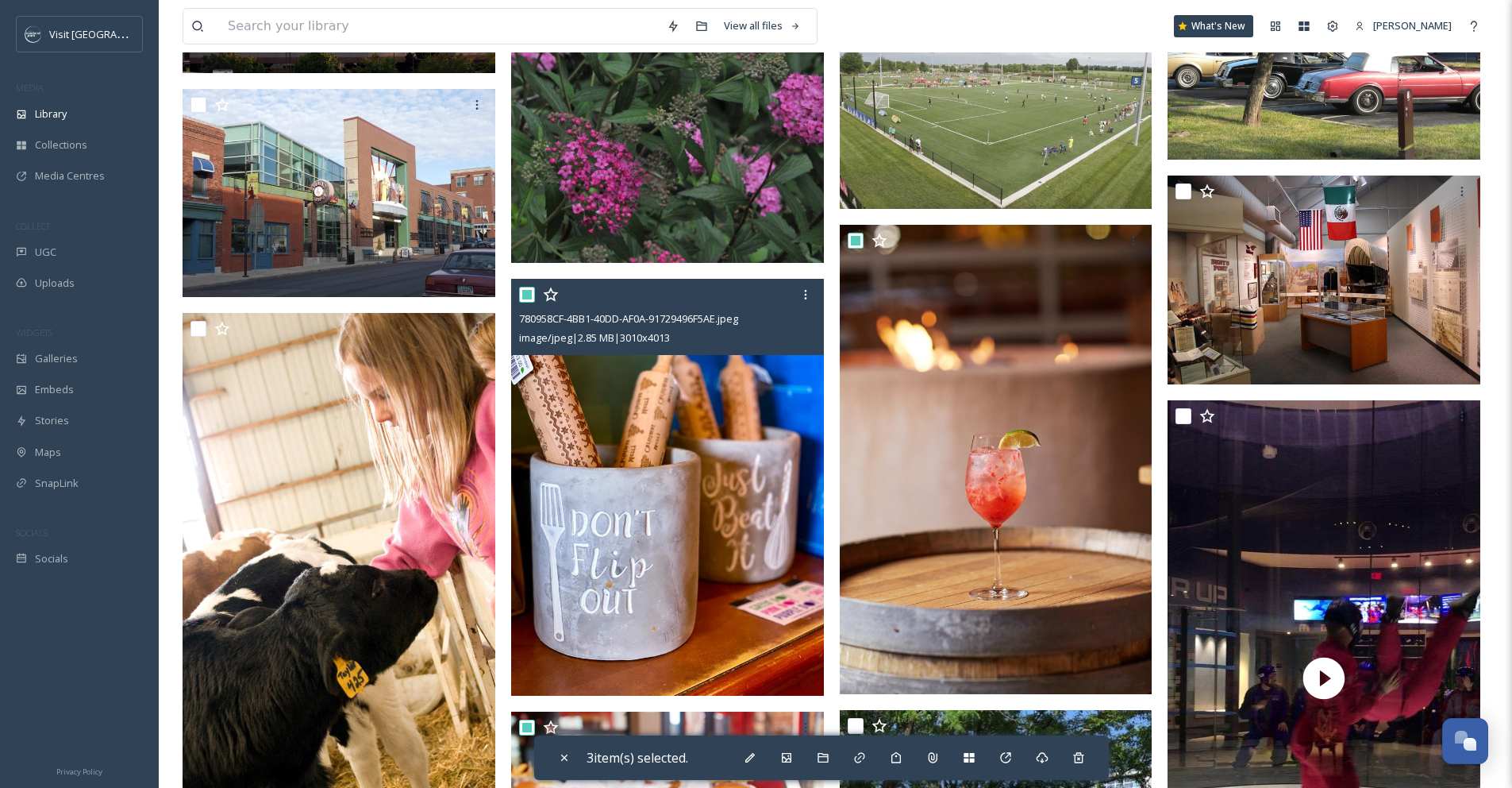
scroll to position [5932, 0]
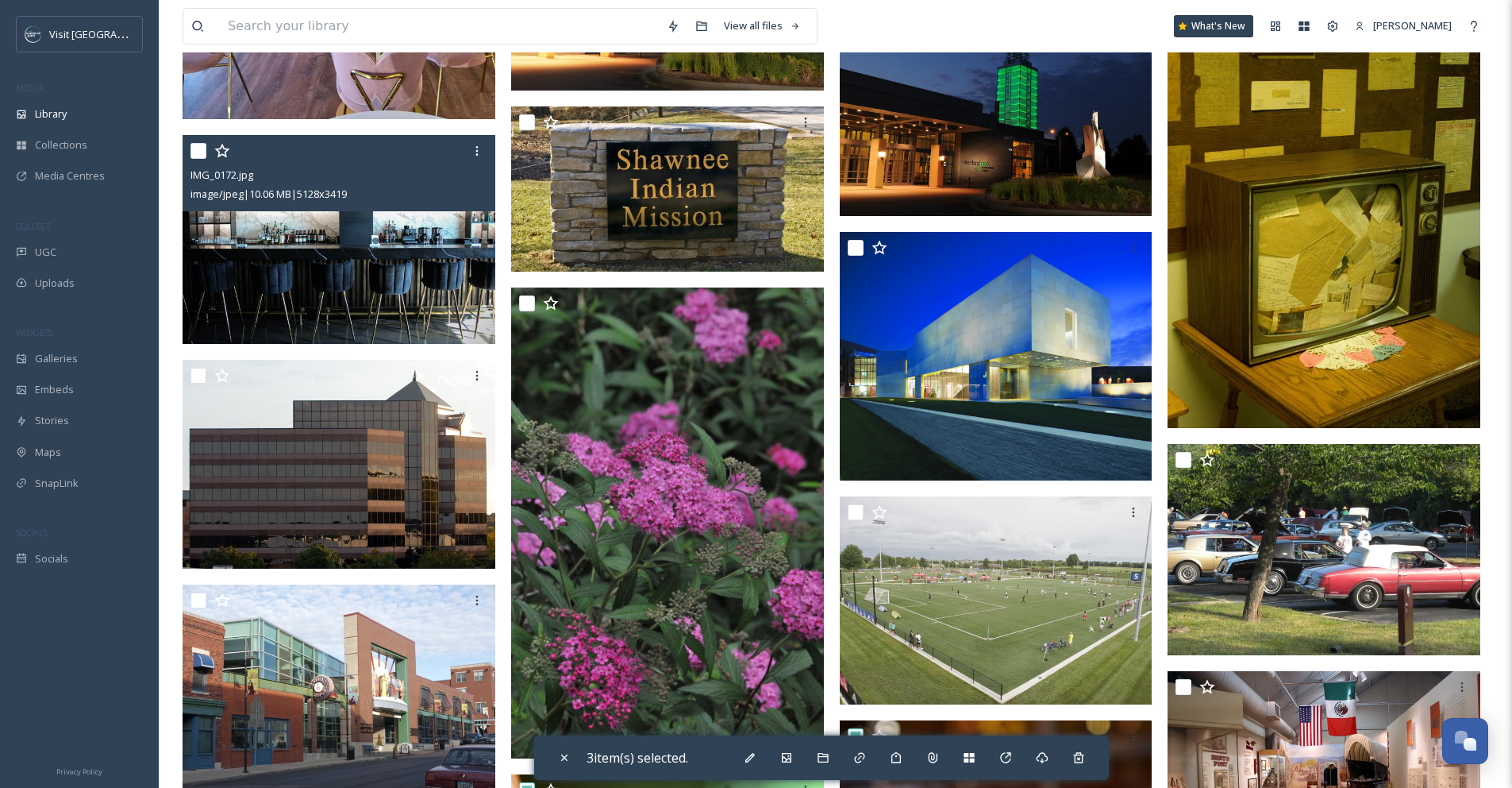
click at [200, 159] on input "checkbox" at bounding box center [198, 151] width 16 height 16
checkbox input "true"
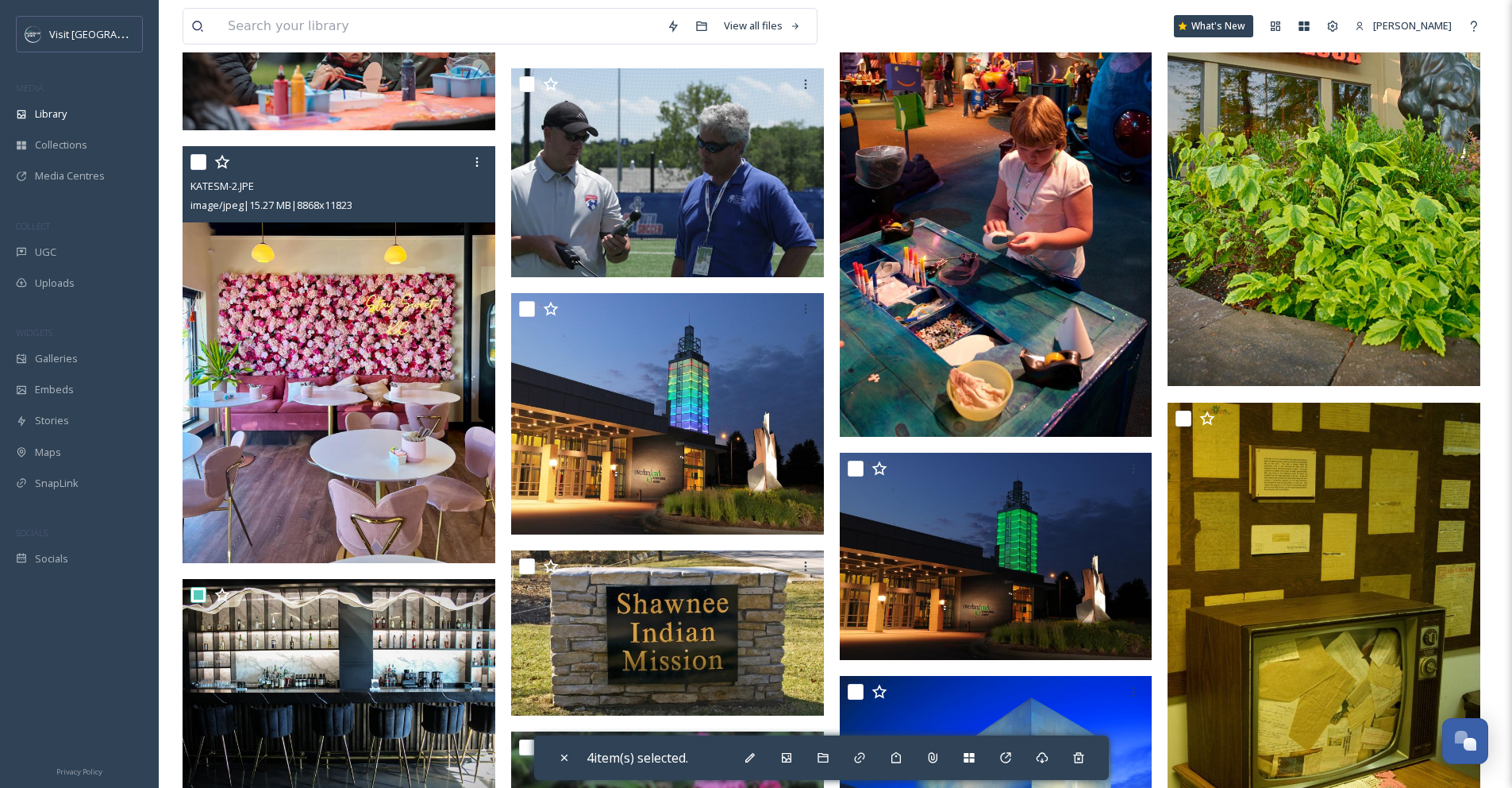
scroll to position [5252, 0]
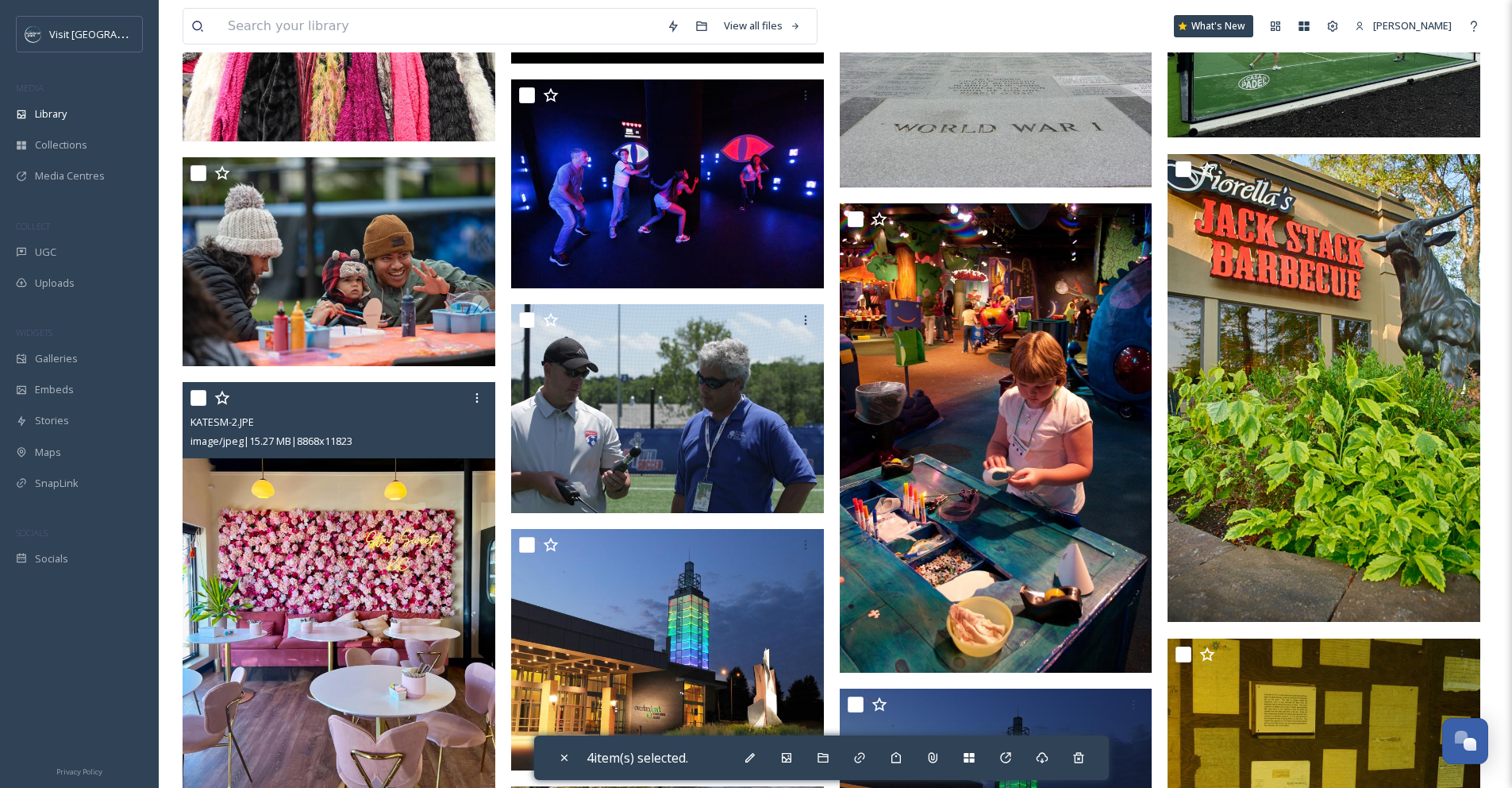
click at [201, 406] on input "checkbox" at bounding box center [198, 397] width 16 height 16
checkbox input "true"
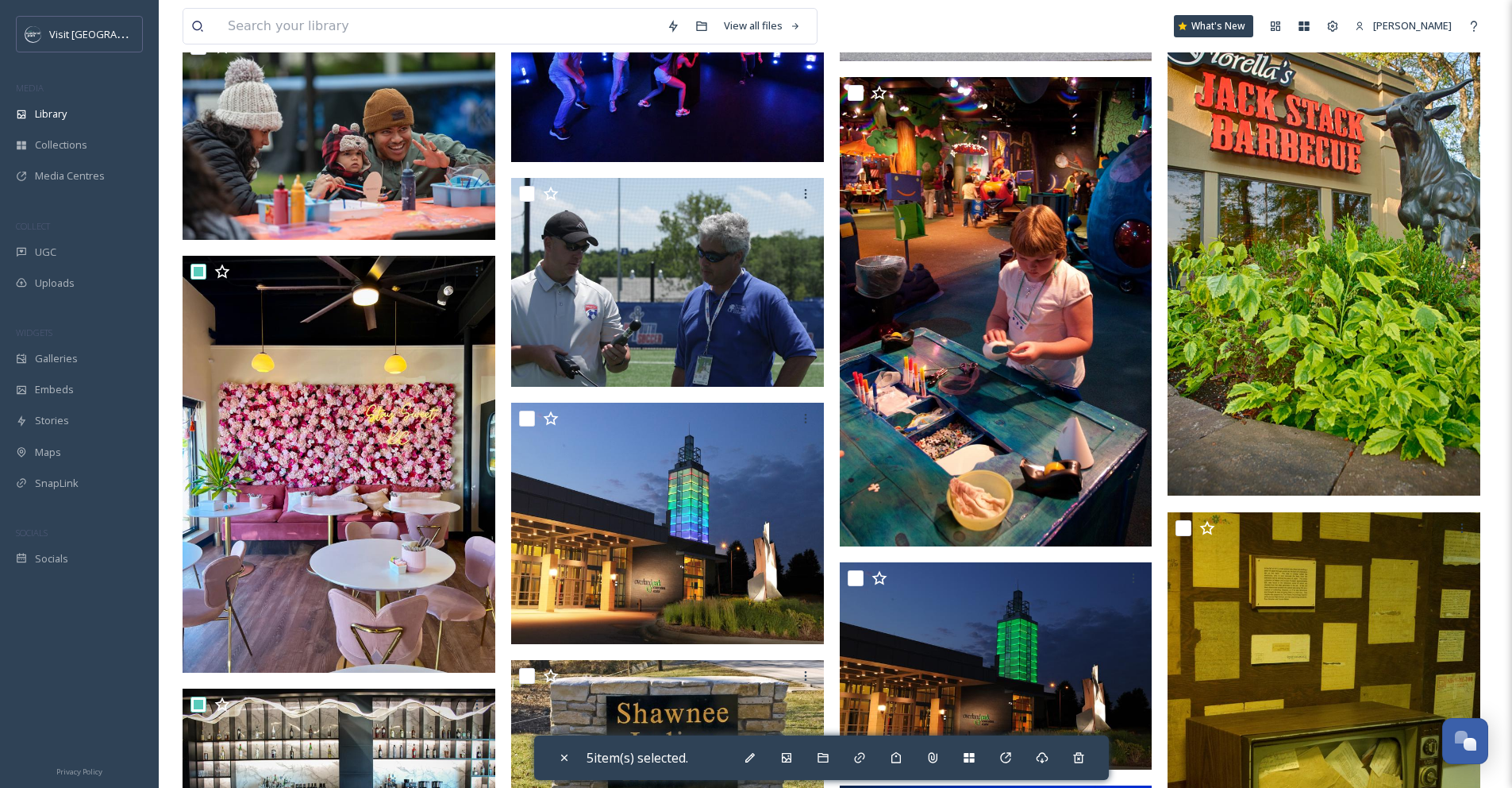
scroll to position [5379, 0]
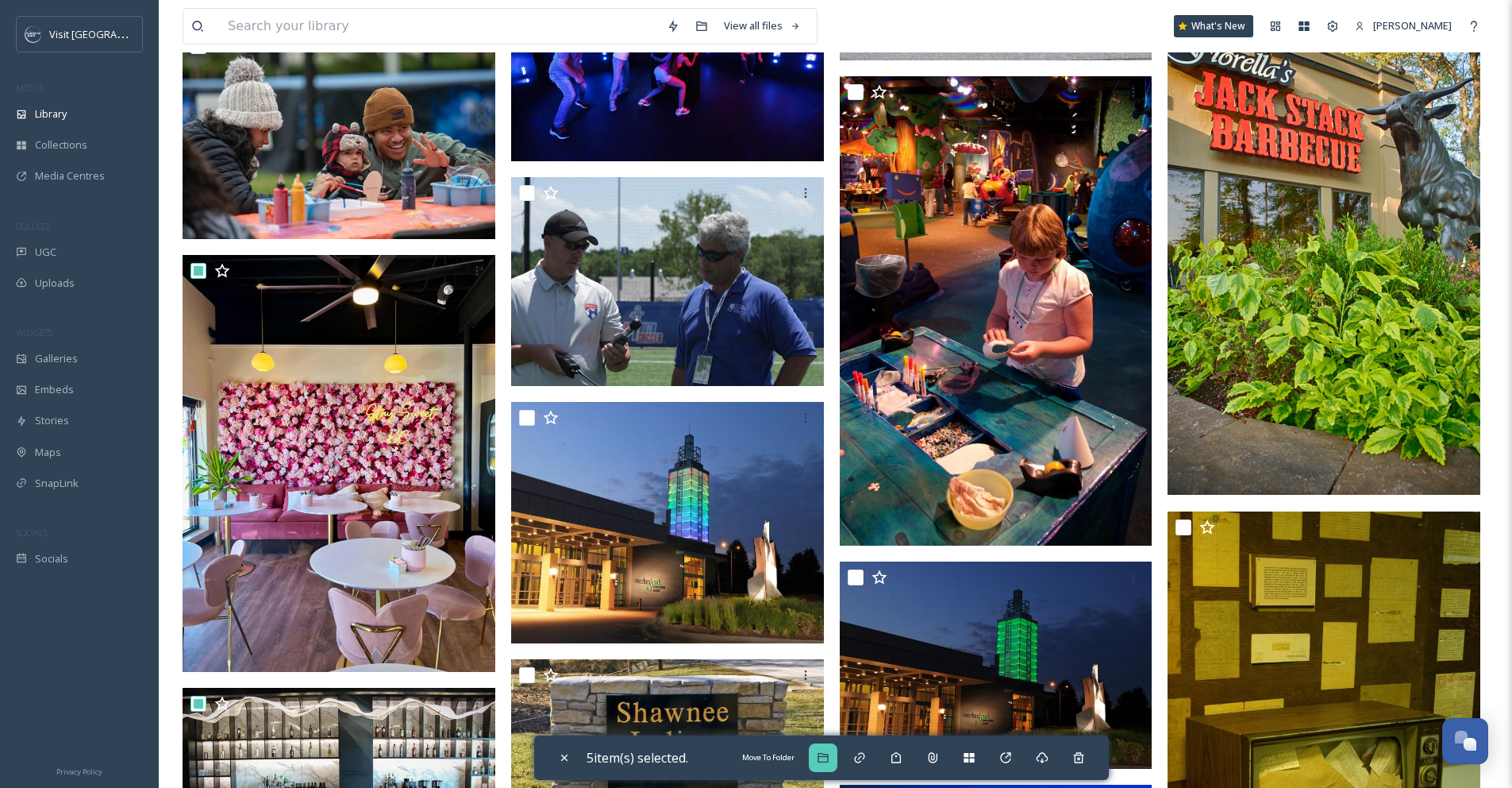
click at [828, 757] on icon at bounding box center [823, 757] width 10 height 9
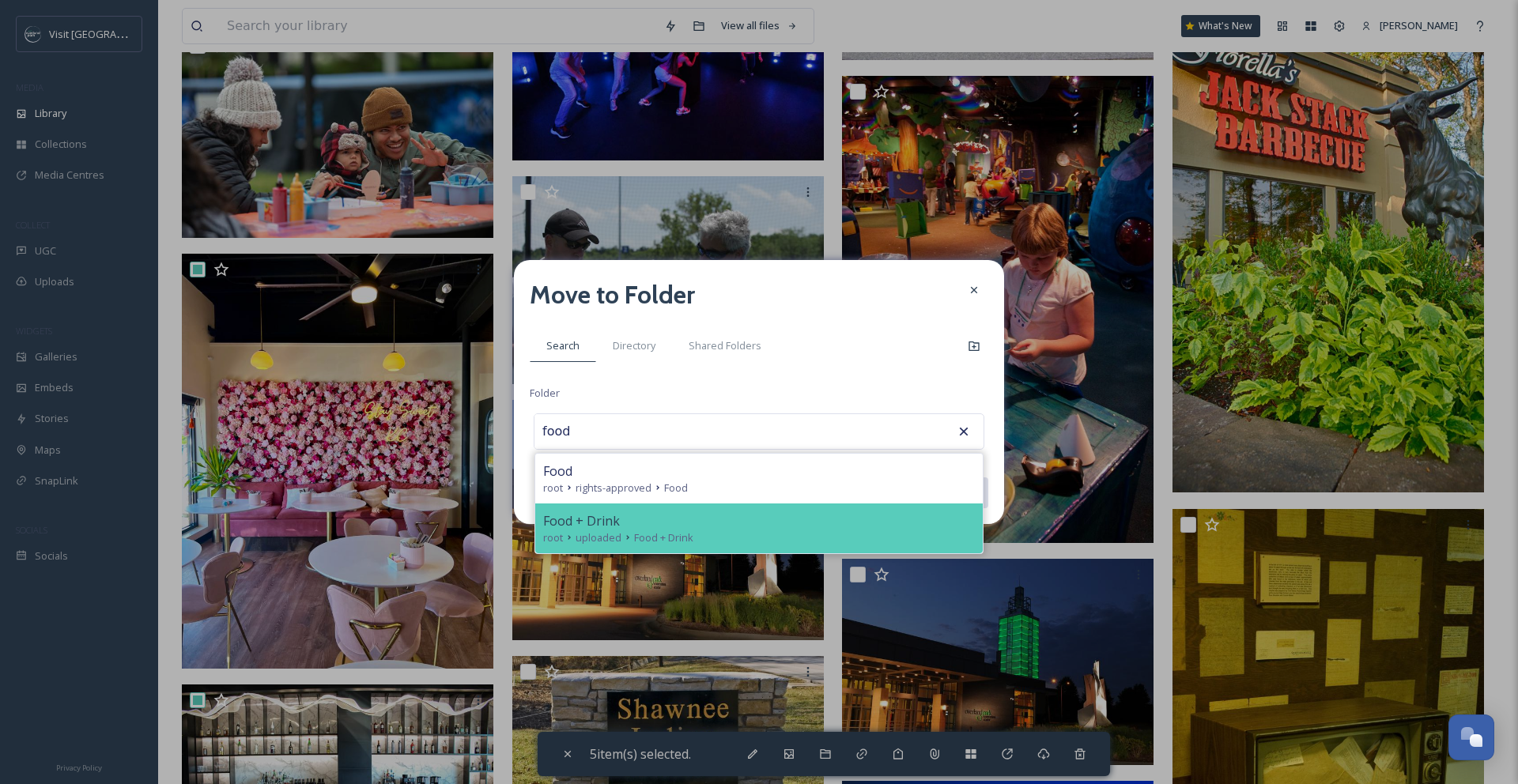
click at [731, 544] on div "root uploaded Food + Drink" at bounding box center [759, 538] width 432 height 15
type input "Food + Drink"
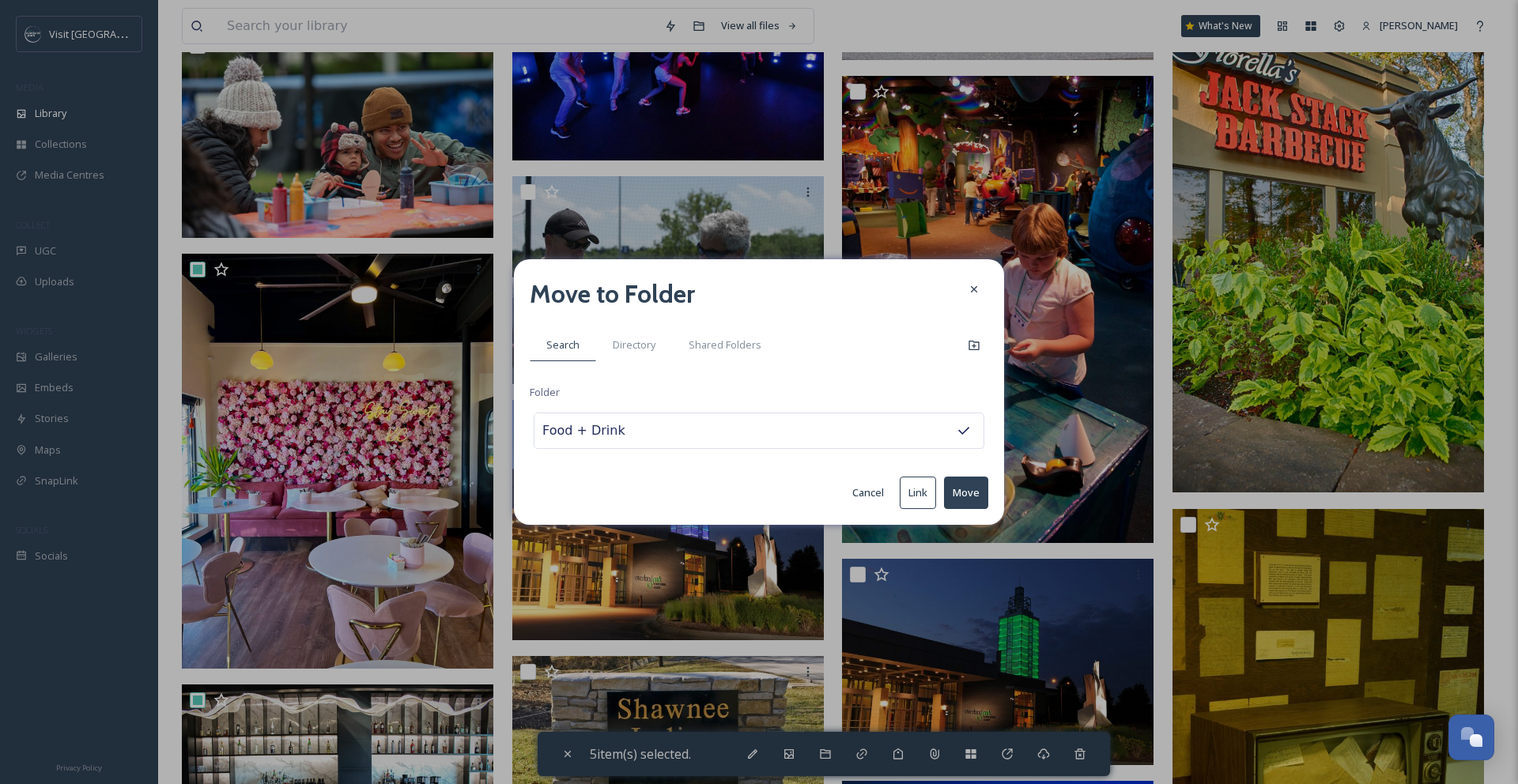
click at [982, 494] on button "Move" at bounding box center [965, 492] width 44 height 32
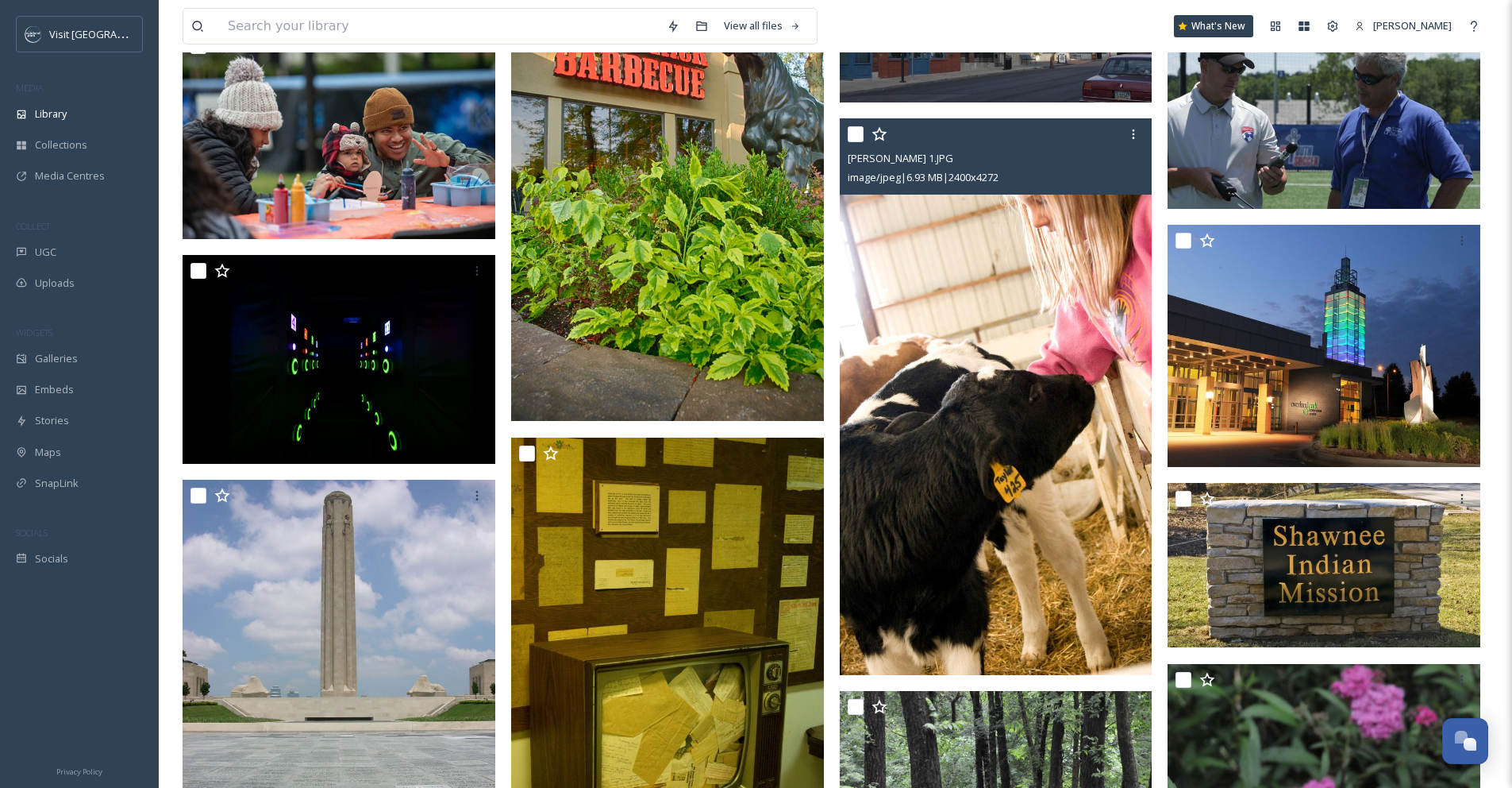
click at [858, 142] on input "checkbox" at bounding box center [855, 134] width 16 height 16
checkbox input "true"
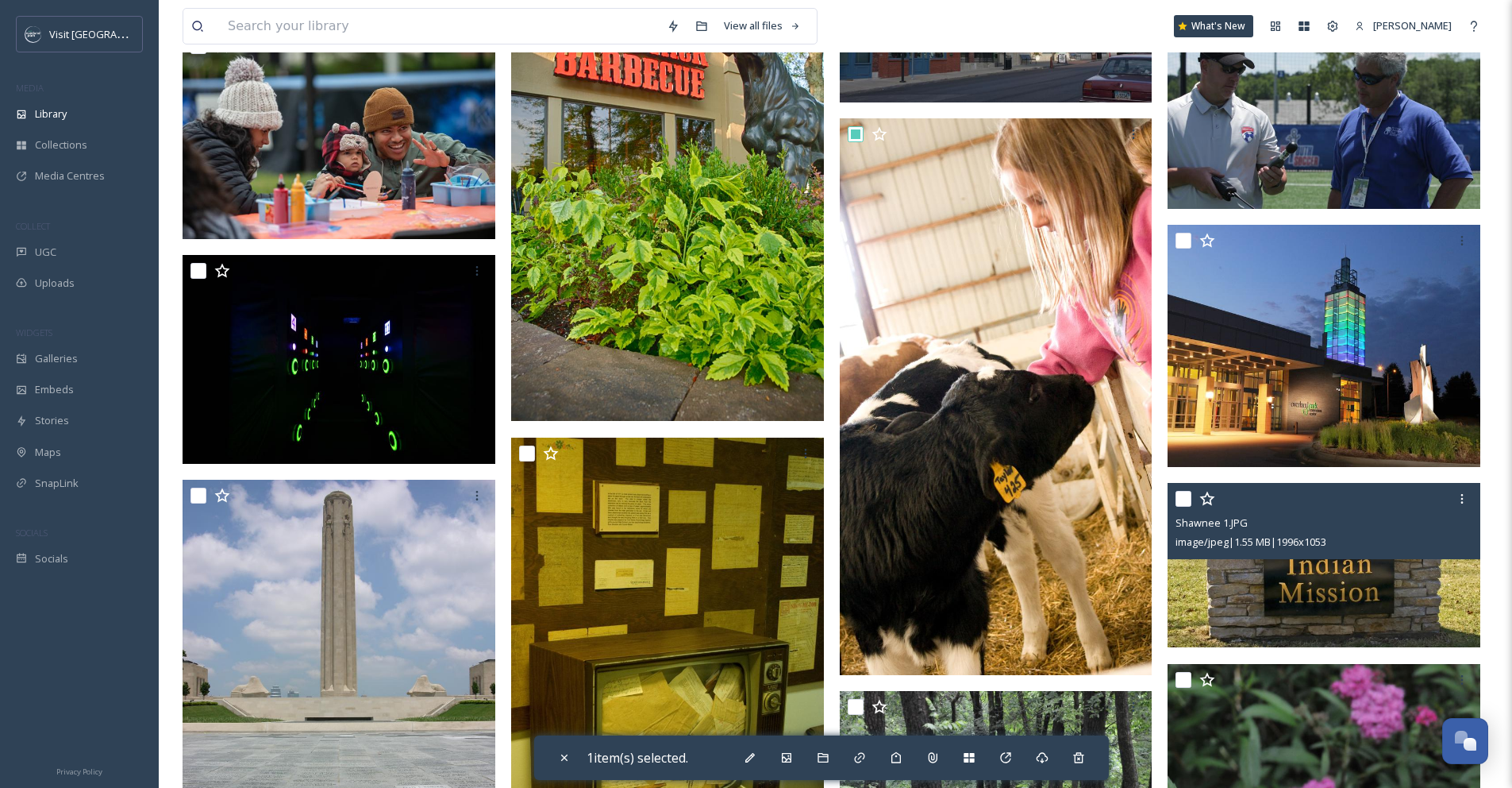
click at [1188, 506] on input "checkbox" at bounding box center [1183, 498] width 16 height 16
checkbox input "true"
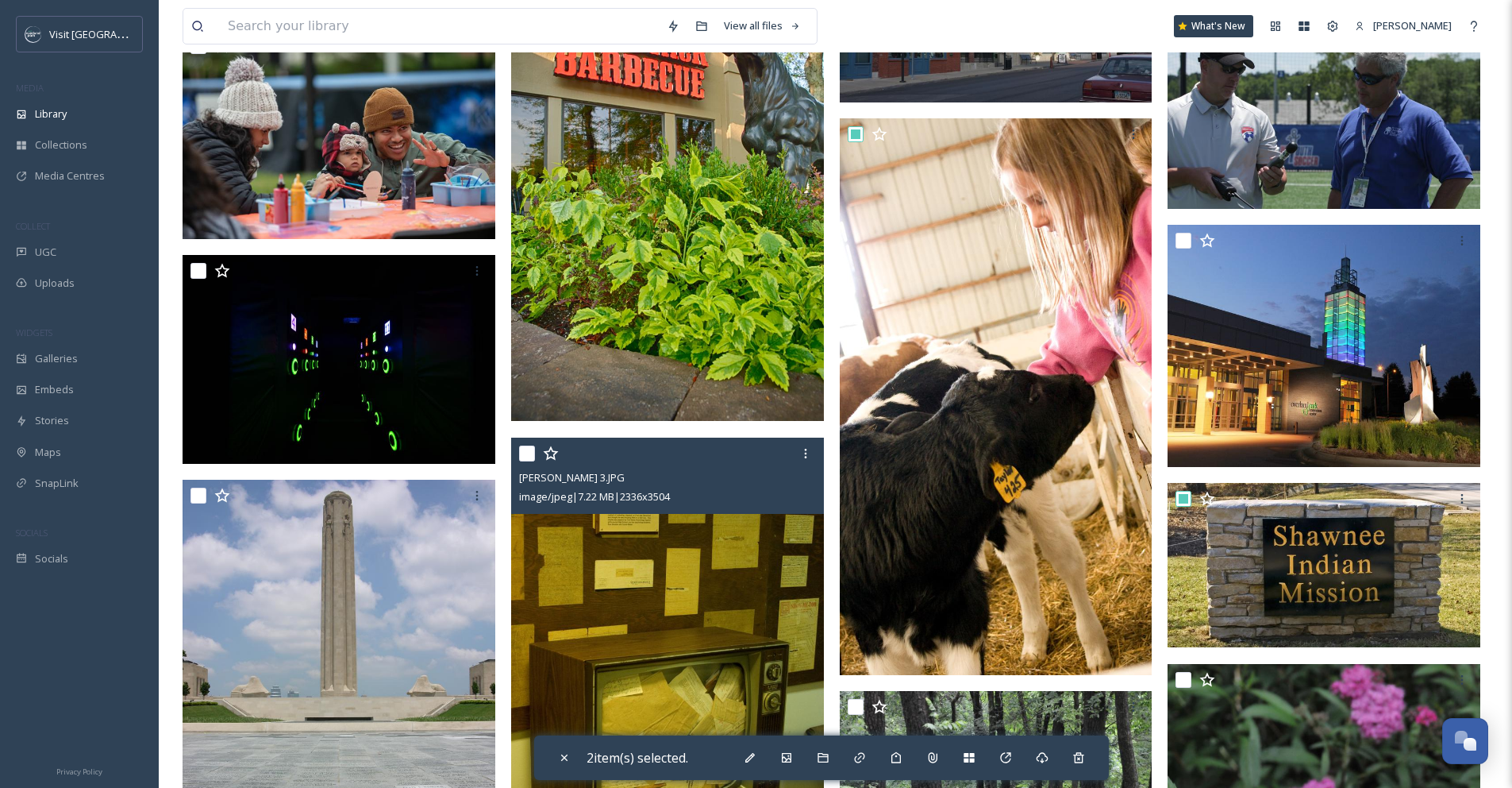
click at [530, 461] on input "checkbox" at bounding box center [527, 453] width 16 height 16
checkbox input "true"
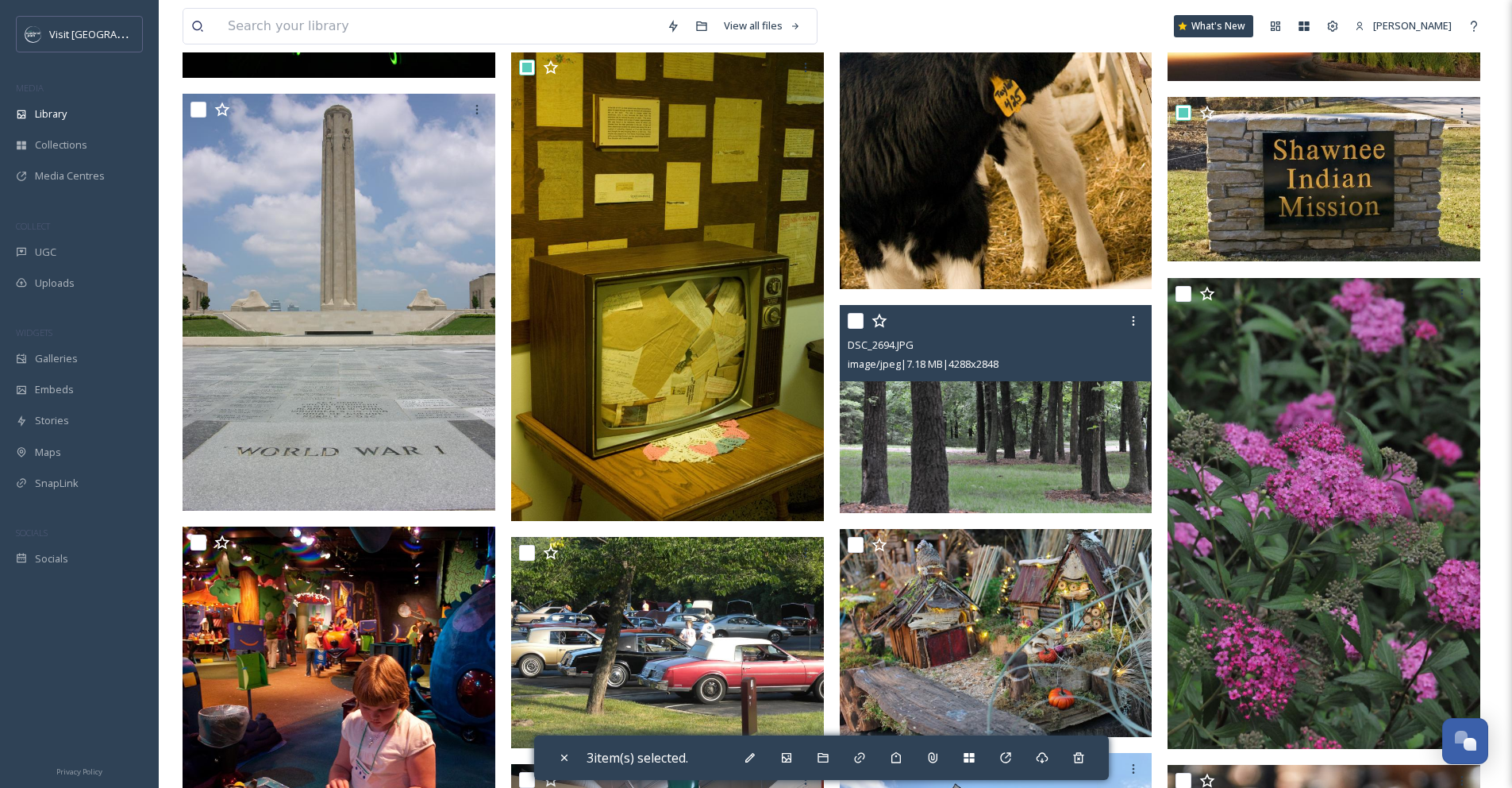
scroll to position [6179, 0]
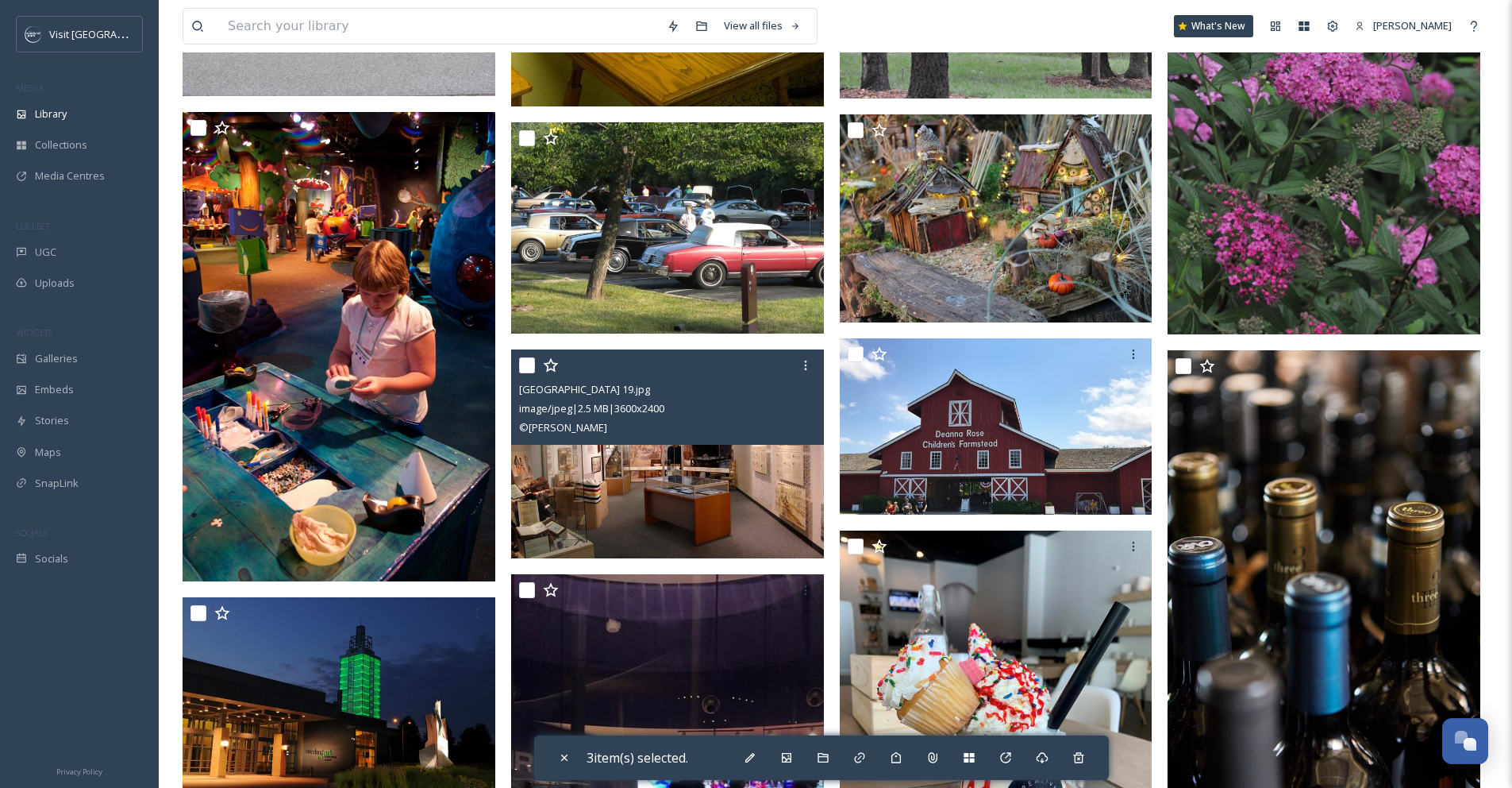
click at [530, 373] on input "checkbox" at bounding box center [527, 365] width 16 height 16
checkbox input "true"
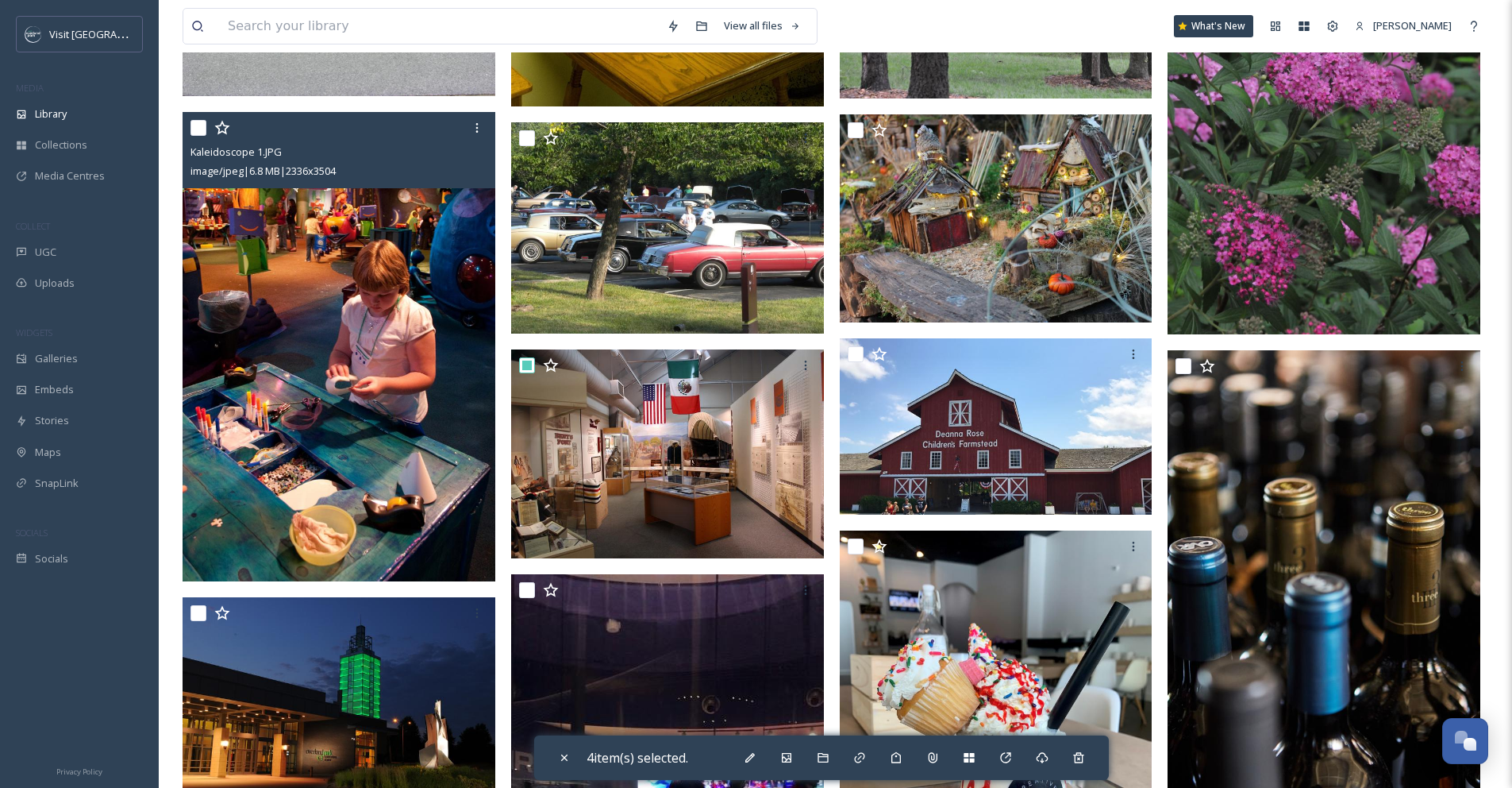
click at [196, 136] on input "checkbox" at bounding box center [198, 127] width 16 height 16
checkbox input "true"
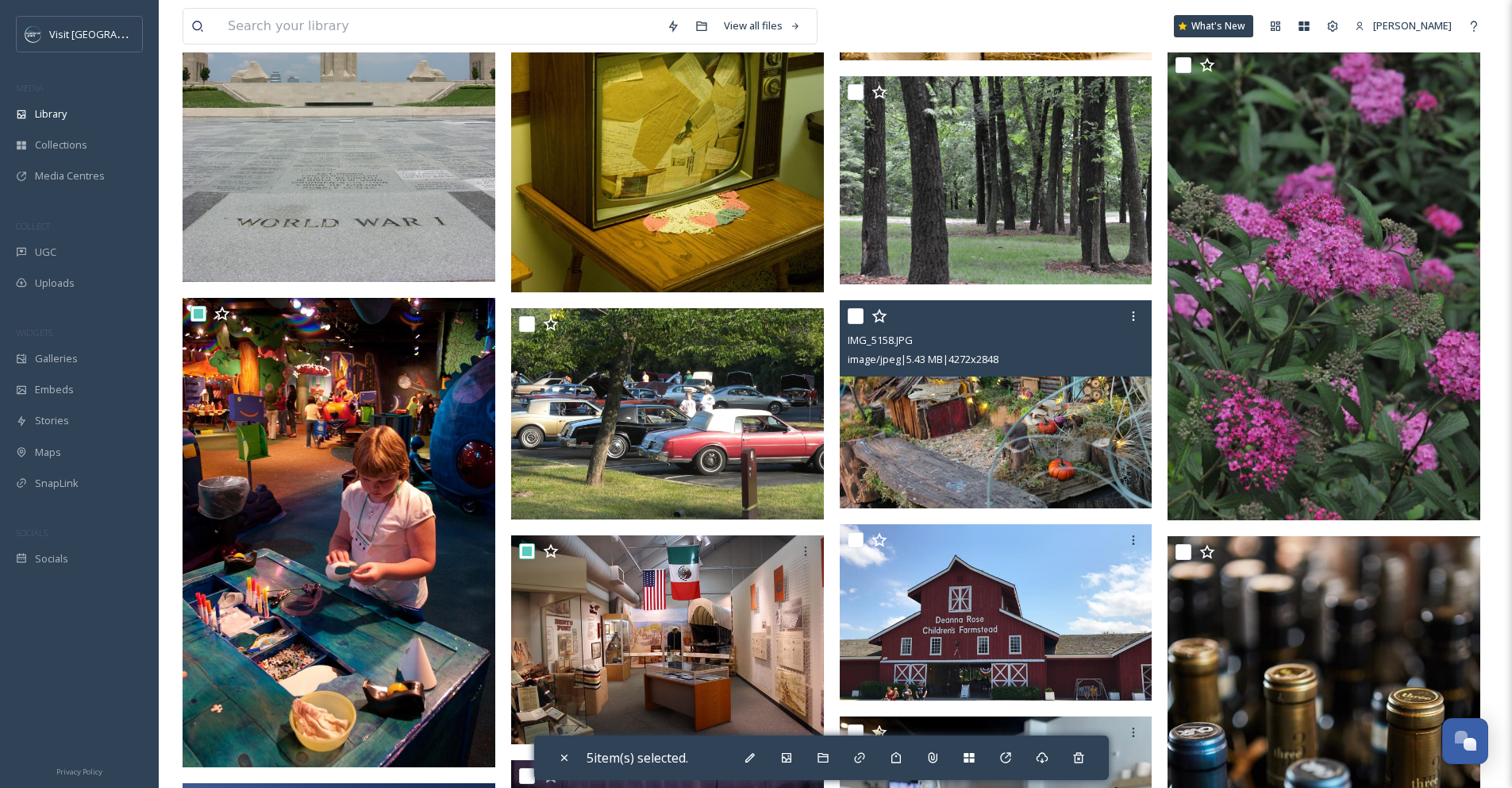
scroll to position [5853, 0]
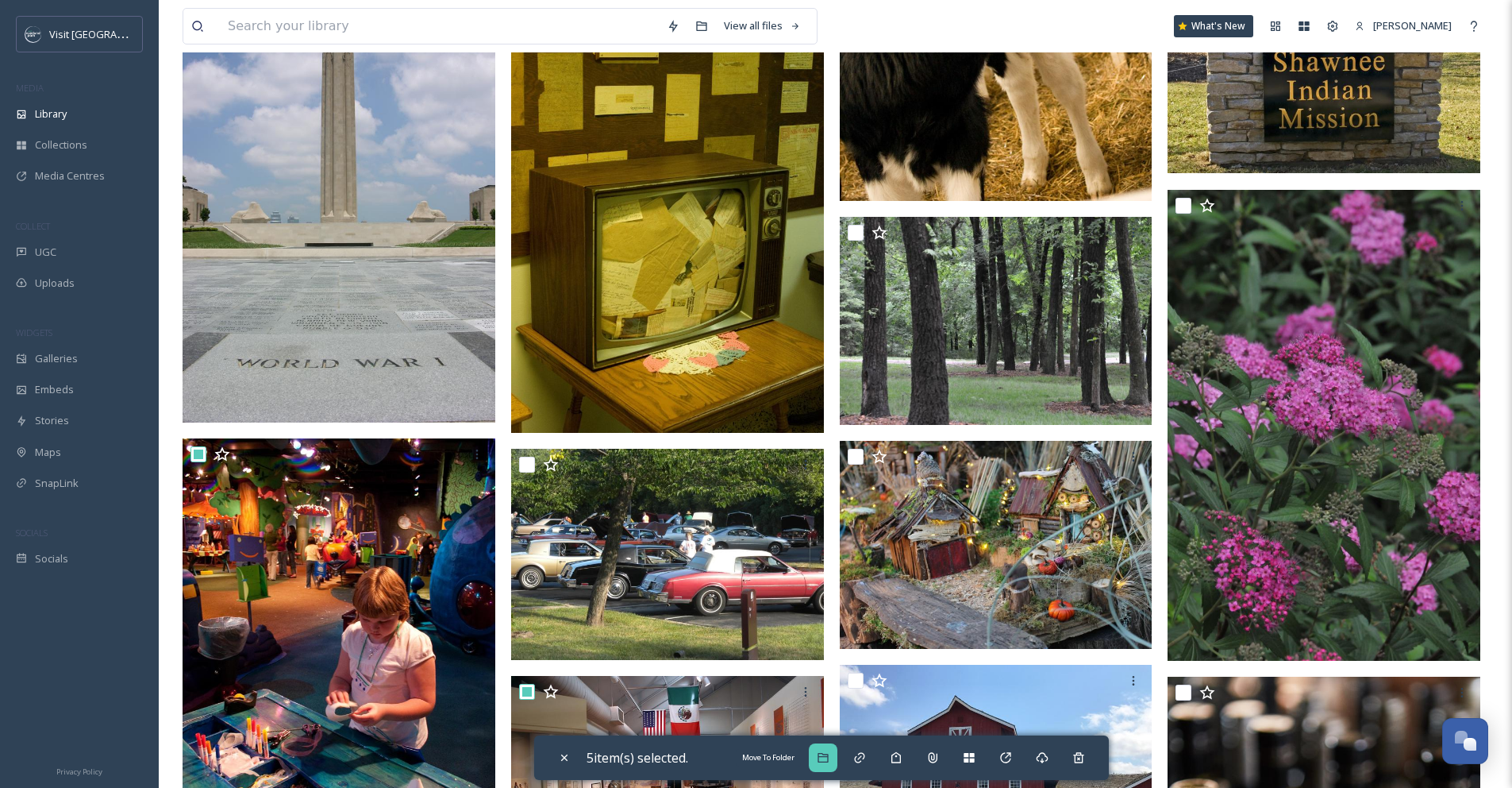
click at [824, 756] on icon at bounding box center [823, 757] width 10 height 9
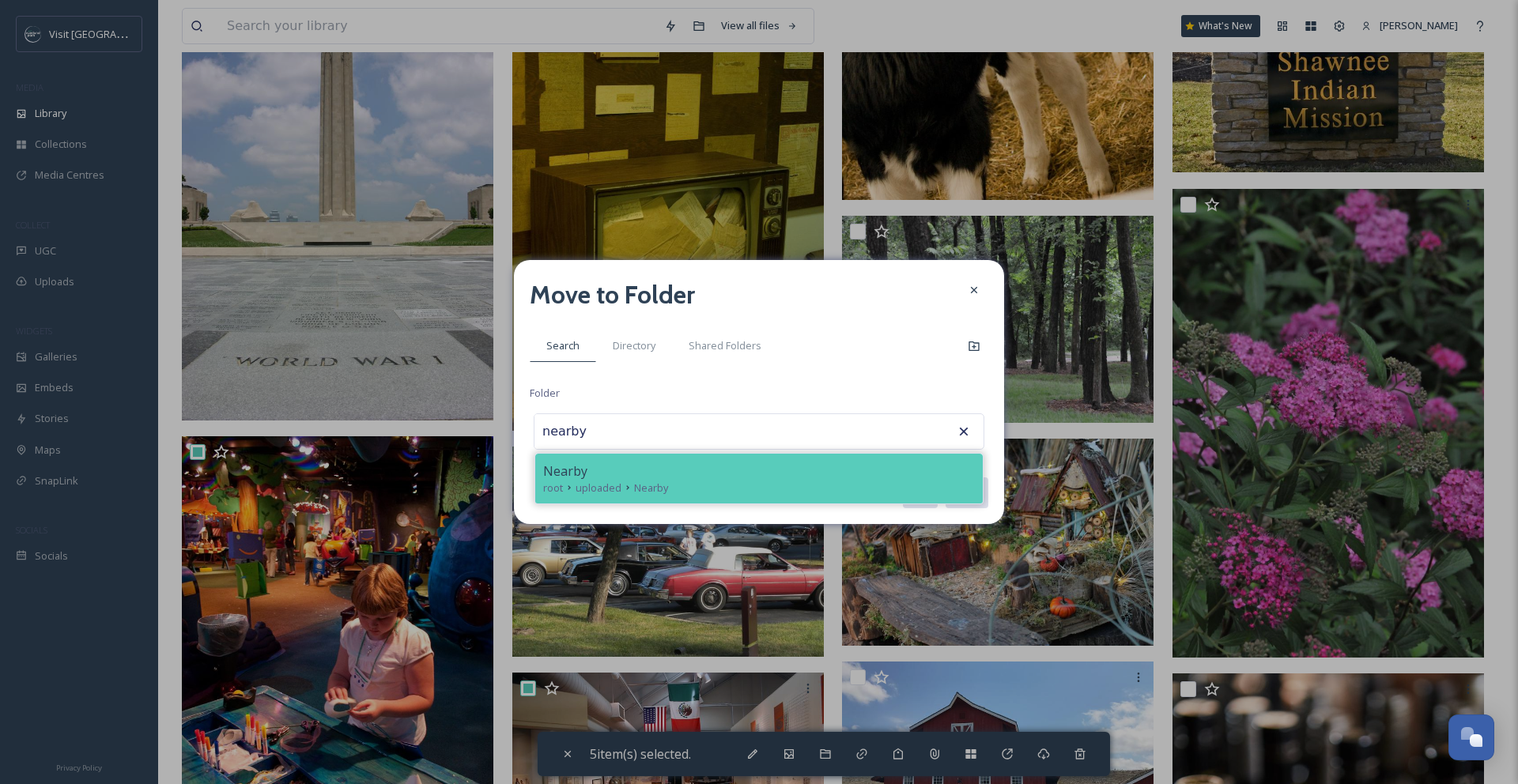
click at [789, 481] on div "root uploaded Nearby" at bounding box center [759, 488] width 432 height 15
type input "Nearby"
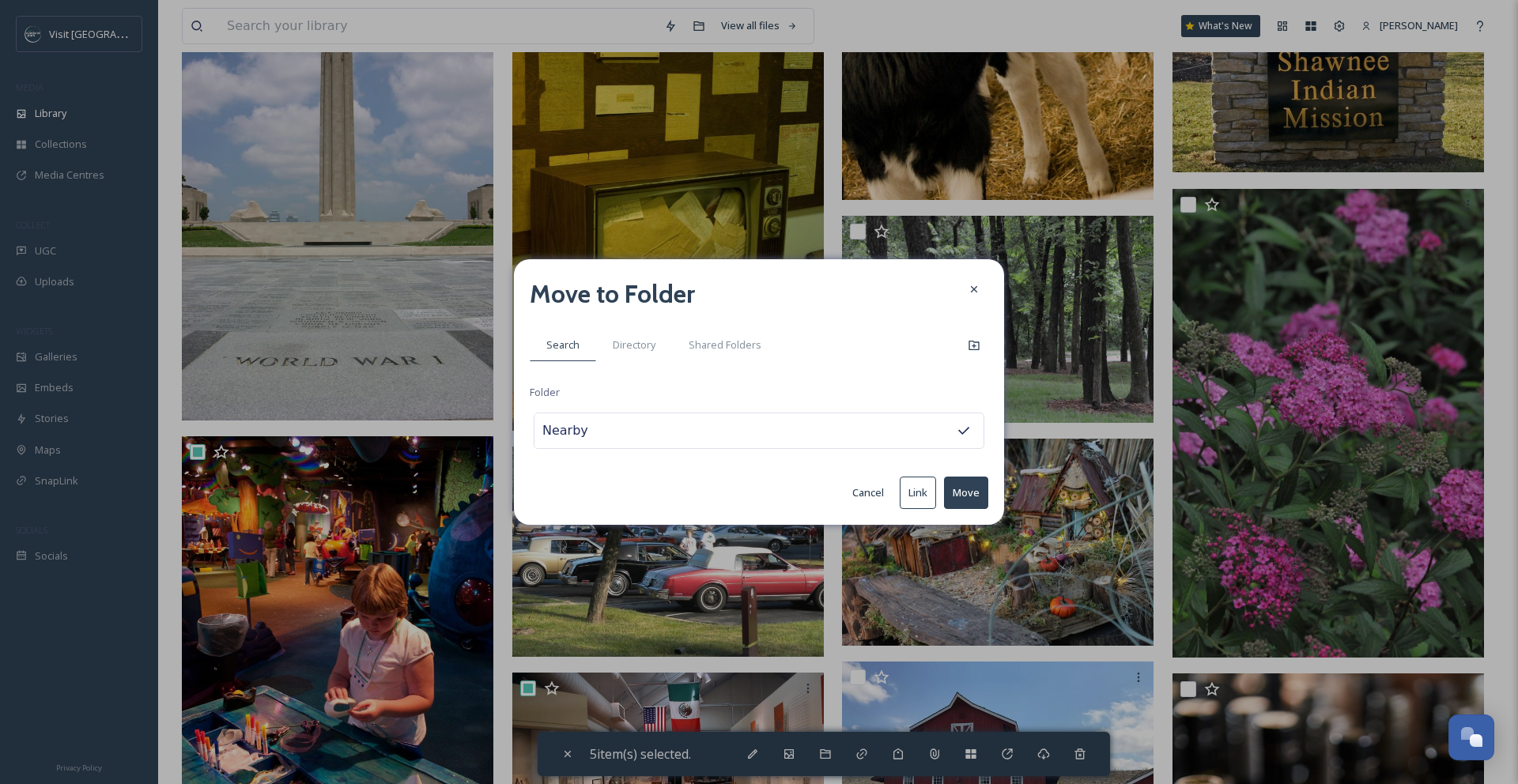
click at [992, 485] on div "Move to Folder Search Directory Shared Folders Folder Nearby Cancel Link Move" at bounding box center [759, 392] width 490 height 265
click at [974, 489] on button "Move" at bounding box center [965, 492] width 44 height 32
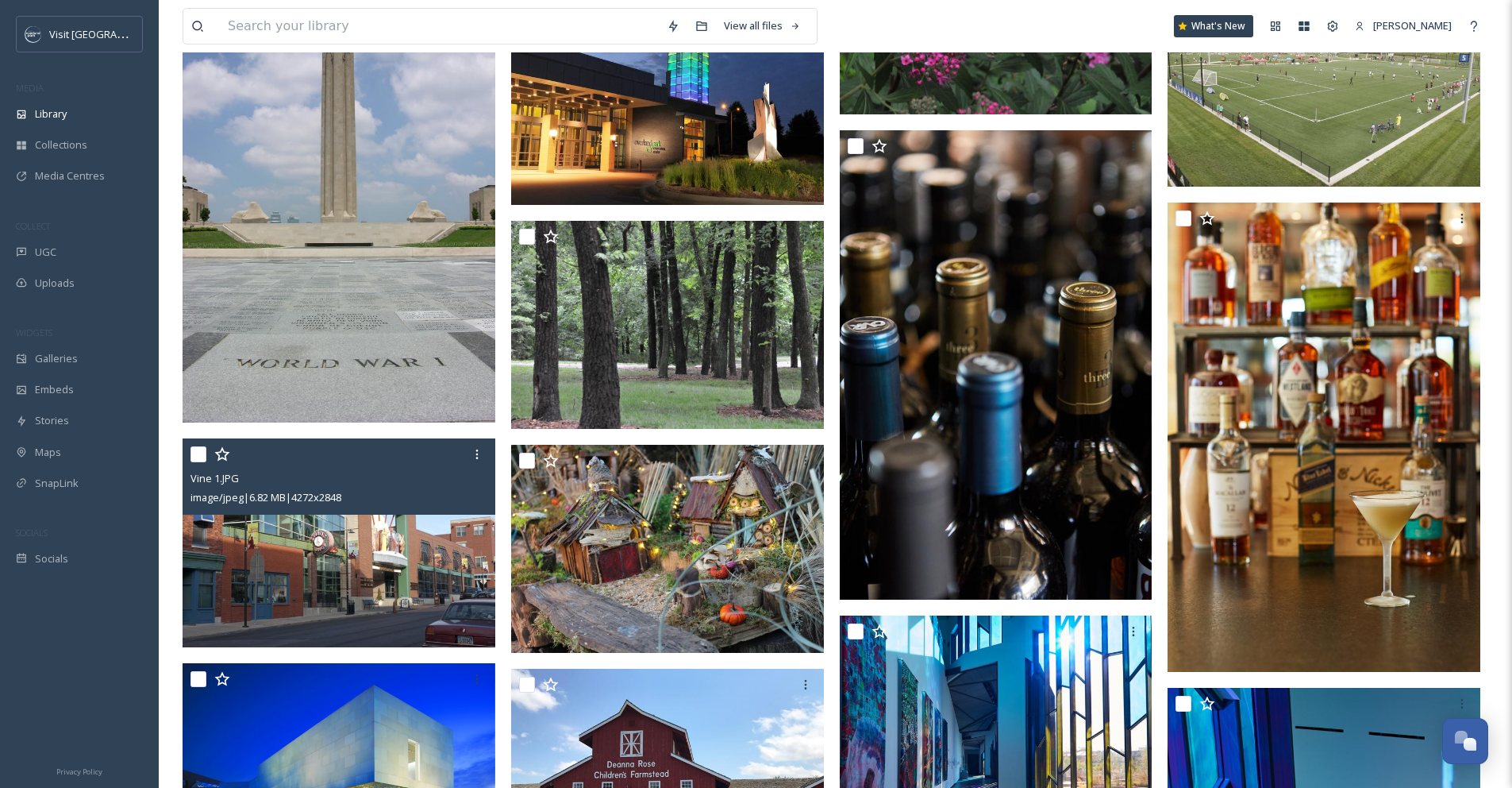
click at [196, 462] on input "checkbox" at bounding box center [198, 454] width 16 height 16
checkbox input "true"
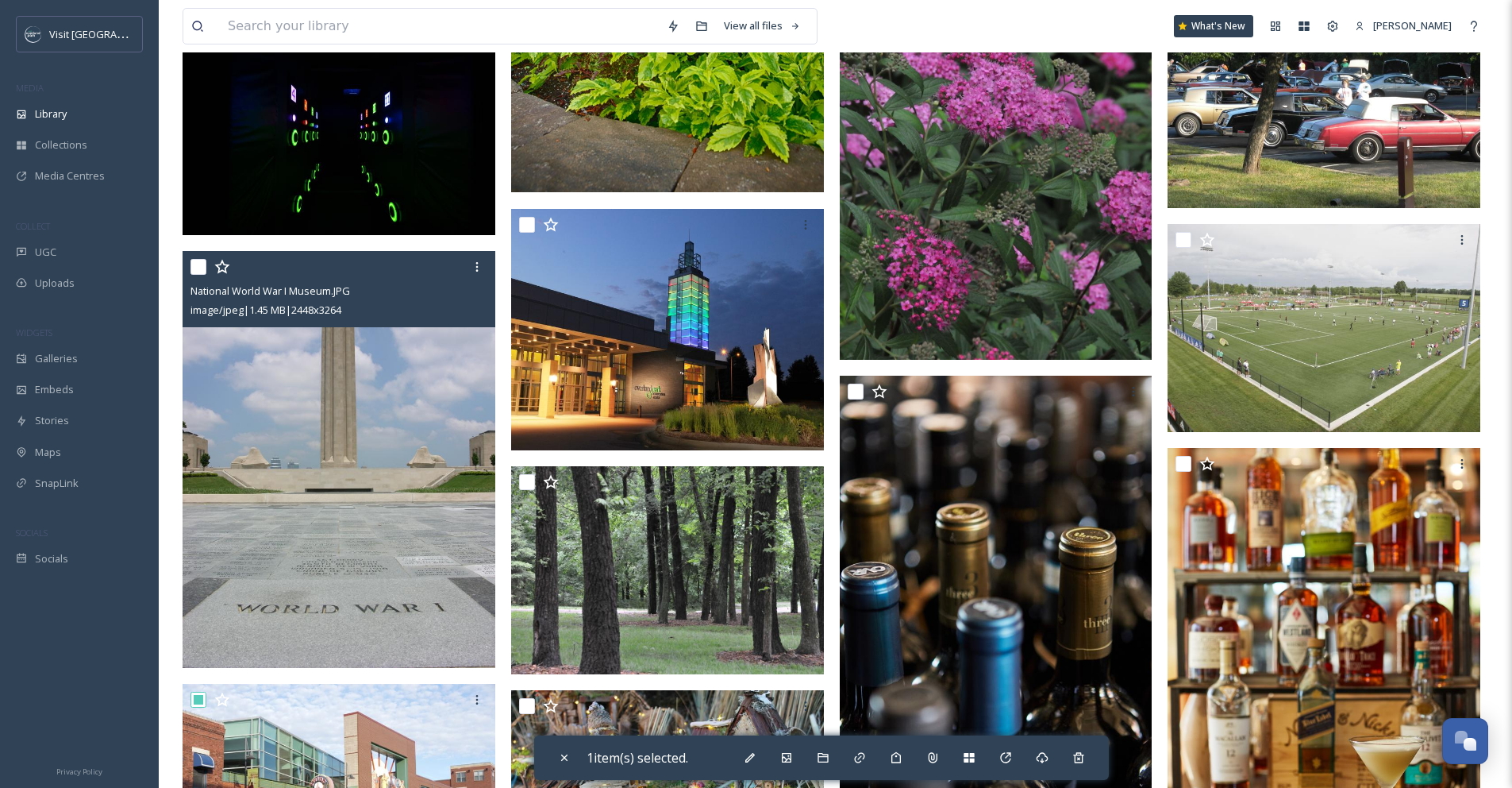
scroll to position [5387, 0]
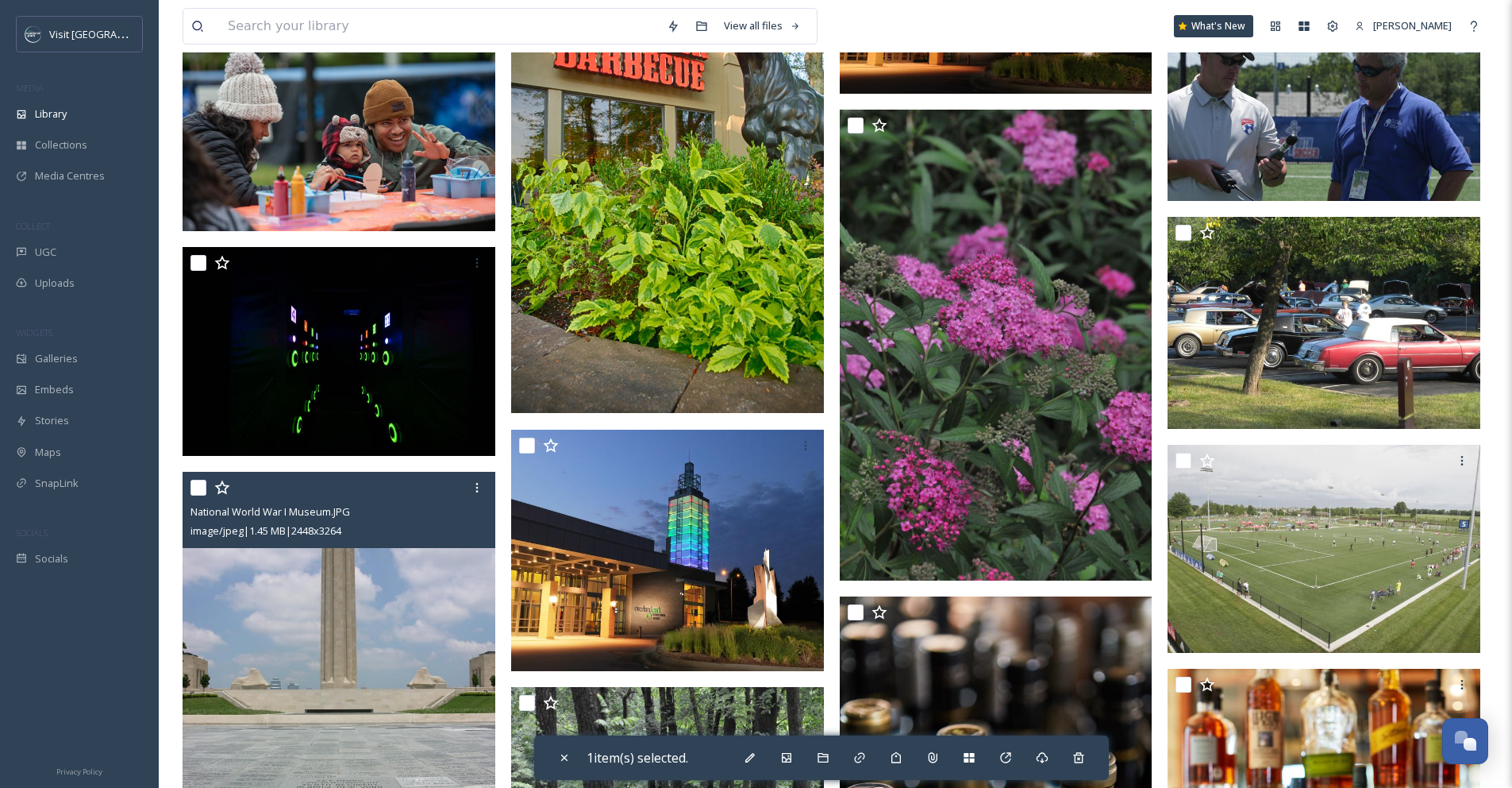
click at [196, 496] on input "checkbox" at bounding box center [198, 487] width 16 height 16
checkbox input "true"
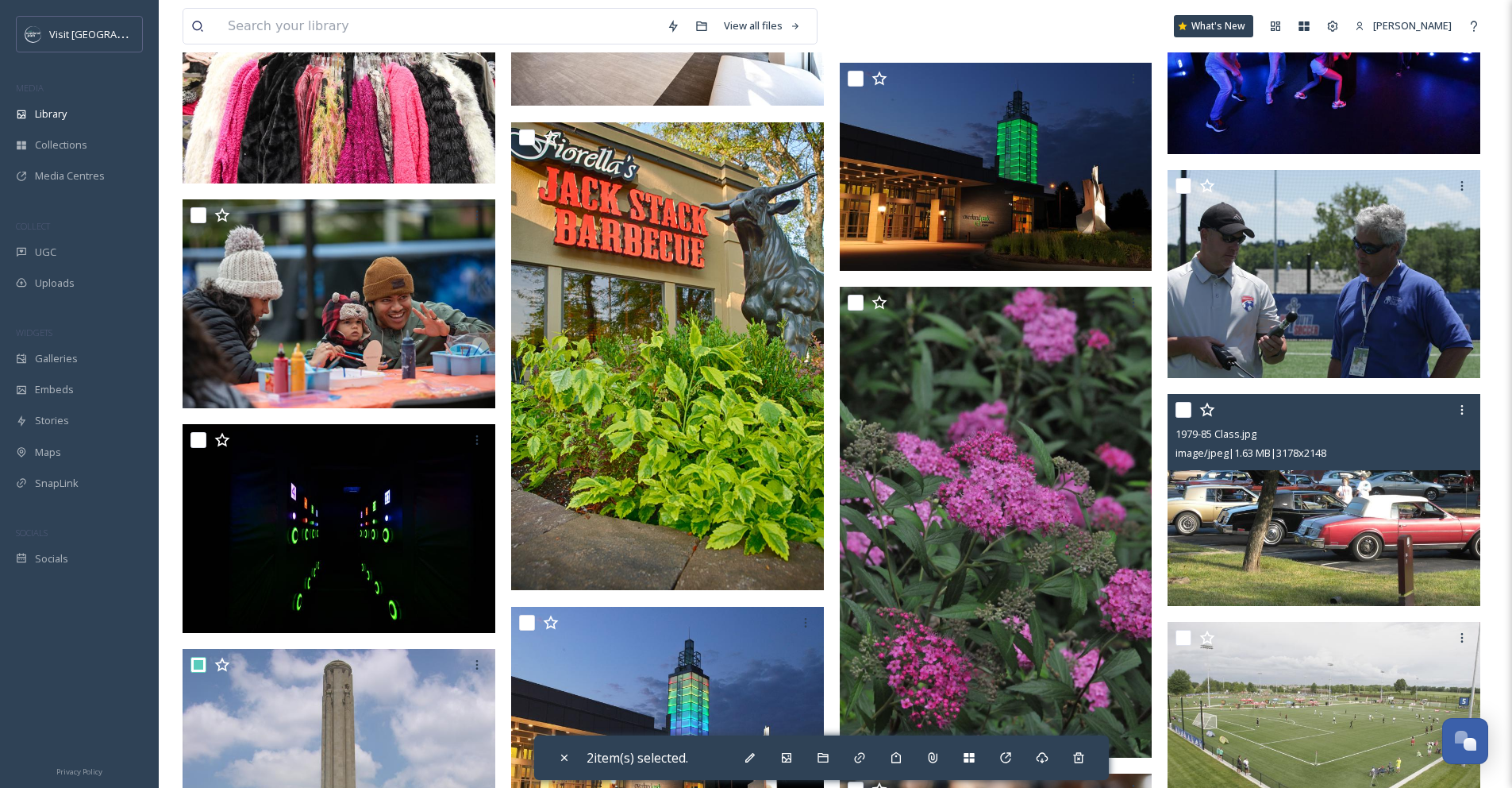
scroll to position [5176, 0]
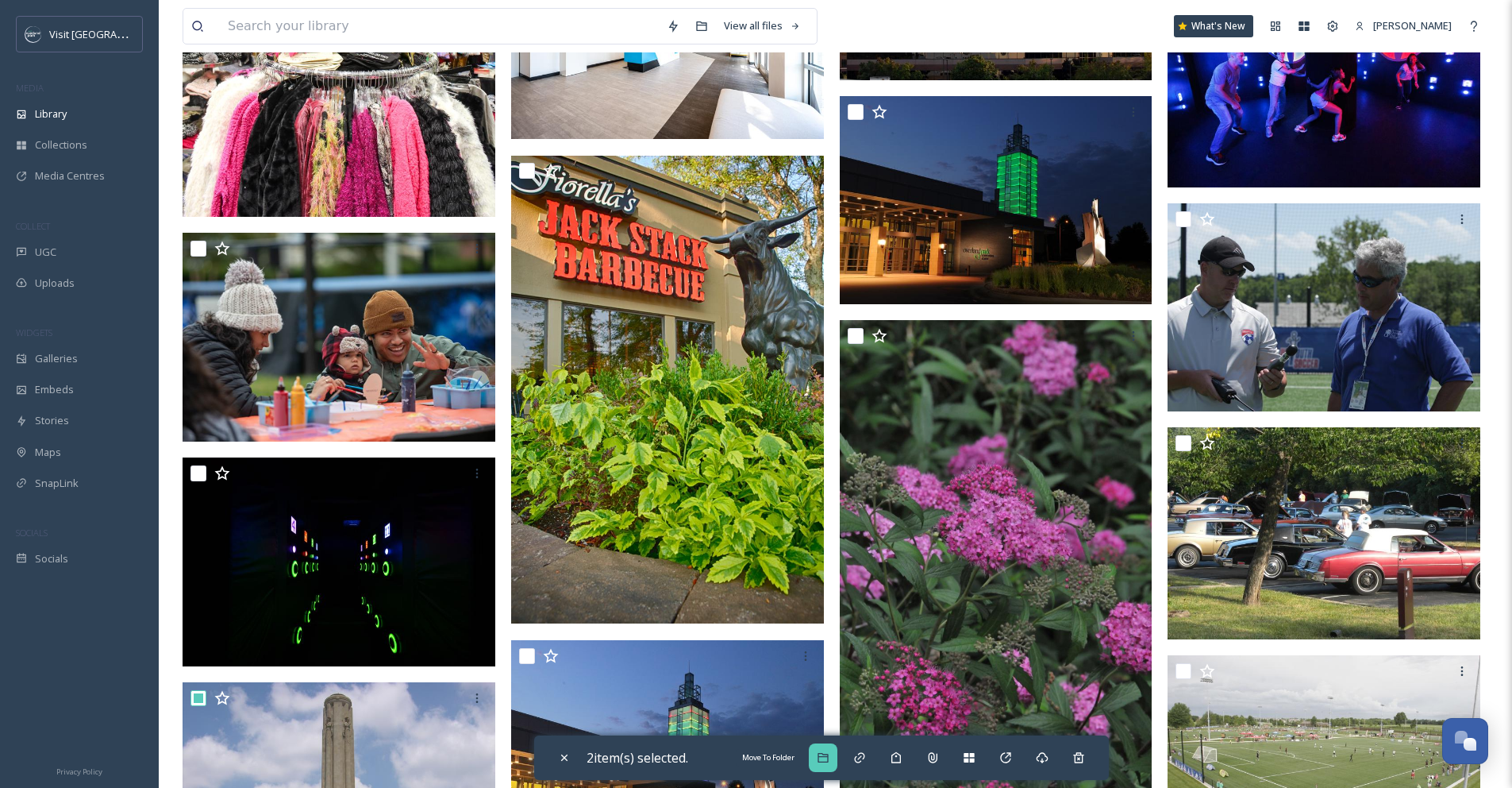
click at [828, 759] on icon at bounding box center [823, 757] width 12 height 12
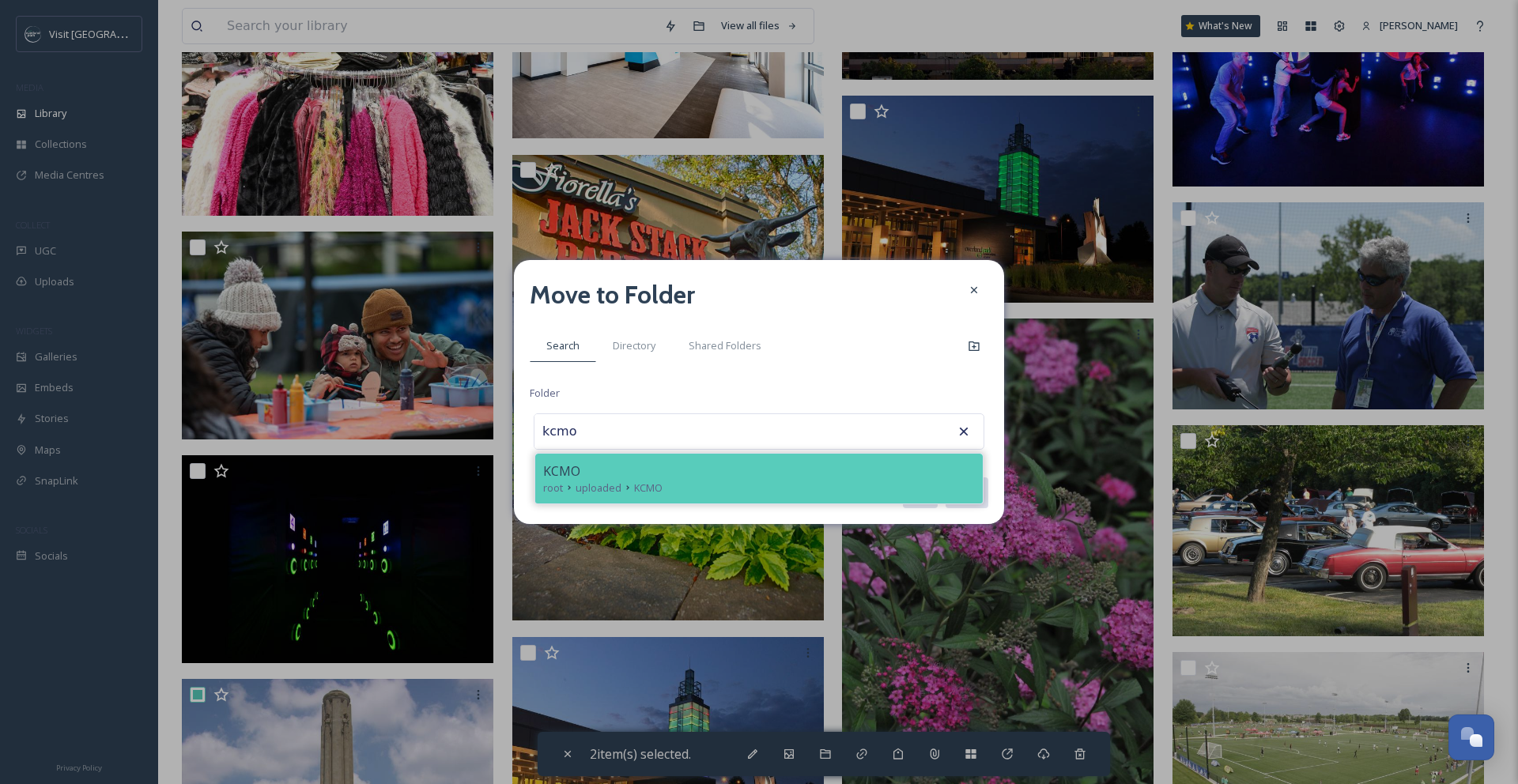
click at [812, 467] on div "KCMO" at bounding box center [759, 471] width 432 height 19
type input "KCMO"
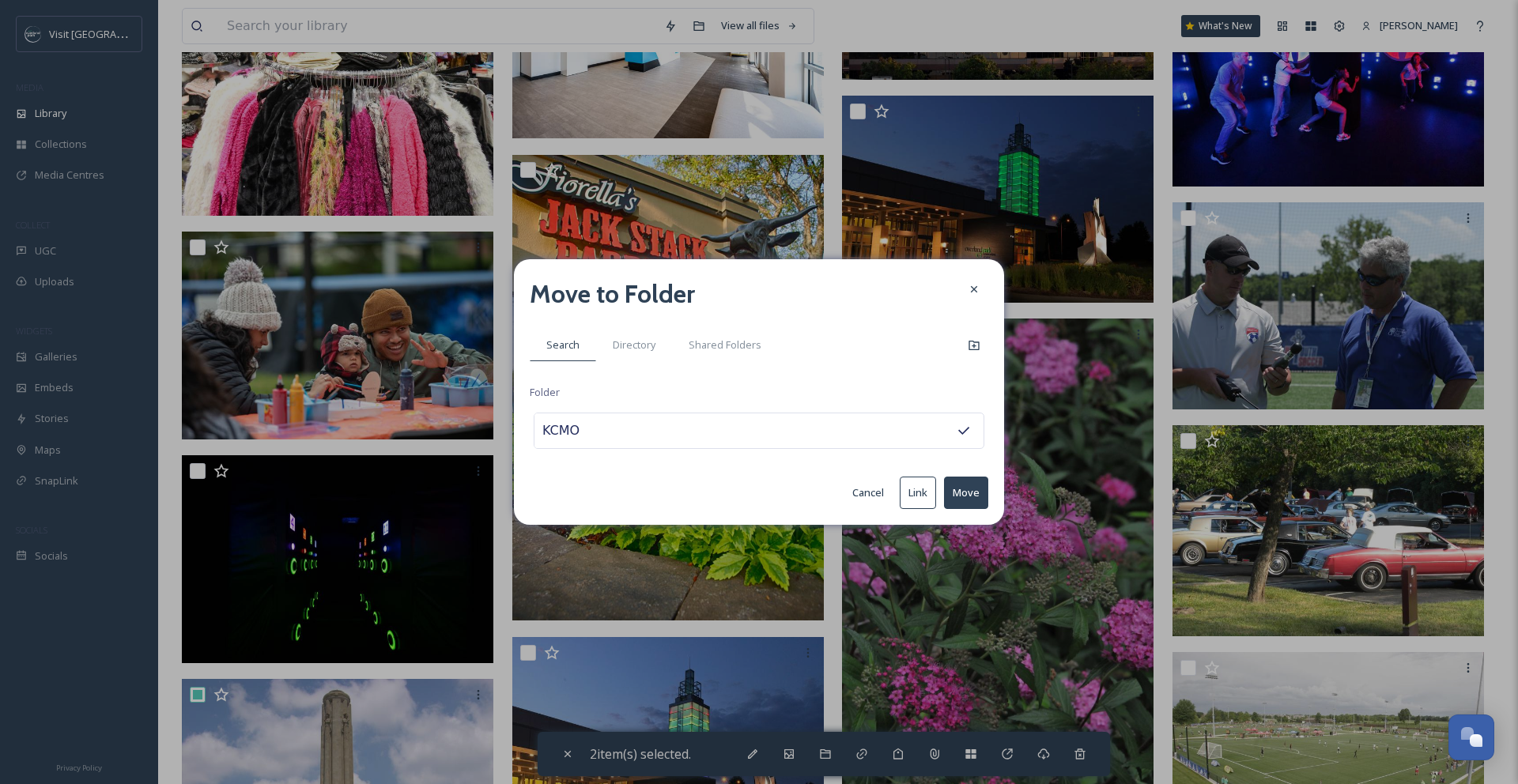
click at [979, 496] on button "Move" at bounding box center [965, 492] width 44 height 32
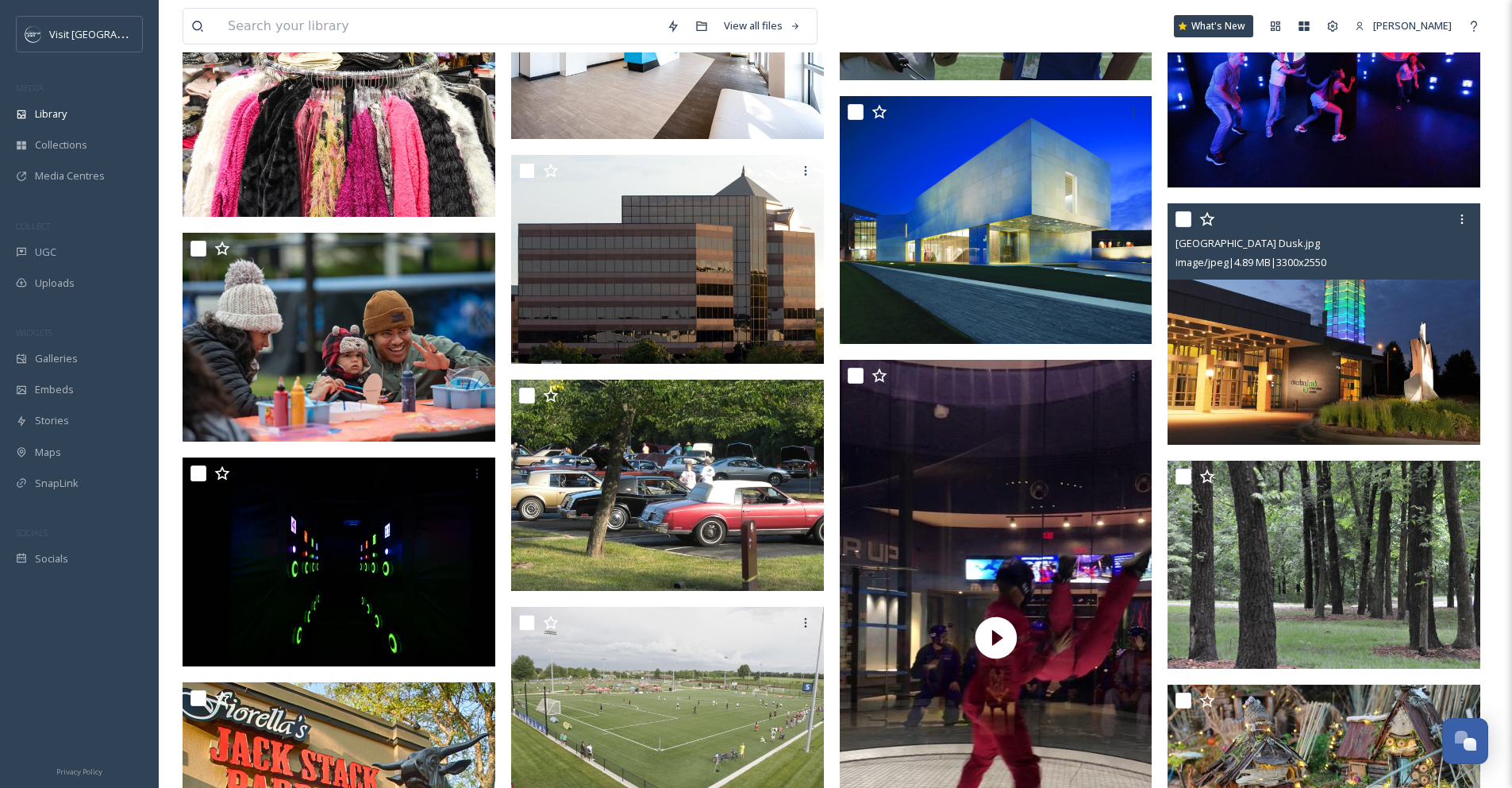
click at [1186, 227] on input "checkbox" at bounding box center [1183, 219] width 16 height 16
checkbox input "true"
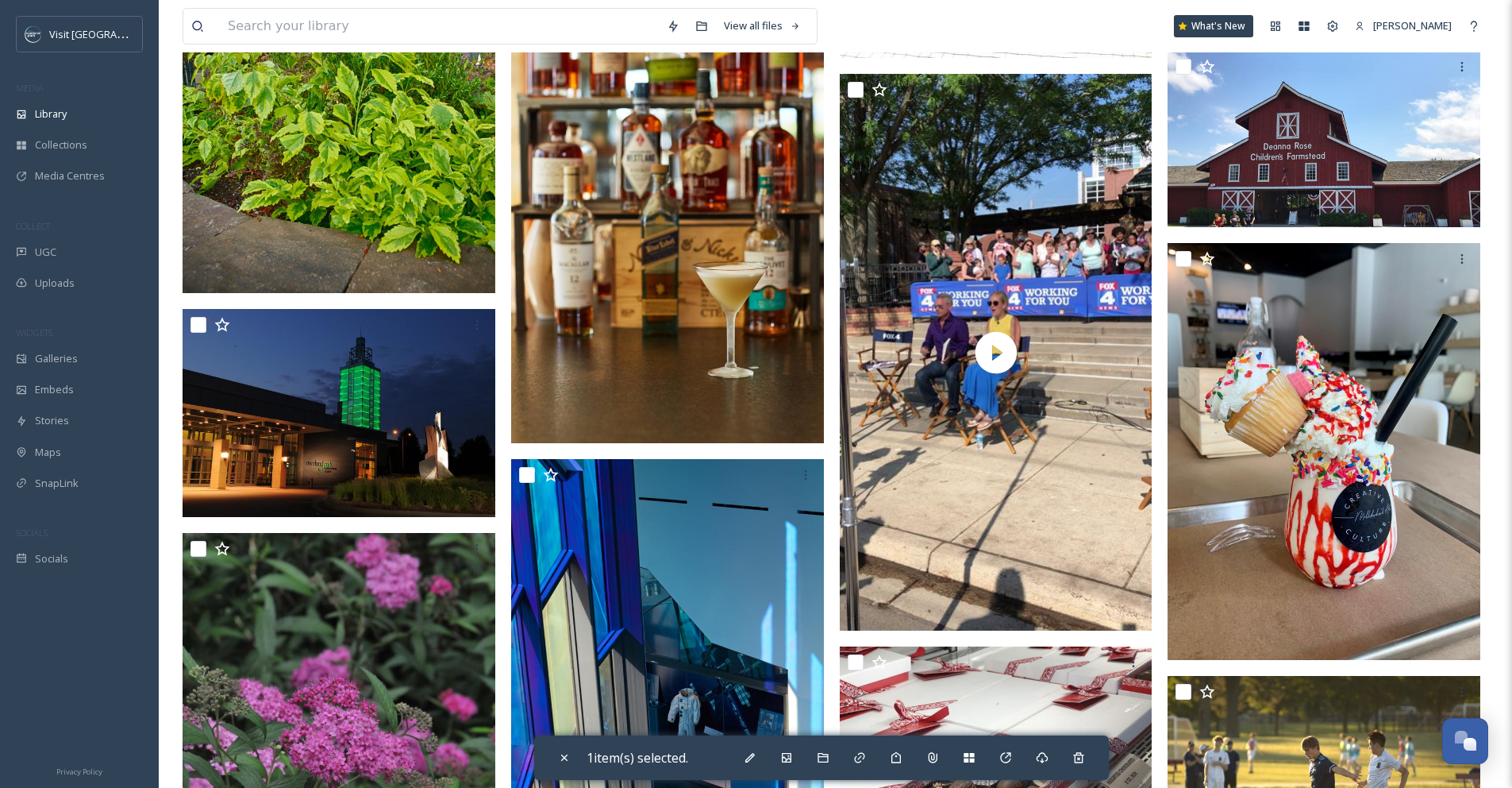
scroll to position [6043, 0]
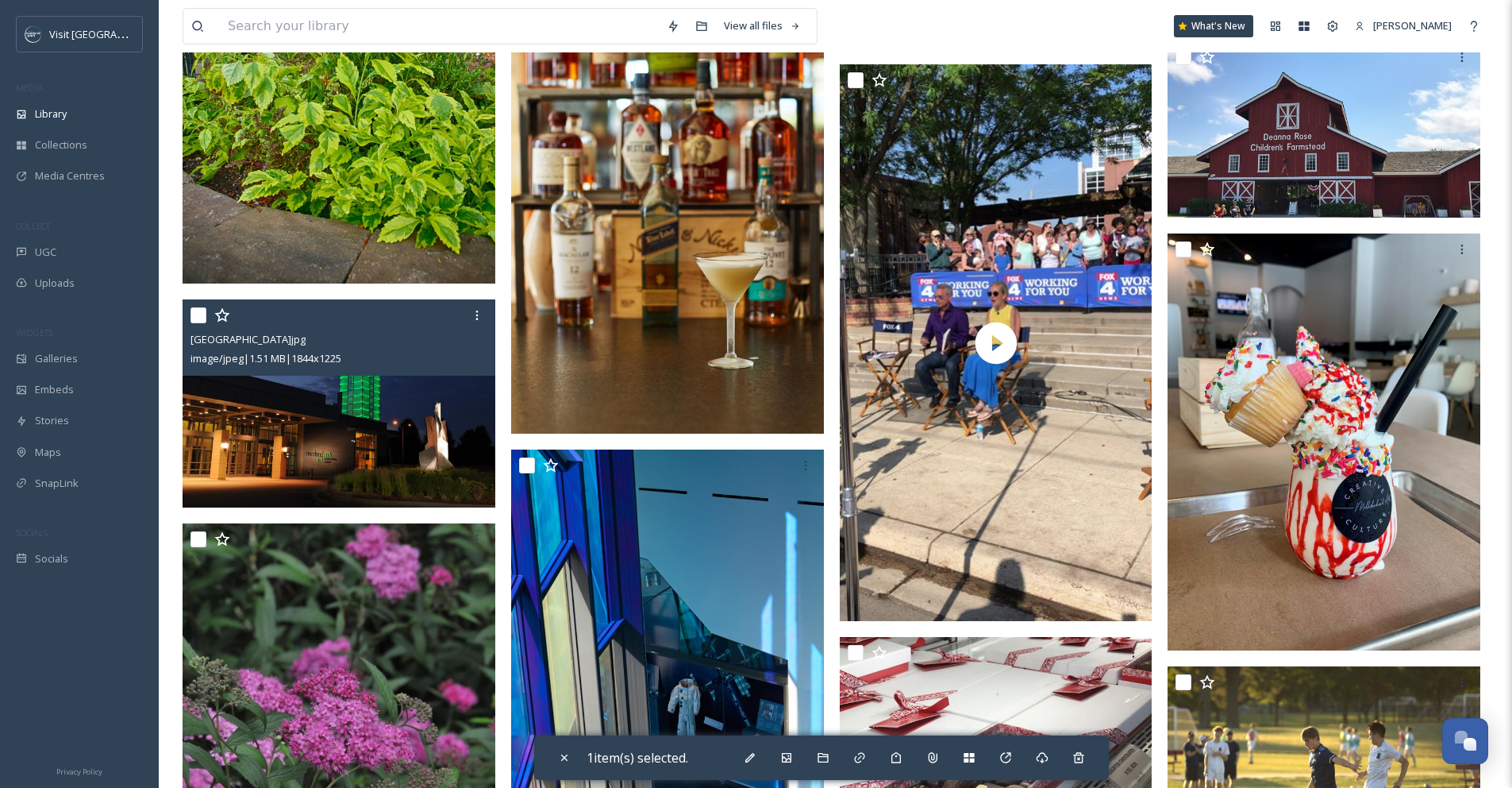
click at [200, 323] on input "checkbox" at bounding box center [198, 315] width 16 height 16
checkbox input "true"
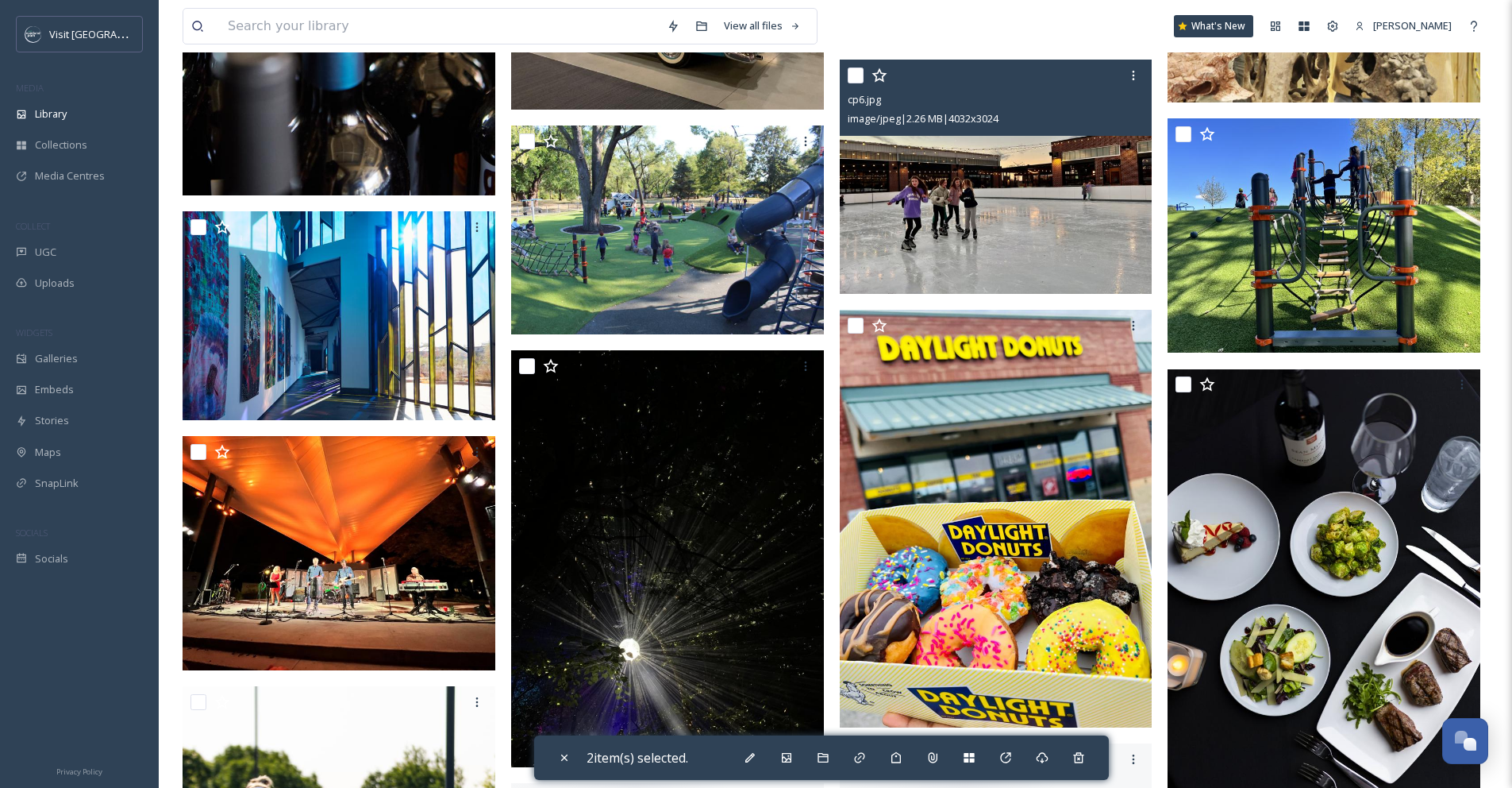
scroll to position [7332, 0]
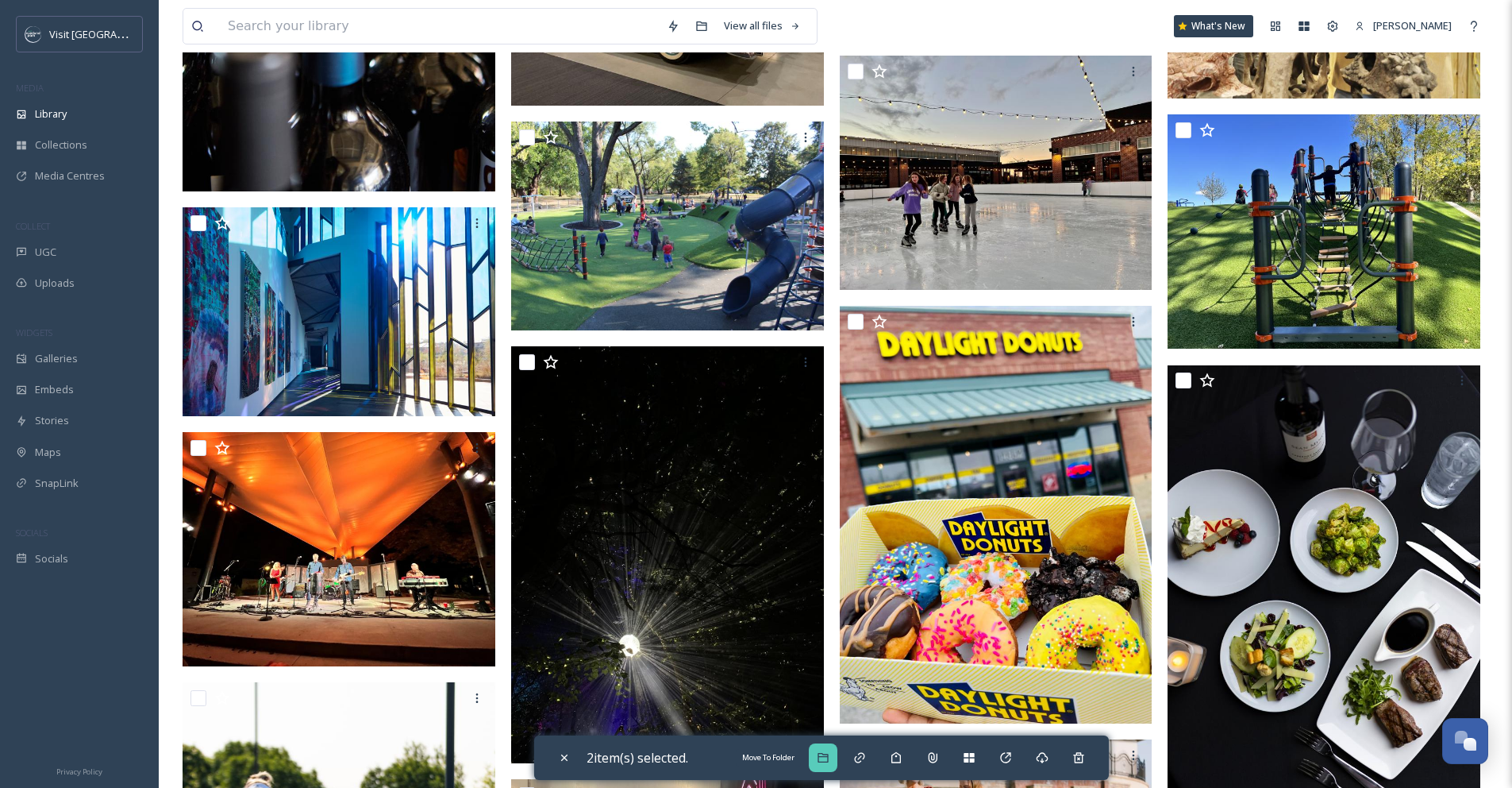
click at [829, 762] on icon at bounding box center [823, 757] width 12 height 12
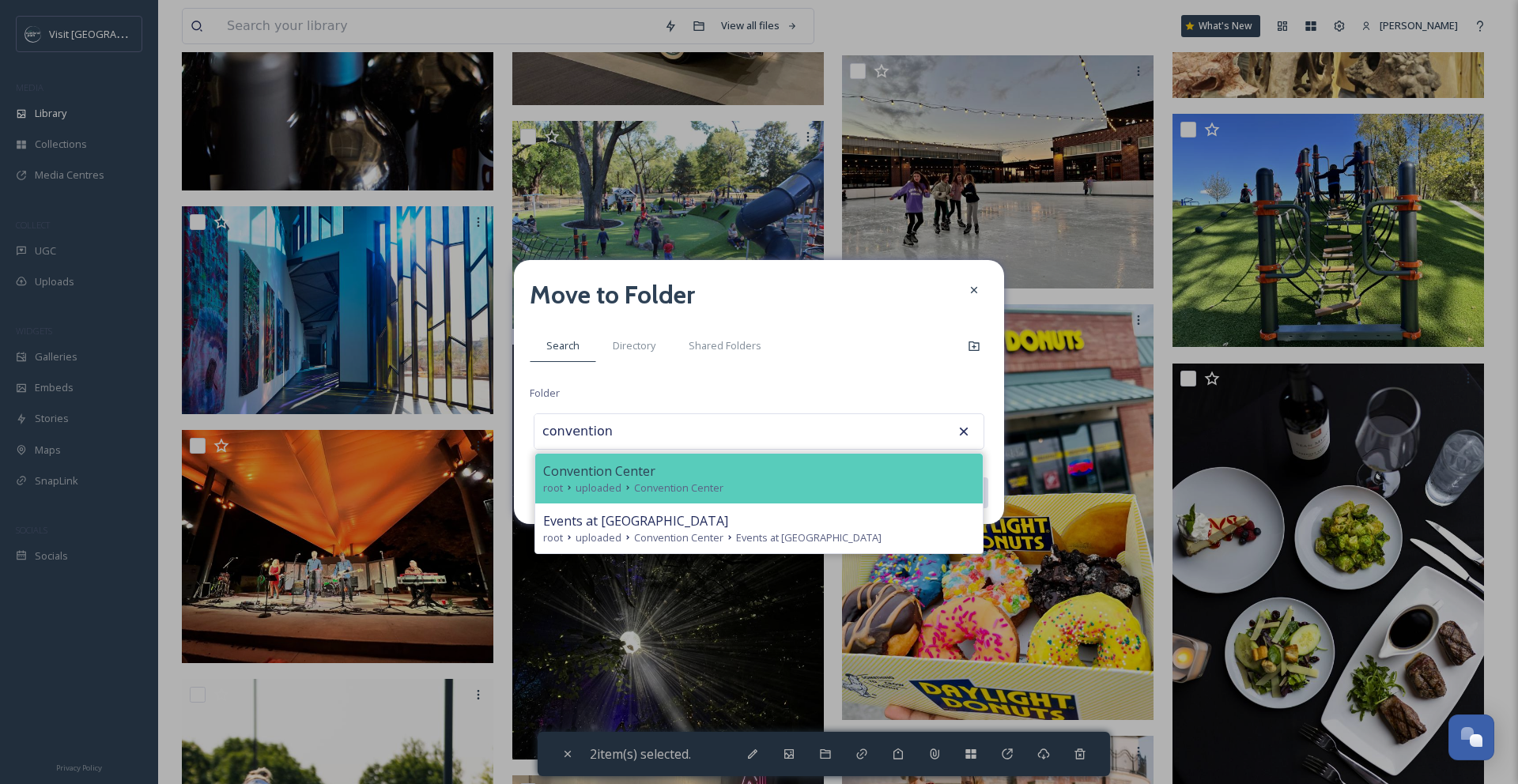
click at [838, 485] on div "root uploaded Convention Center" at bounding box center [759, 488] width 432 height 15
type input "Convention Center"
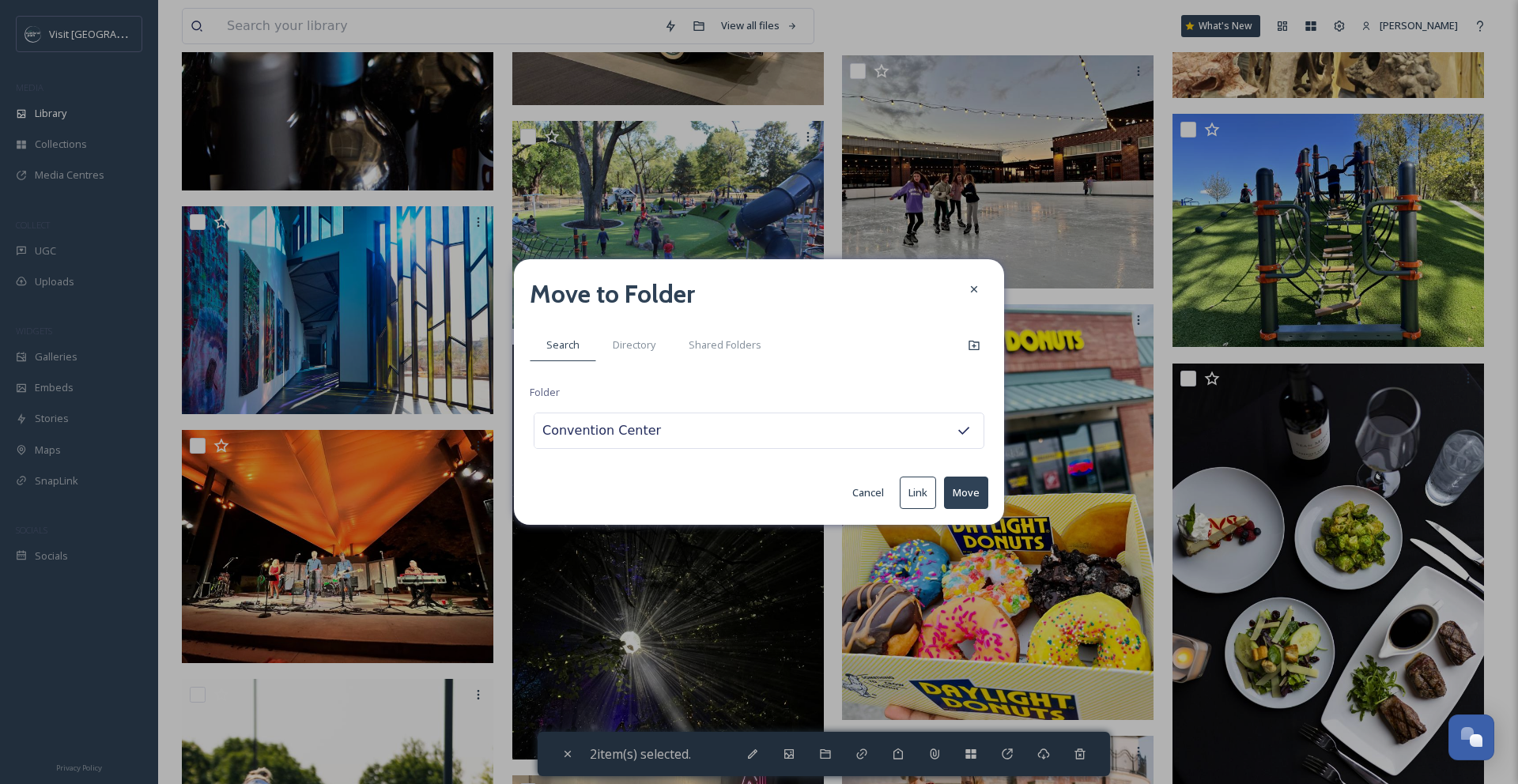
click at [967, 498] on button "Move" at bounding box center [965, 492] width 44 height 32
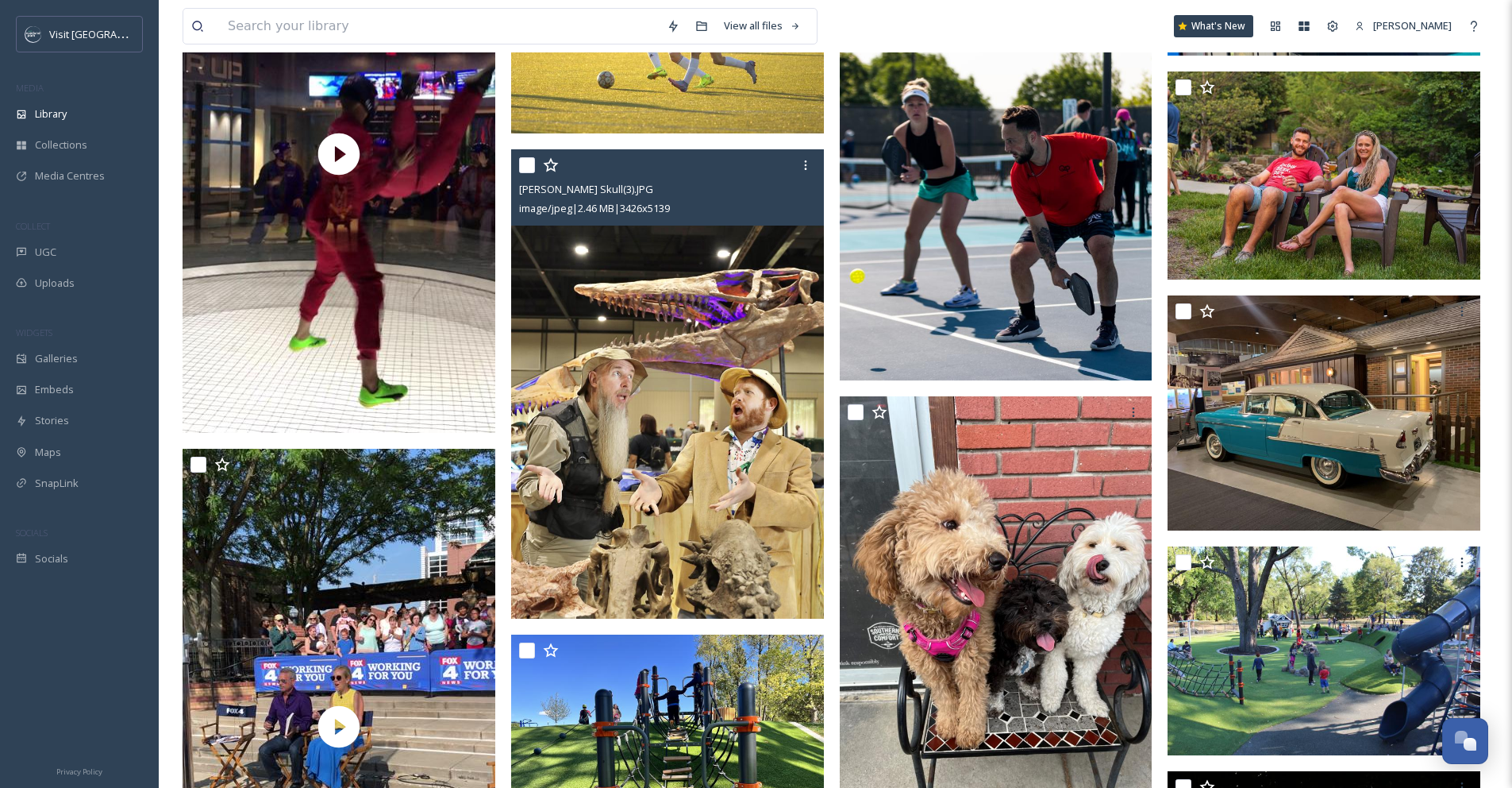
scroll to position [6645, 0]
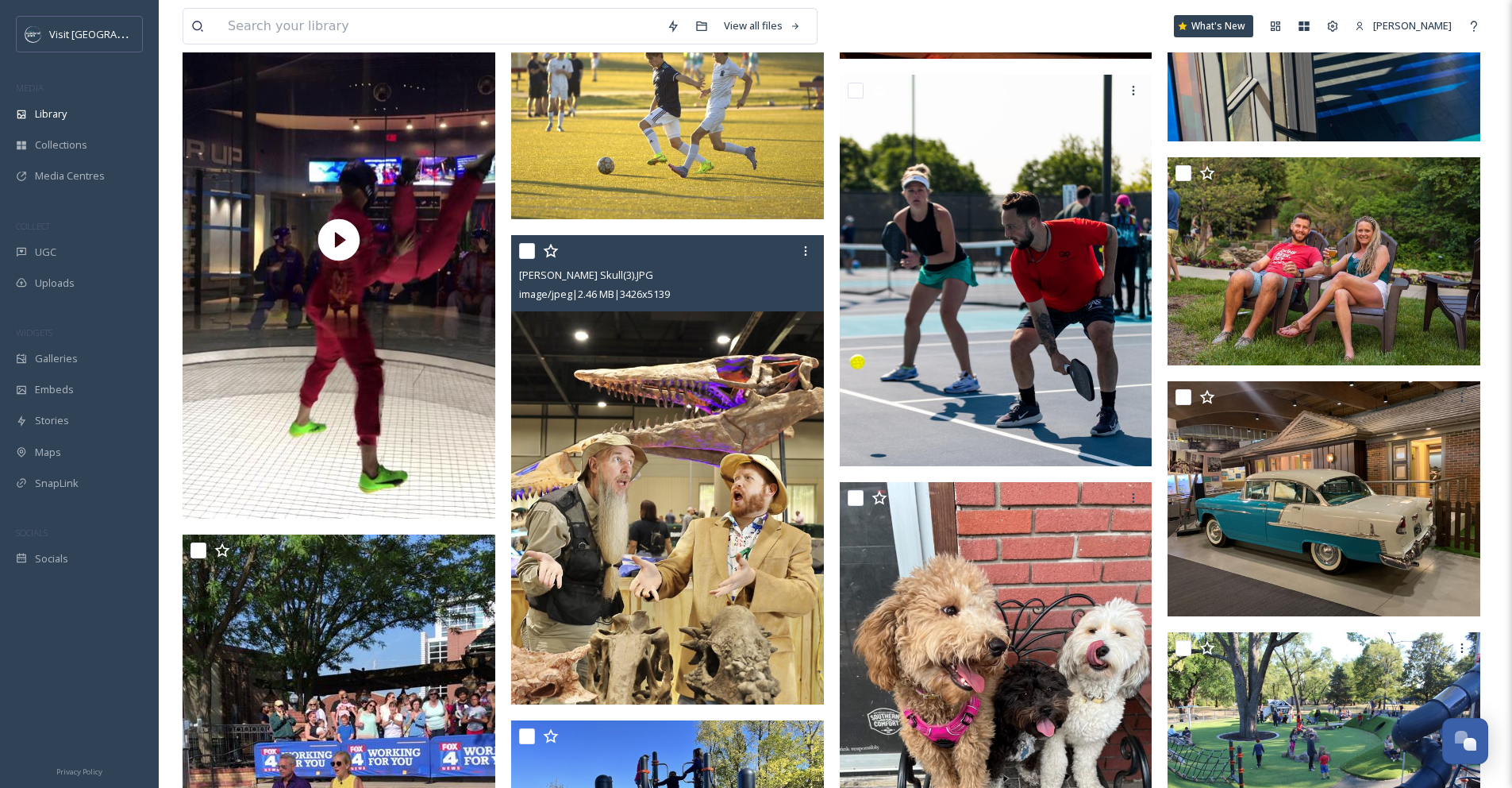
click at [522, 259] on input "checkbox" at bounding box center [527, 251] width 16 height 16
checkbox input "true"
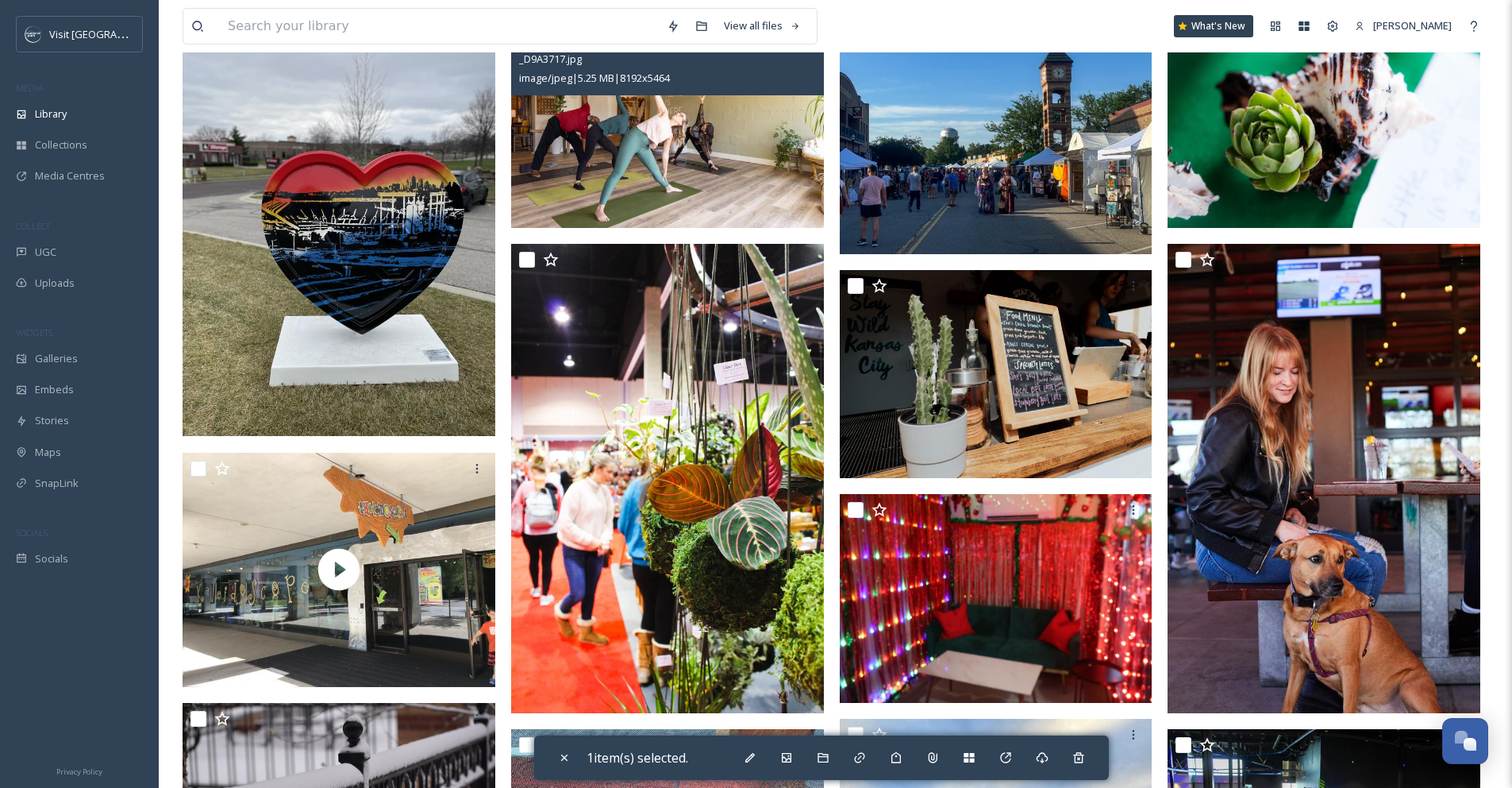
scroll to position [391, 0]
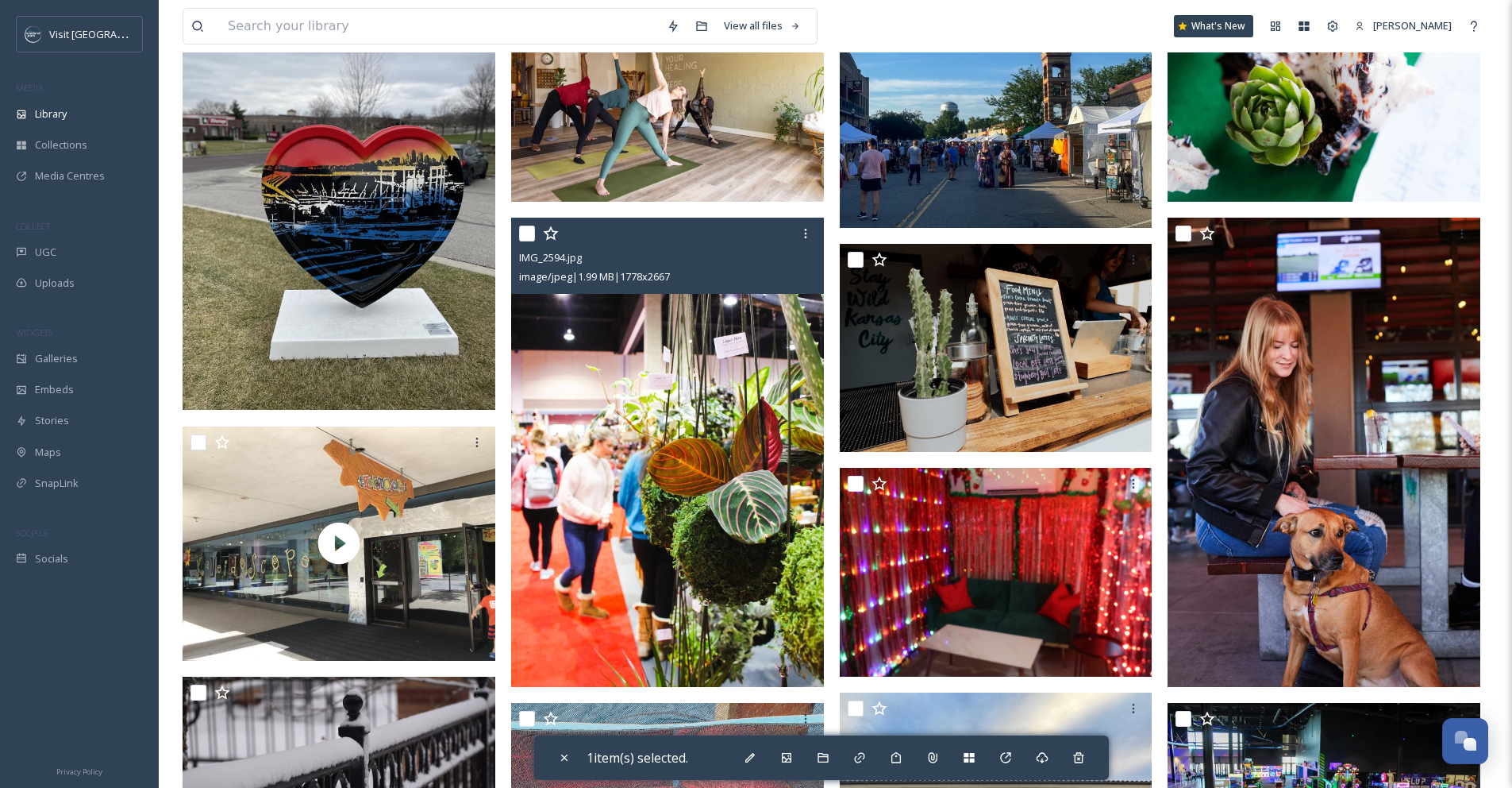
click at [529, 242] on input "checkbox" at bounding box center [527, 233] width 16 height 16
checkbox input "true"
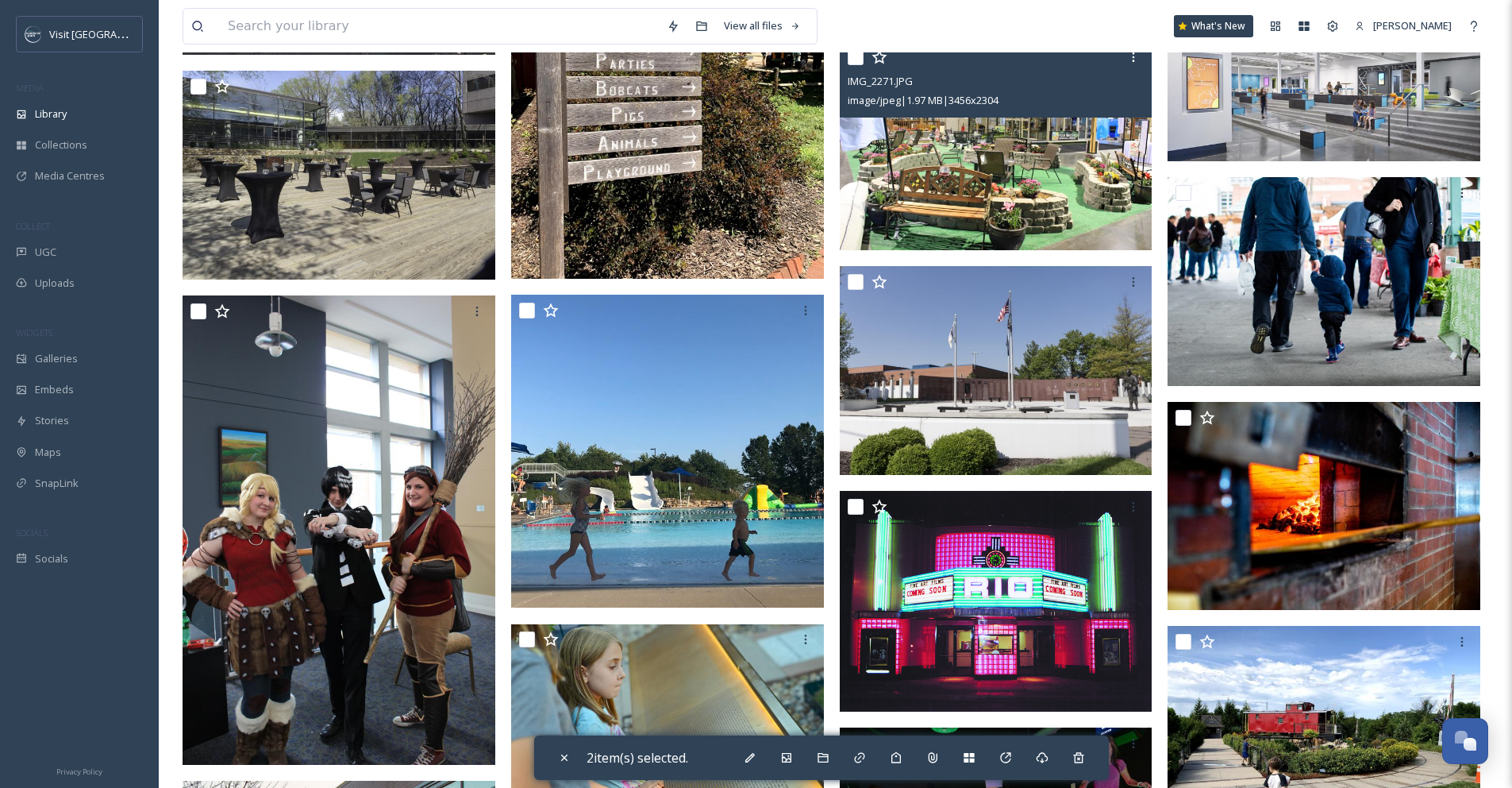
scroll to position [3138, 0]
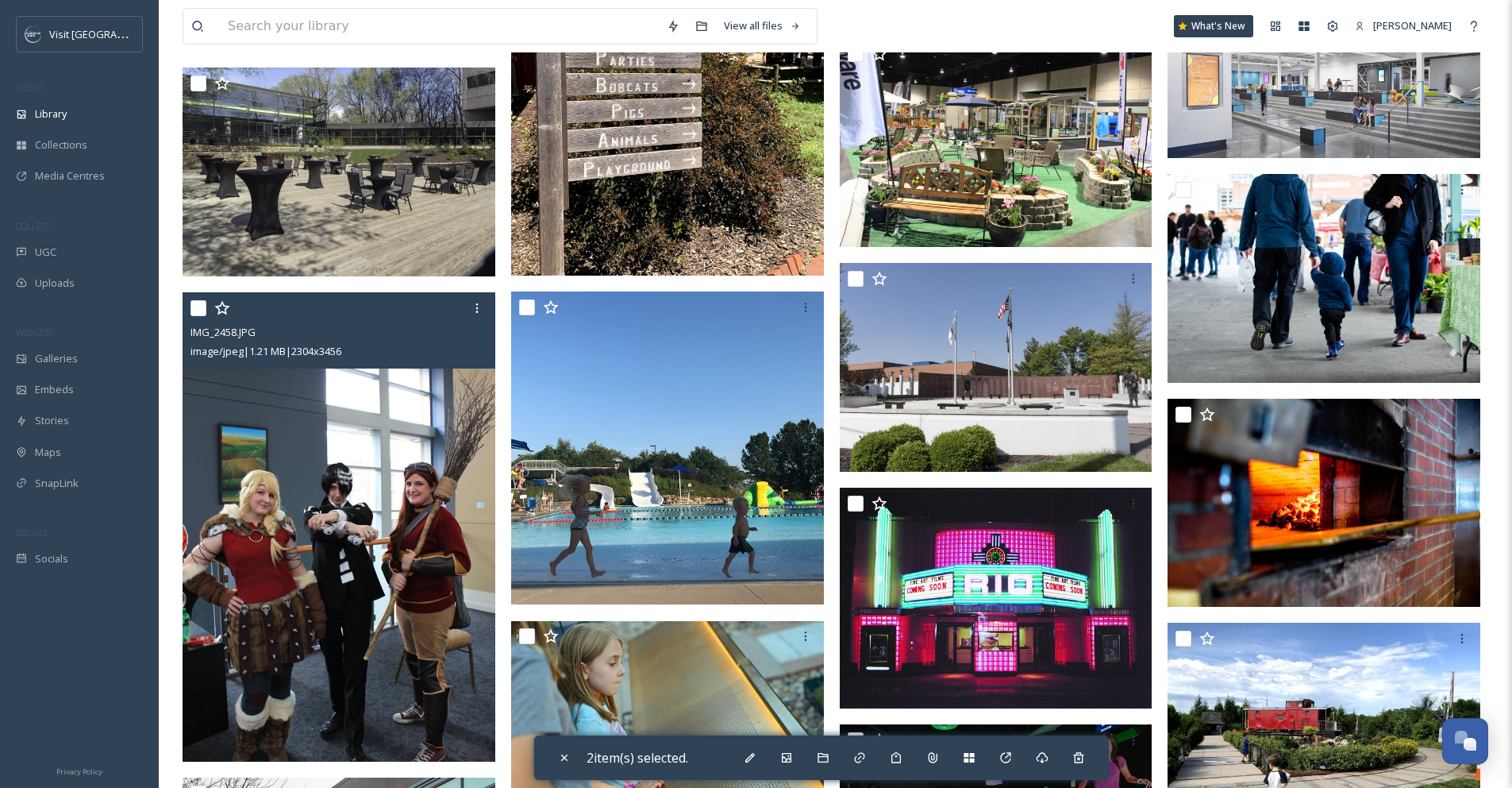
click at [201, 316] on input "checkbox" at bounding box center [198, 307] width 16 height 16
checkbox input "true"
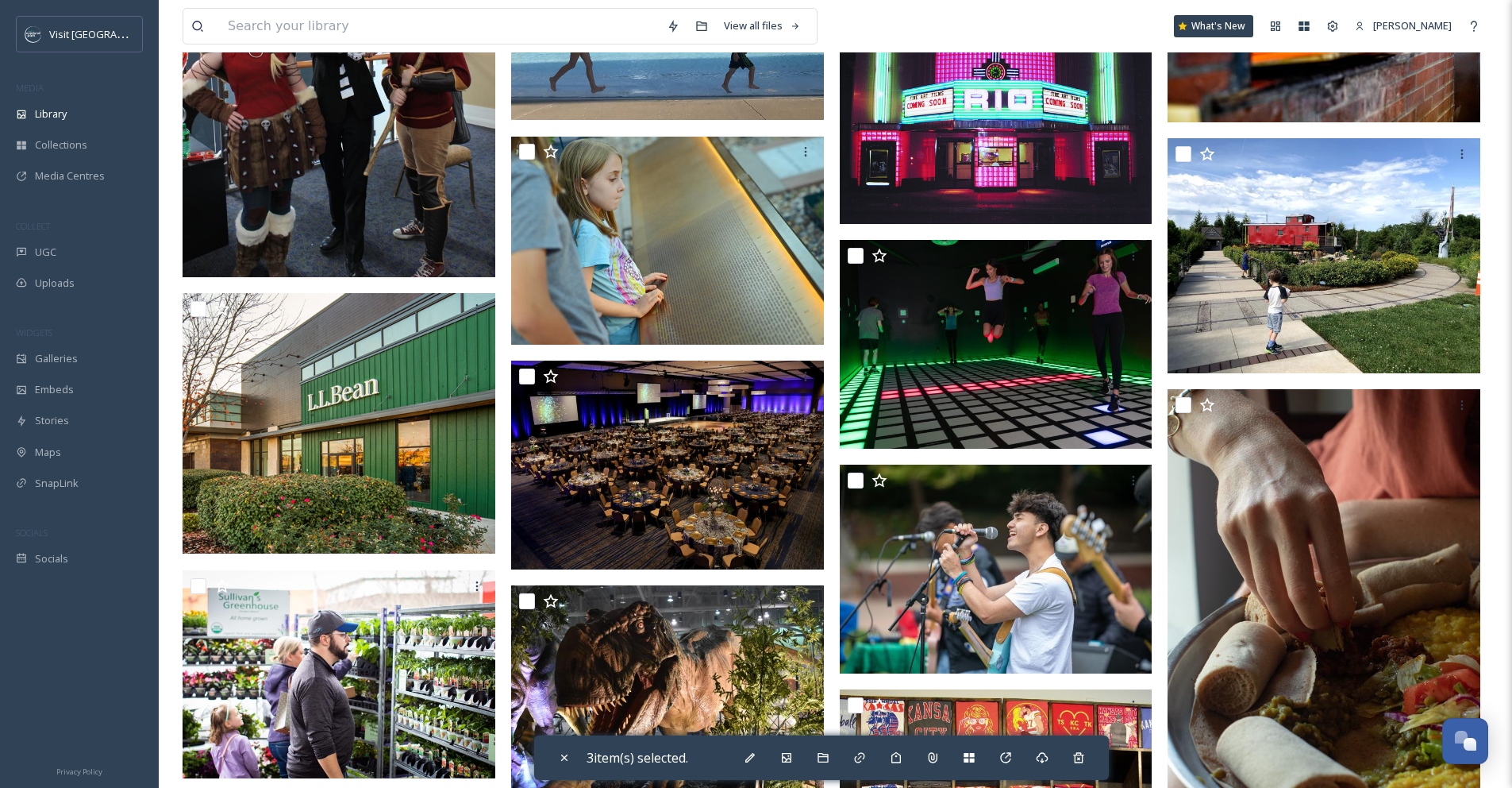
scroll to position [3647, 0]
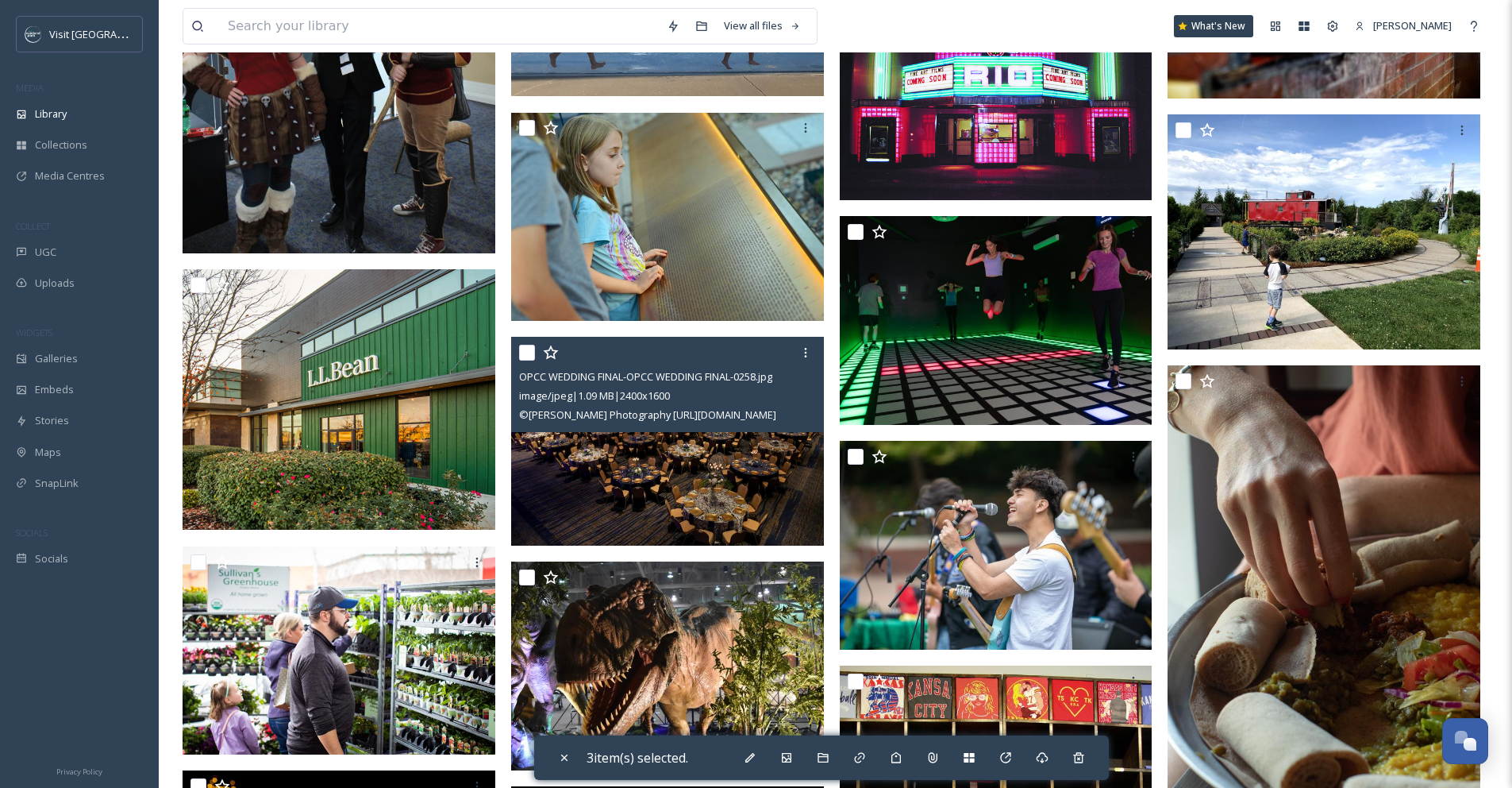
click at [525, 361] on input "checkbox" at bounding box center [527, 352] width 16 height 16
checkbox input "true"
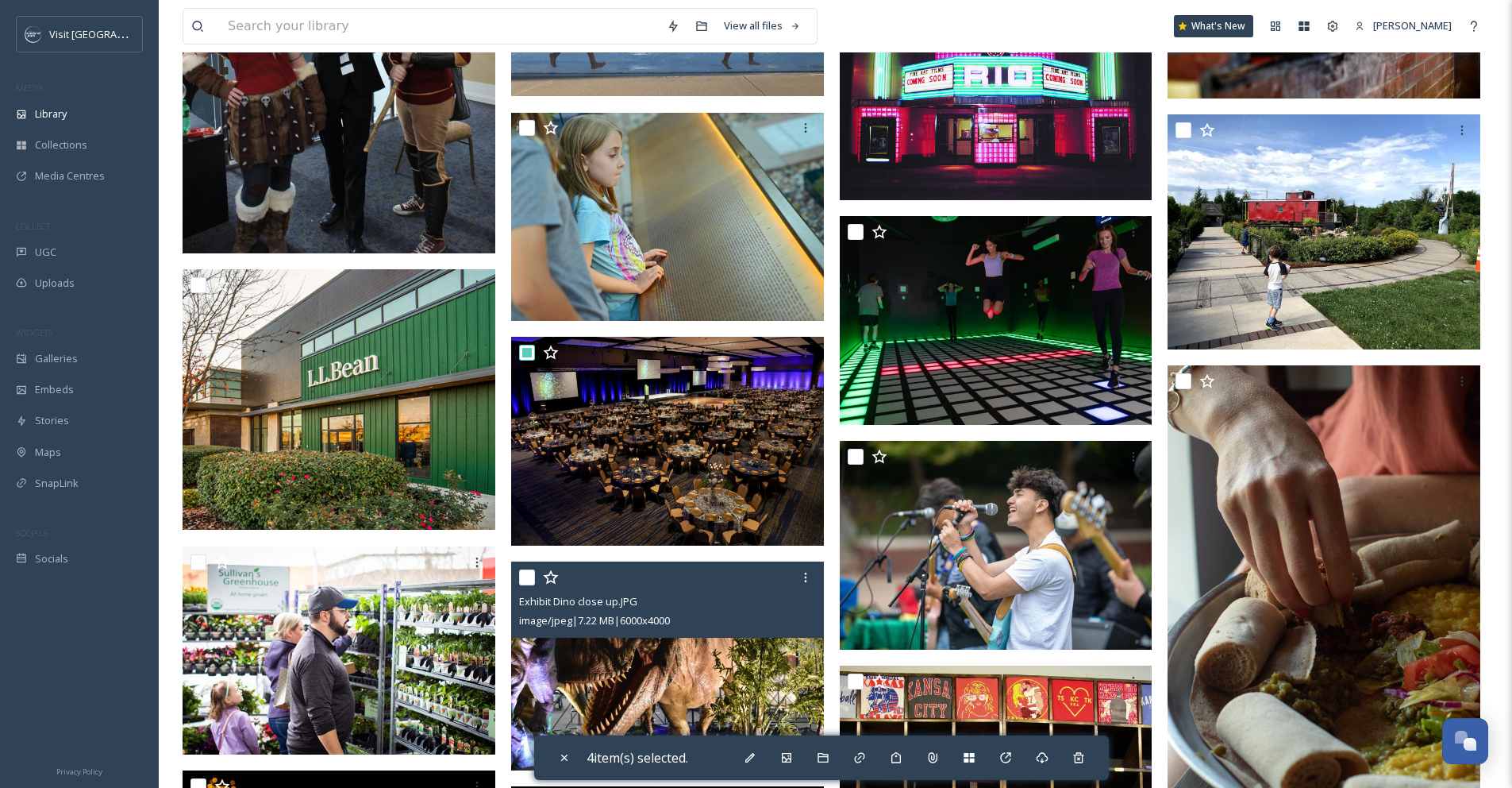
click at [523, 586] on input "checkbox" at bounding box center [527, 577] width 16 height 16
checkbox input "true"
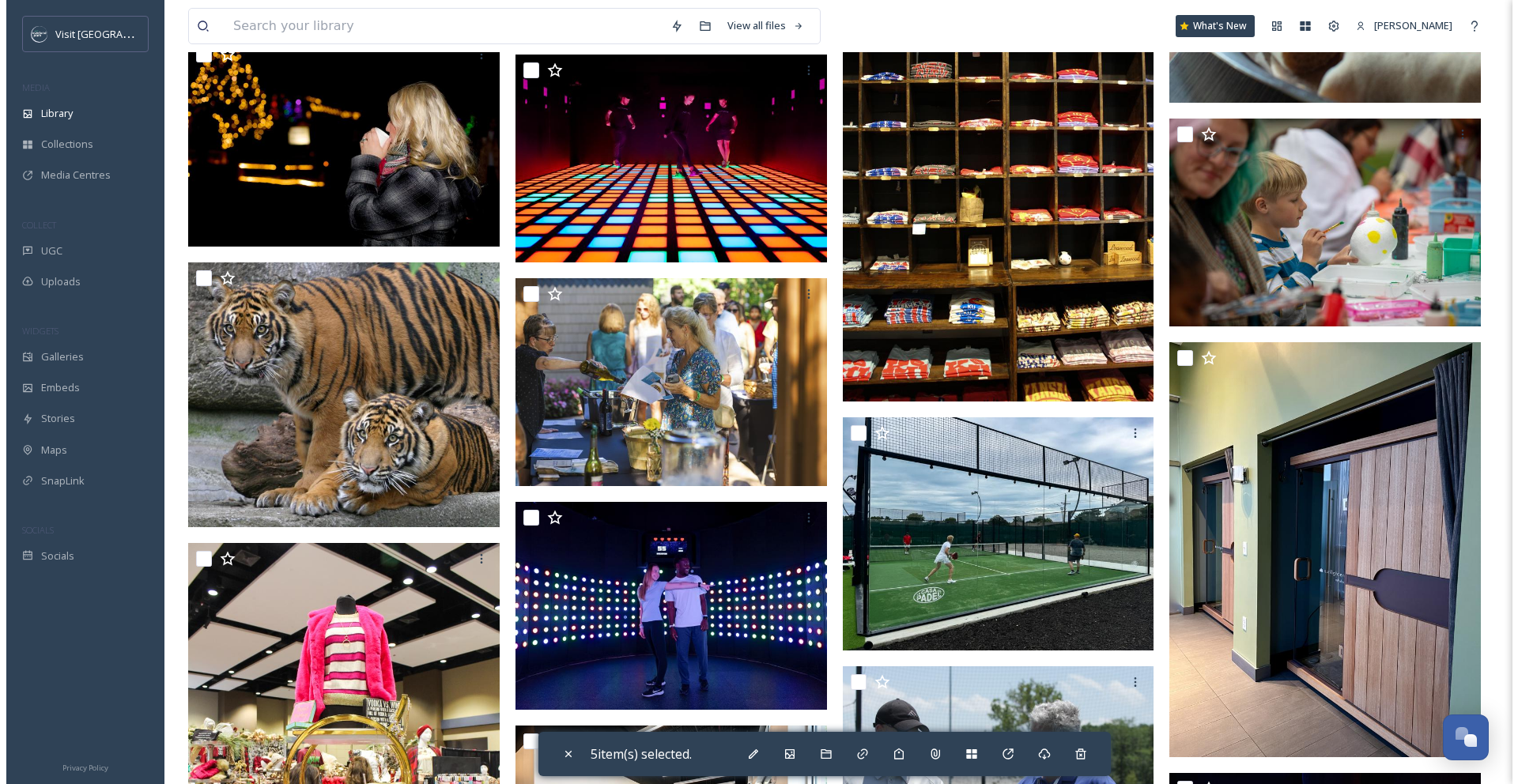
scroll to position [4357, 0]
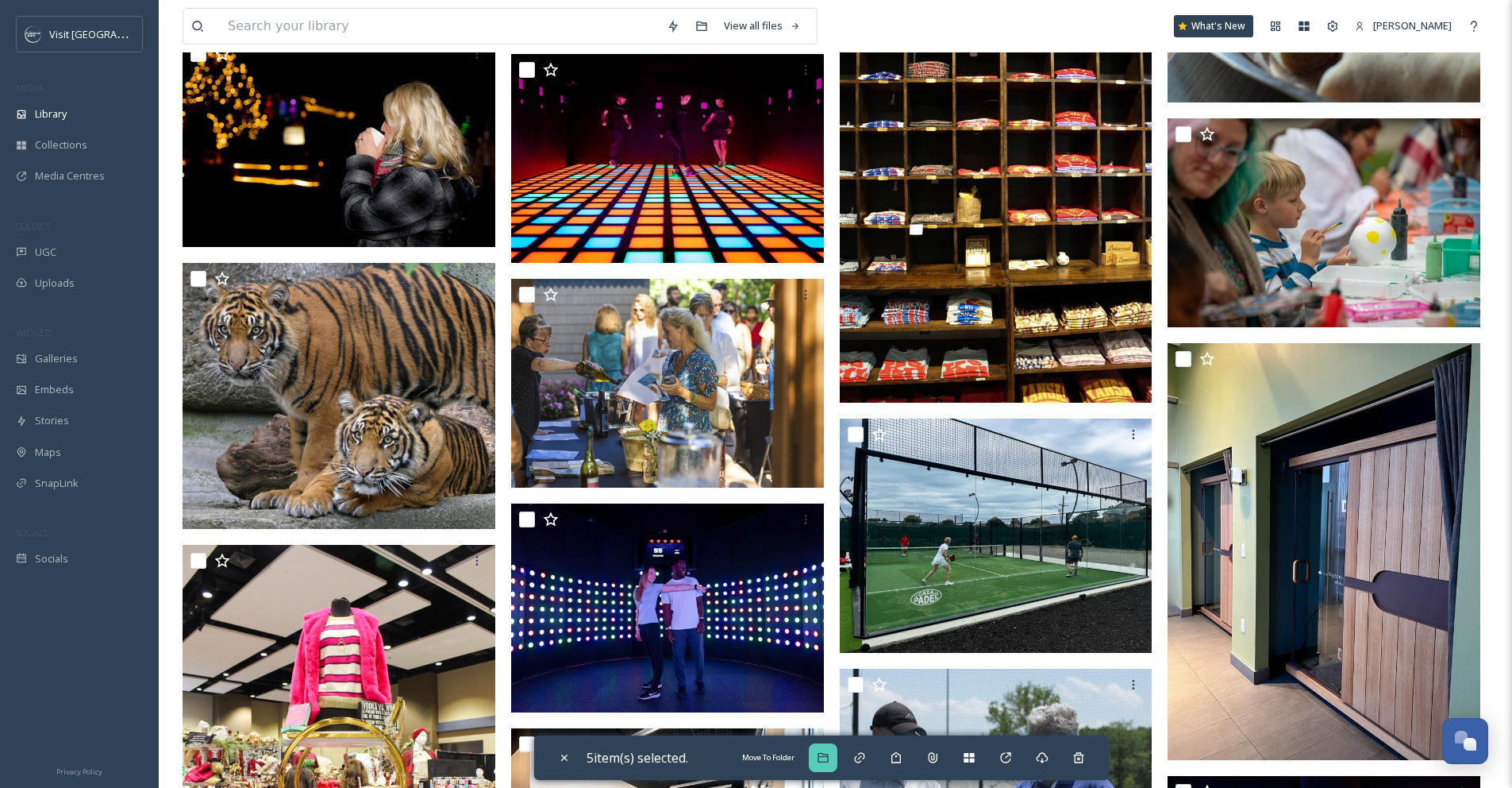
click at [829, 752] on icon at bounding box center [823, 757] width 12 height 12
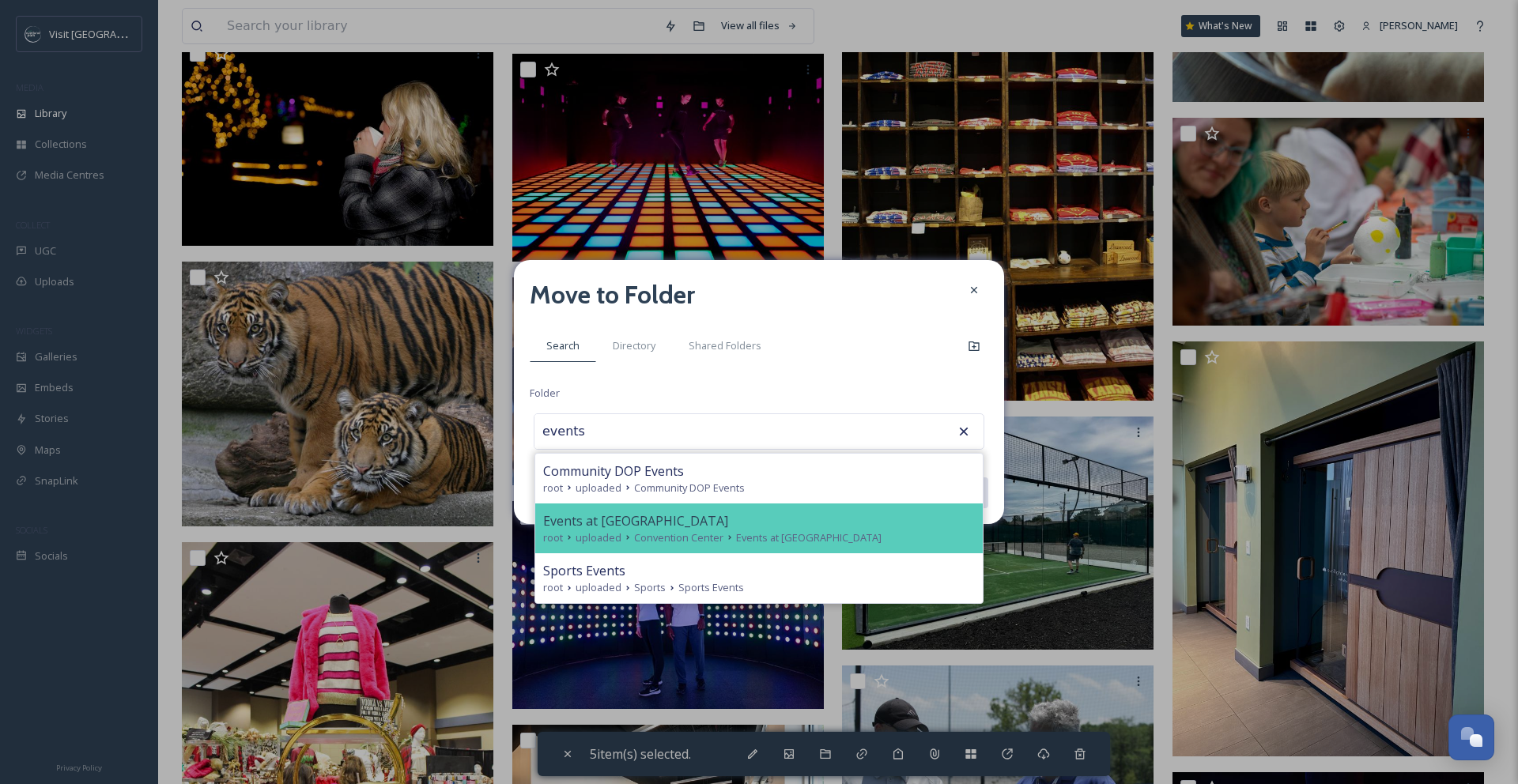
click at [825, 534] on span "Events at [GEOGRAPHIC_DATA]" at bounding box center [808, 538] width 145 height 15
type input "Events at [GEOGRAPHIC_DATA]"
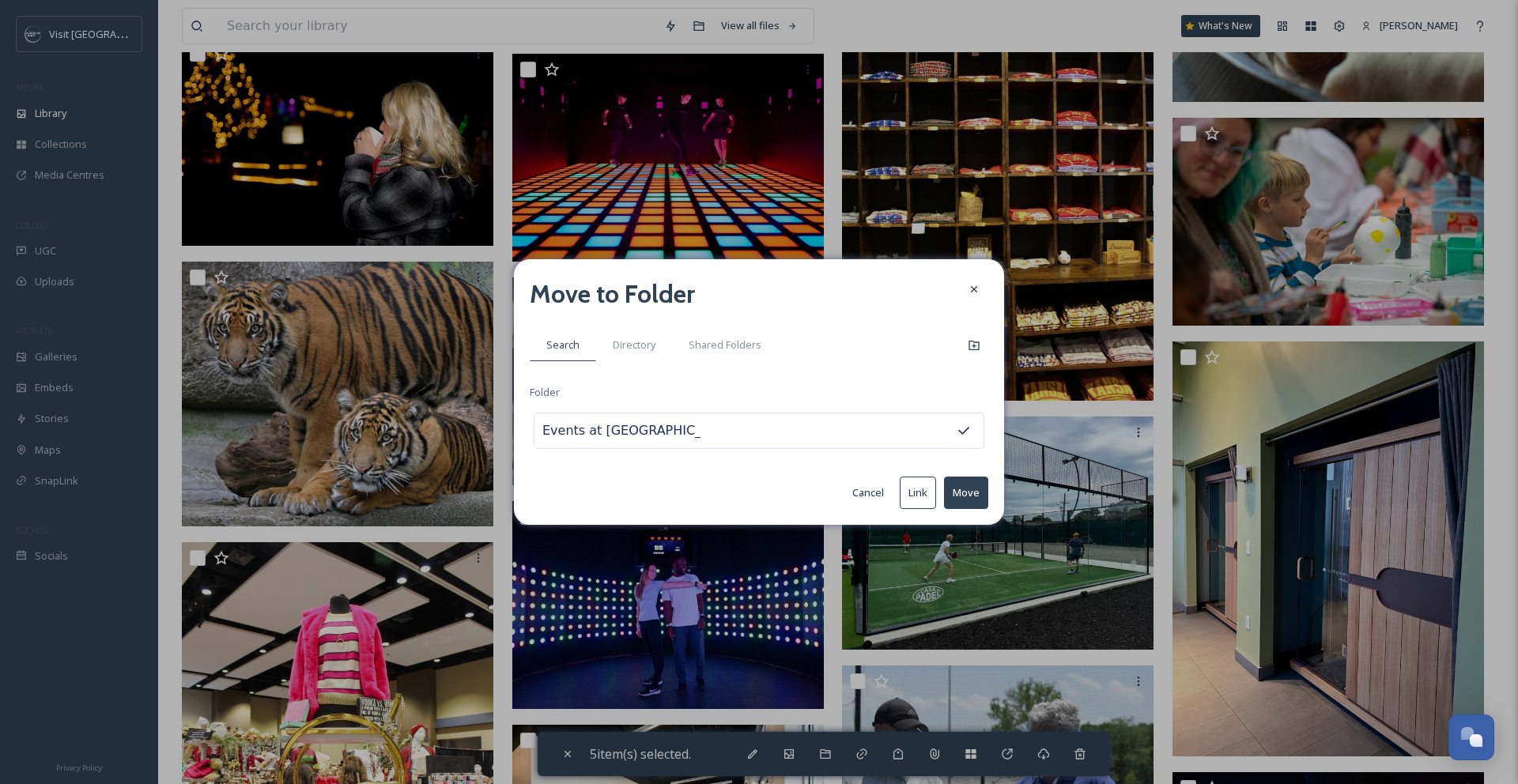
click at [966, 490] on button "Move" at bounding box center [965, 492] width 44 height 32
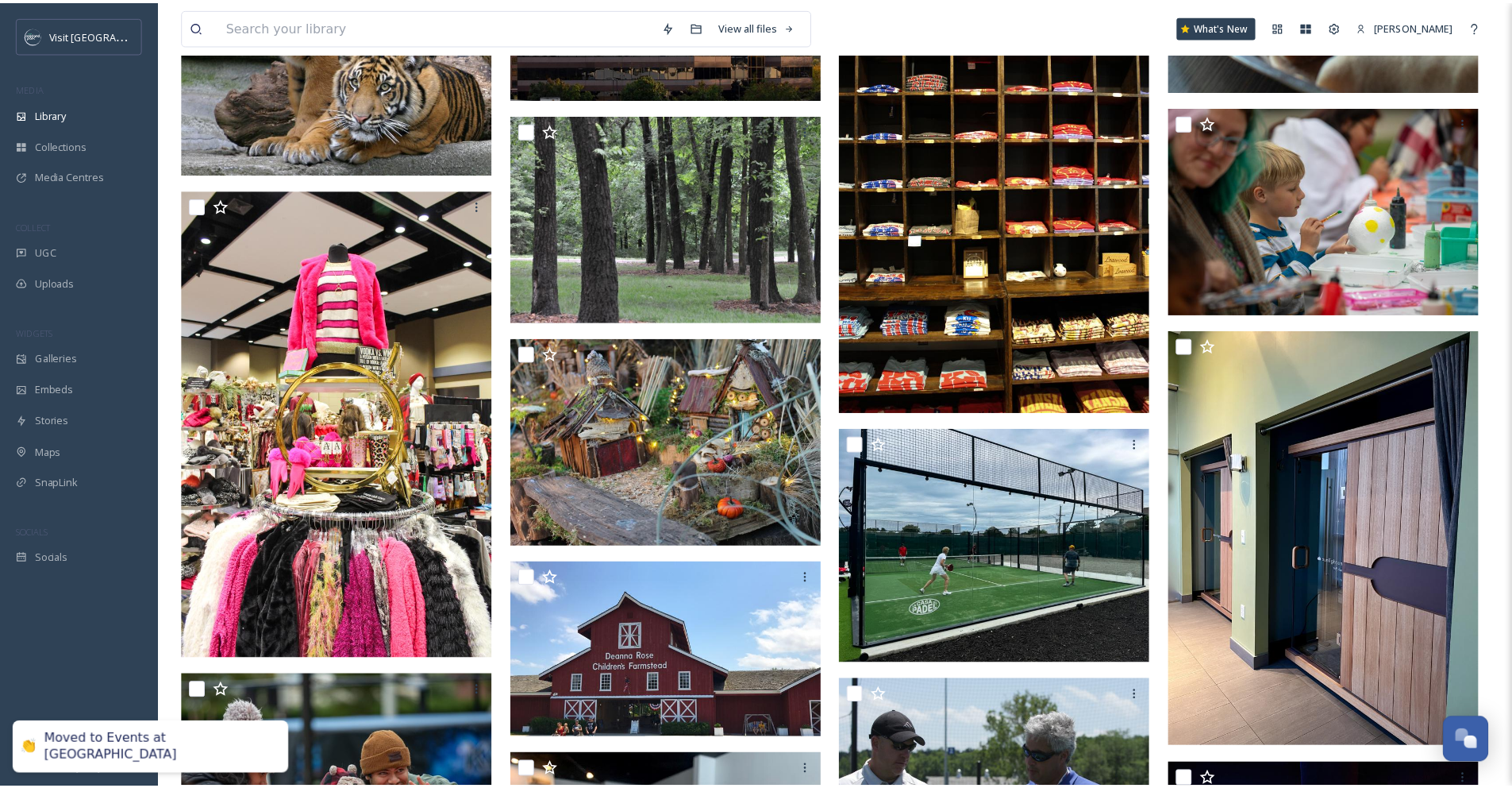
scroll to position [4023, 0]
